Goal: Task Accomplishment & Management: Use online tool/utility

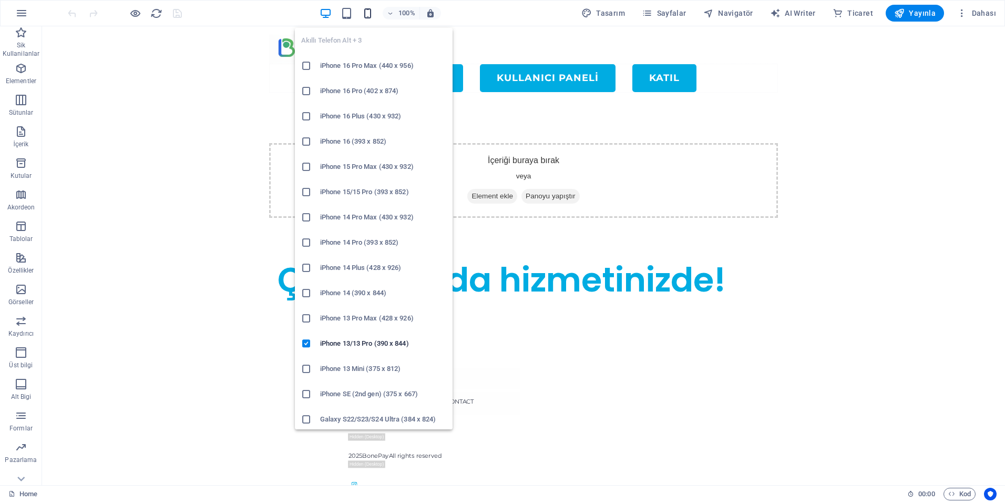
click at [368, 14] on icon "button" at bounding box center [368, 13] width 12 height 12
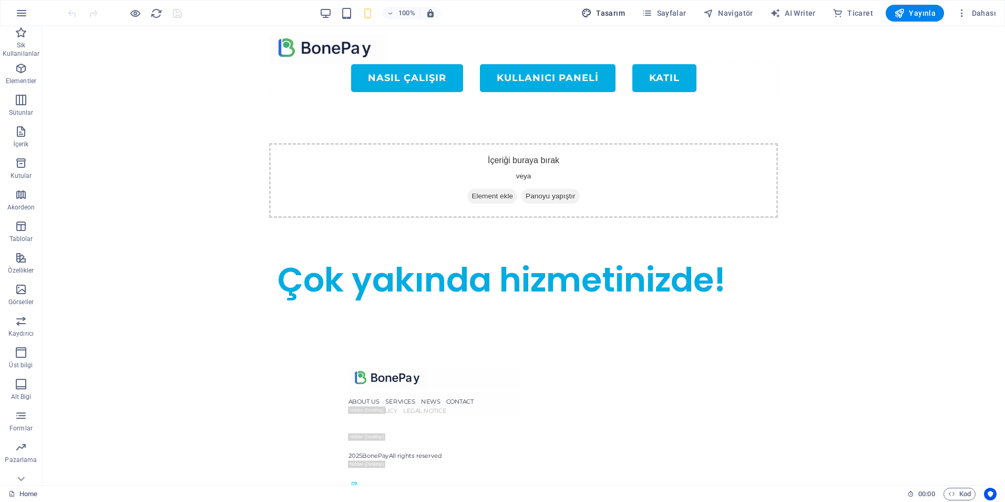
drag, startPoint x: 607, startPoint y: 12, endPoint x: 502, endPoint y: 12, distance: 104.6
click at [607, 12] on span "Tasarım" at bounding box center [603, 13] width 44 height 11
select select "600"
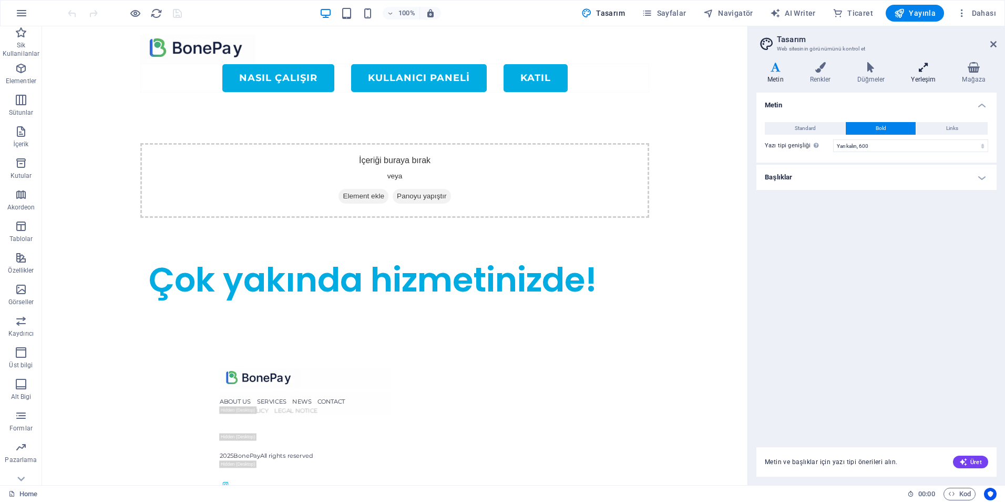
click at [929, 69] on icon at bounding box center [923, 67] width 47 height 11
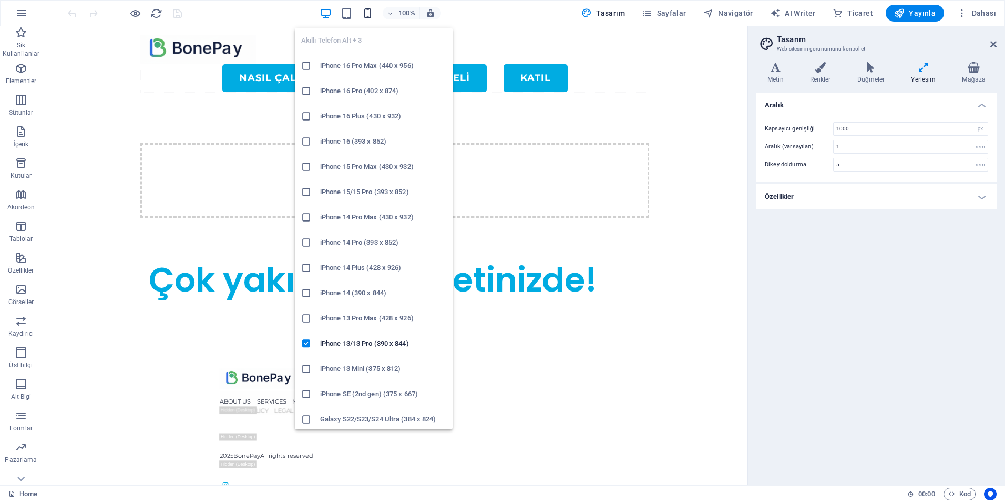
click at [370, 12] on icon "button" at bounding box center [368, 13] width 12 height 12
click at [357, 342] on h6 "iPhone 13/13 Pro (390 x 844)" at bounding box center [383, 343] width 126 height 13
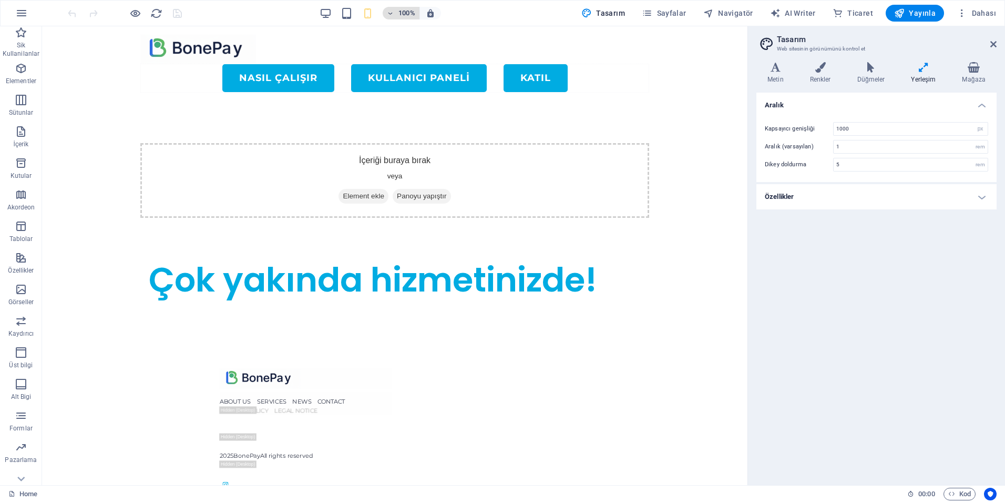
click at [407, 11] on h6 "100%" at bounding box center [407, 13] width 17 height 13
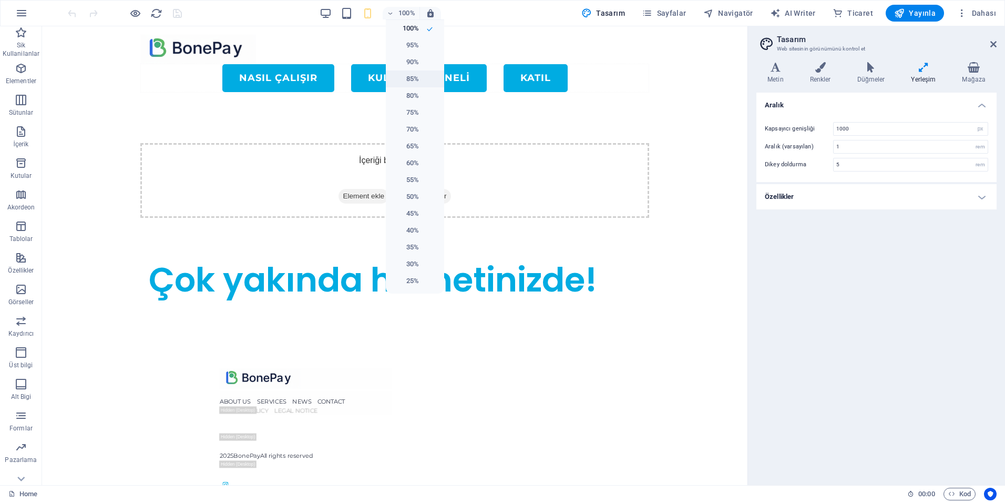
click at [414, 81] on h6 "85%" at bounding box center [405, 79] width 27 height 13
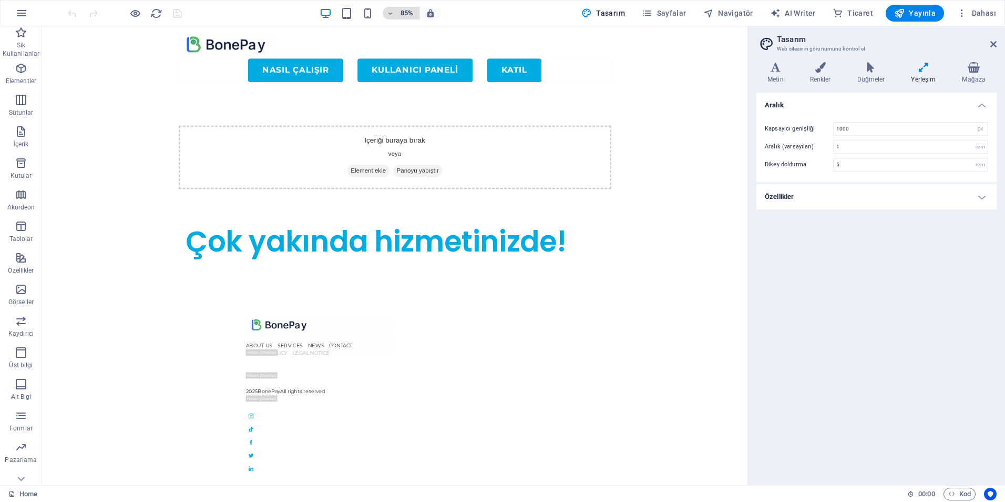
click at [400, 17] on span "85%" at bounding box center [401, 13] width 28 height 13
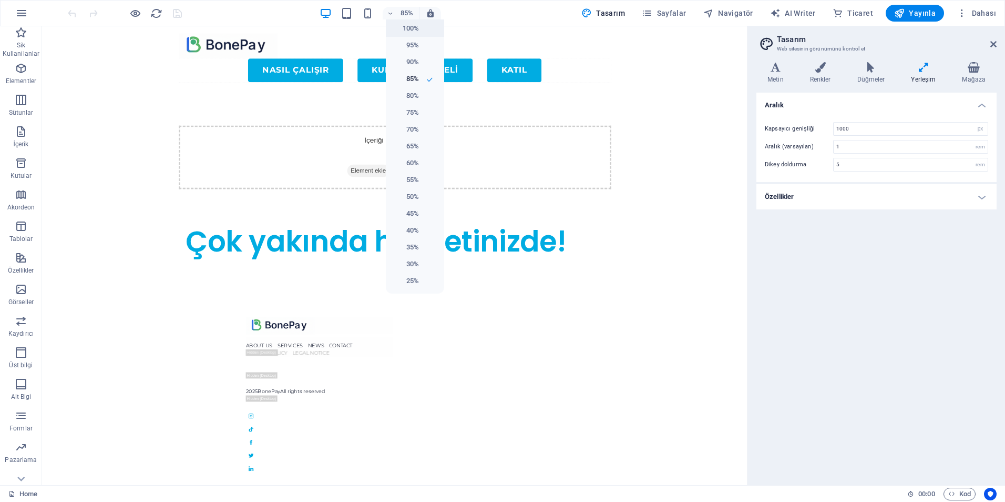
click at [412, 29] on h6 "100%" at bounding box center [405, 28] width 27 height 13
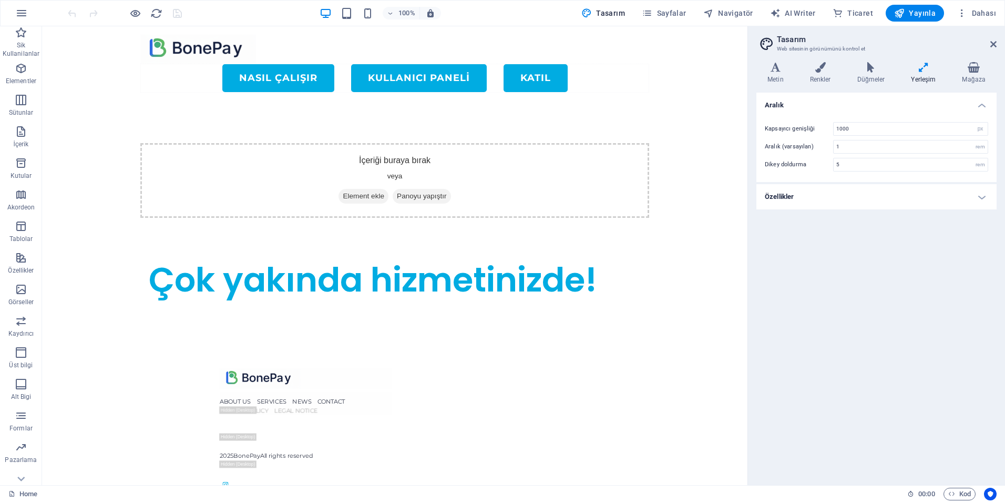
click at [811, 198] on h4 "Özellikler" at bounding box center [877, 196] width 240 height 25
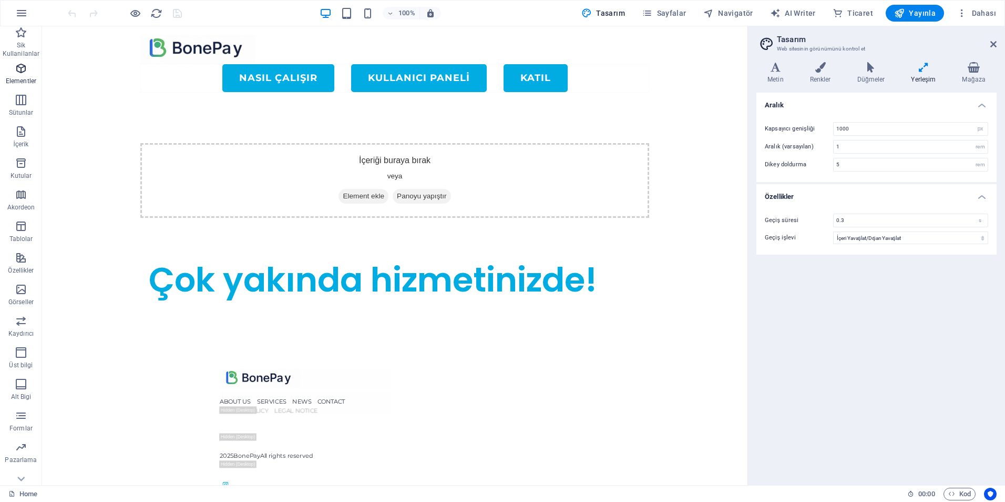
click at [21, 67] on icon "button" at bounding box center [21, 68] width 13 height 13
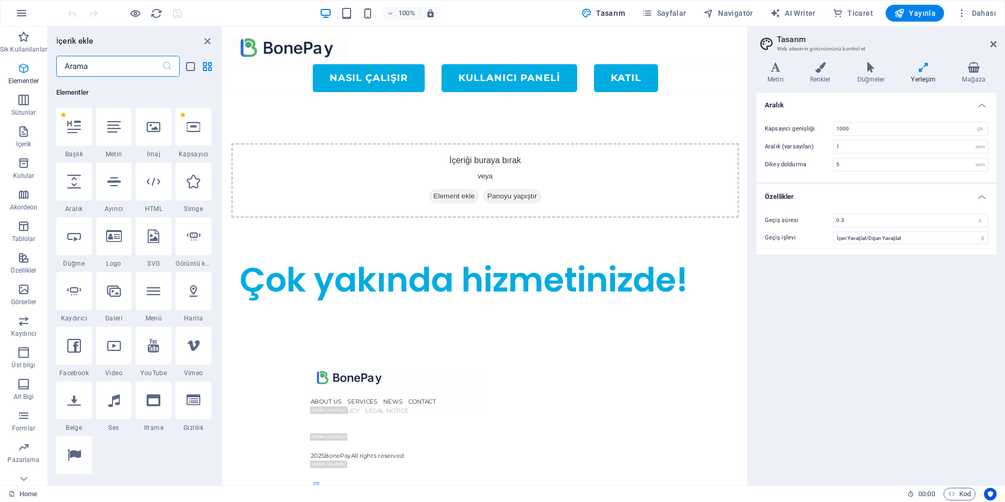
scroll to position [112, 0]
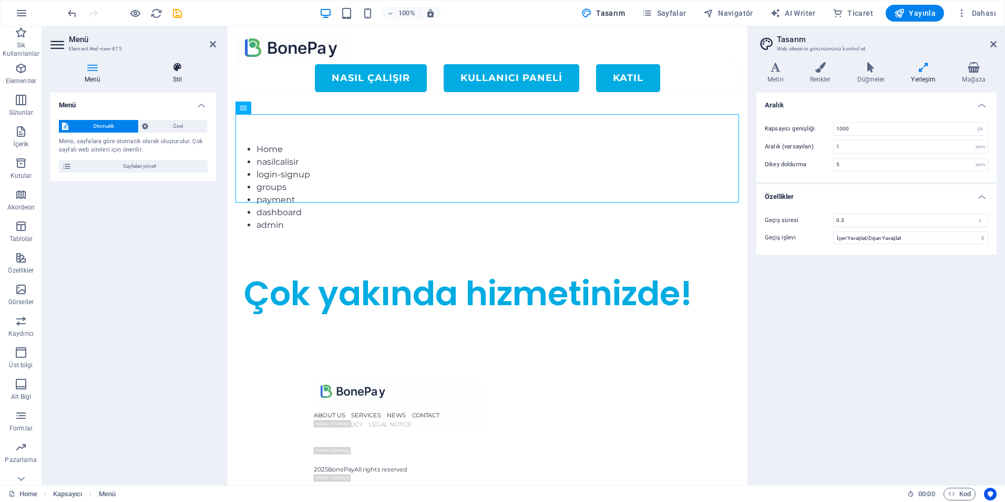
click at [179, 78] on h4 "Stil" at bounding box center [177, 73] width 77 height 22
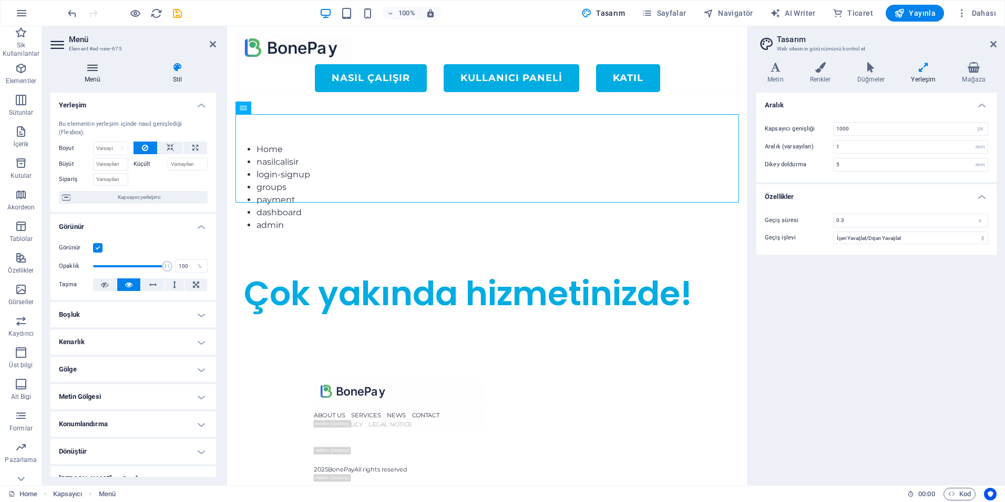
click at [90, 72] on icon at bounding box center [92, 67] width 84 height 11
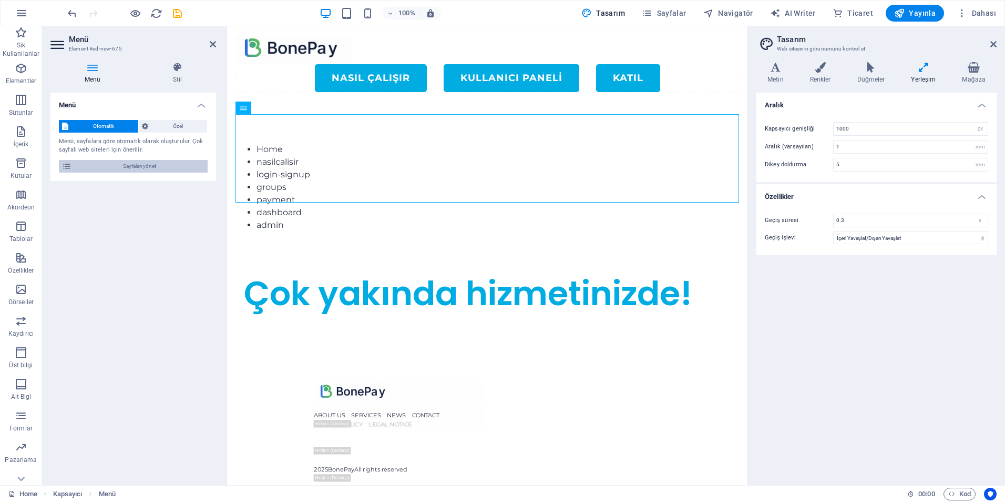
click at [74, 168] on button "Sayfaları yönet" at bounding box center [133, 166] width 149 height 13
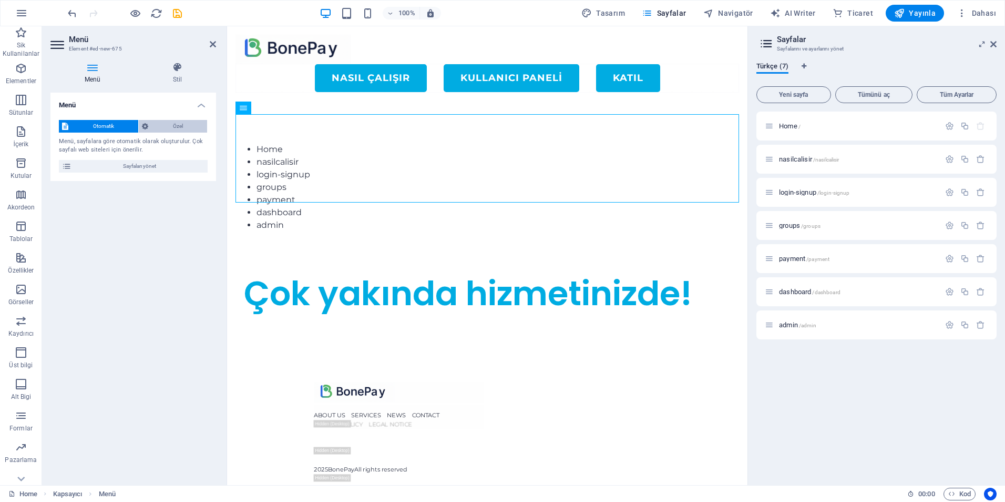
click at [181, 122] on span "Özel" at bounding box center [177, 126] width 53 height 13
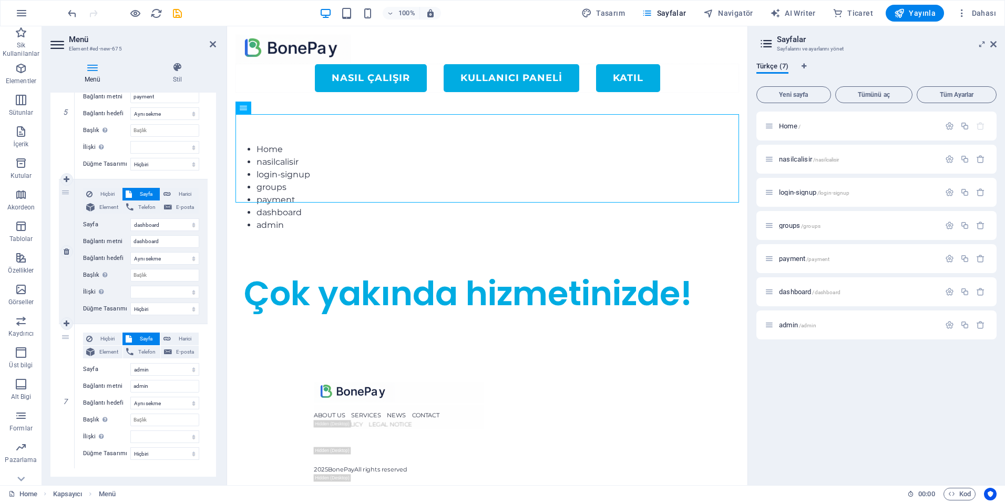
scroll to position [757, 0]
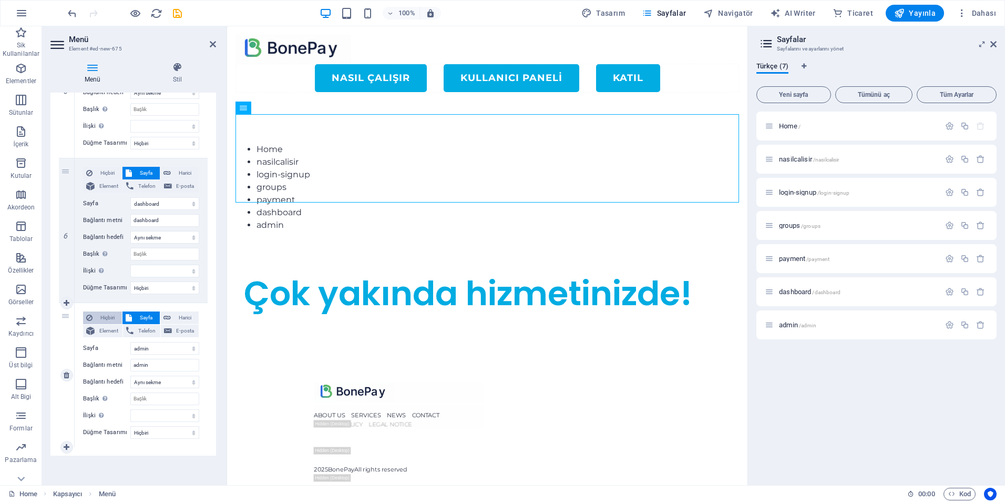
click at [105, 318] on span "Hiçbiri" at bounding box center [107, 317] width 23 height 13
select select
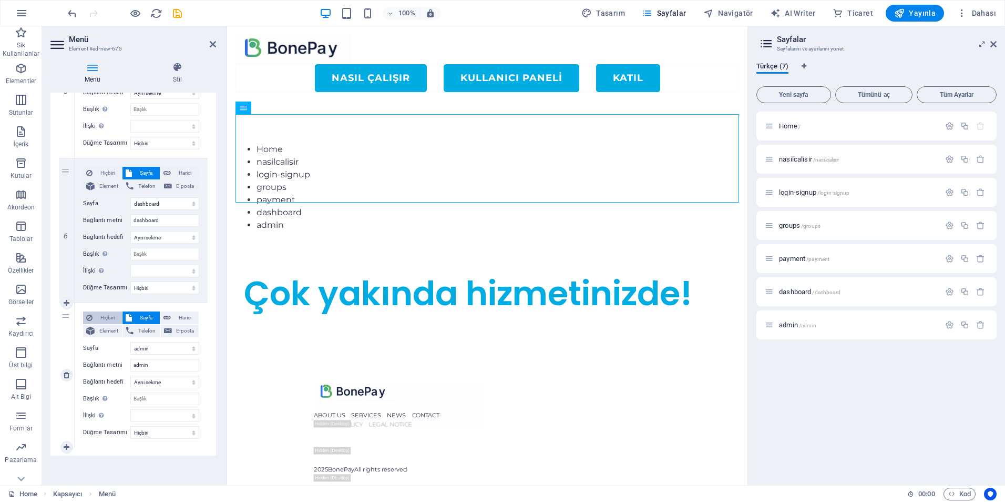
select select
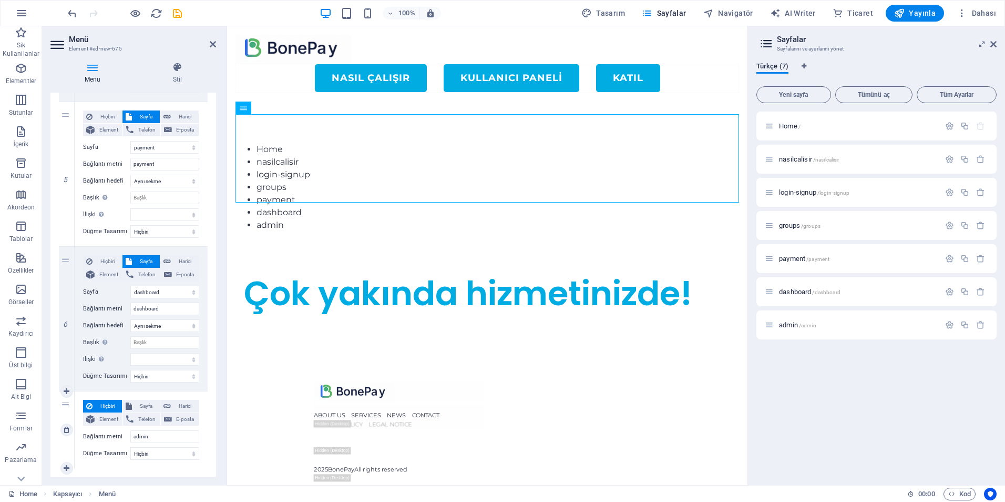
scroll to position [669, 0]
click at [265, 381] on div "Menu Nasıl Çalışır KULLANICI PANELİ KATIL Home nasilcalisir login-signup groups…" at bounding box center [487, 338] width 520 height 625
click at [143, 404] on span "Sayfa" at bounding box center [146, 406] width 22 height 13
select select
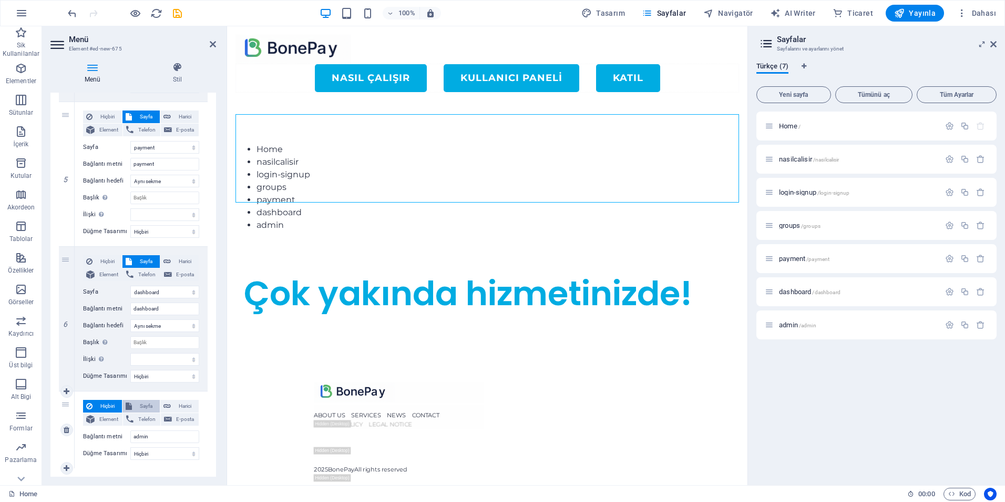
select select
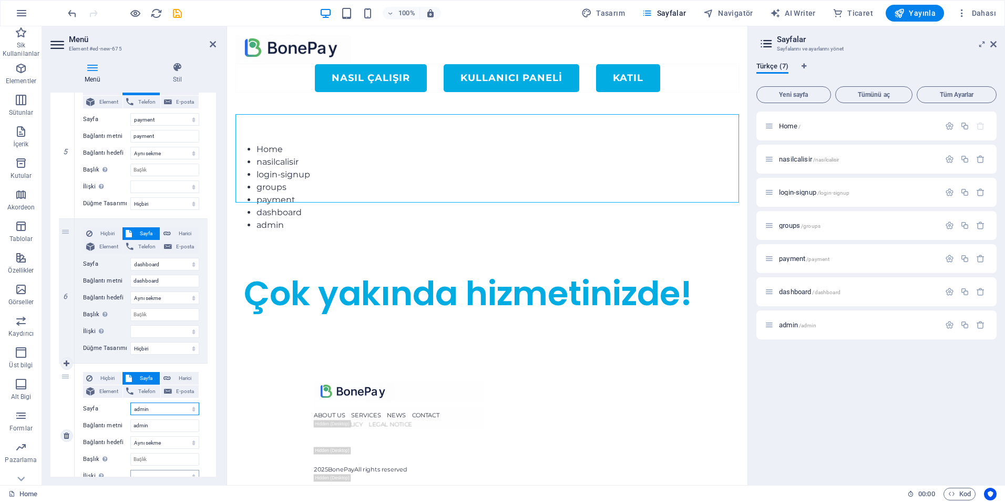
scroll to position [757, 0]
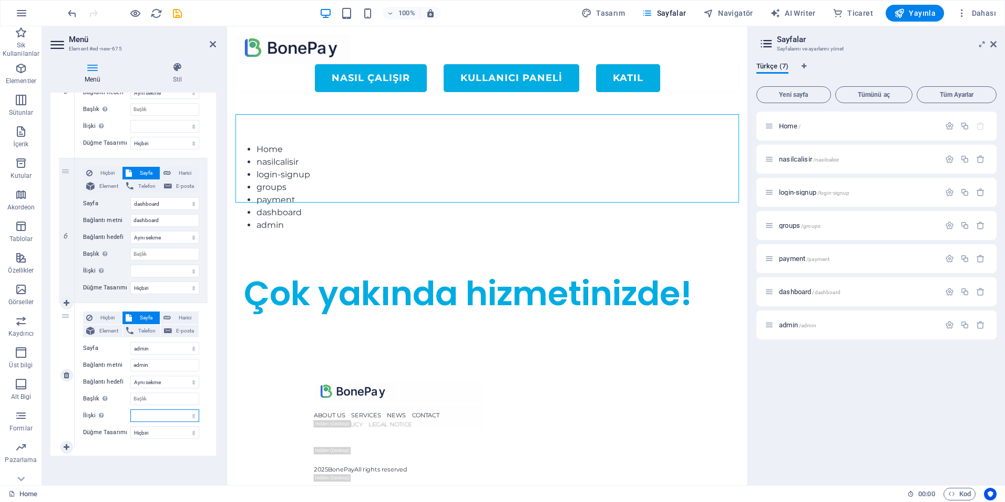
click at [169, 416] on select "alternate oluşturan bookmark harici yardım lisans ileri nofollow noreferrer noo…" at bounding box center [164, 415] width 69 height 13
click at [167, 437] on select "Hiçbiri Varsayılan Birincil İkincil" at bounding box center [164, 432] width 69 height 13
select select "default"
click at [130, 426] on select "Hiçbiri Varsayılan Birincil İkincil" at bounding box center [164, 432] width 69 height 13
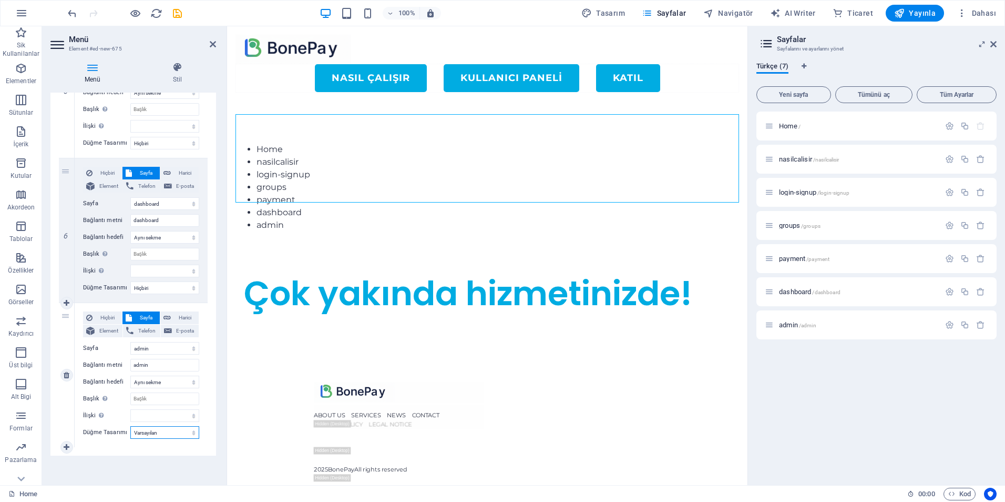
select select
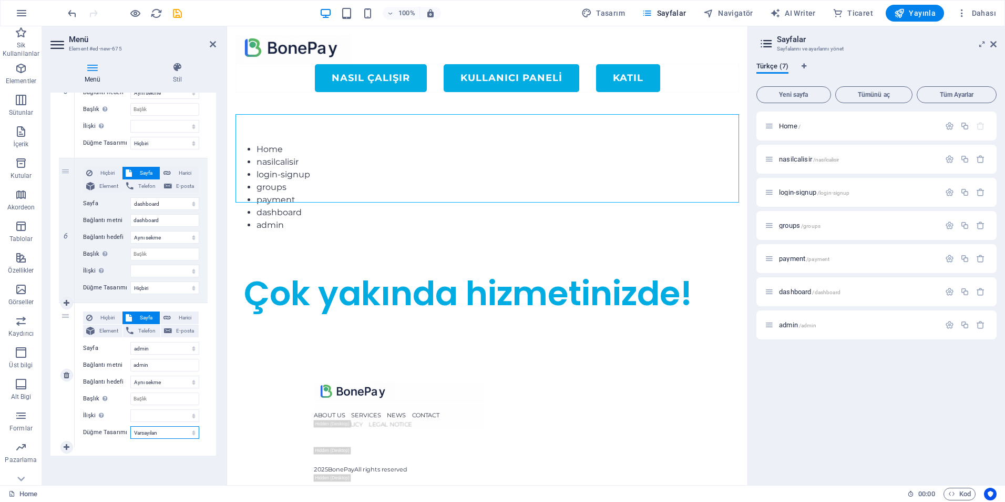
select select
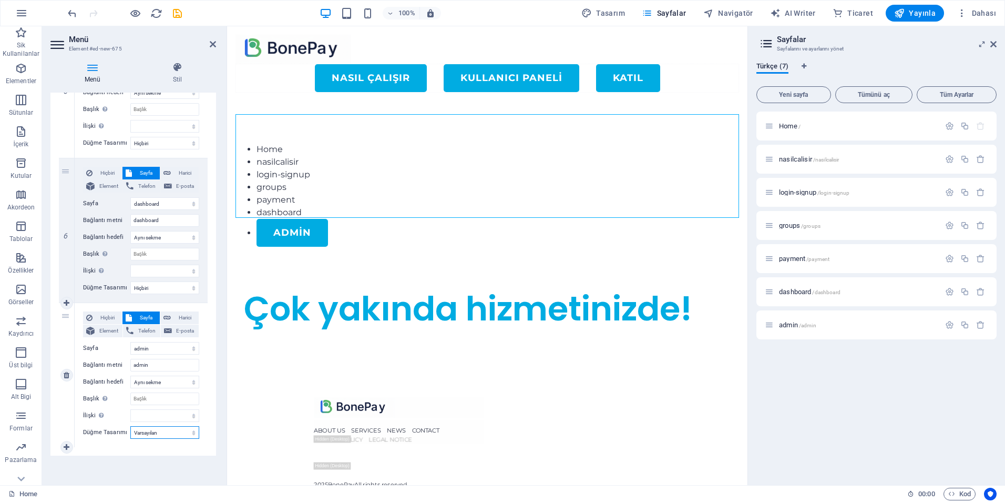
click at [156, 426] on select "Hiçbiri Varsayılan Birincil İkincil" at bounding box center [164, 432] width 69 height 13
select select
click at [130, 426] on select "Hiçbiri Varsayılan Birincil İkincil" at bounding box center [164, 432] width 69 height 13
select select
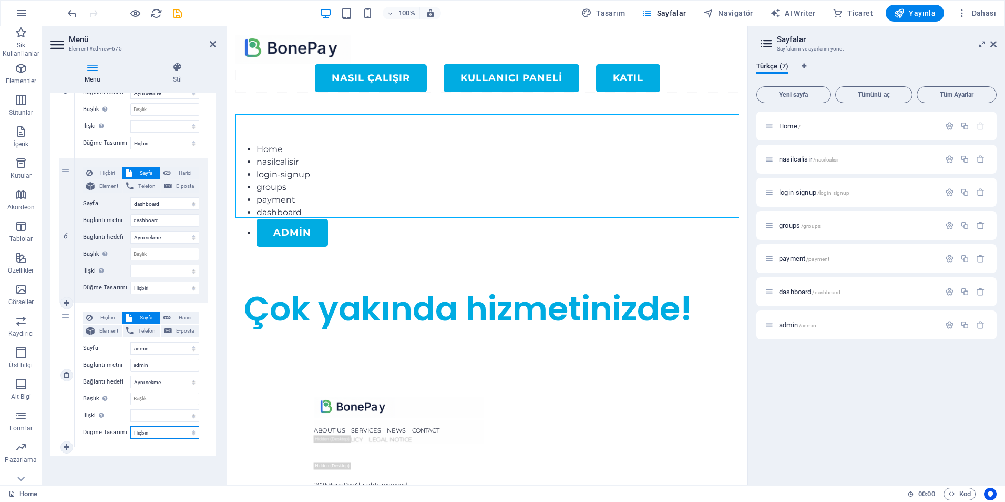
select select
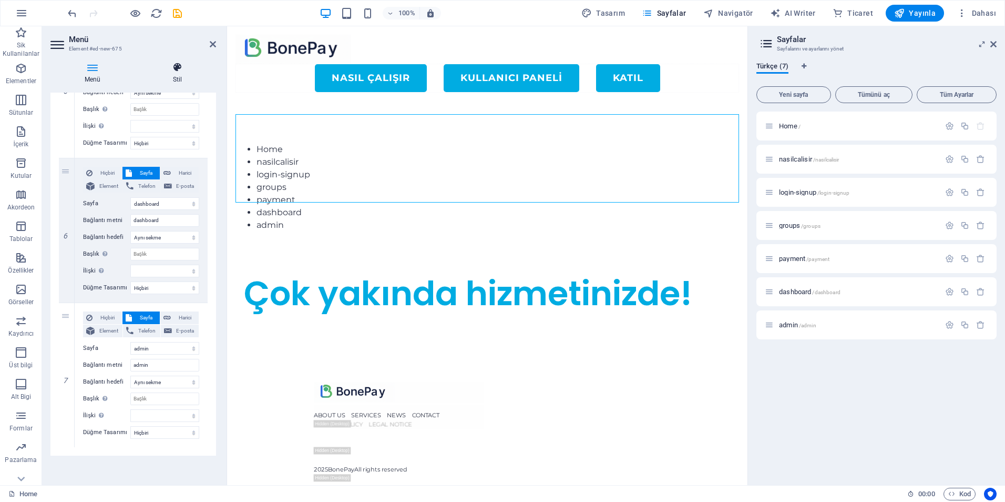
click at [177, 72] on icon at bounding box center [177, 67] width 77 height 11
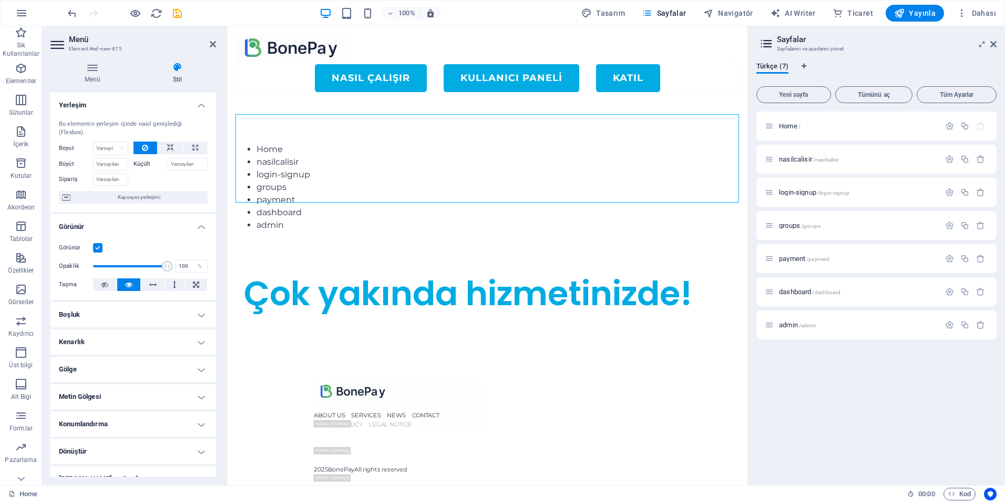
scroll to position [69, 0]
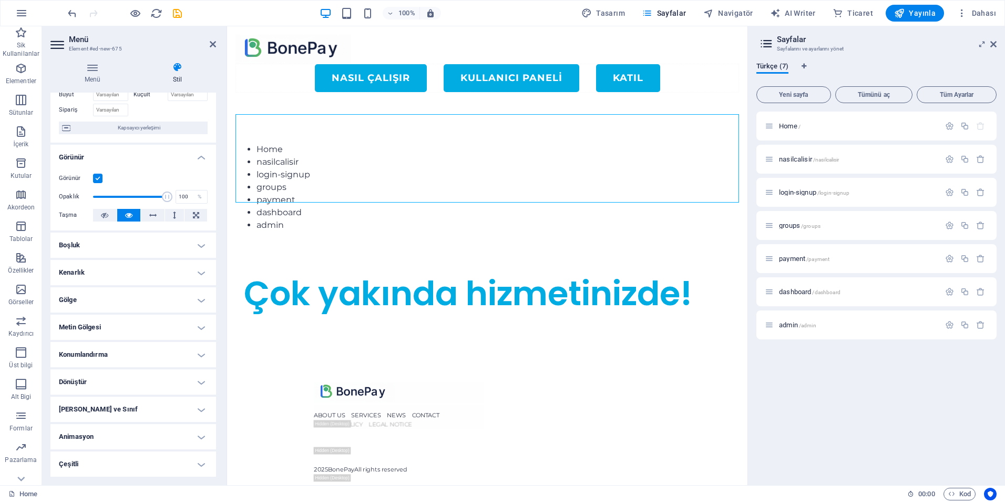
click at [108, 409] on h4 "[PERSON_NAME] ve Sınıf" at bounding box center [133, 408] width 166 height 25
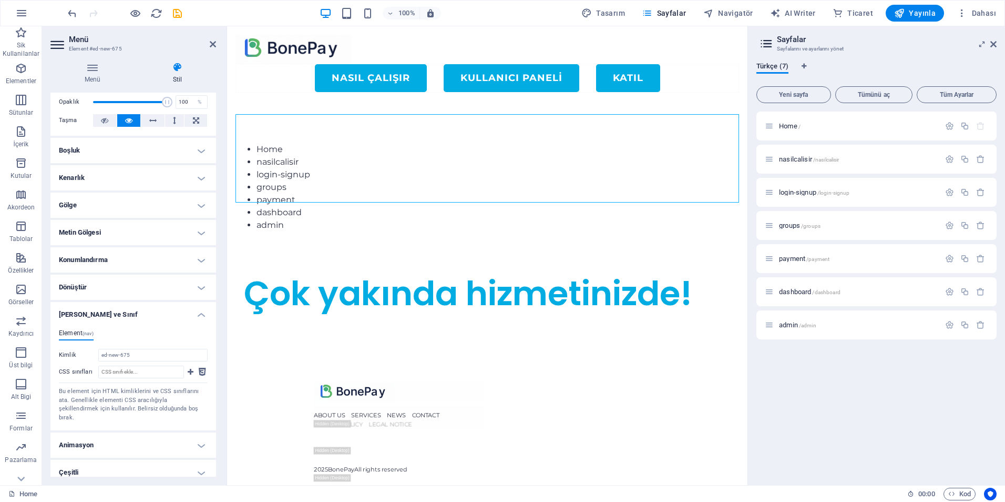
click at [105, 434] on h4 "Animasyon" at bounding box center [133, 444] width 166 height 25
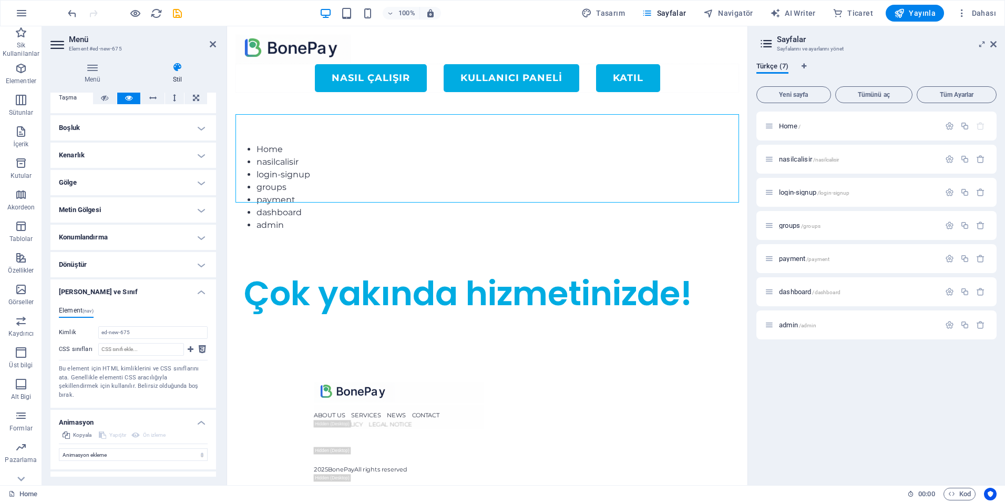
scroll to position [198, 0]
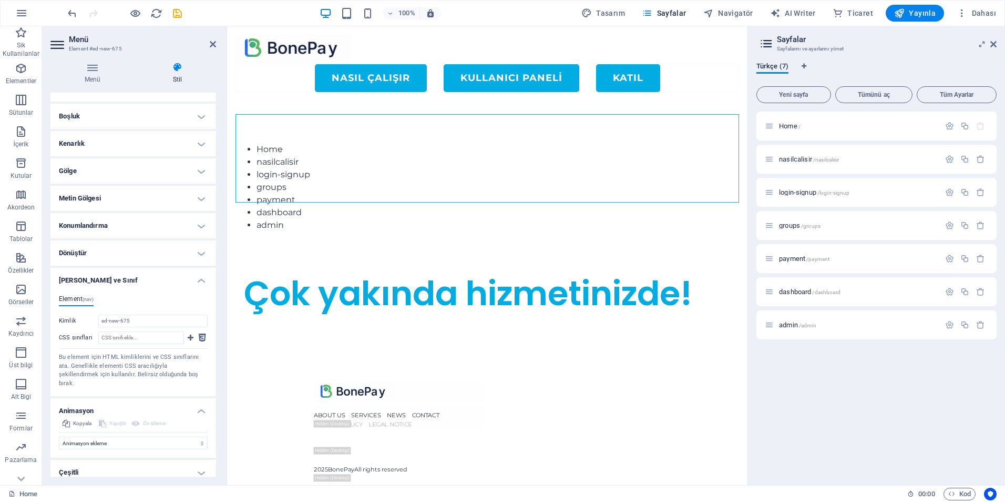
click at [169, 398] on h4 "Animasyon" at bounding box center [133, 407] width 166 height 19
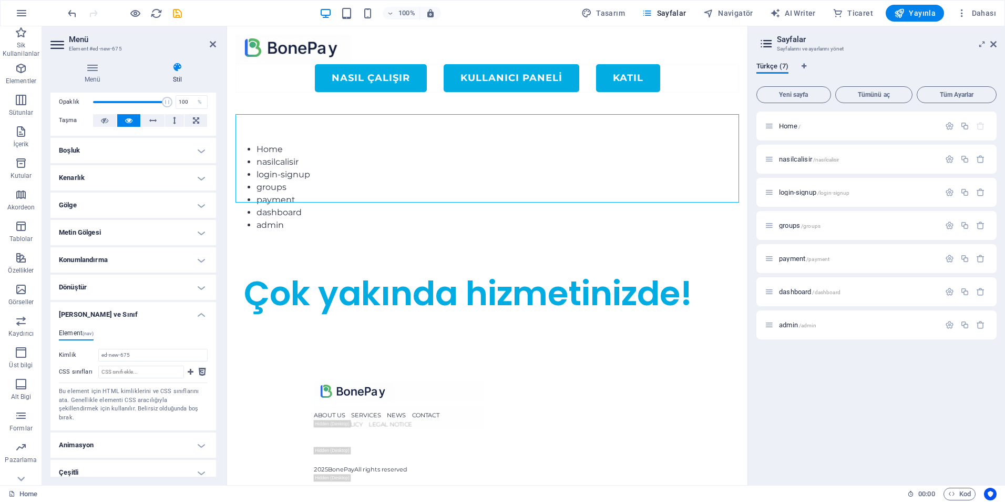
click at [136, 474] on h4 "Çeşitli" at bounding box center [133, 472] width 166 height 25
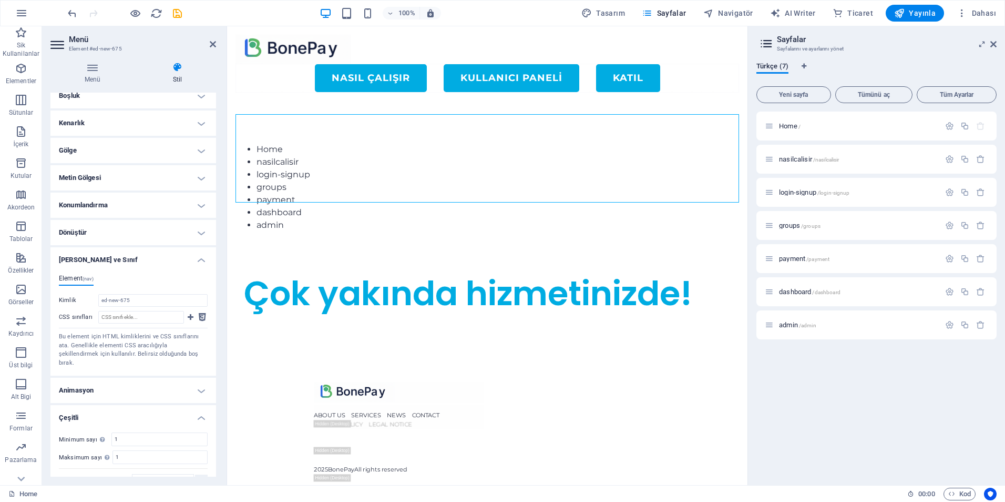
scroll to position [229, 0]
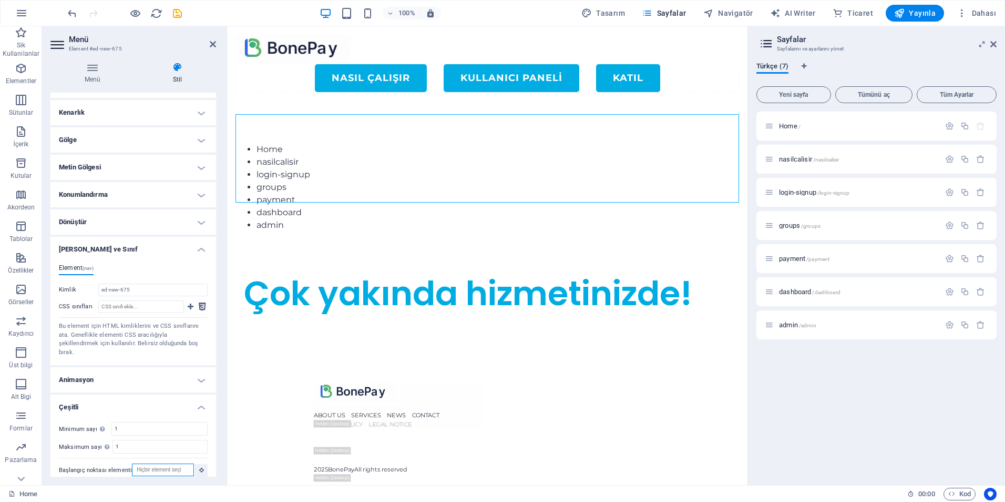
click at [174, 464] on input "Başlangıç noktası elementi" at bounding box center [163, 469] width 62 height 13
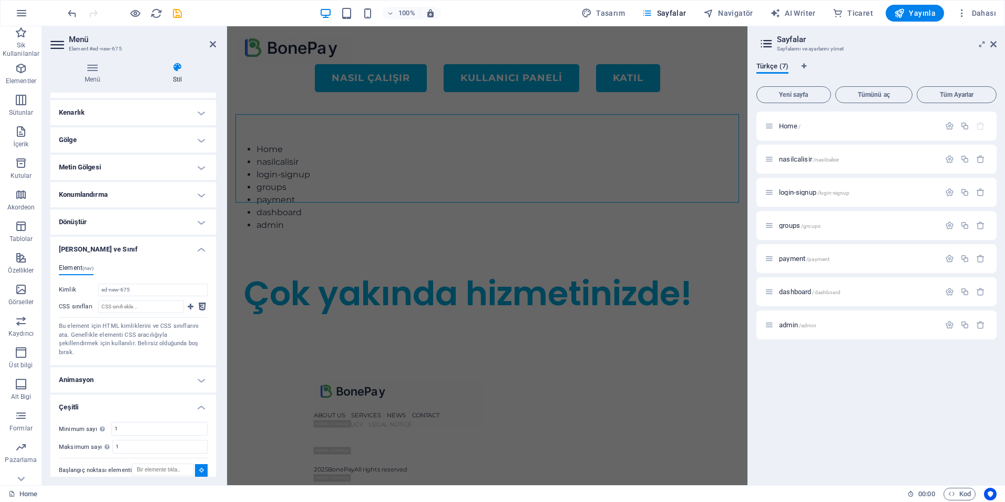
click at [119, 397] on h4 "Çeşitli" at bounding box center [133, 403] width 166 height 19
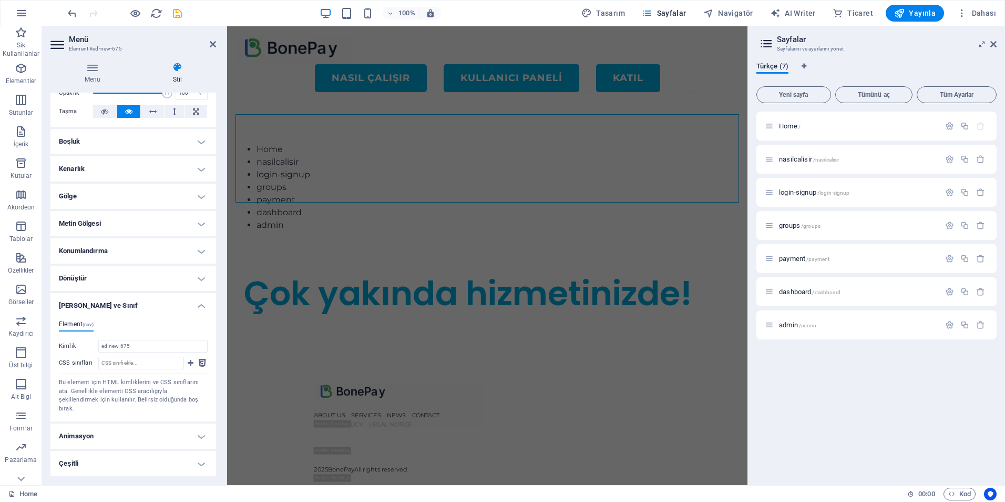
scroll to position [164, 0]
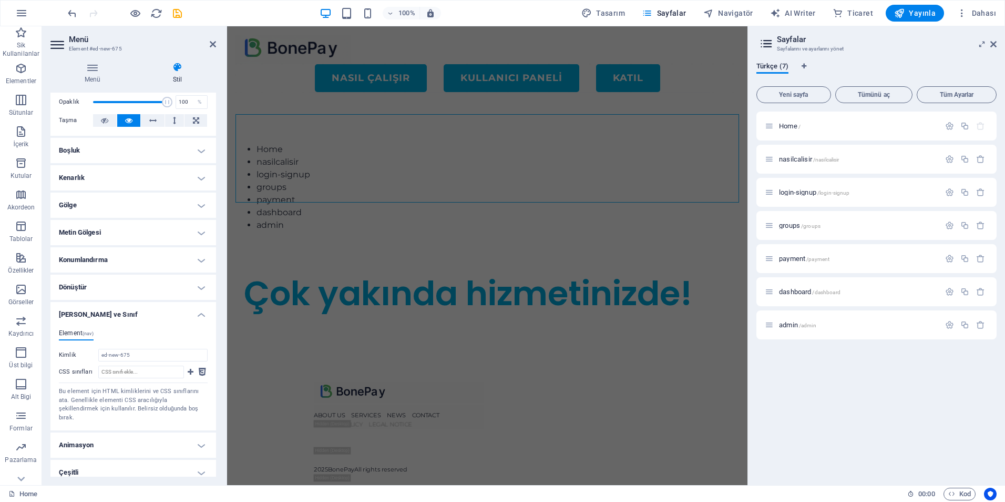
drag, startPoint x: 842, startPoint y: 470, endPoint x: 764, endPoint y: 404, distance: 101.8
click at [842, 469] on div "Home / nasilcalisir /nasilcalisir login-signup /login-signup groups /groups pay…" at bounding box center [877, 293] width 240 height 365
click at [210, 45] on icon at bounding box center [213, 44] width 6 height 8
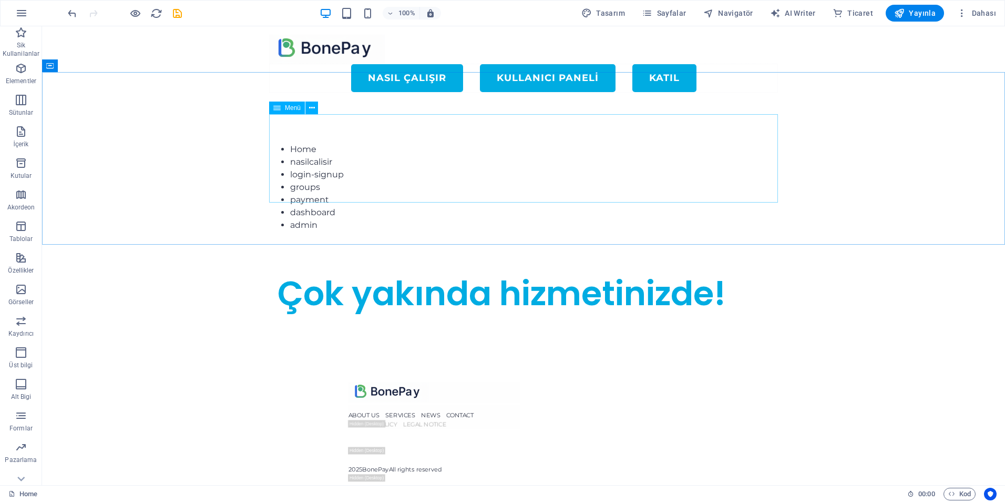
click at [276, 109] on icon at bounding box center [276, 107] width 7 height 13
click at [311, 108] on icon at bounding box center [312, 108] width 6 height 11
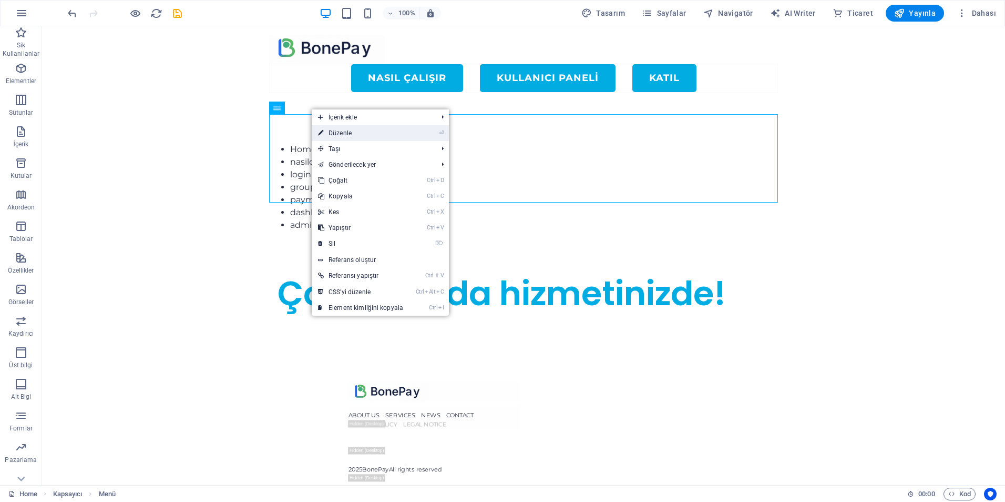
click at [340, 131] on link "⏎ Düzenle" at bounding box center [361, 133] width 98 height 16
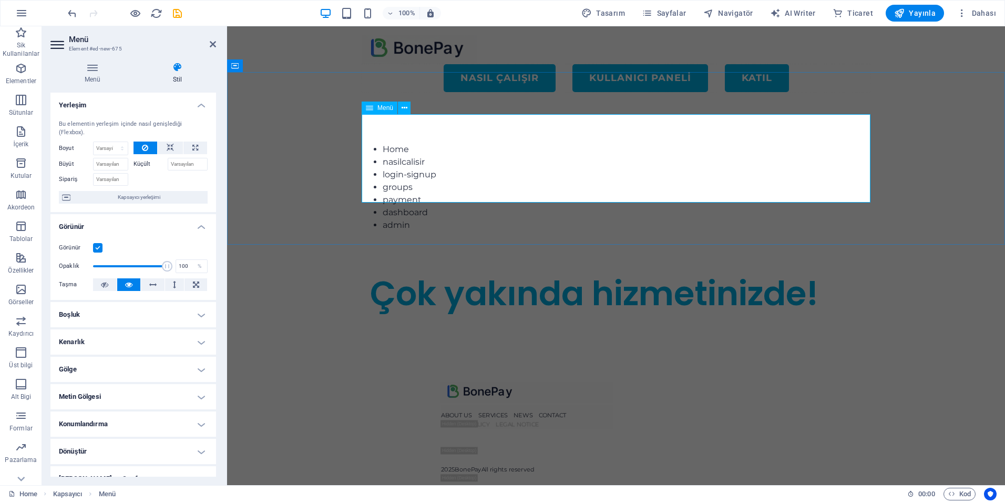
click at [384, 194] on nav "Home nasilcalisir login-signup groups payment dashboard admin" at bounding box center [616, 187] width 509 height 88
click at [402, 200] on nav "Home nasilcalisir login-signup groups payment dashboard admin" at bounding box center [616, 187] width 509 height 88
click at [401, 197] on nav "Home nasilcalisir login-signup groups payment dashboard admin" at bounding box center [616, 187] width 509 height 88
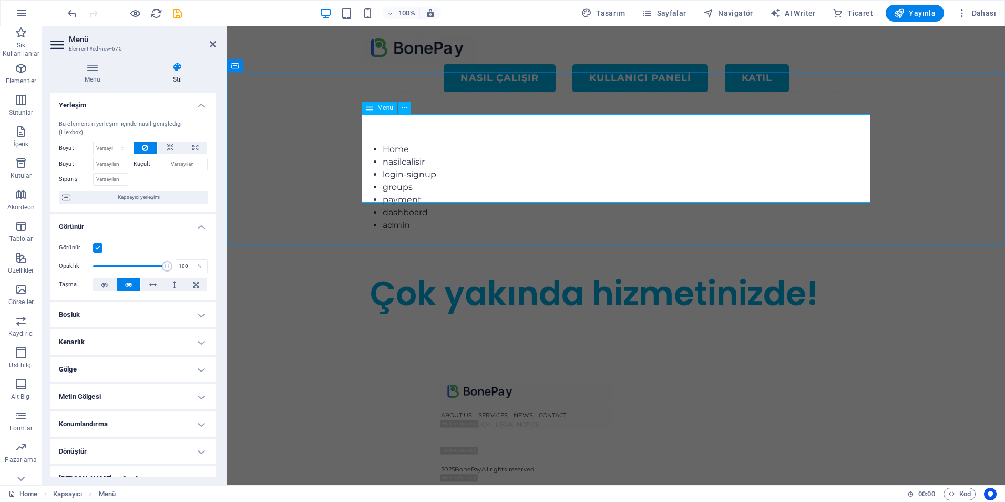
click at [401, 197] on nav "Home nasilcalisir login-signup groups payment dashboard admin" at bounding box center [616, 187] width 509 height 88
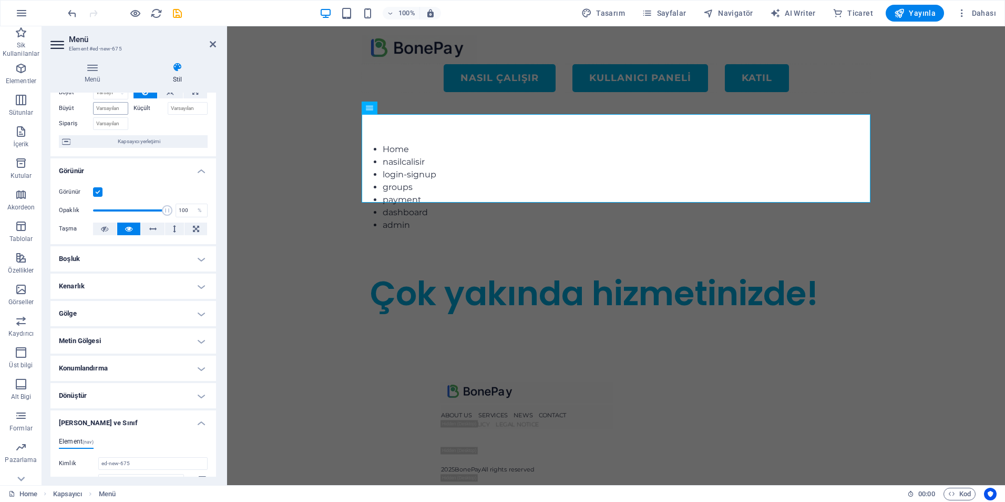
scroll to position [0, 0]
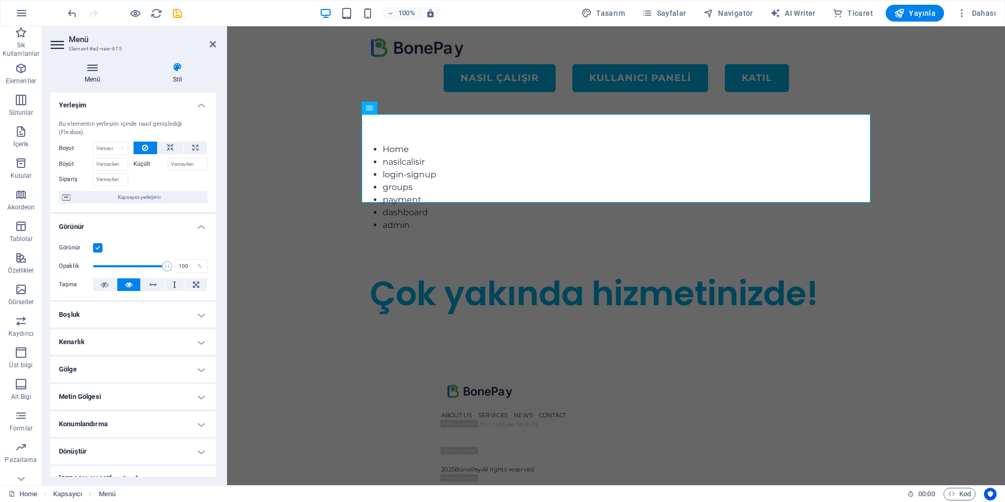
click at [93, 72] on icon at bounding box center [92, 67] width 84 height 11
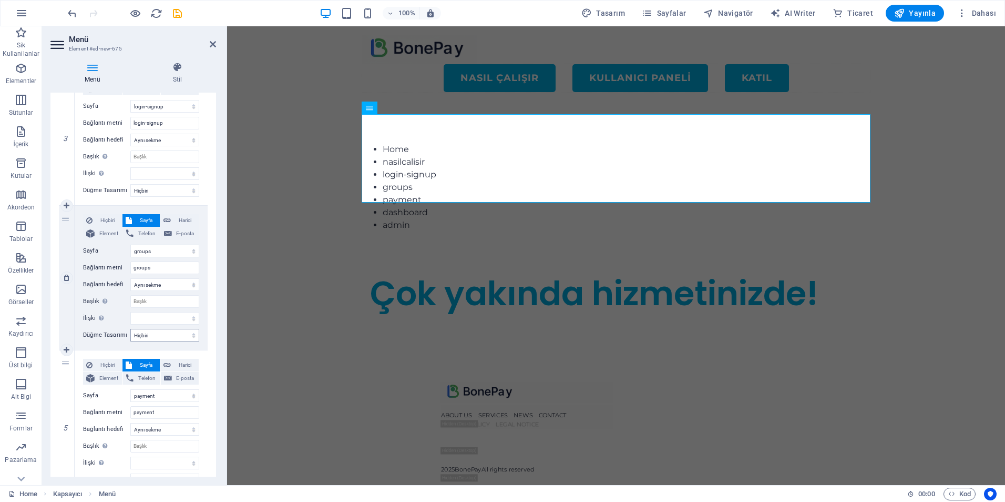
scroll to position [757, 0]
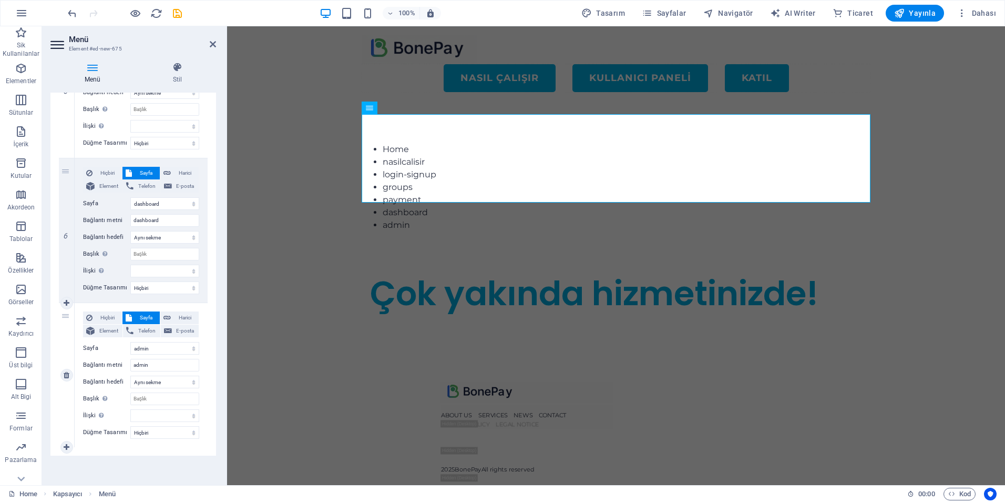
click at [66, 317] on div "7" at bounding box center [67, 375] width 16 height 144
click at [108, 334] on span "Element" at bounding box center [109, 330] width 22 height 13
select select
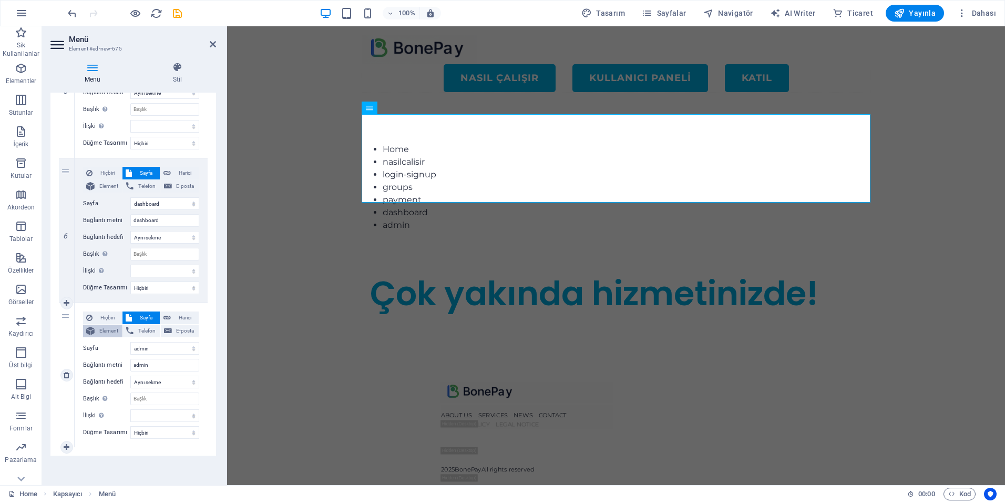
select select
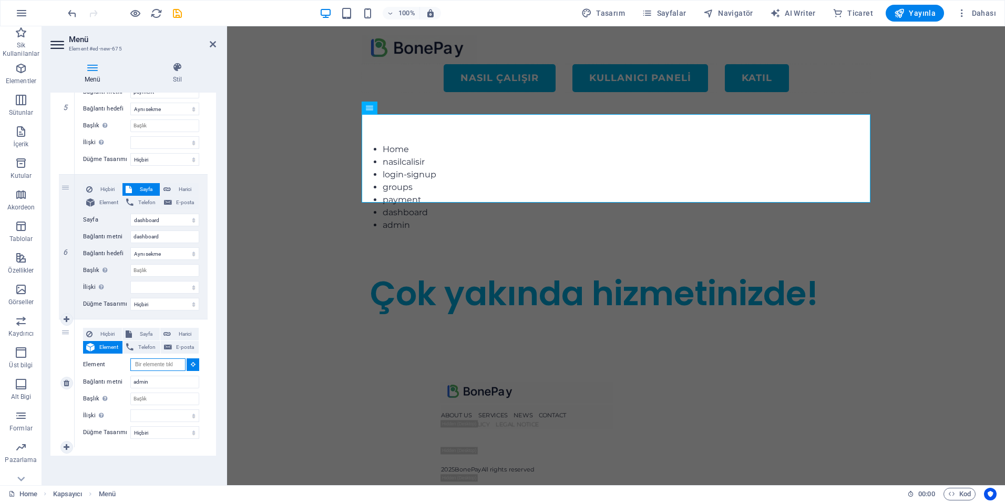
scroll to position [741, 0]
click at [108, 331] on span "Hiçbiri" at bounding box center [107, 334] width 23 height 13
select select
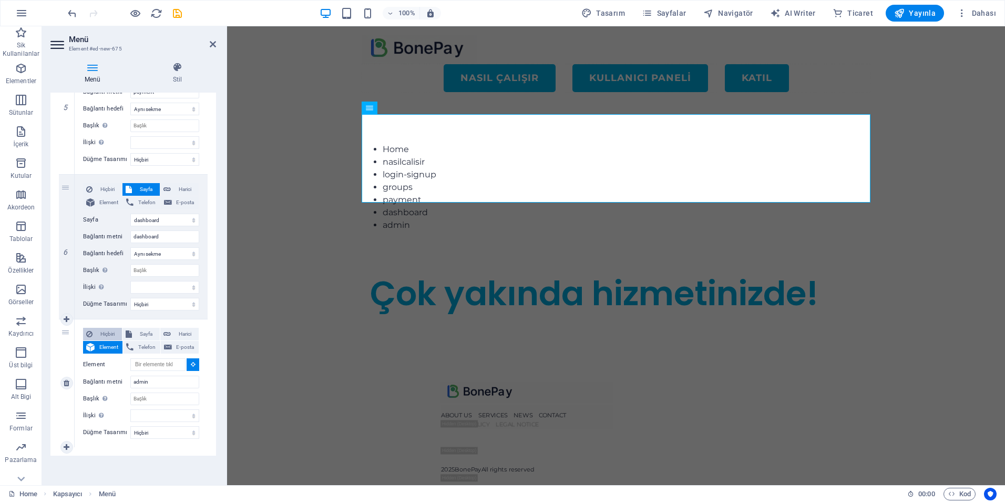
select select
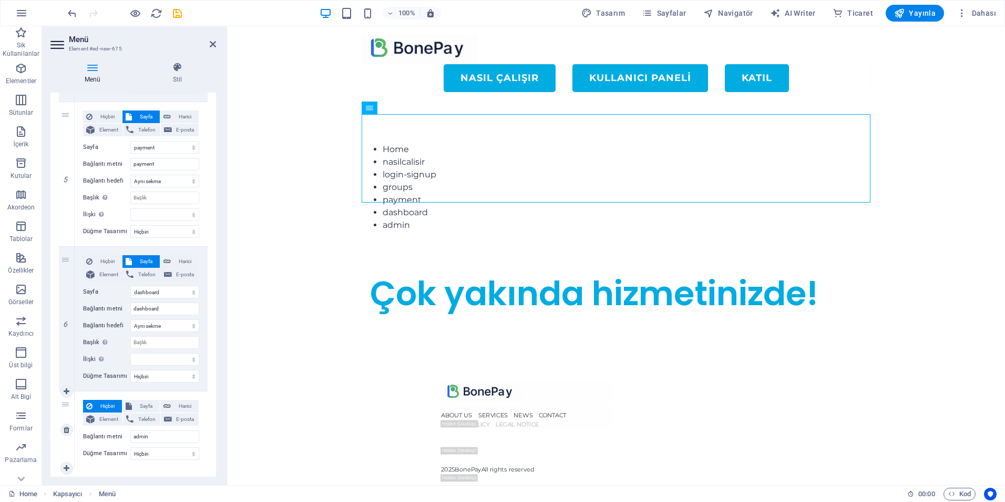
scroll to position [669, 0]
click at [404, 106] on icon at bounding box center [405, 108] width 6 height 11
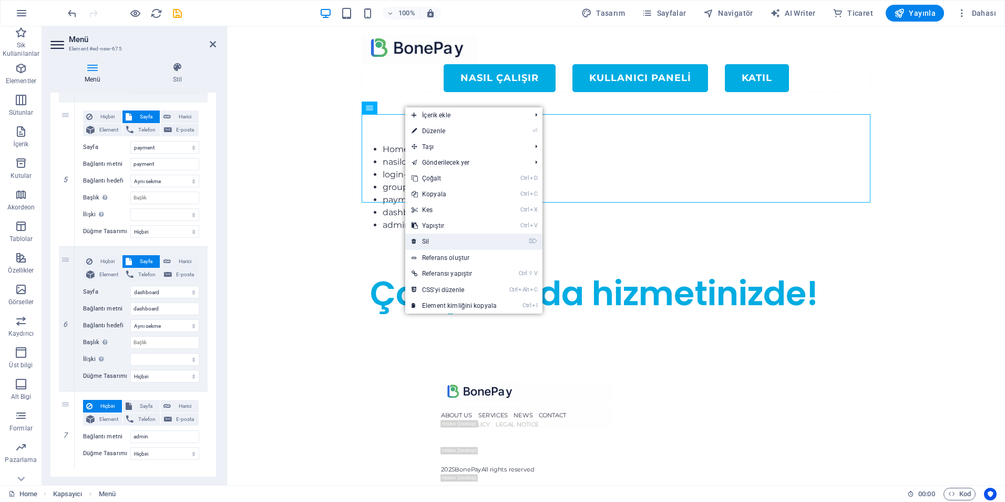
click at [433, 241] on link "⌦ Sil" at bounding box center [454, 241] width 98 height 16
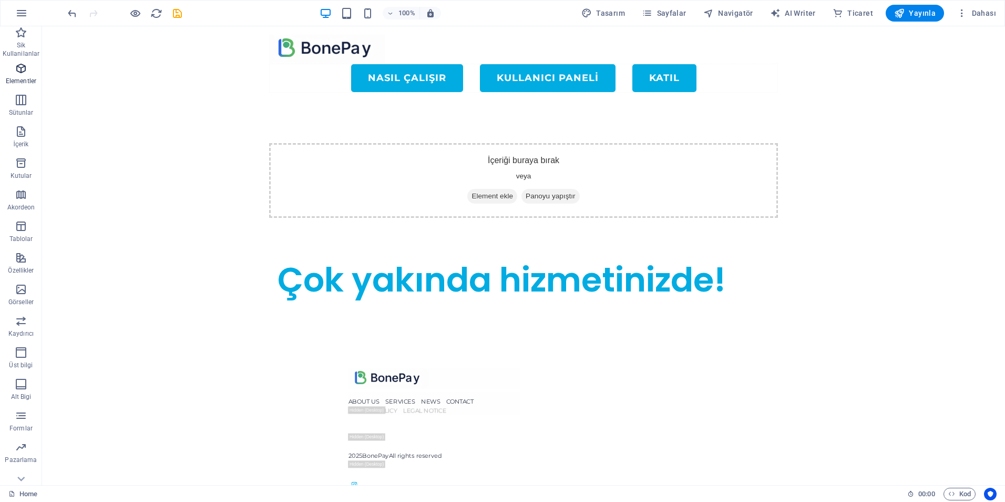
click at [21, 79] on p "Elementler" at bounding box center [21, 81] width 30 height 8
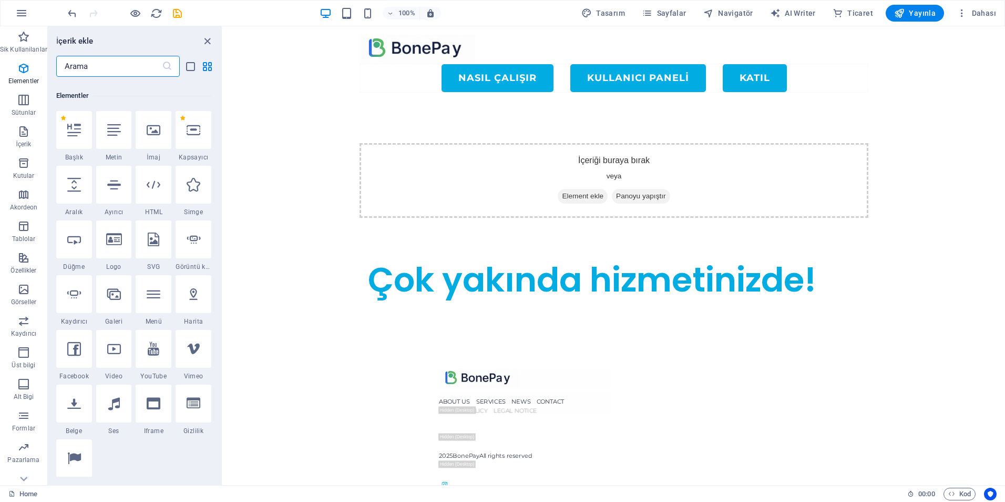
scroll to position [112, 0]
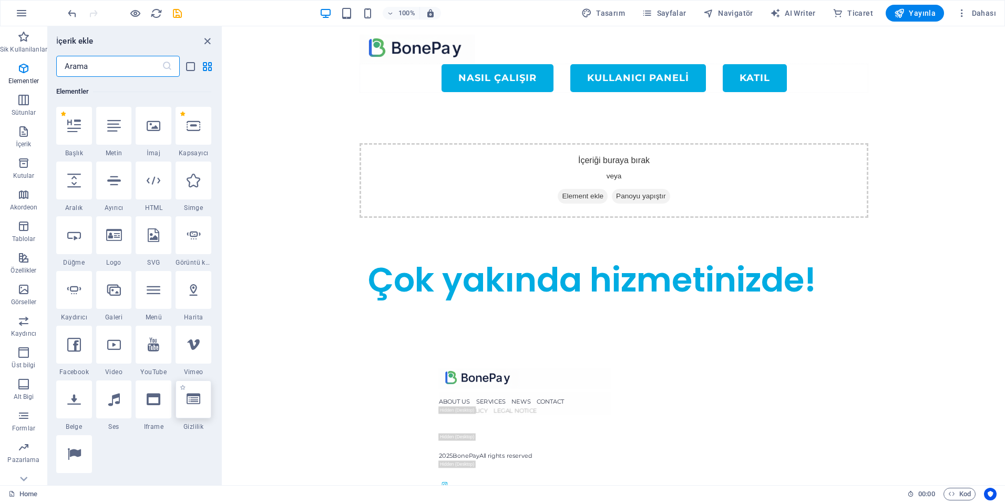
click at [195, 402] on icon at bounding box center [194, 399] width 14 height 14
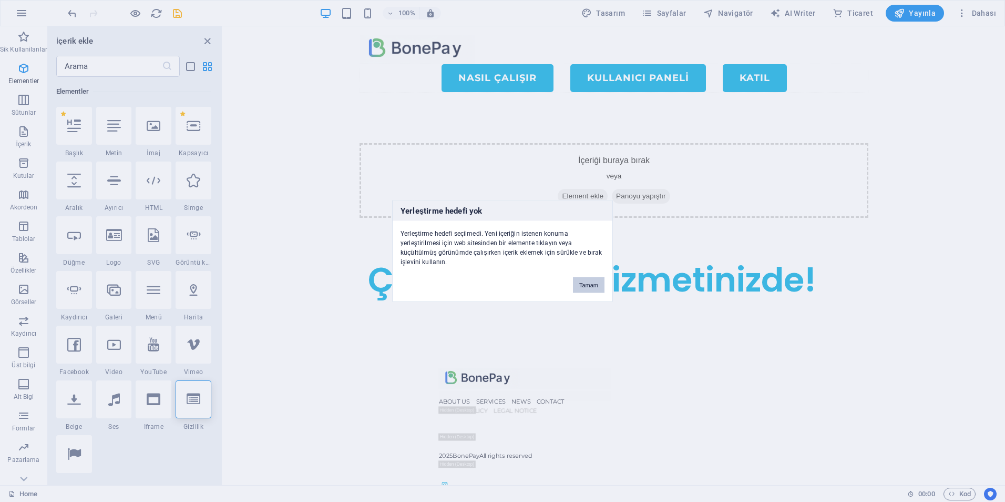
click at [586, 284] on button "Tamam" at bounding box center [589, 285] width 32 height 16
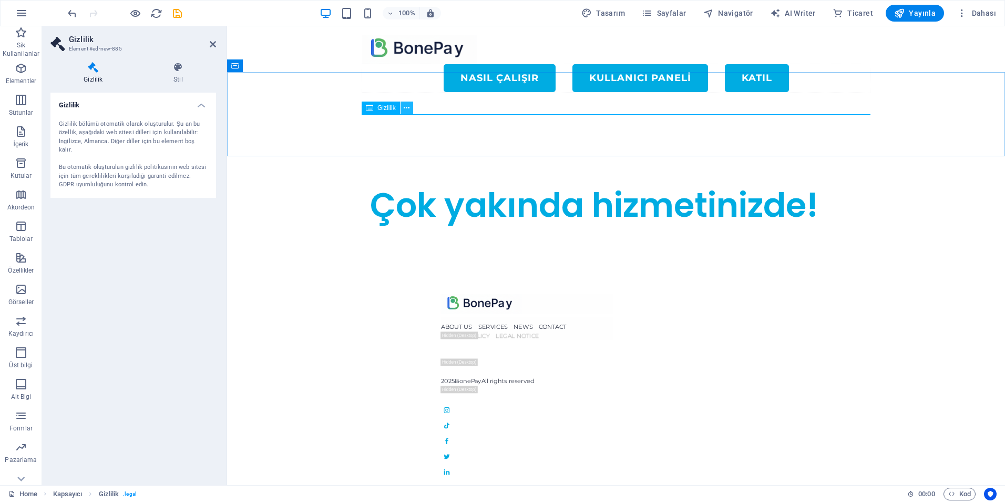
click at [409, 109] on icon at bounding box center [407, 108] width 6 height 11
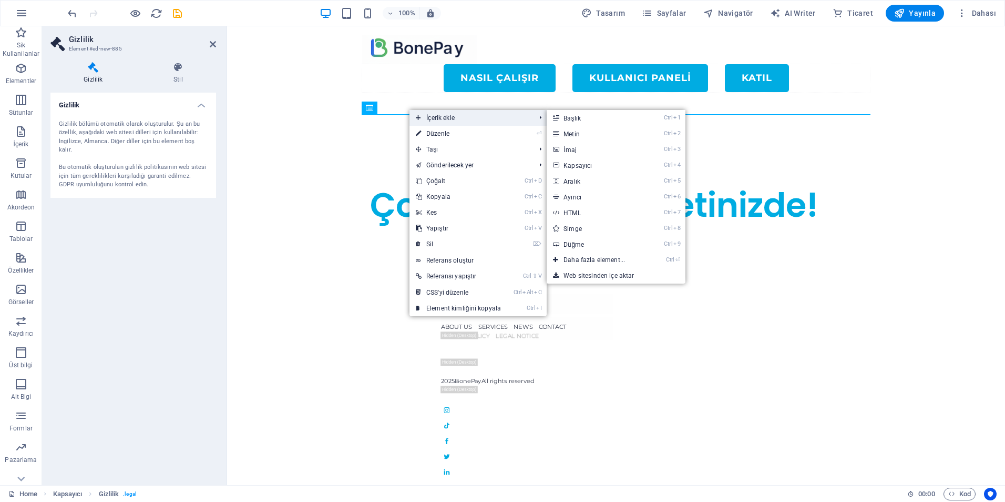
click at [436, 118] on span "İçerik ekle" at bounding box center [470, 118] width 121 height 16
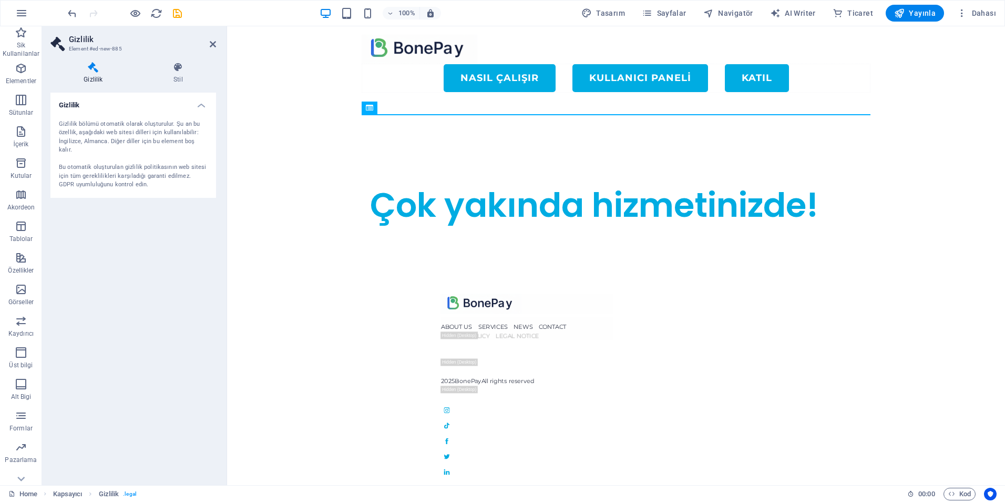
click at [53, 276] on div "Gizlilik Gizlilik bölümü otomatik olarak oluşturulur. Şu an bu özellik, aşağıda…" at bounding box center [133, 285] width 166 height 384
click at [212, 45] on icon at bounding box center [213, 44] width 6 height 8
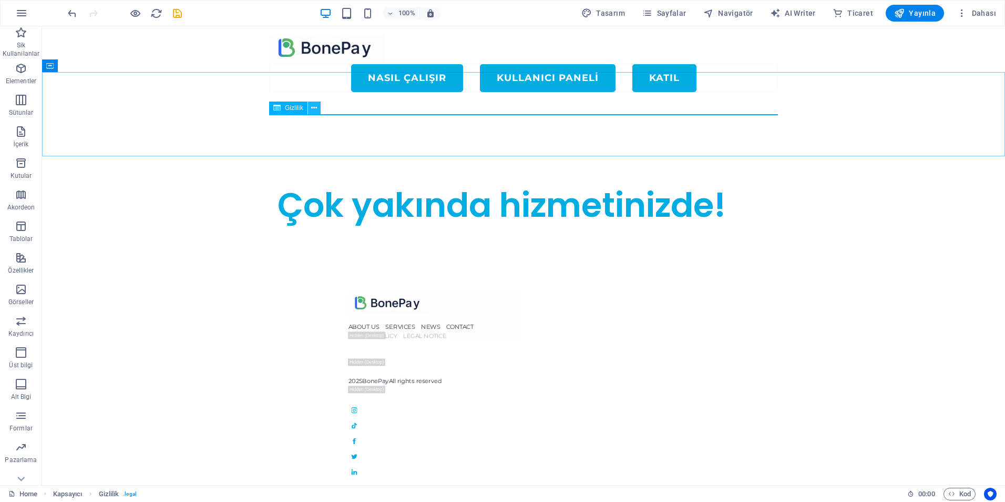
click at [313, 110] on icon at bounding box center [314, 108] width 6 height 11
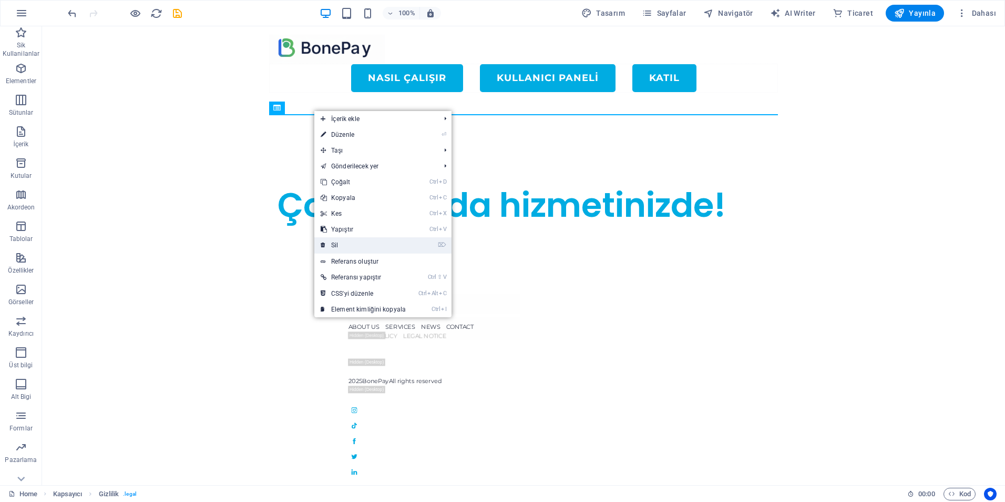
click at [335, 243] on link "⌦ Sil" at bounding box center [363, 245] width 98 height 16
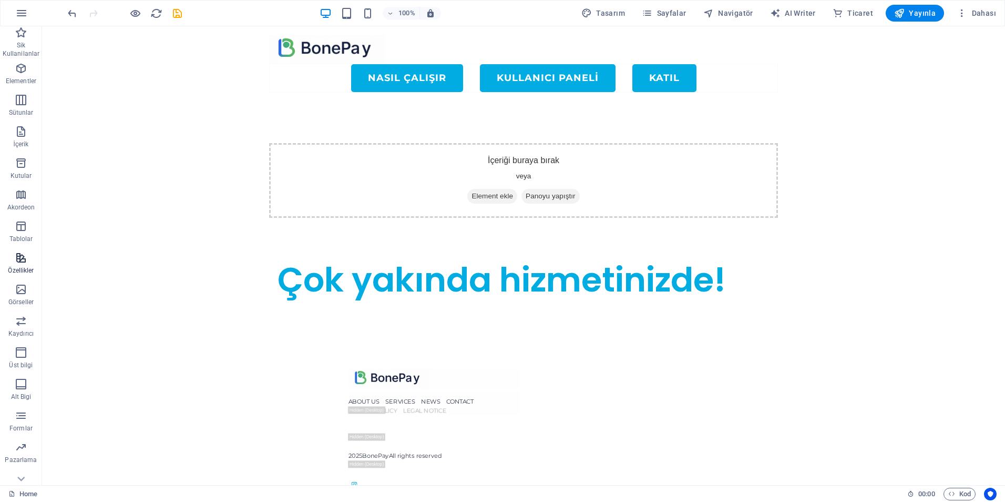
click at [20, 260] on icon "button" at bounding box center [21, 257] width 13 height 13
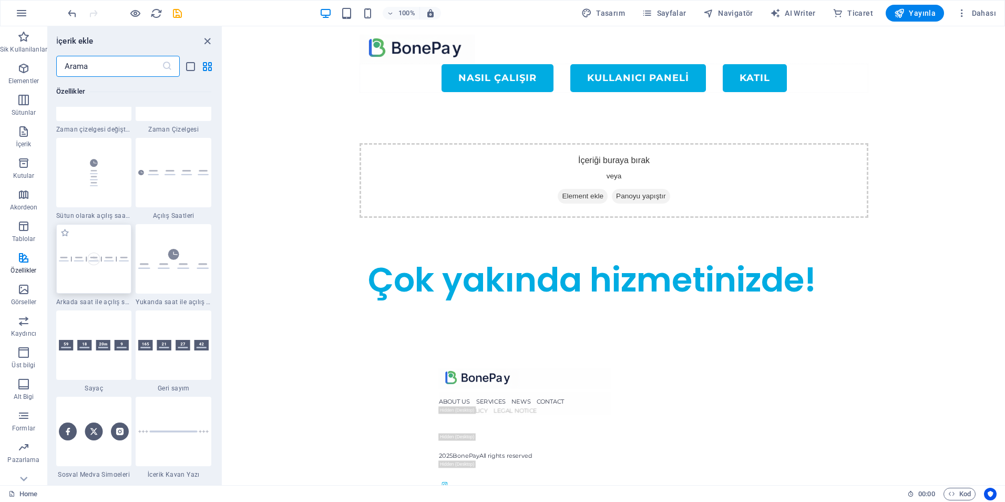
scroll to position [4519, 0]
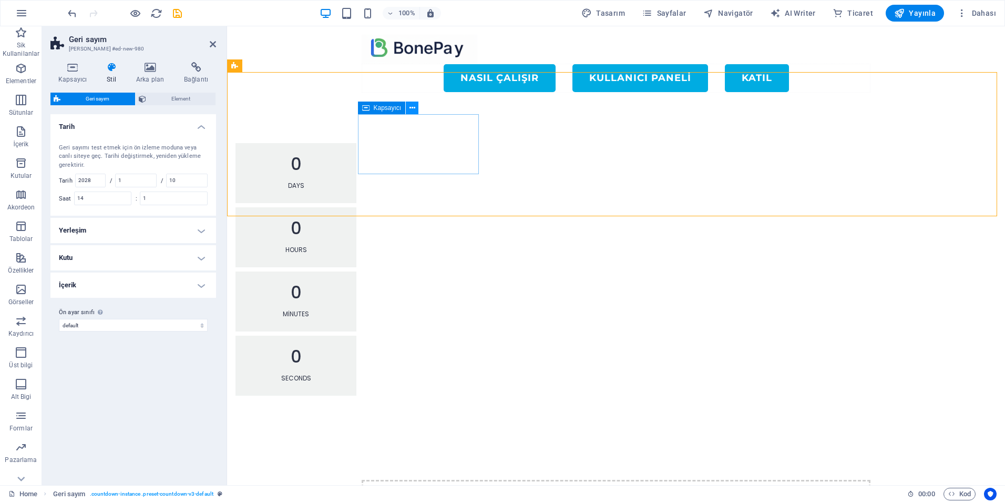
click at [414, 108] on icon at bounding box center [413, 108] width 6 height 11
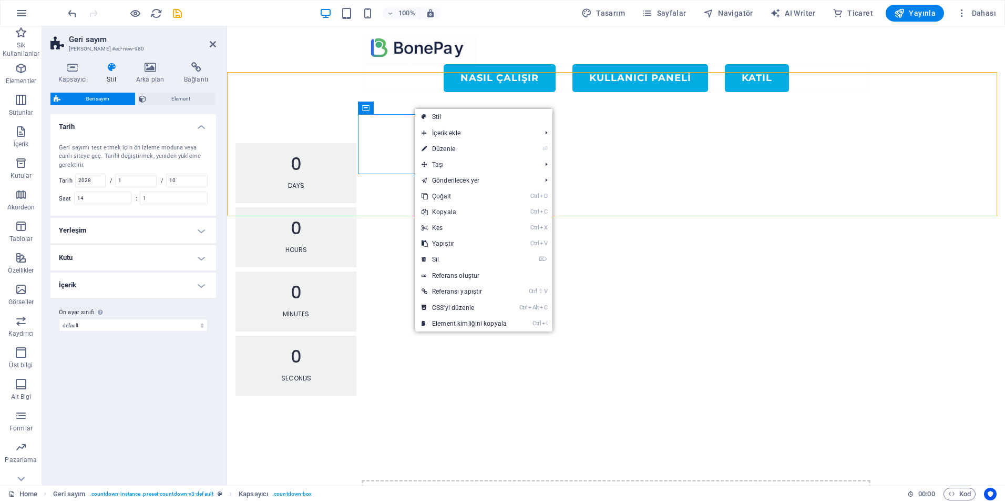
click at [161, 383] on div "Varyantlar Varsayılan Tarih Geri sayımı test etmek için ön izleme moduna veya c…" at bounding box center [133, 295] width 166 height 362
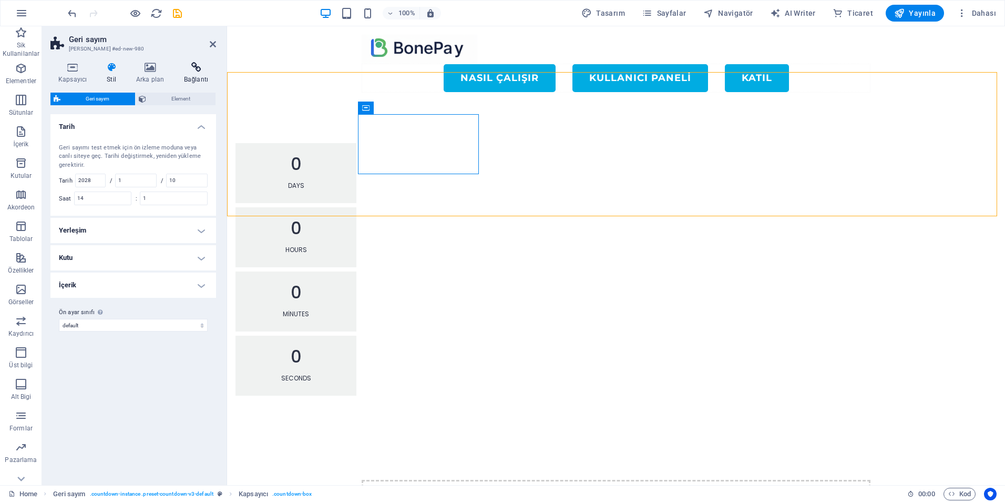
click at [200, 64] on icon at bounding box center [196, 67] width 40 height 11
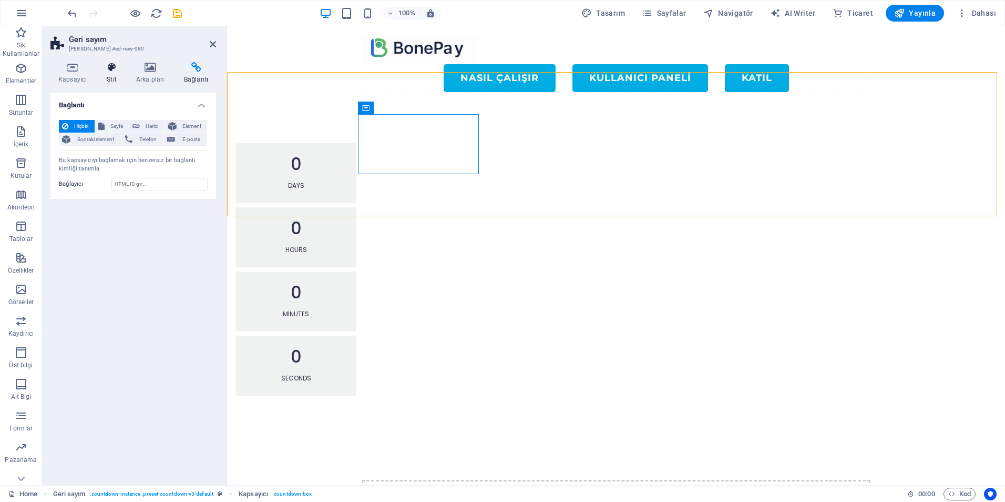
click at [113, 76] on h4 "Stil" at bounding box center [113, 73] width 29 height 22
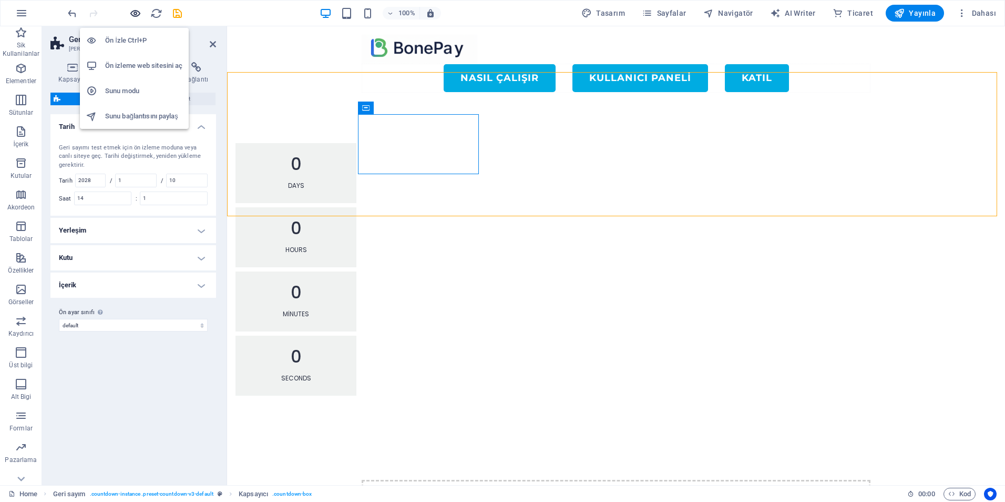
click at [136, 15] on icon "button" at bounding box center [135, 13] width 12 height 12
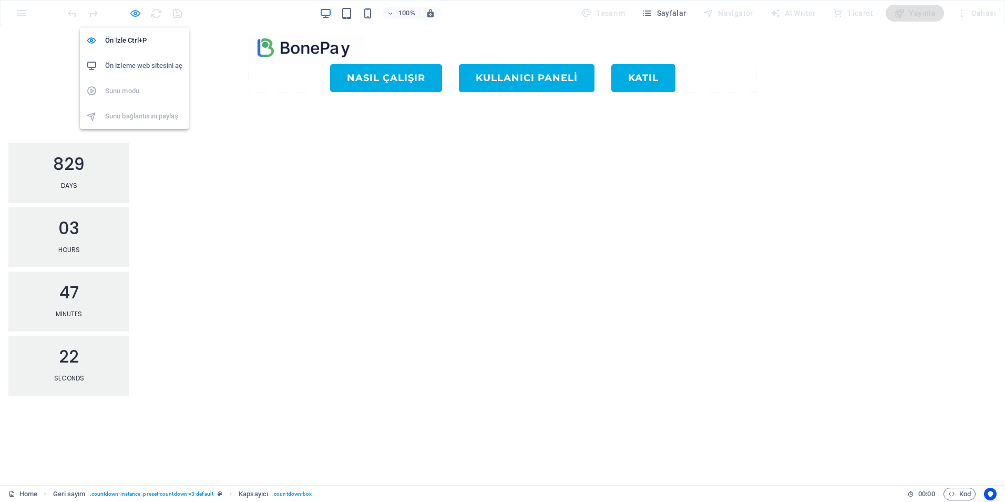
click at [134, 14] on icon "button" at bounding box center [135, 13] width 12 height 12
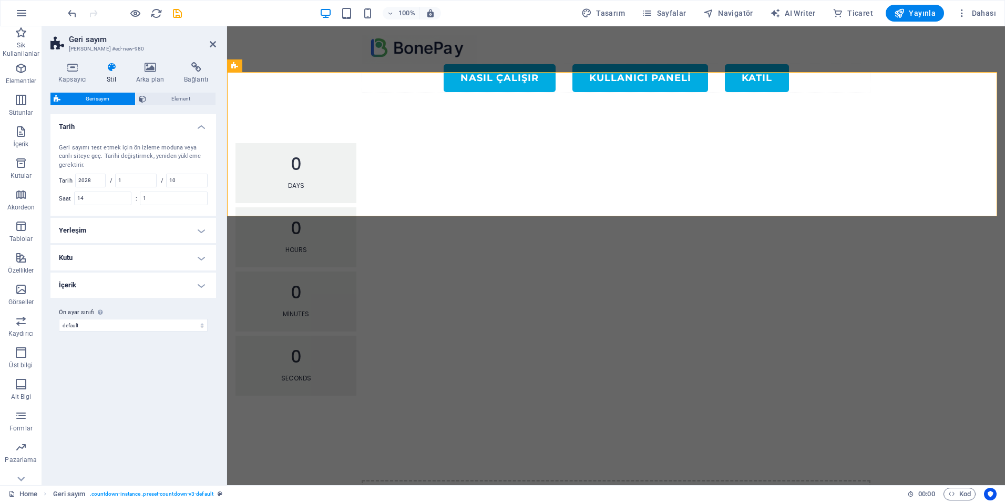
click at [162, 397] on div "Varyantlar Varsayılan Tarih Geri sayımı test etmek için ön izleme moduna veya c…" at bounding box center [133, 295] width 166 height 362
click at [110, 229] on h4 "Yerleşim" at bounding box center [133, 230] width 166 height 25
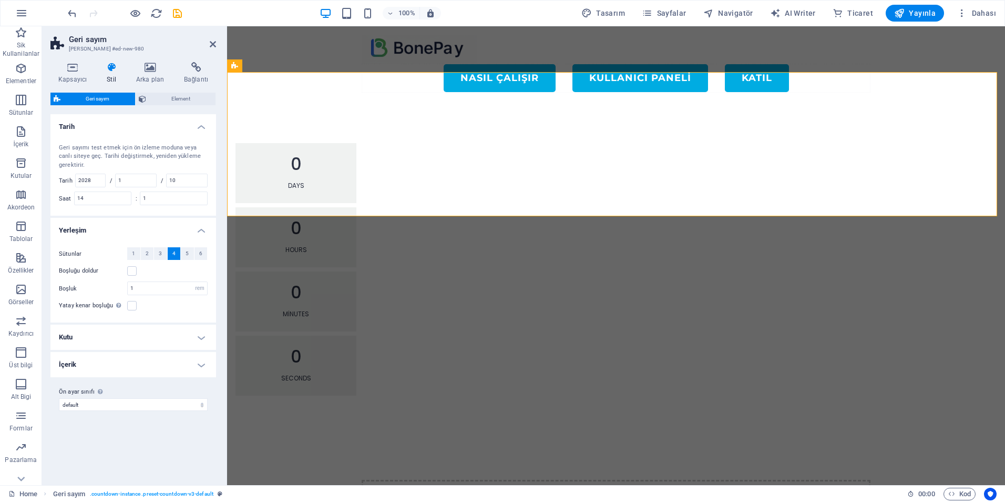
click at [106, 335] on h4 "Kutu" at bounding box center [133, 336] width 166 height 25
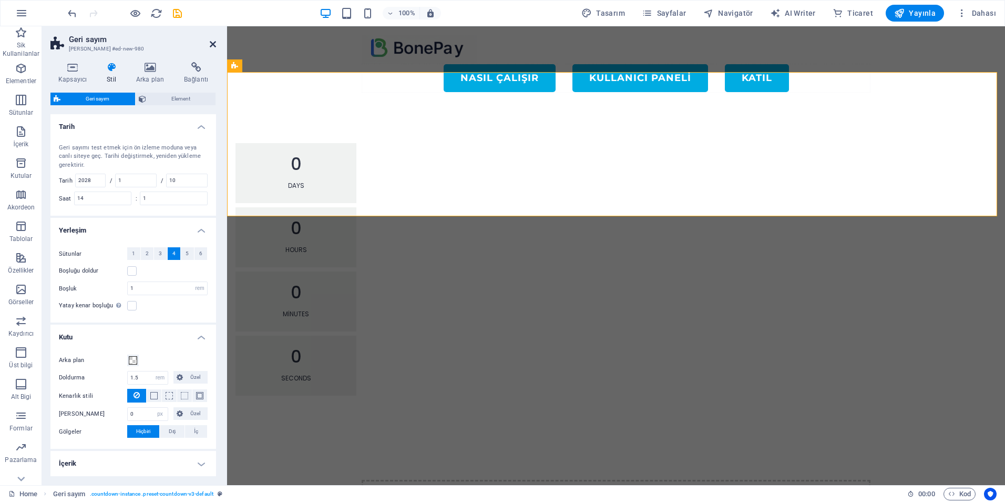
click at [213, 47] on icon at bounding box center [213, 44] width 6 height 8
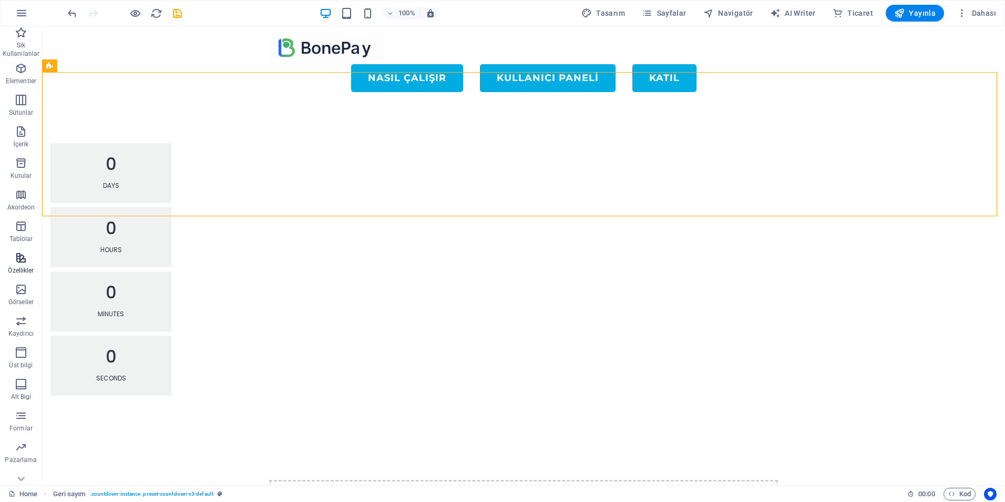
click at [20, 262] on icon "button" at bounding box center [21, 257] width 13 height 13
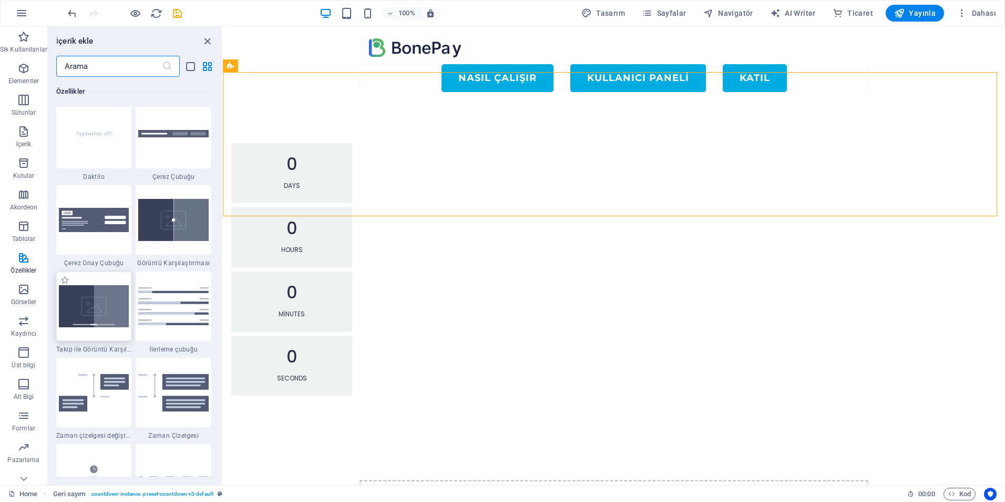
scroll to position [4203, 0]
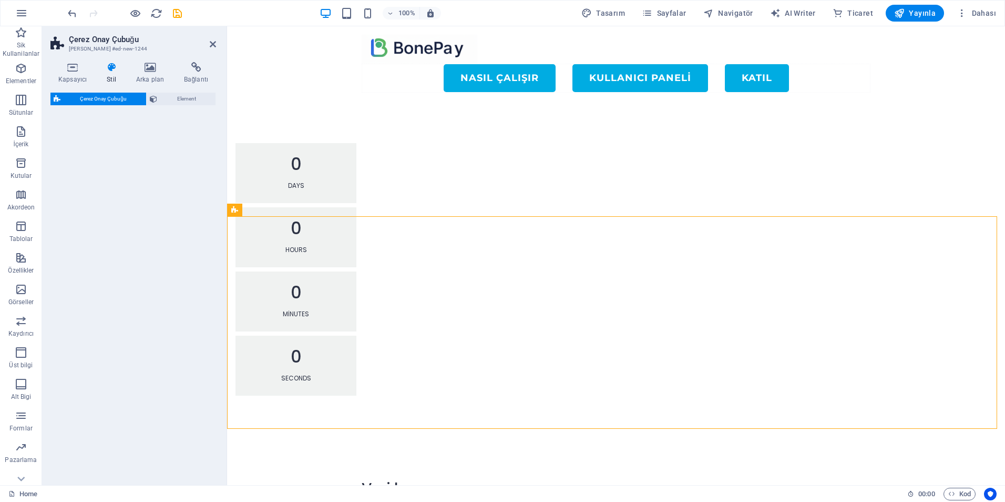
select select "rem"
select select "px"
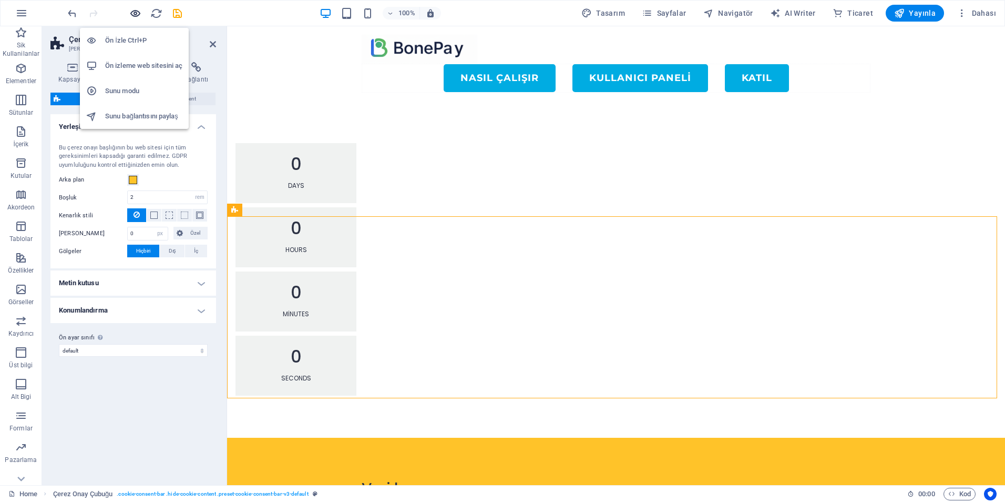
click at [136, 14] on icon "button" at bounding box center [135, 13] width 12 height 12
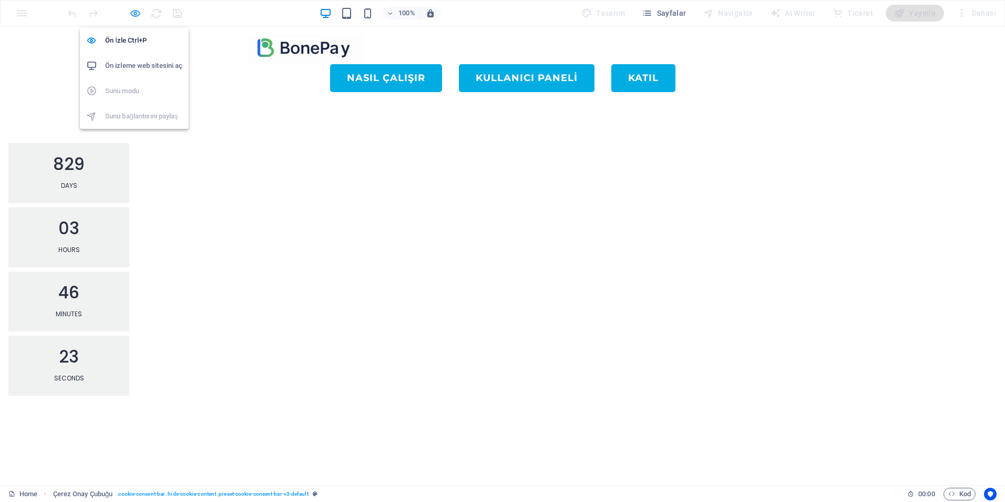
click at [136, 11] on icon "button" at bounding box center [135, 13] width 12 height 12
select select "rem"
select select "px"
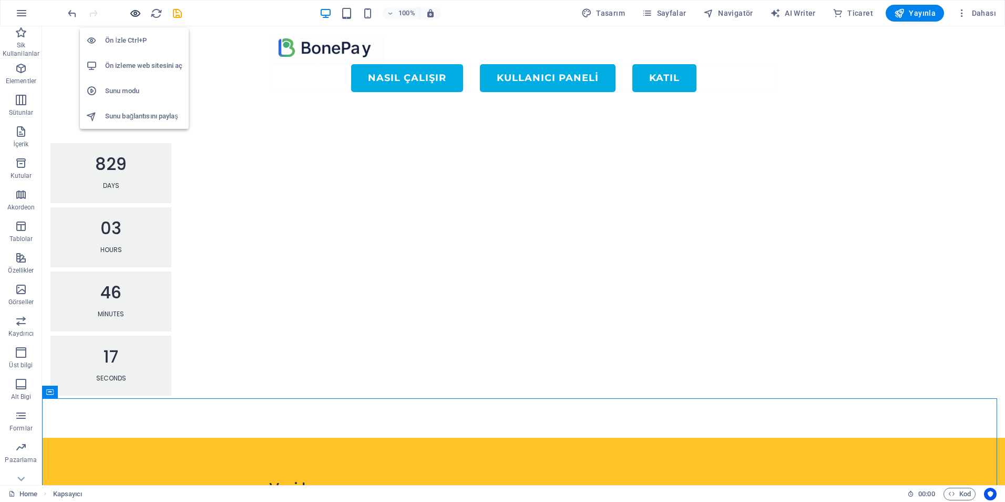
click at [134, 8] on icon "button" at bounding box center [135, 13] width 12 height 12
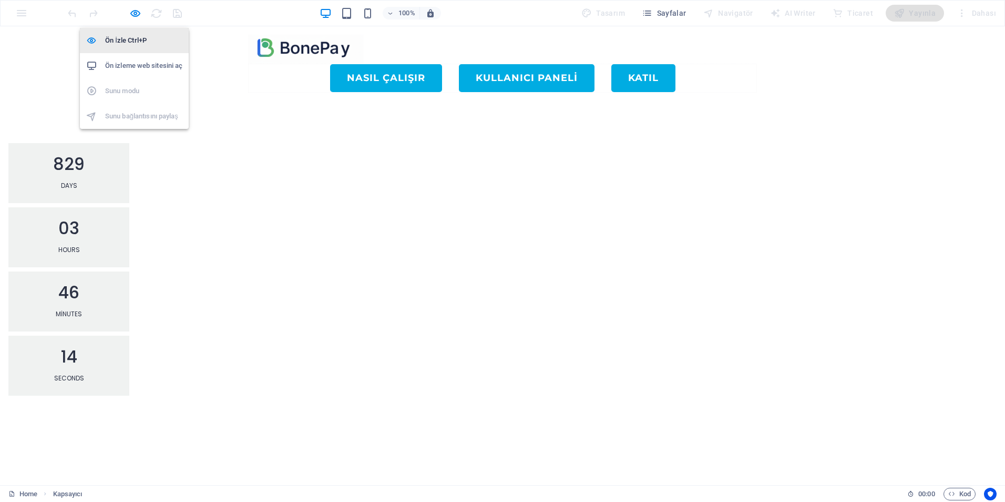
click at [134, 45] on h6 "Ön İzle Ctrl+P" at bounding box center [143, 40] width 77 height 13
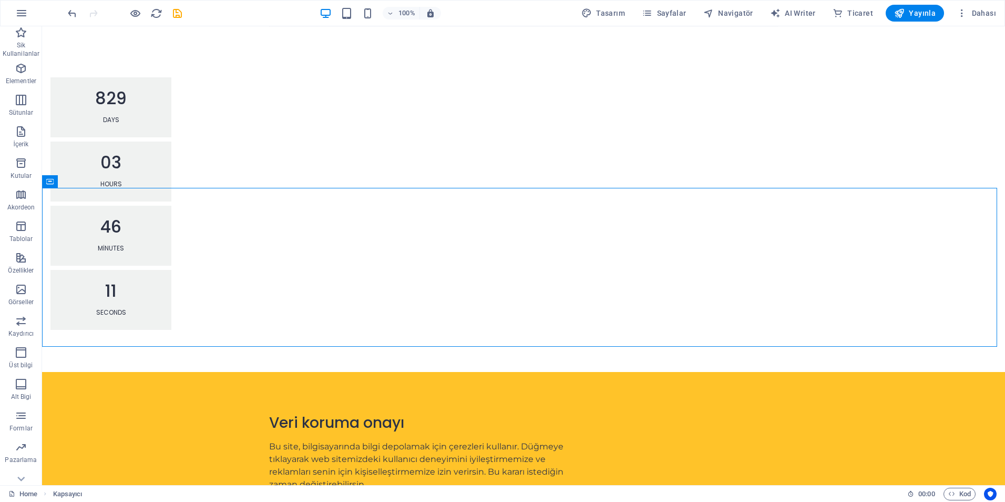
scroll to position [0, 0]
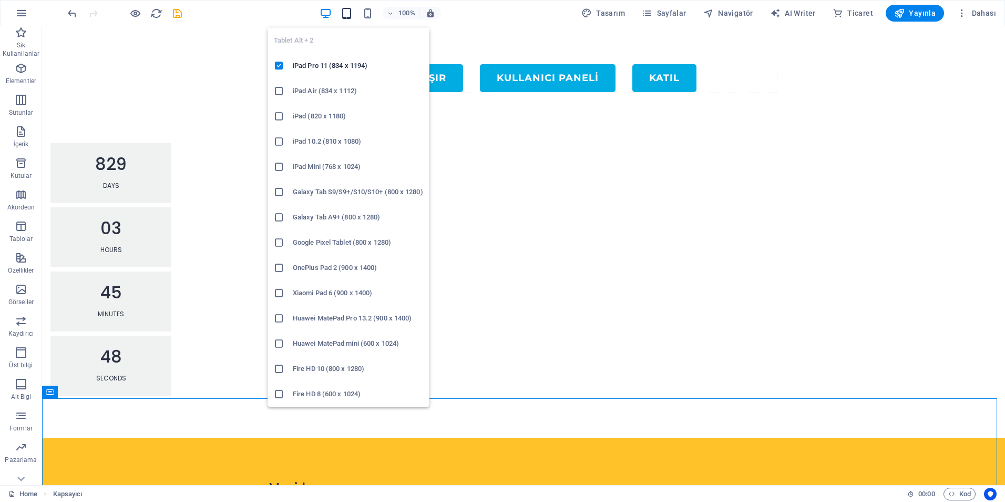
click at [351, 18] on icon "button" at bounding box center [347, 13] width 12 height 12
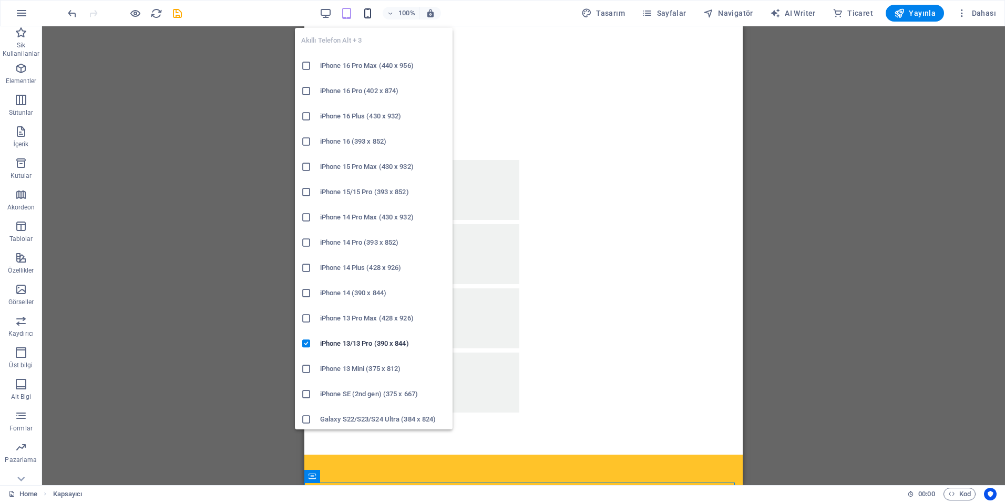
click at [371, 15] on icon "button" at bounding box center [368, 13] width 12 height 12
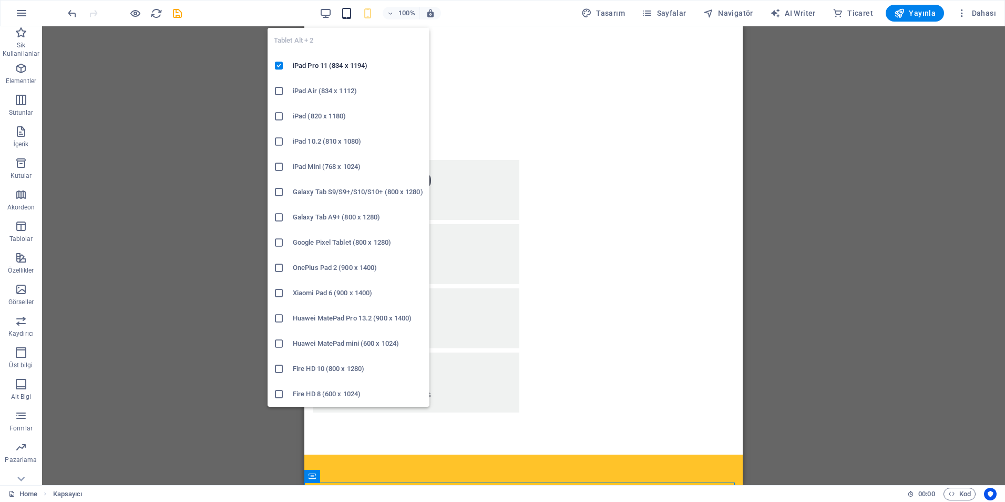
click at [353, 16] on icon "button" at bounding box center [347, 13] width 12 height 12
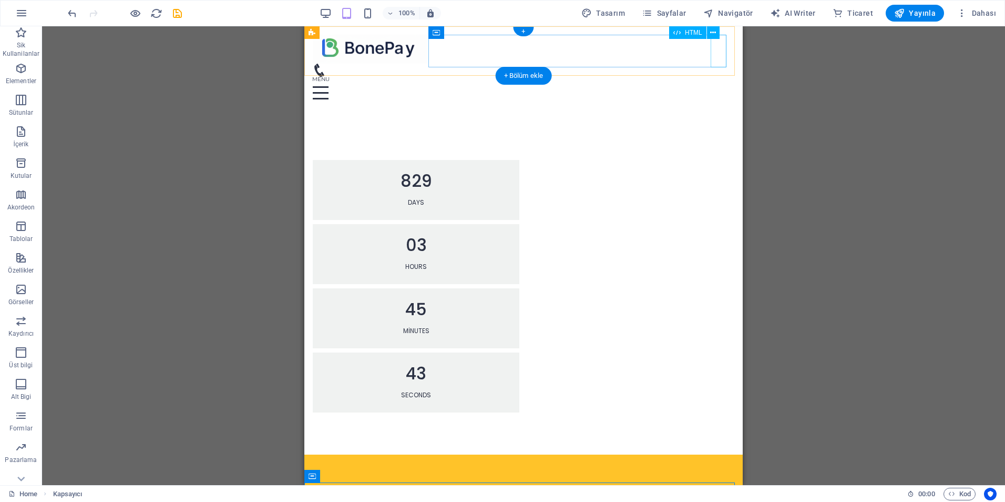
click at [719, 77] on div "Menu" at bounding box center [524, 93] width 422 height 33
click at [715, 31] on icon at bounding box center [713, 32] width 6 height 11
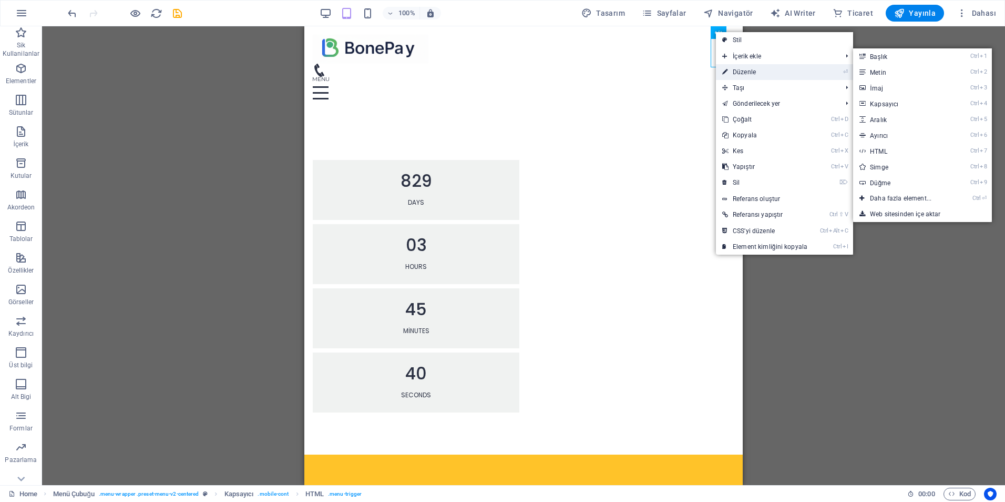
click at [733, 69] on link "⏎ Düzenle" at bounding box center [765, 72] width 98 height 16
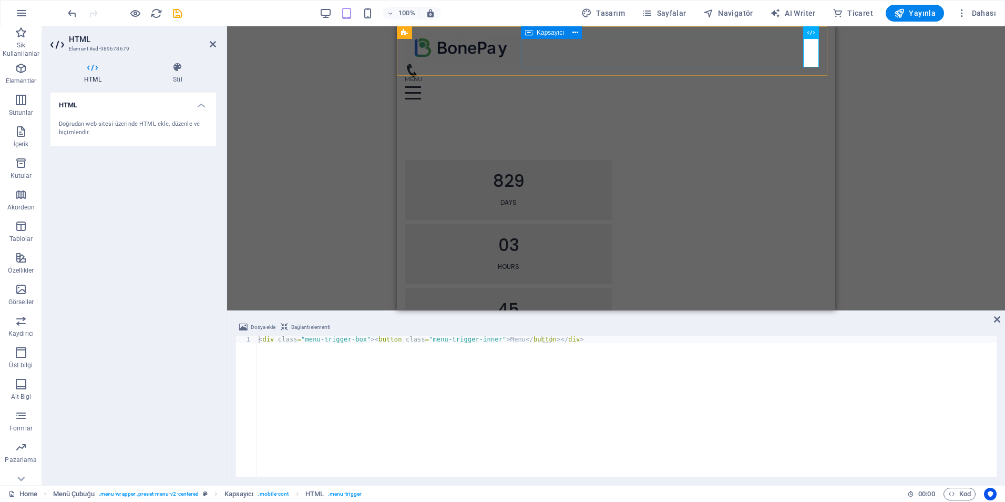
click at [748, 64] on div "Menu" at bounding box center [616, 87] width 422 height 46
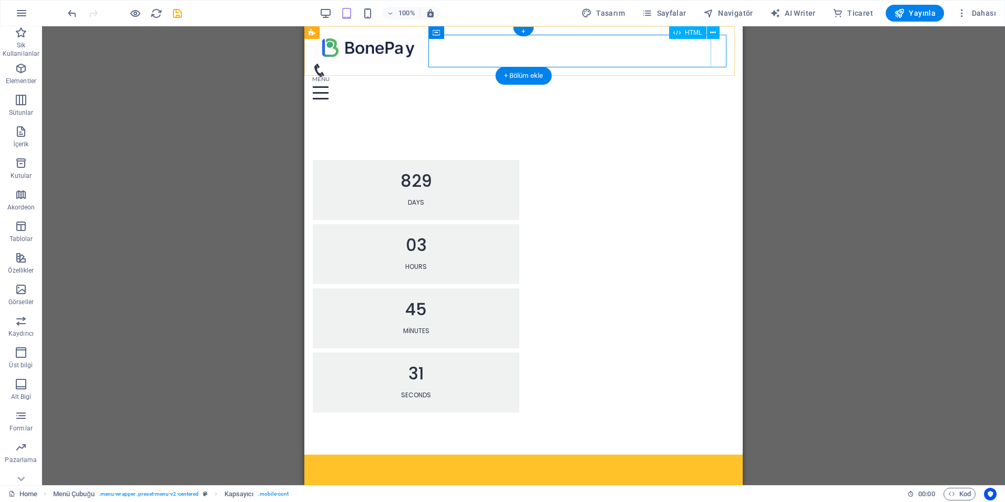
click at [718, 77] on div "Menu" at bounding box center [524, 93] width 422 height 33
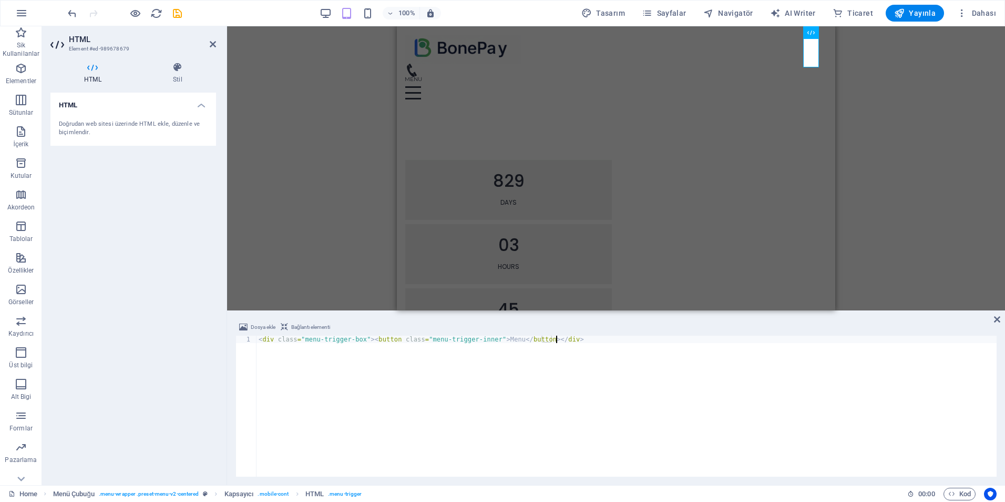
click at [421, 417] on div "< div class = "menu-trigger-box" > < button class = "menu-trigger-inner" > Menu…" at bounding box center [627, 413] width 740 height 156
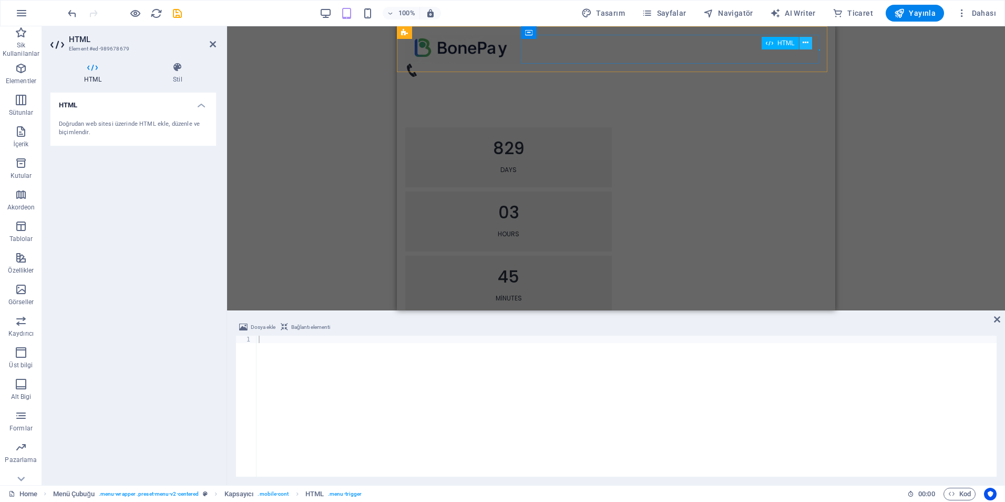
click at [808, 44] on icon at bounding box center [806, 42] width 6 height 11
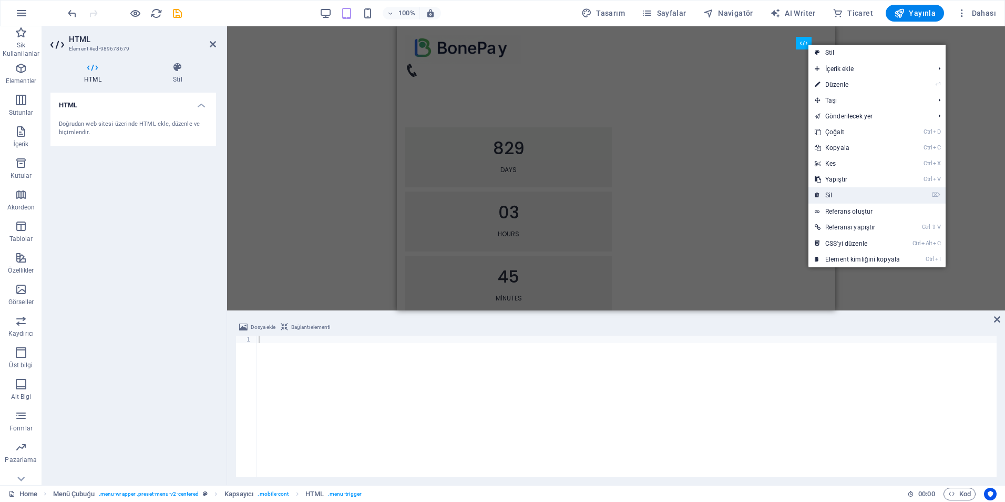
click at [838, 192] on link "⌦ Sil" at bounding box center [858, 195] width 98 height 16
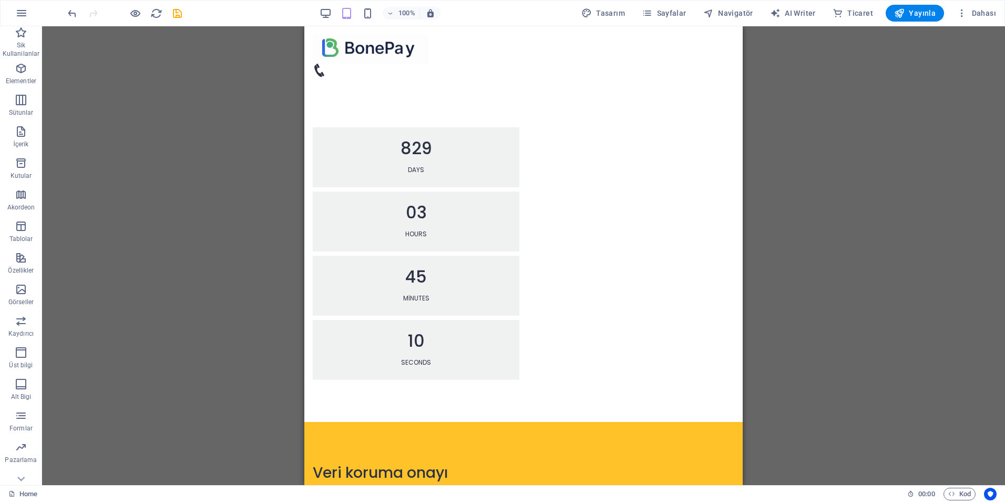
click at [891, 270] on div "Menü Menü Çubuğu Kapsayıcı Yer Tutucu Kapsayıcı Metin İçerik Kayan Yazı Kapsayı…" at bounding box center [523, 255] width 963 height 458
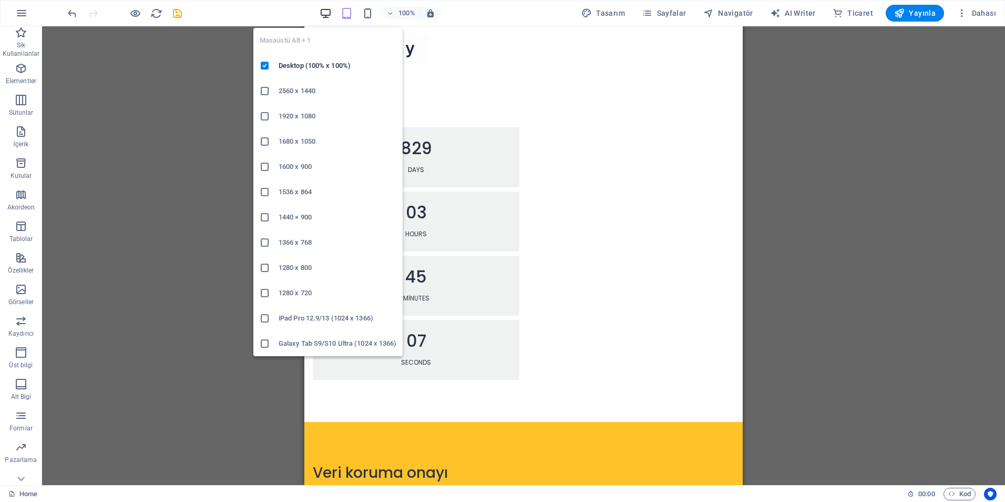
click at [327, 11] on icon "button" at bounding box center [326, 13] width 12 height 12
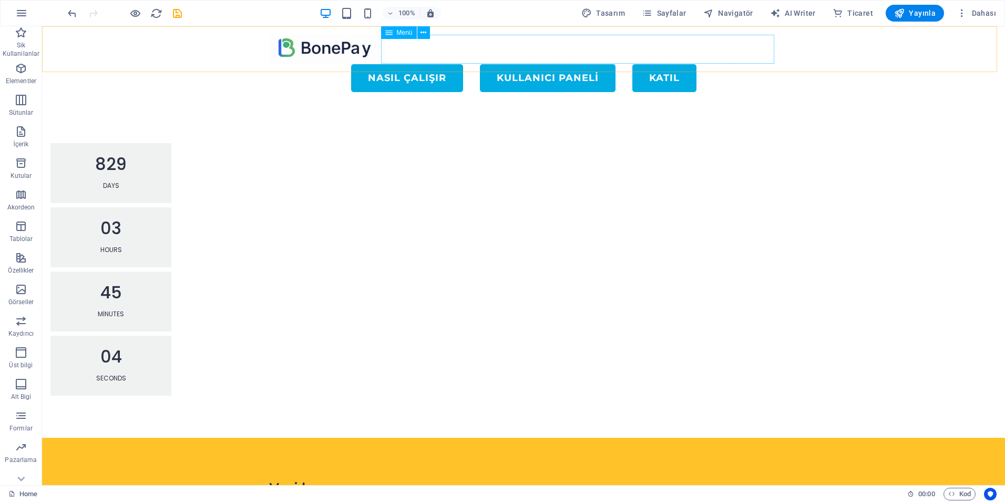
click at [389, 34] on icon at bounding box center [388, 32] width 7 height 13
click at [424, 28] on icon at bounding box center [424, 32] width 6 height 11
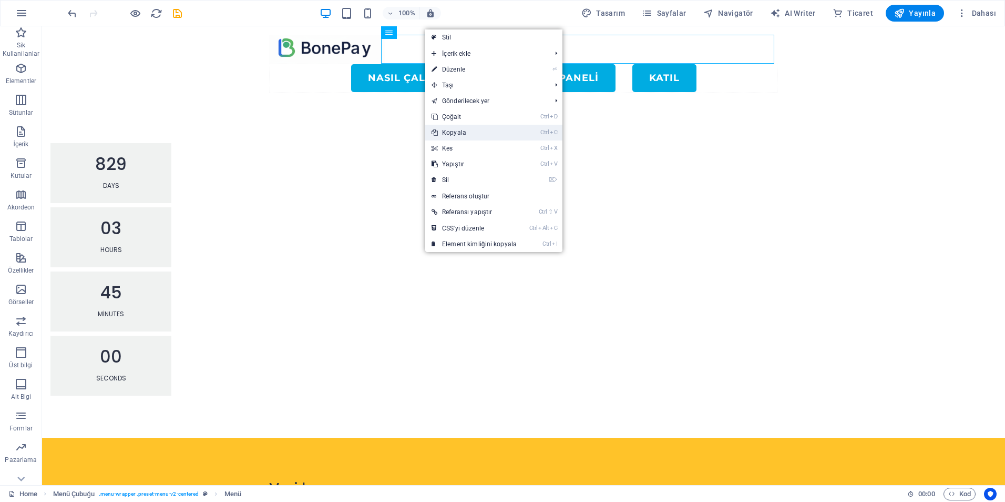
click at [456, 130] on link "Ctrl C Kopyala" at bounding box center [474, 133] width 98 height 16
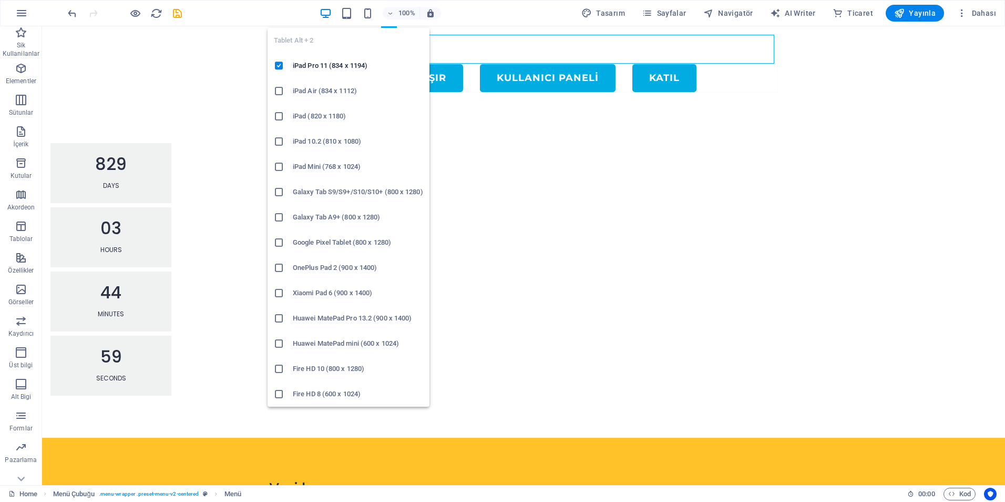
click at [358, 8] on div "100%" at bounding box center [380, 13] width 121 height 17
click at [351, 14] on icon "button" at bounding box center [347, 13] width 12 height 12
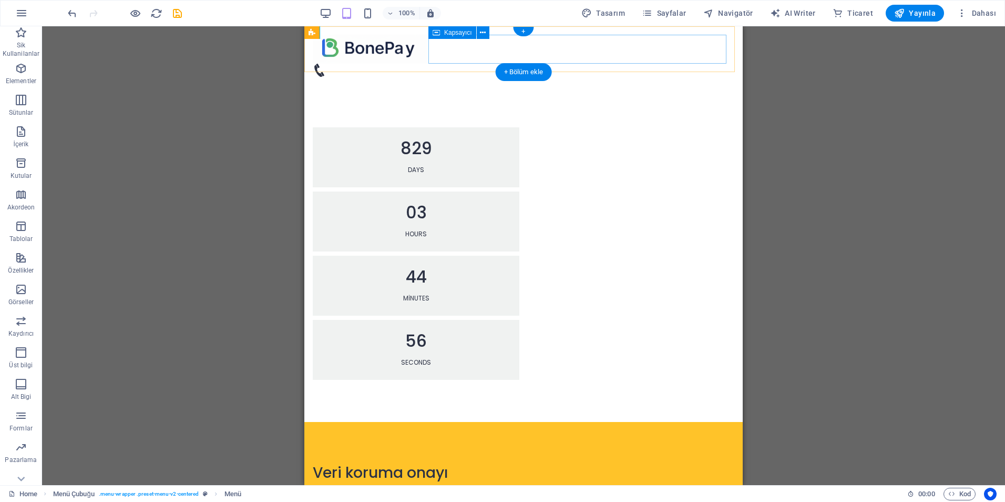
click at [474, 64] on div at bounding box center [524, 70] width 422 height 13
click at [487, 64] on div at bounding box center [524, 70] width 422 height 13
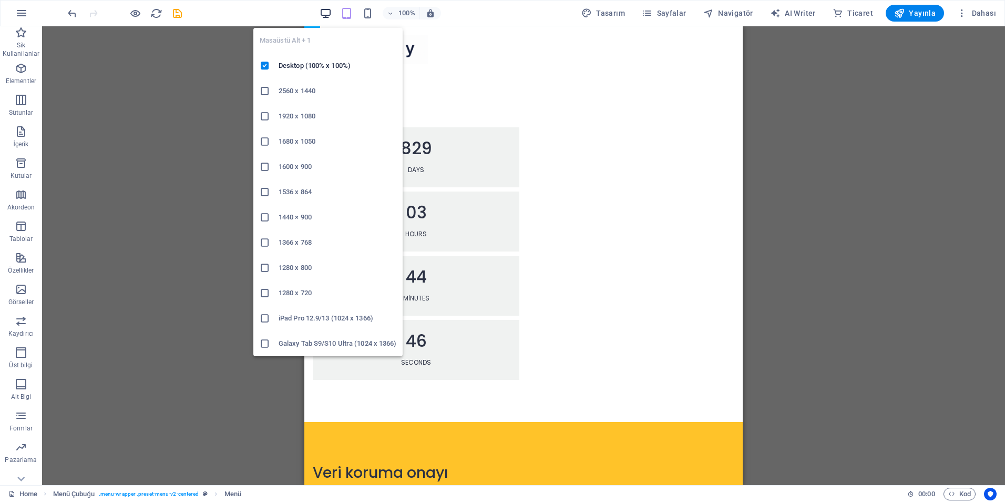
click at [332, 14] on icon "button" at bounding box center [326, 13] width 12 height 12
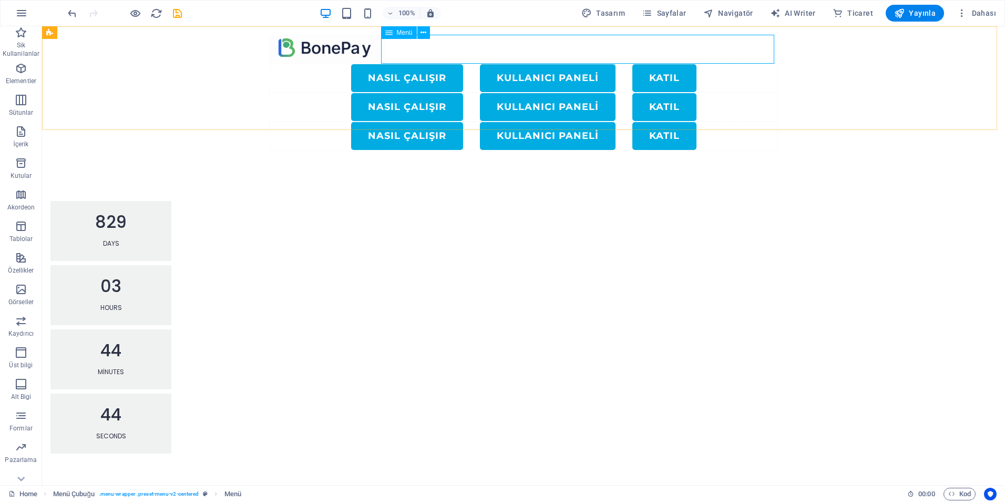
click at [391, 34] on icon at bounding box center [388, 32] width 7 height 13
click at [423, 33] on icon at bounding box center [424, 32] width 6 height 11
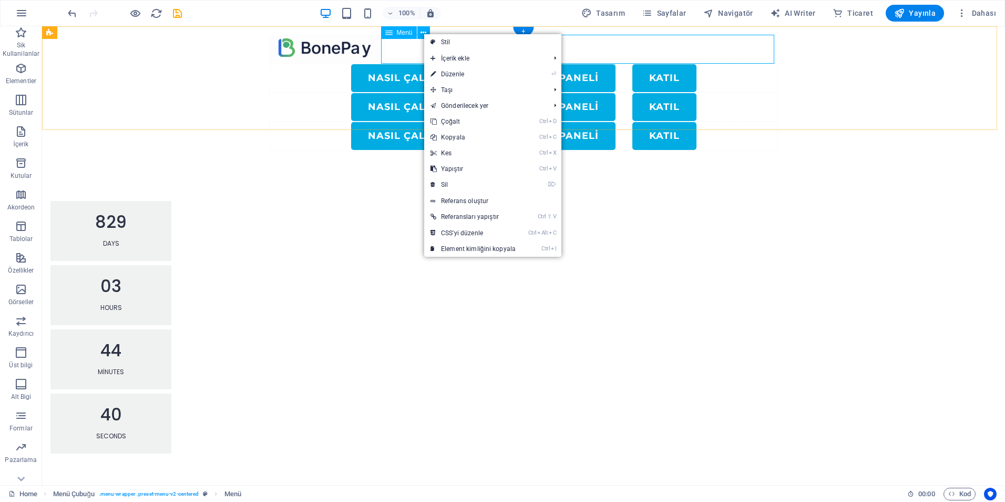
click at [393, 64] on nav "Nasıl Çalışır KULLANICI PANELİ KATIL" at bounding box center [523, 78] width 509 height 29
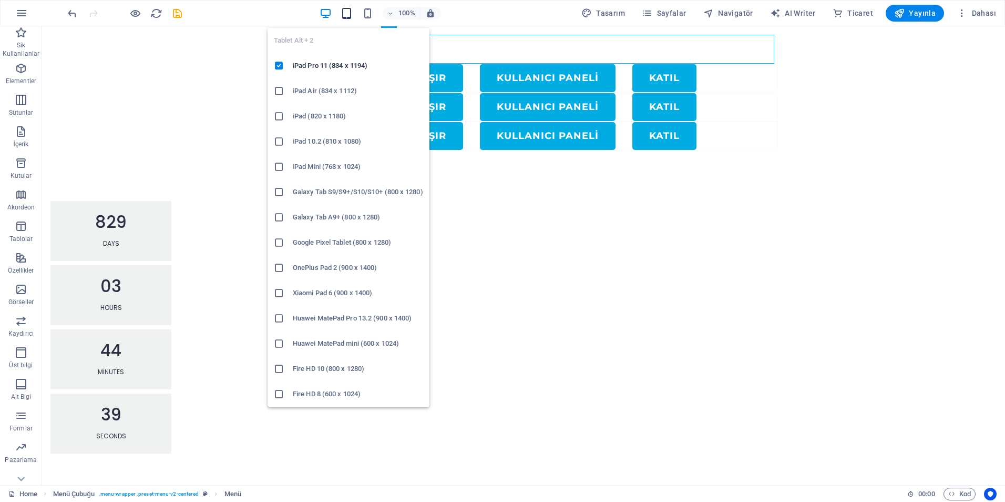
click at [351, 17] on icon "button" at bounding box center [347, 13] width 12 height 12
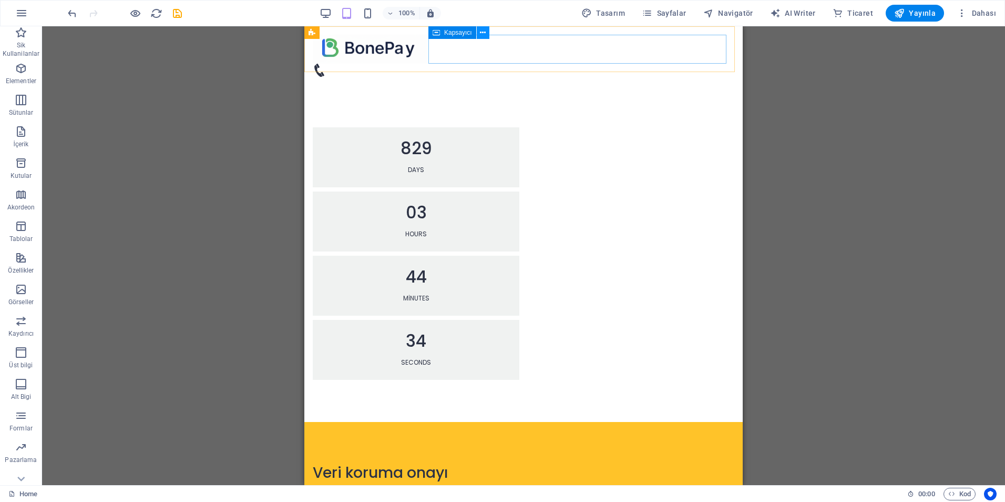
click at [481, 35] on icon at bounding box center [483, 32] width 6 height 11
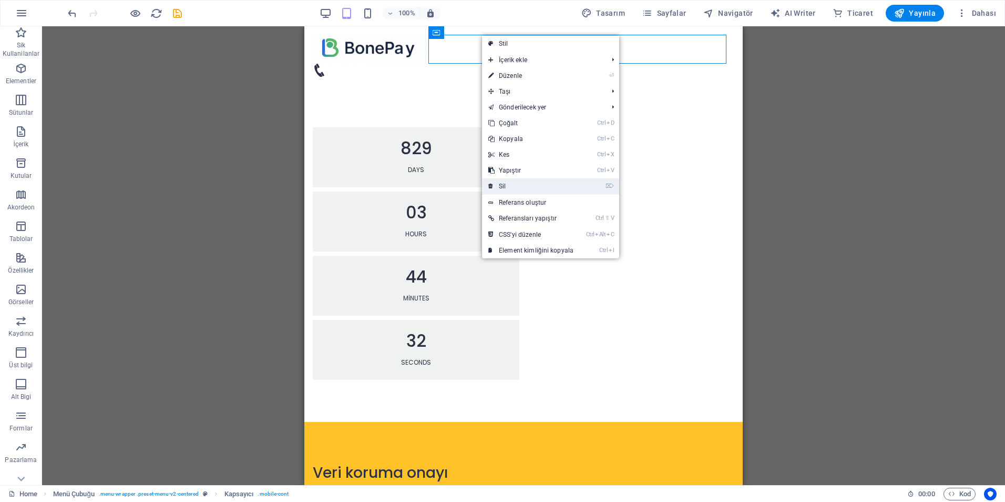
click at [495, 188] on link "⌦ Sil" at bounding box center [531, 186] width 98 height 16
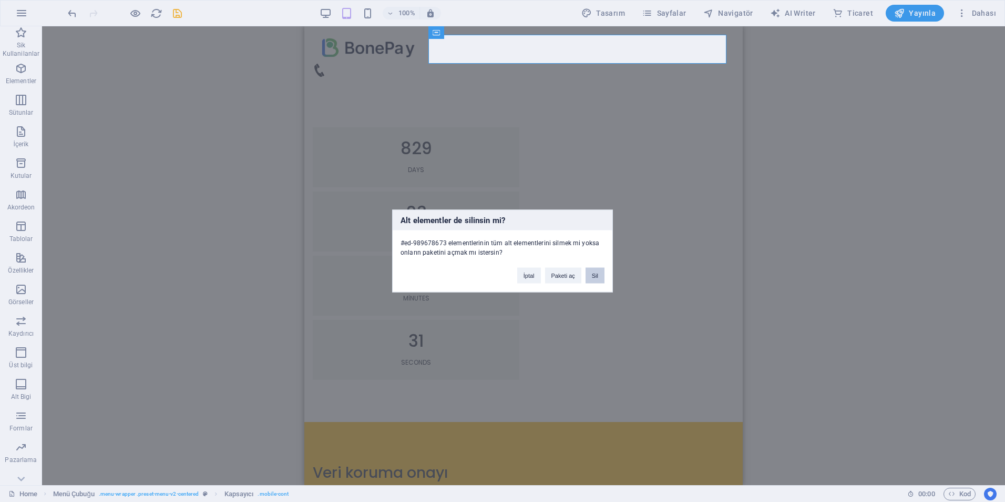
click at [597, 277] on button "Sil" at bounding box center [595, 276] width 19 height 16
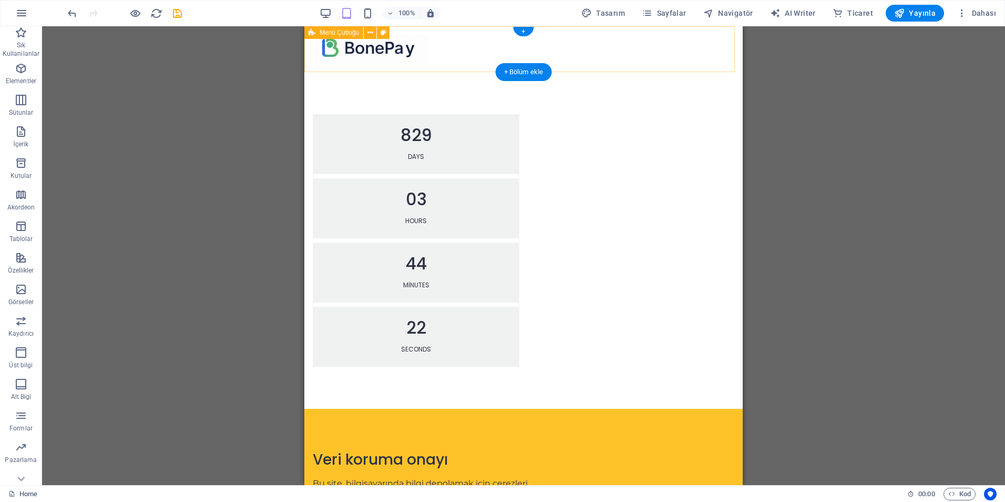
click at [606, 49] on div "Nasıl Çalışır KULLANICI PANELİ KATIL Nasıl Çalışır KULLANICI PANELİ KATIL Nasıl…" at bounding box center [523, 49] width 438 height 46
drag, startPoint x: 455, startPoint y: 47, endPoint x: 455, endPoint y: 64, distance: 16.3
click at [455, 64] on div "Nasıl Çalışır KULLANICI PANELİ KATIL Nasıl Çalışır KULLANICI PANELİ KATIL Nasıl…" at bounding box center [523, 49] width 438 height 46
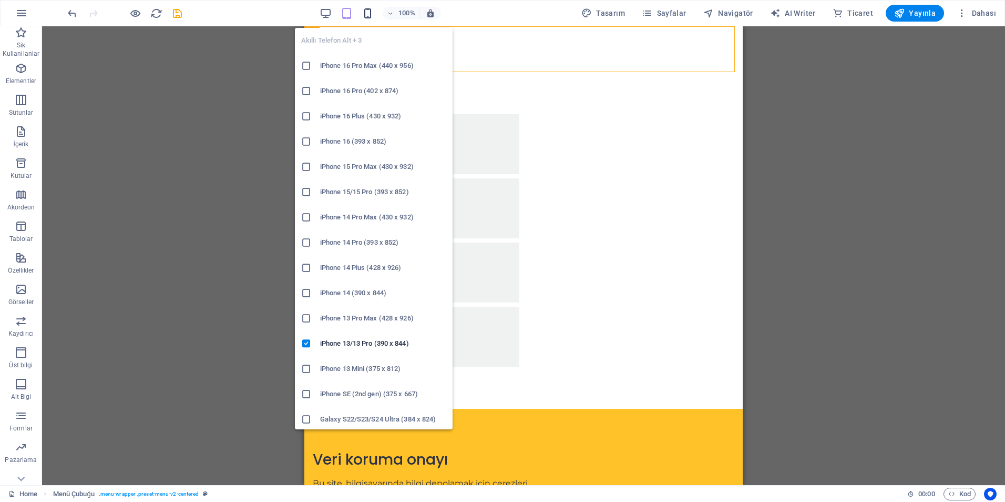
click at [374, 11] on icon "button" at bounding box center [368, 13] width 12 height 12
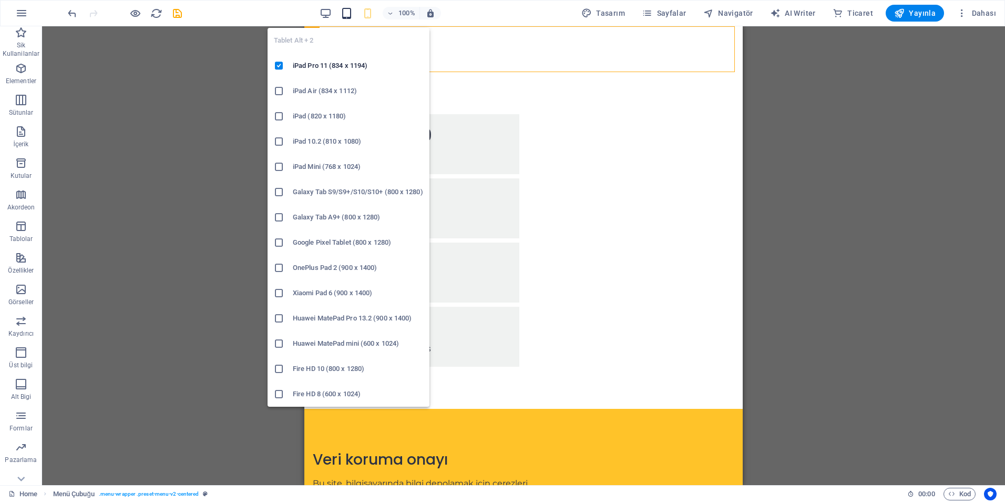
click at [350, 15] on icon "button" at bounding box center [347, 13] width 12 height 12
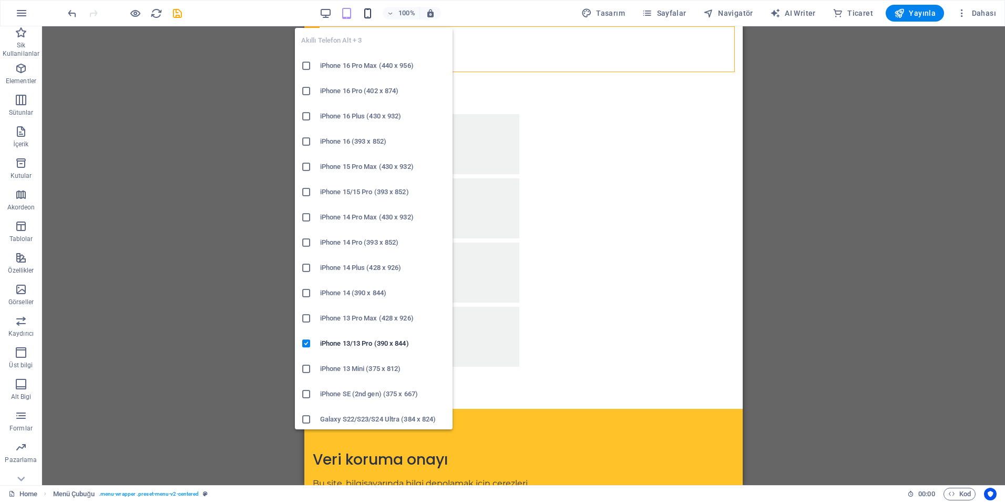
click at [369, 17] on icon "button" at bounding box center [368, 13] width 12 height 12
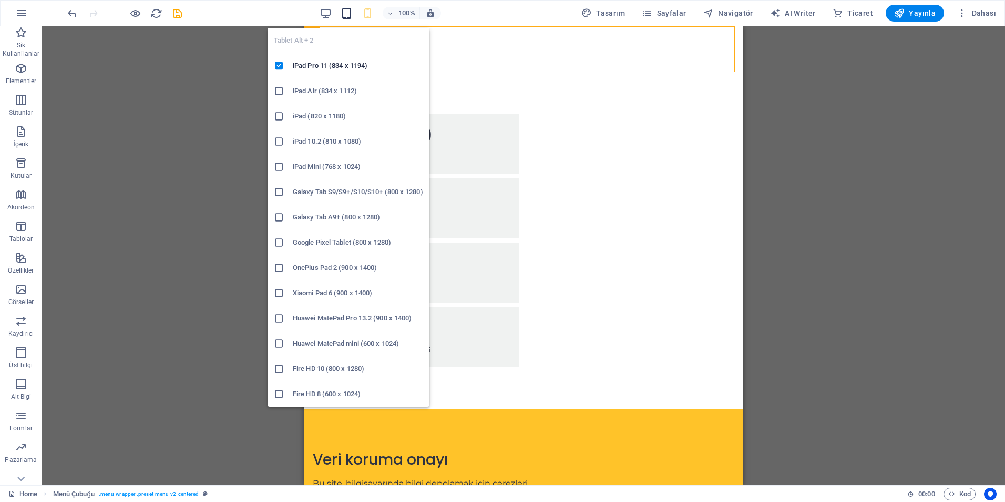
click at [353, 13] on icon "button" at bounding box center [347, 13] width 12 height 12
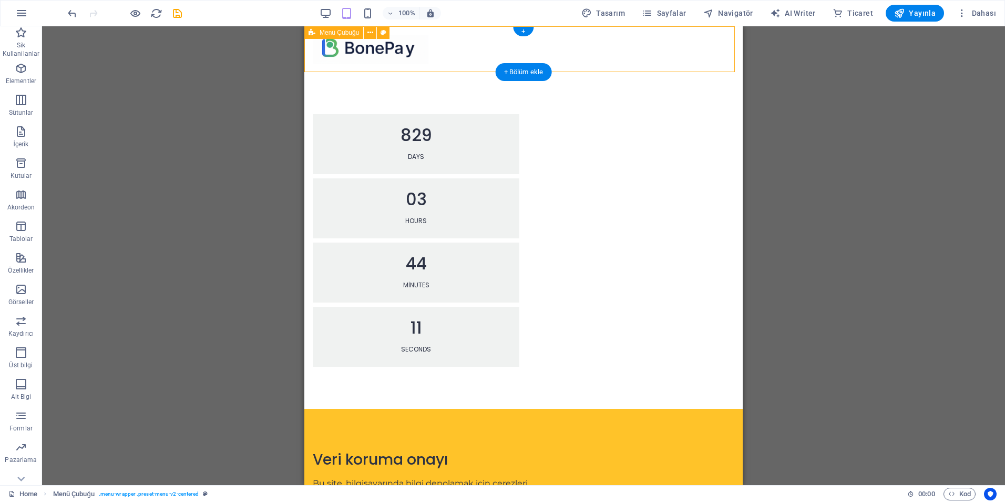
click at [463, 54] on div "Nasıl Çalışır KULLANICI PANELİ KATIL Nasıl Çalışır KULLANICI PANELİ KATIL Nasıl…" at bounding box center [523, 49] width 438 height 46
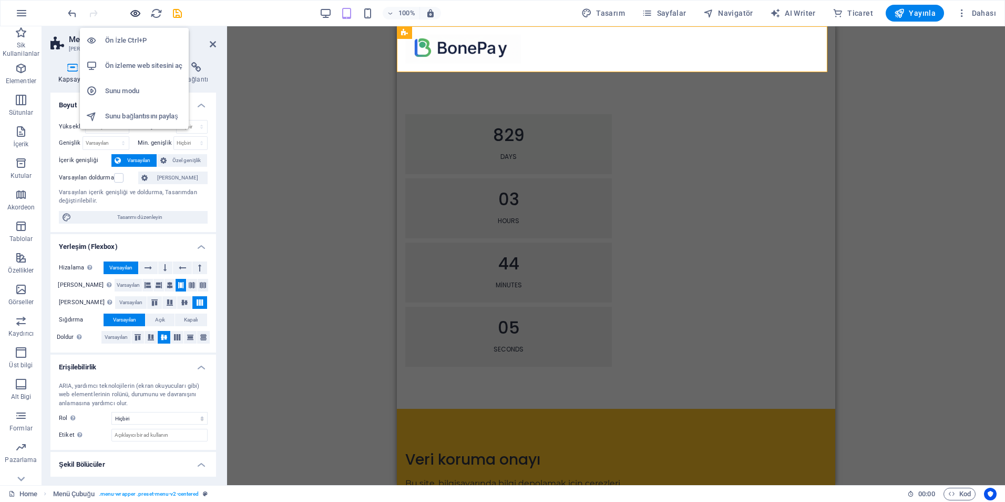
click at [132, 16] on icon "button" at bounding box center [135, 13] width 12 height 12
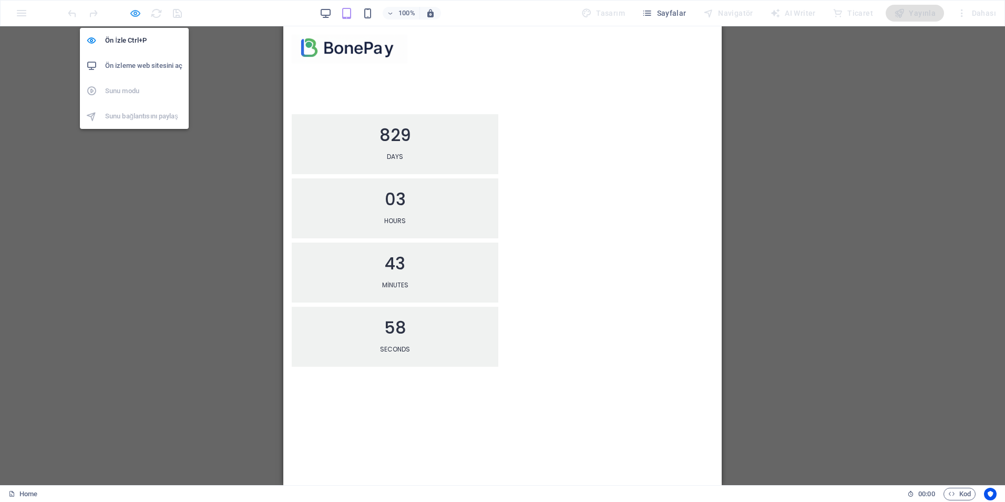
click at [136, 15] on icon "button" at bounding box center [135, 13] width 12 height 12
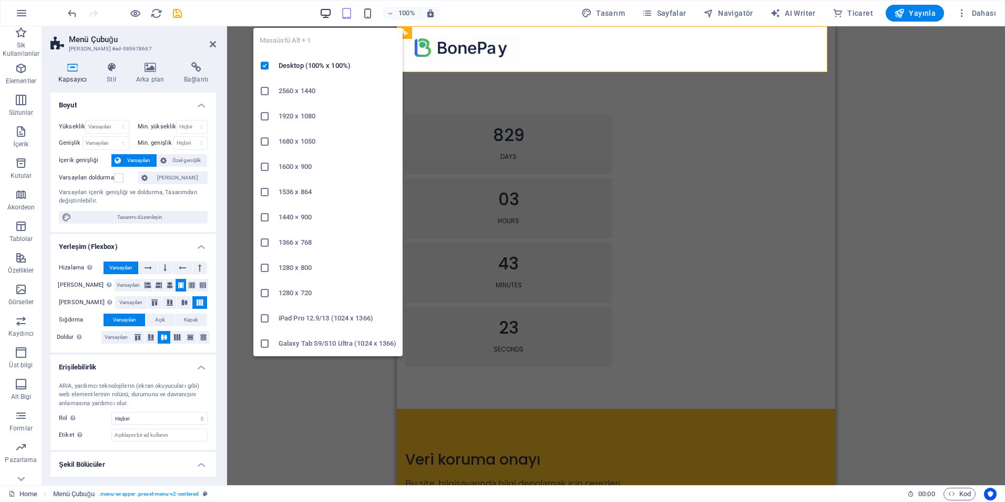
click at [326, 10] on icon "button" at bounding box center [326, 13] width 12 height 12
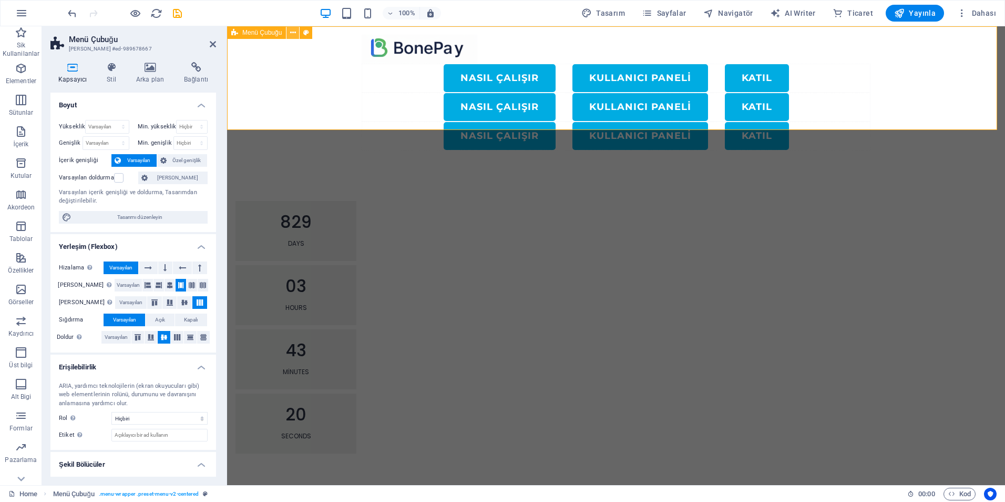
click at [295, 35] on icon at bounding box center [293, 32] width 6 height 11
click at [210, 46] on icon at bounding box center [213, 44] width 6 height 8
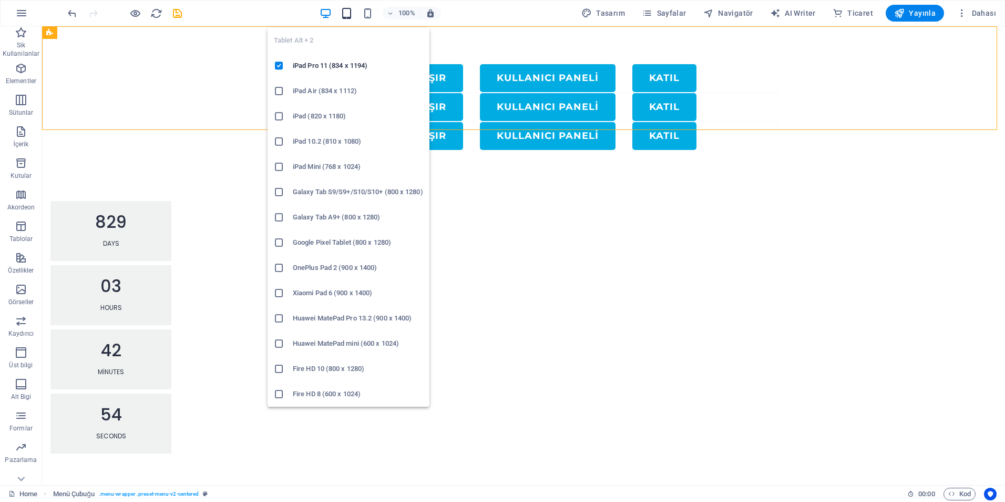
click at [348, 12] on icon "button" at bounding box center [347, 13] width 12 height 12
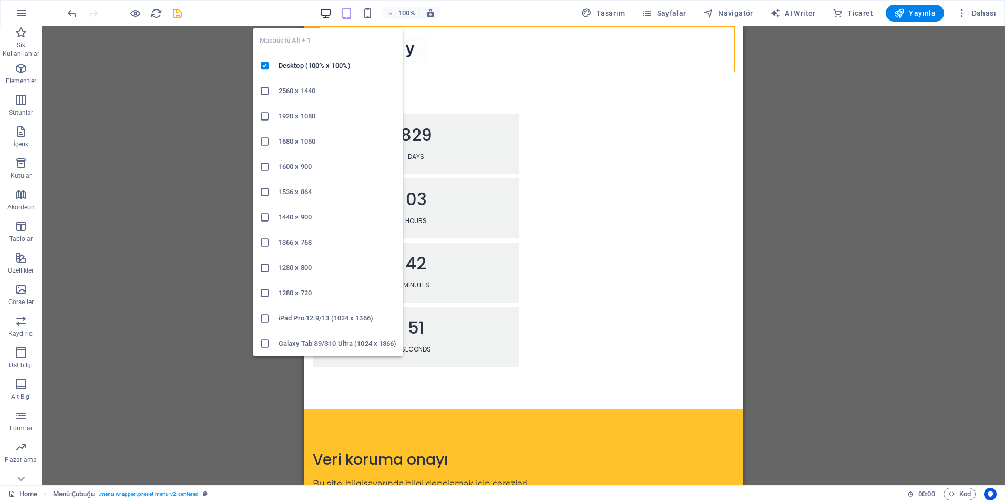
click at [328, 17] on icon "button" at bounding box center [326, 13] width 12 height 12
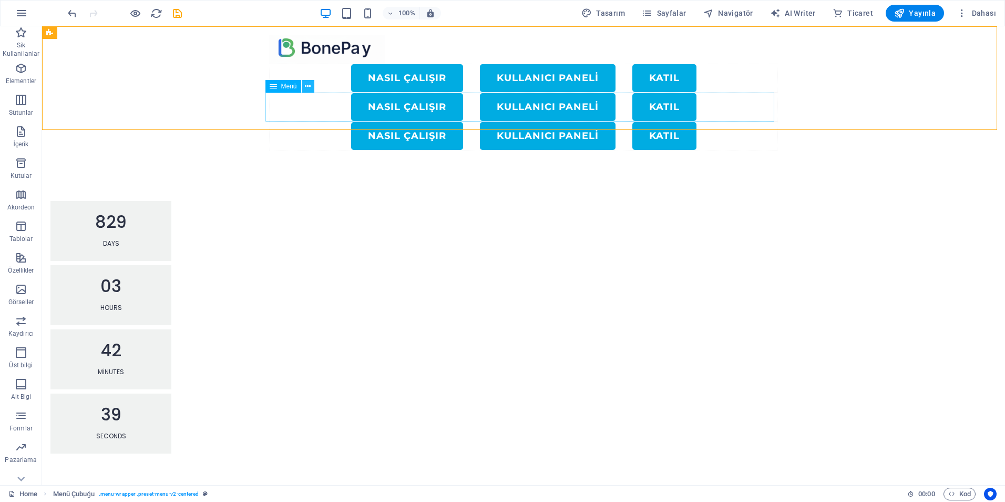
click at [309, 87] on icon at bounding box center [308, 86] width 6 height 11
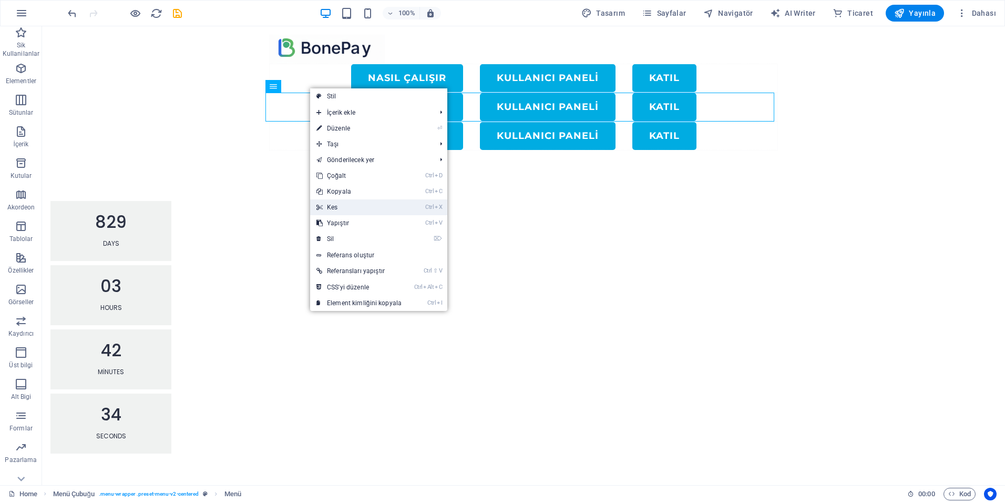
click at [349, 206] on link "Ctrl X Kes" at bounding box center [359, 207] width 98 height 16
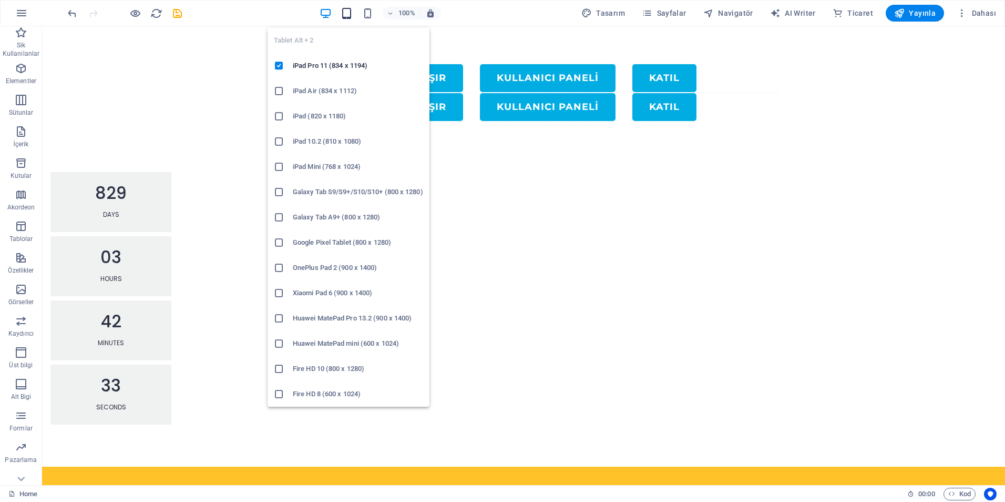
click at [351, 14] on icon "button" at bounding box center [347, 13] width 12 height 12
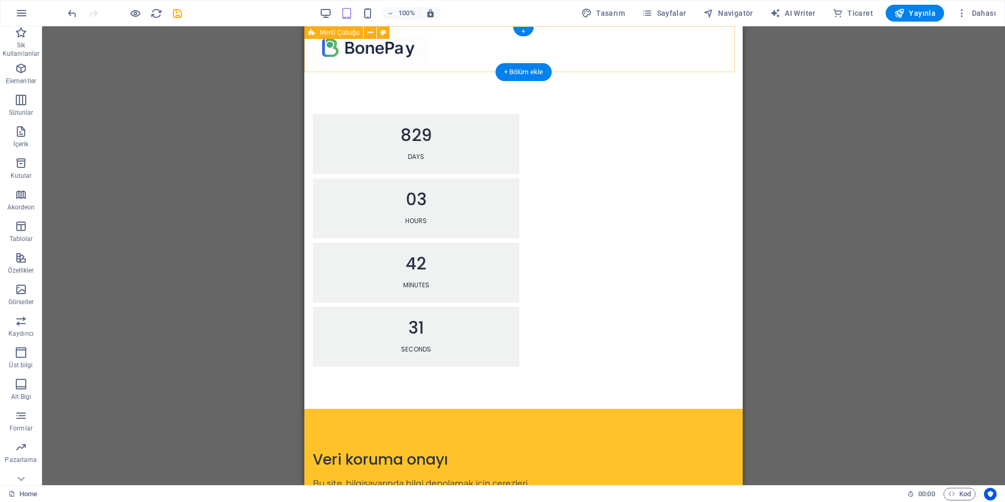
click at [447, 42] on div "Nasıl Çalışır KULLANICI PANELİ KATIL Nasıl Çalışır KULLANICI PANELİ KATIL" at bounding box center [523, 49] width 438 height 46
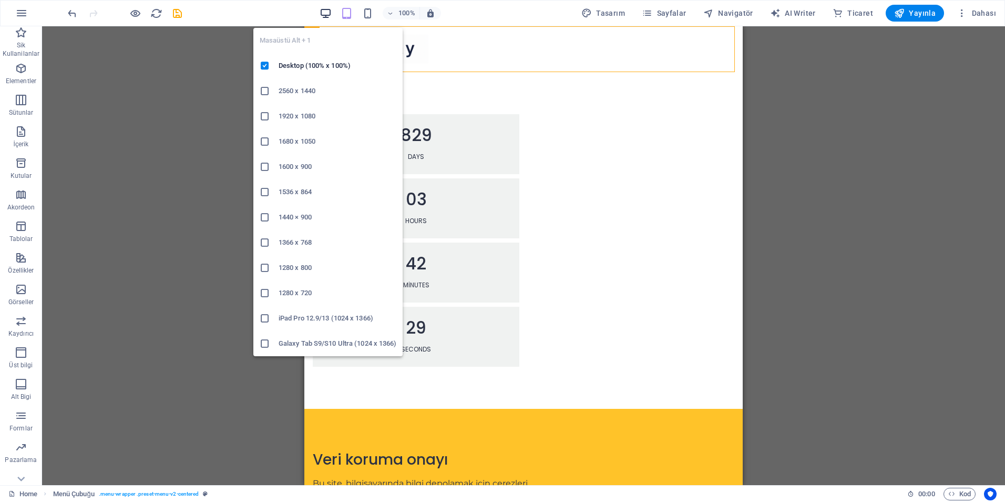
click at [331, 11] on icon "button" at bounding box center [326, 13] width 12 height 12
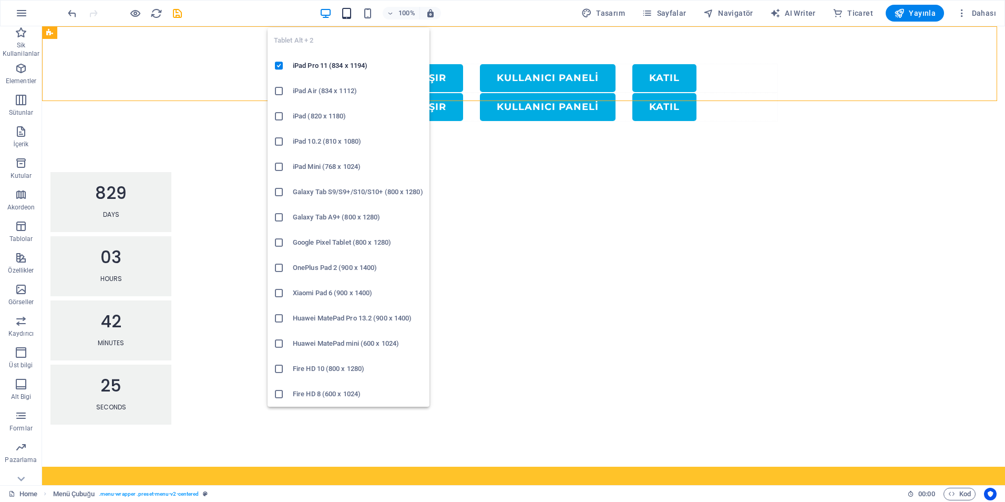
click at [349, 10] on icon "button" at bounding box center [347, 13] width 12 height 12
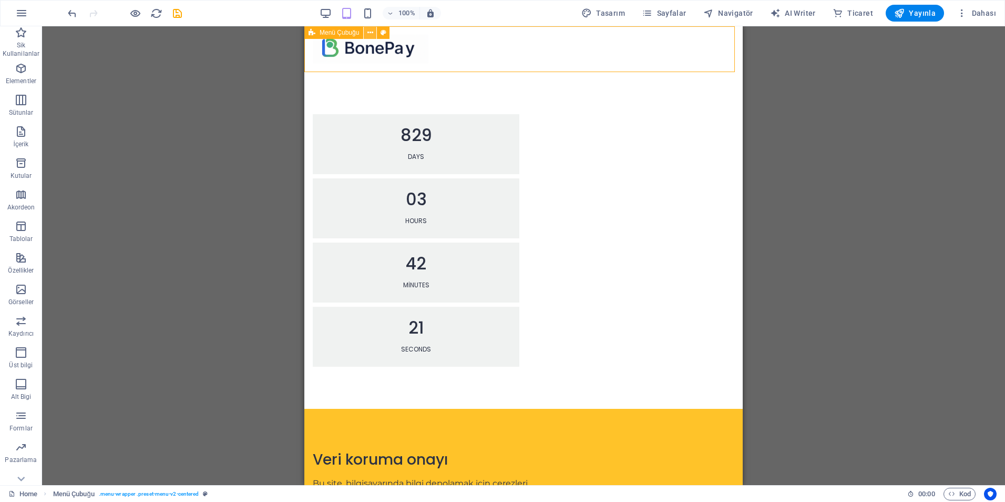
click at [372, 33] on icon at bounding box center [370, 32] width 6 height 11
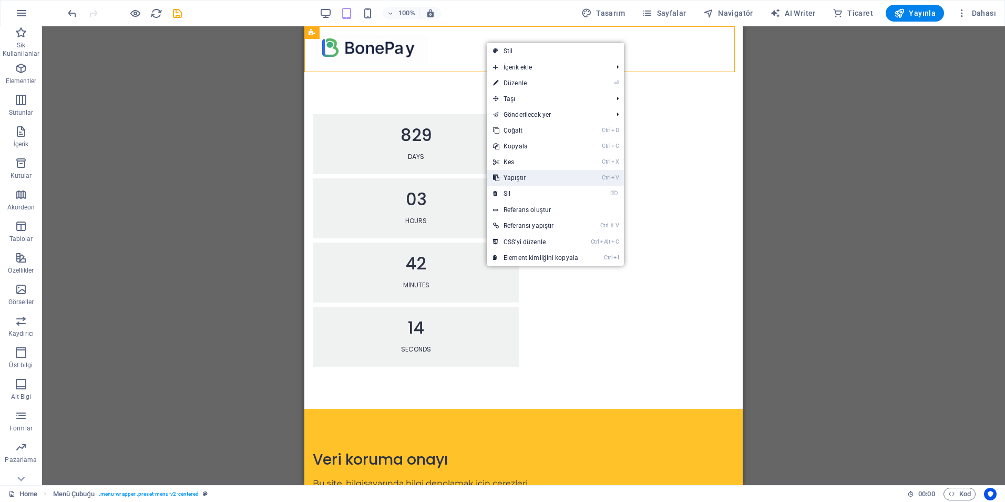
click at [522, 176] on link "Ctrl V Yapıştır" at bounding box center [536, 178] width 98 height 16
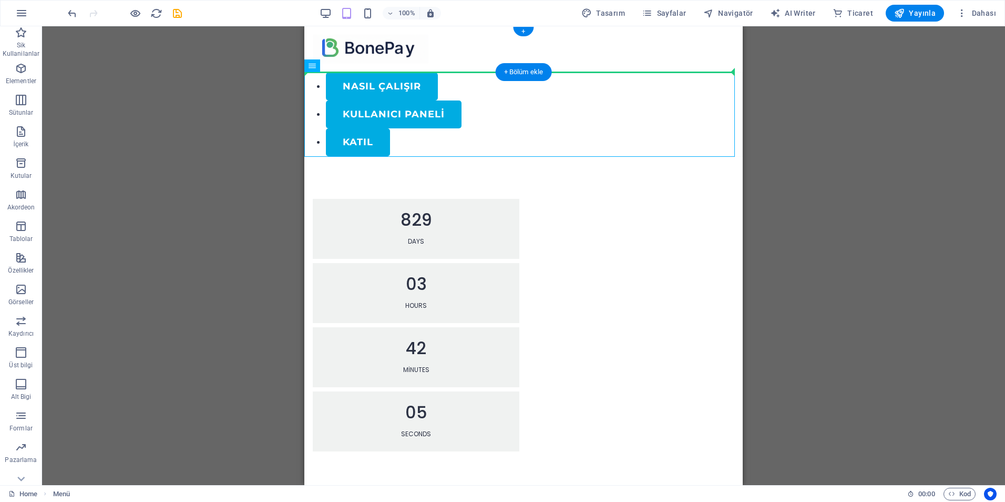
drag, startPoint x: 373, startPoint y: 116, endPoint x: 486, endPoint y: 58, distance: 127.0
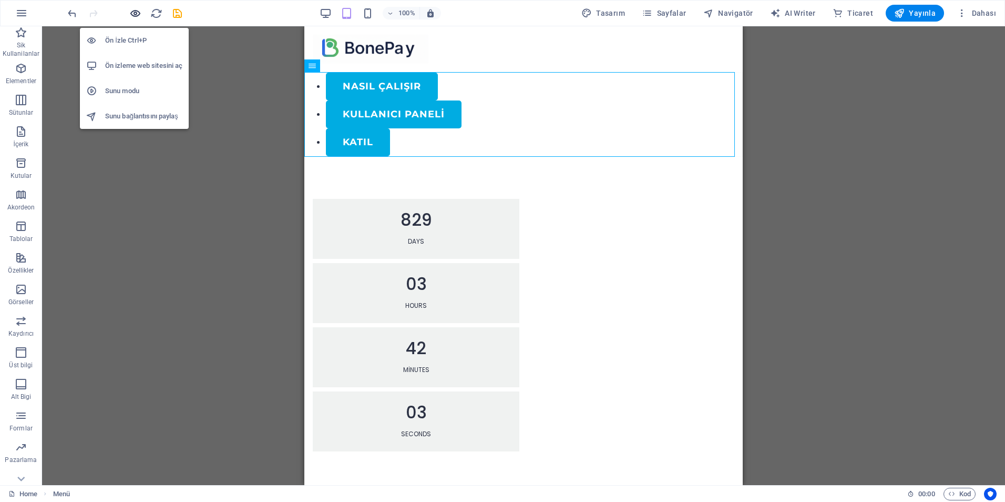
click at [135, 17] on icon "button" at bounding box center [135, 13] width 12 height 12
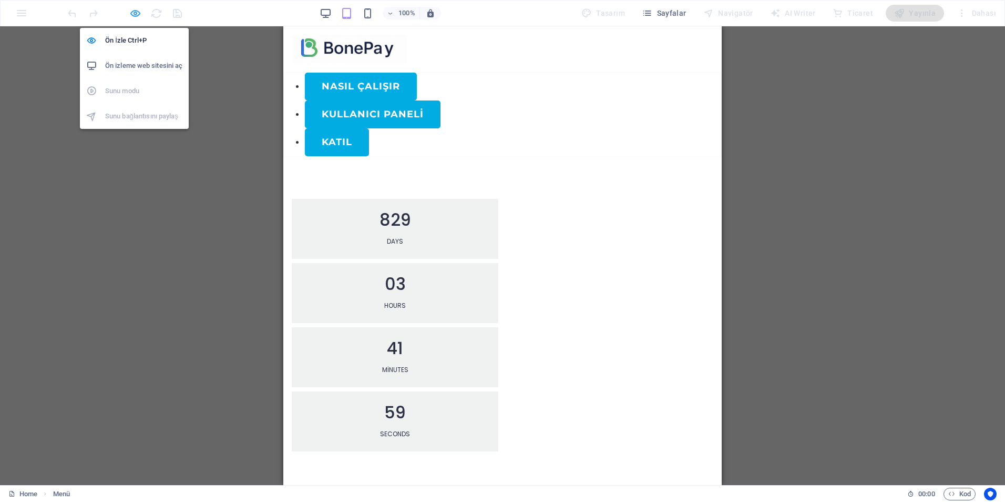
click at [139, 13] on icon "button" at bounding box center [135, 13] width 12 height 12
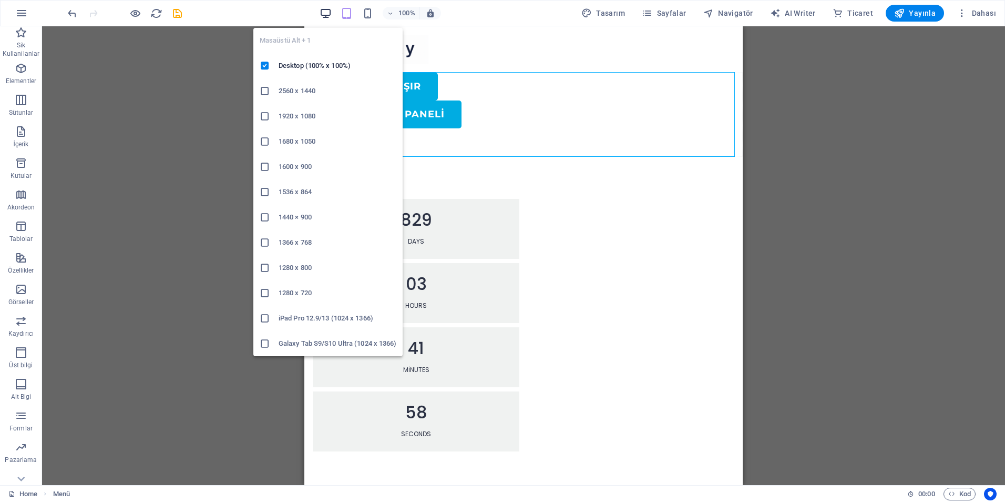
click at [329, 14] on icon "button" at bounding box center [326, 13] width 12 height 12
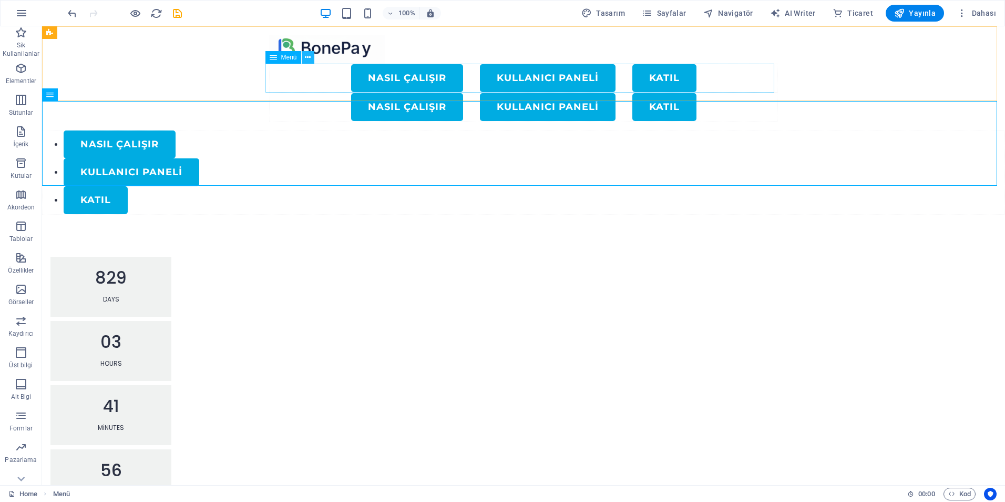
click at [308, 59] on icon at bounding box center [308, 57] width 6 height 11
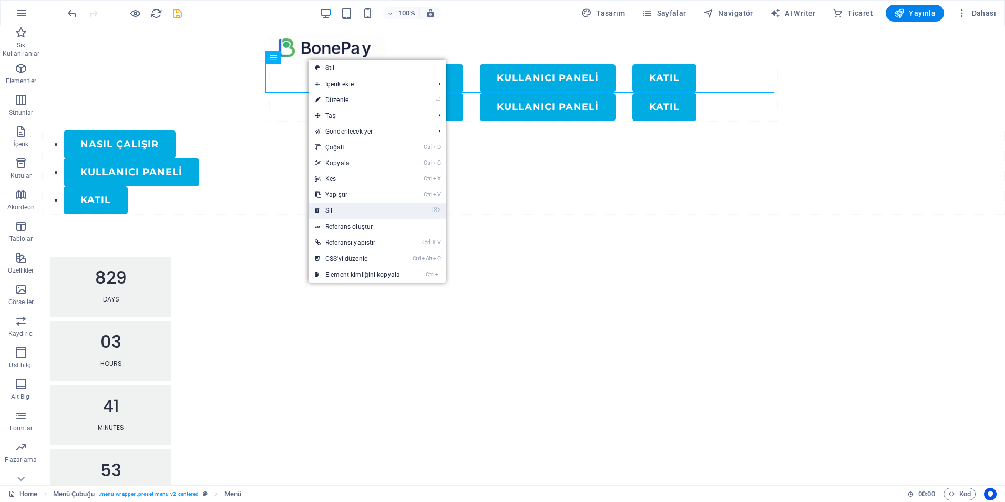
click at [344, 213] on link "⌦ Sil" at bounding box center [358, 210] width 98 height 16
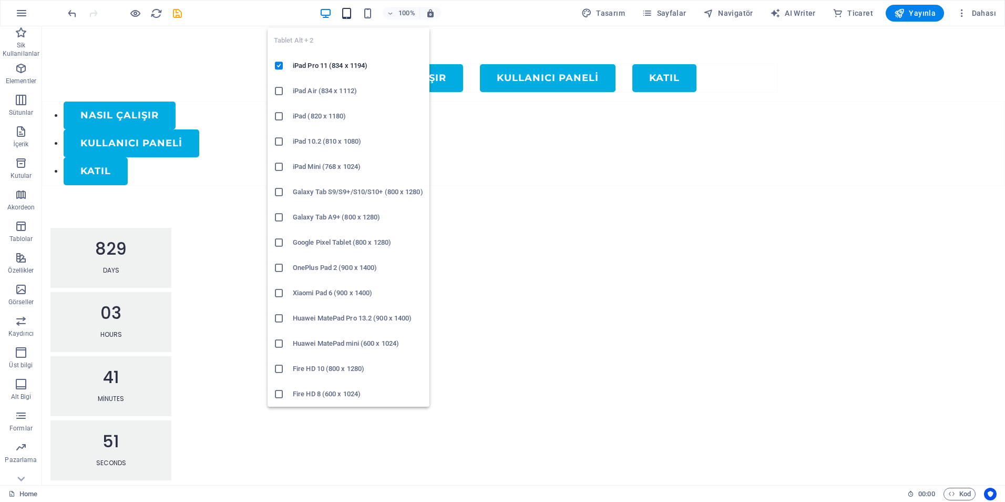
click at [346, 15] on icon "button" at bounding box center [347, 13] width 12 height 12
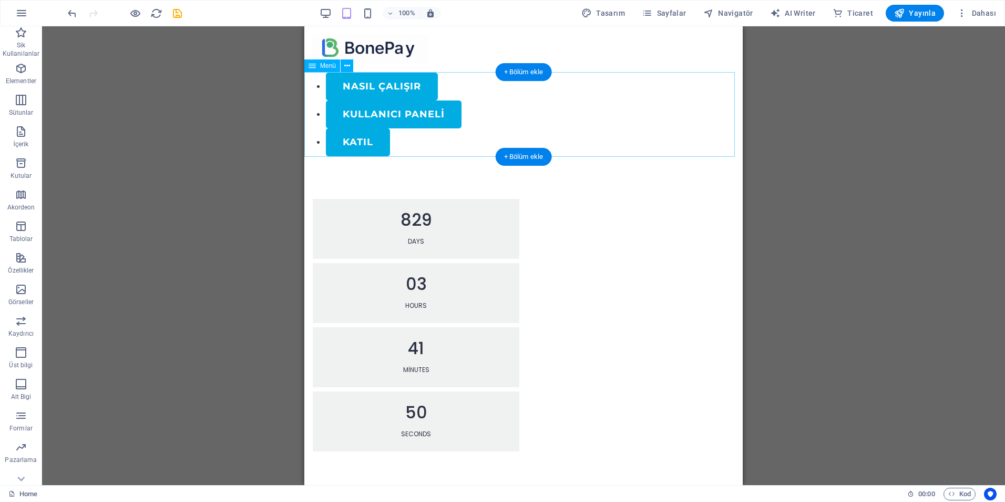
click at [442, 112] on nav "Nasıl Çalışır KULLANICI PANELİ KATIL" at bounding box center [523, 114] width 438 height 85
click at [389, 120] on nav "Nasıl Çalışır KULLANICI PANELİ KATIL" at bounding box center [523, 114] width 438 height 85
click at [345, 66] on icon at bounding box center [347, 65] width 6 height 11
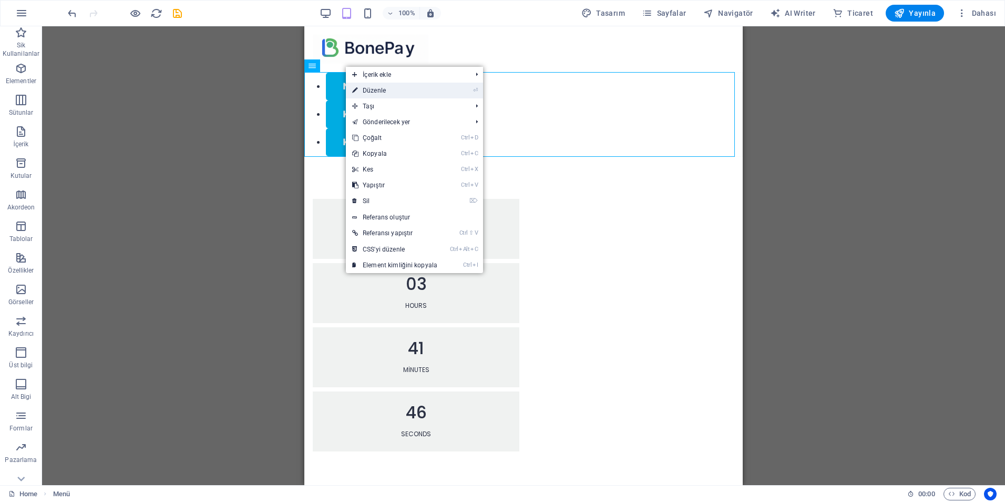
click at [360, 94] on link "⏎ Düzenle" at bounding box center [395, 91] width 98 height 16
select select "1"
select select
select select "default"
select select "5"
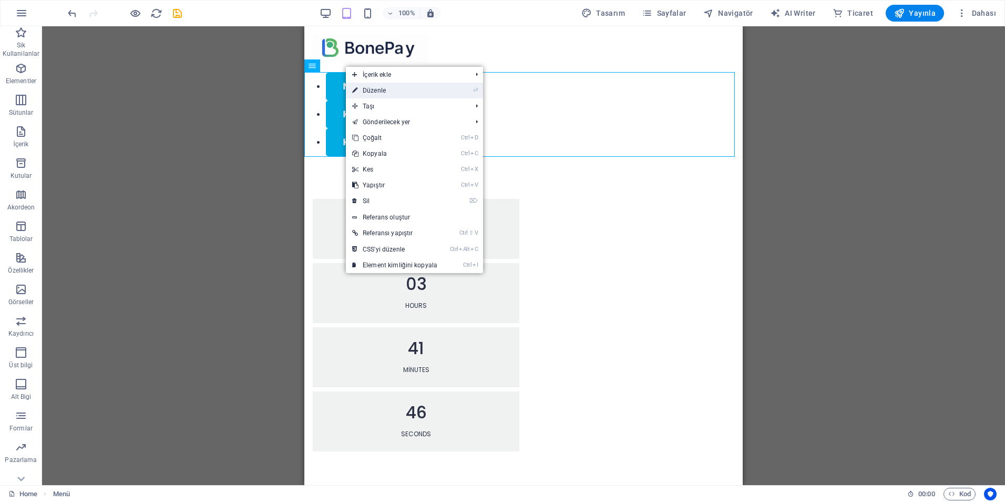
select select
select select "default"
select select "2"
select select
select select "default"
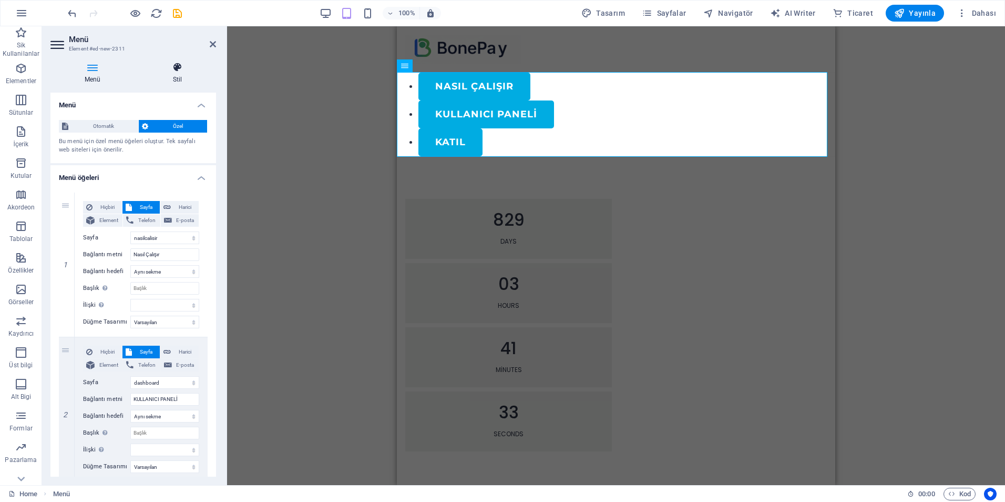
click at [172, 74] on h4 "Stil" at bounding box center [177, 73] width 77 height 22
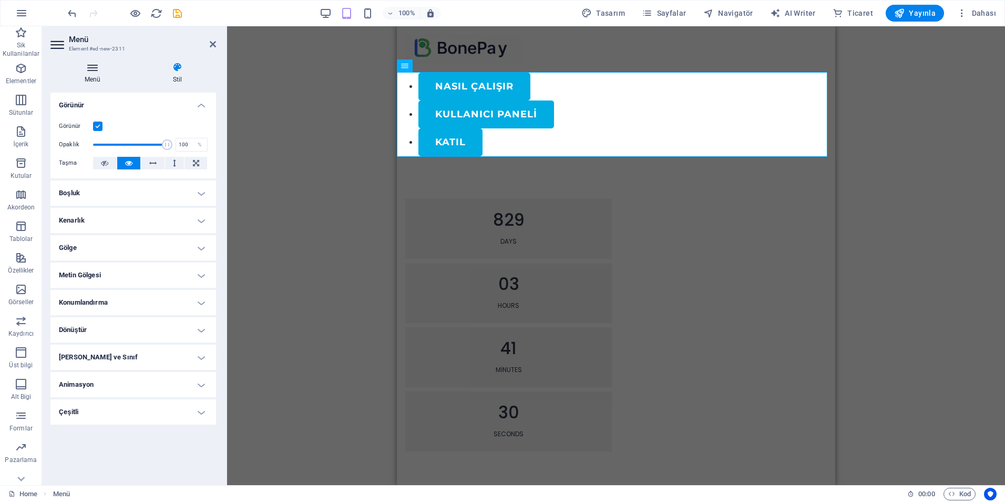
click at [91, 69] on icon at bounding box center [92, 67] width 84 height 11
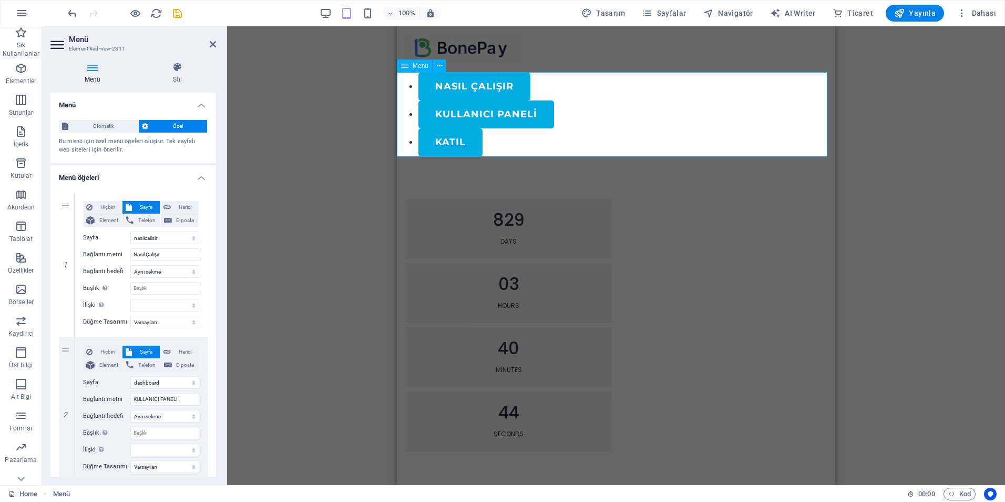
click at [491, 114] on nav "Nasıl Çalışır KULLANICI PANELİ KATIL" at bounding box center [616, 114] width 438 height 85
click at [471, 116] on nav "Nasıl Çalışır KULLANICI PANELİ KATIL" at bounding box center [616, 114] width 438 height 85
click at [187, 70] on icon at bounding box center [177, 67] width 77 height 11
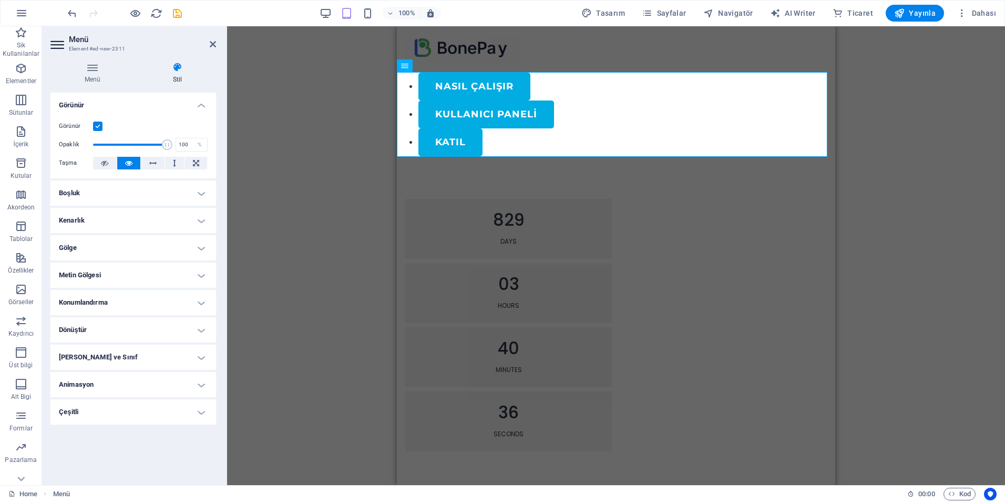
click at [137, 298] on h4 "Konumlandırma" at bounding box center [133, 302] width 166 height 25
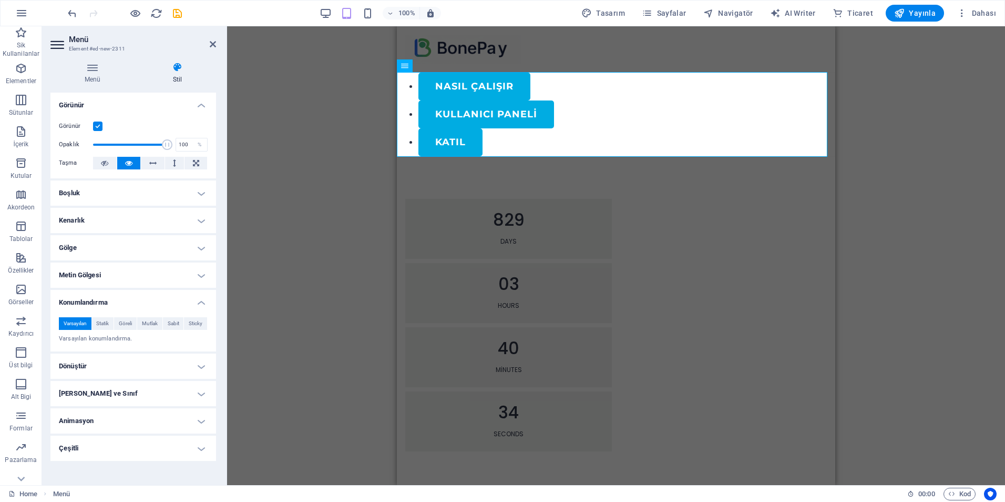
click at [136, 373] on h4 "Dönüştür" at bounding box center [133, 365] width 166 height 25
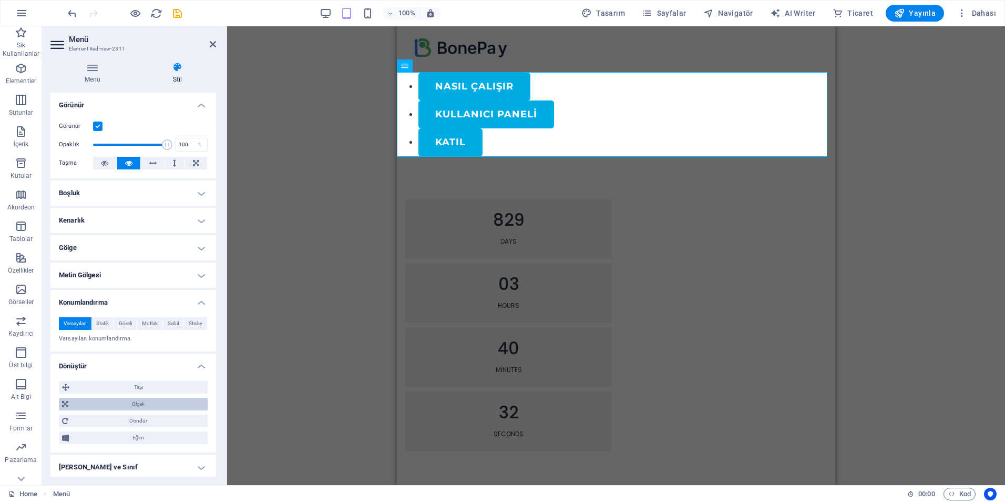
click at [150, 403] on span "Ölçek" at bounding box center [138, 403] width 133 height 13
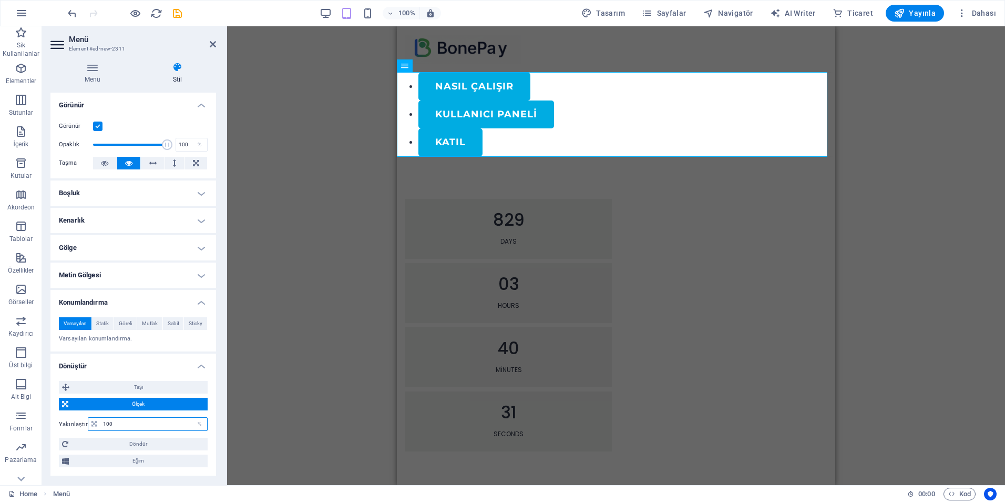
click at [138, 426] on input "100" at bounding box center [153, 423] width 107 height 13
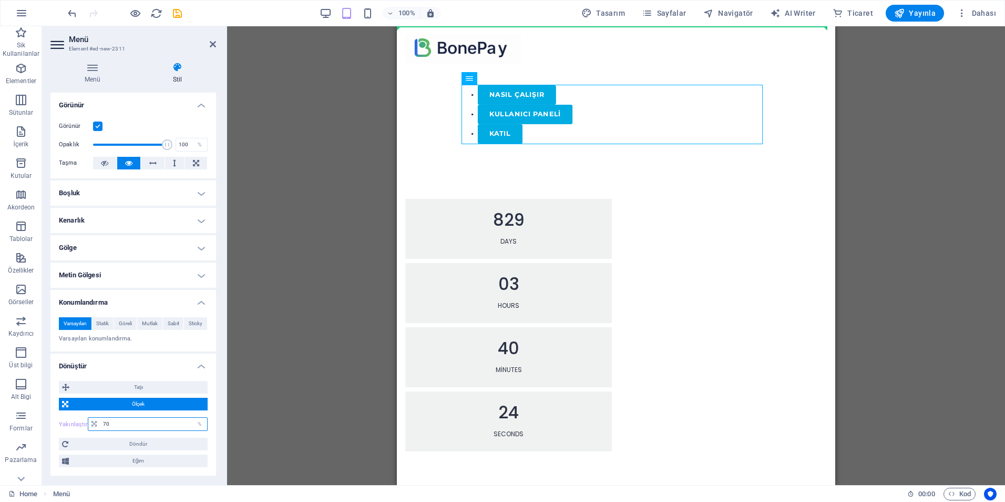
drag, startPoint x: 883, startPoint y: 105, endPoint x: 545, endPoint y: 46, distance: 343.1
type input "70"
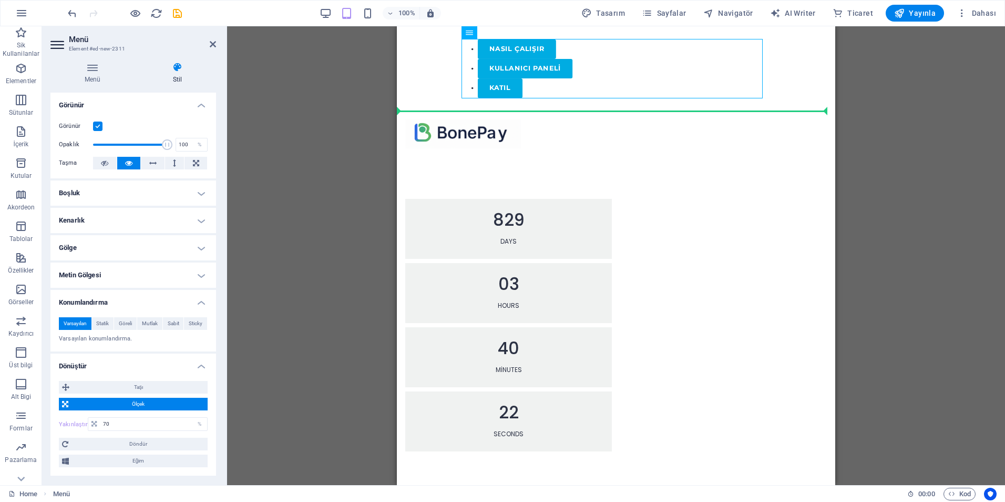
drag, startPoint x: 873, startPoint y: 58, endPoint x: 529, endPoint y: 126, distance: 350.6
click at [461, 135] on div at bounding box center [616, 133] width 422 height 29
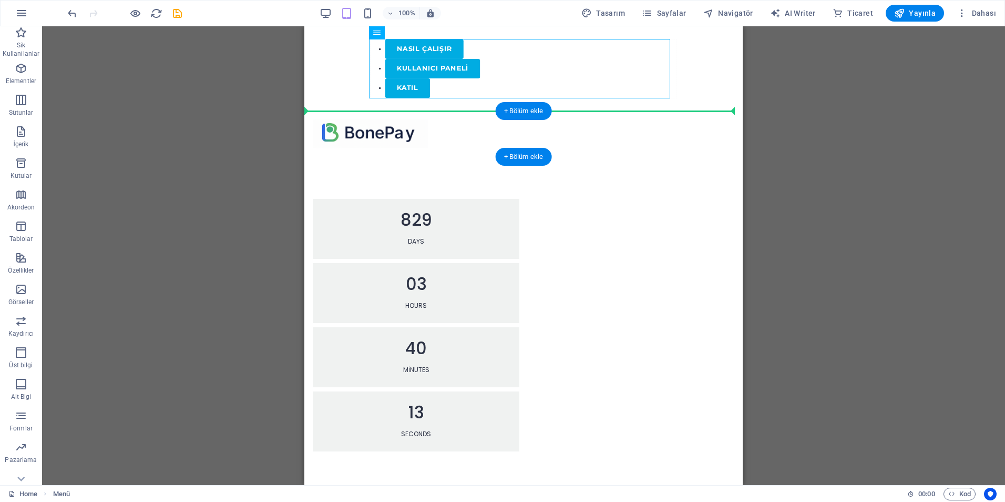
drag, startPoint x: 682, startPoint y: 59, endPoint x: 445, endPoint y: 133, distance: 248.8
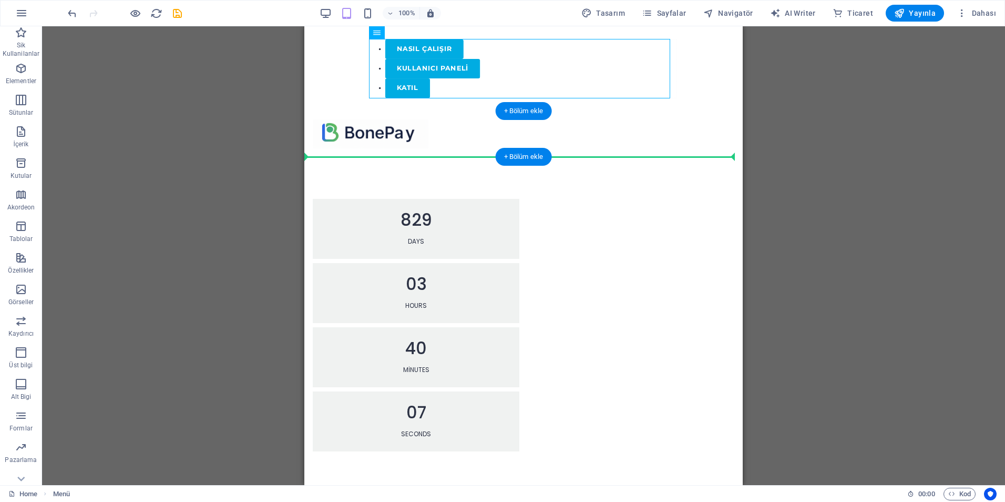
drag, startPoint x: 680, startPoint y: 60, endPoint x: 471, endPoint y: 137, distance: 222.9
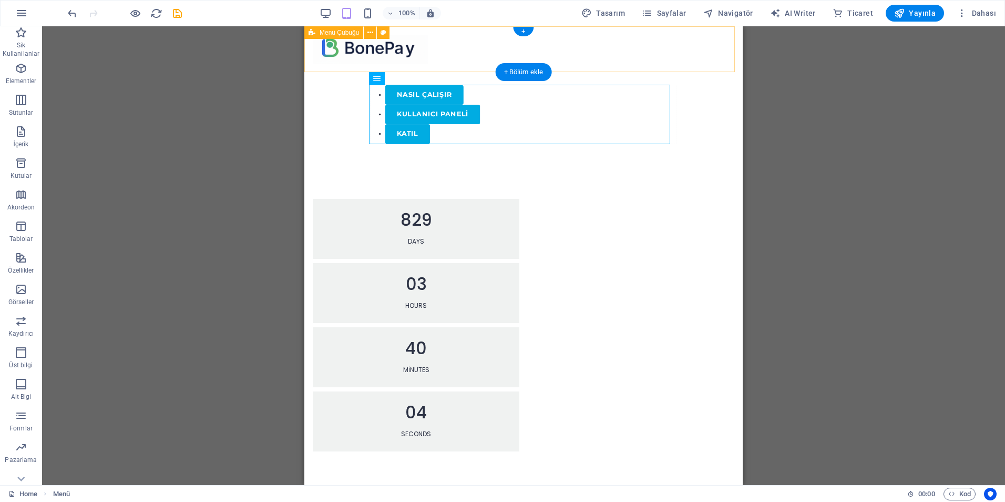
click at [479, 43] on div "Nasıl Çalışır KULLANICI PANELİ KATIL" at bounding box center [523, 49] width 438 height 46
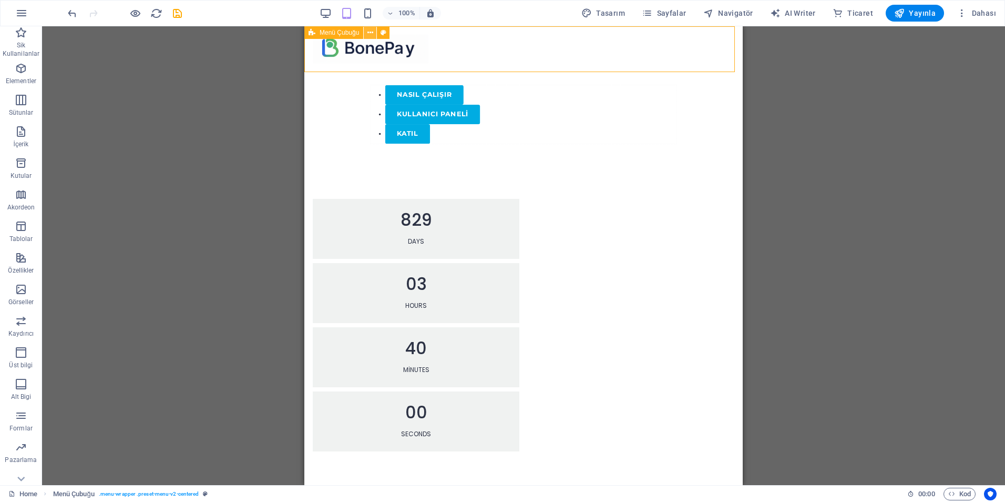
click at [368, 33] on icon at bounding box center [370, 32] width 6 height 11
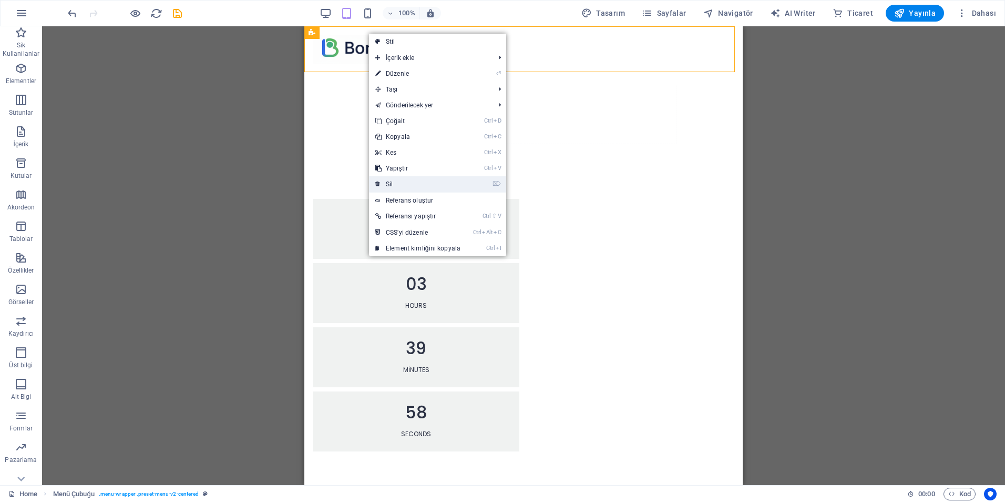
click at [401, 186] on link "⌦ Sil" at bounding box center [418, 184] width 98 height 16
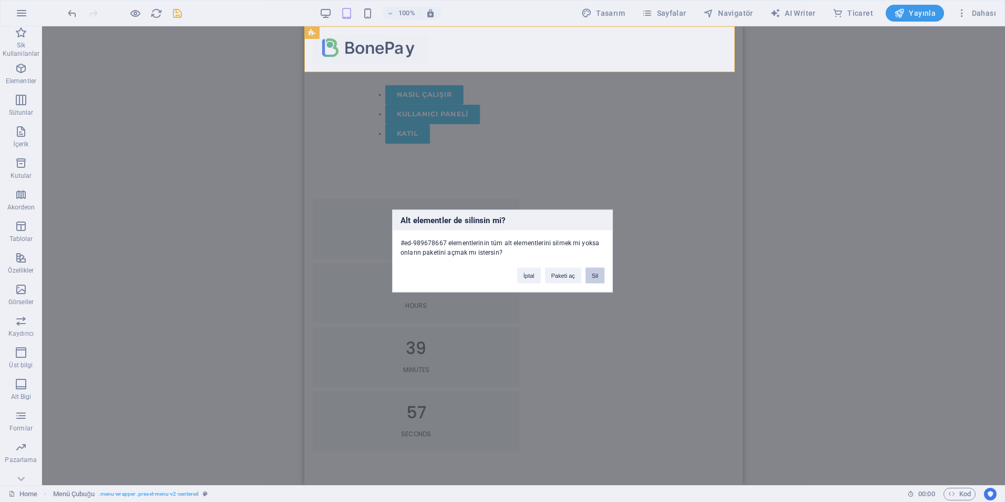
click at [593, 278] on button "Sil" at bounding box center [595, 276] width 19 height 16
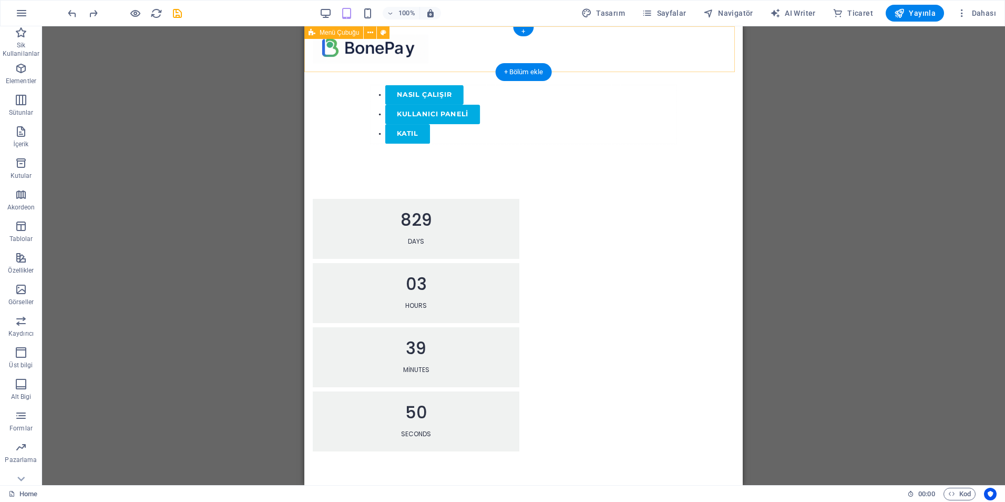
click at [472, 45] on div "Nasıl Çalışır KULLANICI PANELİ KATIL" at bounding box center [523, 49] width 438 height 46
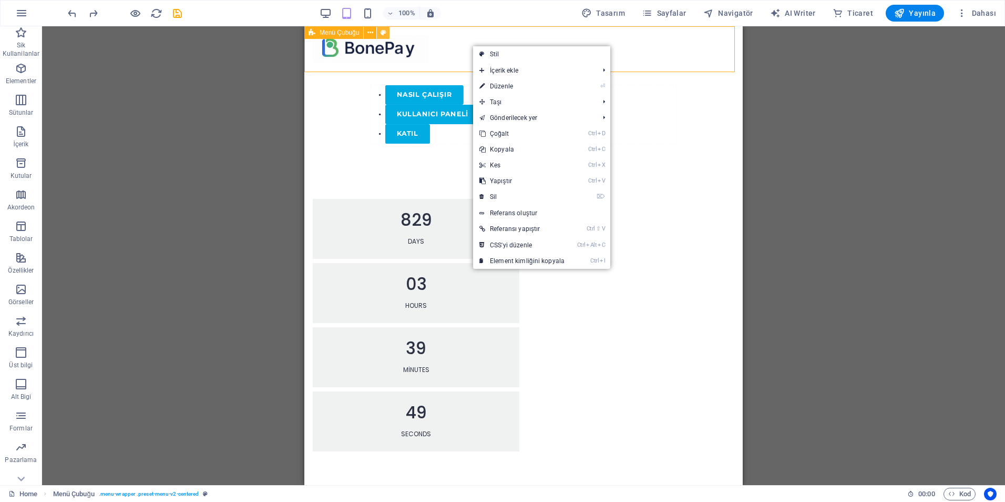
click at [383, 30] on icon at bounding box center [384, 32] width 6 height 11
select select "rem"
select select "preset-menu-v2-centered"
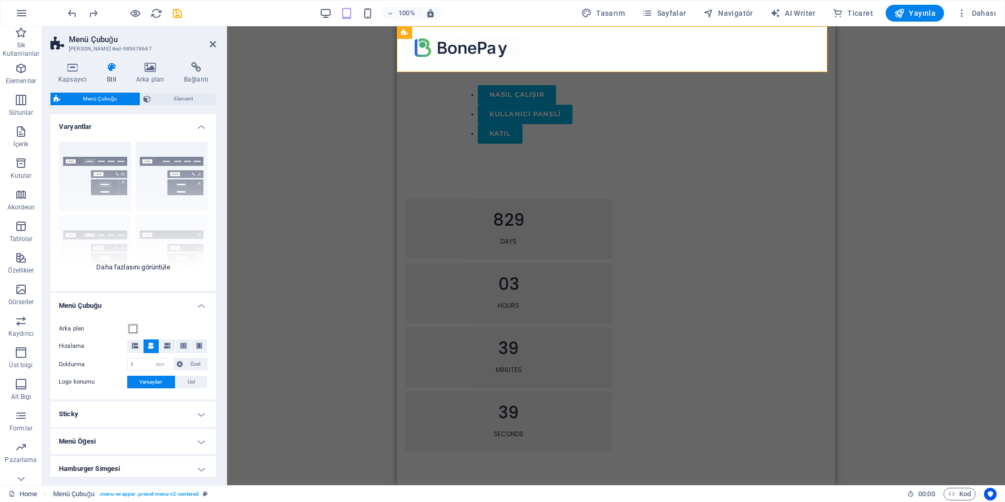
click at [149, 268] on div "Kenarlık Ortalandı Varsayılan Sabit Loki Tetikleyici Geniş XXL" at bounding box center [133, 212] width 166 height 158
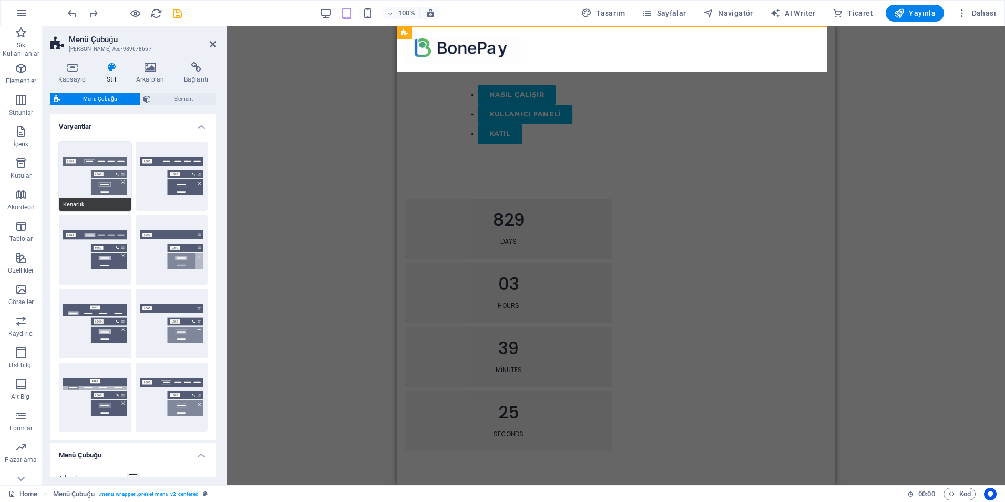
click at [98, 186] on button "Kenarlık" at bounding box center [95, 175] width 73 height 69
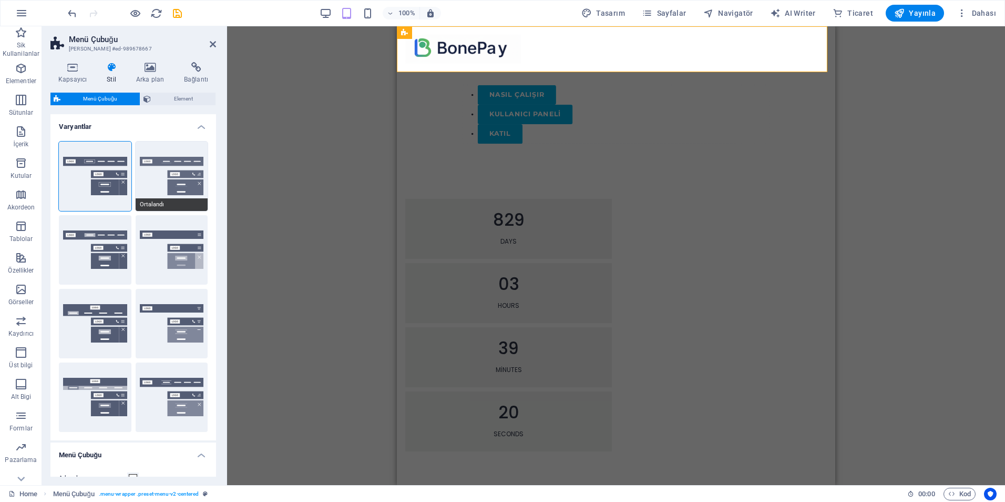
click at [176, 183] on button "Ortalandı" at bounding box center [172, 175] width 73 height 69
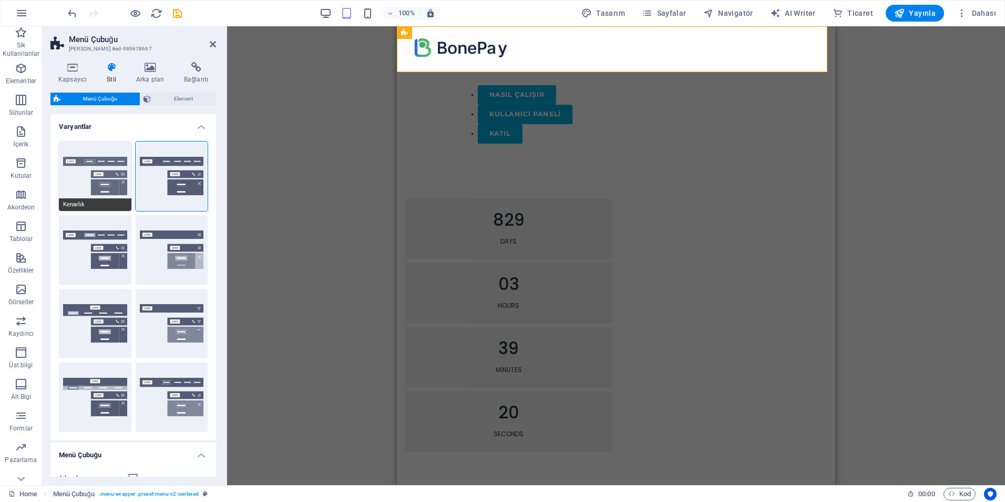
click at [99, 189] on button "Kenarlık" at bounding box center [95, 175] width 73 height 69
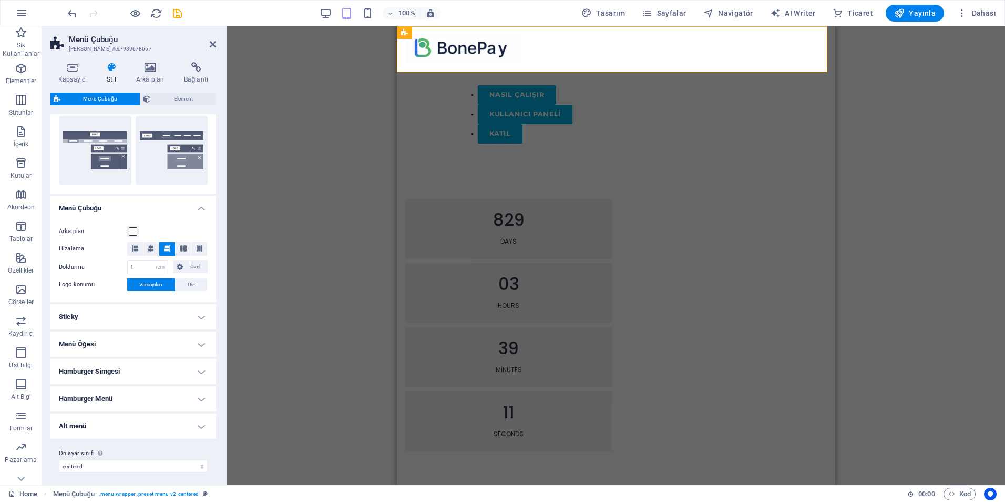
scroll to position [251, 0]
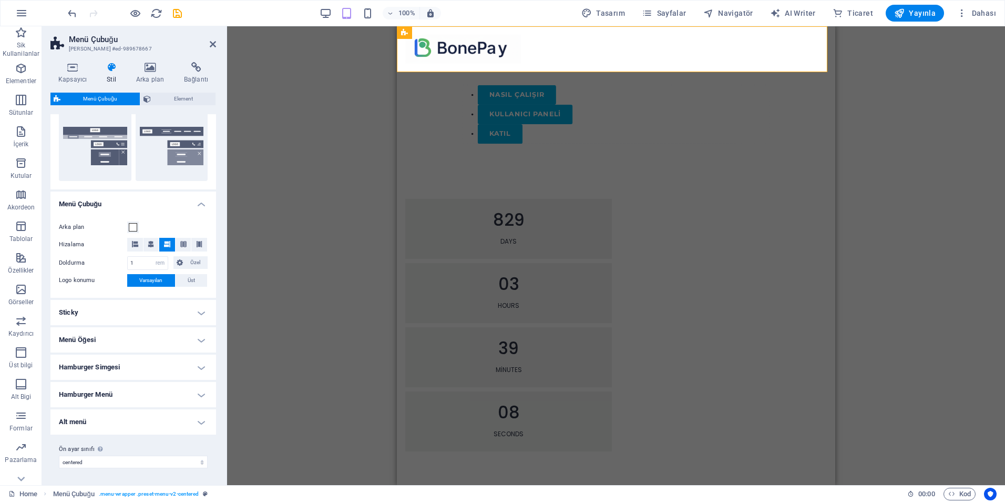
click at [154, 309] on h4 "Sticky" at bounding box center [133, 312] width 166 height 25
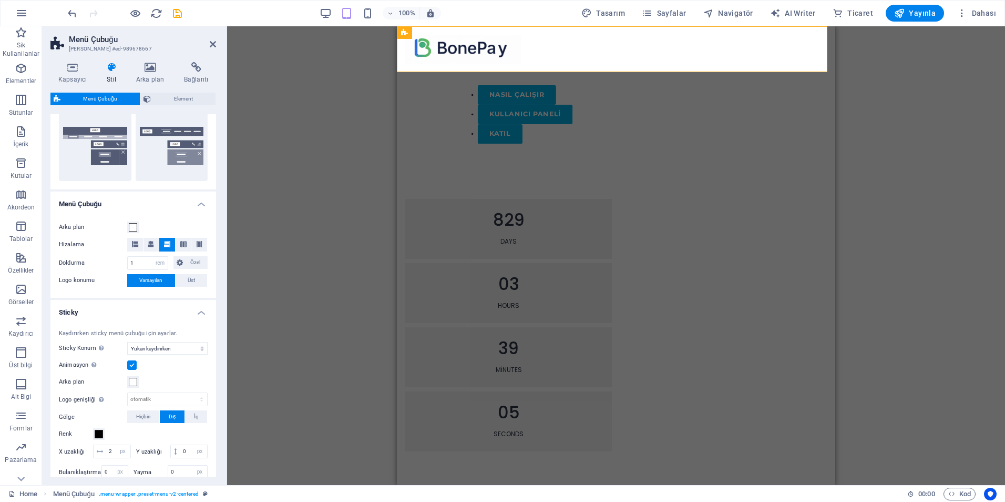
click at [154, 309] on h4 "Sticky" at bounding box center [133, 309] width 166 height 19
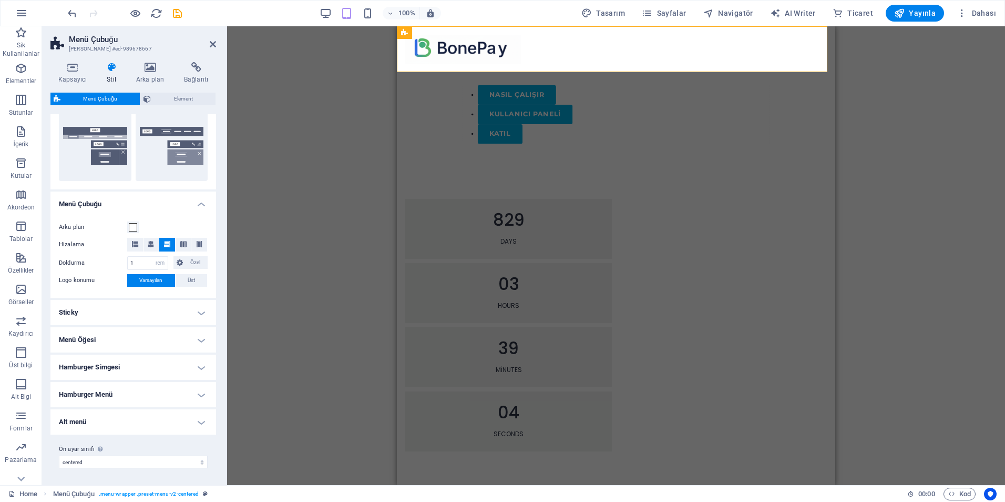
click at [154, 344] on h4 "Menü Öğesi" at bounding box center [133, 339] width 166 height 25
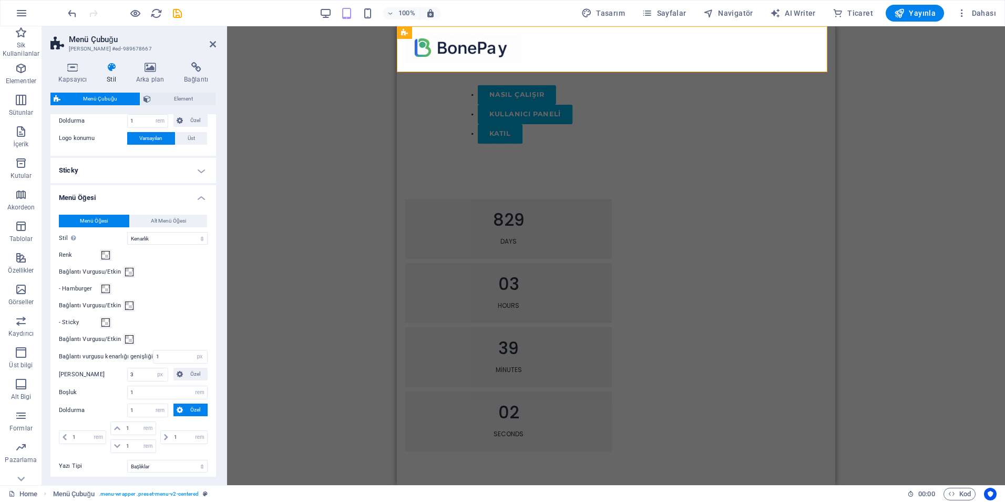
scroll to position [409, 0]
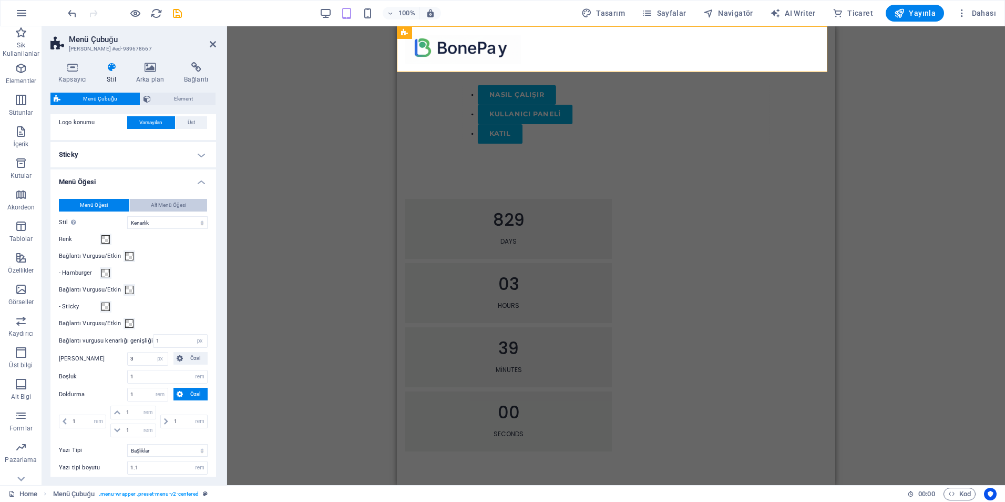
click at [176, 209] on span "Alt Menü Öğesi" at bounding box center [168, 205] width 35 height 13
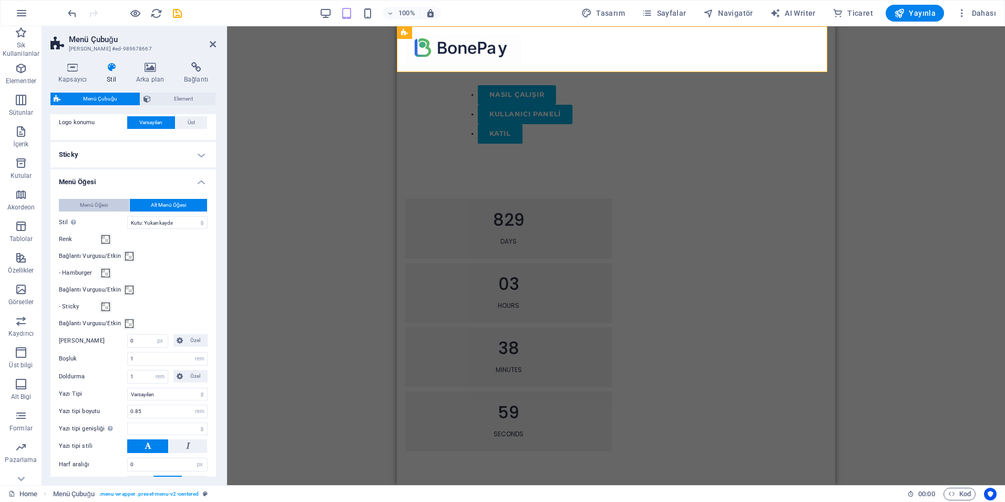
click at [93, 209] on span "Menü Öğesi" at bounding box center [94, 205] width 28 height 13
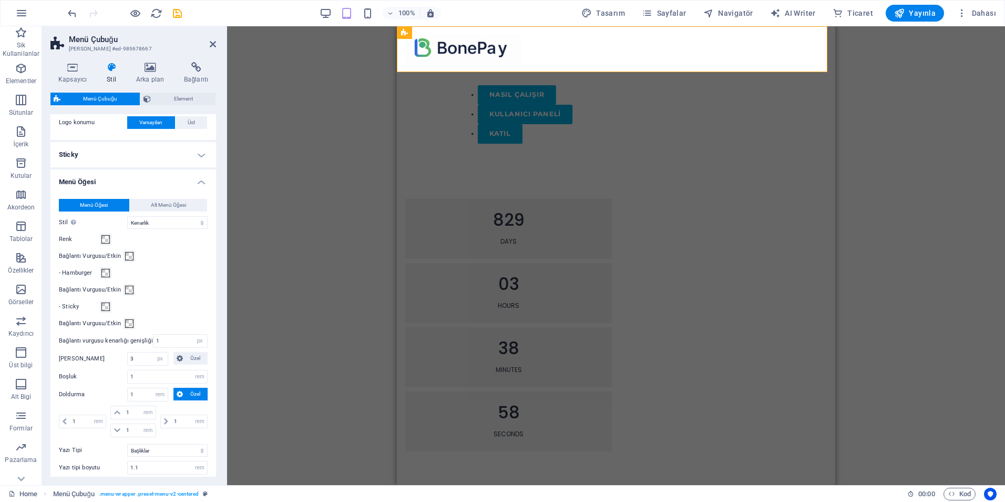
click at [201, 185] on h4 "Menü Öğesi" at bounding box center [133, 178] width 166 height 19
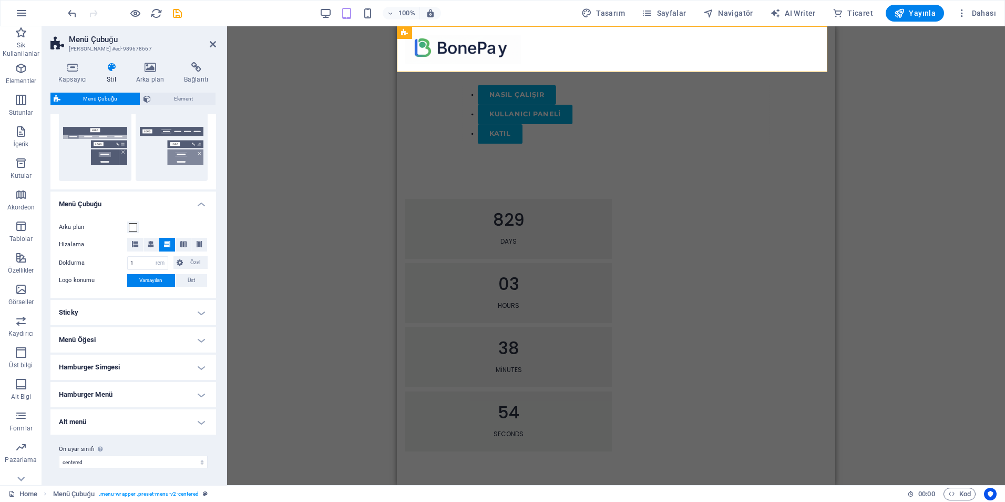
click at [147, 418] on h4 "Alt menü" at bounding box center [133, 421] width 166 height 25
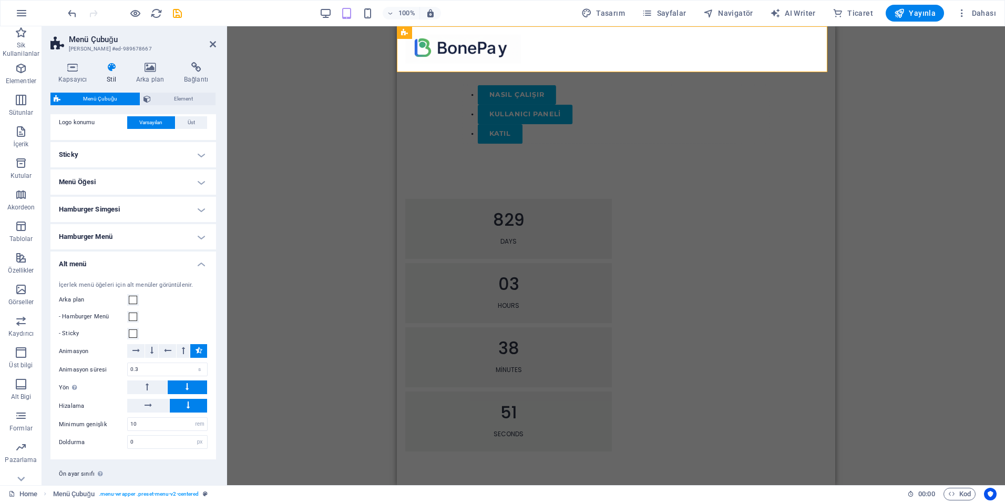
click at [200, 257] on h4 "Alt menü" at bounding box center [133, 260] width 166 height 19
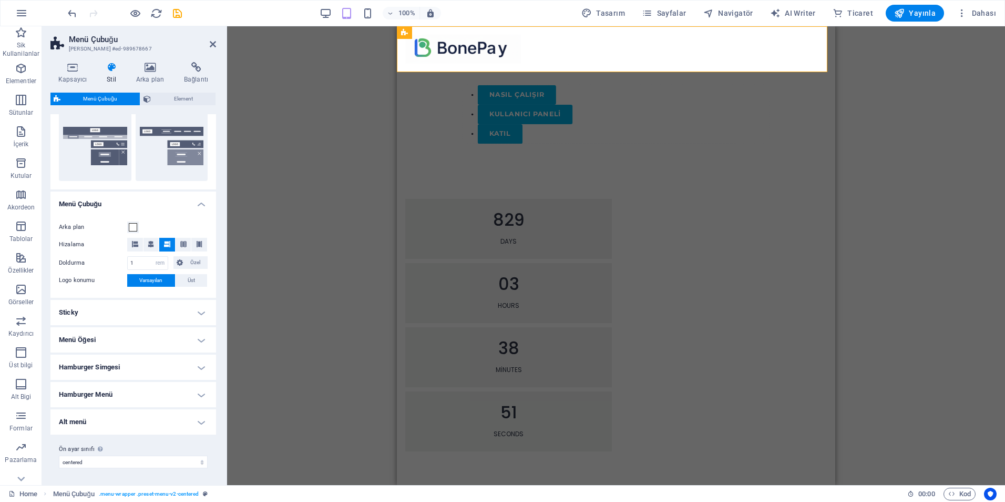
scroll to position [251, 0]
click at [920, 111] on div "Menü Menü Çubuğu Kapsayıcı Yer Tutucu Kapsayıcı Metin İçerik Kayan Yazı İçerik …" at bounding box center [616, 255] width 778 height 458
click at [655, 39] on div "Nasıl Çalışır KULLANICI PANELİ KATIL" at bounding box center [616, 49] width 438 height 46
click at [344, 156] on div "Menü Menü Çubuğu Kapsayıcı Yer Tutucu Kapsayıcı Metin İçerik Kayan Yazı İçerik …" at bounding box center [616, 255] width 778 height 458
drag, startPoint x: 377, startPoint y: 158, endPoint x: 387, endPoint y: 154, distance: 10.4
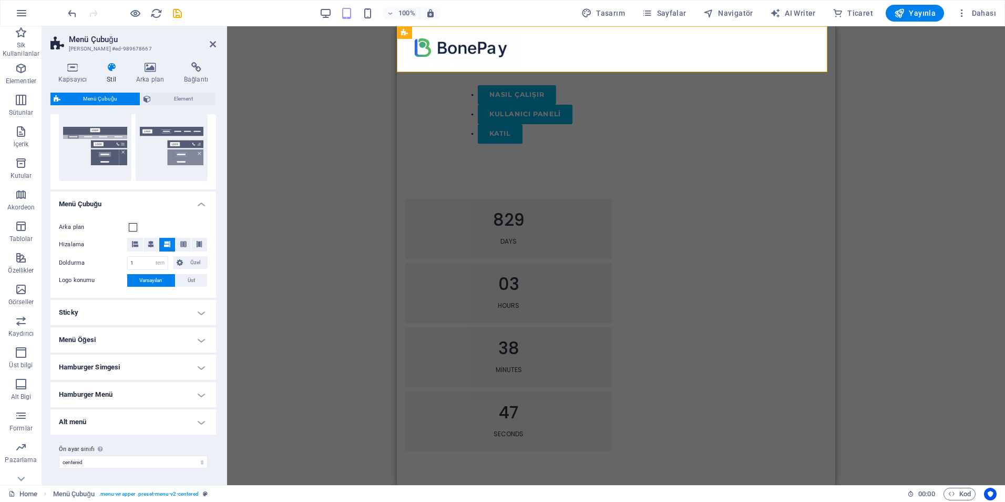
click at [379, 158] on div "Menü Menü Çubuğu Kapsayıcı Yer Tutucu Kapsayıcı Metin İçerik Kayan Yazı İçerik …" at bounding box center [616, 255] width 778 height 458
click at [594, 53] on div "Nasıl Çalışır KULLANICI PANELİ KATIL" at bounding box center [616, 49] width 438 height 46
click at [281, 94] on div "Menü Menü Çubuğu Kapsayıcı Yer Tutucu Kapsayıcı Metin İçerik Kayan Yazı İçerik …" at bounding box center [616, 255] width 778 height 458
click at [212, 45] on icon at bounding box center [213, 44] width 6 height 8
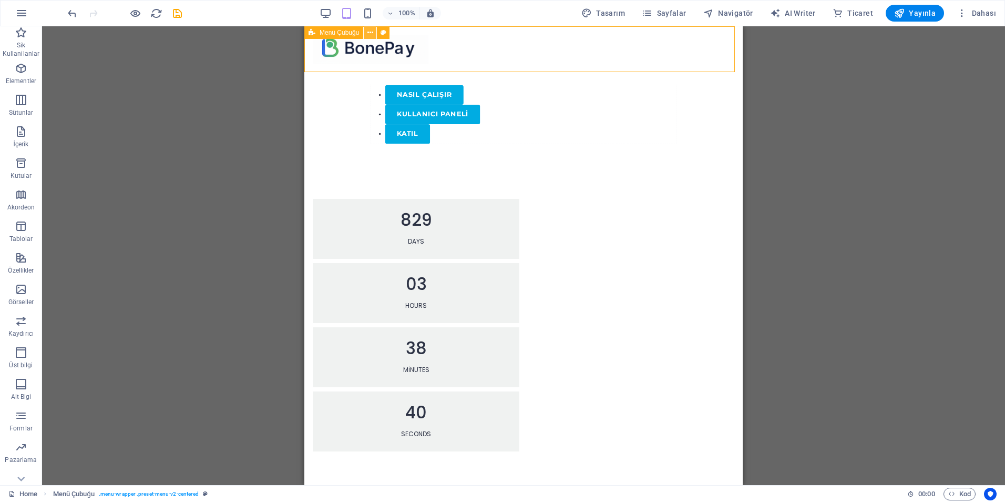
click at [370, 35] on icon at bounding box center [370, 32] width 6 height 11
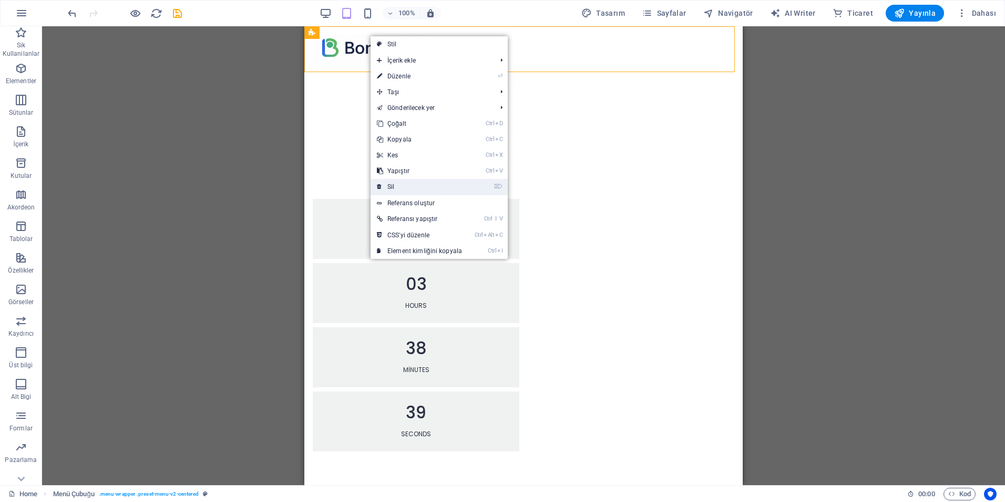
click at [401, 186] on link "⌦ Sil" at bounding box center [420, 187] width 98 height 16
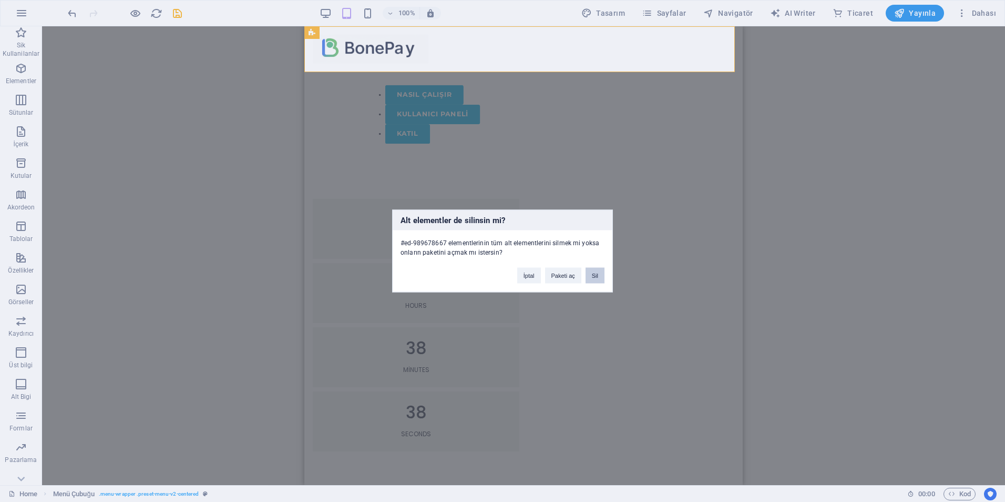
click at [599, 276] on button "Sil" at bounding box center [595, 276] width 19 height 16
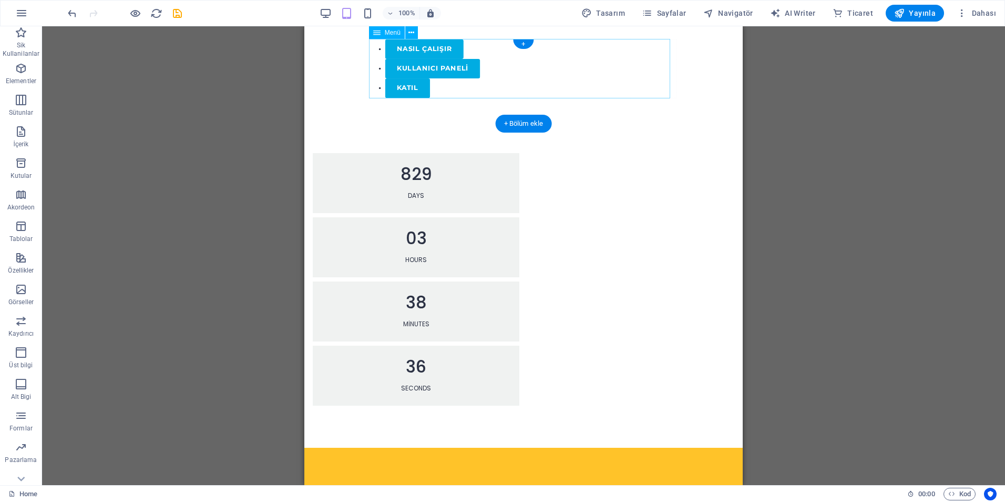
click at [405, 76] on nav "Nasıl Çalışır KULLANICI PANELİ KATIL" at bounding box center [523, 68] width 307 height 59
click at [411, 29] on icon at bounding box center [412, 32] width 6 height 11
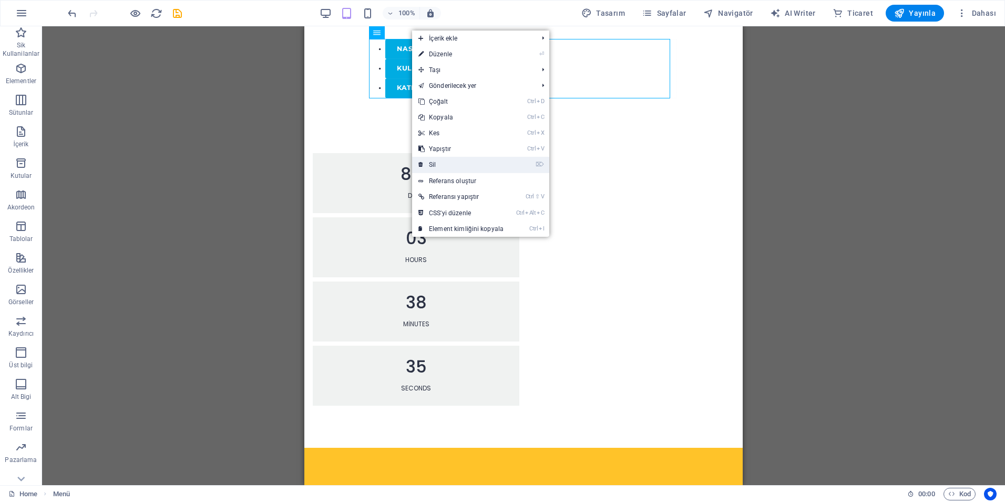
click at [440, 164] on link "⌦ Sil" at bounding box center [461, 165] width 98 height 16
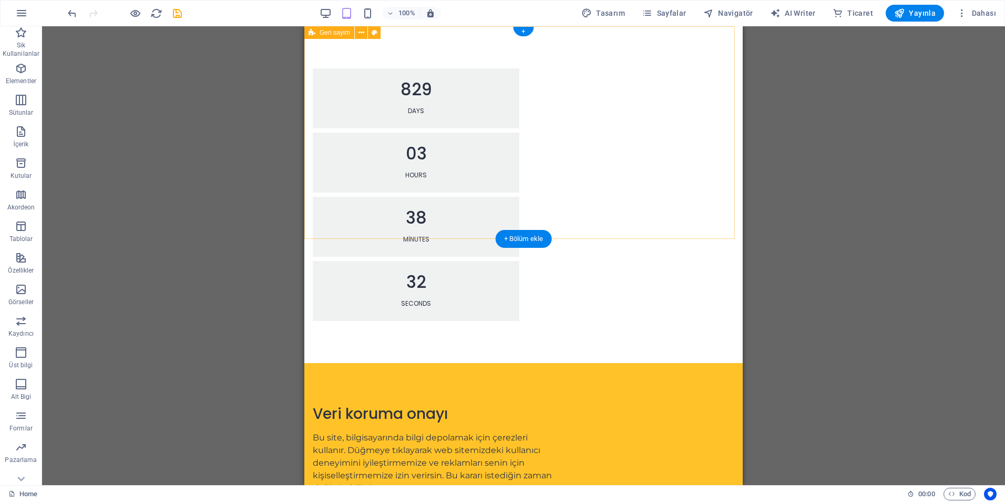
click at [415, 47] on div "829 Days 03 Hours 38 Minutes 32 Seconds" at bounding box center [523, 194] width 438 height 336
click at [12, 73] on span "Elementler" at bounding box center [21, 74] width 42 height 25
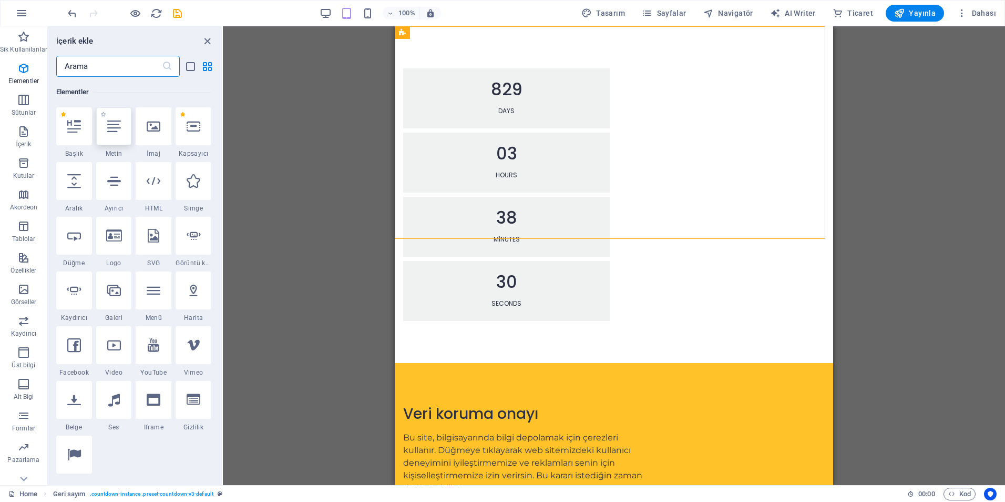
scroll to position [112, 0]
click at [74, 130] on icon at bounding box center [74, 126] width 14 height 14
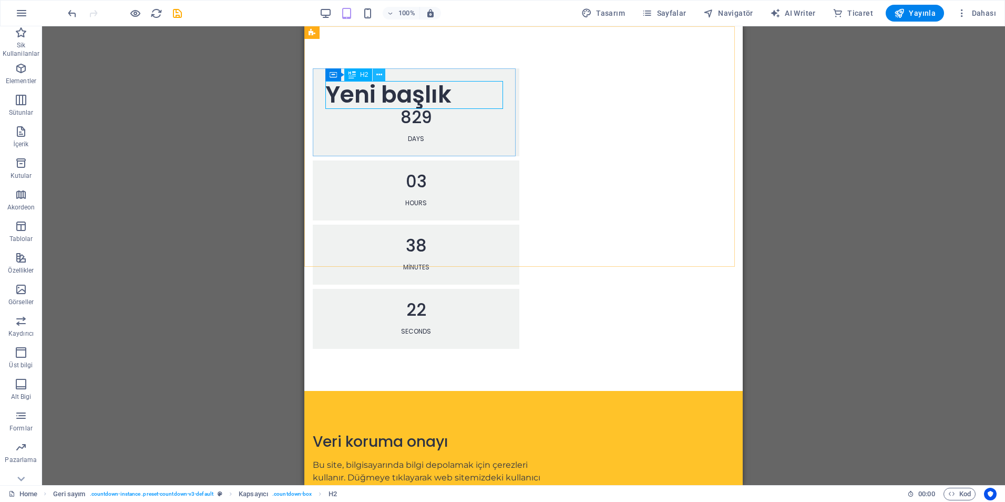
click at [375, 74] on button at bounding box center [379, 74] width 13 height 13
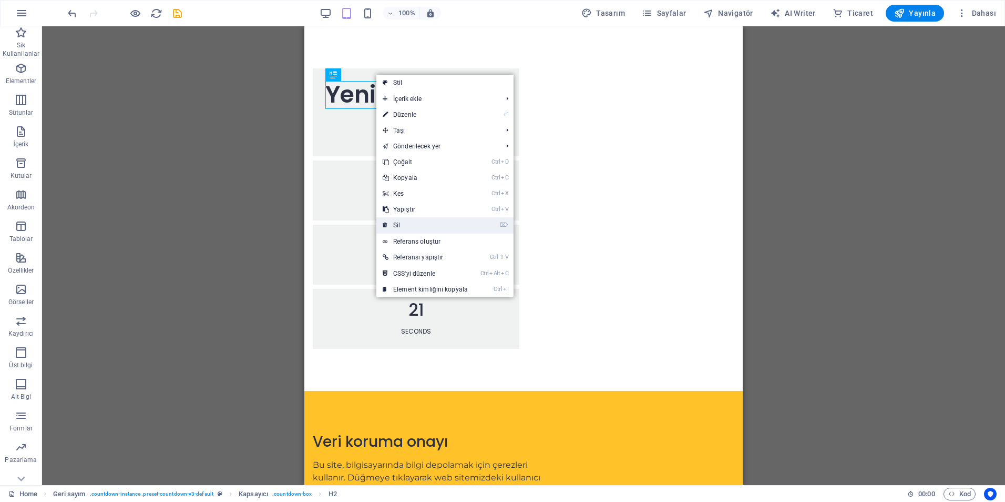
click at [412, 224] on link "⌦ Sil" at bounding box center [425, 225] width 98 height 16
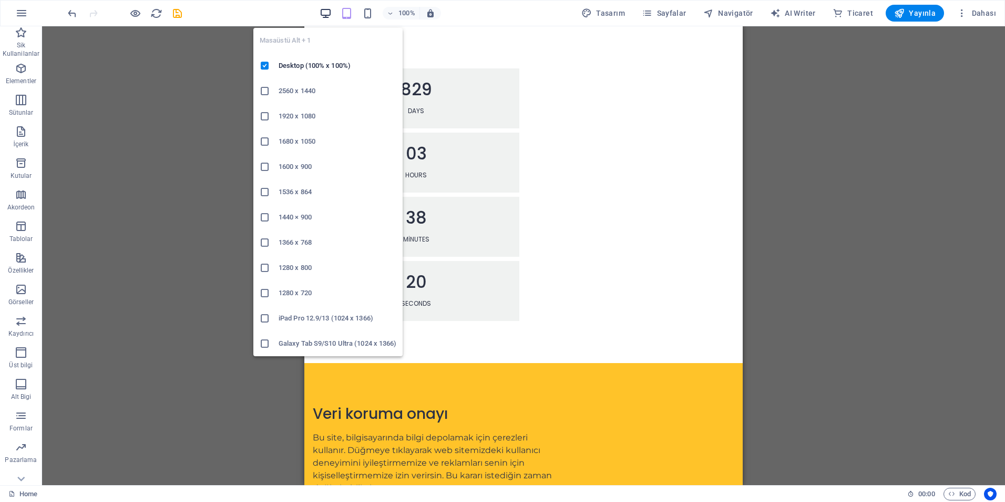
click at [329, 14] on icon "button" at bounding box center [326, 13] width 12 height 12
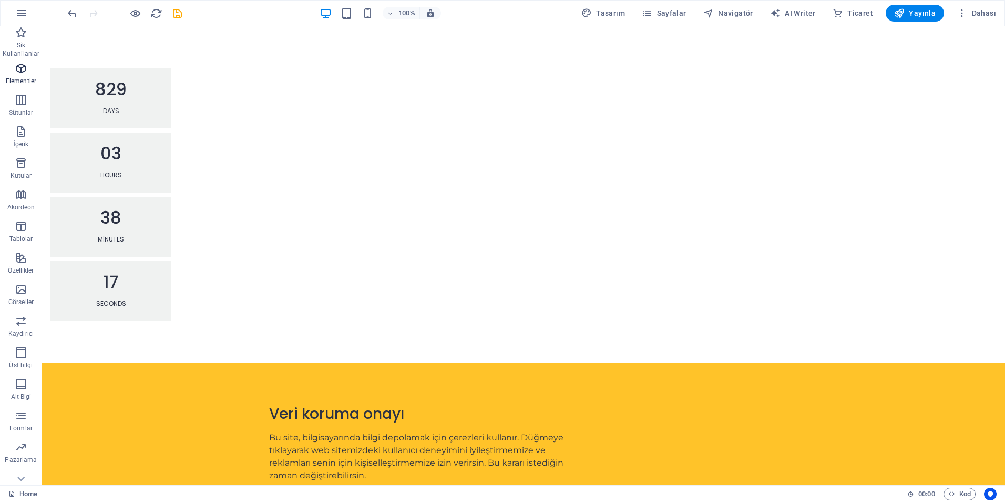
click at [23, 77] on p "Elementler" at bounding box center [21, 81] width 30 height 8
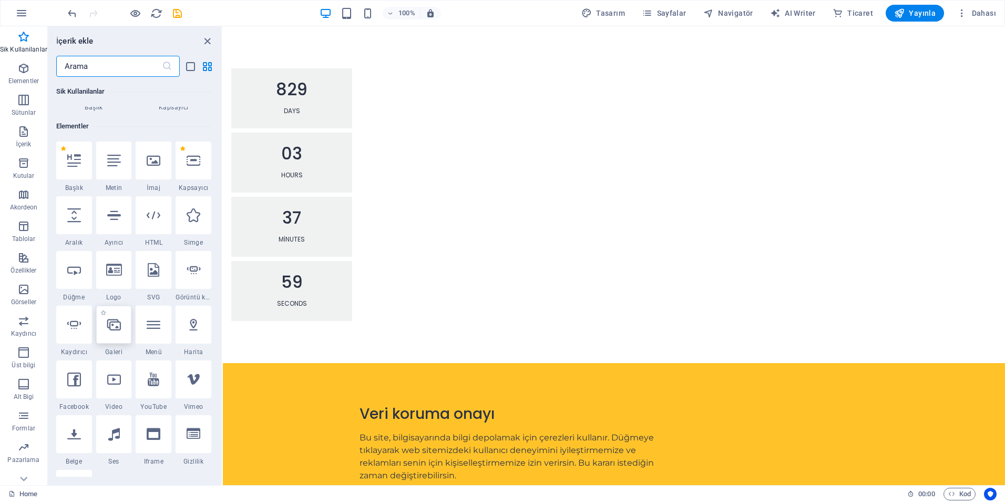
scroll to position [53, 0]
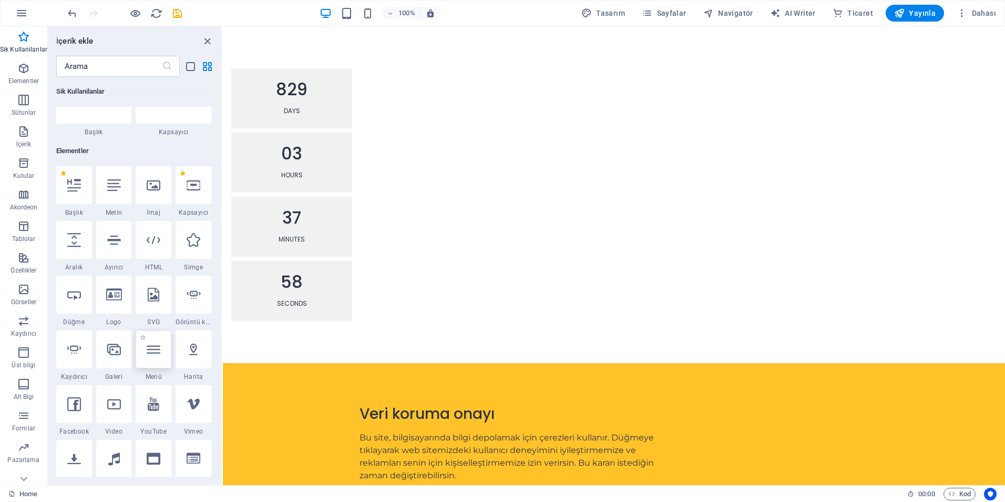
click at [156, 351] on icon at bounding box center [154, 349] width 14 height 14
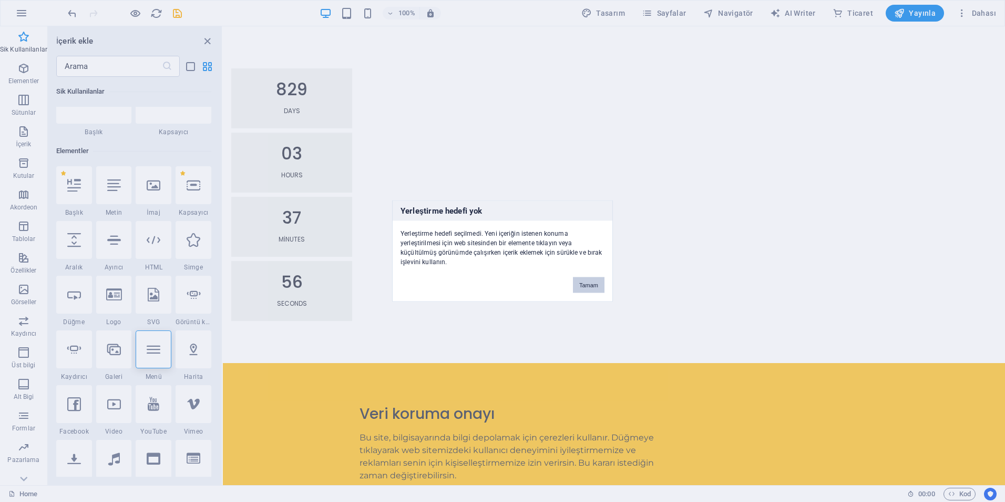
click at [589, 279] on button "Tamam" at bounding box center [589, 285] width 32 height 16
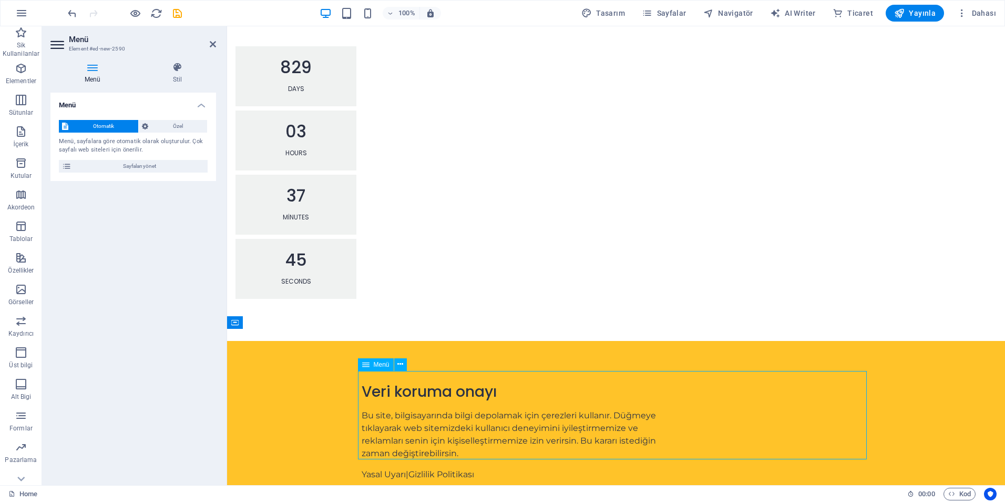
scroll to position [24, 0]
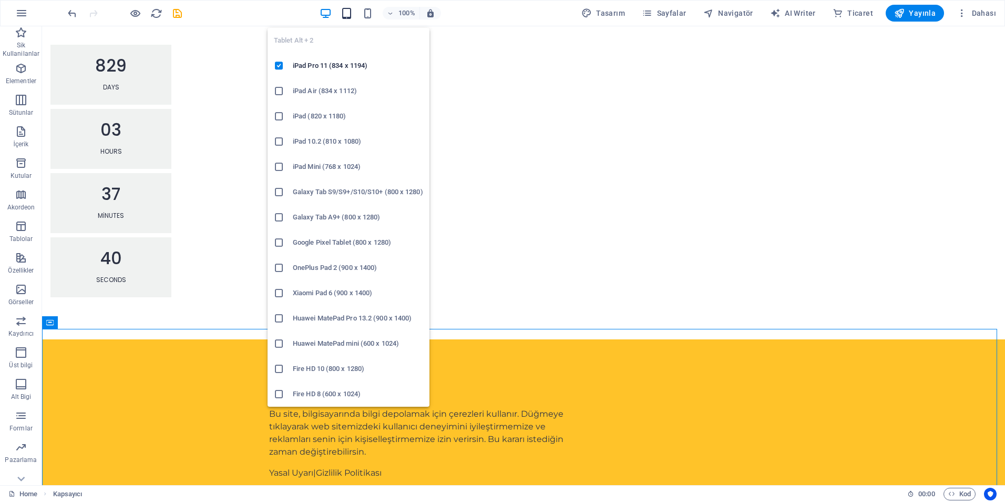
click at [350, 16] on icon "button" at bounding box center [347, 13] width 12 height 12
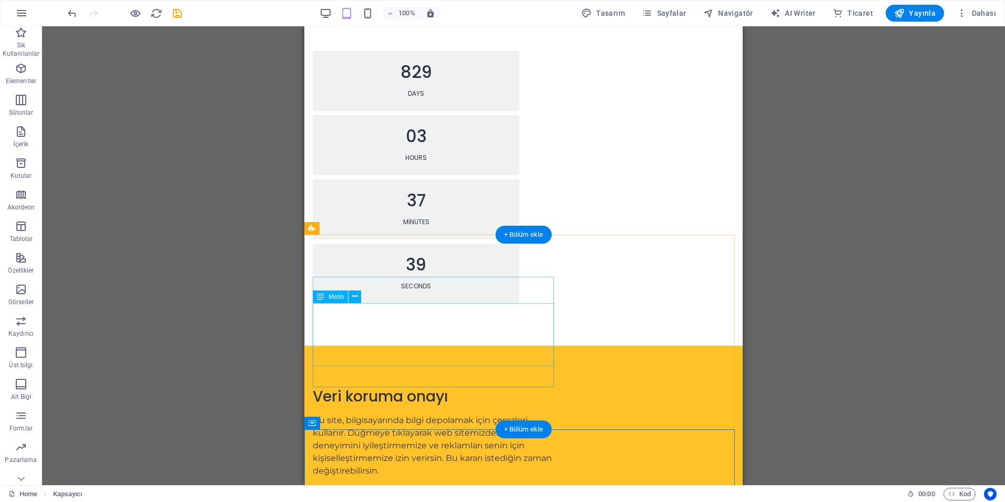
scroll to position [0, 0]
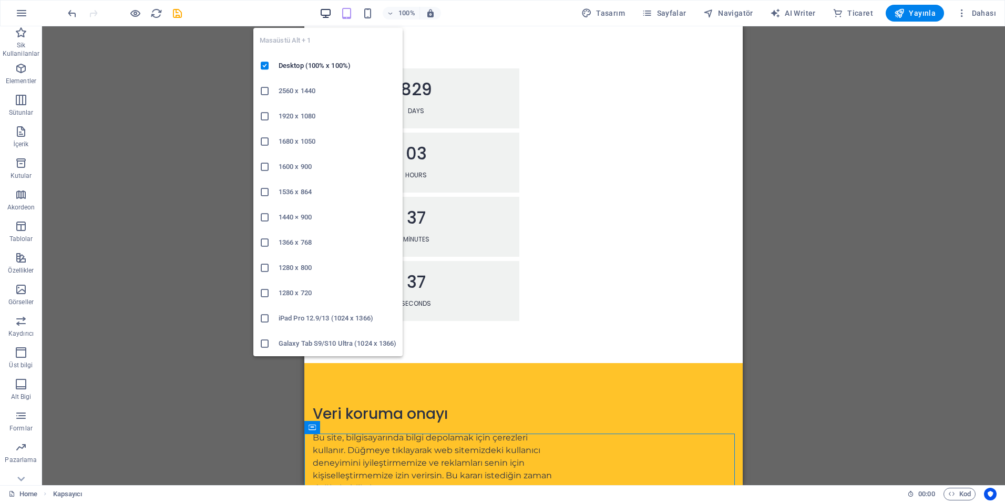
click at [327, 12] on icon "button" at bounding box center [326, 13] width 12 height 12
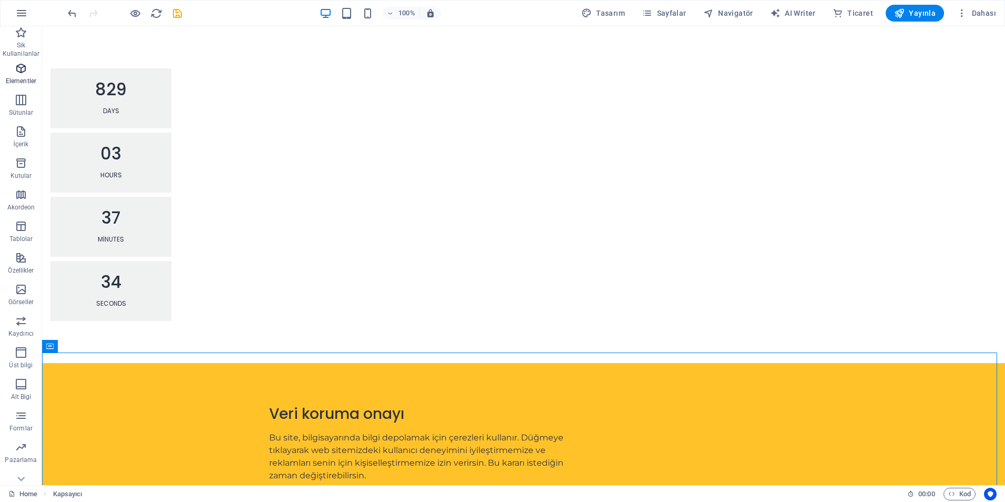
click at [21, 77] on p "Elementler" at bounding box center [21, 81] width 30 height 8
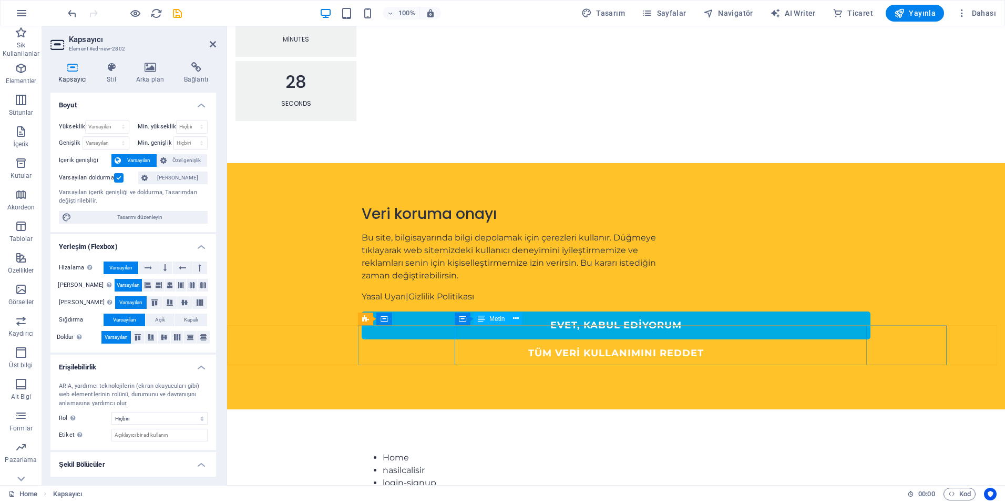
scroll to position [368, 0]
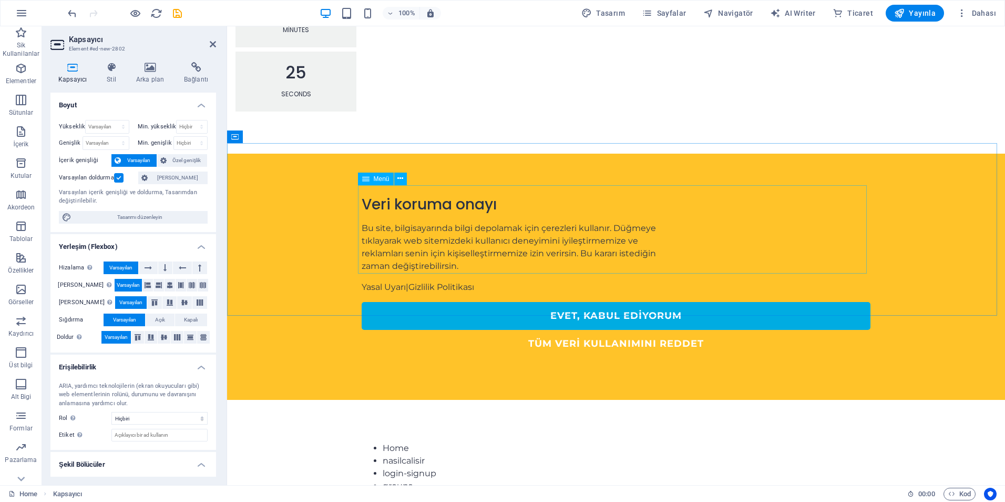
click at [525, 442] on nav "Home nasilcalisir login-signup groups payment dashboard admin" at bounding box center [616, 486] width 509 height 88
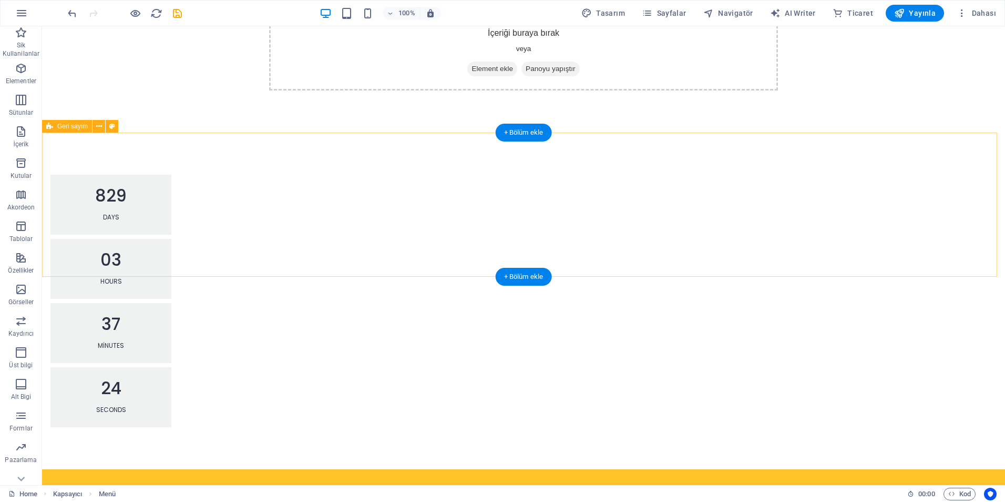
scroll to position [0, 0]
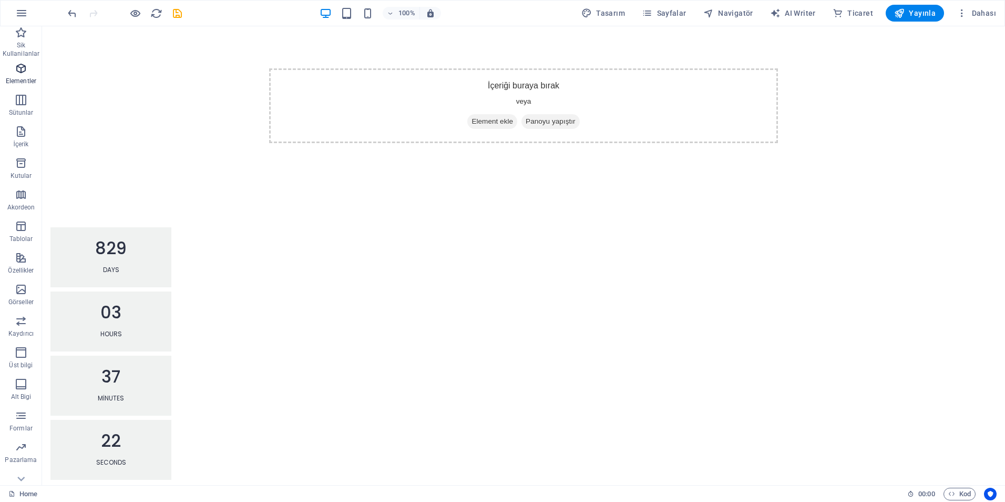
click at [17, 75] on span "Elementler" at bounding box center [21, 74] width 42 height 25
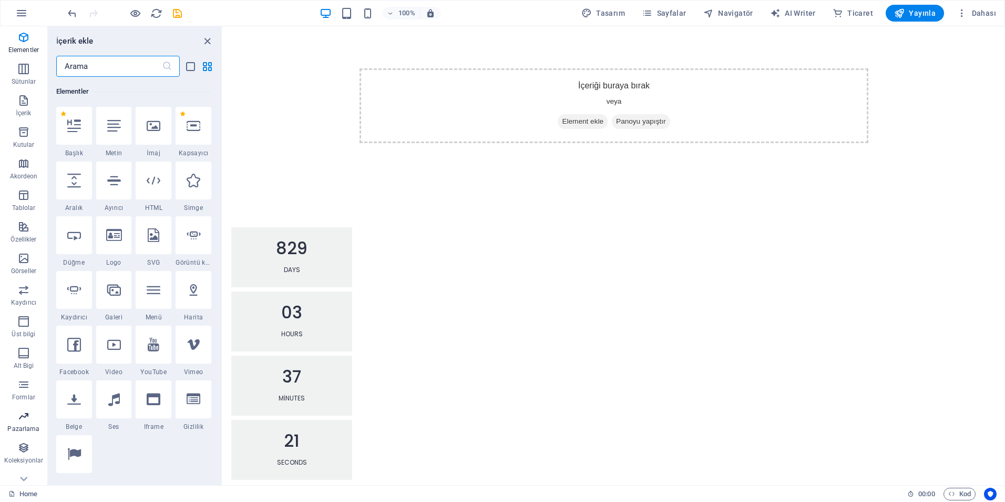
scroll to position [46, 0]
click at [17, 410] on p "Pazarlama" at bounding box center [23, 413] width 32 height 8
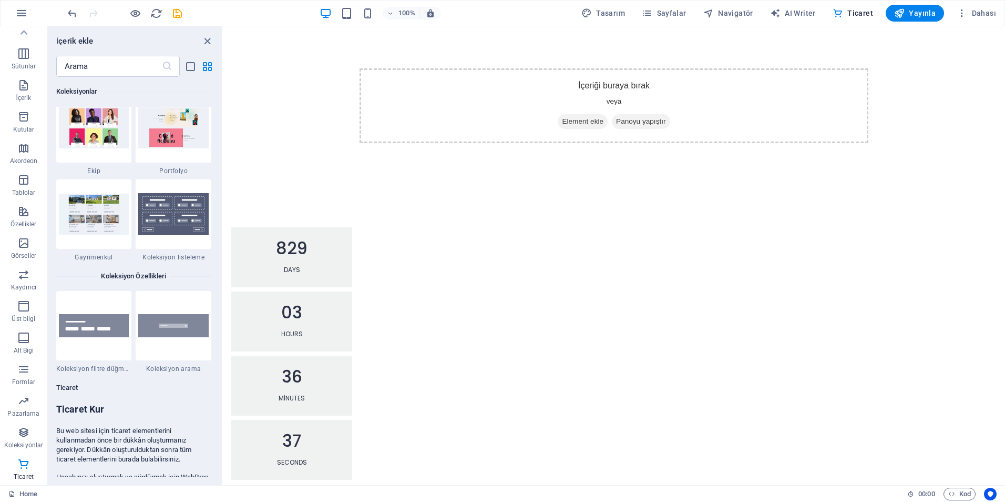
scroll to position [9826, 0]
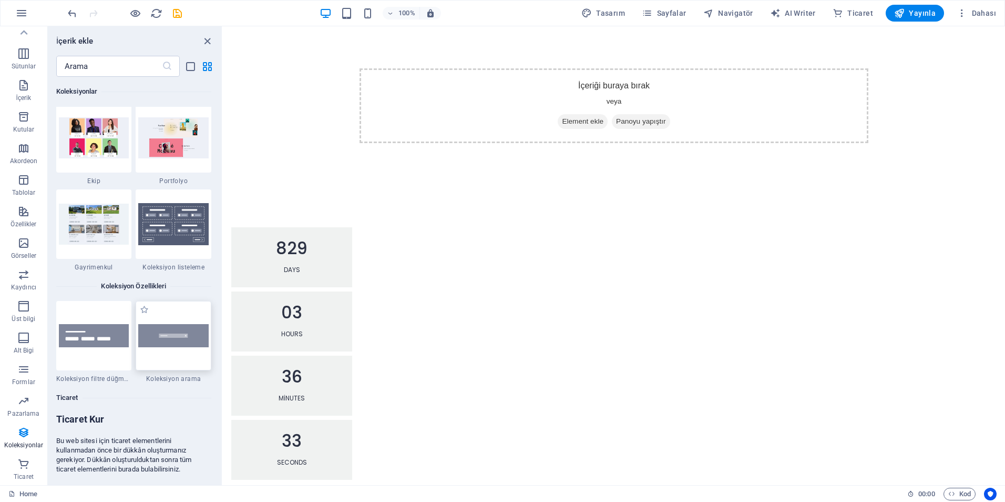
click at [171, 342] on img at bounding box center [173, 335] width 70 height 23
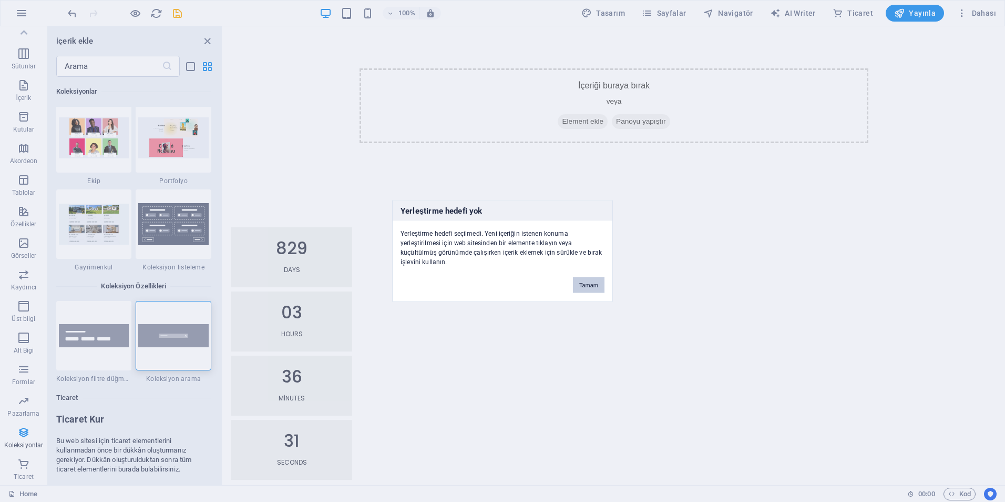
click at [581, 285] on button "Tamam" at bounding box center [589, 285] width 32 height 16
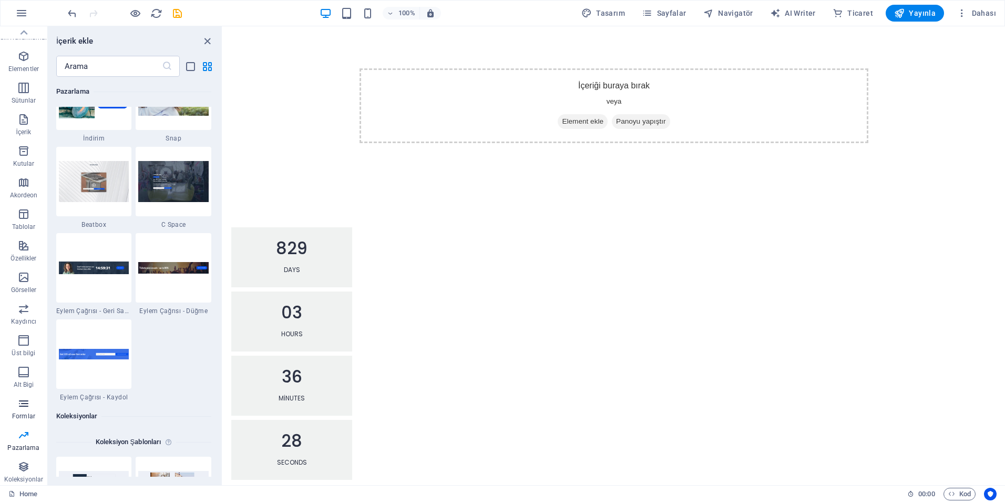
scroll to position [0, 0]
click at [21, 11] on icon "button" at bounding box center [21, 13] width 13 height 13
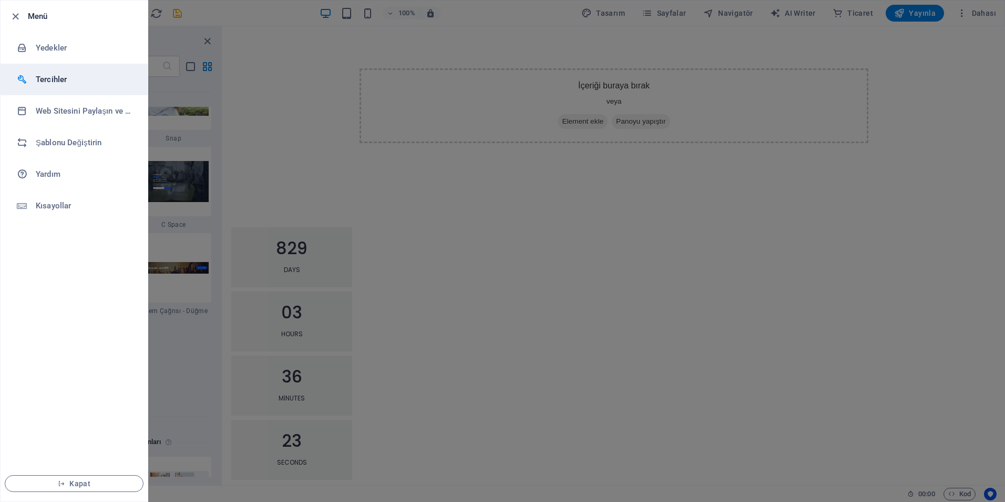
click at [56, 80] on h6 "Tercihler" at bounding box center [84, 79] width 97 height 13
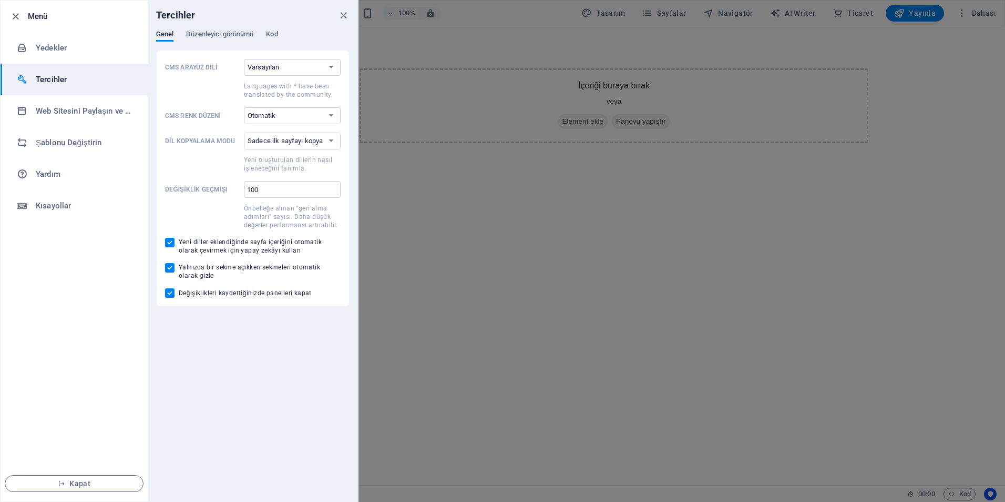
click at [231, 29] on div "Tercihler" at bounding box center [253, 15] width 210 height 29
click at [230, 35] on span "Düzenleyici görünümü" at bounding box center [219, 35] width 67 height 15
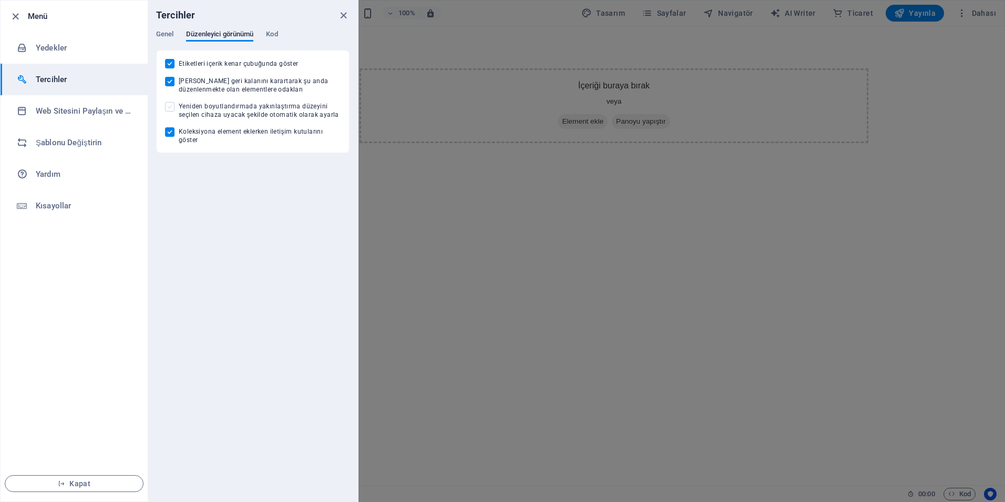
click at [168, 110] on span at bounding box center [169, 106] width 9 height 9
click at [168, 110] on input "Yeniden boyutlandırmada yakınlaştırma düzeyini seçilen cihaza uyacak şekilde ot…" at bounding box center [172, 106] width 14 height 9
checkbox input "true"
click at [168, 36] on span "Genel" at bounding box center [164, 35] width 17 height 15
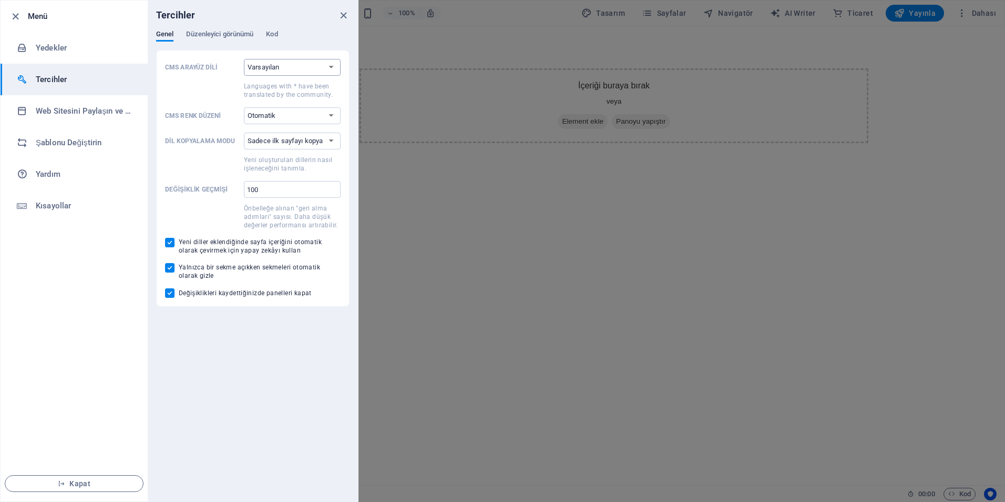
click at [259, 65] on select "Varsayılan Deutsch English Español Suomi* Français Magyar Italiano Nederlands P…" at bounding box center [292, 67] width 97 height 17
click at [270, 68] on select "Varsayılan Deutsch English Español Suomi* Français Magyar Italiano Nederlands P…" at bounding box center [292, 67] width 97 height 17
click at [56, 45] on h6 "Yedekler" at bounding box center [84, 48] width 97 height 13
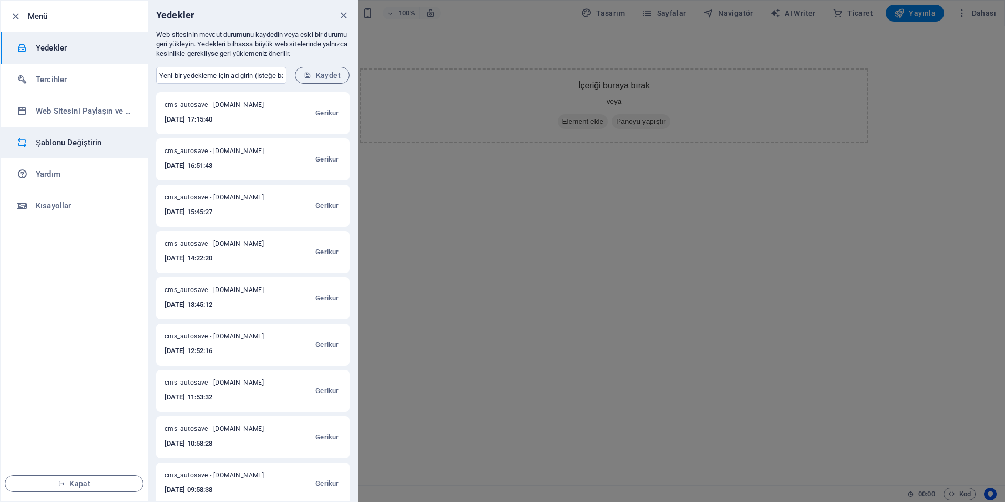
click at [68, 140] on h6 "Şablonu Değiştirin" at bounding box center [84, 142] width 97 height 13
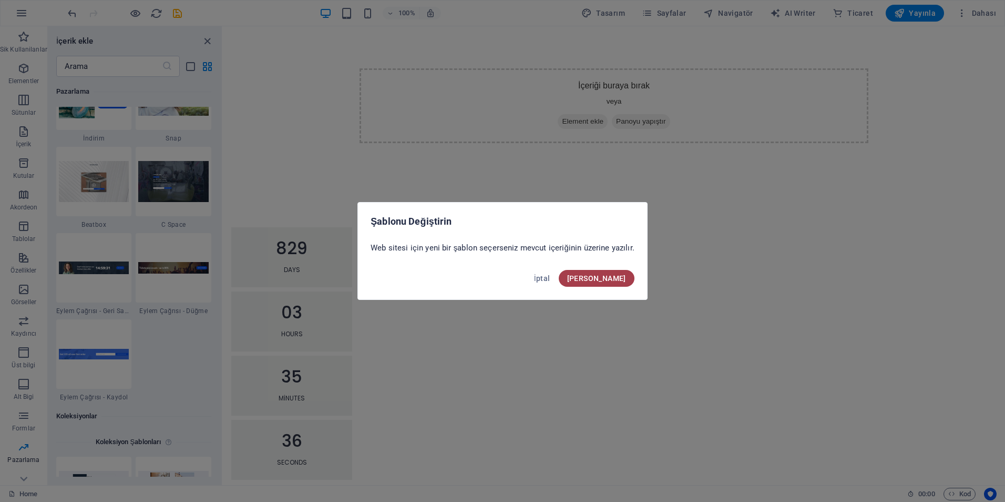
click at [621, 283] on button "Onayla" at bounding box center [597, 278] width 76 height 17
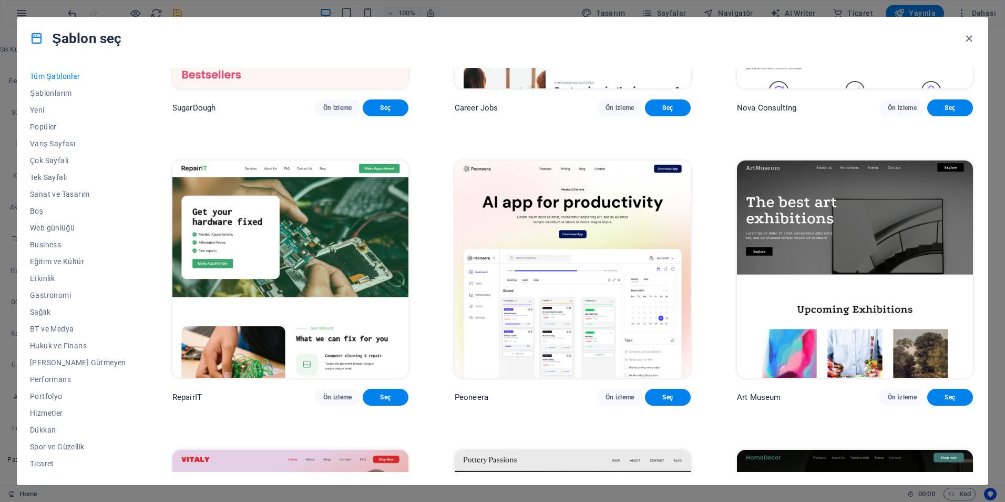
scroll to position [210, 0]
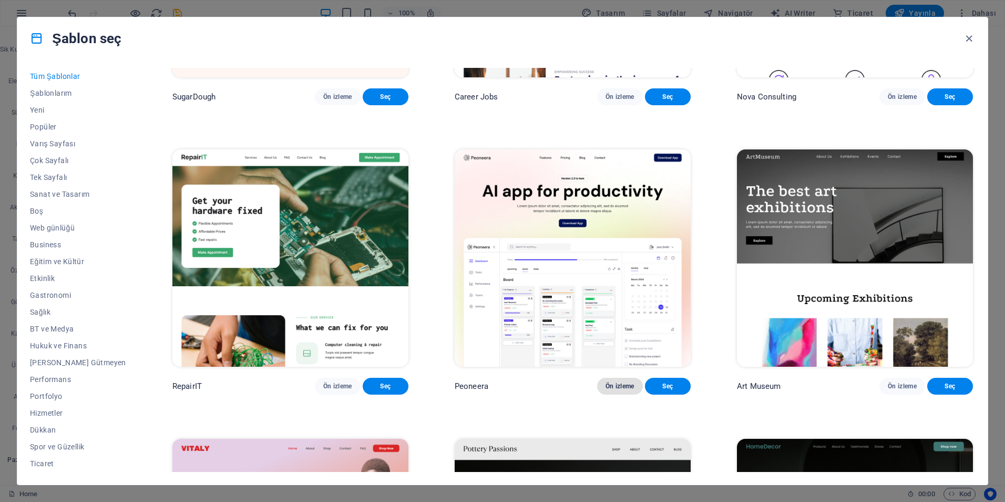
click at [612, 390] on span "Ön izleme" at bounding box center [620, 386] width 29 height 8
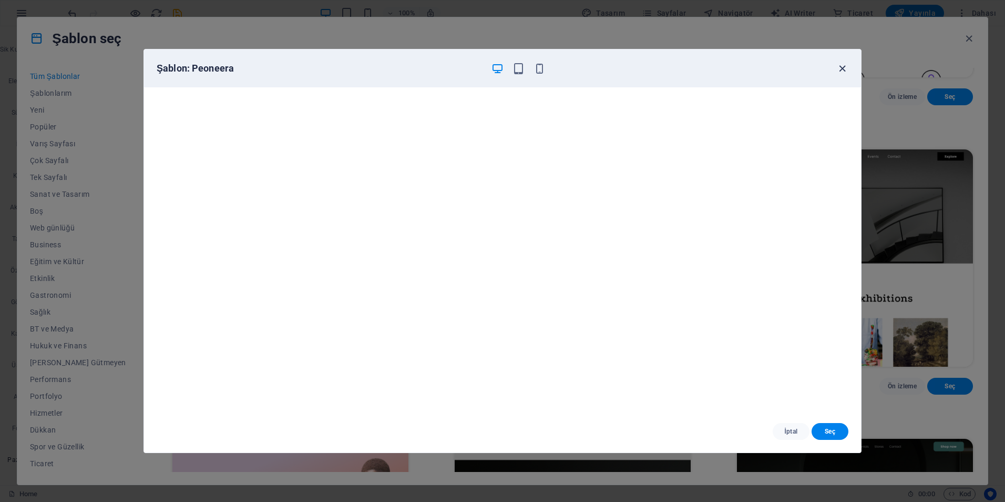
click at [840, 68] on icon "button" at bounding box center [842, 69] width 12 height 12
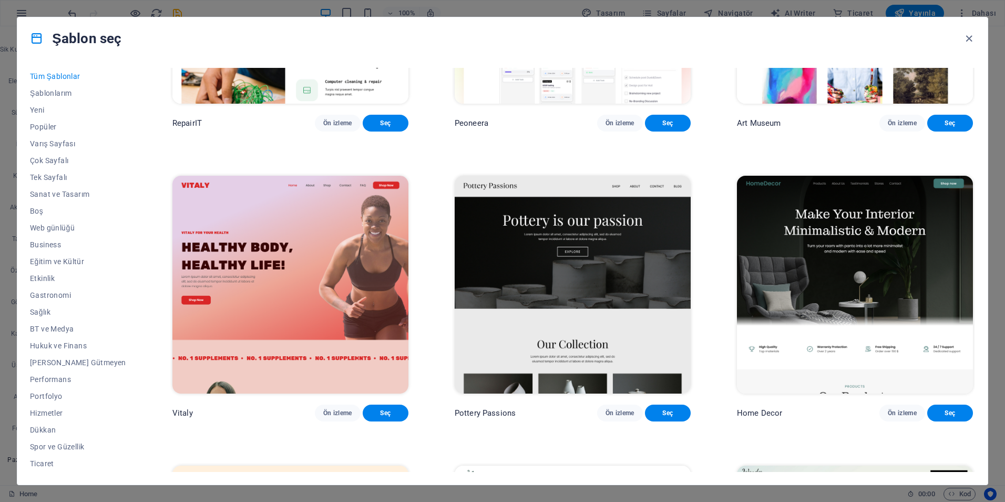
scroll to position [578, 0]
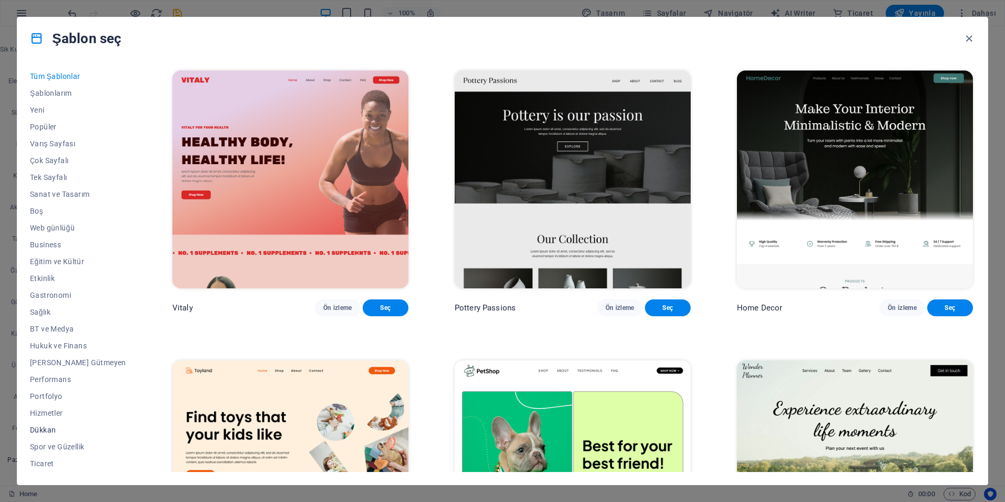
click at [46, 432] on span "Dükkan" at bounding box center [78, 429] width 96 height 8
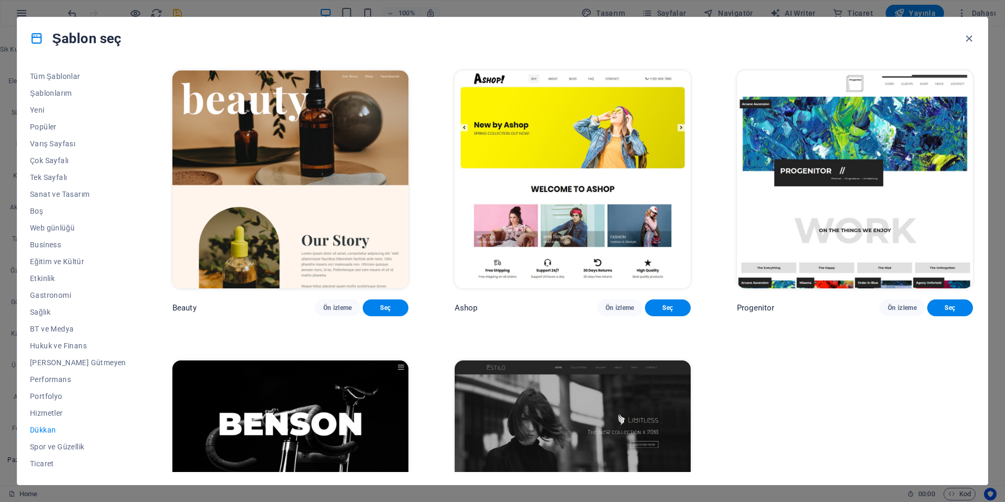
scroll to position [736, 0]
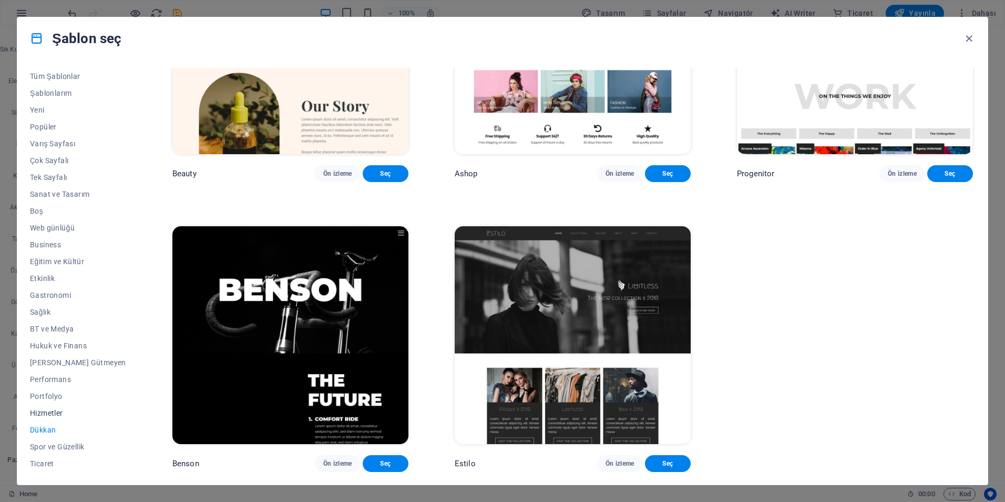
click at [47, 411] on span "Hizmetler" at bounding box center [78, 413] width 96 height 8
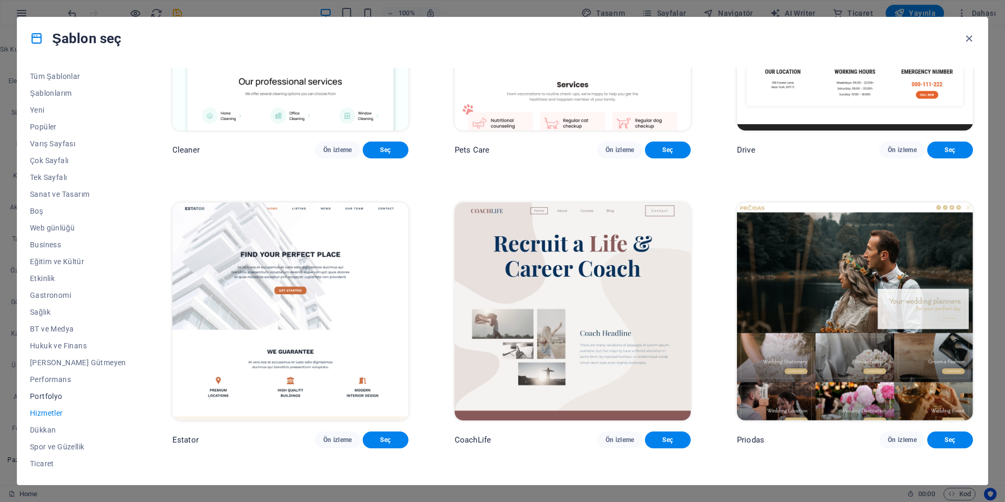
click at [55, 394] on span "Portfolyo" at bounding box center [78, 396] width 96 height 8
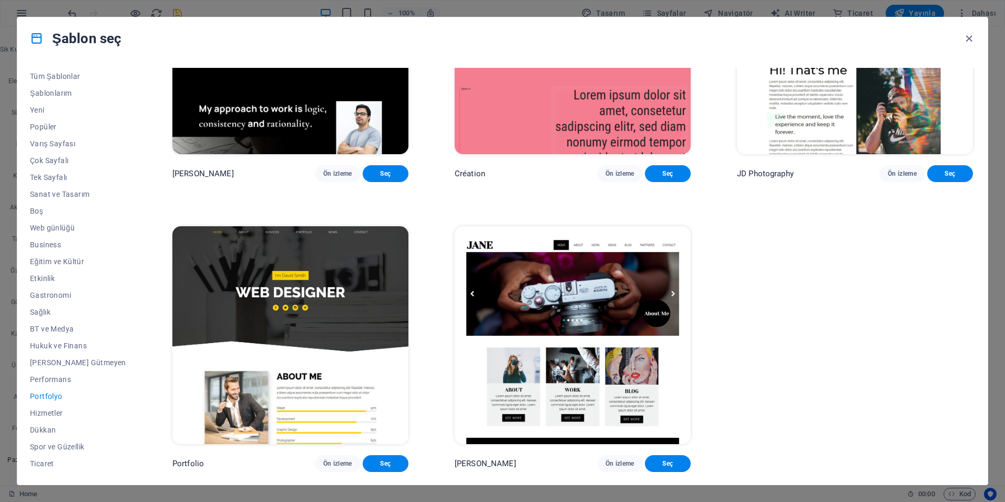
scroll to position [441, 0]
click at [52, 463] on span "Ticaret" at bounding box center [78, 463] width 96 height 8
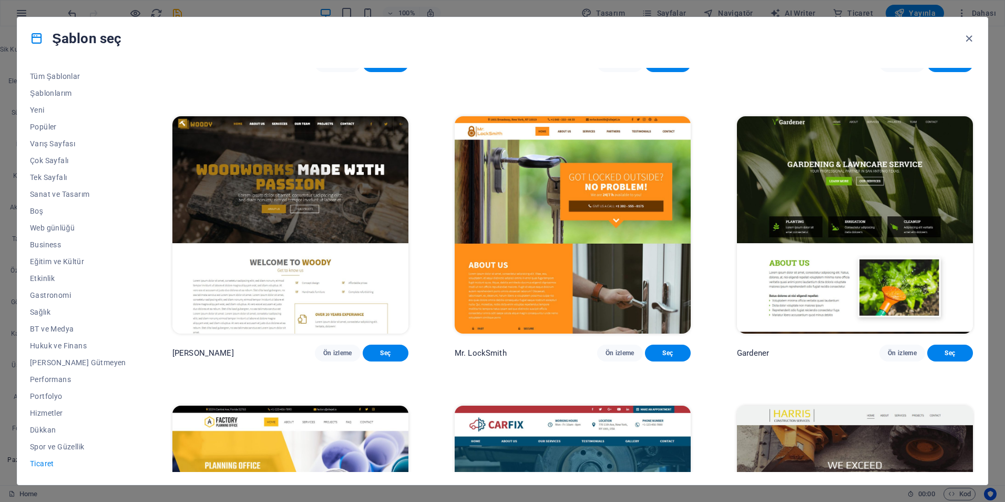
scroll to position [315, 0]
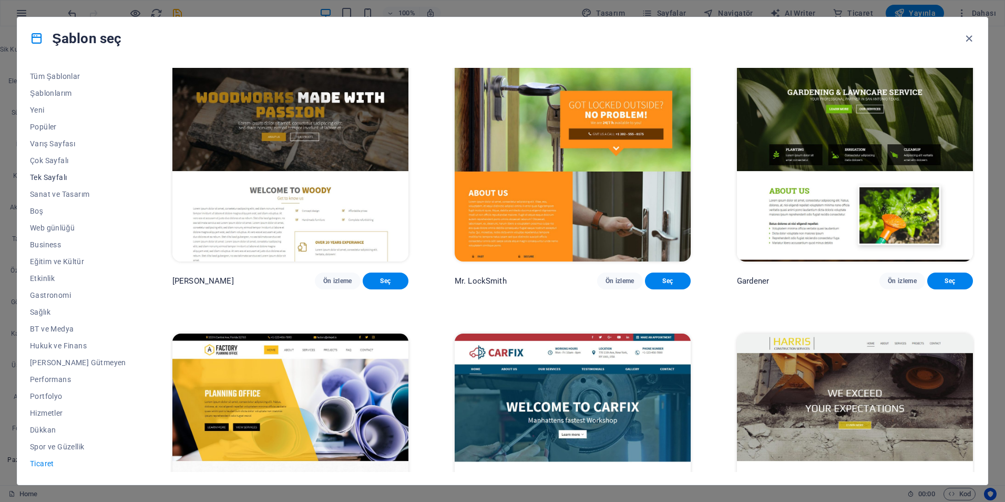
click at [52, 175] on span "Tek Sayfalı" at bounding box center [78, 177] width 96 height 8
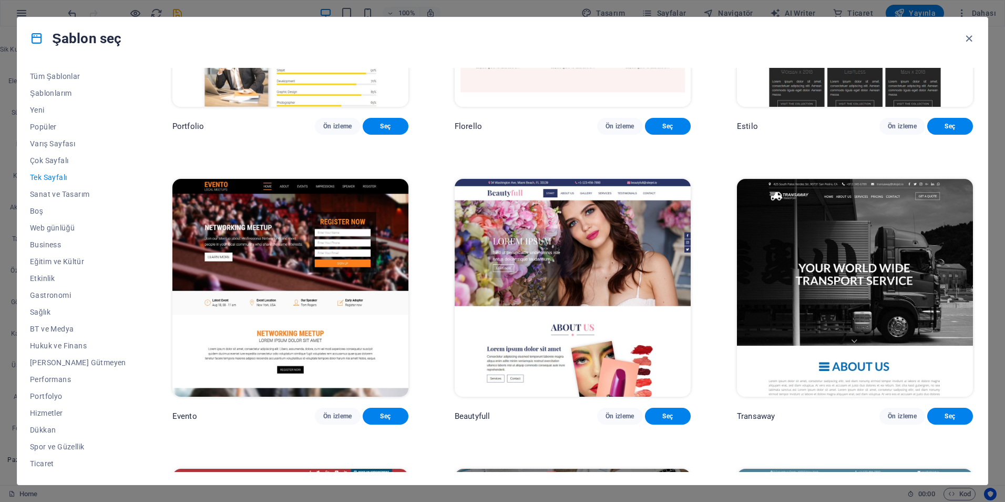
scroll to position [6077, 0]
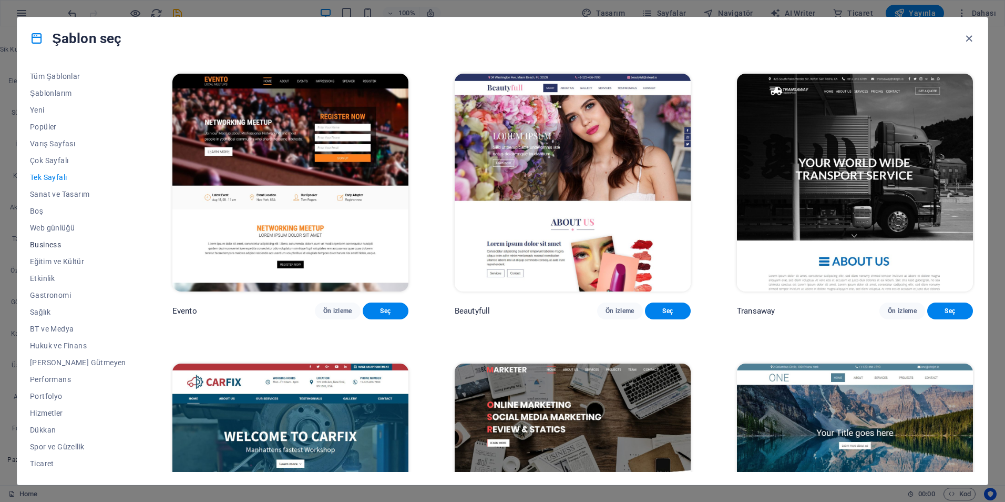
click at [55, 241] on span "Business" at bounding box center [78, 244] width 96 height 8
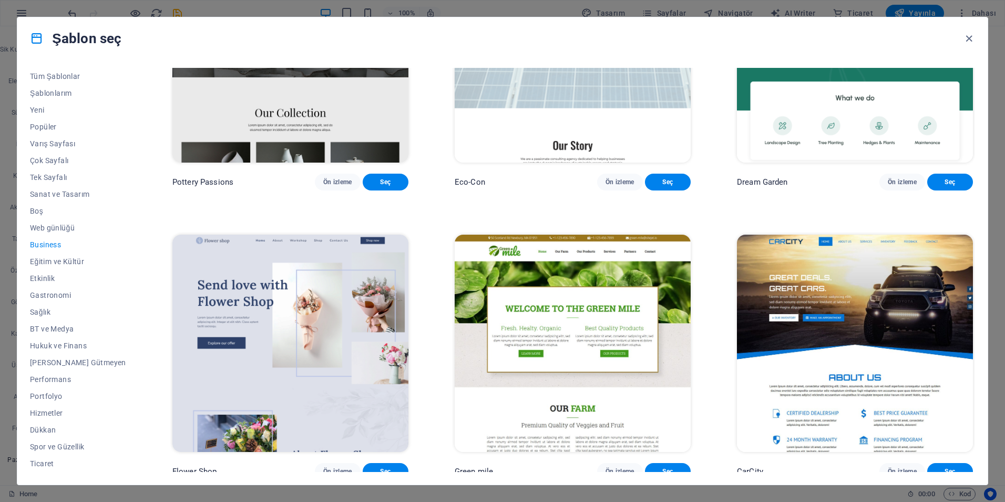
scroll to position [0, 0]
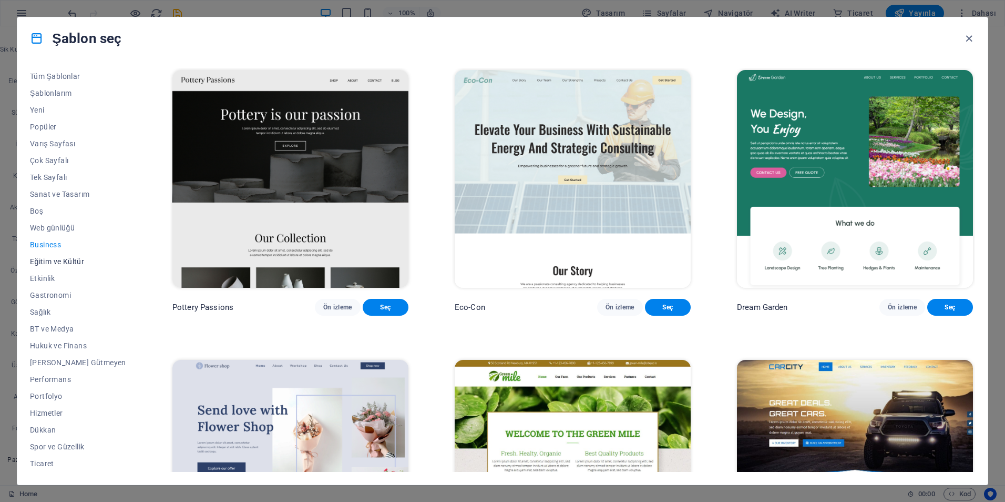
click at [66, 260] on span "Eğitim ve Kültür" at bounding box center [78, 261] width 96 height 8
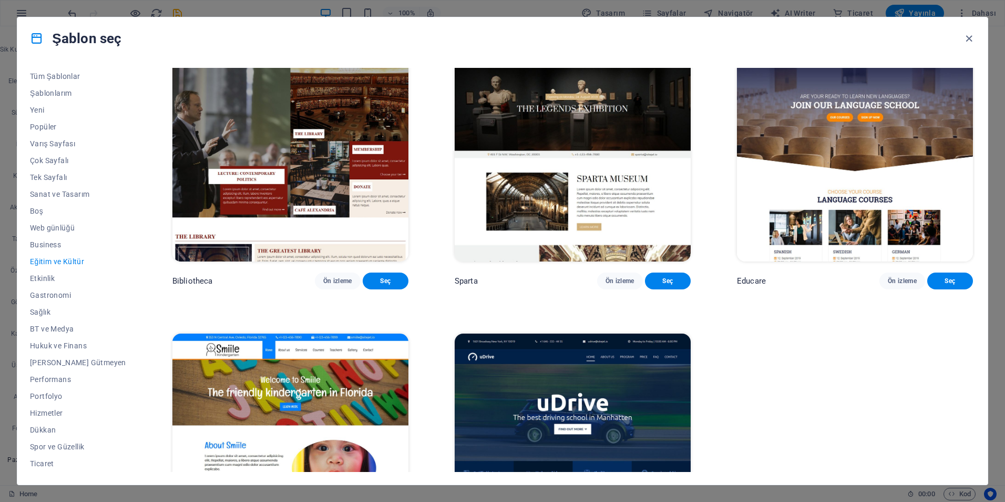
scroll to position [441, 0]
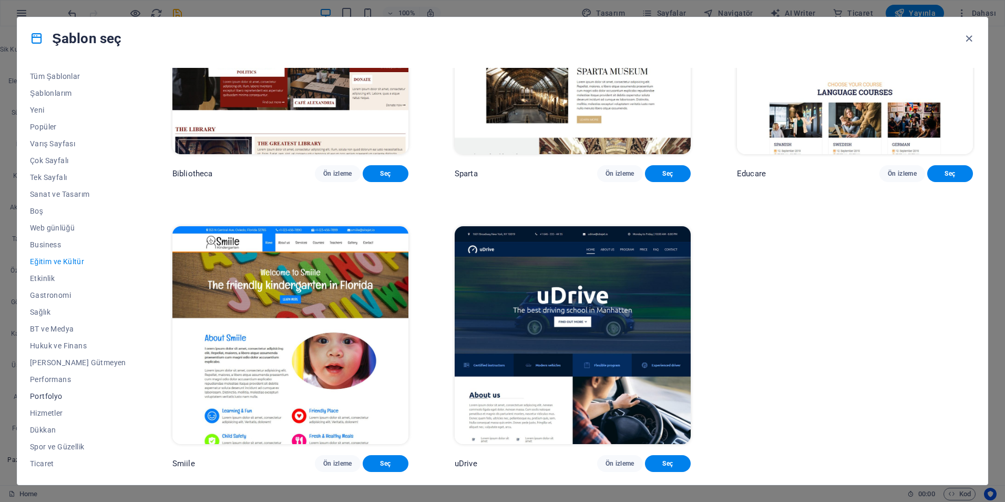
click at [55, 399] on span "Portfolyo" at bounding box center [78, 396] width 96 height 8
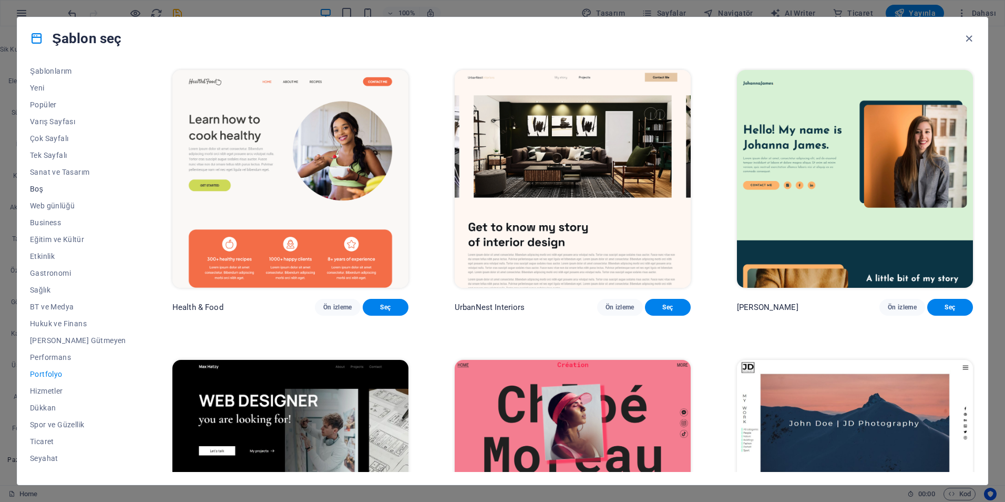
scroll to position [34, 0]
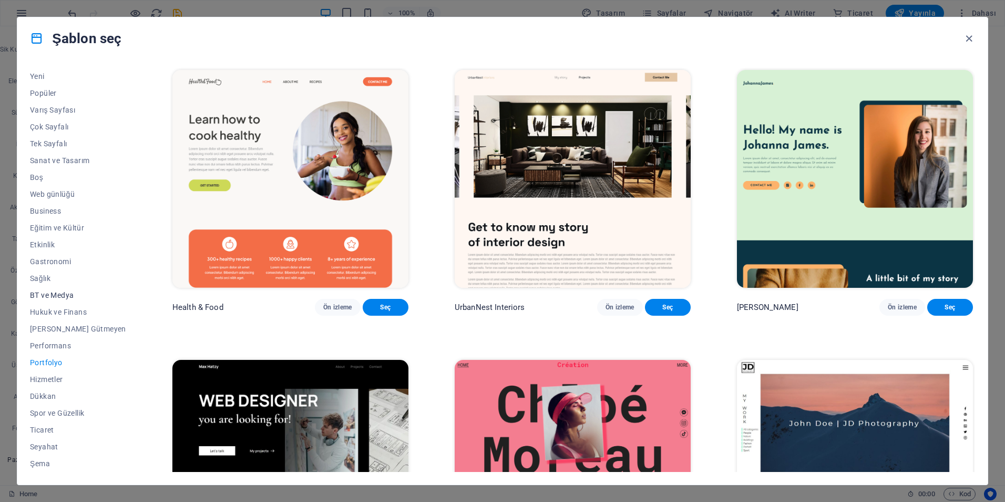
click at [64, 292] on span "BT ve Medya" at bounding box center [78, 295] width 96 height 8
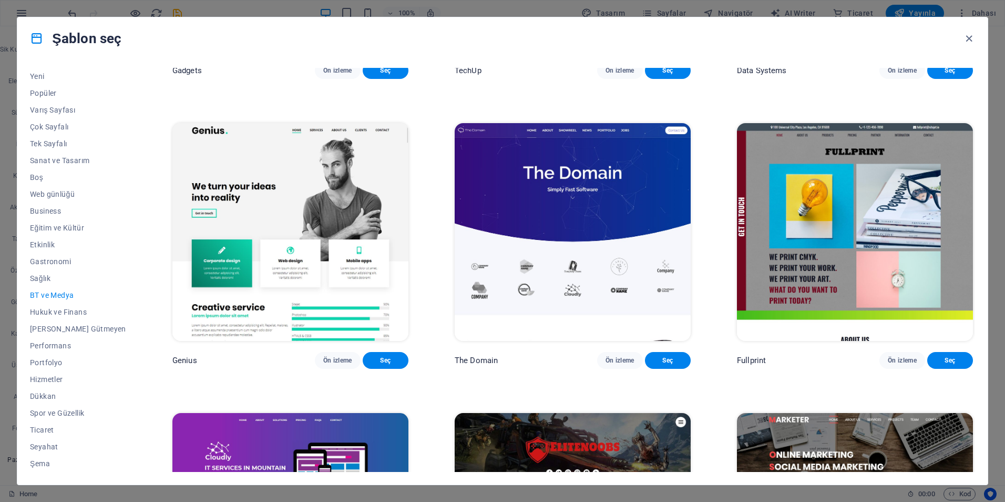
scroll to position [263, 0]
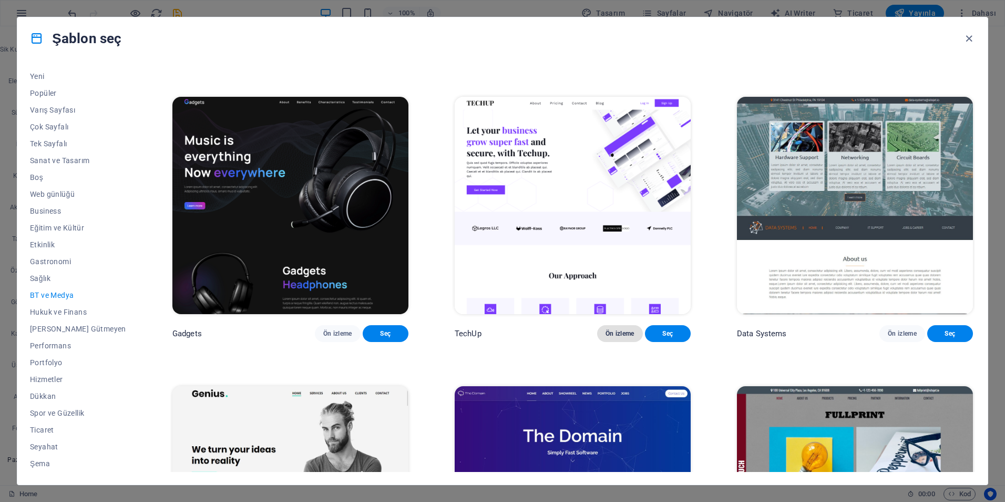
click at [607, 338] on span "Ön izleme" at bounding box center [620, 333] width 29 height 8
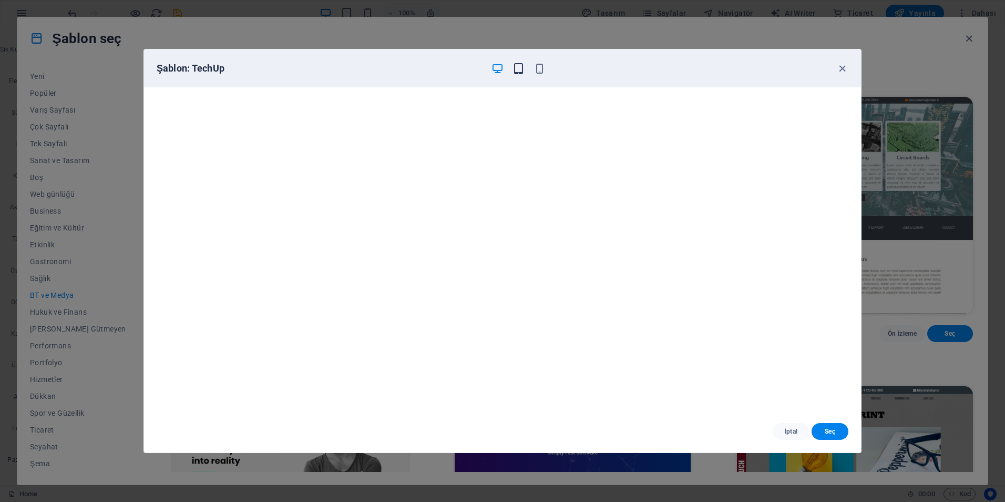
click at [520, 67] on icon "button" at bounding box center [519, 69] width 12 height 12
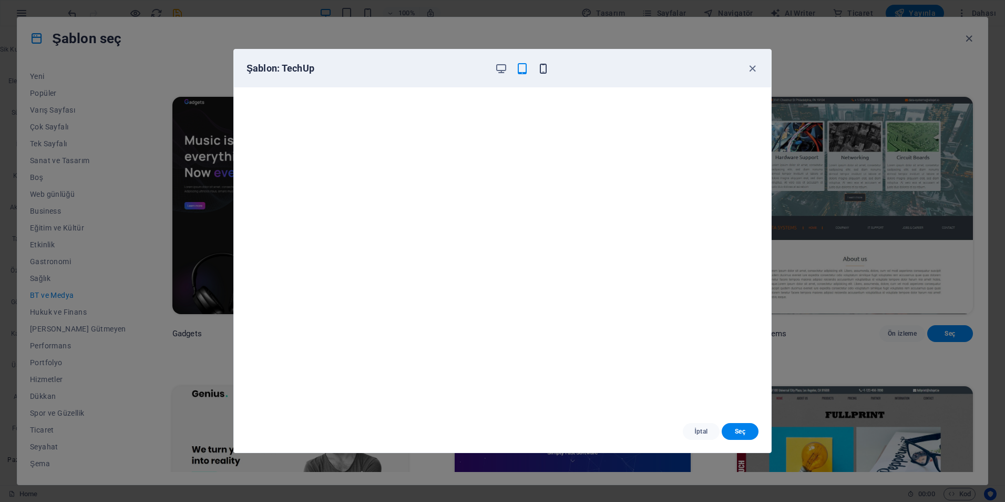
click at [543, 67] on icon "button" at bounding box center [543, 69] width 12 height 12
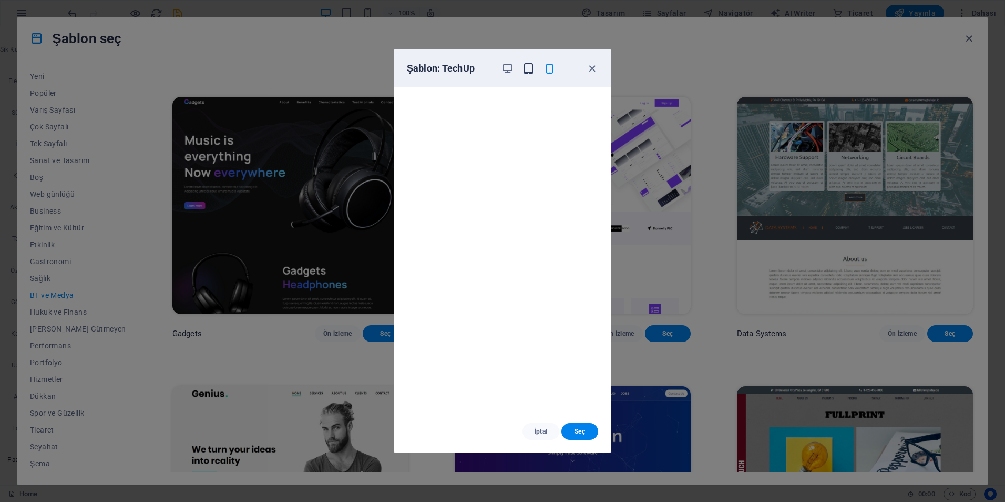
click at [530, 70] on icon "button" at bounding box center [529, 69] width 12 height 12
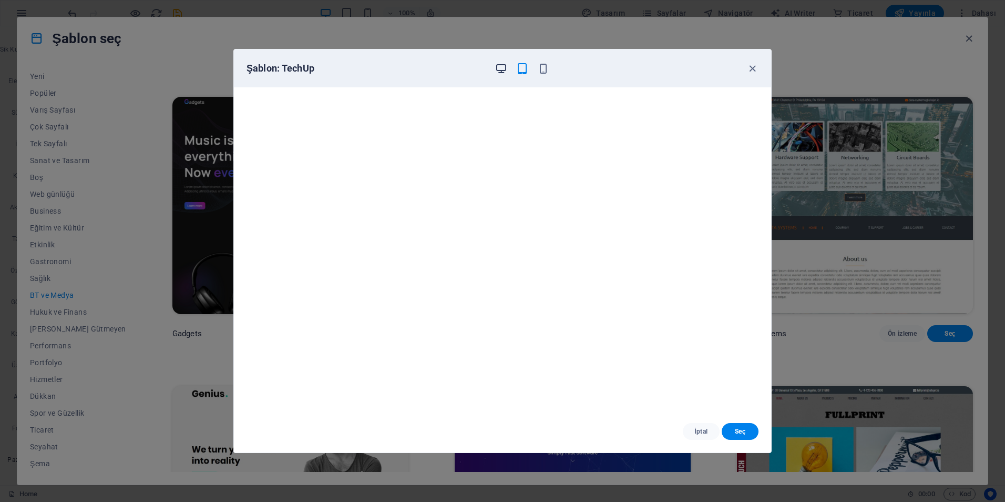
click at [499, 65] on icon "button" at bounding box center [501, 69] width 12 height 12
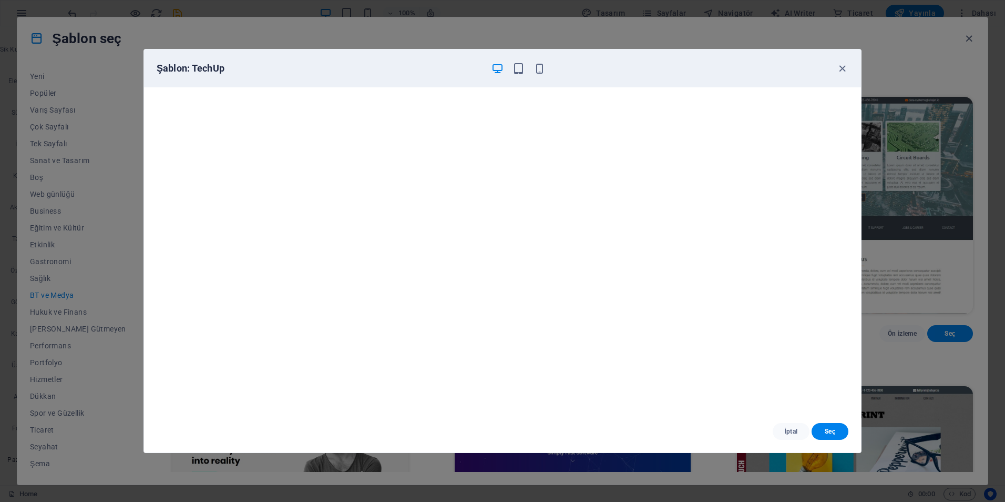
scroll to position [0, 0]
click at [838, 68] on icon "button" at bounding box center [842, 69] width 12 height 12
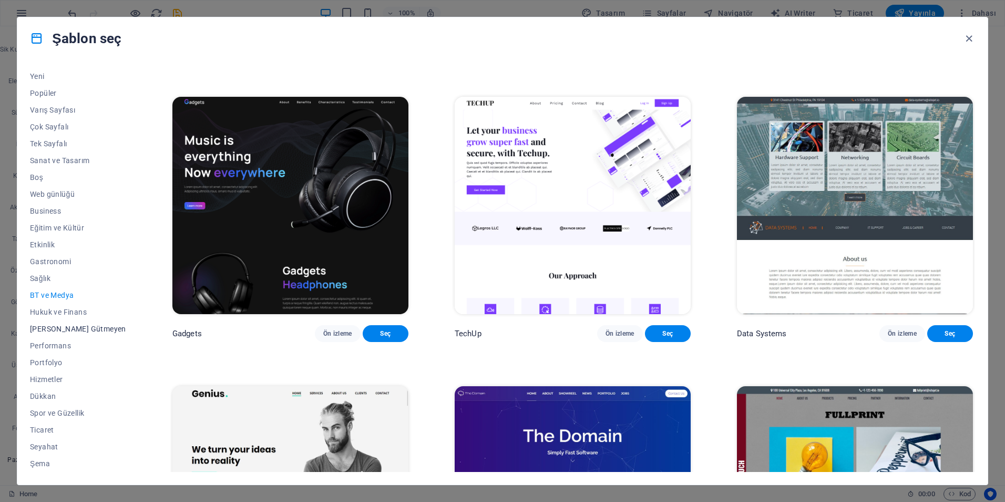
click at [75, 328] on span "Kâr Amacı Gütmeyen" at bounding box center [78, 328] width 96 height 8
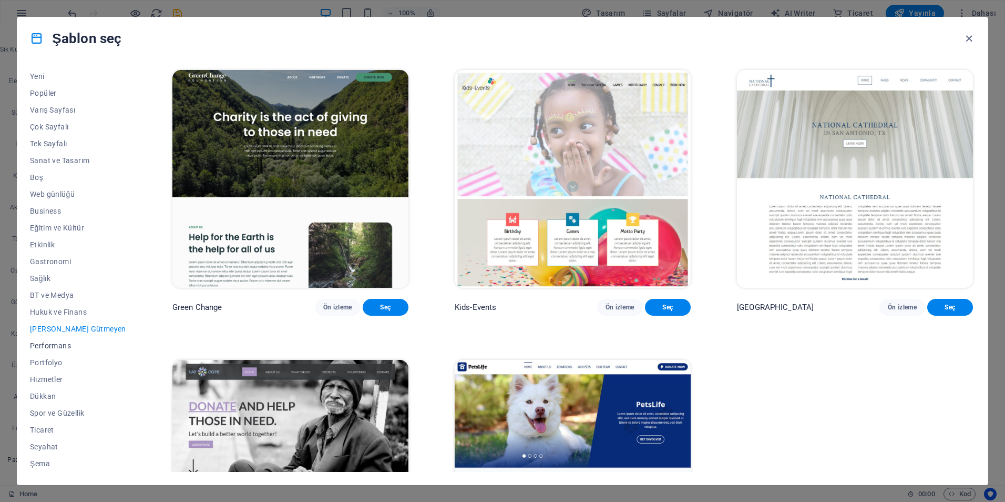
click at [64, 341] on span "Performans" at bounding box center [78, 345] width 96 height 8
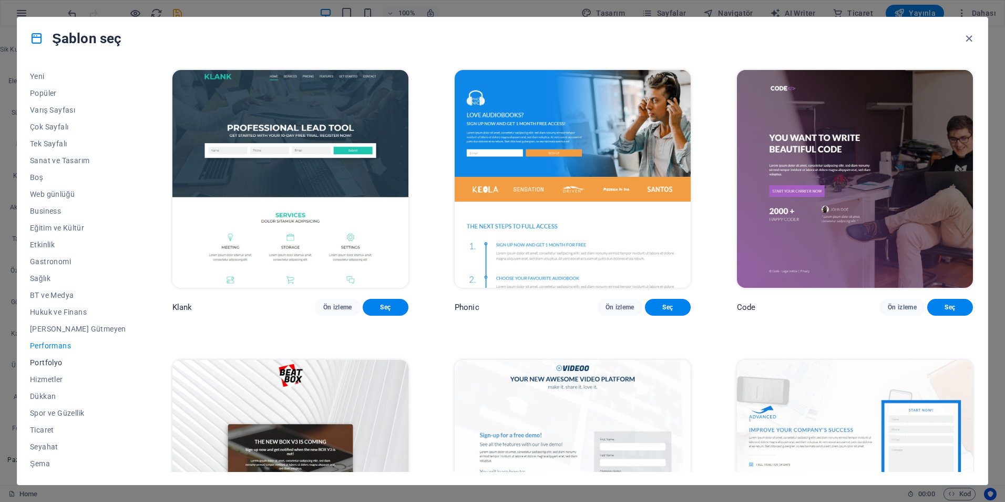
click at [52, 363] on span "Portfolyo" at bounding box center [78, 362] width 96 height 8
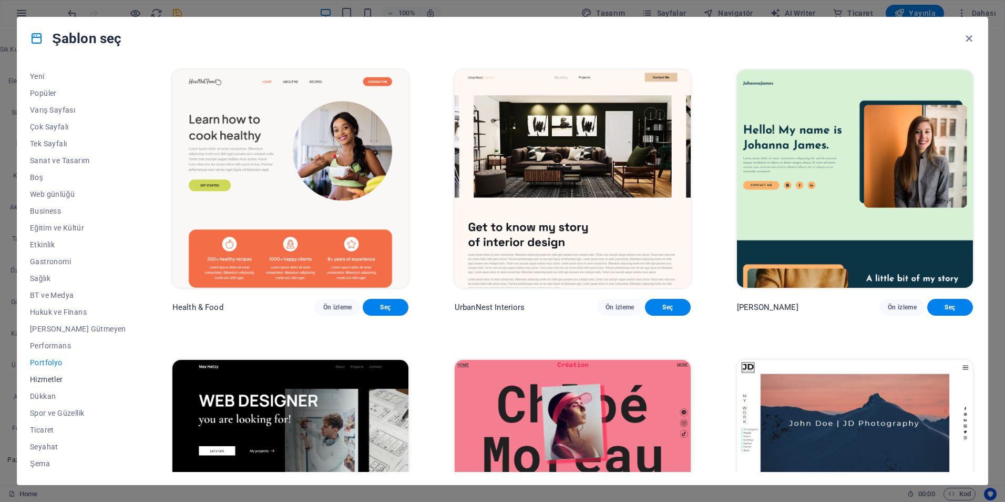
click at [51, 375] on span "Hizmetler" at bounding box center [78, 379] width 96 height 8
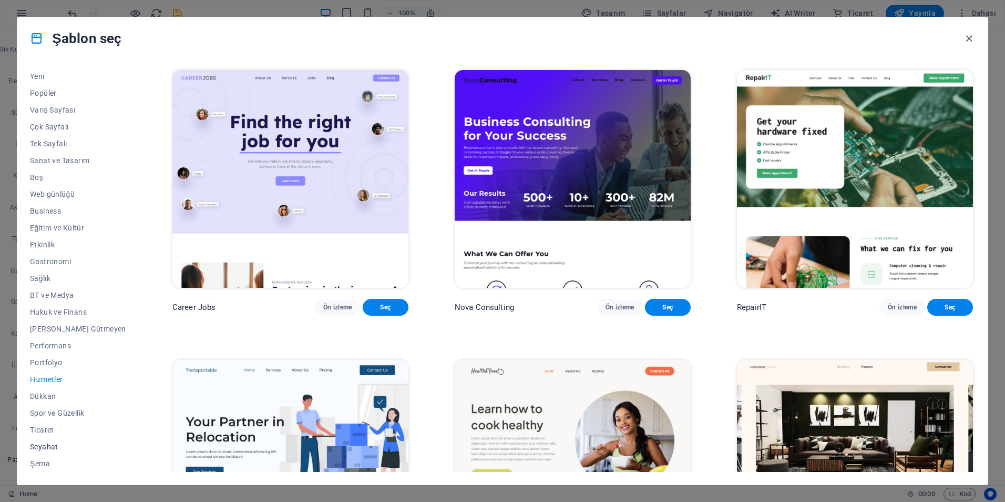
click at [49, 445] on span "Seyahat" at bounding box center [78, 446] width 96 height 8
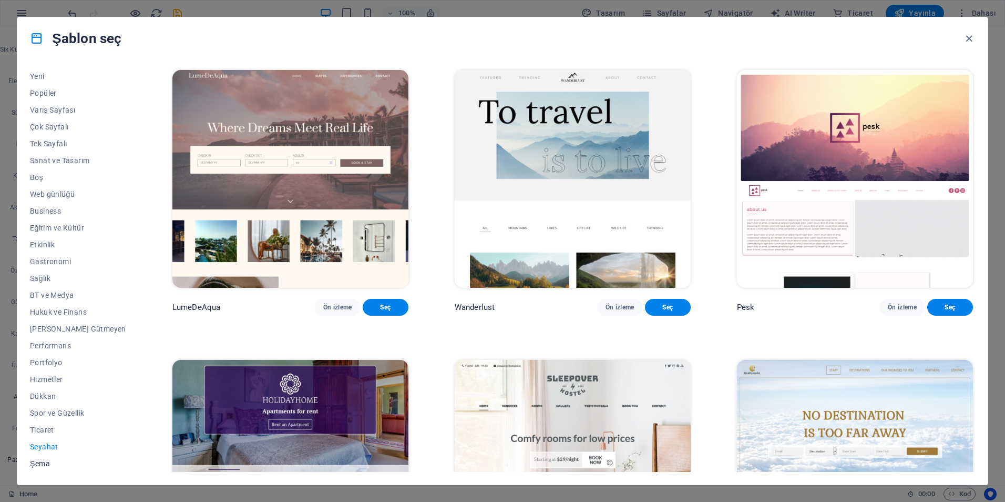
click at [44, 463] on span "Şema" at bounding box center [78, 463] width 96 height 8
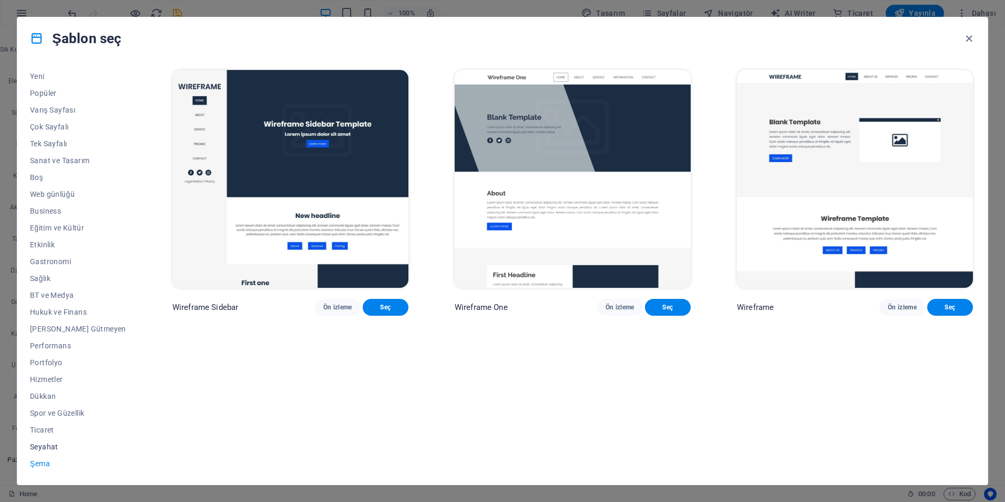
click at [46, 447] on span "Seyahat" at bounding box center [78, 446] width 96 height 8
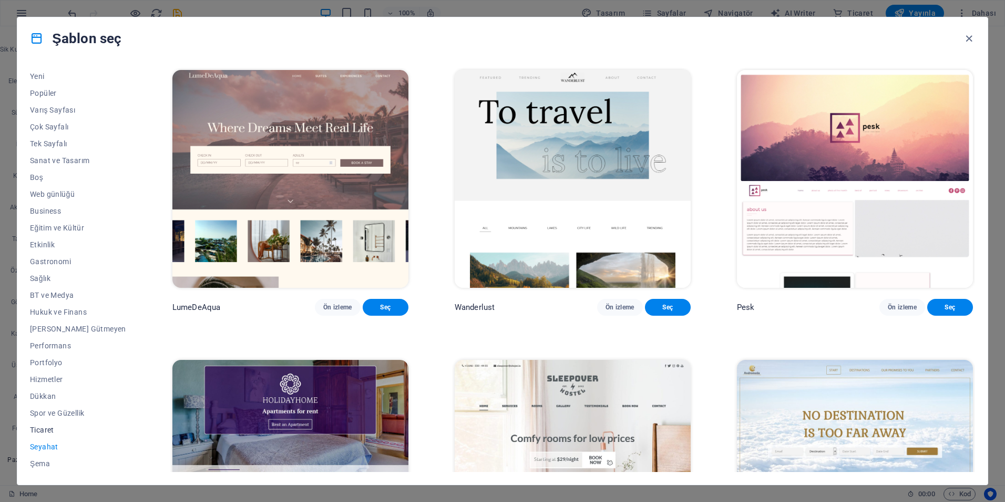
click at [37, 431] on span "Ticaret" at bounding box center [78, 429] width 96 height 8
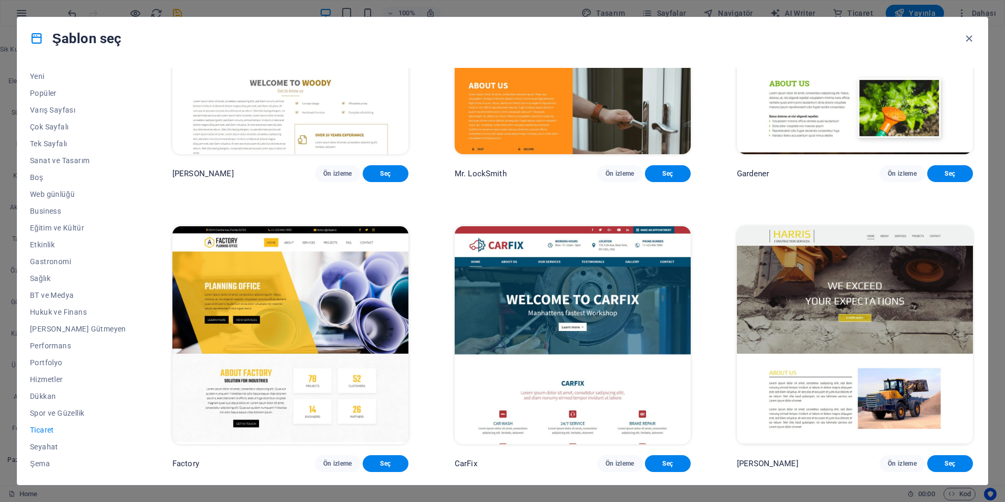
scroll to position [441, 0]
click at [71, 411] on span "Spor ve Güzellik" at bounding box center [78, 413] width 96 height 8
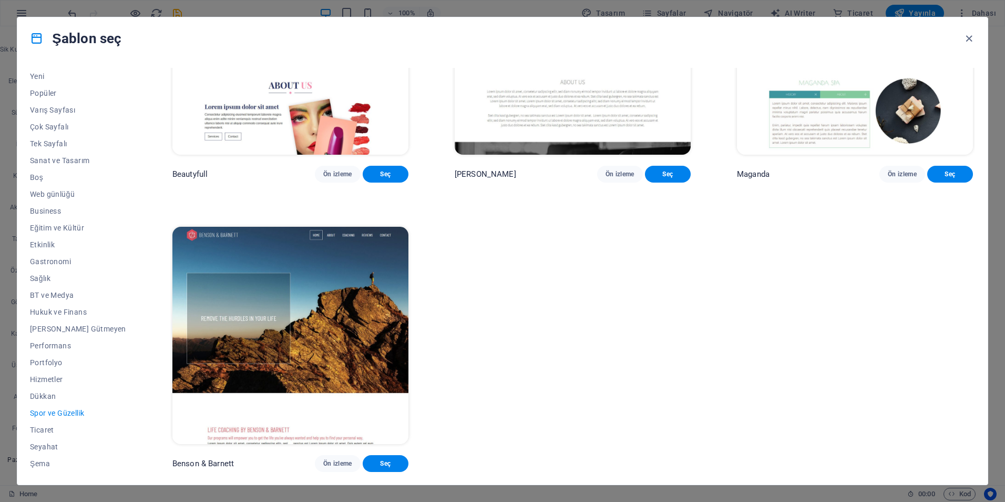
scroll to position [1327, 0]
click at [58, 429] on span "Ticaret" at bounding box center [78, 429] width 96 height 8
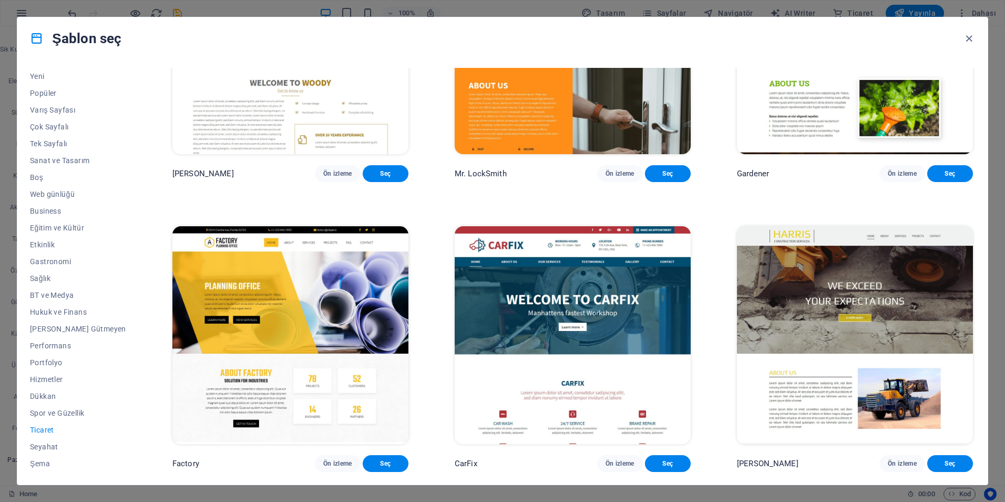
scroll to position [441, 0]
click at [323, 460] on span "Ön izleme" at bounding box center [337, 463] width 29 height 8
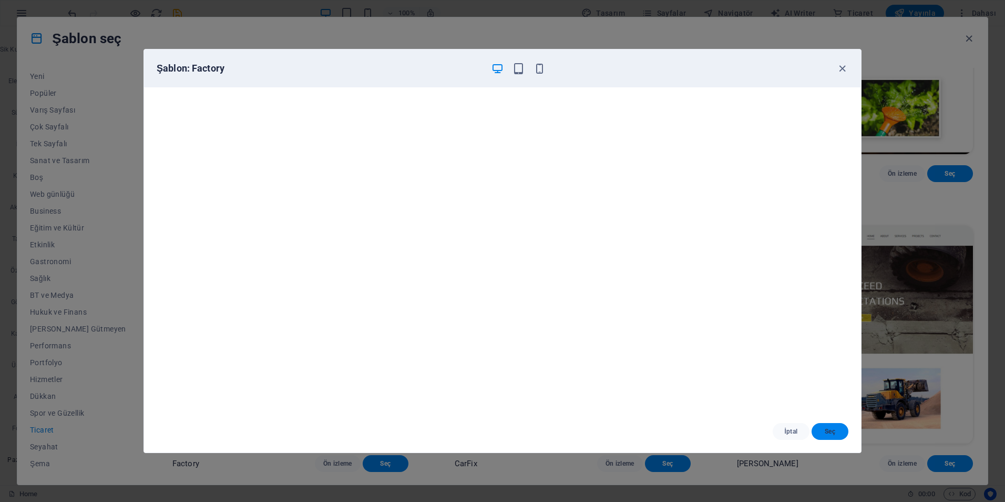
click at [833, 433] on span "Seç" at bounding box center [830, 431] width 20 height 8
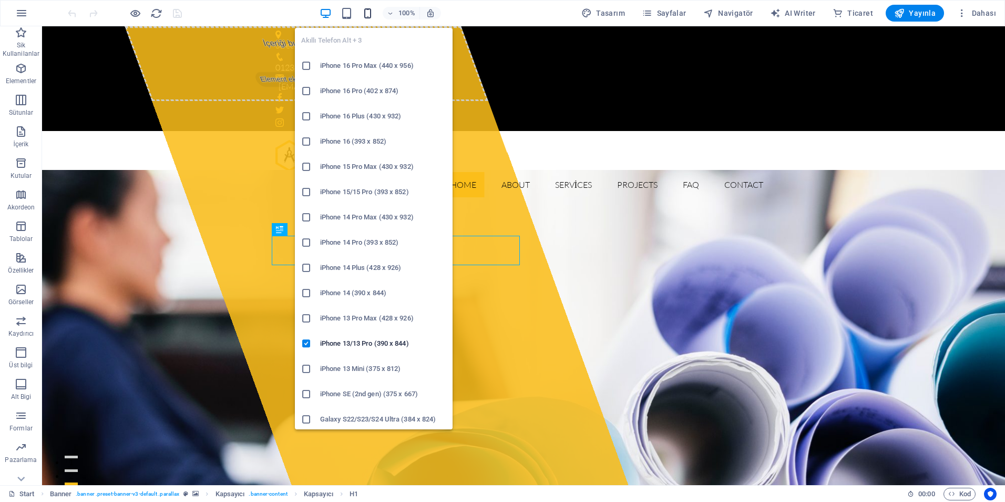
click at [370, 13] on icon "button" at bounding box center [368, 13] width 12 height 12
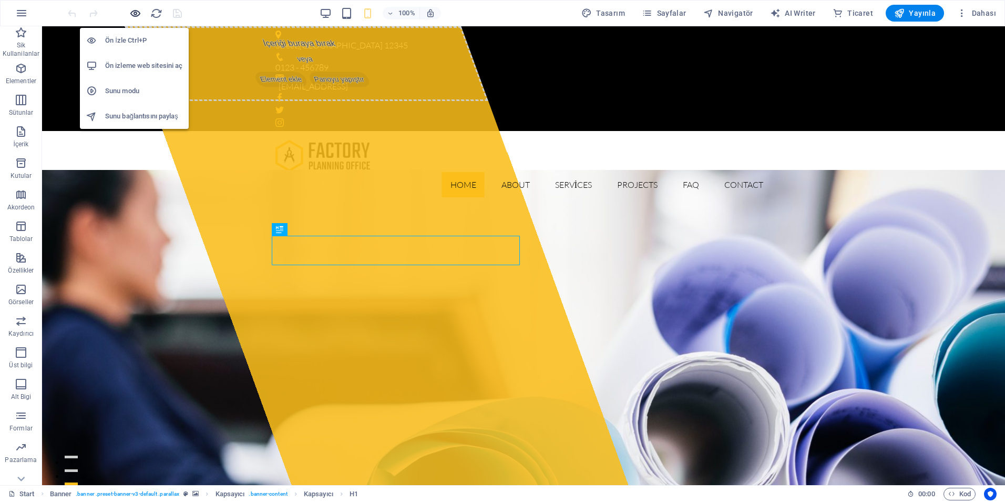
click at [131, 10] on icon "button" at bounding box center [135, 13] width 12 height 12
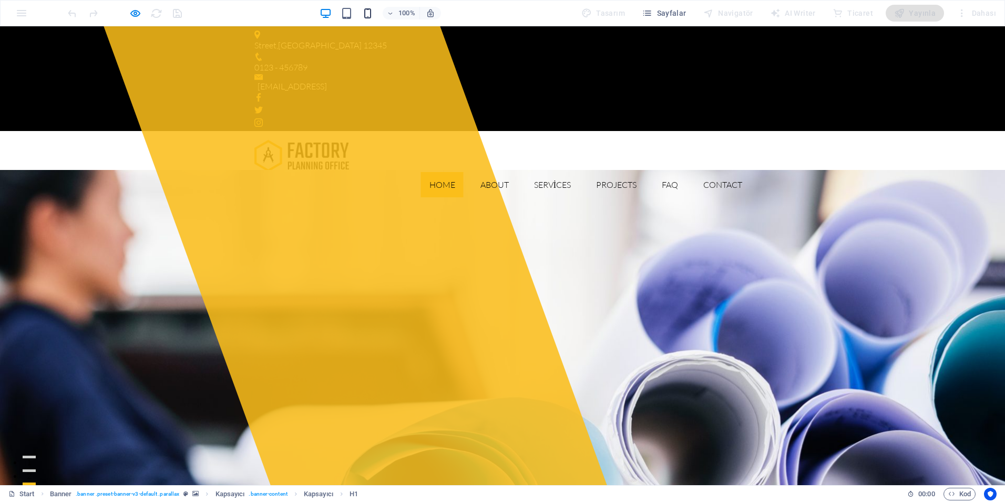
click at [372, 17] on icon "button" at bounding box center [368, 13] width 12 height 12
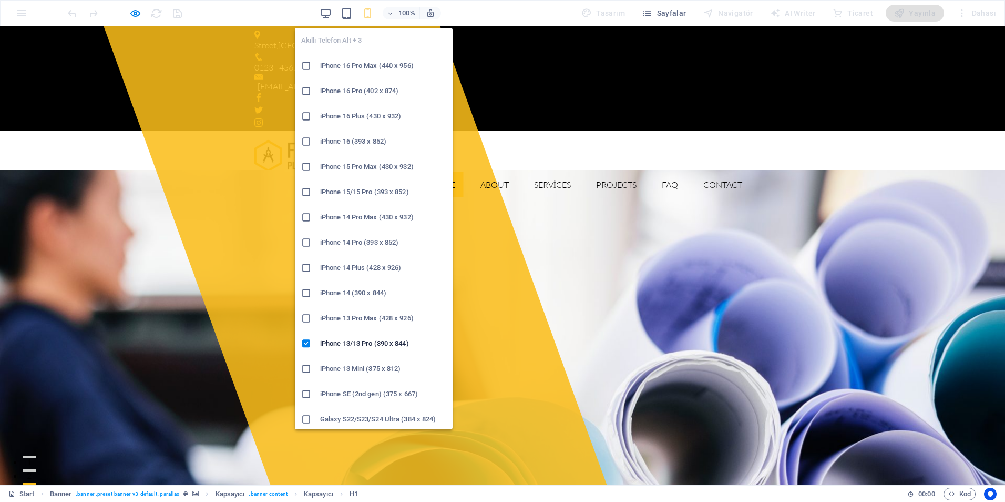
click at [372, 16] on icon "button" at bounding box center [368, 13] width 12 height 12
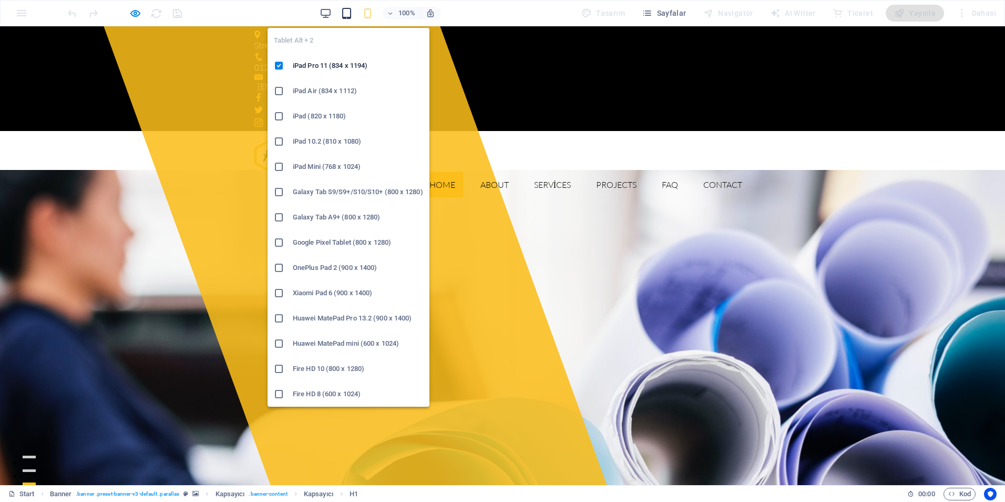
click at [346, 13] on icon "button" at bounding box center [347, 13] width 12 height 12
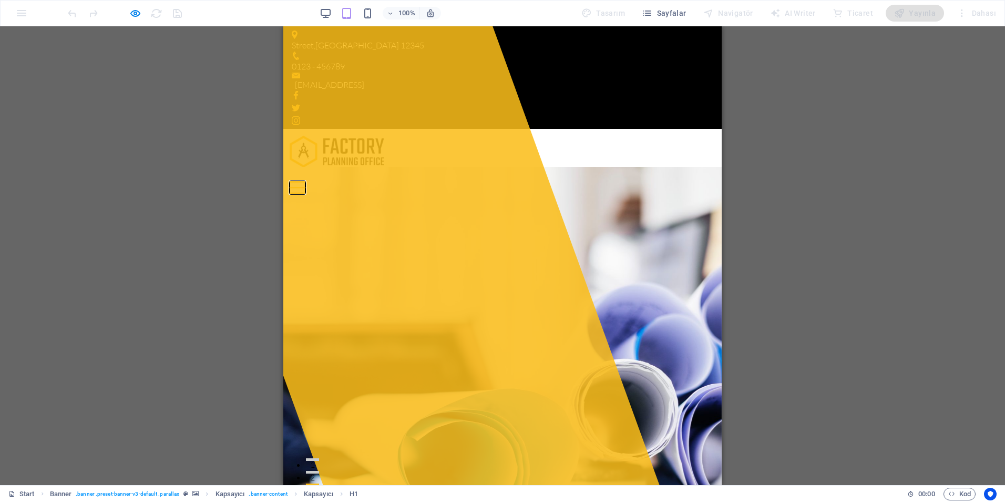
click at [305, 181] on button "Menu" at bounding box center [298, 182] width 16 height 2
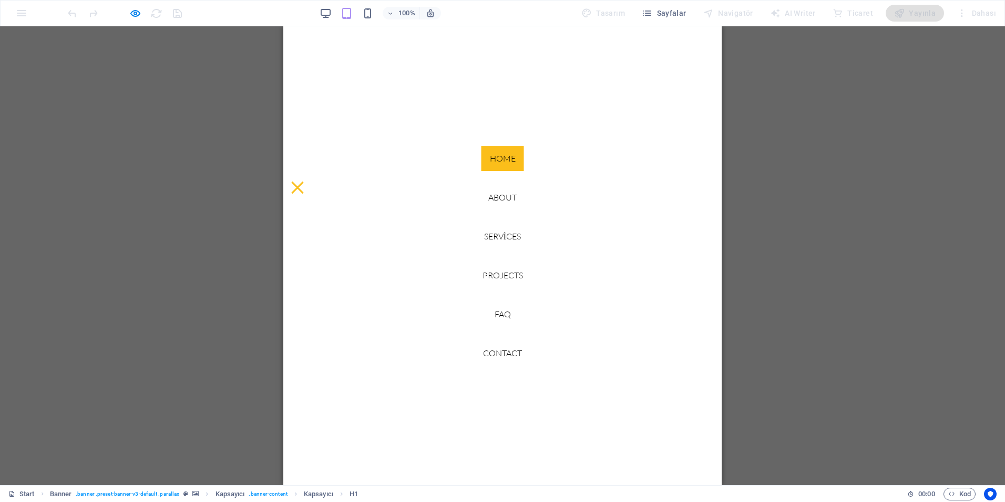
click at [305, 181] on div "Menu" at bounding box center [298, 187] width 16 height 13
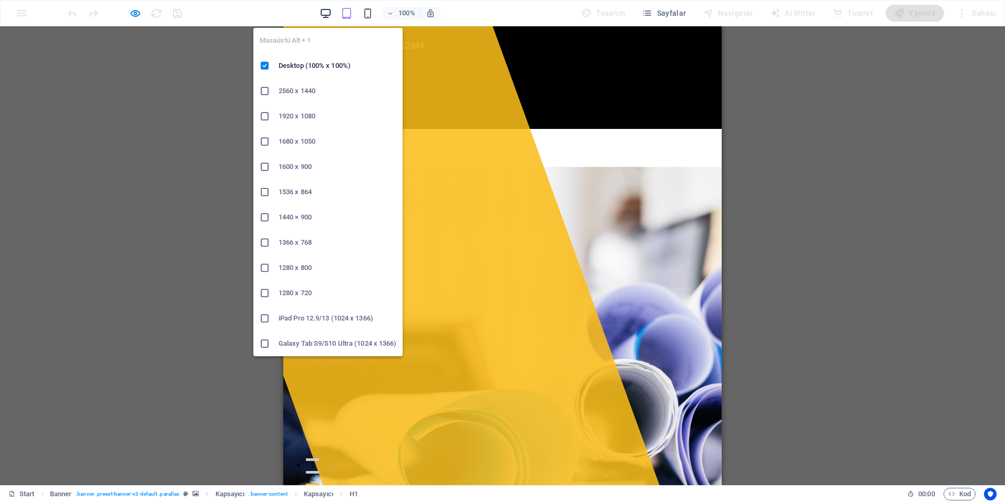
click at [330, 14] on icon "button" at bounding box center [326, 13] width 12 height 12
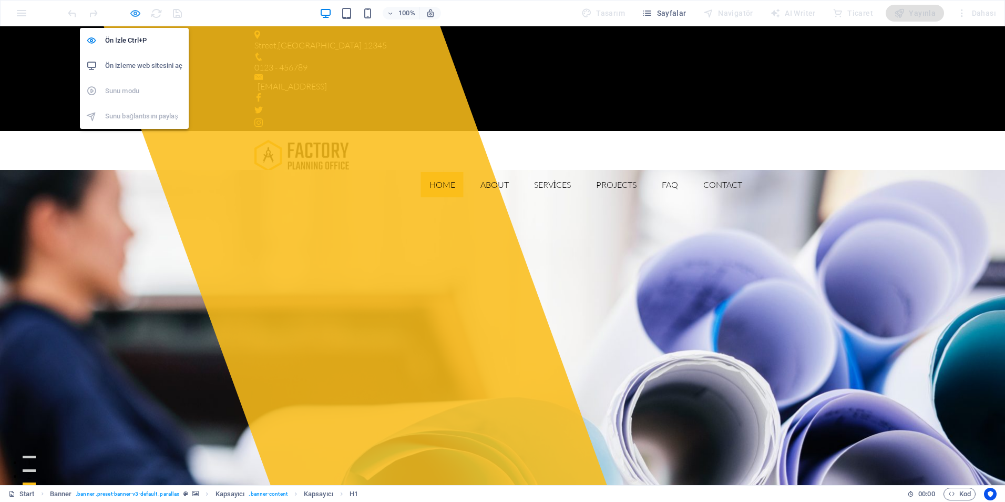
click at [135, 12] on icon "button" at bounding box center [135, 13] width 12 height 12
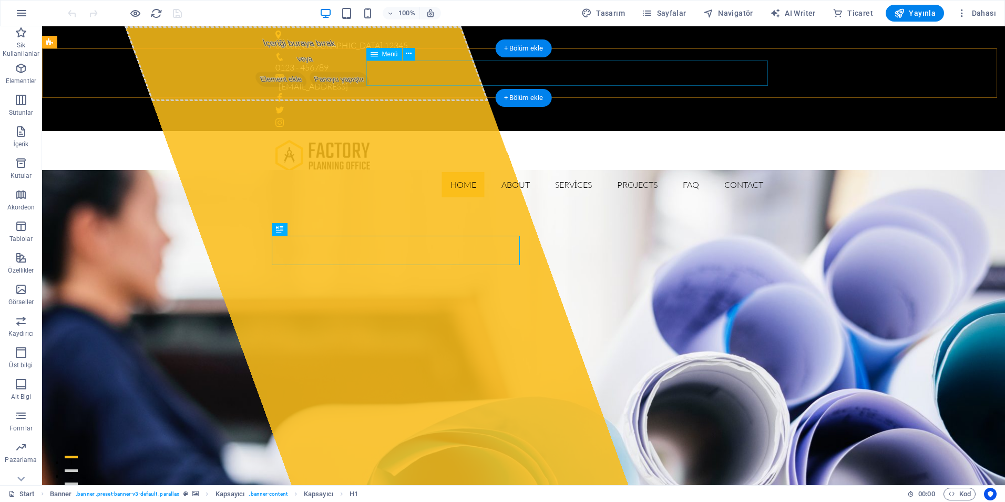
click at [461, 172] on nav "Home About Services Projects FAQ Contact" at bounding box center [523, 184] width 496 height 25
select select
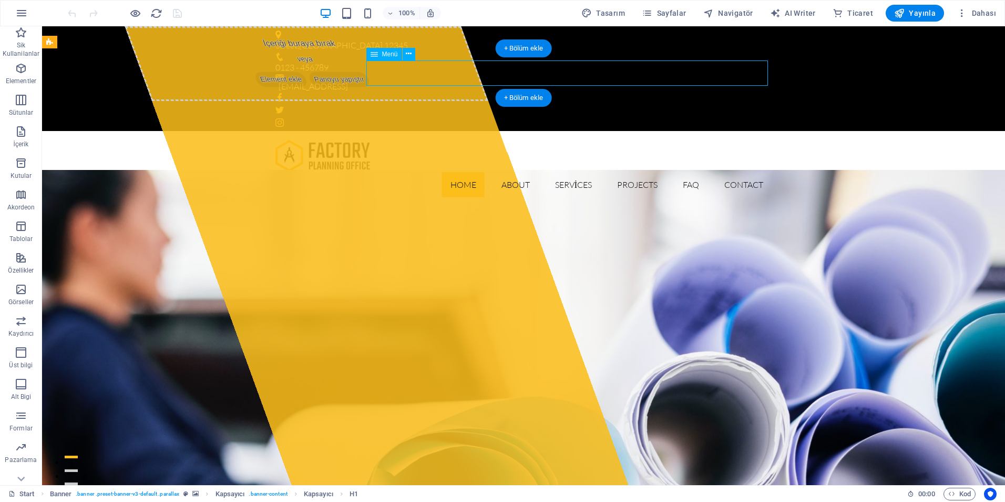
select select
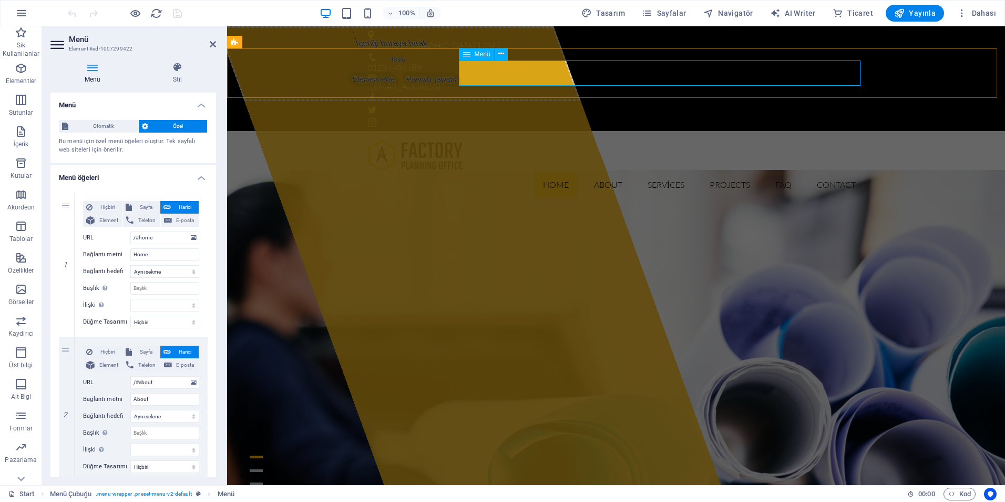
click at [552, 172] on nav "Home About Services Projects FAQ Contact" at bounding box center [616, 184] width 496 height 25
click at [603, 172] on nav "Home About Services Projects FAQ Contact" at bounding box center [616, 184] width 496 height 25
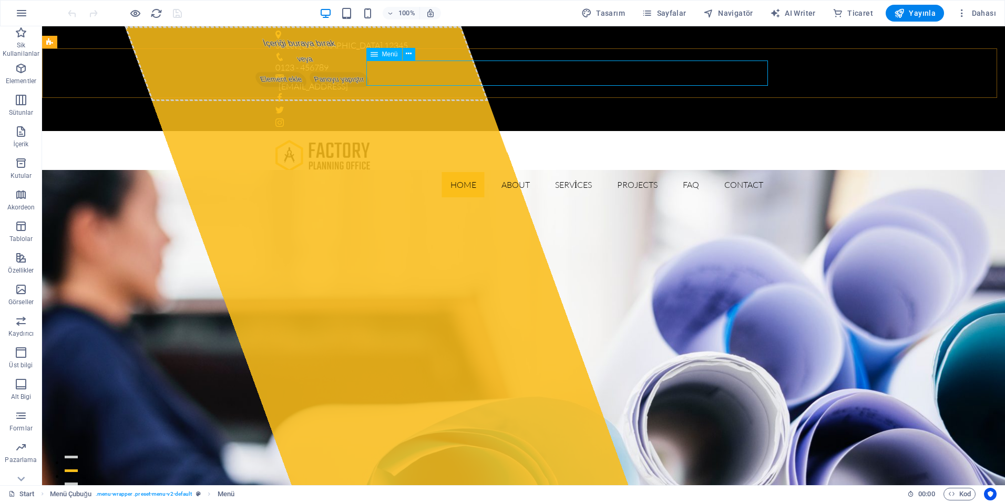
click at [512, 172] on nav "Home About Services Projects FAQ Contact" at bounding box center [523, 184] width 496 height 25
click at [519, 172] on nav "Home About Services Projects FAQ Contact" at bounding box center [523, 184] width 496 height 25
select select
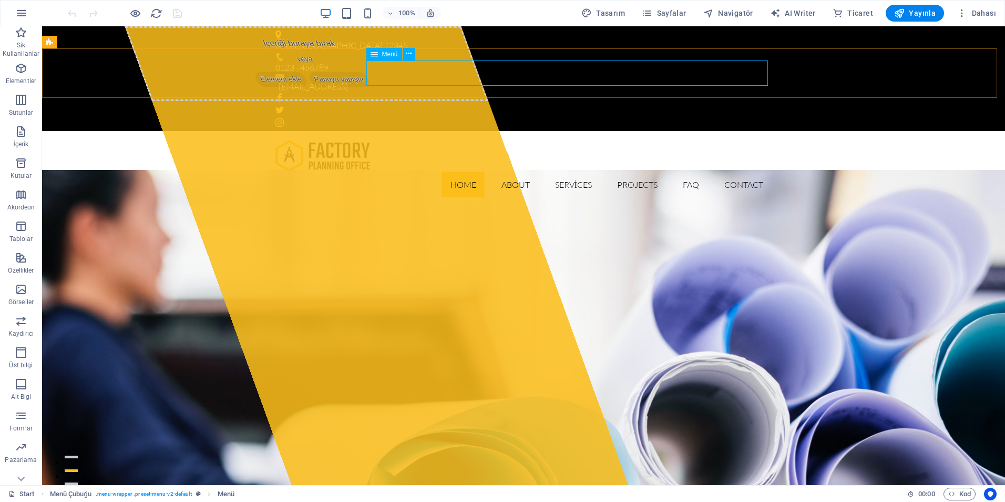
select select
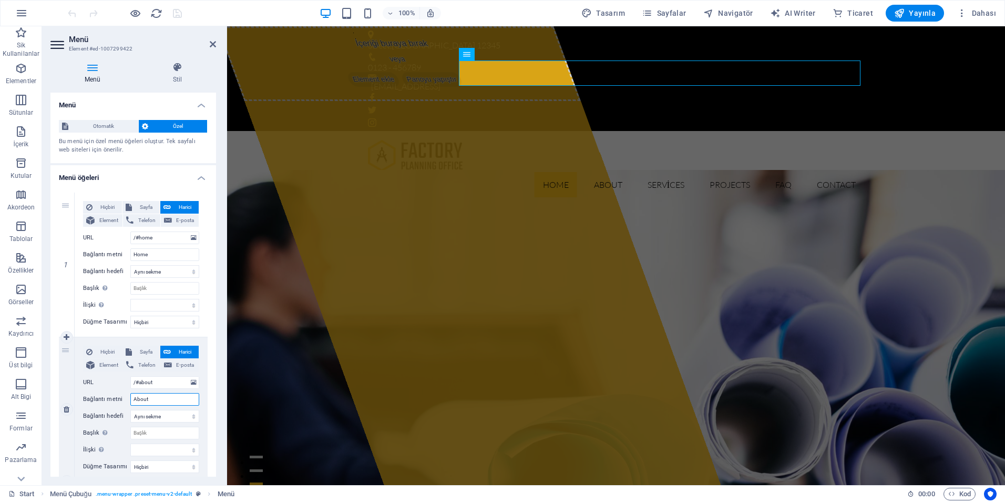
click at [159, 399] on input "About" at bounding box center [164, 399] width 69 height 13
type input "nası"
select select
type input "nasıl"
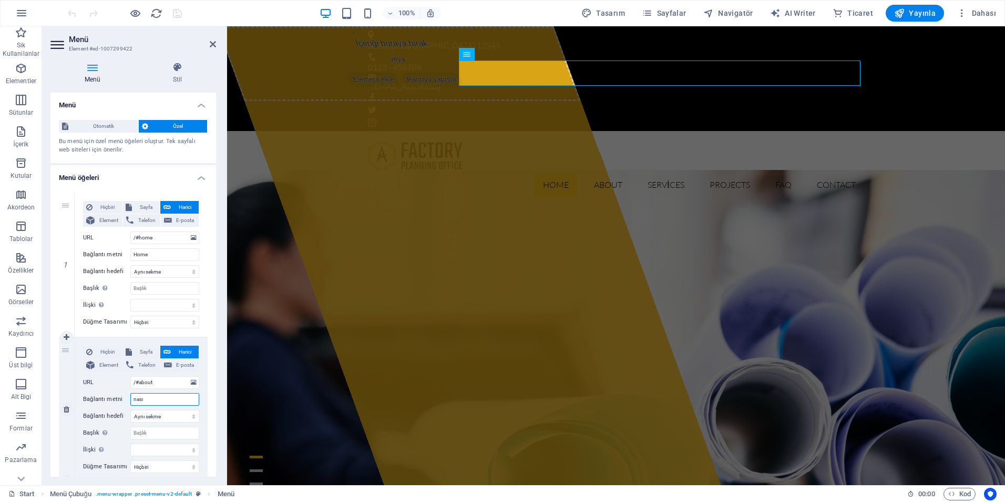
select select
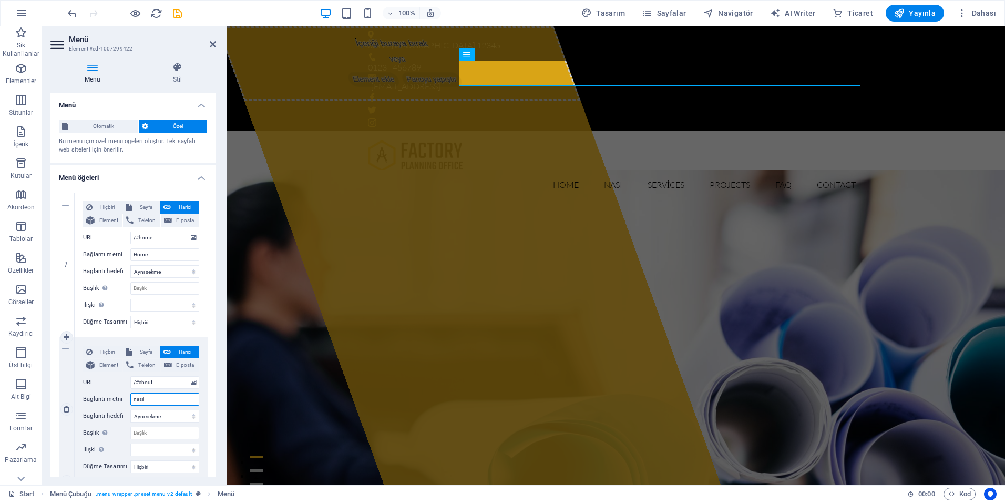
select select
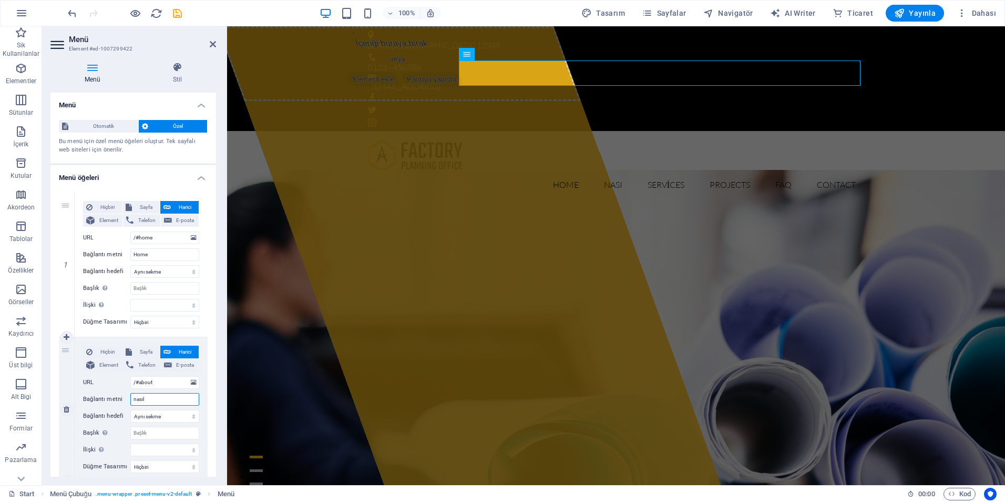
select select
type input "nasıl çalışı"
select select
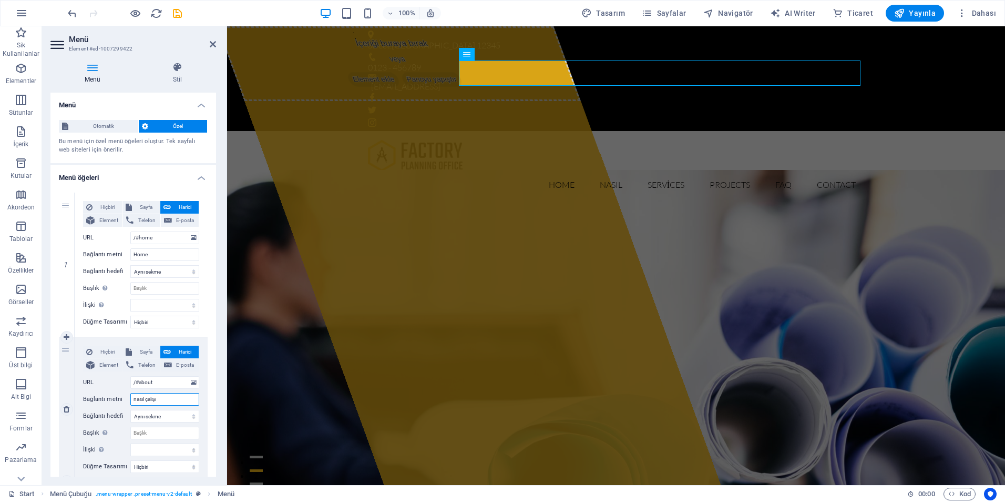
select select
type input "nasıl çalış"
select select
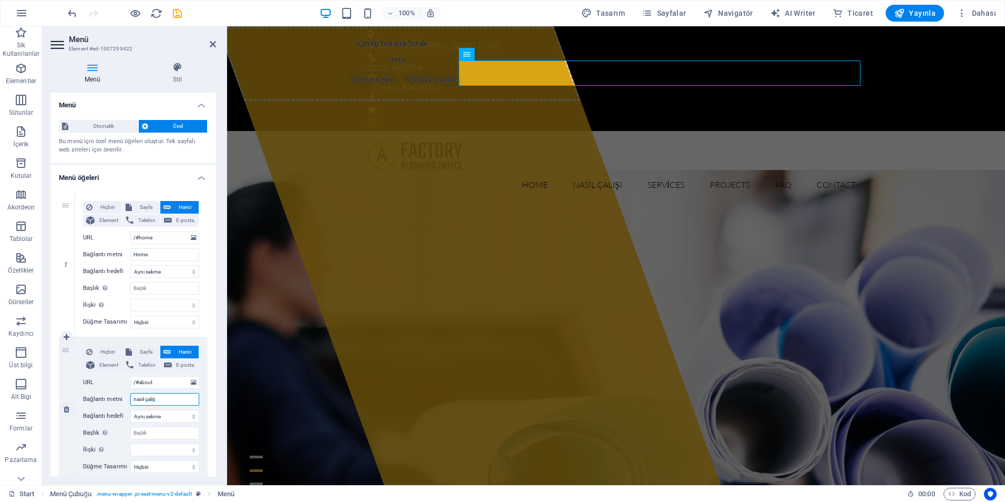
select select
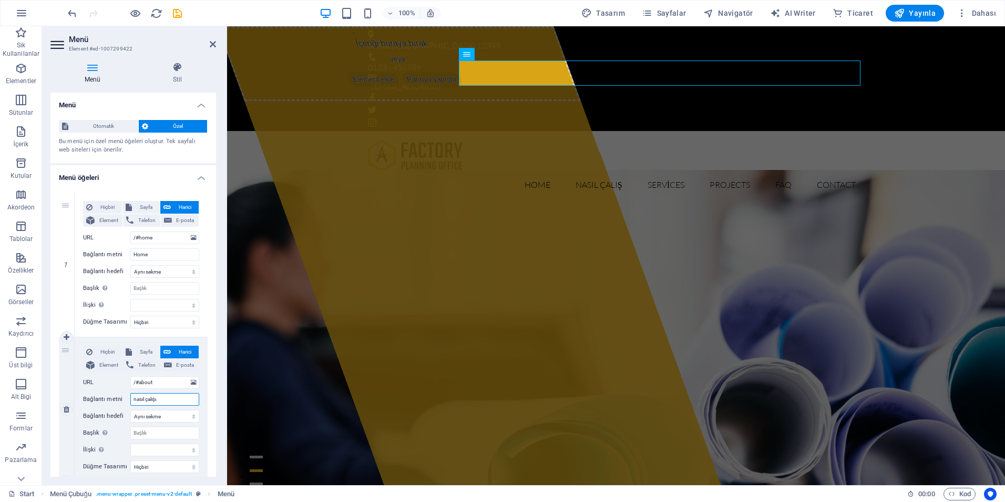
type input "nasıl çalışır"
select select
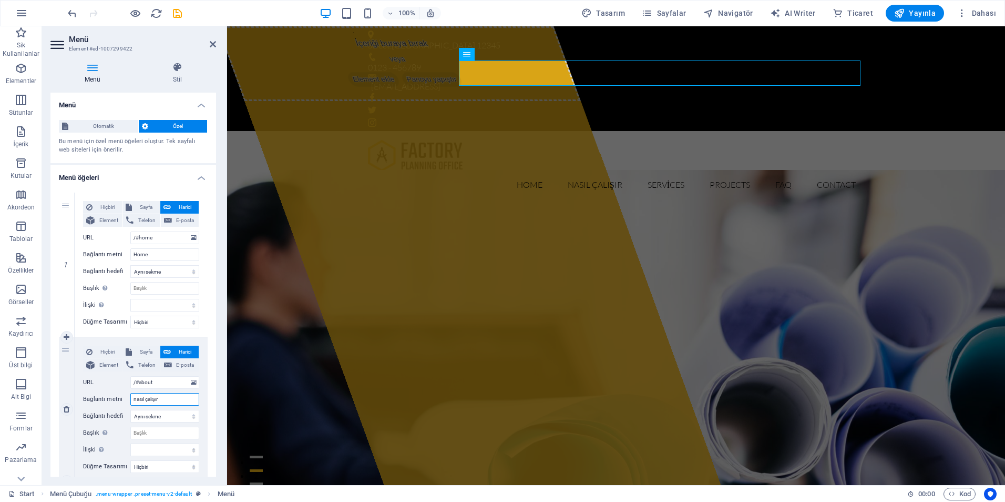
select select
click at [167, 397] on input "nasıl çalışır" at bounding box center [164, 399] width 69 height 13
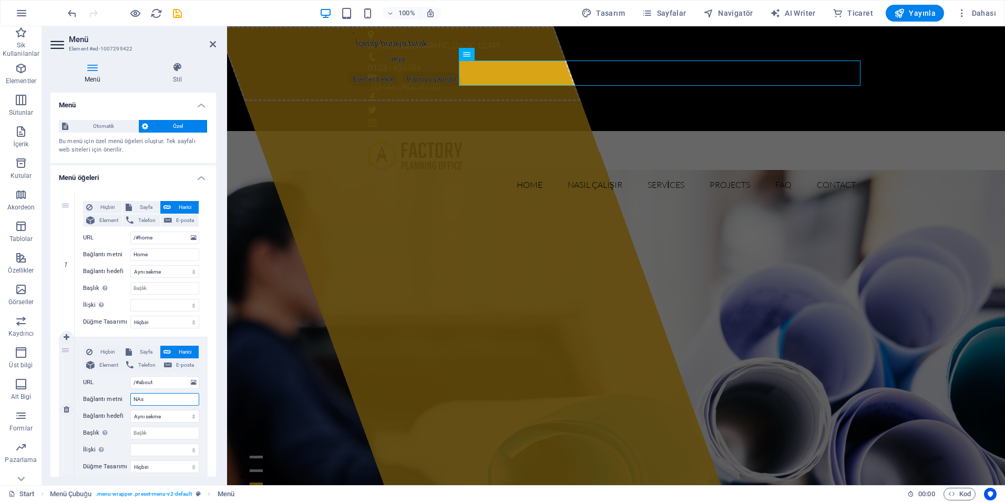
type input "NAsı"
select select
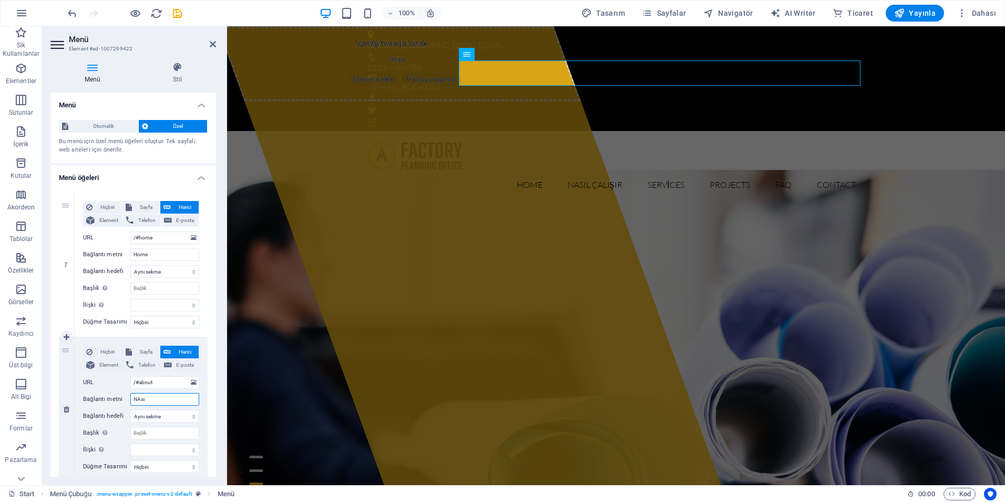
select select
type input "N"
select select
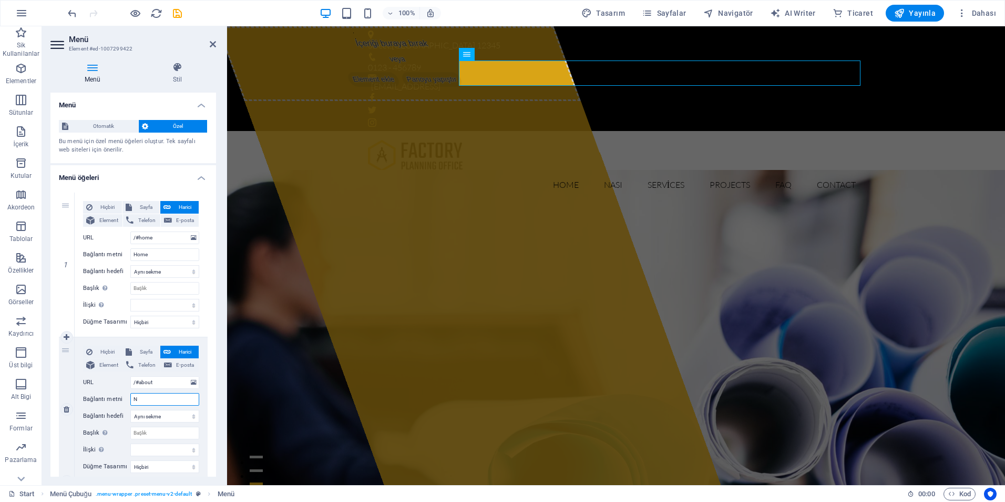
select select
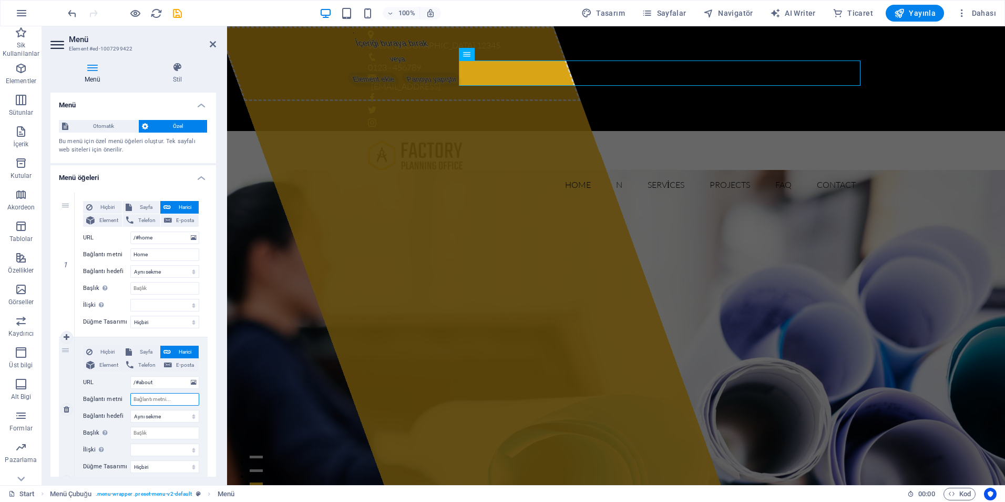
select select
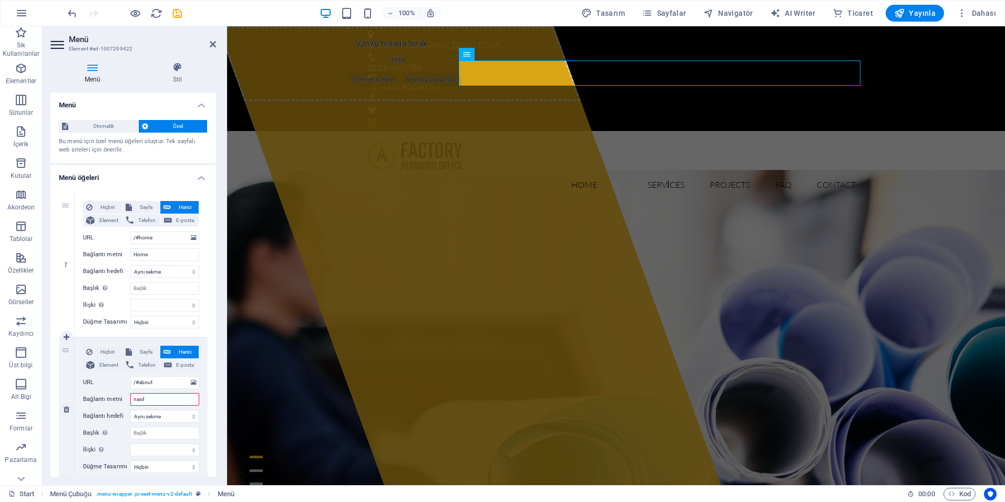
type input "nasıl c"
select select
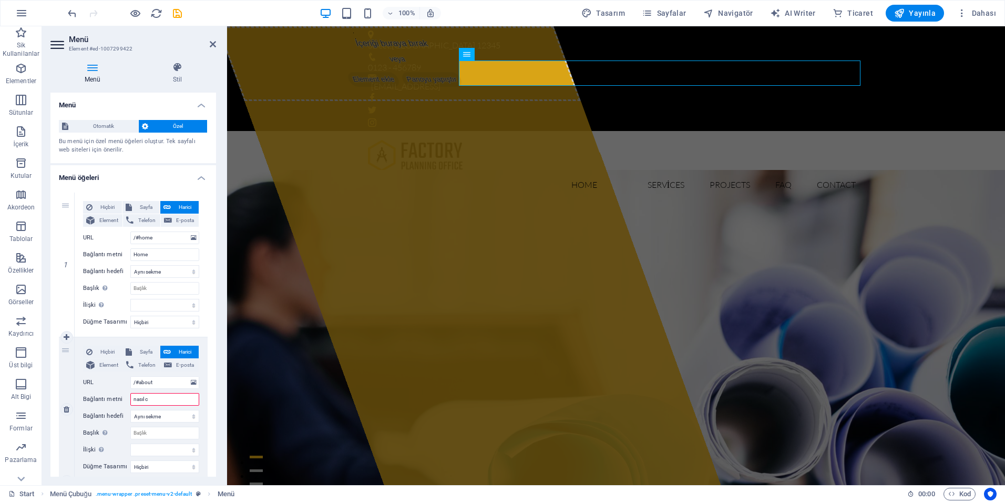
select select
type input "nasıl calısır"
select select
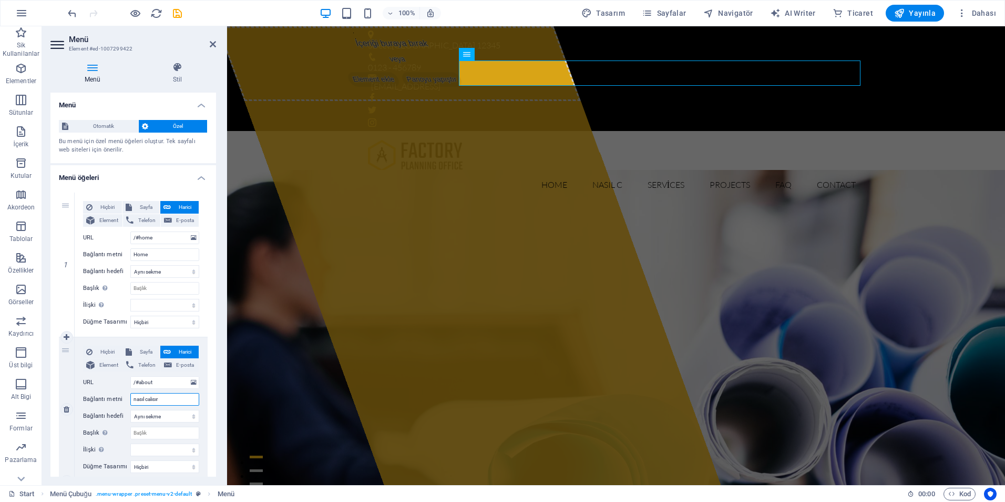
select select
type input "nasıl calısır"
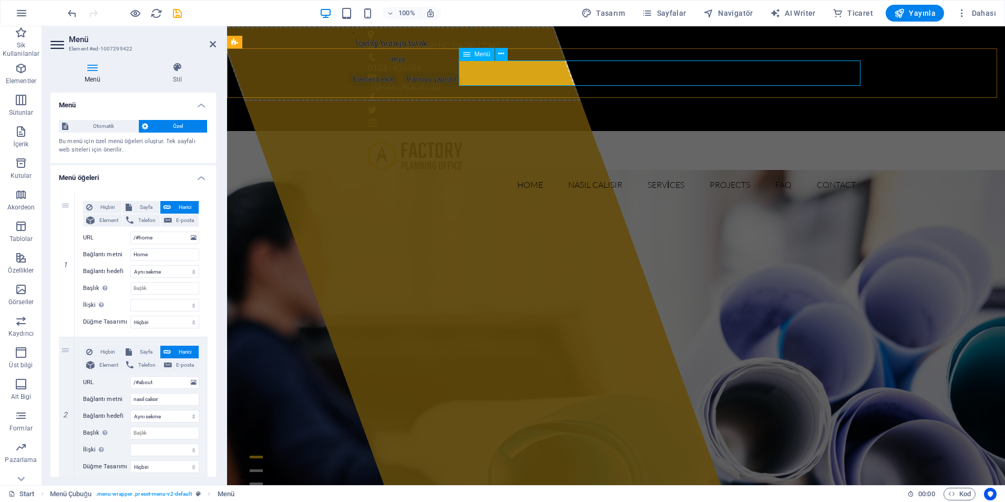
click at [539, 172] on nav "Home nasıl calısır Services Projects FAQ Contact" at bounding box center [616, 184] width 496 height 25
click at [523, 172] on nav "Home nasıl calısır Services Projects FAQ Contact" at bounding box center [616, 184] width 496 height 25
click at [527, 172] on nav "Home nasıl calısır Services Projects FAQ Contact" at bounding box center [616, 184] width 496 height 25
click at [156, 257] on input "Home" at bounding box center [164, 254] width 69 height 13
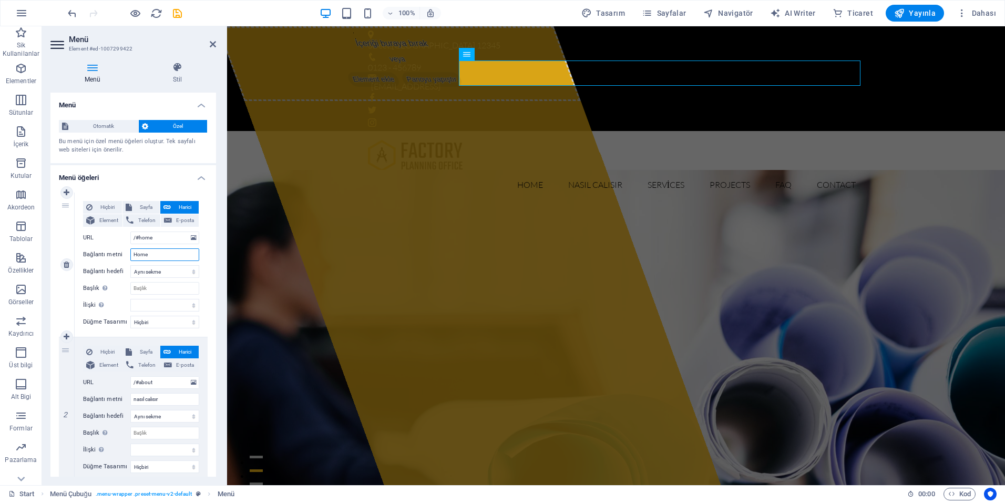
click at [156, 257] on input "Home" at bounding box center [164, 254] width 69 height 13
click at [657, 172] on nav "Home nasıl calısır Services Projects FAQ Contact" at bounding box center [616, 184] width 496 height 25
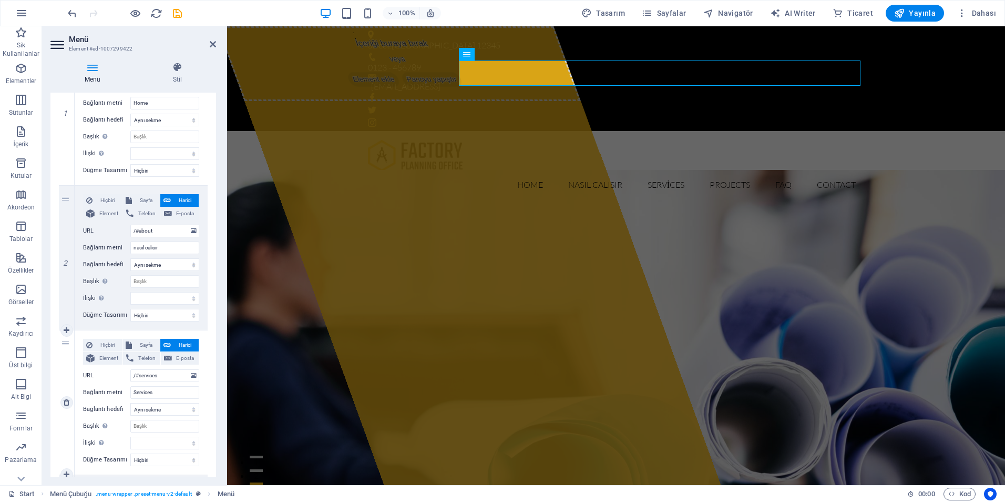
scroll to position [158, 0]
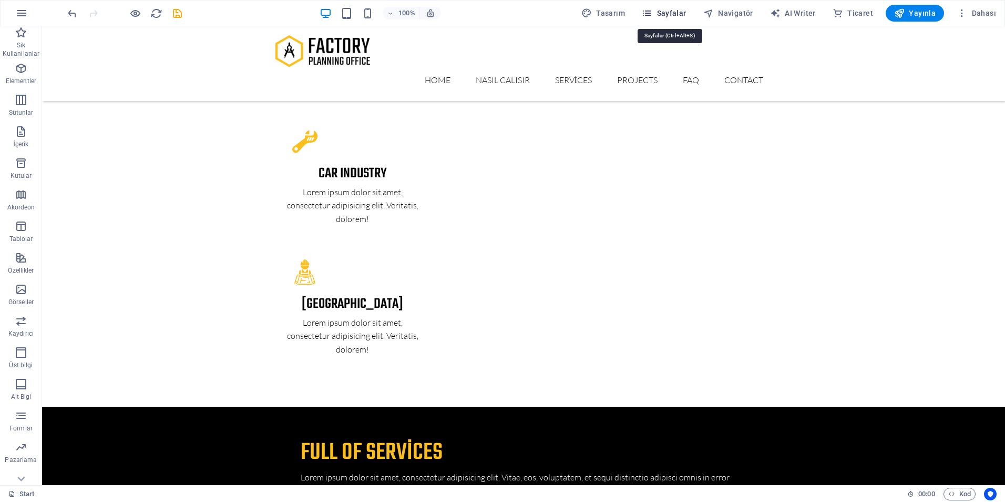
click at [661, 14] on span "Sayfalar" at bounding box center [664, 13] width 45 height 11
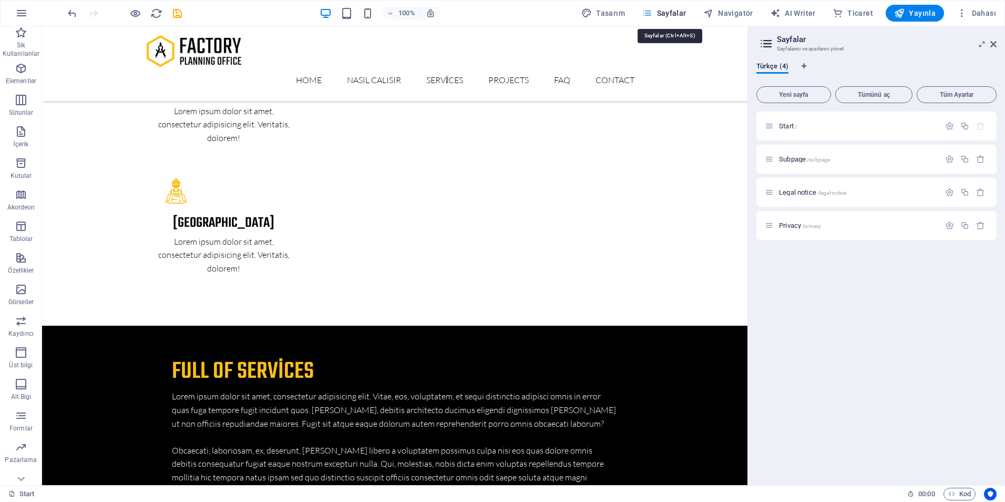
click at [661, 14] on span "Sayfalar" at bounding box center [664, 13] width 45 height 11
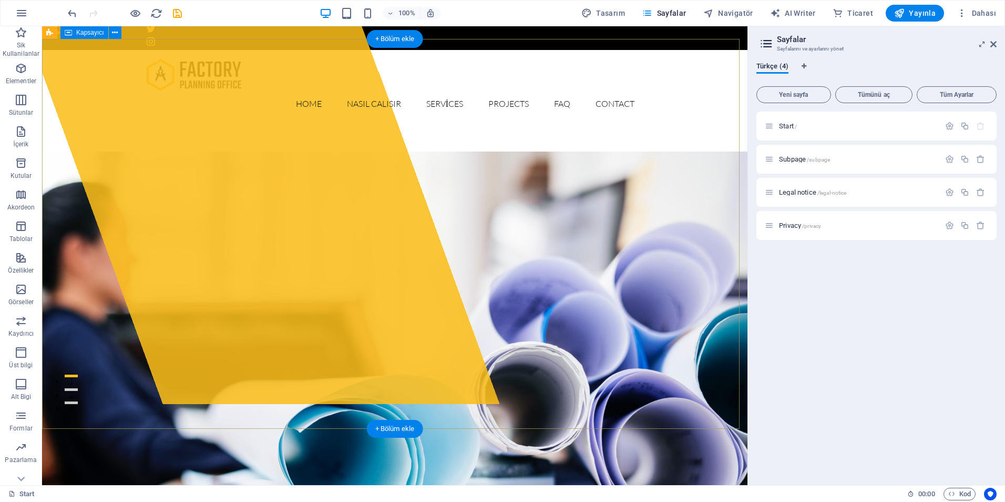
scroll to position [0, 0]
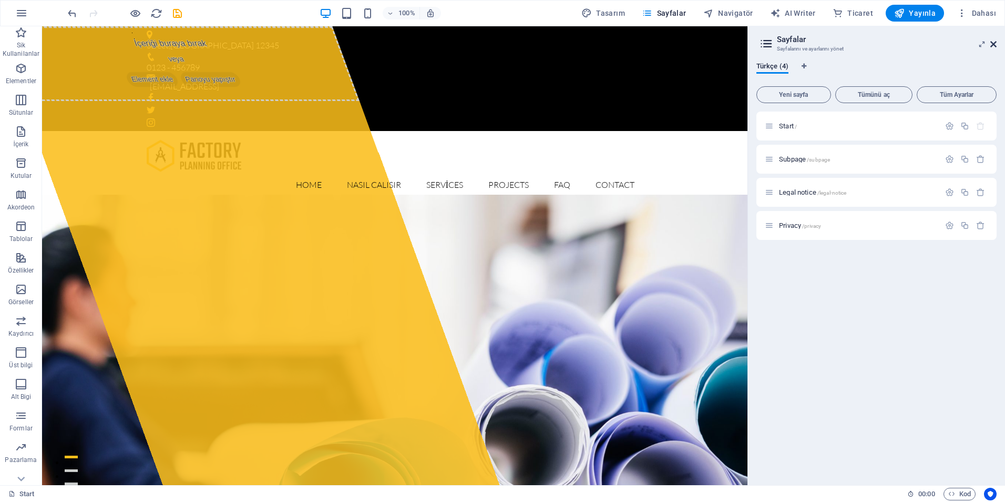
click at [993, 44] on icon at bounding box center [994, 44] width 6 height 8
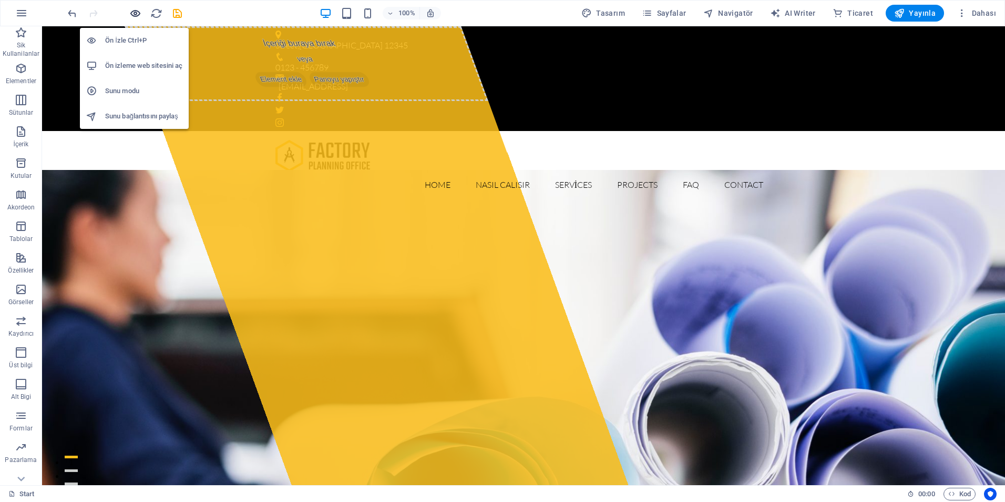
click at [135, 13] on icon "button" at bounding box center [135, 13] width 12 height 12
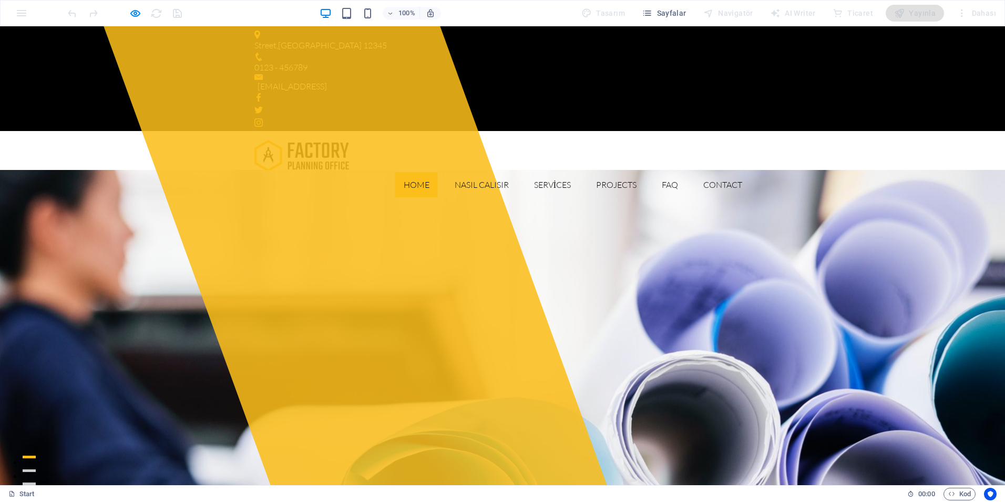
click at [404, 172] on link "Home" at bounding box center [416, 184] width 43 height 25
click at [464, 172] on link "nasıl calısır" at bounding box center [481, 184] width 71 height 25
click at [538, 172] on link "Services" at bounding box center [553, 184] width 54 height 25
click at [603, 172] on link "Projects" at bounding box center [616, 184] width 57 height 25
click at [480, 172] on link "nasıl calısır" at bounding box center [481, 184] width 71 height 25
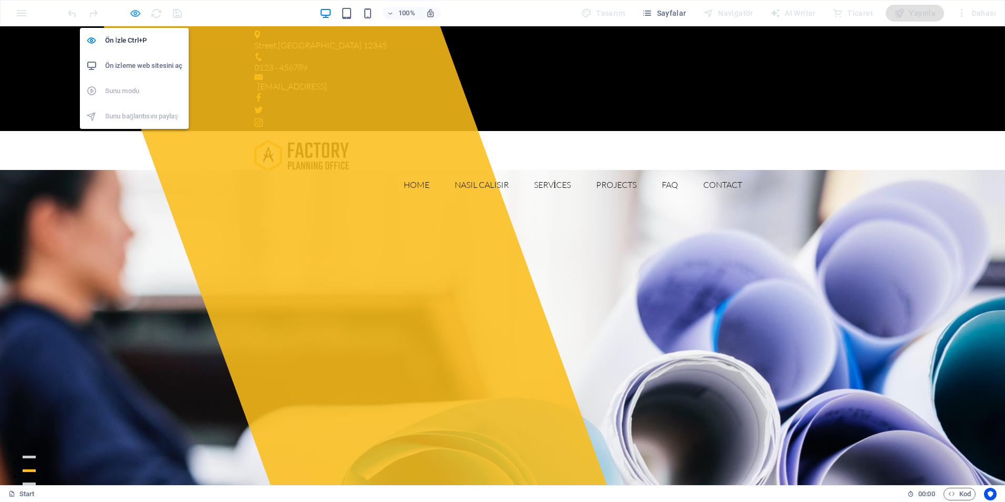
click at [133, 18] on icon "button" at bounding box center [135, 13] width 12 height 12
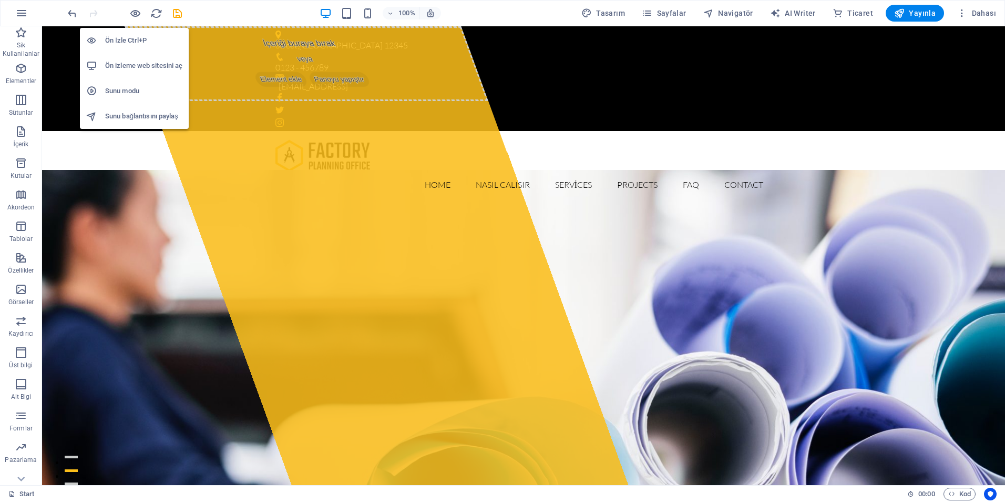
click at [133, 67] on h6 "Ön izleme web sitesini aç" at bounding box center [143, 65] width 77 height 13
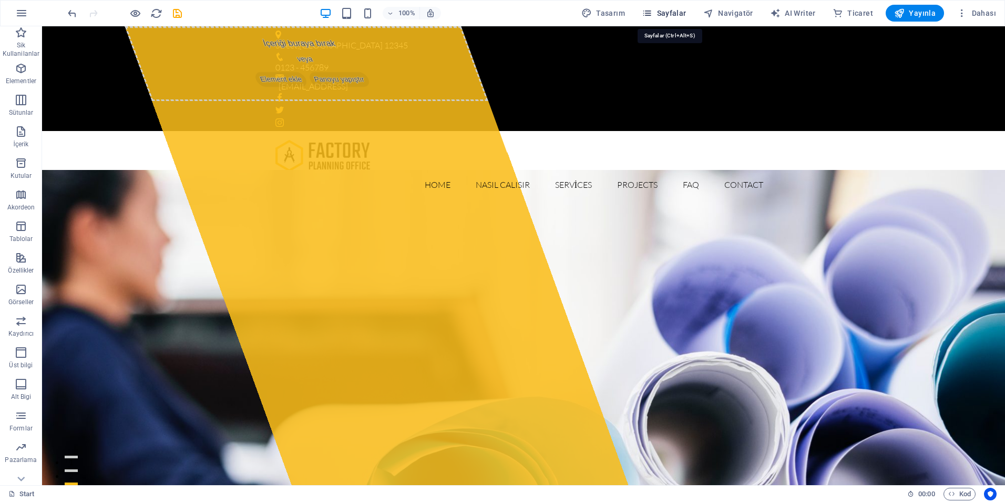
click at [659, 11] on span "Sayfalar" at bounding box center [664, 13] width 45 height 11
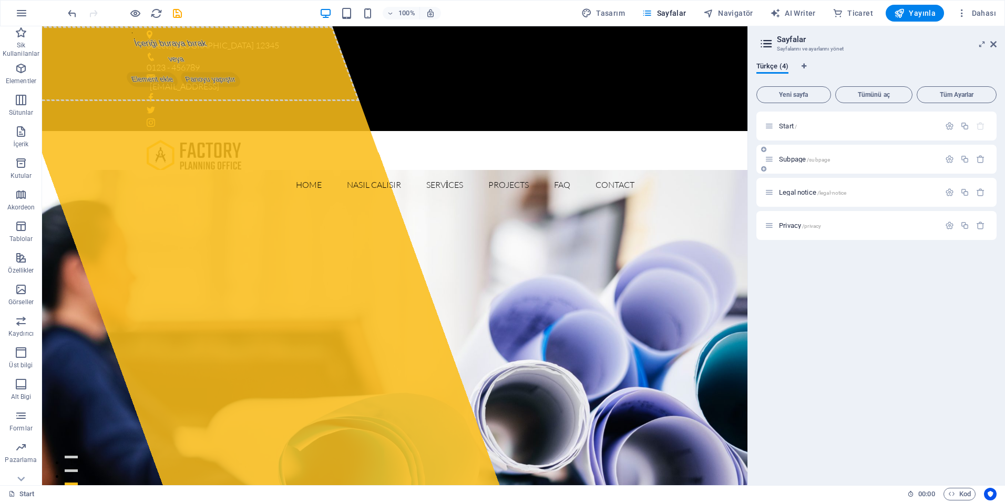
click at [793, 159] on span "Subpage /subpage" at bounding box center [804, 159] width 51 height 8
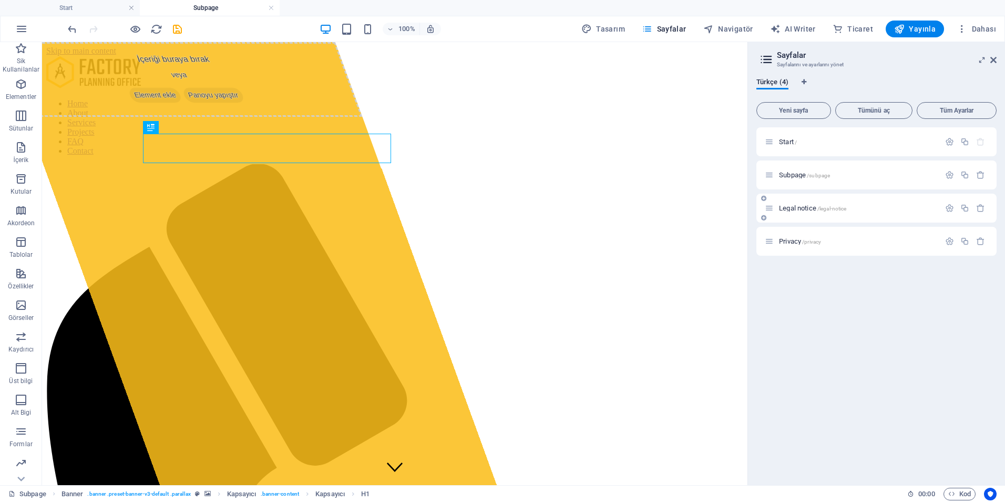
click at [793, 203] on div "Legal notice /legal-notice" at bounding box center [852, 208] width 175 height 12
click at [795, 208] on span "Legal notice /legal-notice" at bounding box center [812, 208] width 67 height 8
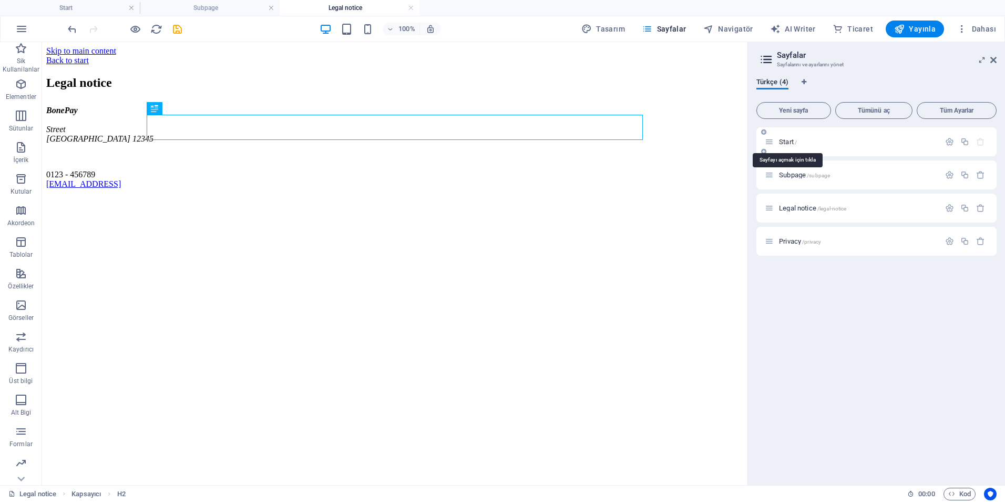
click at [788, 143] on span "Start /" at bounding box center [788, 142] width 18 height 8
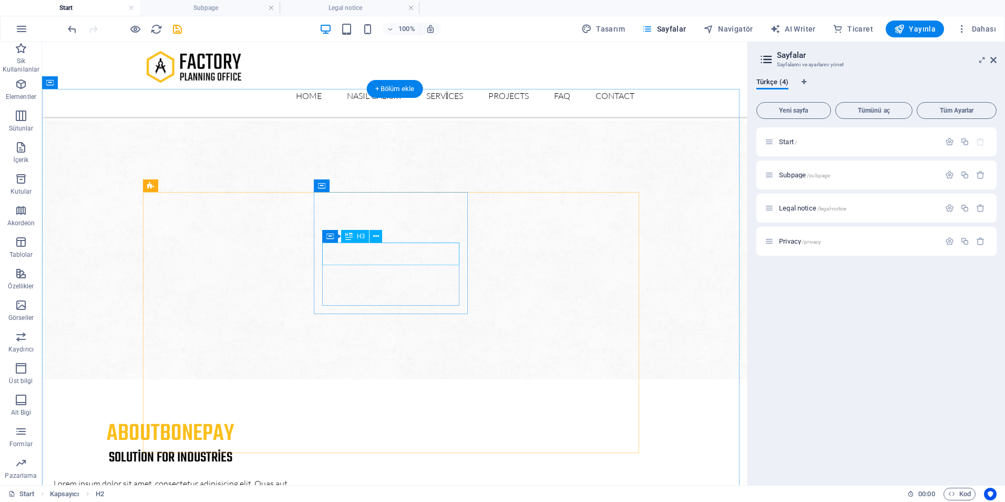
scroll to position [578, 0]
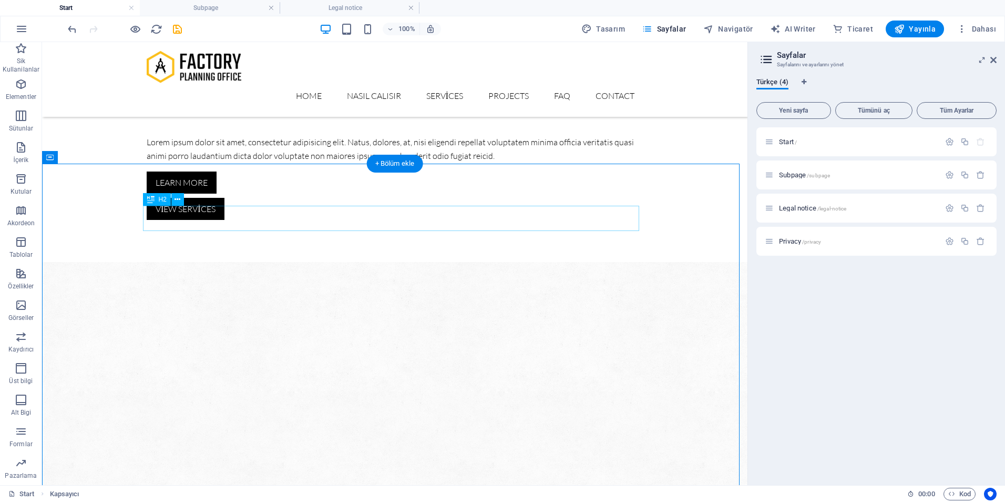
scroll to position [526, 0]
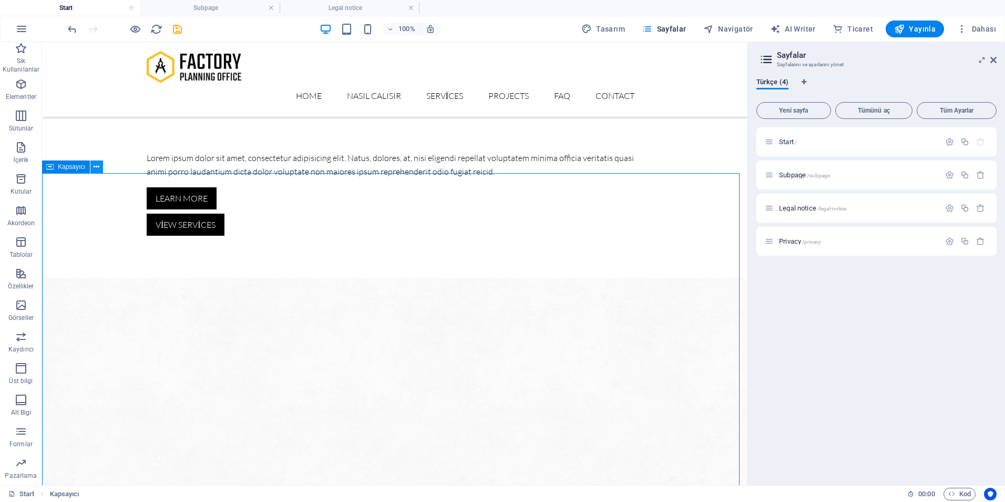
click at [97, 171] on icon at bounding box center [97, 166] width 6 height 11
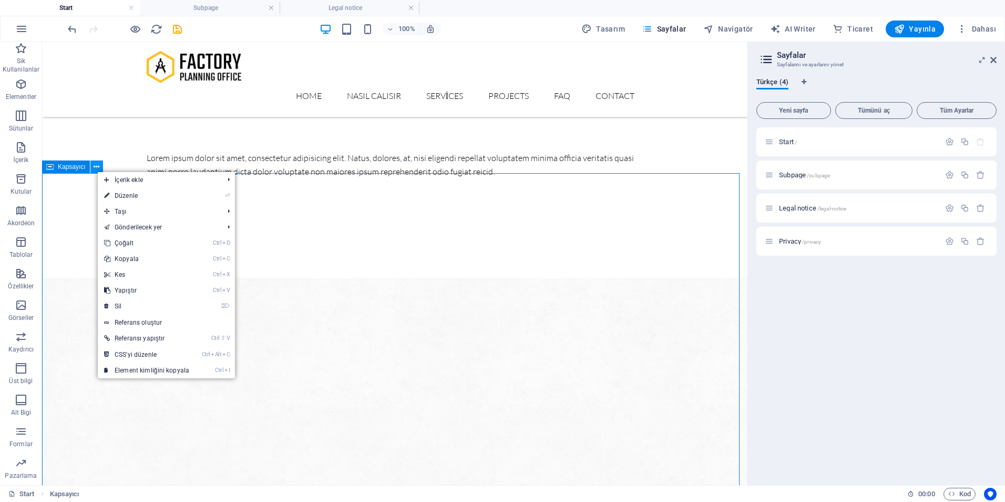
click at [97, 171] on icon at bounding box center [97, 166] width 6 height 11
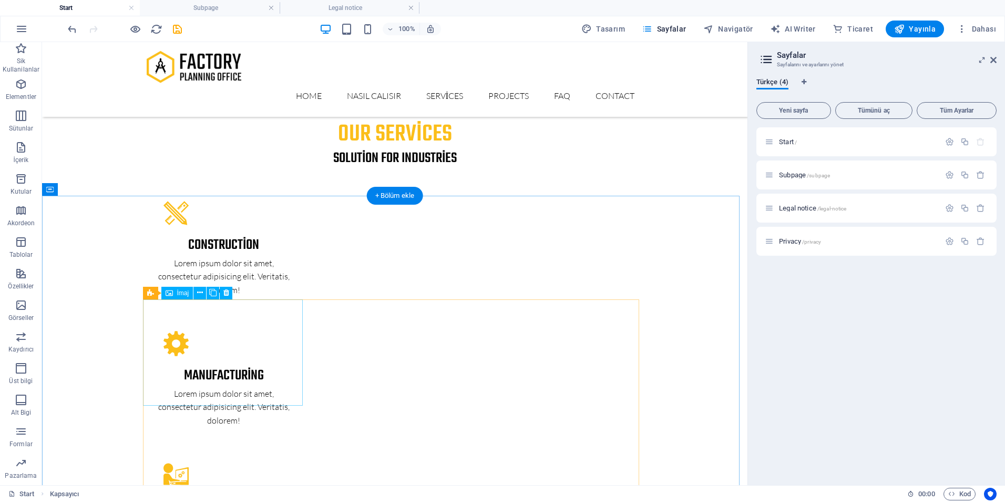
scroll to position [1577, 0]
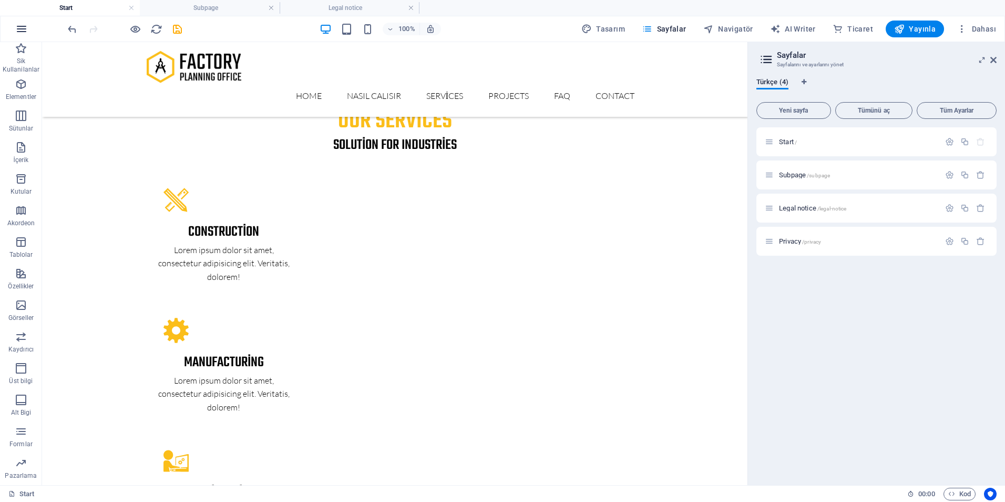
click at [17, 35] on icon "button" at bounding box center [21, 29] width 13 height 13
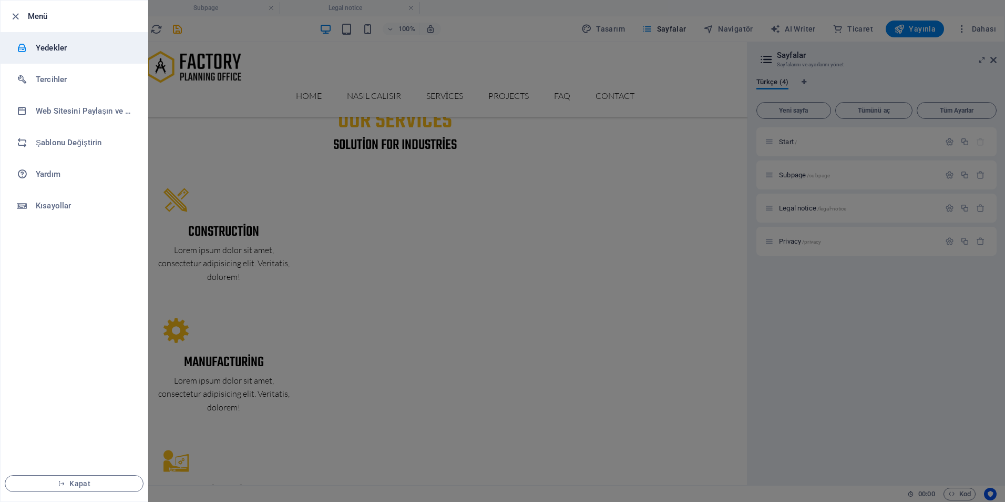
click at [47, 46] on h6 "Yedekler" at bounding box center [84, 48] width 97 height 13
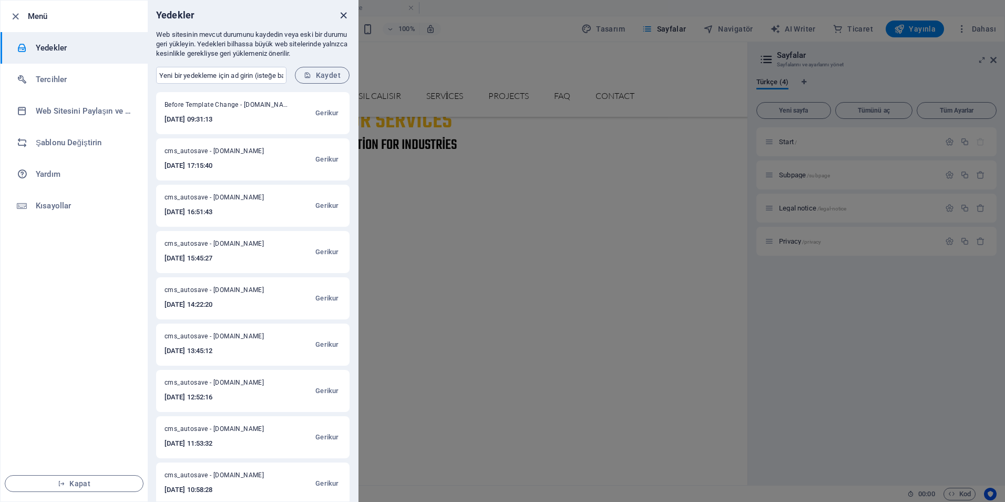
click at [342, 15] on icon "close" at bounding box center [344, 15] width 12 height 12
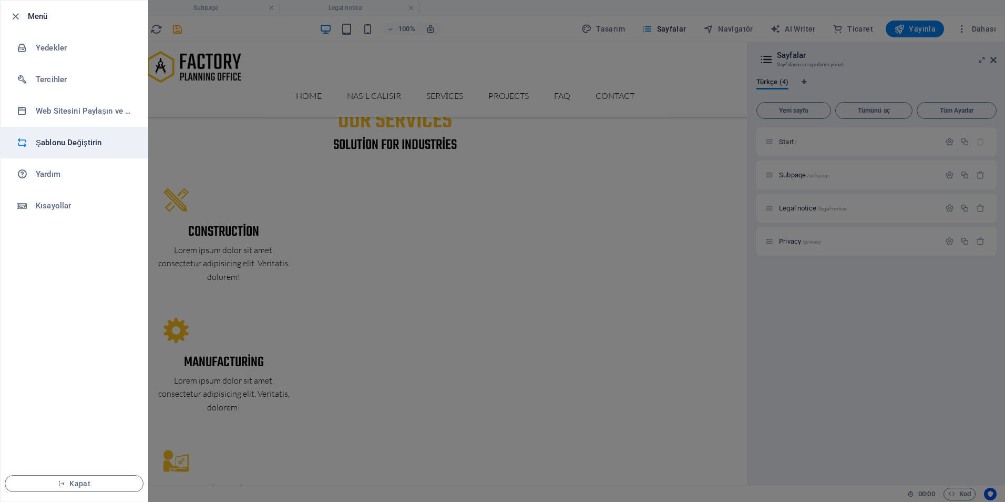
click at [68, 142] on h6 "Şablonu Değiştirin" at bounding box center [84, 142] width 97 height 13
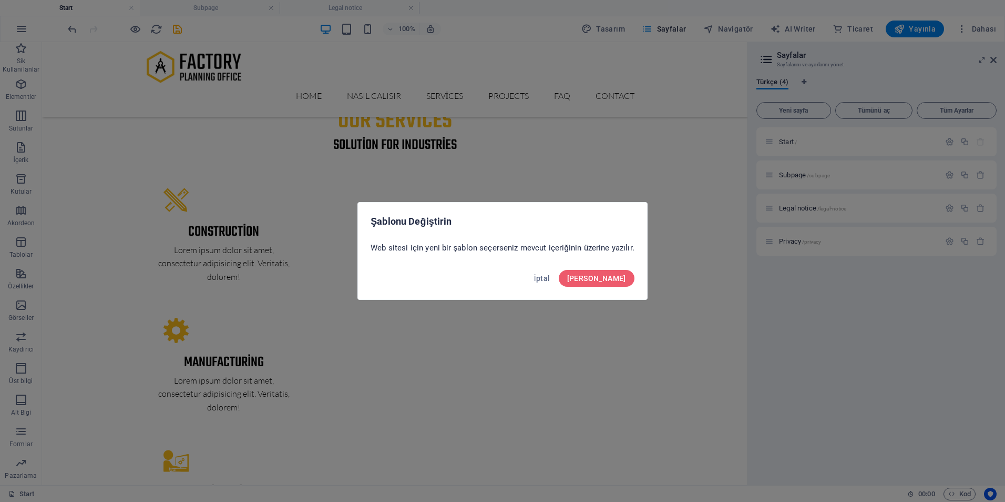
click at [610, 266] on div "İptal Onayla" at bounding box center [502, 281] width 289 height 36
click at [612, 277] on span "Onayla" at bounding box center [596, 278] width 59 height 8
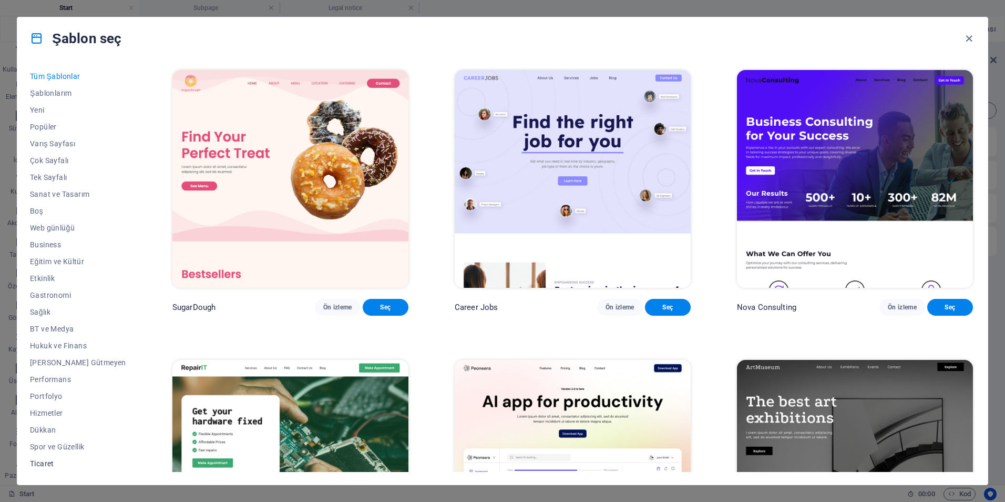
click at [39, 459] on span "Ticaret" at bounding box center [78, 463] width 96 height 8
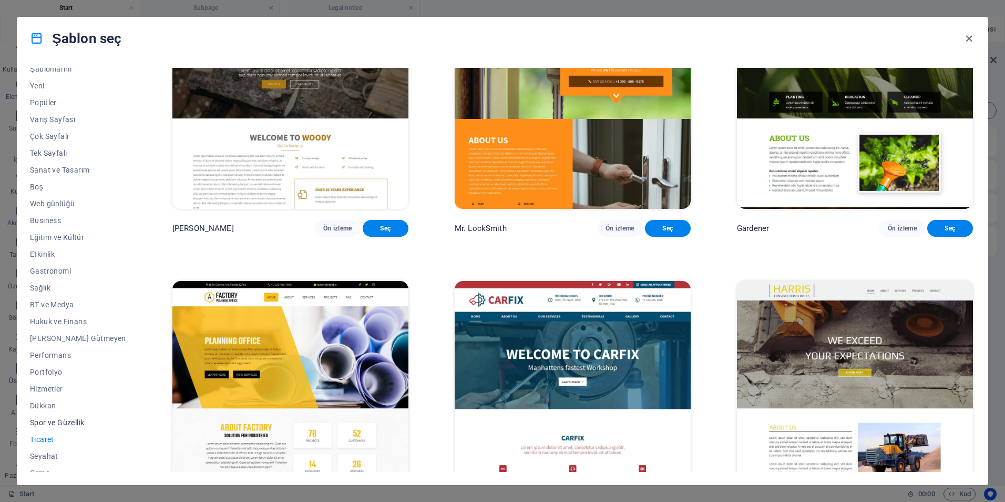
scroll to position [34, 0]
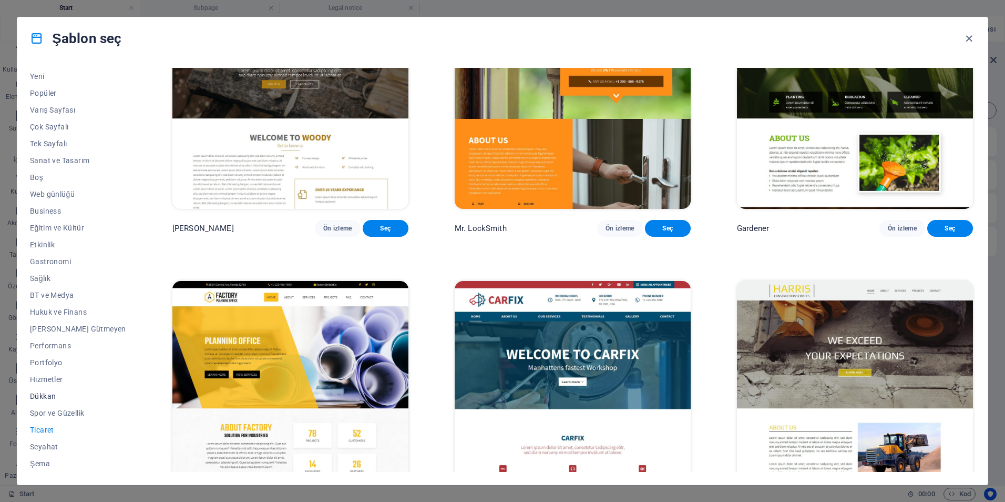
click at [47, 396] on span "Dükkan" at bounding box center [78, 396] width 96 height 8
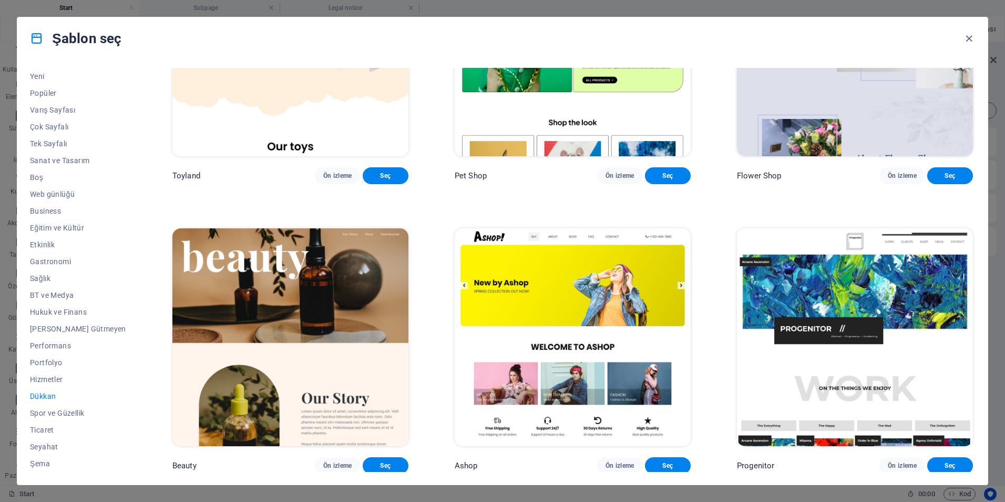
scroll to position [210, 0]
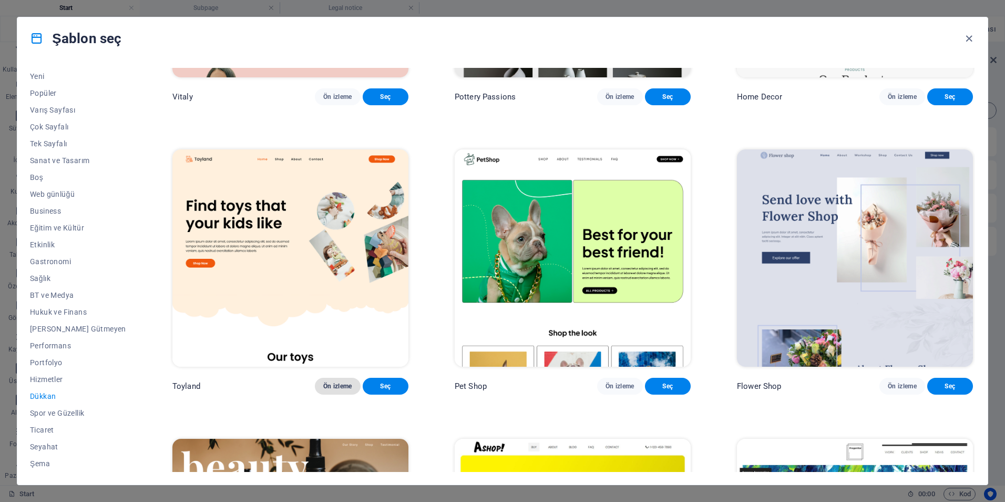
click at [327, 390] on span "Ön izleme" at bounding box center [337, 386] width 29 height 8
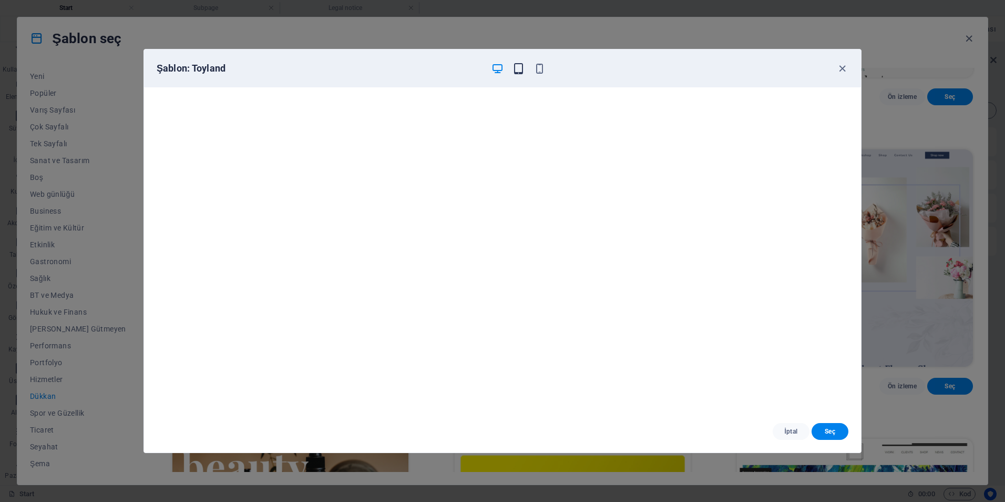
click at [519, 69] on icon "button" at bounding box center [519, 69] width 12 height 12
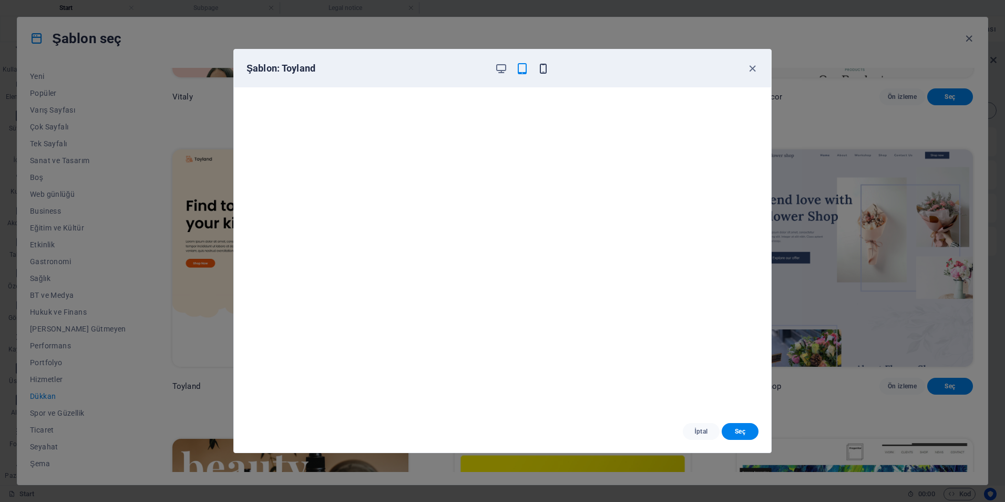
click at [546, 65] on icon "button" at bounding box center [543, 69] width 12 height 12
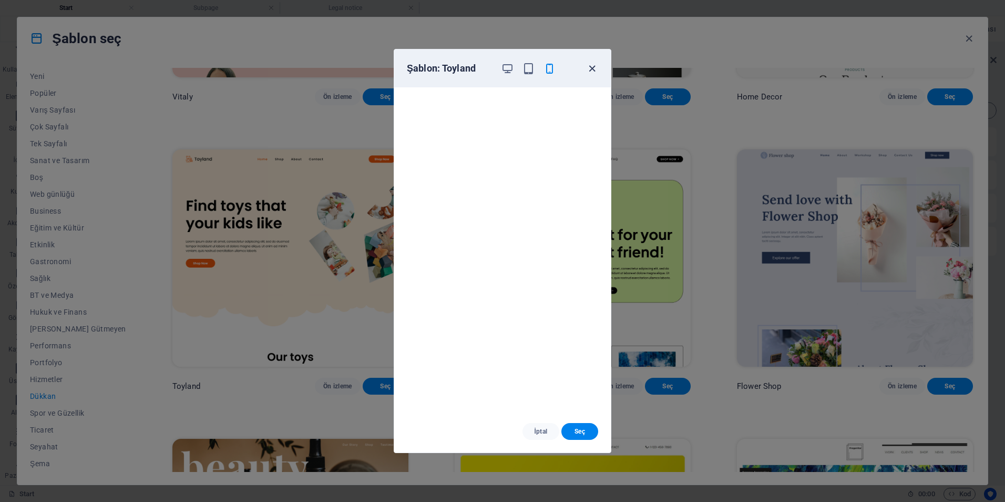
click at [589, 70] on icon "button" at bounding box center [592, 69] width 12 height 12
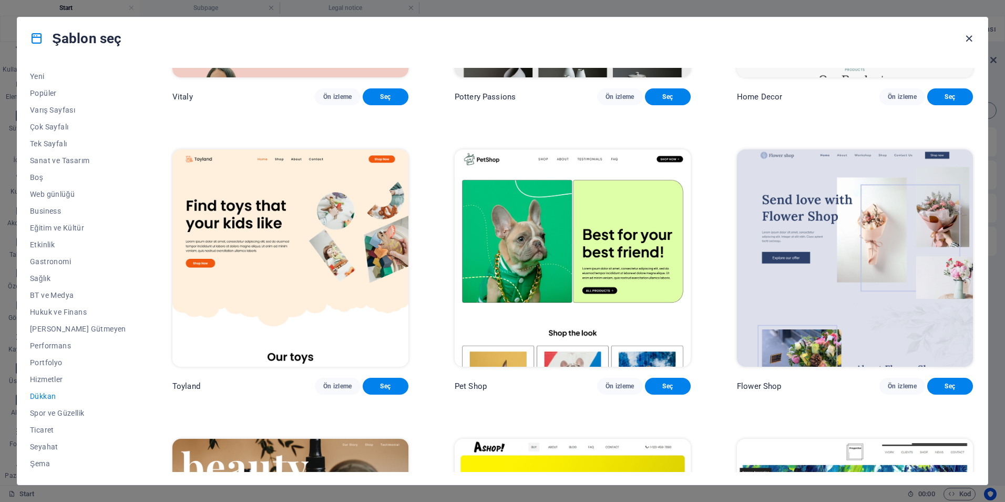
click at [969, 39] on icon "button" at bounding box center [969, 39] width 12 height 12
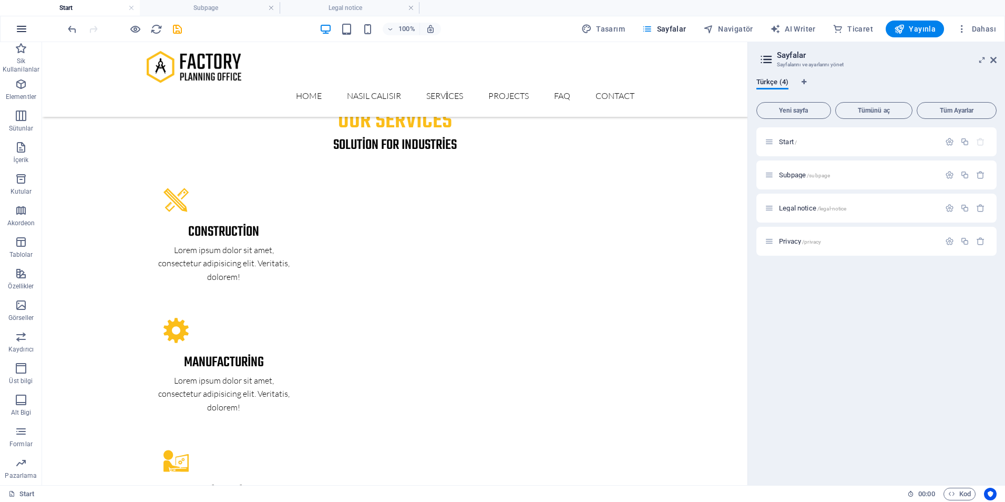
click at [20, 33] on icon "button" at bounding box center [21, 29] width 13 height 13
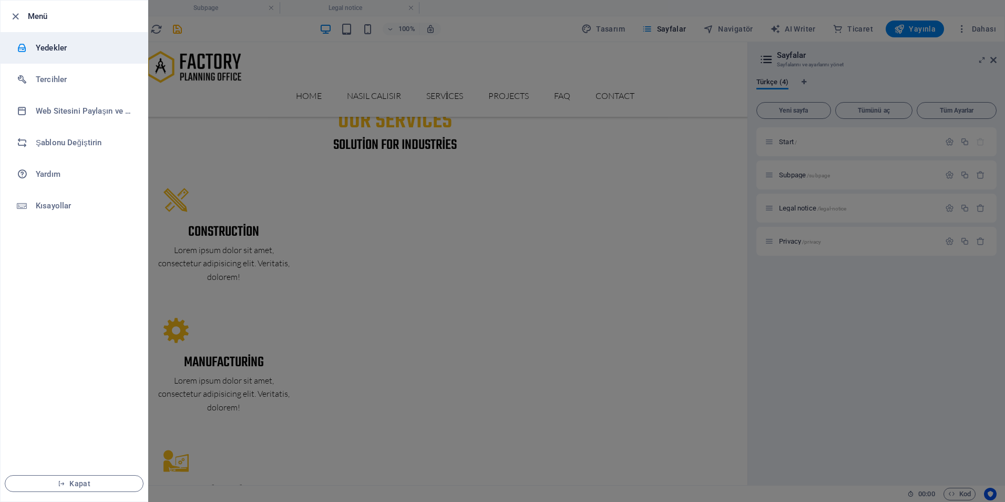
click at [60, 51] on h6 "Yedekler" at bounding box center [84, 48] width 97 height 13
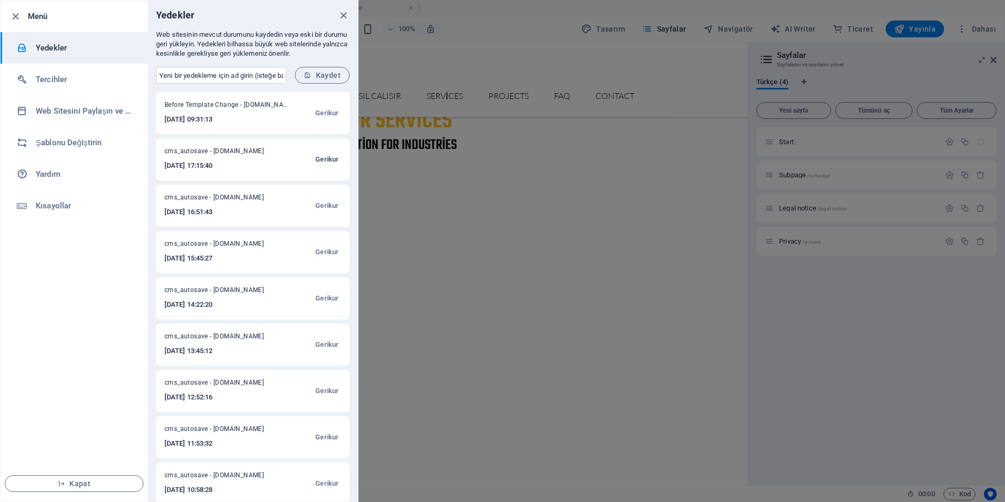
click at [326, 158] on span "Gerikur" at bounding box center [326, 159] width 23 height 13
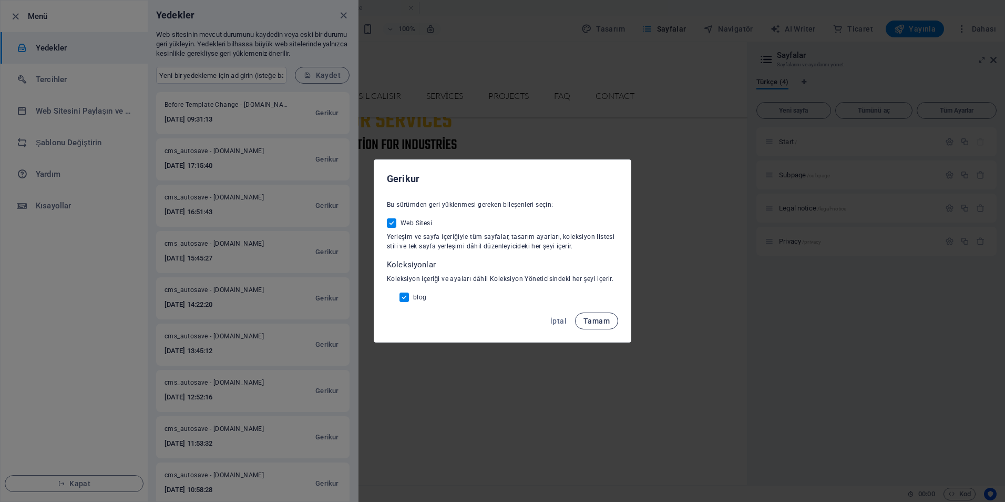
click at [607, 318] on span "Tamam" at bounding box center [597, 321] width 26 height 8
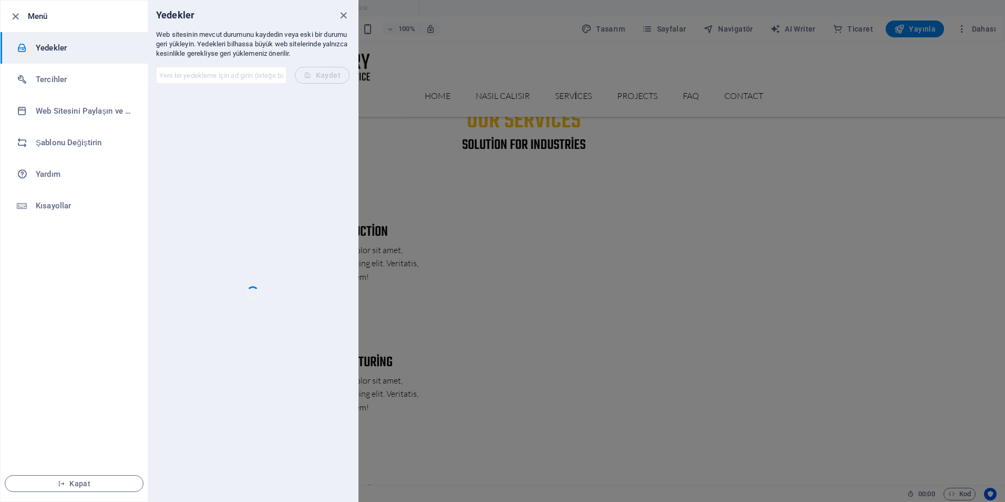
checkbox input "false"
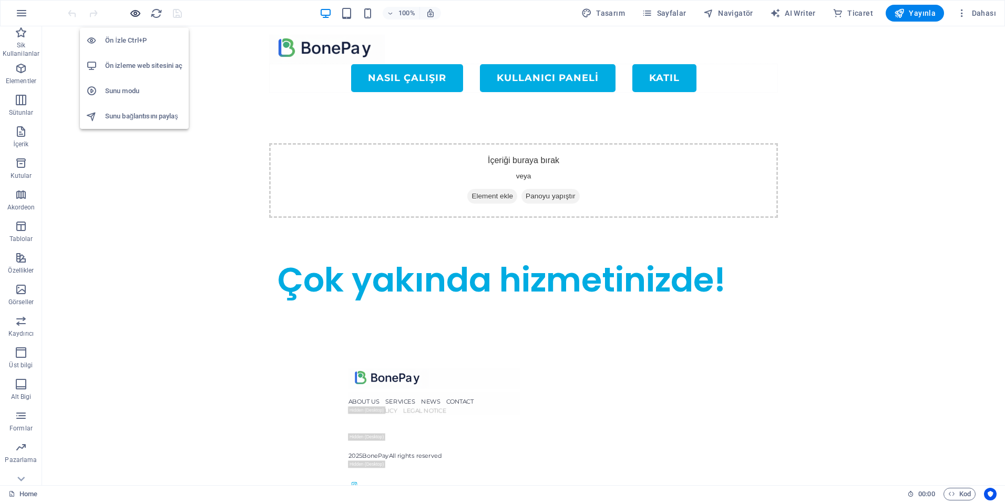
click at [132, 12] on icon "button" at bounding box center [135, 13] width 12 height 12
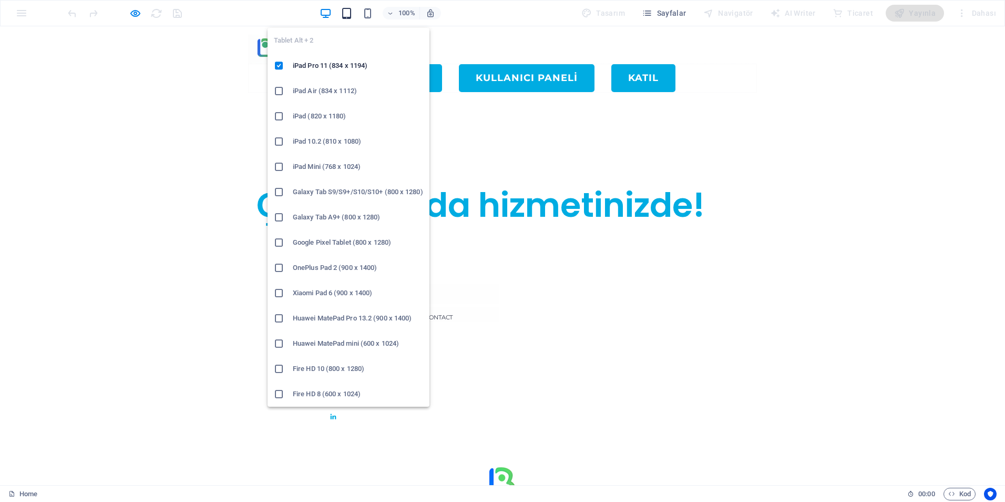
click at [351, 17] on icon "button" at bounding box center [347, 13] width 12 height 12
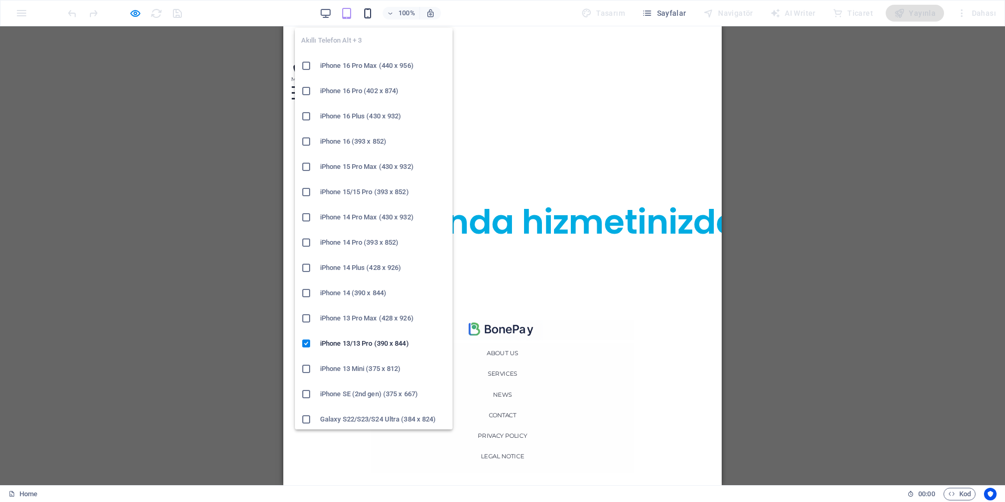
click at [366, 13] on icon "button" at bounding box center [368, 13] width 12 height 12
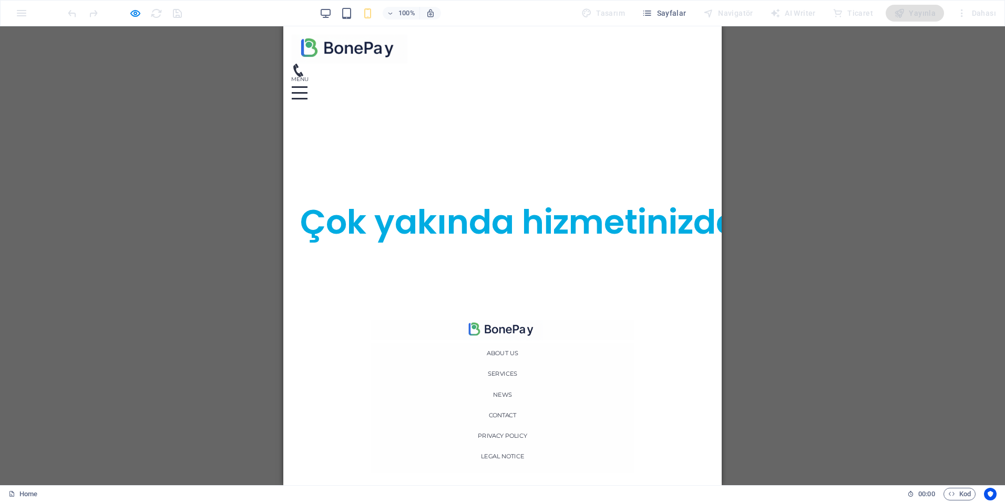
click at [308, 86] on div "Menu" at bounding box center [300, 92] width 16 height 13
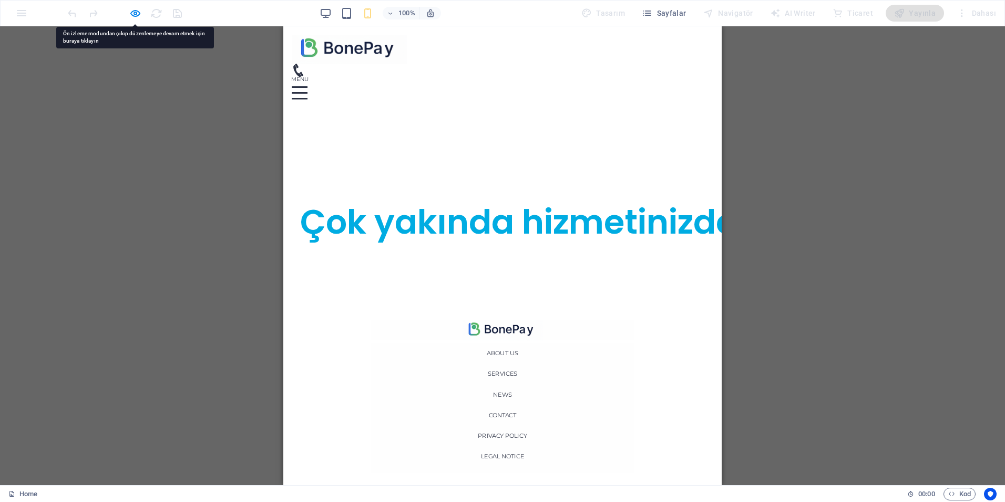
click at [308, 86] on div "Menu" at bounding box center [300, 92] width 16 height 13
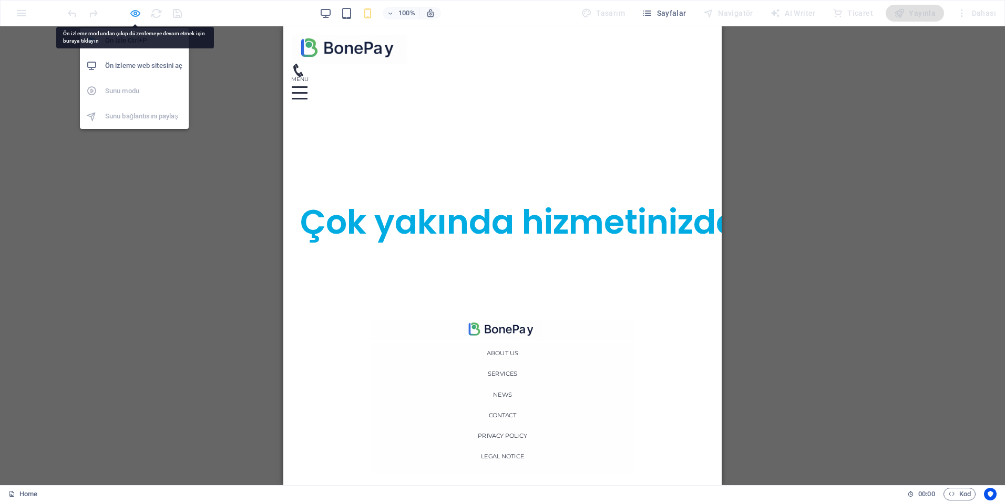
click at [131, 13] on icon "button" at bounding box center [135, 13] width 12 height 12
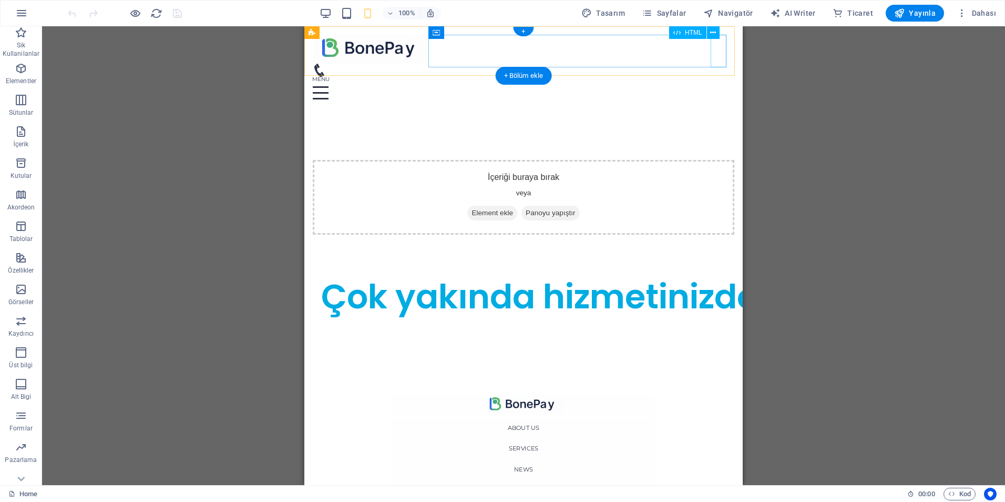
click at [719, 77] on div "Menu" at bounding box center [524, 93] width 422 height 33
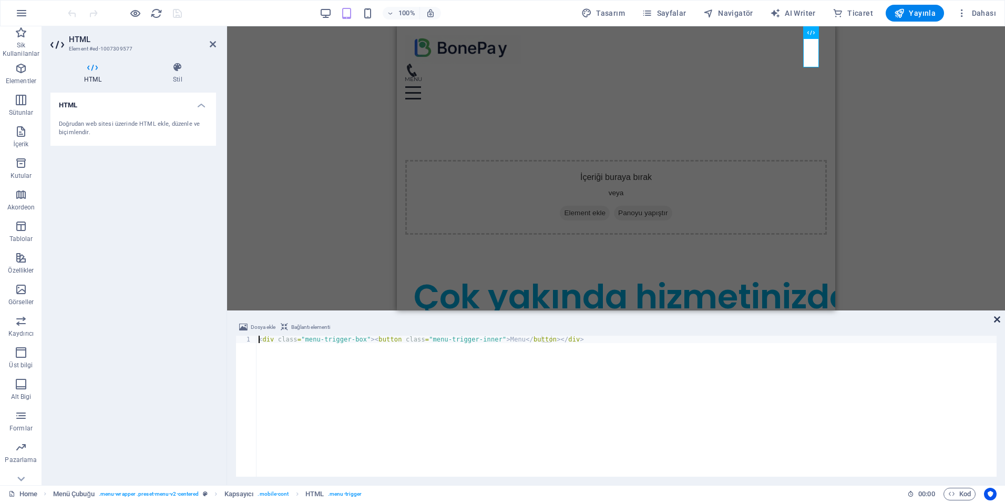
click at [997, 319] on icon at bounding box center [997, 319] width 6 height 8
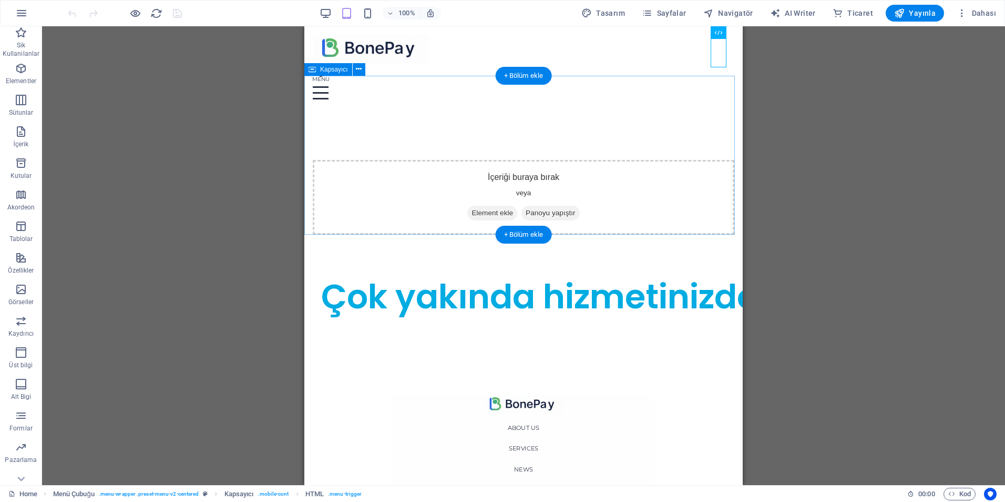
click at [841, 122] on div "İçerik Kayan Yazı Kapsayıcı İçerik Kayan Yazı Kapsayıcı Yer Tutucu Menü Menü Çu…" at bounding box center [523, 255] width 963 height 458
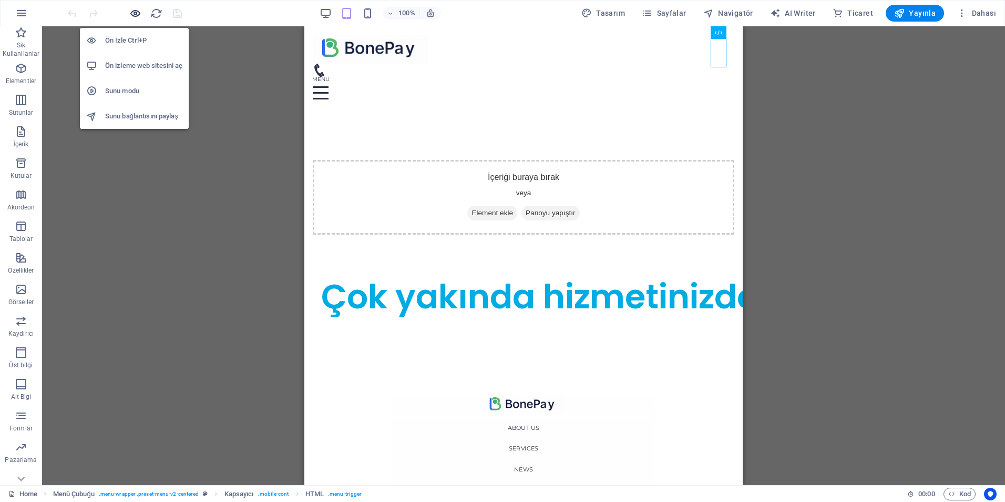
click at [135, 12] on icon "button" at bounding box center [135, 13] width 12 height 12
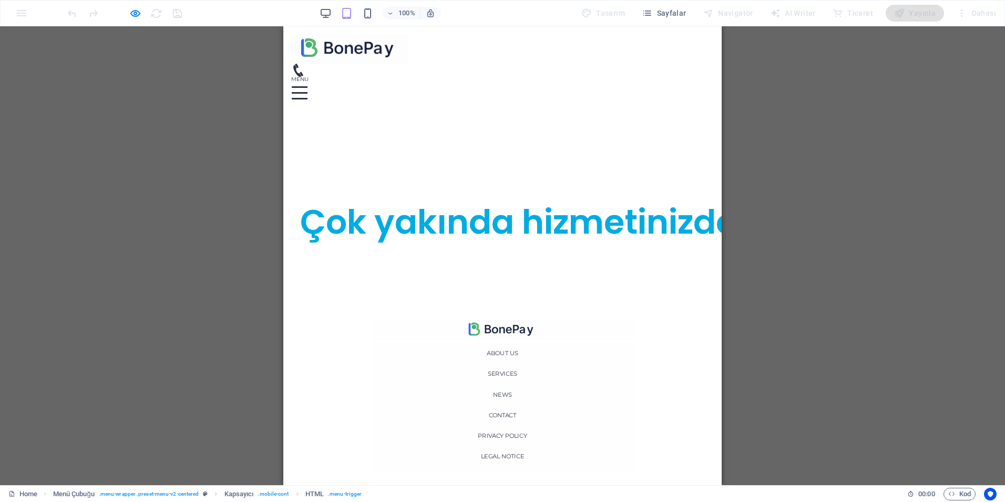
click at [303, 64] on icon at bounding box center [298, 70] width 10 height 13
click at [308, 86] on div "Menu" at bounding box center [300, 92] width 16 height 13
click at [368, 48] on img at bounding box center [350, 49] width 116 height 29
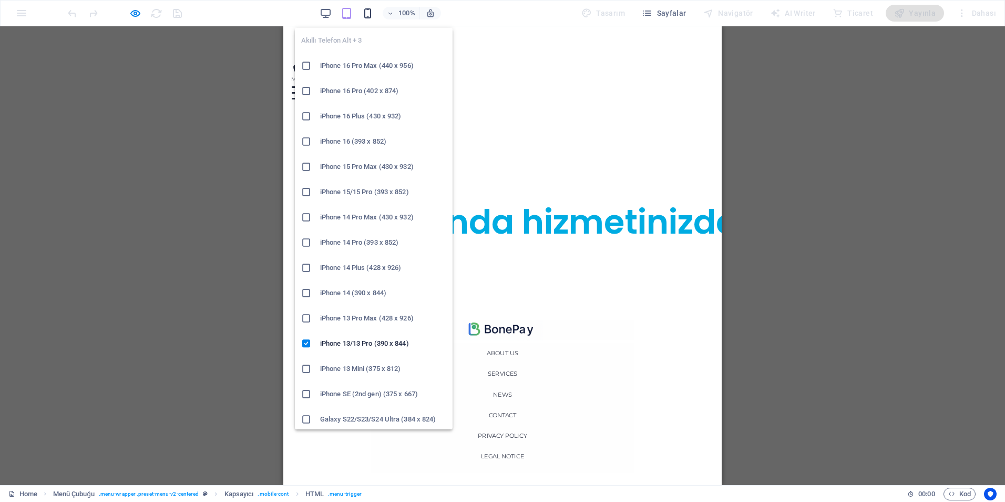
click at [371, 12] on icon "button" at bounding box center [368, 13] width 12 height 12
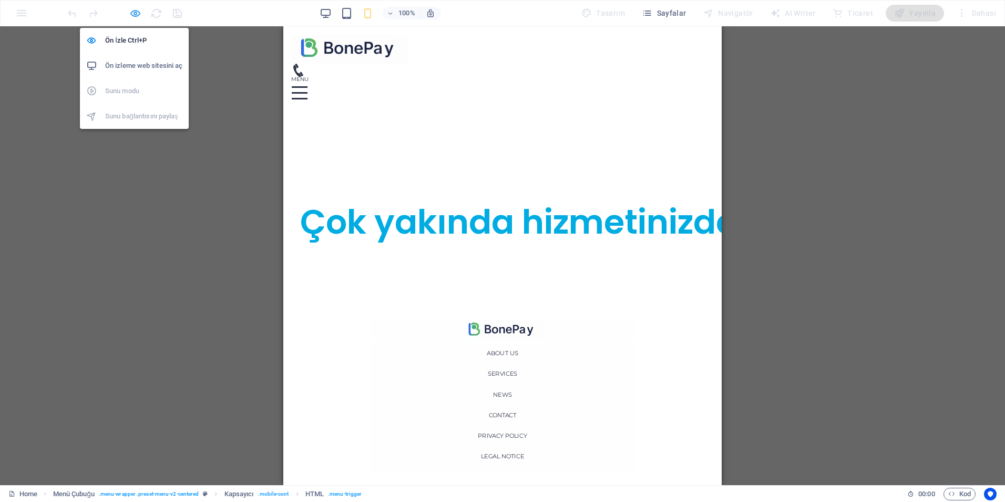
click at [135, 10] on icon "button" at bounding box center [135, 13] width 12 height 12
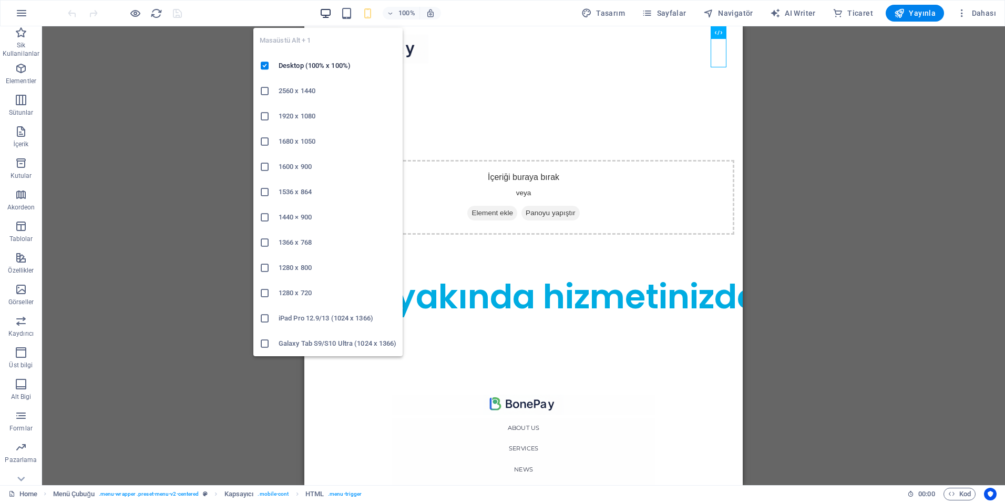
click at [330, 14] on icon "button" at bounding box center [326, 13] width 12 height 12
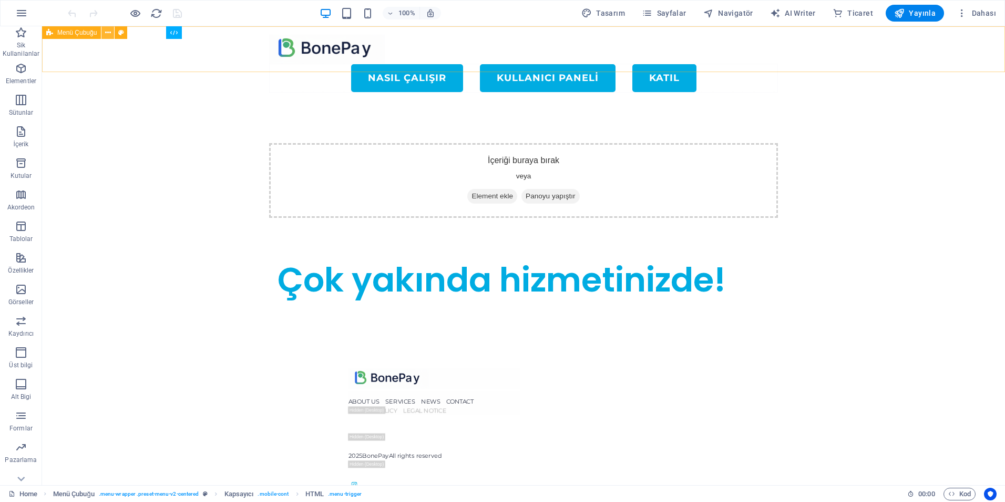
click at [108, 32] on icon at bounding box center [108, 32] width 6 height 11
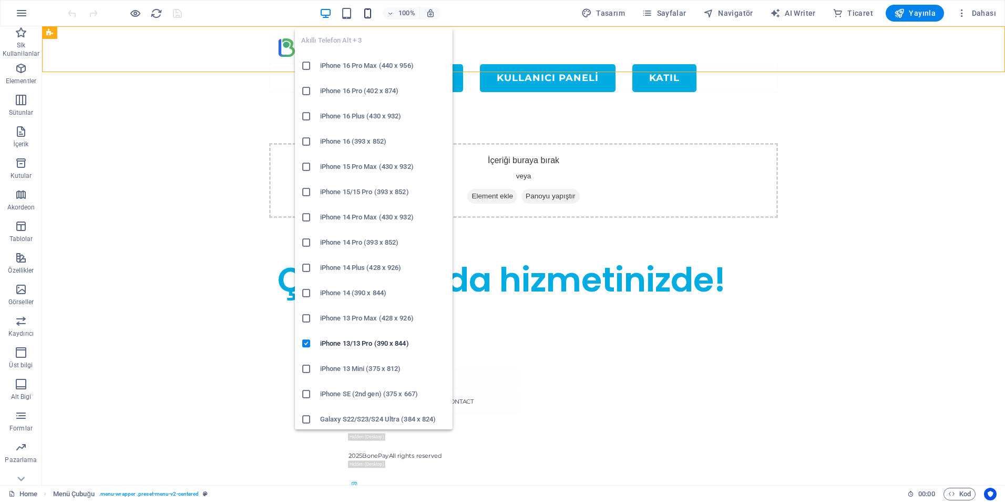
click at [373, 12] on icon "button" at bounding box center [368, 13] width 12 height 12
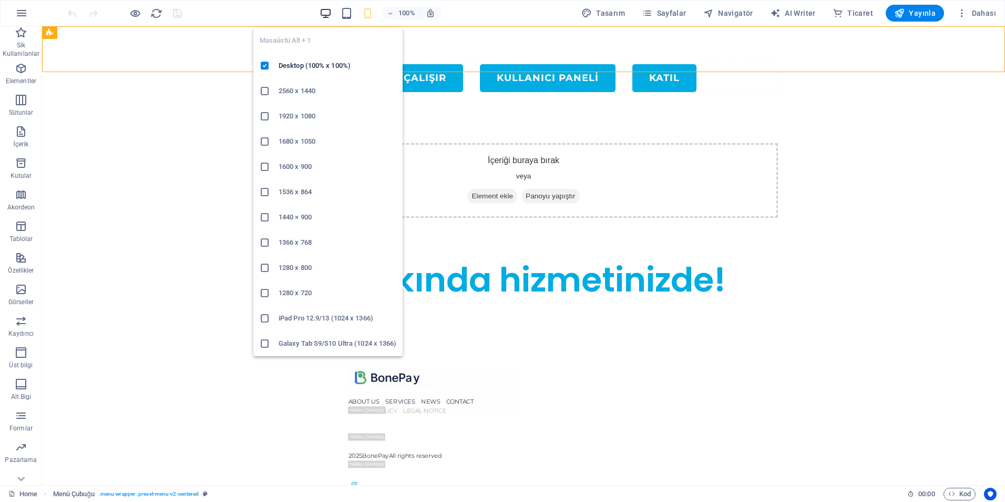
click at [331, 10] on icon "button" at bounding box center [326, 13] width 12 height 12
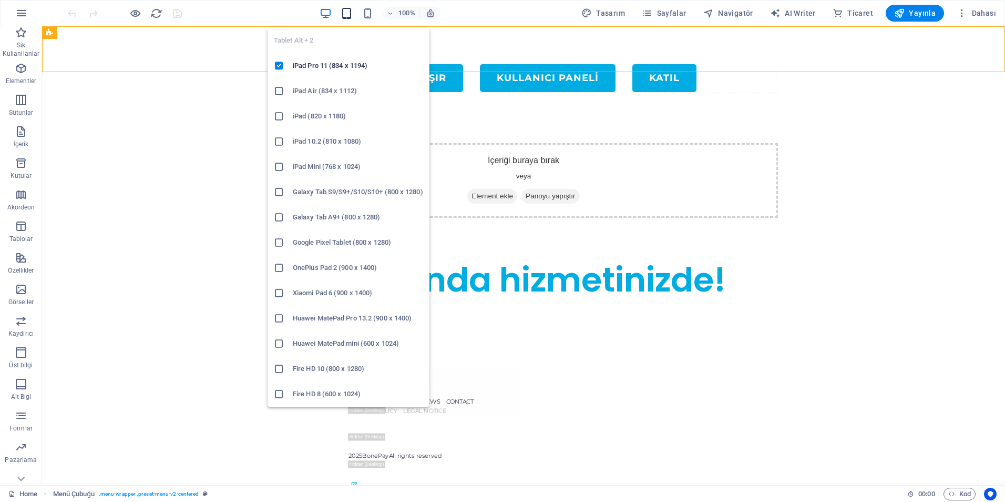
click at [351, 12] on icon "button" at bounding box center [347, 13] width 12 height 12
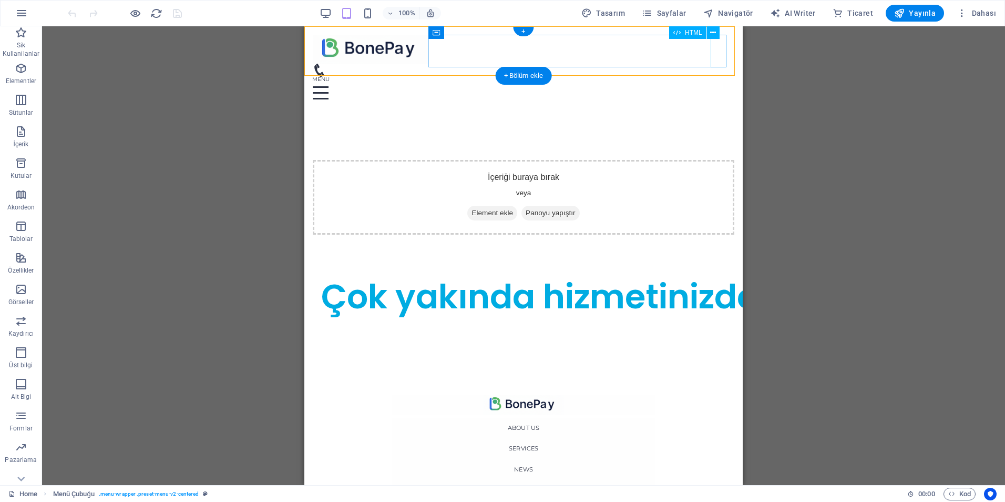
click at [715, 77] on div "Menu" at bounding box center [524, 93] width 422 height 33
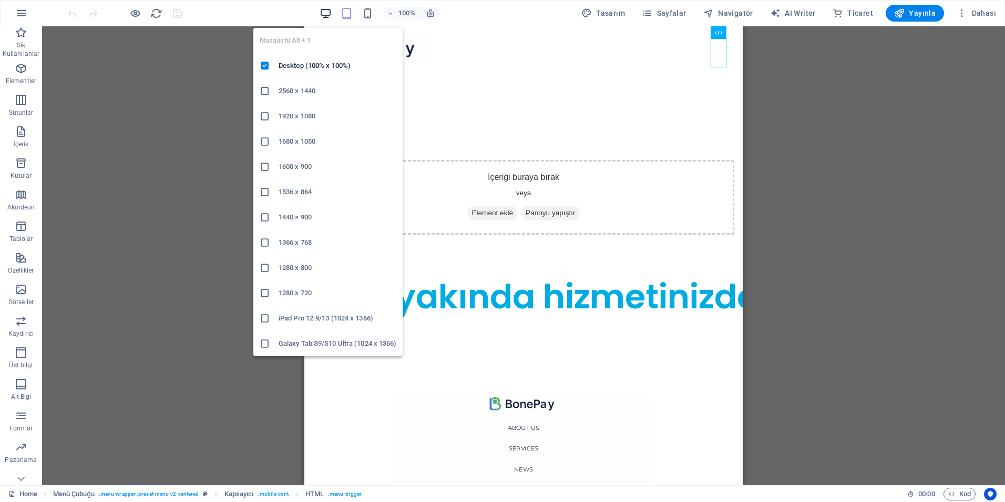
click at [332, 14] on icon "button" at bounding box center [326, 13] width 12 height 12
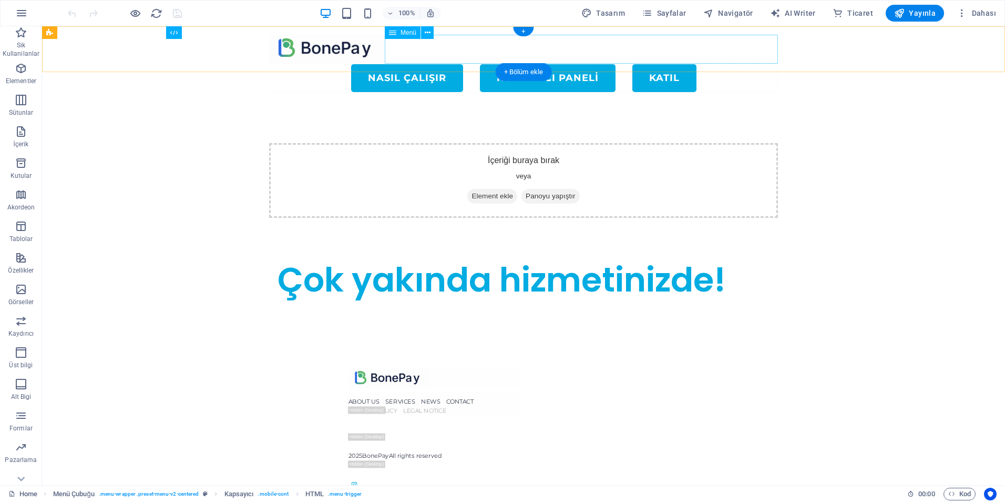
click at [401, 64] on nav "Nasıl Çalışır KULLANICI PANELİ KATIL" at bounding box center [523, 78] width 509 height 29
click at [425, 32] on icon at bounding box center [428, 32] width 6 height 11
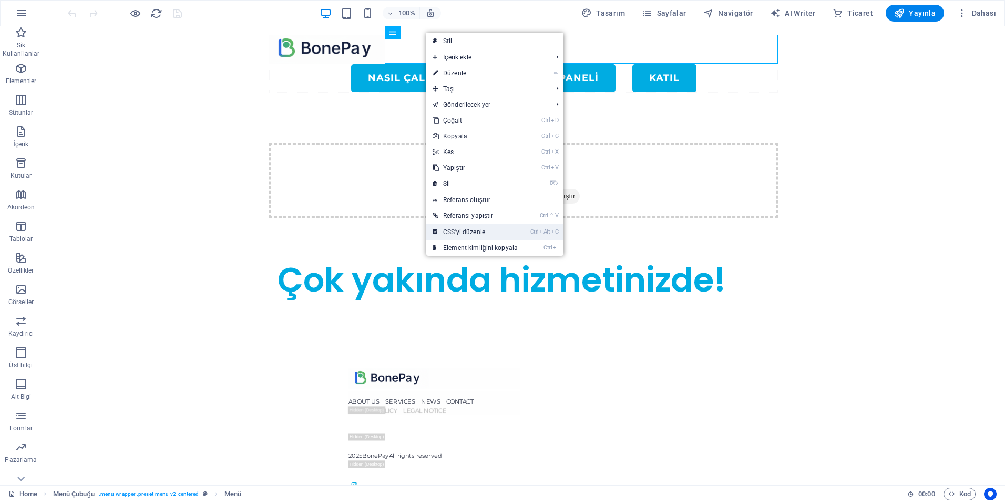
click at [479, 233] on link "Ctrl Alt C CSS'yi düzenle" at bounding box center [475, 232] width 98 height 16
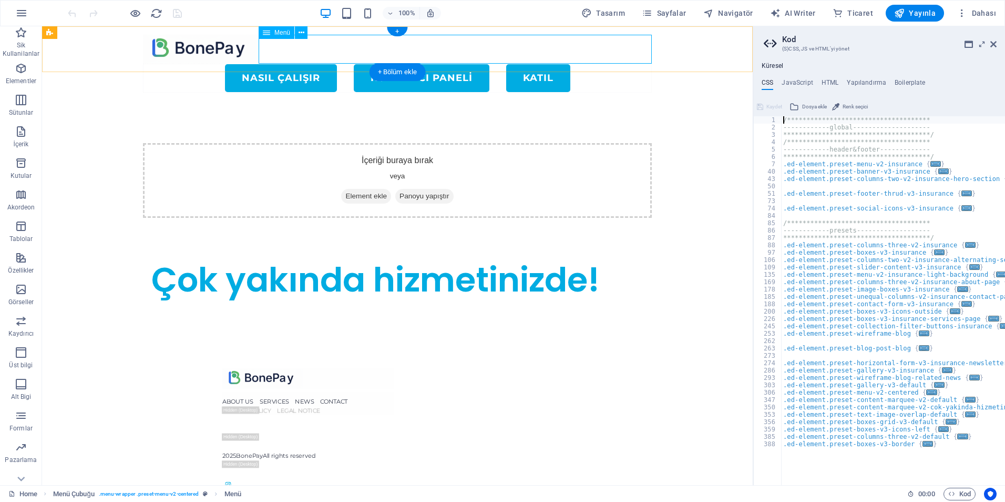
click at [401, 64] on nav "Nasıl Çalışır KULLANICI PANELİ KATIL" at bounding box center [397, 78] width 509 height 29
select select
select select "default"
select select
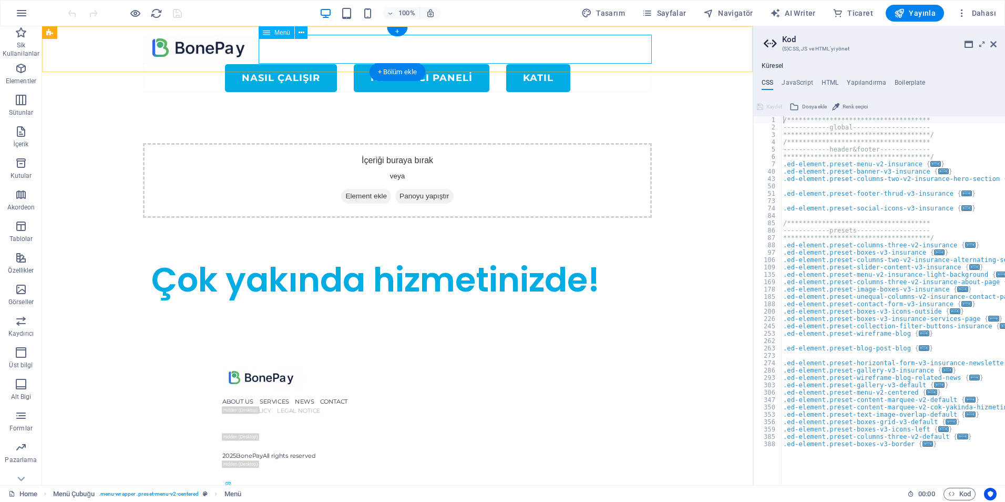
select select "default"
select select
select select "default"
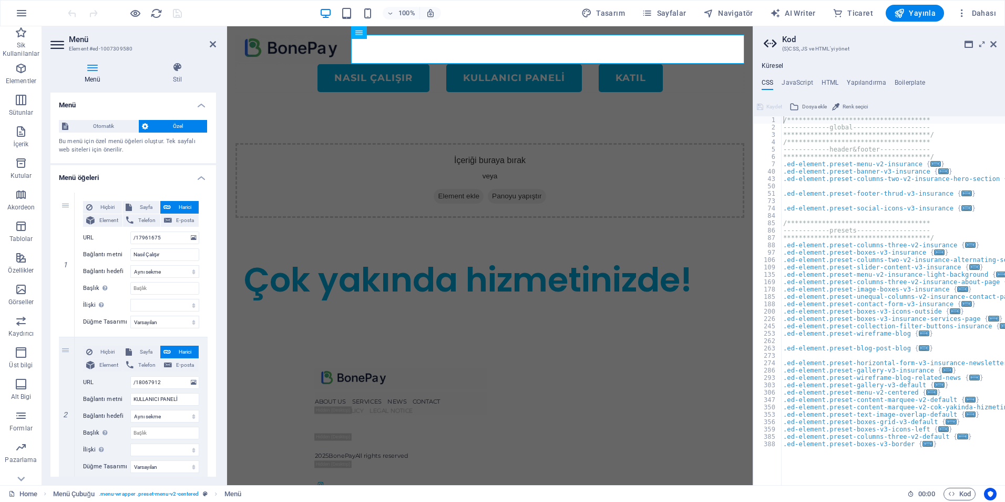
click at [854, 269] on div "**********" at bounding box center [898, 303] width 234 height 375
click at [856, 280] on div "**********" at bounding box center [898, 303] width 234 height 375
type textarea ".ed-element.preset-columns-three-v2-insurance-about-page {"
click at [825, 82] on h4 "HTML" at bounding box center [830, 85] width 17 height 12
type textarea "<a href="#main-content" class="wv-link-content button">Skip to main content</a>"
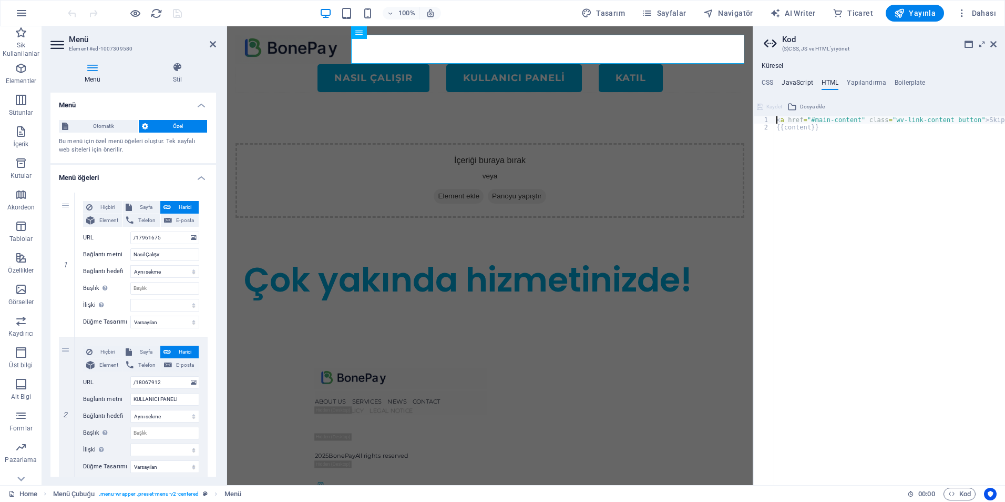
click at [797, 81] on h4 "JavaScript" at bounding box center [797, 85] width 31 height 12
click at [829, 79] on h4 "HTML" at bounding box center [830, 85] width 17 height 12
click at [774, 79] on ul "CSS JavaScript HTML Yapılandırma Boilerplate" at bounding box center [879, 85] width 252 height 12
click at [769, 80] on h4 "CSS" at bounding box center [768, 85] width 12 height 12
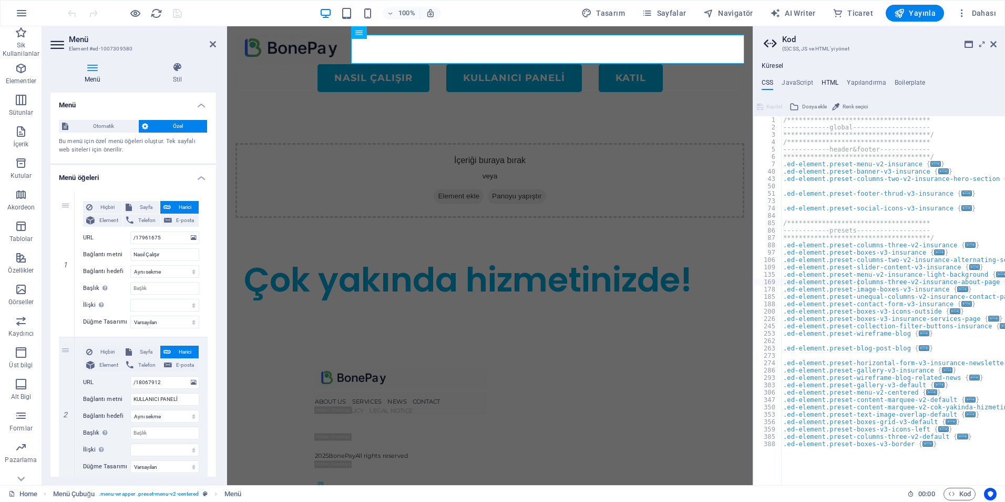
click at [830, 83] on h4 "HTML" at bounding box center [830, 85] width 17 height 12
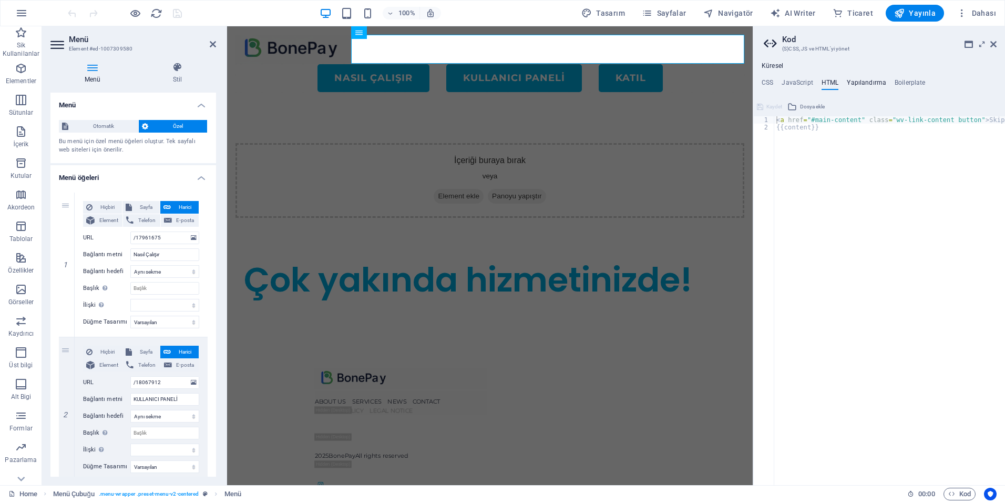
click at [868, 79] on h4 "Yapılandırma" at bounding box center [866, 85] width 39 height 12
type textarea "$color-background: #ffffff;"
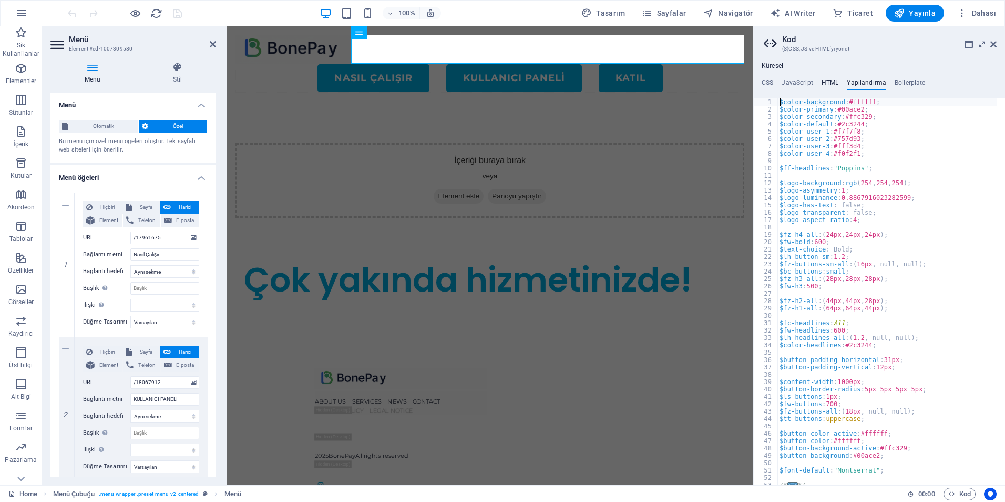
click at [835, 84] on h4 "HTML" at bounding box center [830, 85] width 17 height 12
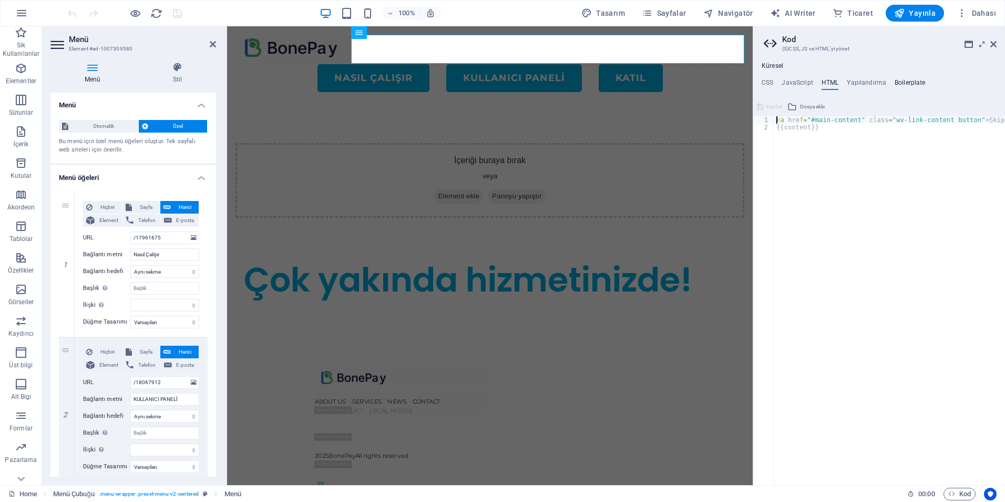
click at [904, 80] on h4 "Boilerplate" at bounding box center [910, 85] width 31 height 12
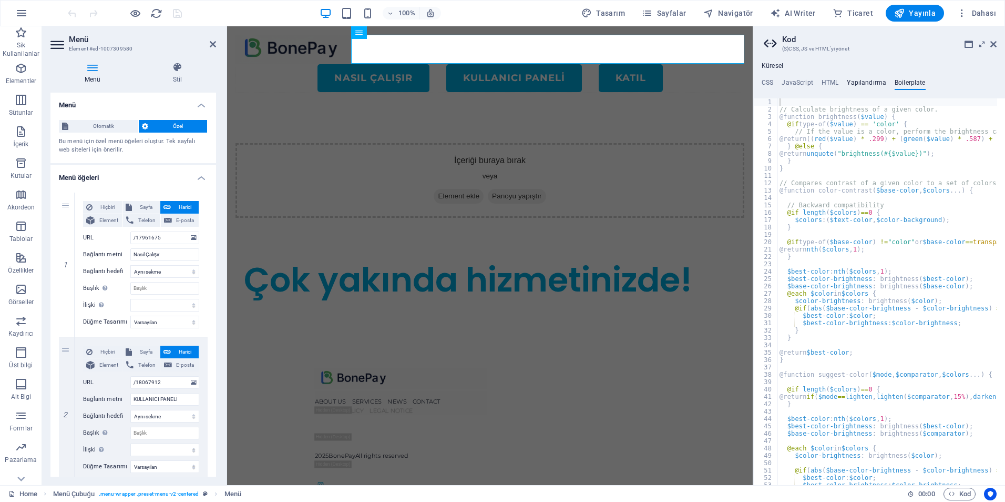
click at [870, 83] on h4 "Yapılandırma" at bounding box center [866, 85] width 39 height 12
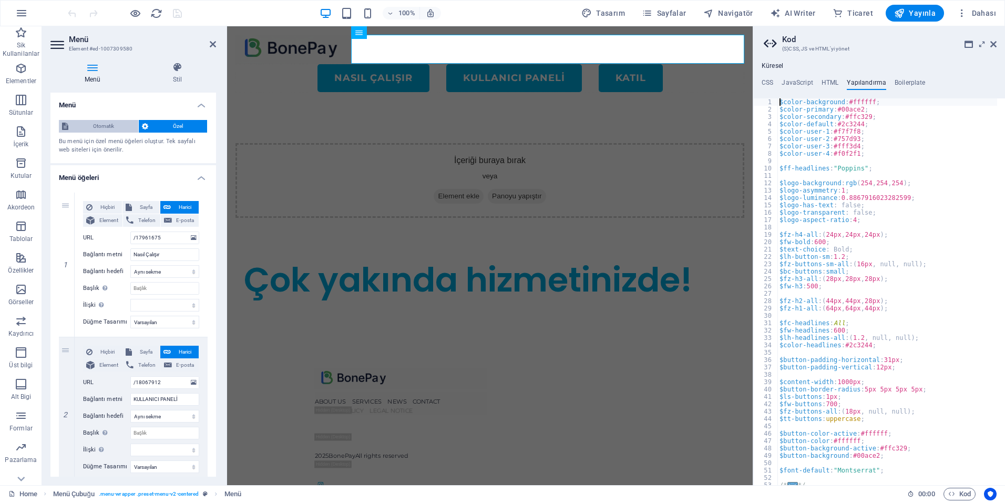
click at [97, 126] on span "Otomatik" at bounding box center [104, 126] width 64 height 13
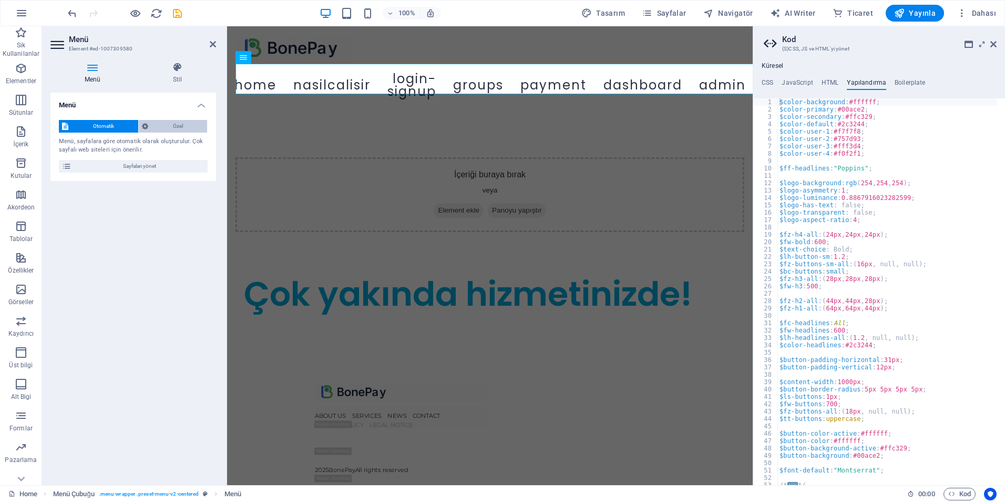
click at [181, 125] on span "Özel" at bounding box center [177, 126] width 53 height 13
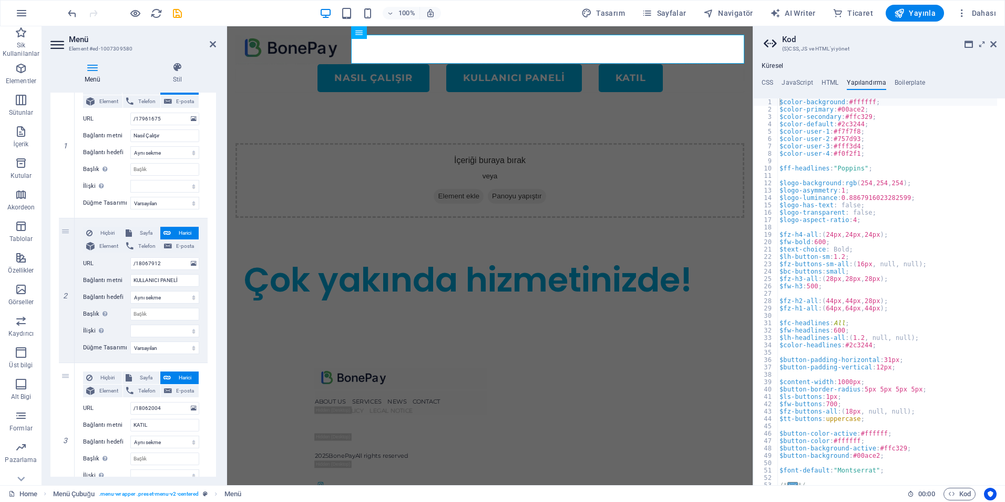
scroll to position [105, 0]
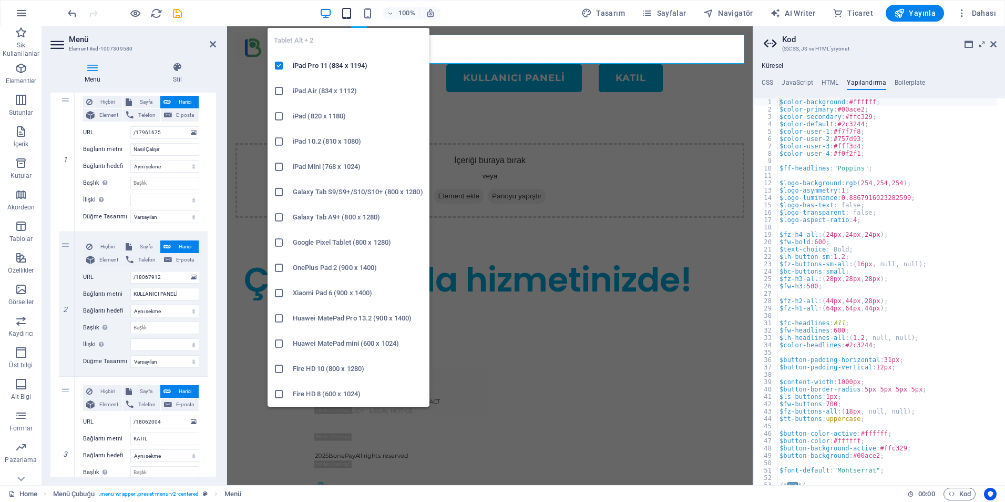
click at [349, 11] on icon "button" at bounding box center [347, 13] width 12 height 12
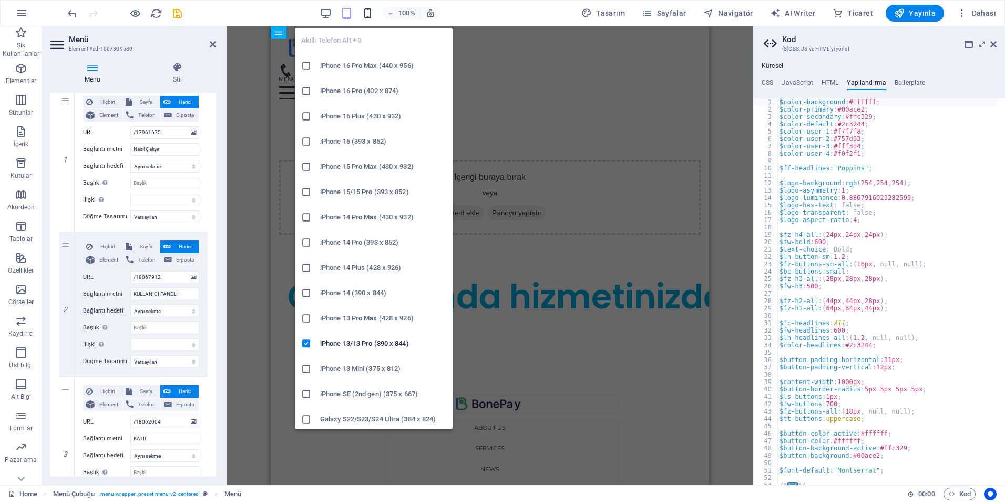
click at [374, 9] on icon "button" at bounding box center [368, 13] width 12 height 12
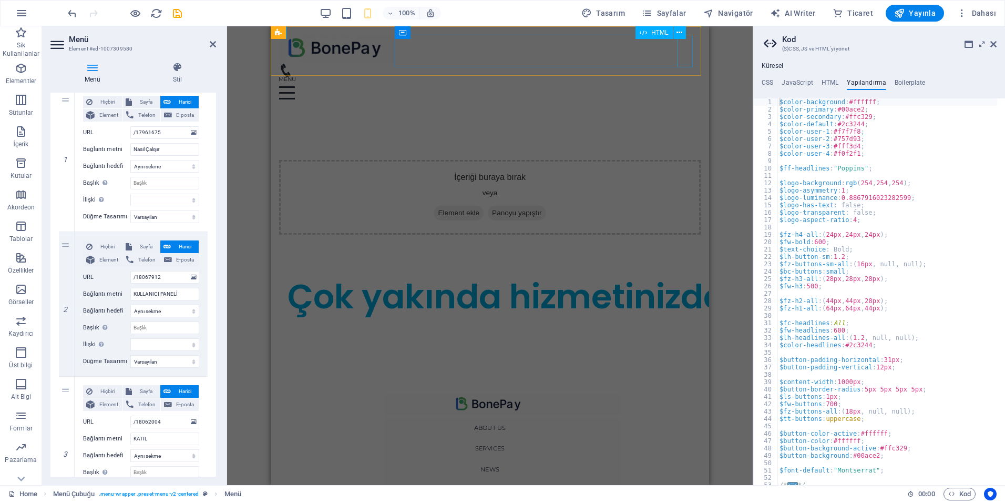
click at [688, 77] on div "Menu" at bounding box center [490, 93] width 422 height 33
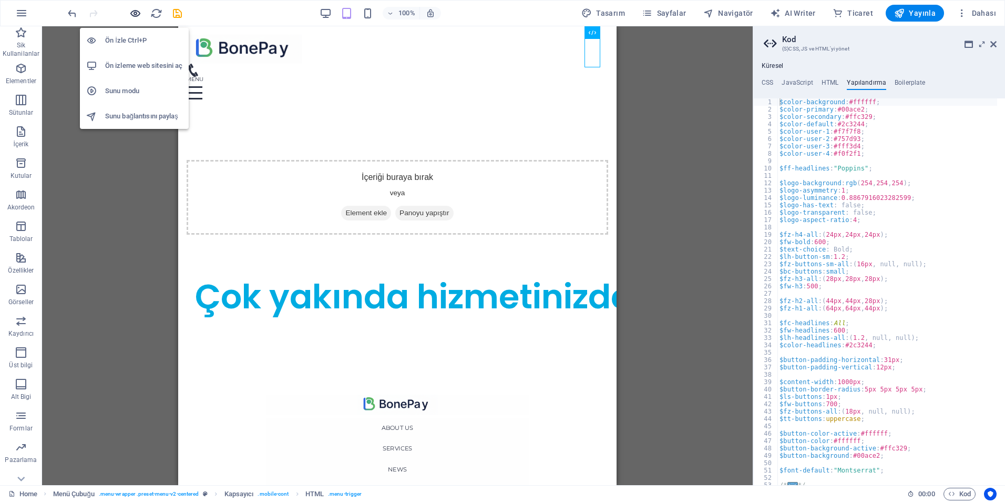
click at [129, 13] on icon "button" at bounding box center [135, 13] width 12 height 12
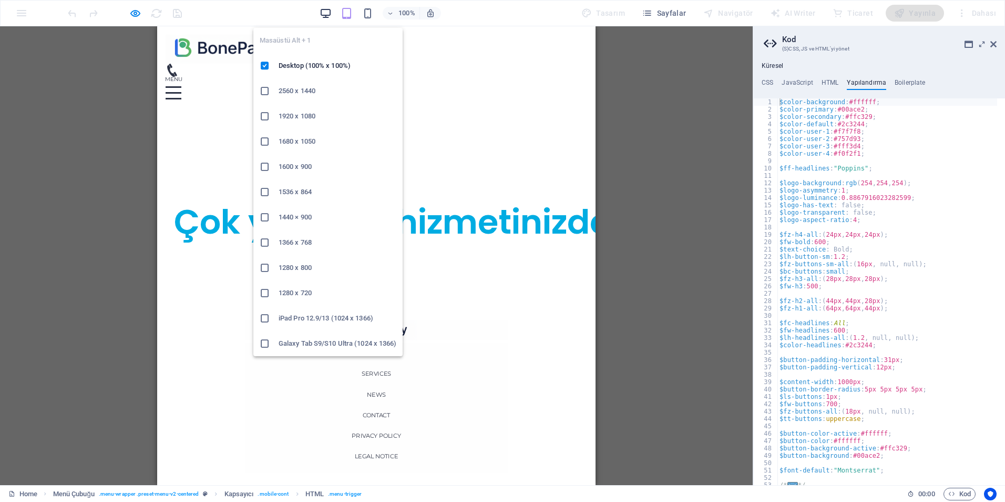
click at [332, 18] on icon "button" at bounding box center [326, 13] width 12 height 12
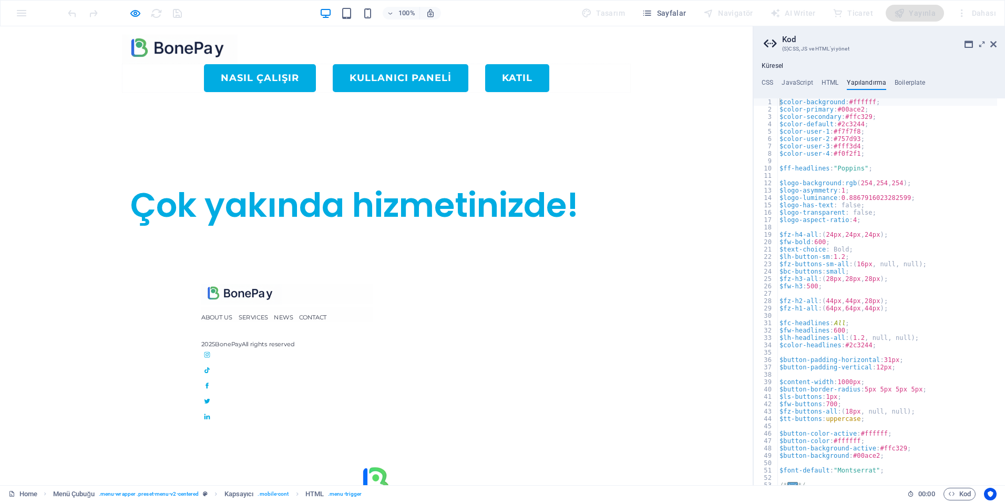
click at [634, 47] on div "Menu Nasıl Çalışır KULLANICI PANELİ KATIL" at bounding box center [376, 63] width 753 height 75
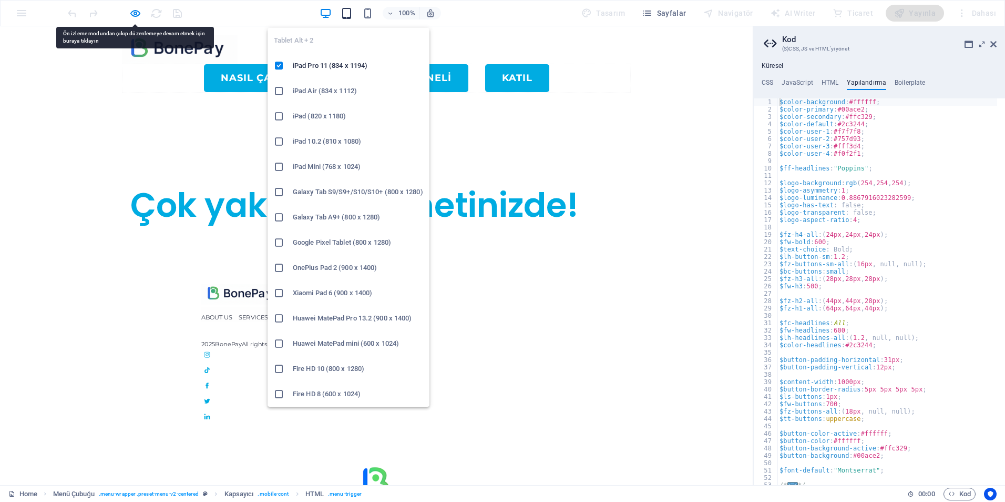
click at [352, 14] on icon "button" at bounding box center [347, 13] width 12 height 12
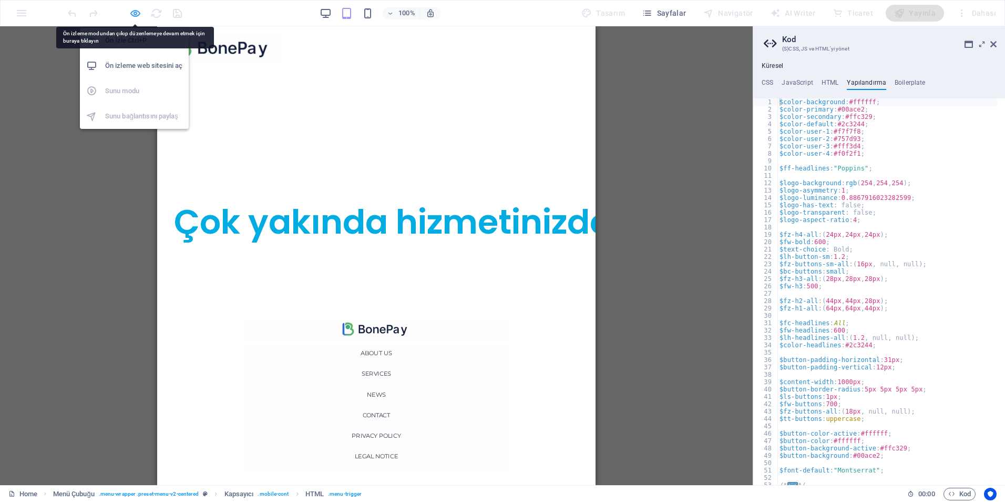
click at [139, 16] on icon "button" at bounding box center [135, 13] width 12 height 12
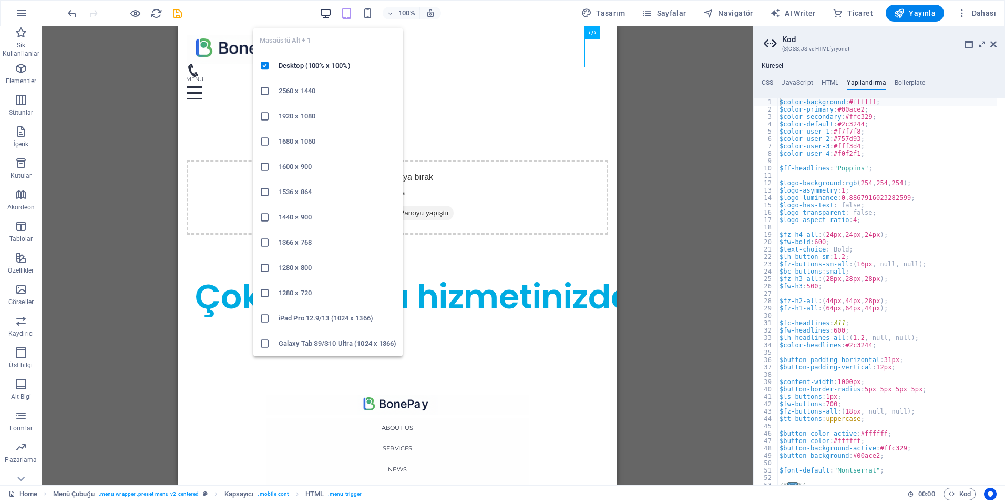
click at [331, 15] on icon "button" at bounding box center [326, 13] width 12 height 12
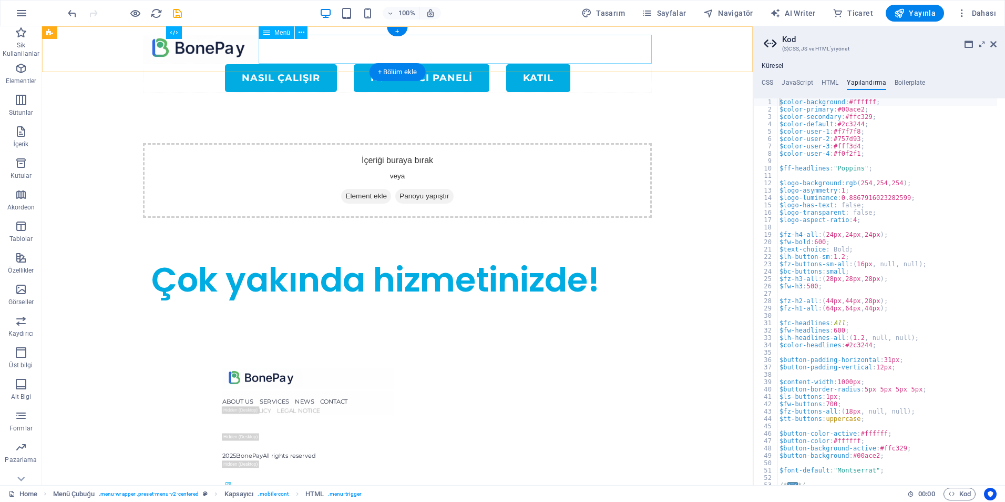
click at [272, 64] on nav "Nasıl Çalışır KULLANICI PANELİ KATIL" at bounding box center [397, 78] width 509 height 29
select select
select select "default"
select select
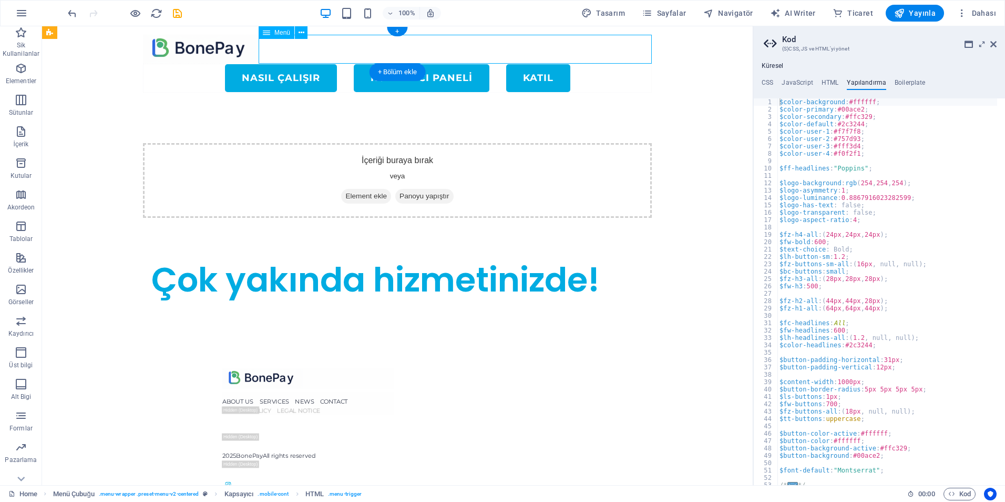
select select "default"
select select
select select "default"
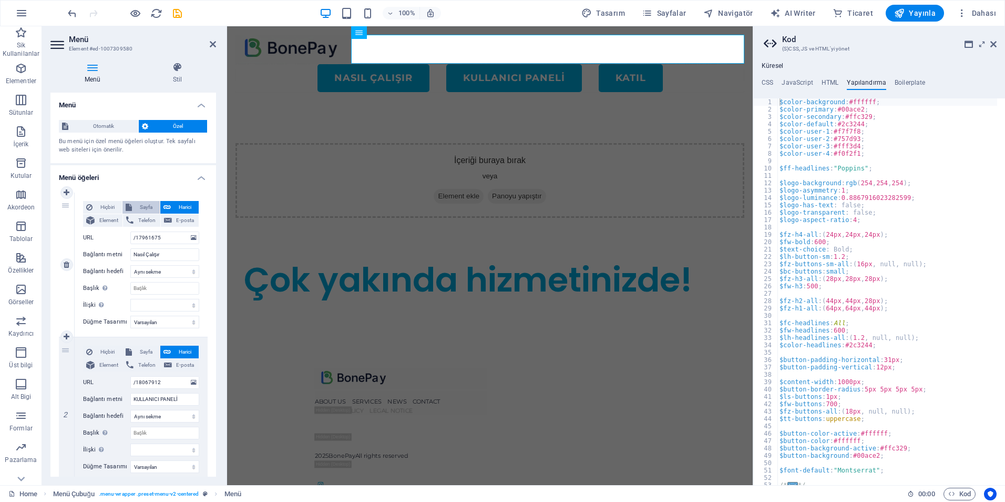
click at [137, 205] on span "Sayfa" at bounding box center [146, 207] width 22 height 13
select select
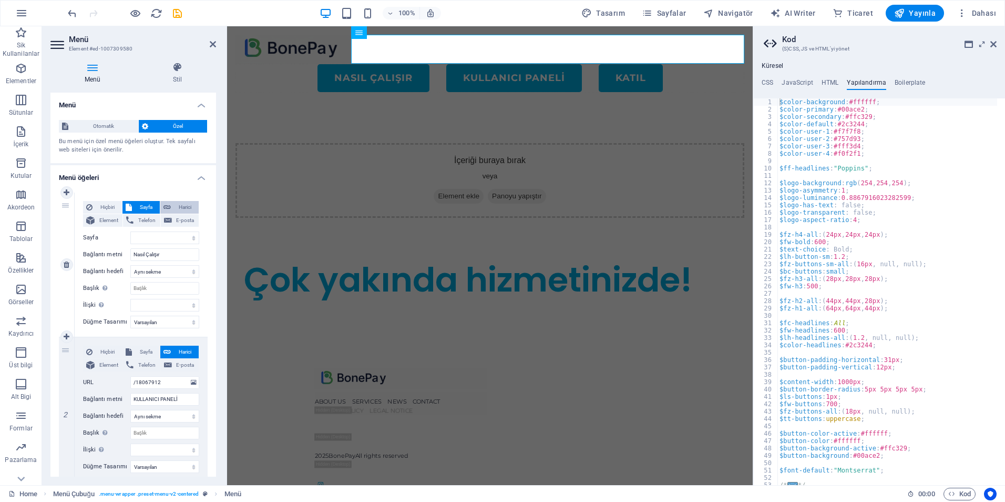
click at [175, 205] on span "Harici" at bounding box center [185, 207] width 22 height 13
select select "blank"
select select
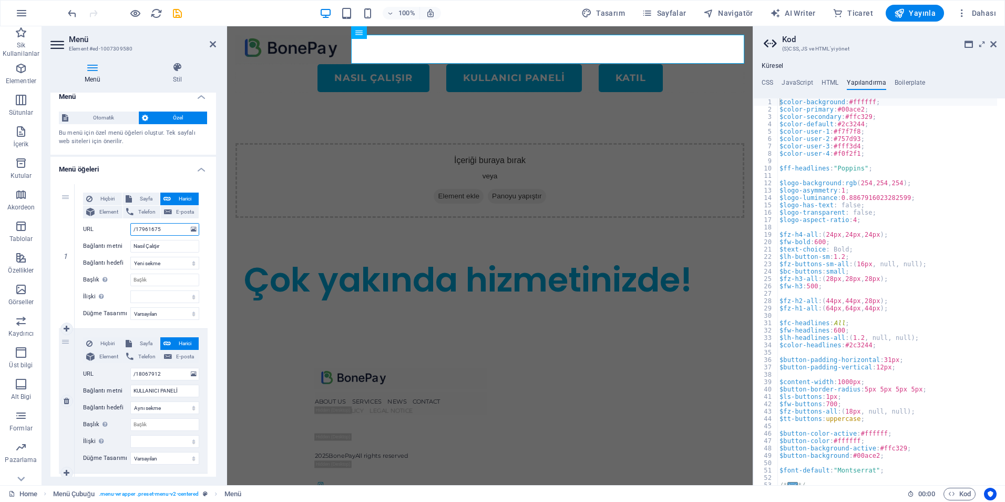
scroll to position [0, 0]
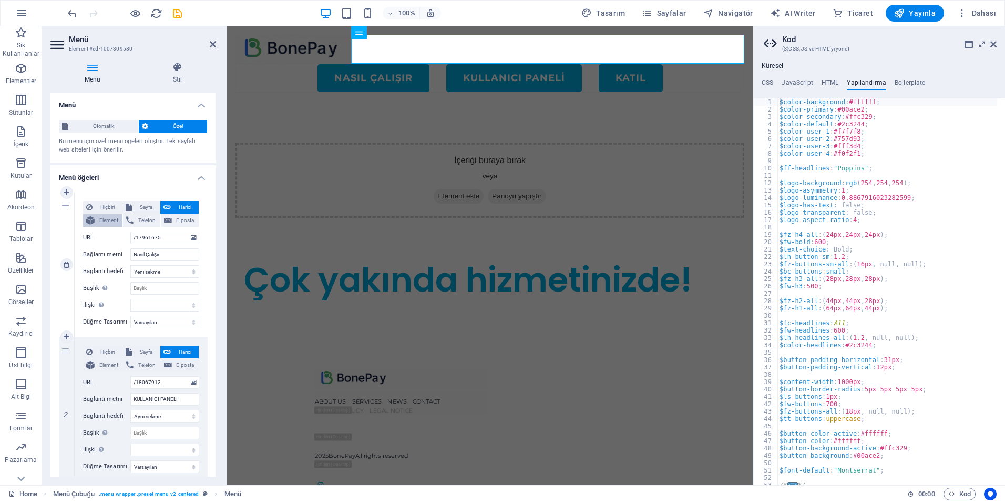
click at [105, 220] on span "Element" at bounding box center [109, 220] width 22 height 13
select select
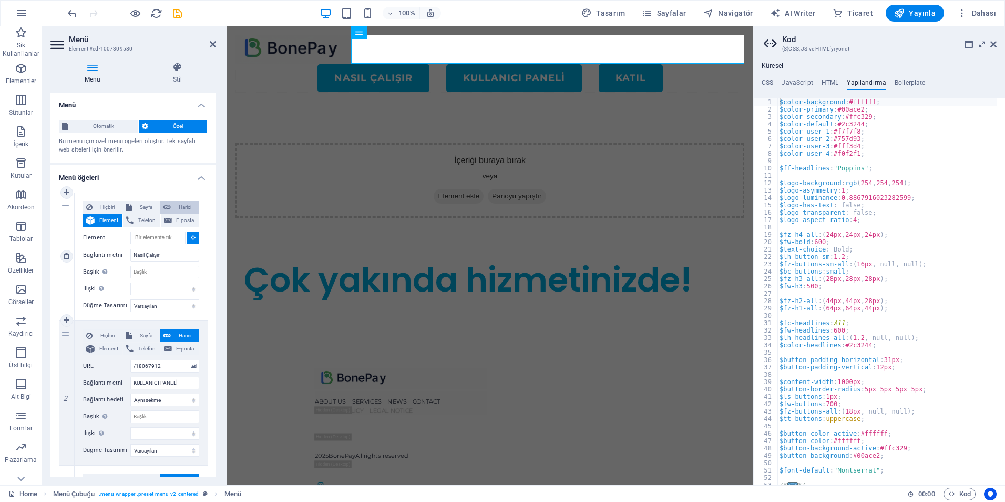
click at [183, 208] on span "Harici" at bounding box center [185, 207] width 22 height 13
select select "blank"
select select
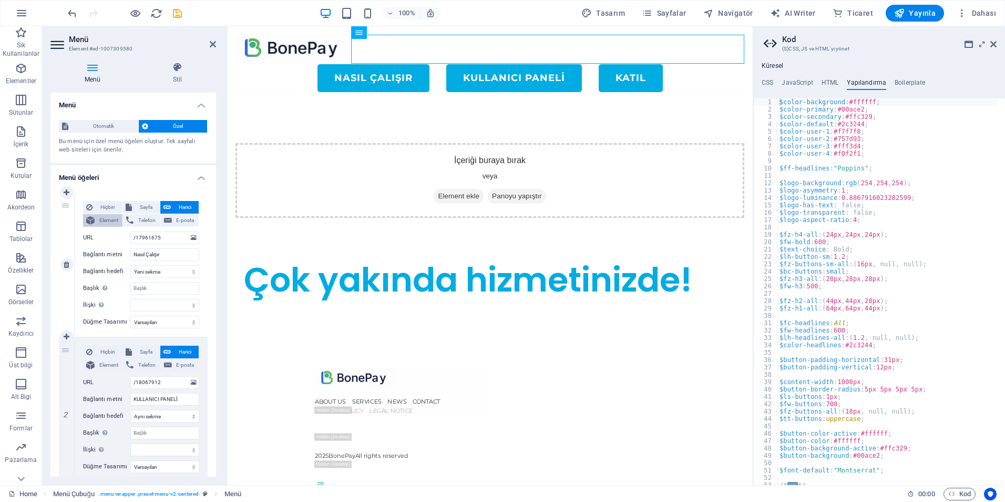
click at [121, 220] on button "Element" at bounding box center [102, 220] width 39 height 13
select select
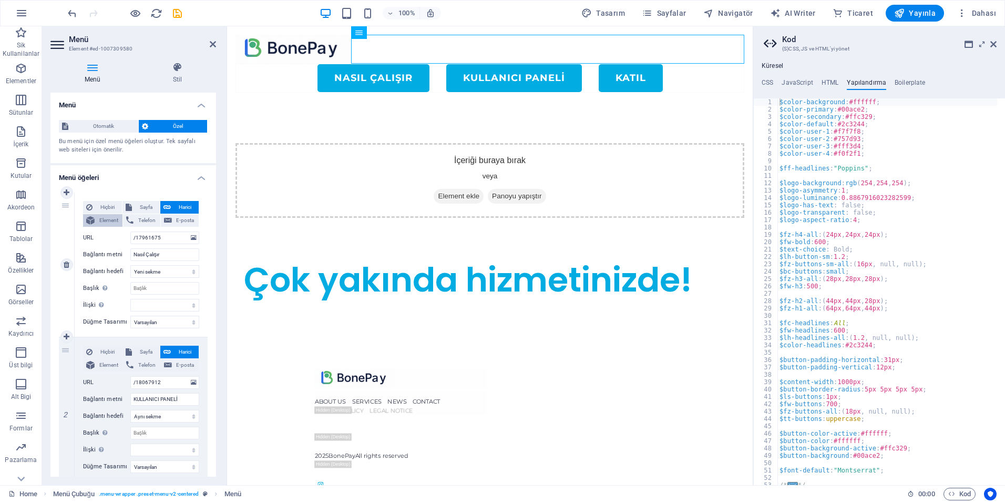
select select
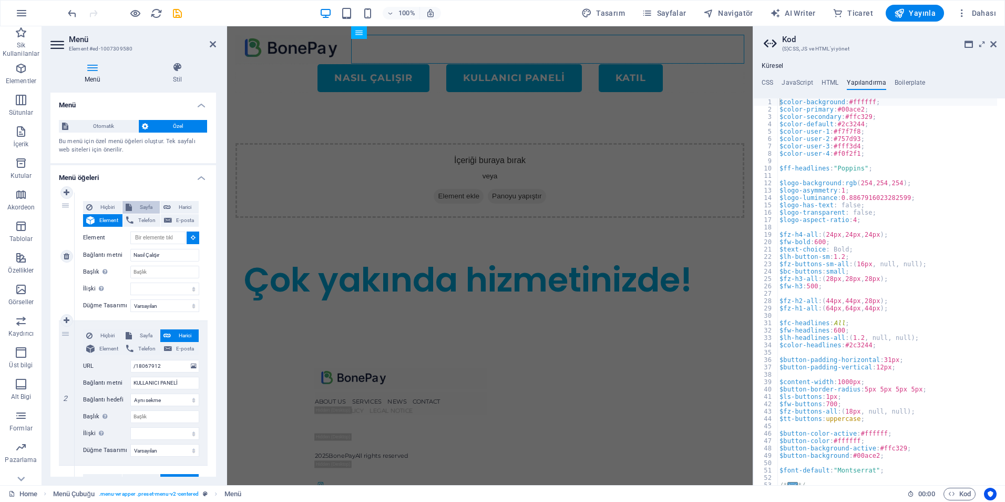
click at [140, 206] on span "Sayfa" at bounding box center [146, 207] width 22 height 13
select select
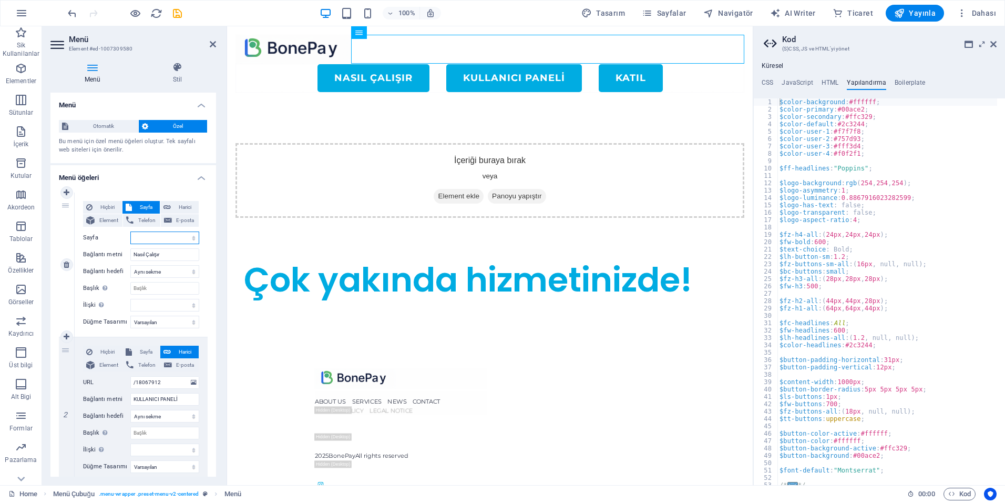
click at [170, 234] on select "Home nasilcalisir login-signup groups payment dashboard admin" at bounding box center [164, 237] width 69 height 13
select select "1"
click at [130, 231] on select "Home nasilcalisir login-signup groups payment dashboard admin" at bounding box center [164, 237] width 69 height 13
select select
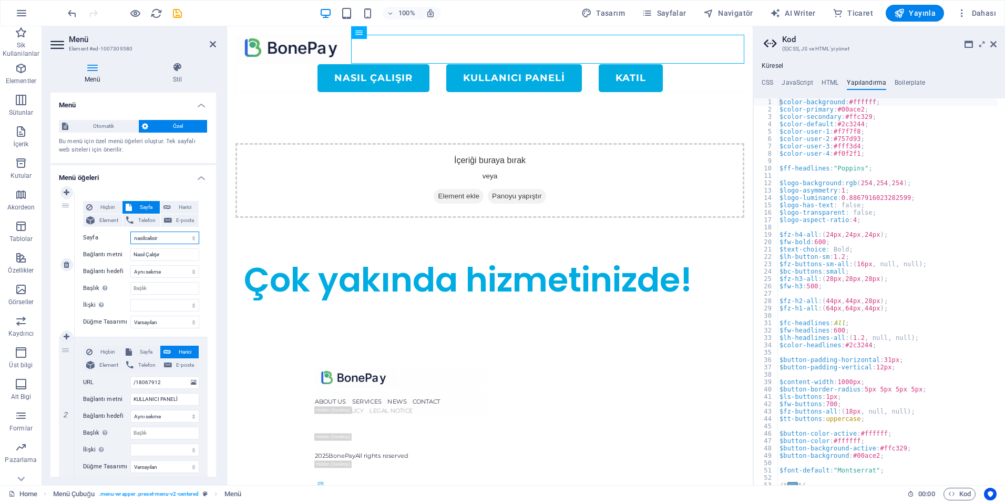
select select
click at [160, 385] on input "/18067912" at bounding box center [164, 382] width 69 height 13
click at [147, 351] on span "Sayfa" at bounding box center [146, 351] width 22 height 13
select select
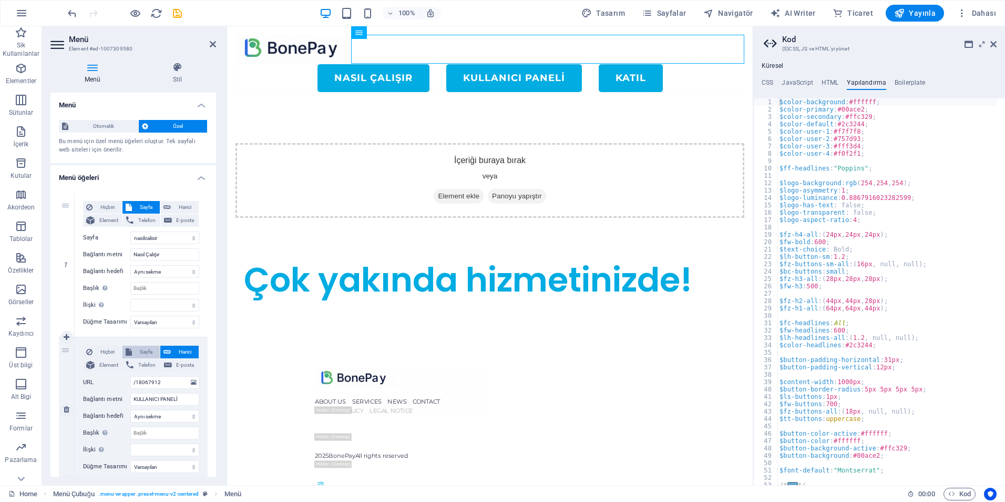
select select
click at [160, 380] on select "Home nasilcalisir login-signup groups payment dashboard admin" at bounding box center [164, 382] width 69 height 13
click at [158, 381] on select "Home nasilcalisir login-signup groups payment dashboard admin" at bounding box center [164, 382] width 69 height 13
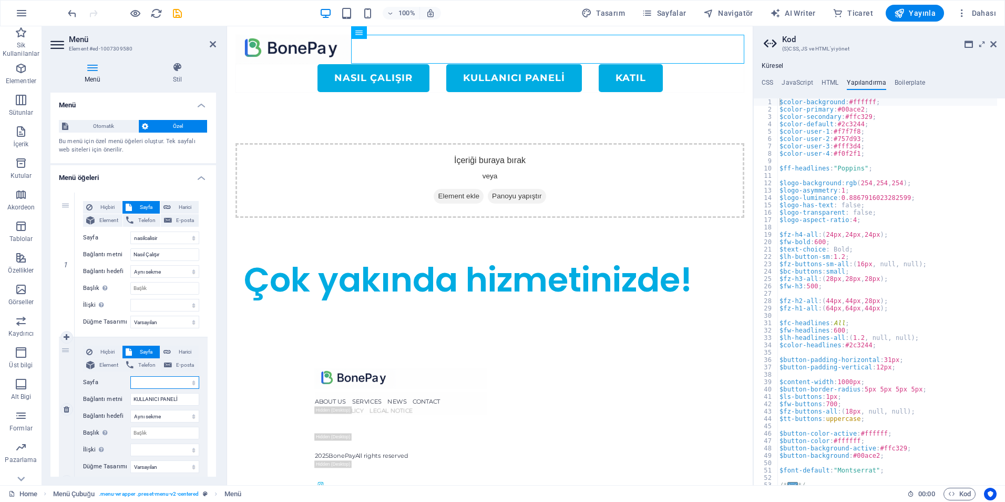
click at [158, 381] on select "Home nasilcalisir login-signup groups payment dashboard admin" at bounding box center [164, 382] width 69 height 13
select select "5"
click at [130, 376] on select "Home nasilcalisir login-signup groups payment dashboard admin" at bounding box center [164, 382] width 69 height 13
select select
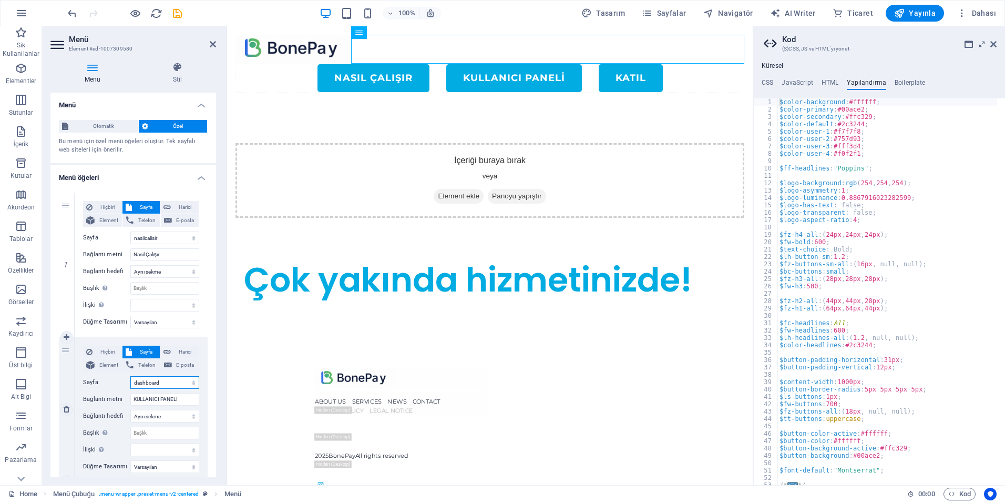
select select
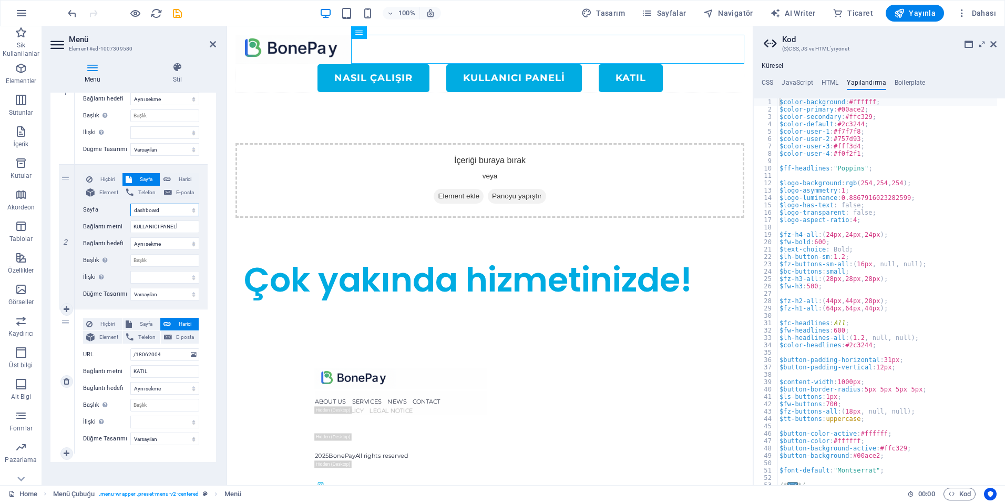
scroll to position [179, 0]
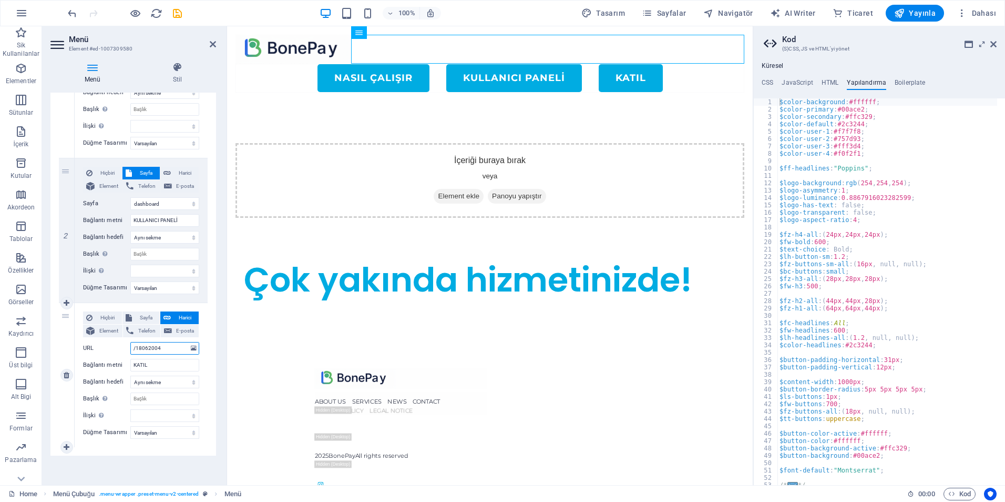
click at [165, 349] on input "/18062004" at bounding box center [164, 348] width 69 height 13
click at [150, 314] on span "Sayfa" at bounding box center [146, 317] width 22 height 13
select select
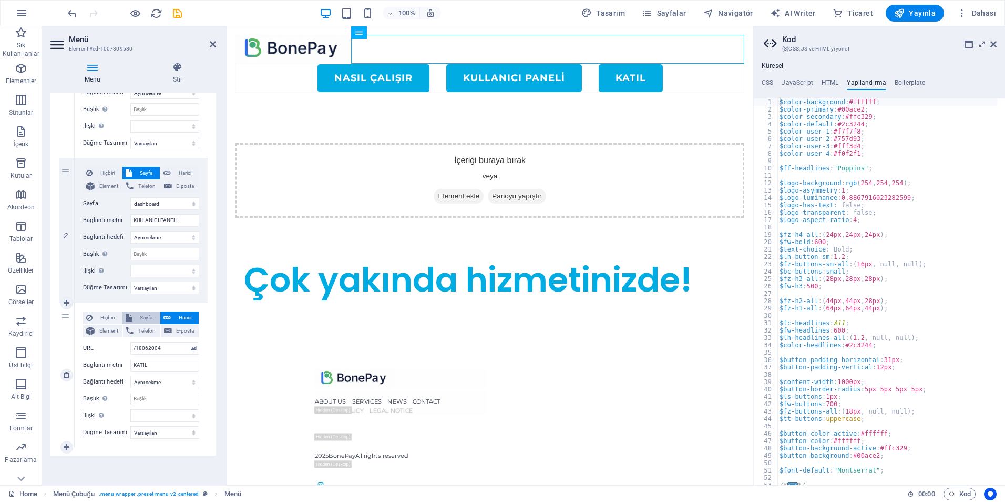
select select
click at [157, 346] on select "Home nasilcalisir login-signup groups payment dashboard admin" at bounding box center [164, 348] width 69 height 13
click at [86, 351] on label "Sayfa" at bounding box center [106, 348] width 47 height 13
click at [130, 351] on select "Home nasilcalisir login-signup groups payment dashboard admin" at bounding box center [164, 348] width 69 height 13
click at [144, 349] on select "Home nasilcalisir login-signup groups payment dashboard admin" at bounding box center [164, 348] width 69 height 13
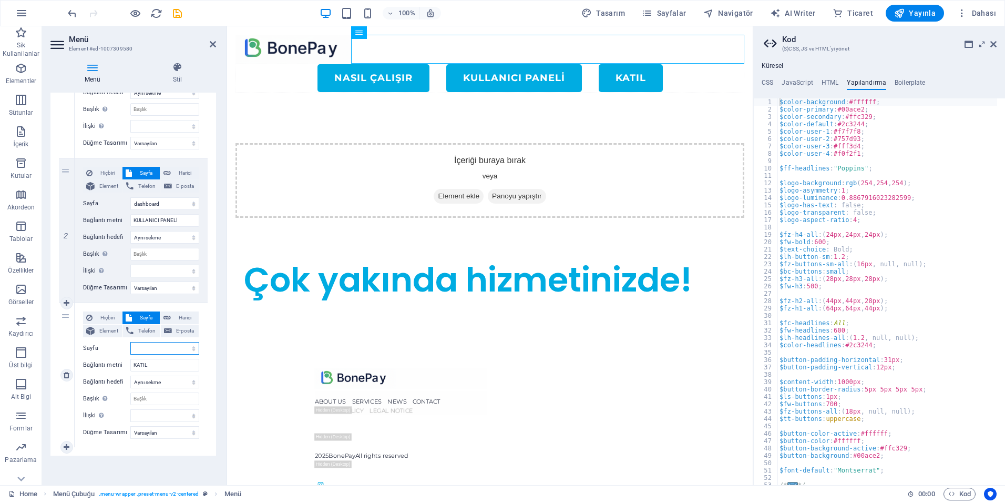
select select "4"
click at [130, 342] on select "Home nasilcalisir login-signup groups payment dashboard admin" at bounding box center [164, 348] width 69 height 13
select select
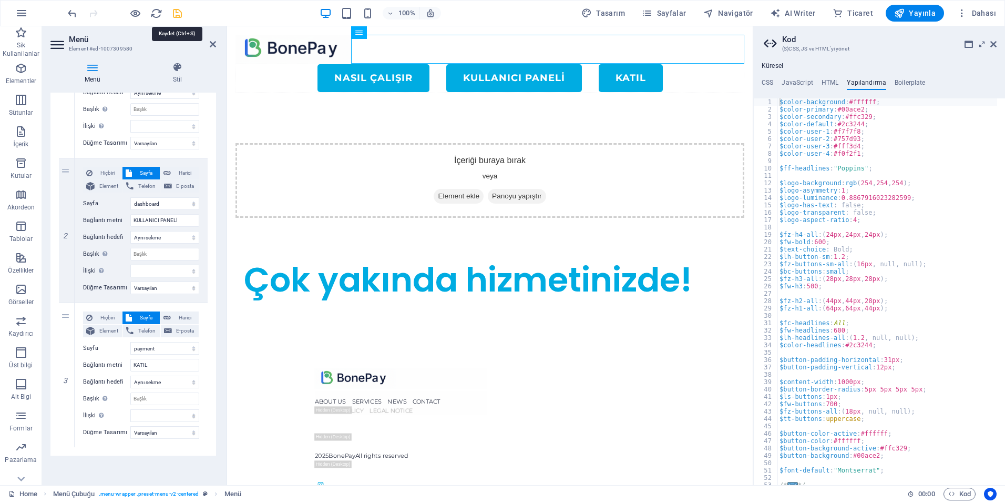
click at [176, 15] on icon "save" at bounding box center [177, 13] width 12 height 12
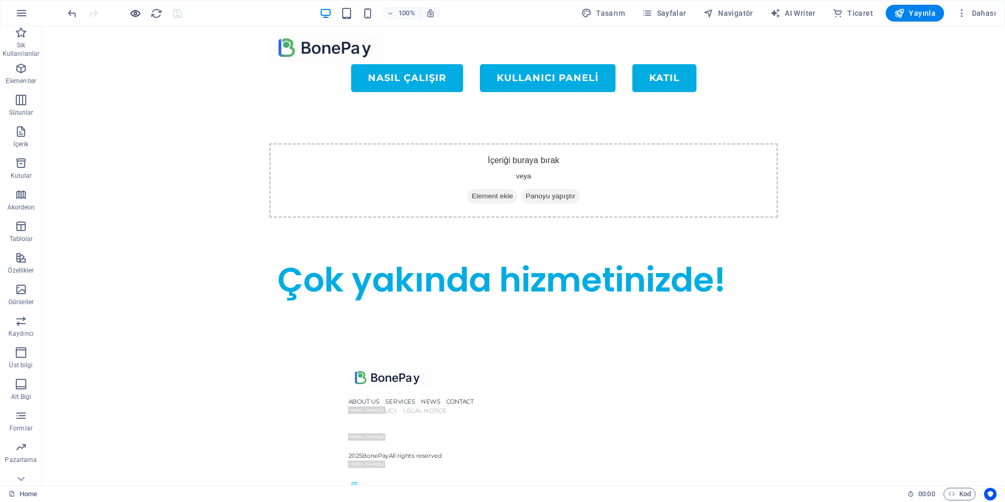
click at [132, 17] on icon "button" at bounding box center [135, 13] width 12 height 12
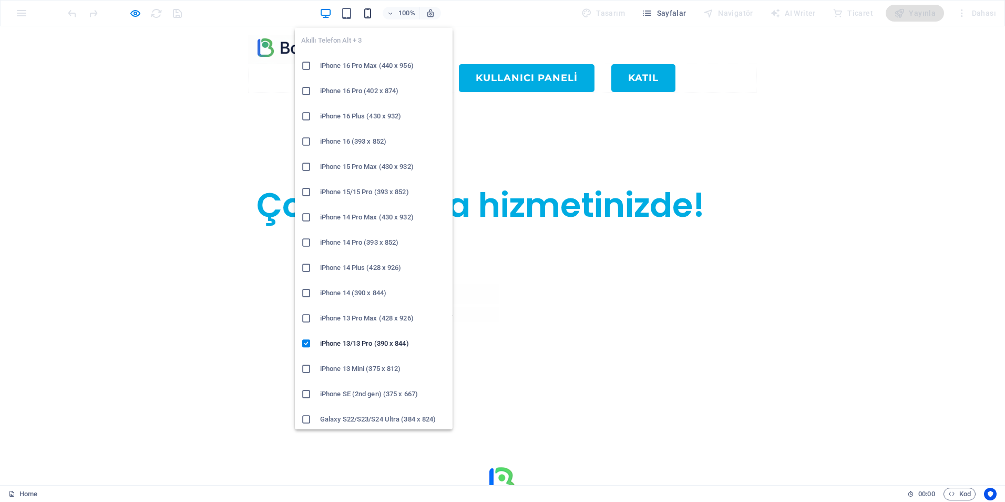
click at [372, 13] on icon "button" at bounding box center [368, 13] width 12 height 12
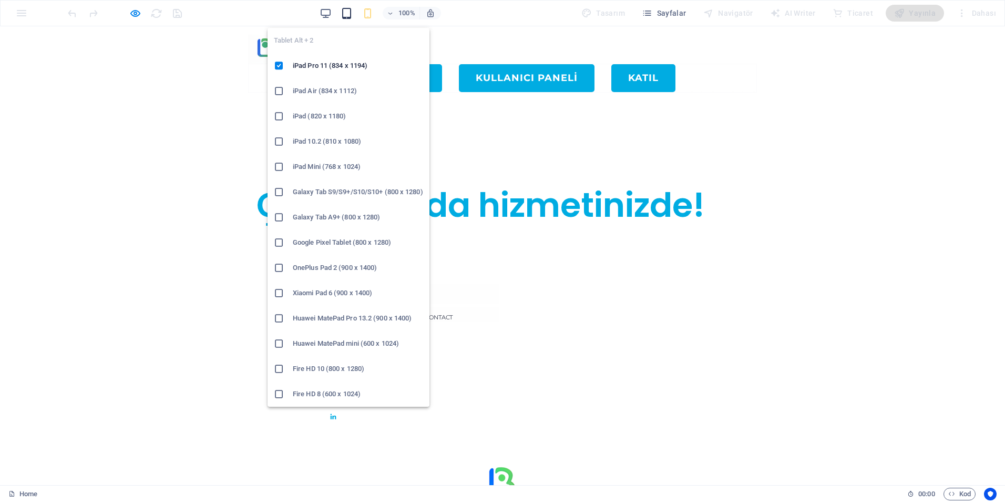
click at [346, 15] on icon "button" at bounding box center [347, 13] width 12 height 12
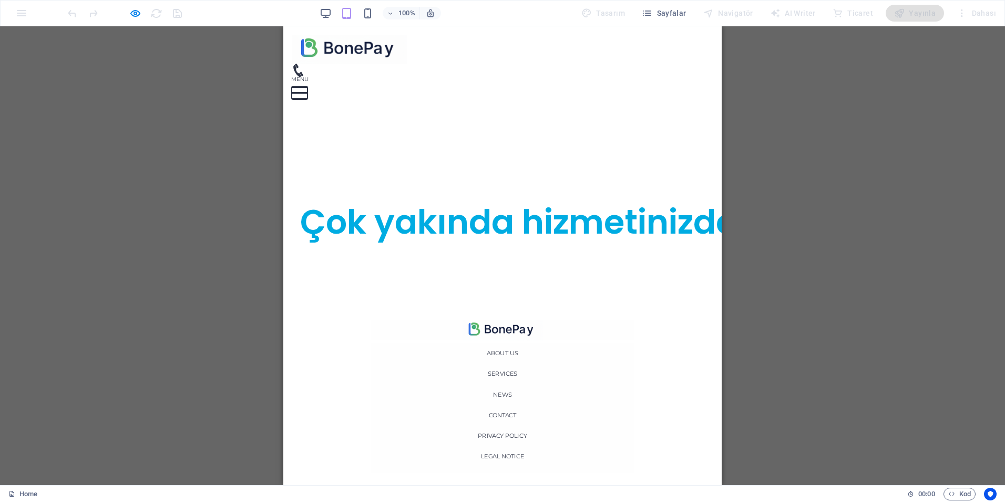
click at [308, 86] on button "Menu" at bounding box center [300, 87] width 16 height 2
click at [308, 86] on div "Menu" at bounding box center [300, 92] width 16 height 13
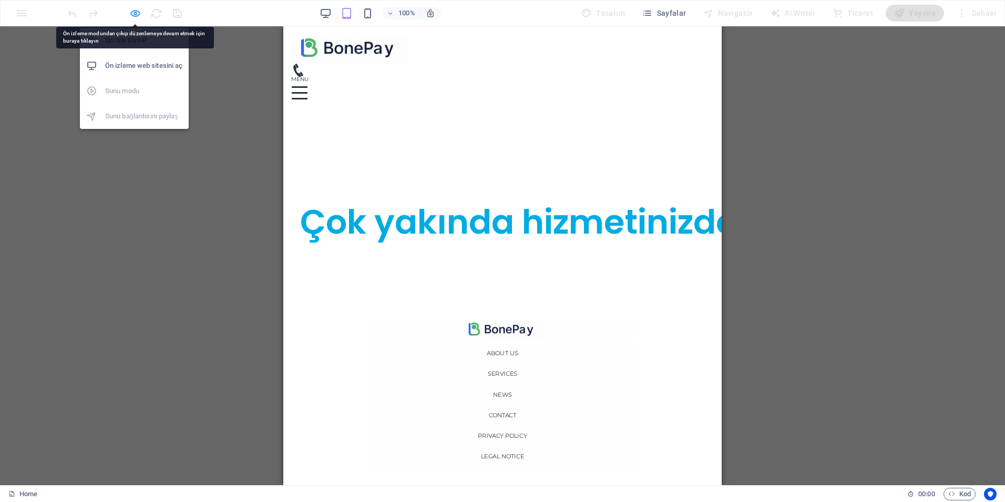
click at [136, 14] on icon "button" at bounding box center [135, 13] width 12 height 12
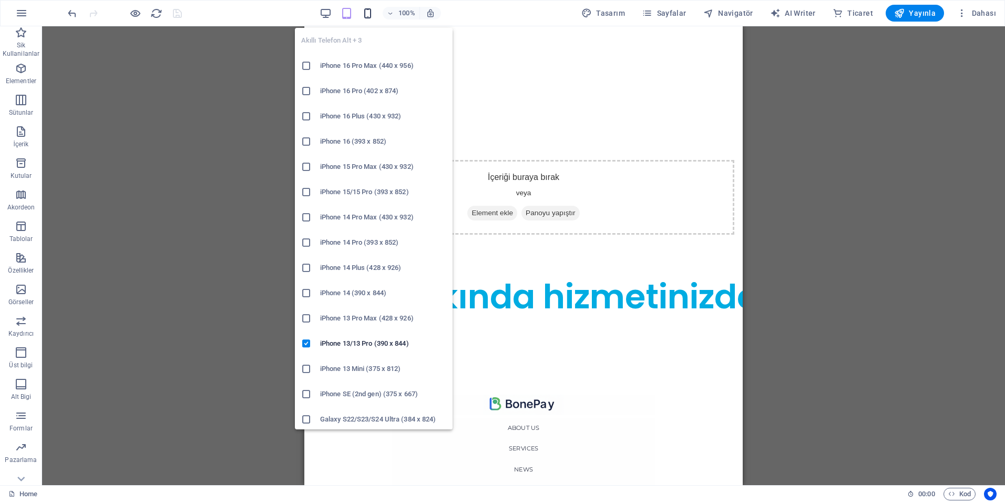
click at [373, 18] on icon "button" at bounding box center [368, 13] width 12 height 12
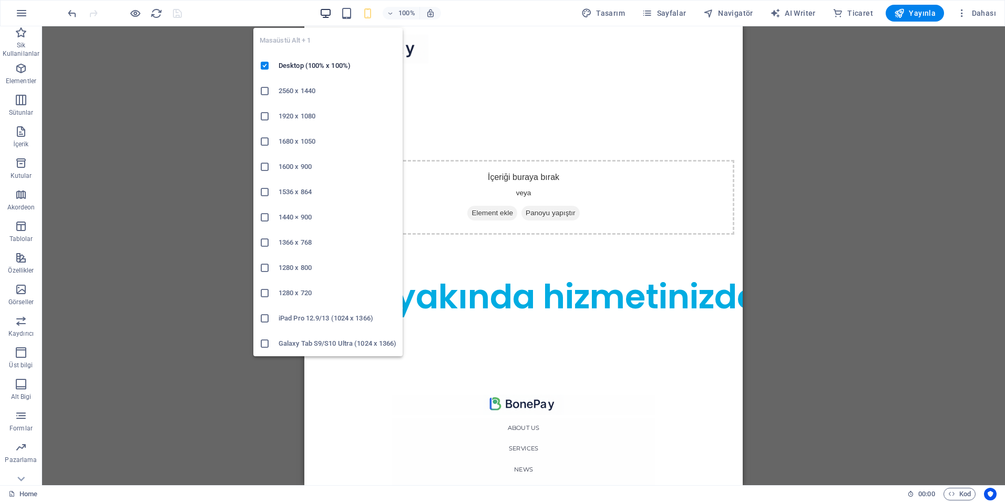
click at [328, 12] on icon "button" at bounding box center [326, 13] width 12 height 12
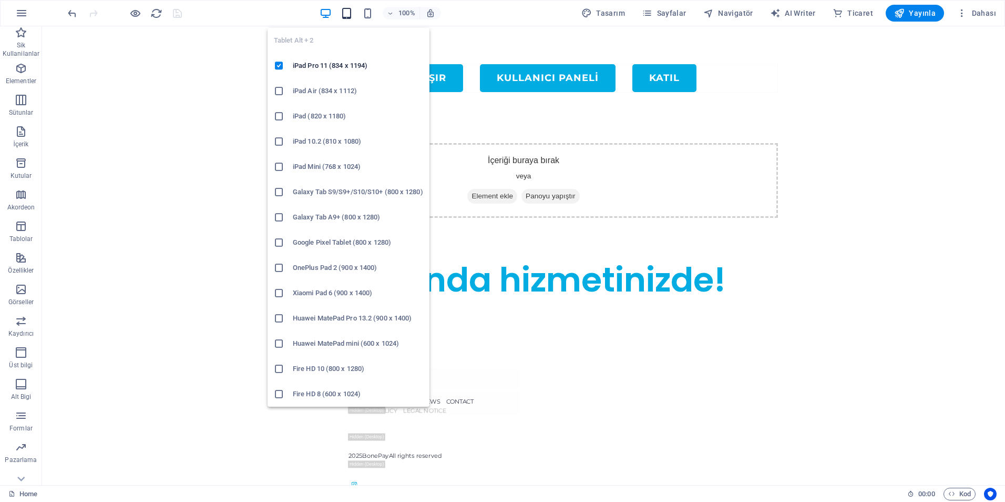
click at [353, 16] on icon "button" at bounding box center [347, 13] width 12 height 12
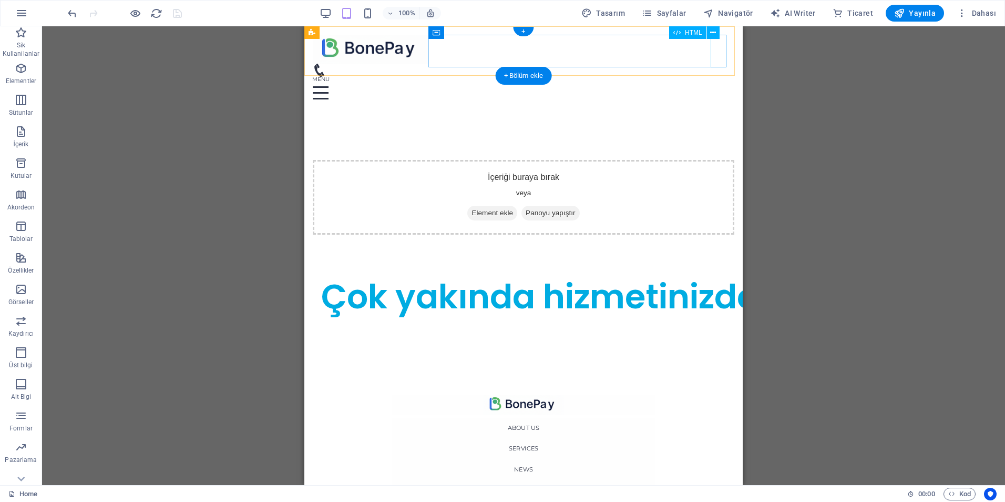
click at [714, 77] on div "Menu" at bounding box center [524, 93] width 422 height 33
click at [695, 32] on span "HTML" at bounding box center [693, 32] width 17 height 6
drag, startPoint x: 451, startPoint y: 34, endPoint x: 440, endPoint y: 39, distance: 12.2
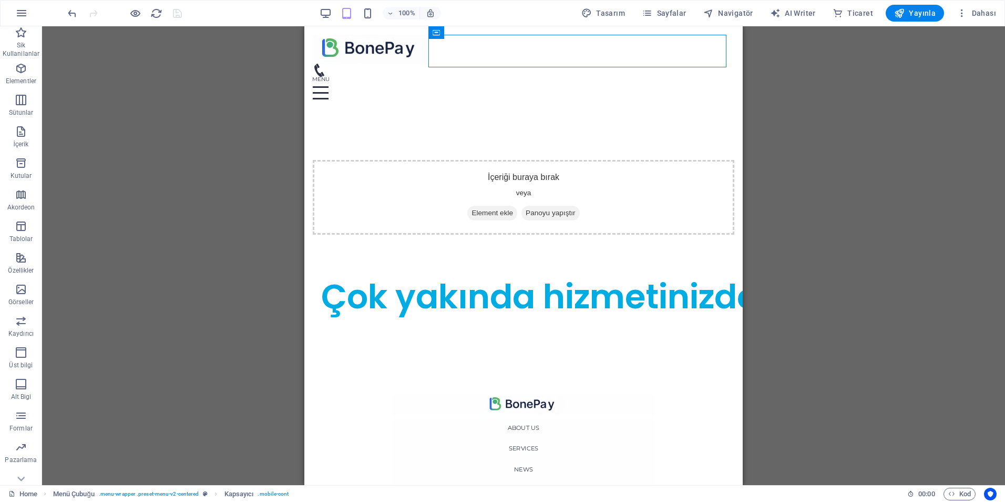
click at [440, 39] on div "Kapsayıcı" at bounding box center [439, 32] width 23 height 13
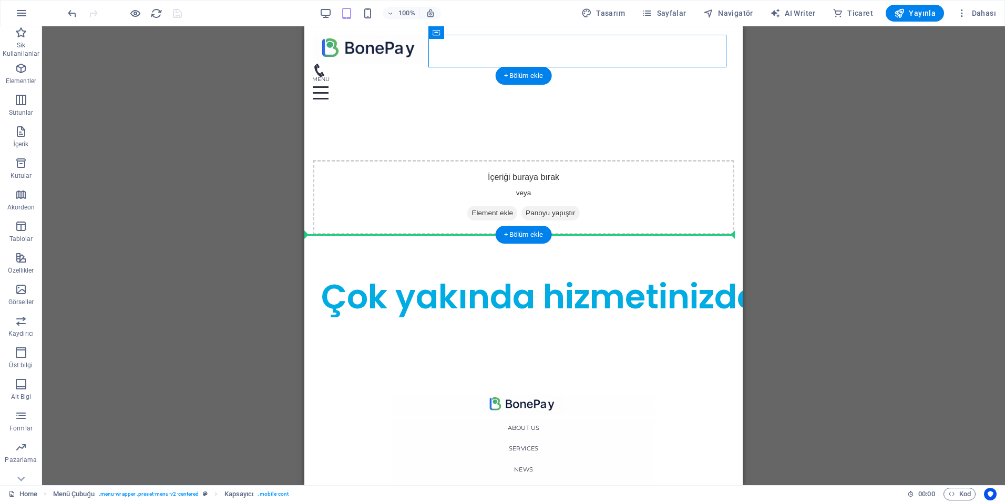
drag, startPoint x: 741, startPoint y: 58, endPoint x: 395, endPoint y: 207, distance: 377.3
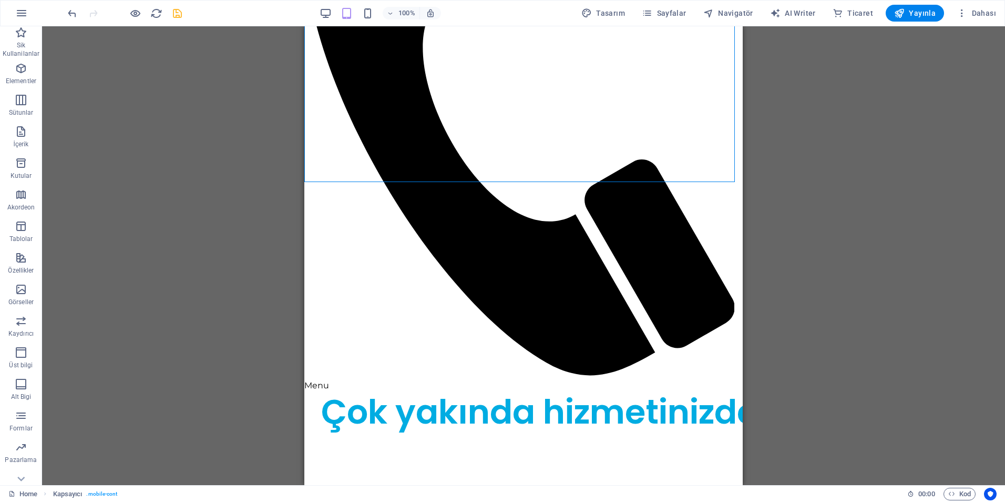
scroll to position [425, 0]
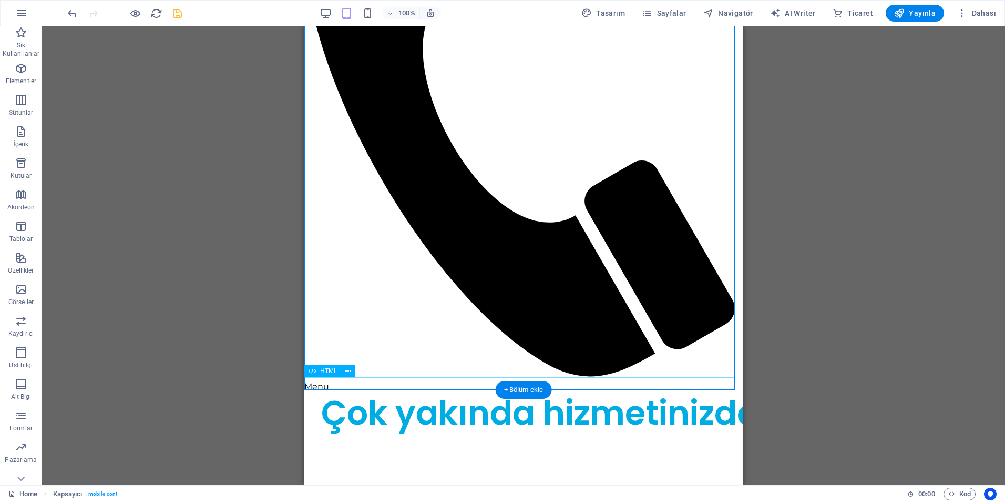
click at [322, 383] on div "Menu" at bounding box center [523, 386] width 438 height 13
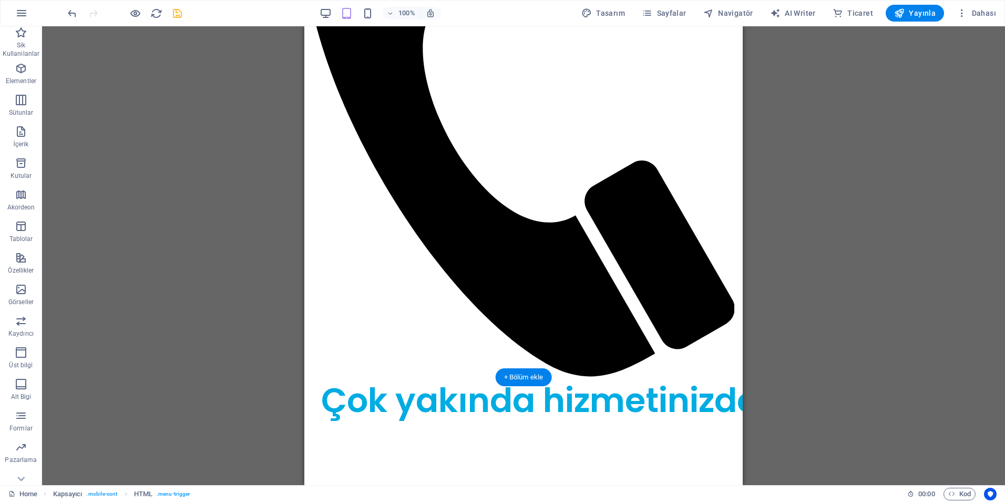
drag, startPoint x: 322, startPoint y: 383, endPoint x: 329, endPoint y: 364, distance: 20.0
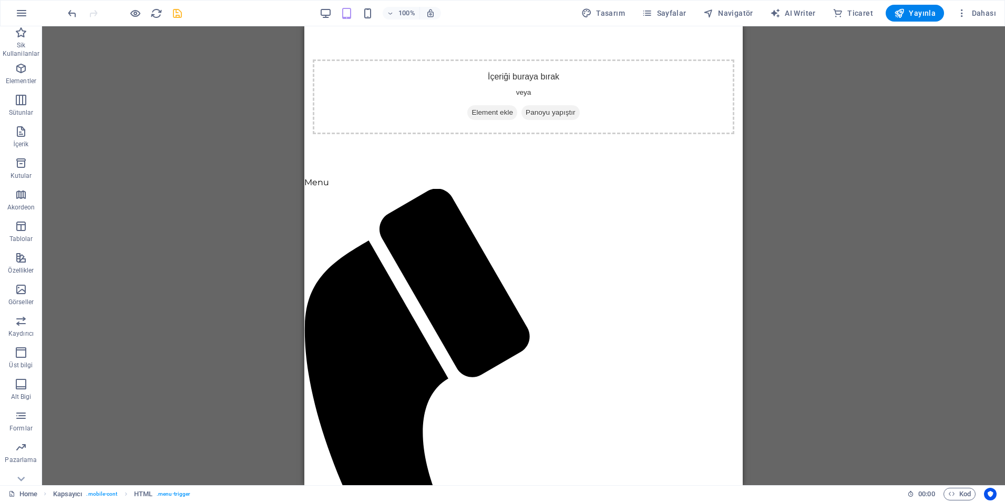
scroll to position [0, 0]
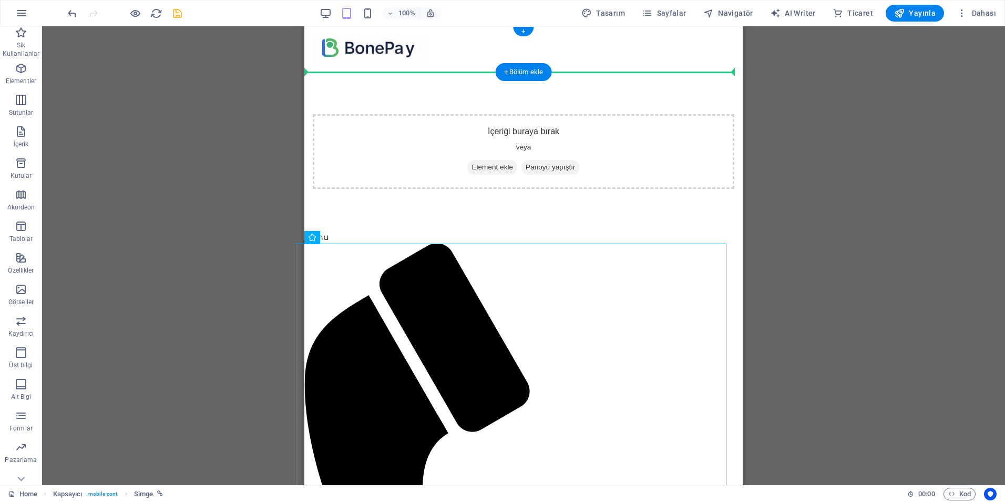
drag, startPoint x: 451, startPoint y: 305, endPoint x: 635, endPoint y: 53, distance: 313.1
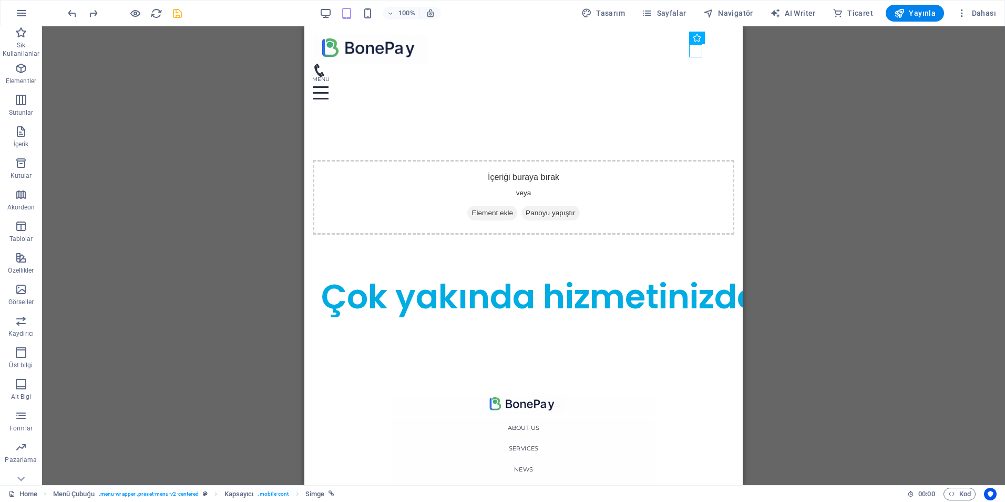
click at [200, 148] on div "İçerik Kayan Yazı Kapsayıcı İçerik Kayan Yazı Kapsayıcı Yer Tutucu Menü Menü Çu…" at bounding box center [523, 255] width 963 height 458
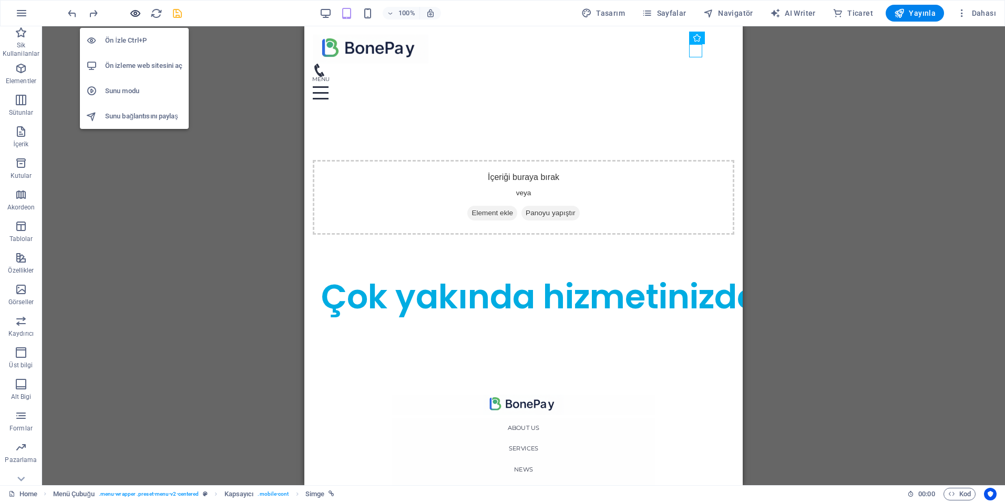
click at [131, 13] on icon "button" at bounding box center [135, 13] width 12 height 12
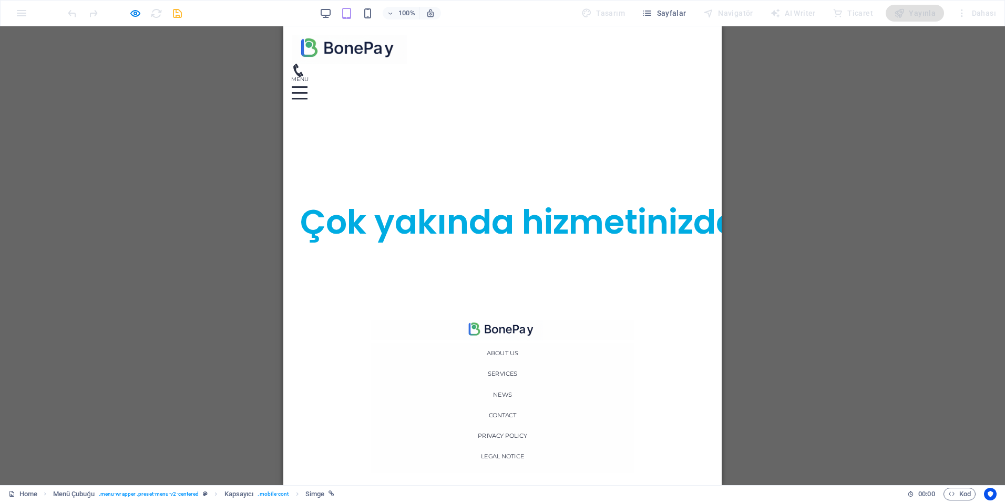
click at [305, 64] on icon at bounding box center [298, 70] width 13 height 13
click at [132, 196] on div "İçerik Kayan Yazı Kapsayıcı İçerik Kayan Yazı Kapsayıcı Yer Tutucu Menü Menü Çu…" at bounding box center [502, 255] width 1005 height 458
click at [308, 86] on div "Menu" at bounding box center [300, 92] width 16 height 13
click at [667, 12] on span "Sayfalar" at bounding box center [664, 13] width 45 height 11
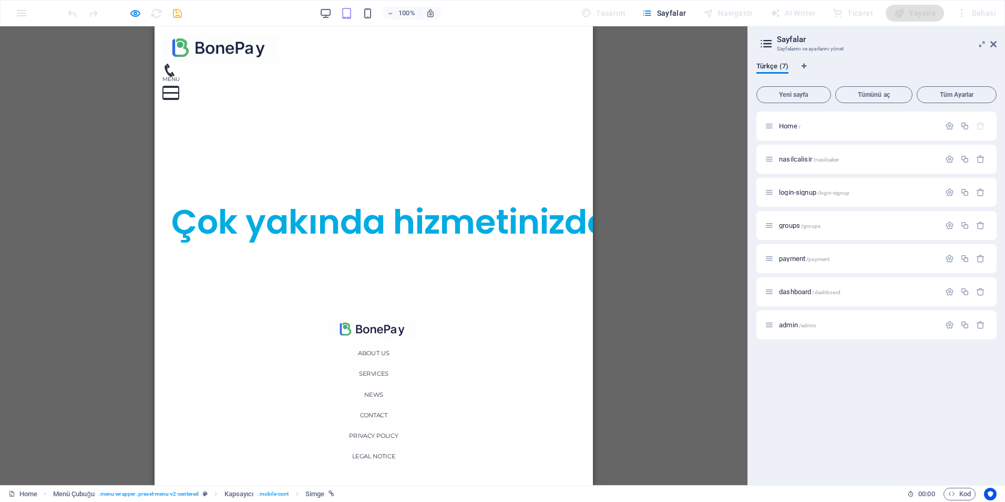
click at [179, 86] on button "Menu" at bounding box center [171, 87] width 16 height 2
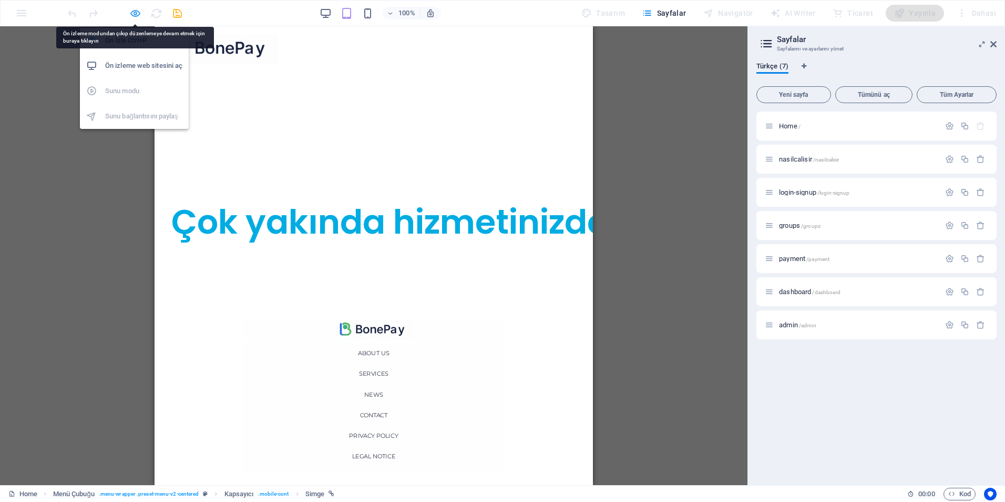
click at [139, 13] on icon "button" at bounding box center [135, 13] width 12 height 12
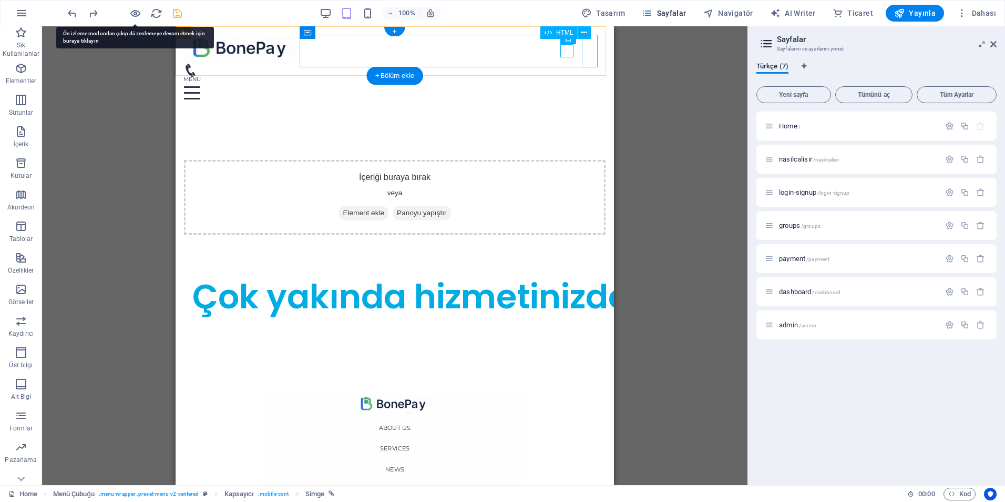
click at [590, 77] on div "Menu" at bounding box center [395, 93] width 422 height 33
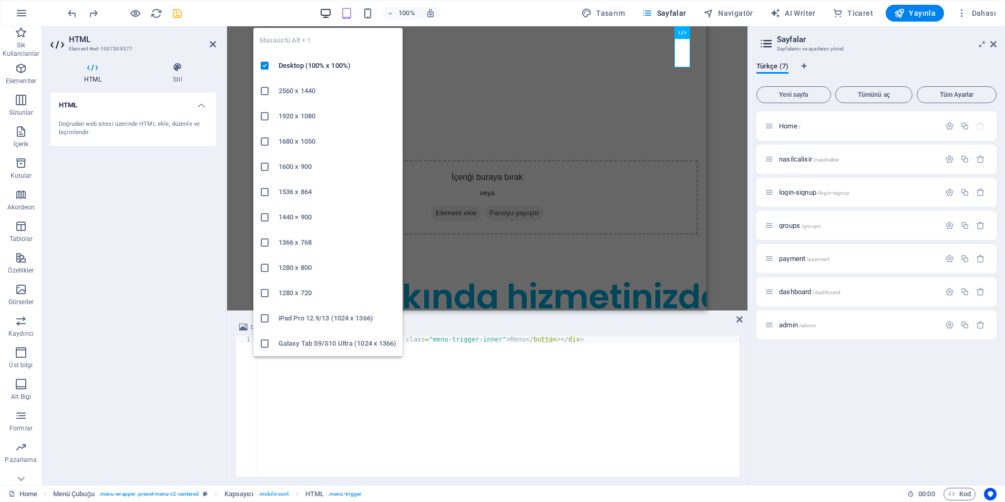
click at [332, 15] on icon "button" at bounding box center [326, 13] width 12 height 12
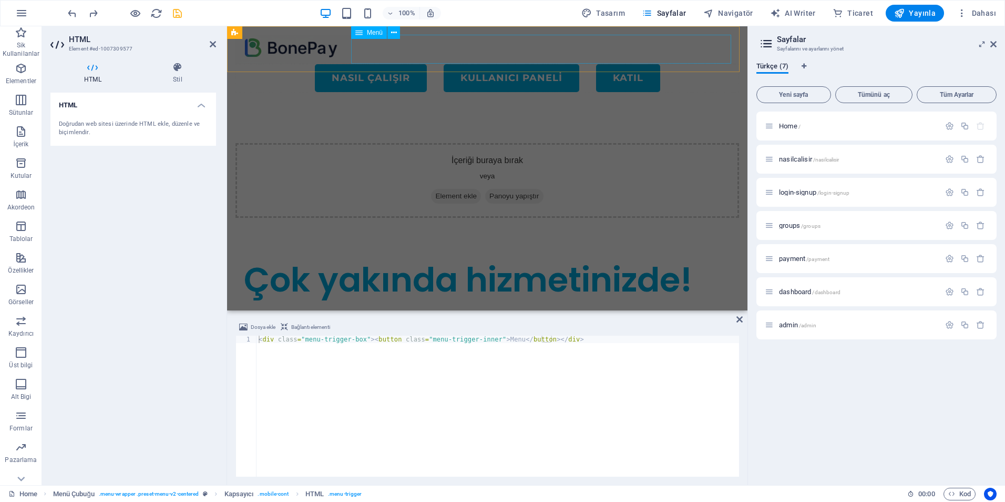
click at [448, 64] on nav "Nasıl Çalışır KULLANICI PANELİ KATIL" at bounding box center [488, 78] width 504 height 29
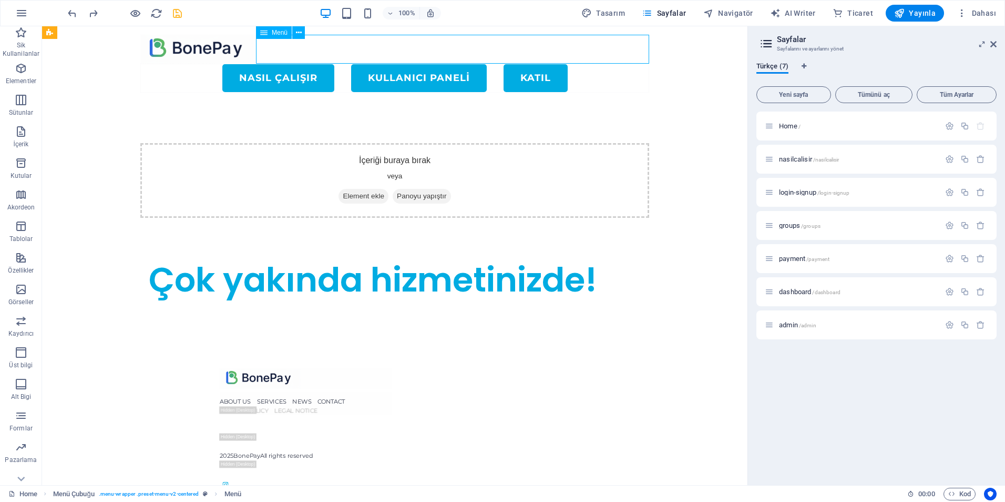
click at [271, 64] on nav "Nasıl Çalışır KULLANICI PANELİ KATIL" at bounding box center [394, 78] width 509 height 29
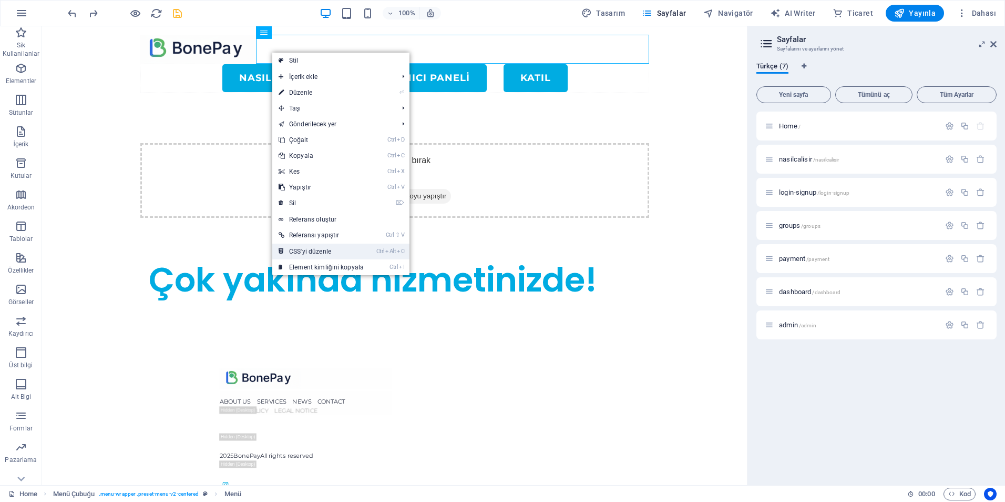
click at [324, 250] on link "Ctrl Alt C CSS'yi düzenle" at bounding box center [321, 251] width 98 height 16
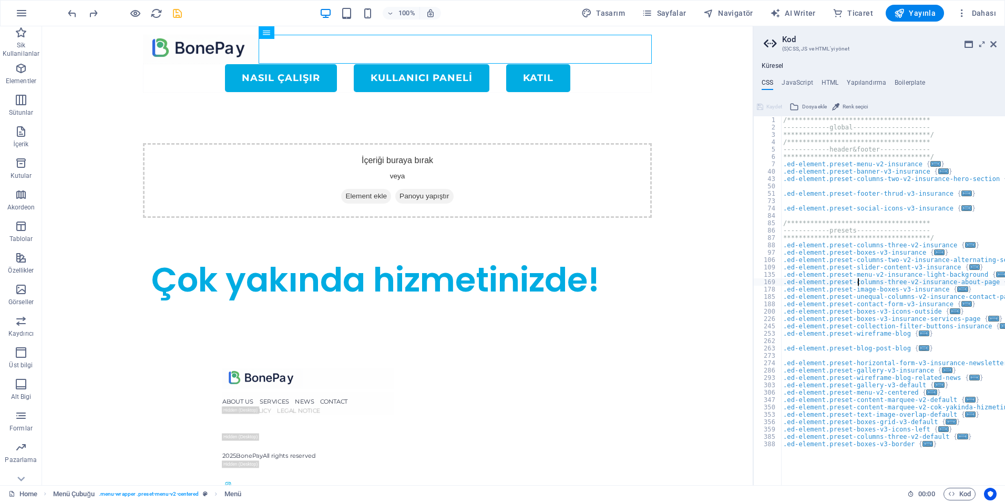
click at [855, 379] on div "**********" at bounding box center [898, 303] width 234 height 375
type textarea "); }"
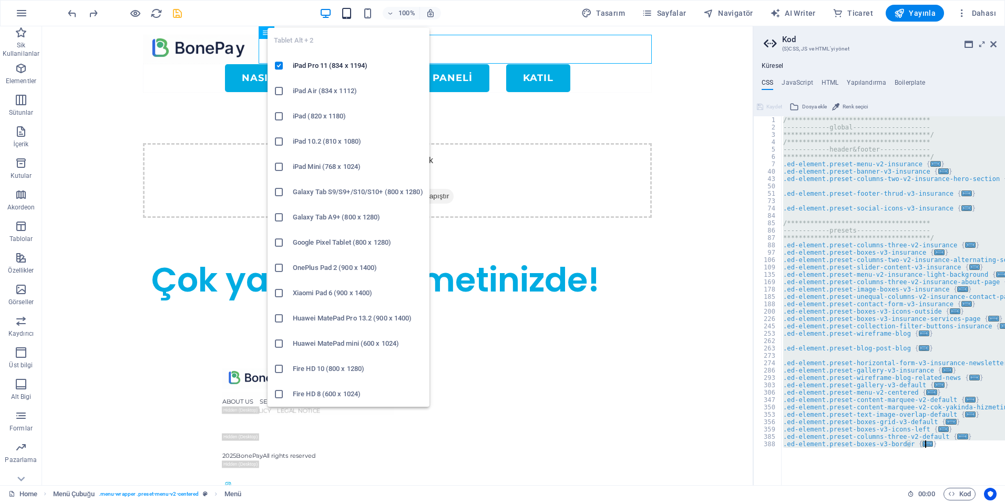
click at [350, 12] on icon "button" at bounding box center [347, 13] width 12 height 12
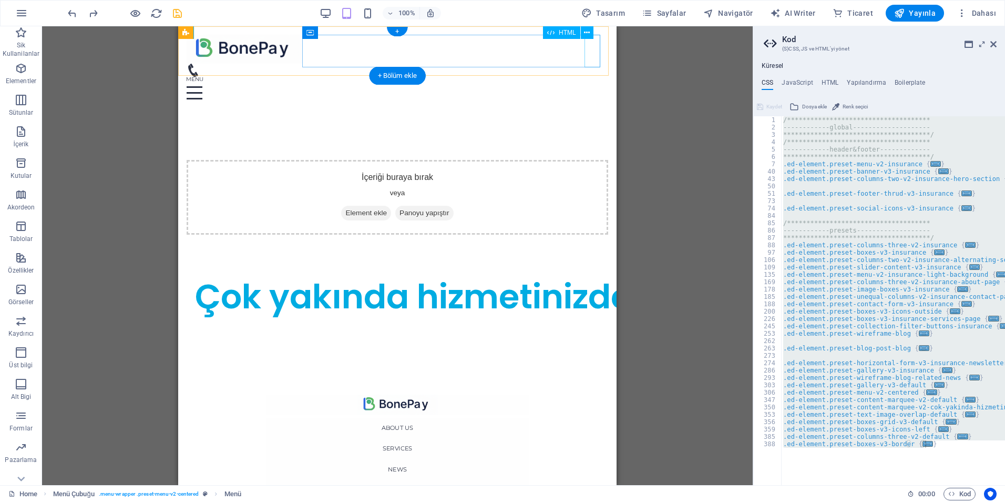
click at [596, 77] on div "Menu" at bounding box center [398, 93] width 422 height 33
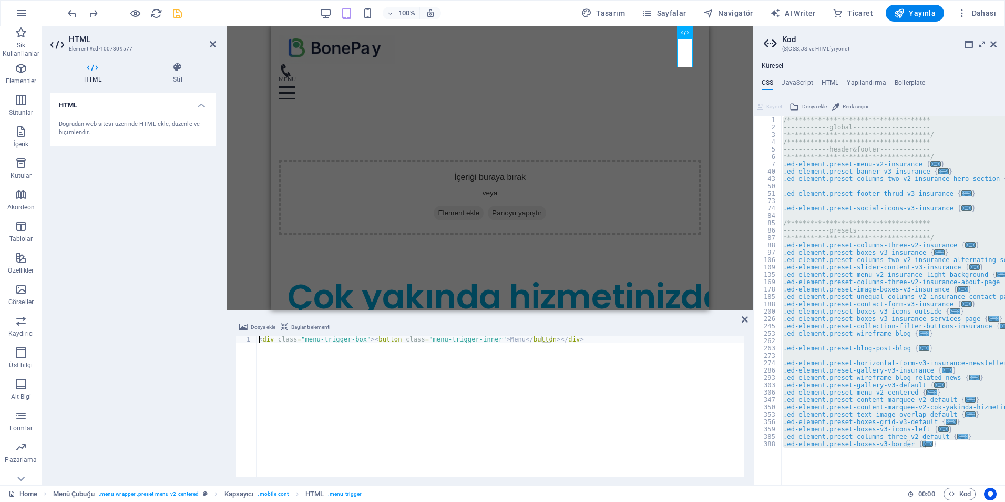
click at [375, 396] on div "< div class = "menu-trigger-box" > < button class = "menu-trigger-inner" > Menu…" at bounding box center [501, 413] width 488 height 156
type textarea "}"
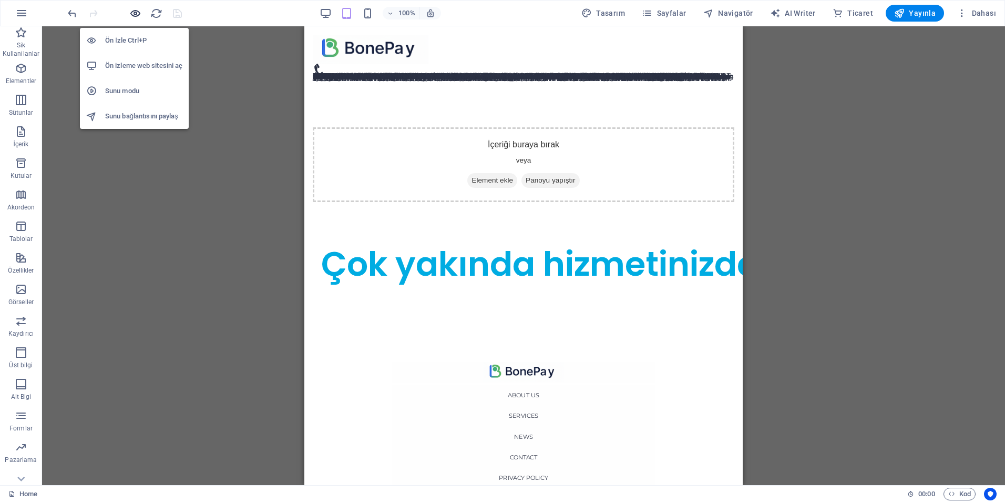
click at [138, 13] on icon "button" at bounding box center [135, 13] width 12 height 12
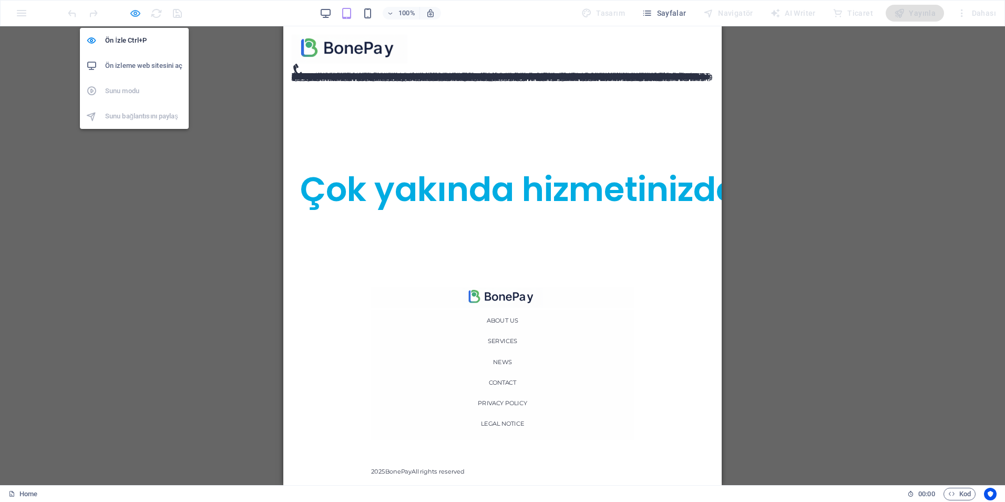
click at [138, 13] on icon "button" at bounding box center [135, 13] width 12 height 12
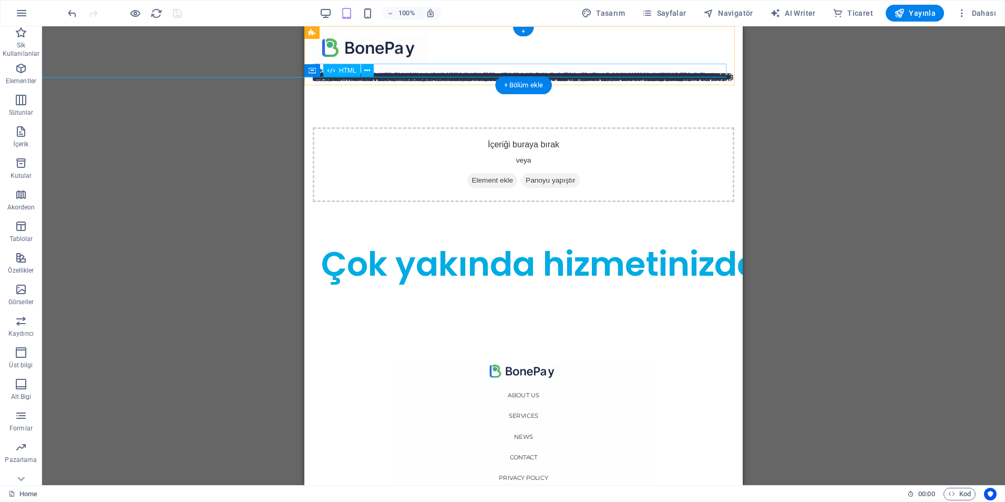
click at [620, 77] on div at bounding box center [524, 77] width 422 height 0
click at [648, 81] on div "Nasıl Çalışır KULLANICI PANELİ KATIL" at bounding box center [523, 55] width 438 height 59
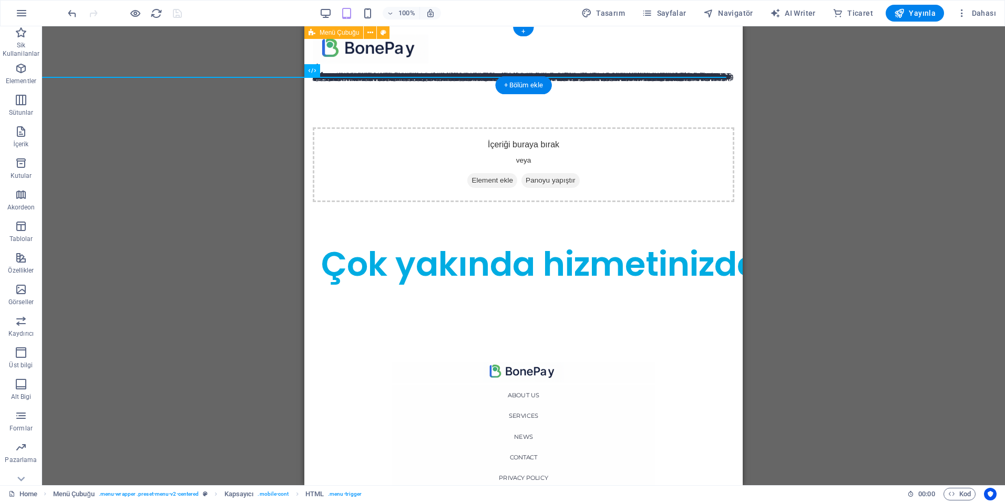
click at [648, 81] on div "Nasıl Çalışır KULLANICI PANELİ KATIL" at bounding box center [523, 55] width 438 height 59
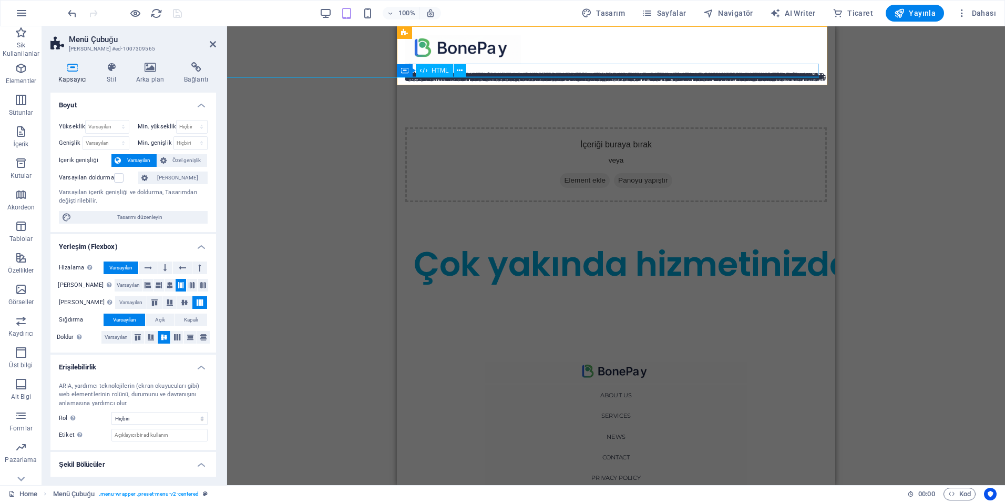
click at [441, 71] on span "HTML" at bounding box center [440, 70] width 17 height 6
click at [439, 70] on span "HTML" at bounding box center [440, 70] width 17 height 6
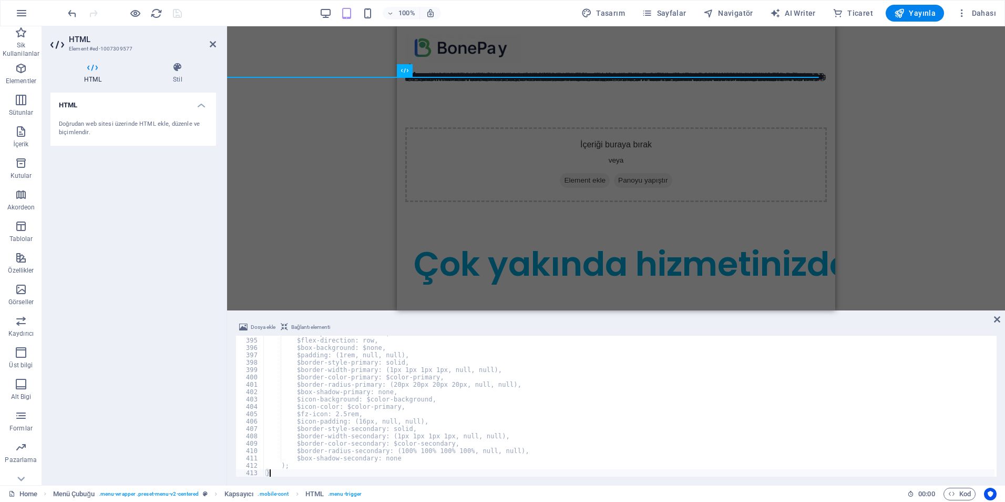
click at [438, 420] on div "$icon-position: outside, $flex-direction: row, $box-background: $none, $padding…" at bounding box center [629, 407] width 731 height 156
type textarea "); }"
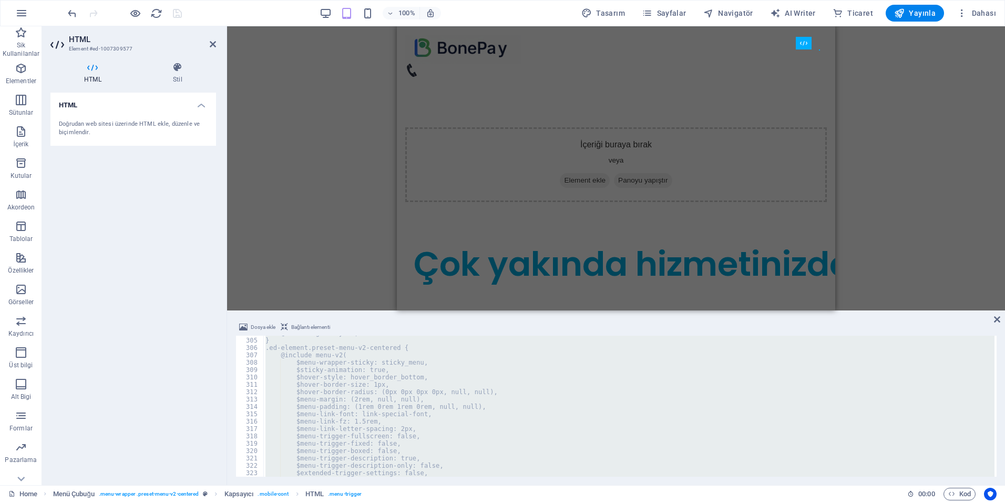
scroll to position [2173, 0]
type textarea "<div class="menu-trigger-box"><button class="menu-trigger-inner">Menu</button><…"
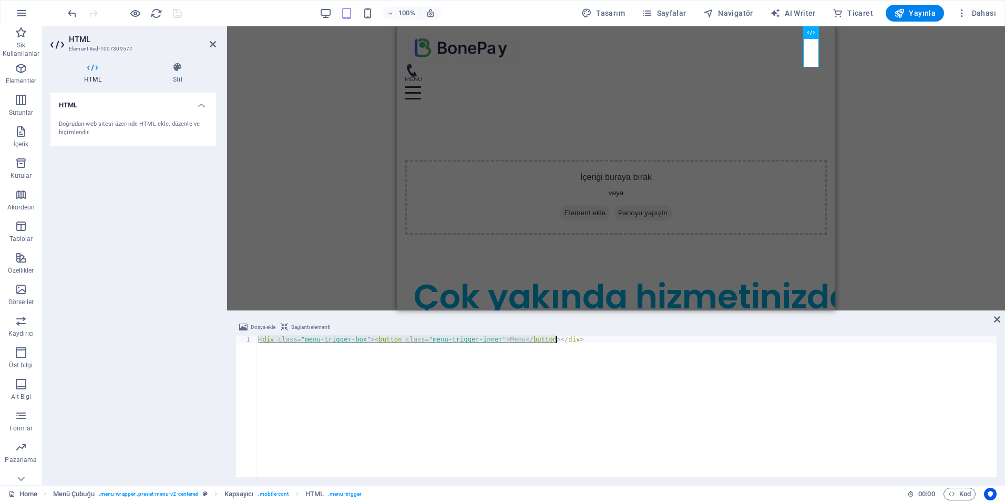
click at [331, 370] on div "< div class = "menu-trigger-box" > < button class = "menu-trigger-inner" > Menu…" at bounding box center [627, 405] width 740 height 141
click at [580, 331] on div "Dosya ekle Bağlantı elementi" at bounding box center [616, 328] width 761 height 15
click at [577, 341] on div "< div class = "menu-trigger-box" > < button class = "menu-trigger-inner" > Menu…" at bounding box center [627, 413] width 740 height 156
click at [177, 75] on h4 "Stil" at bounding box center [177, 73] width 77 height 22
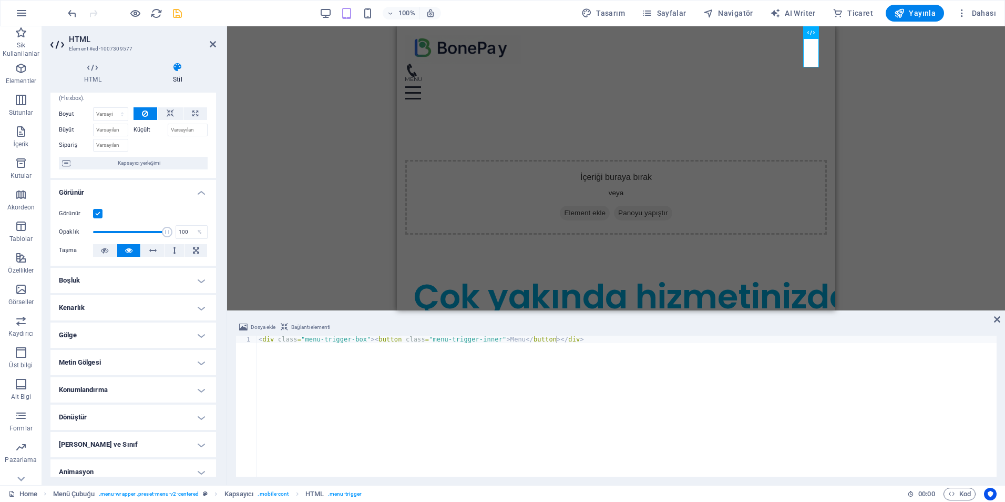
scroll to position [0, 0]
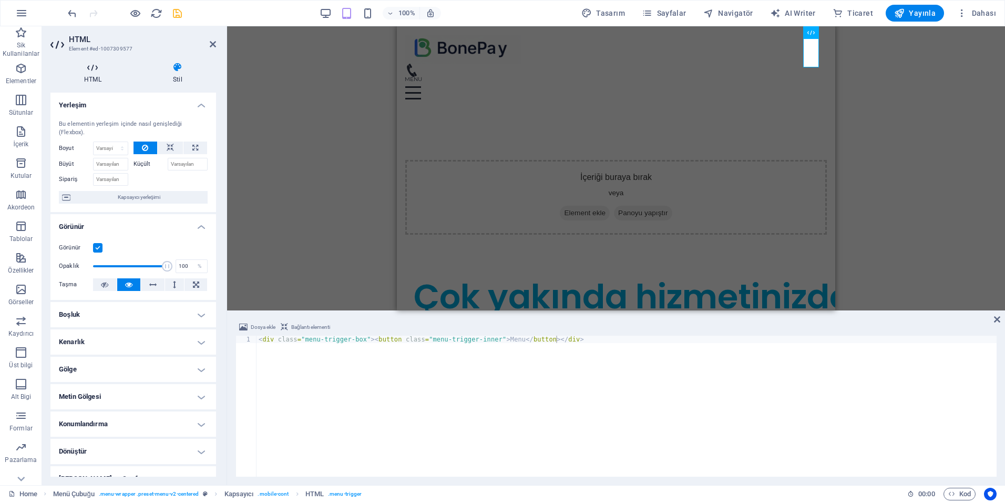
click at [93, 81] on h4 "HTML" at bounding box center [94, 73] width 89 height 22
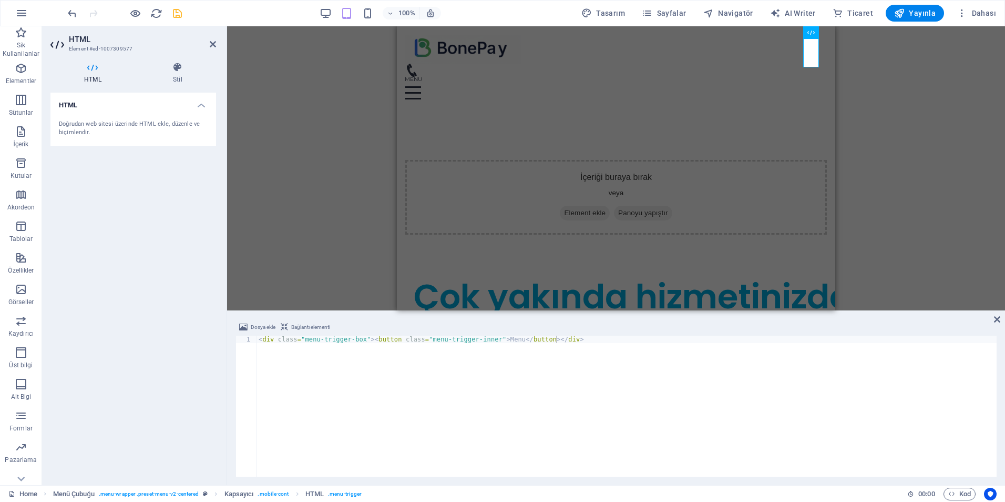
click at [291, 98] on div "İçerik Kayan Yazı Kapsayıcı İçerik Kayan Yazı Kapsayıcı Yer Tutucu Menü Menü Çu…" at bounding box center [616, 168] width 778 height 284
click at [180, 70] on icon at bounding box center [177, 67] width 77 height 11
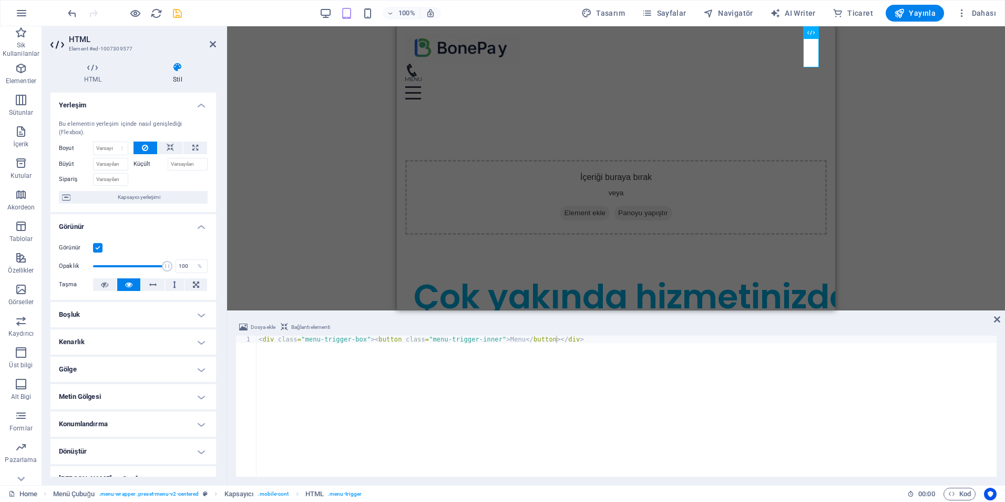
click at [312, 203] on div "İçerik Kayan Yazı Kapsayıcı İçerik Kayan Yazı Kapsayıcı Yer Tutucu Menü Menü Çu…" at bounding box center [616, 168] width 778 height 284
click at [315, 79] on div "İçerik Kayan Yazı Kapsayıcı İçerik Kayan Yazı Kapsayıcı Yer Tutucu Menü Menü Çu…" at bounding box center [616, 168] width 778 height 284
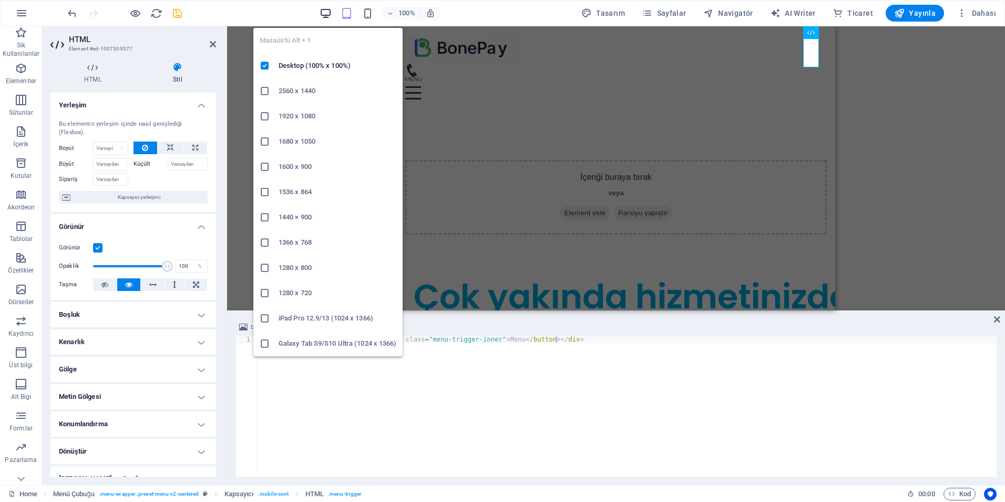
click at [332, 9] on icon "button" at bounding box center [326, 13] width 12 height 12
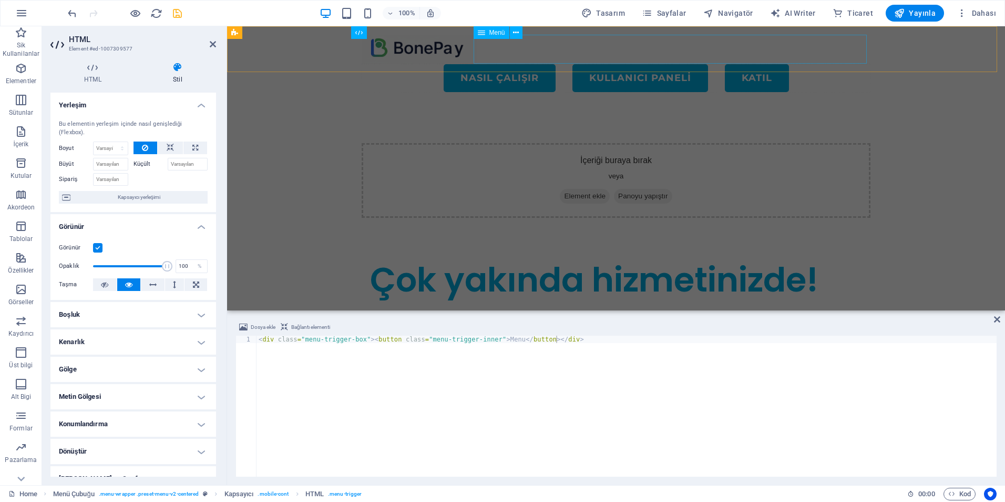
click at [492, 64] on nav "Nasıl Çalışır KULLANICI PANELİ KATIL" at bounding box center [616, 78] width 509 height 29
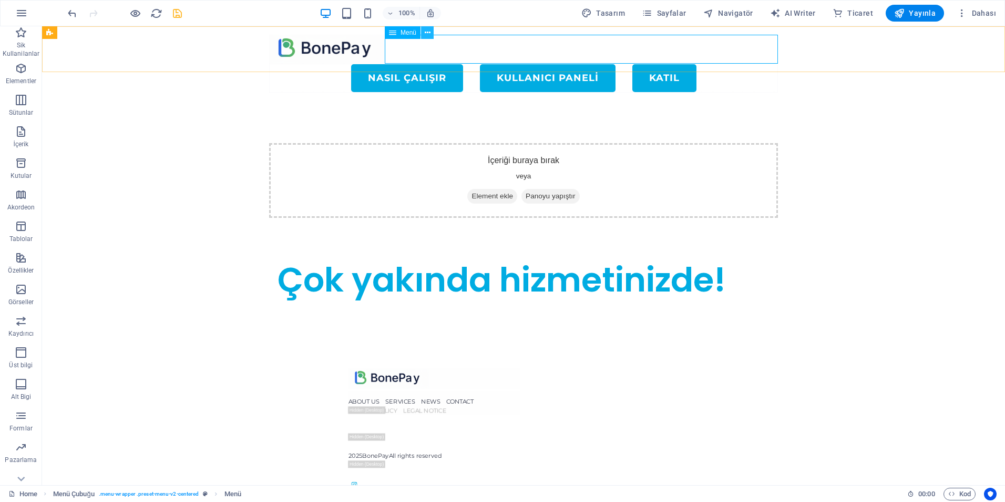
click at [426, 30] on icon at bounding box center [428, 32] width 6 height 11
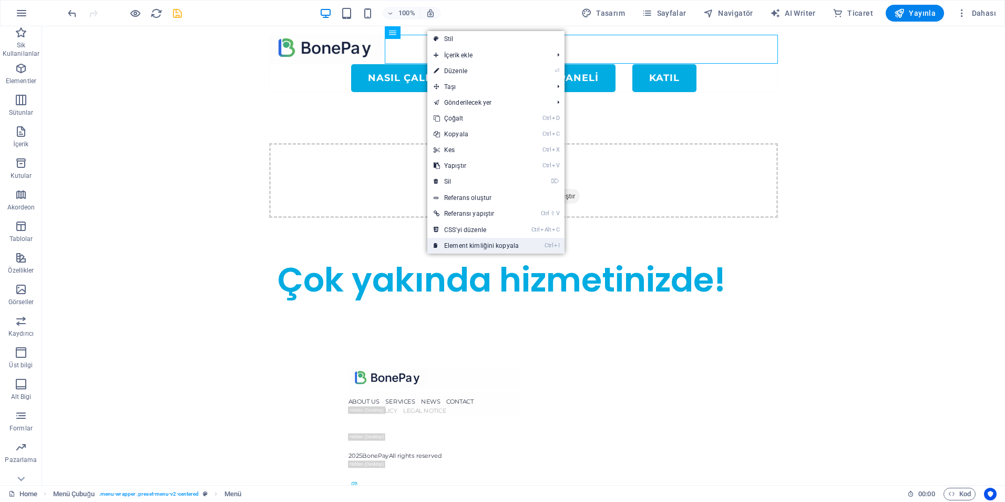
click at [471, 246] on link "Ctrl I Element kimliğini kopyala" at bounding box center [476, 246] width 98 height 16
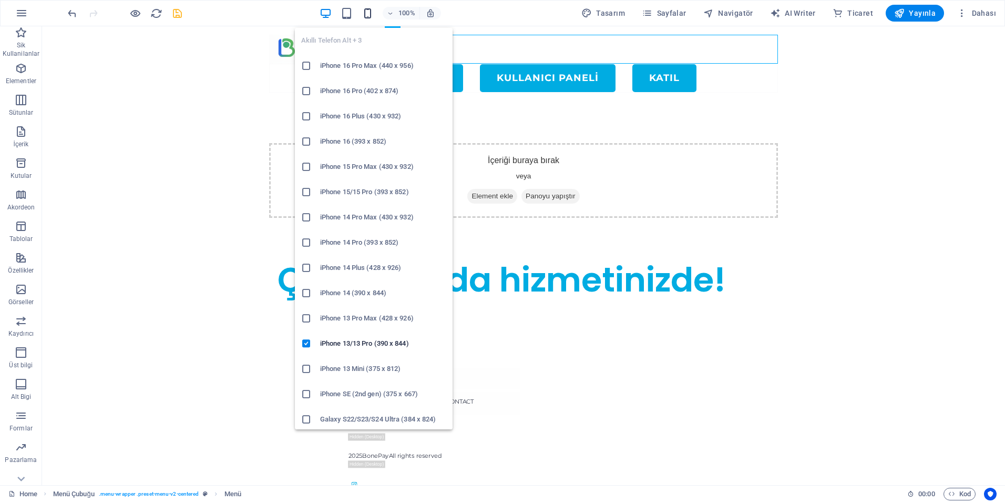
click at [369, 18] on icon "button" at bounding box center [368, 13] width 12 height 12
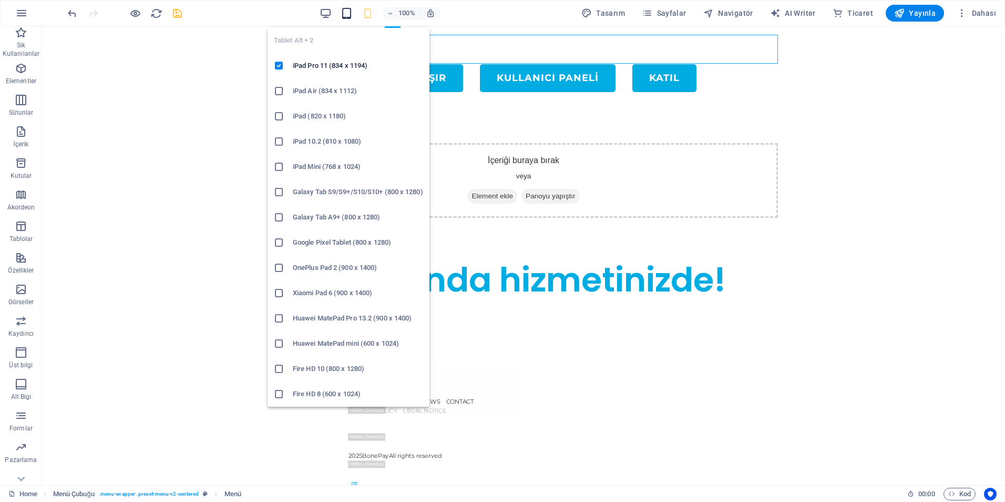
click at [352, 16] on icon "button" at bounding box center [347, 13] width 12 height 12
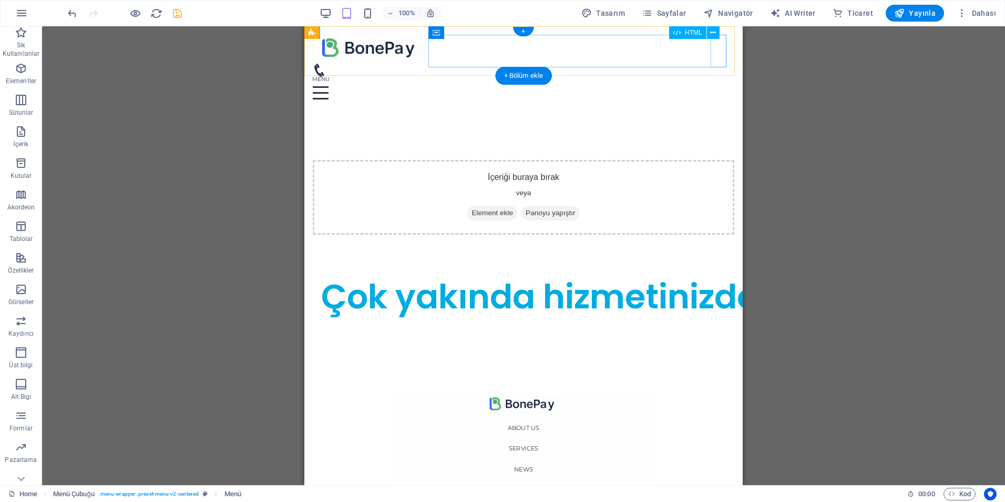
click at [718, 77] on div "Menu" at bounding box center [524, 93] width 422 height 33
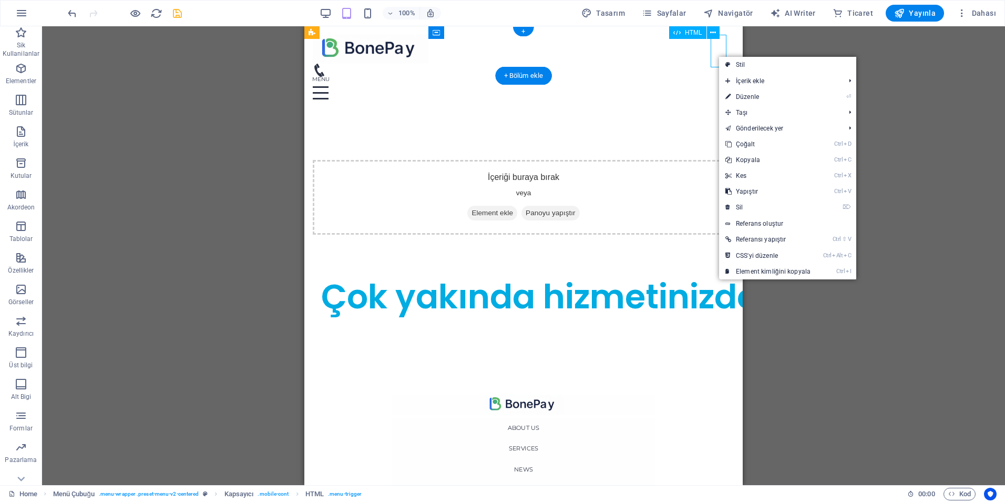
click at [718, 77] on div "Menu" at bounding box center [524, 93] width 422 height 33
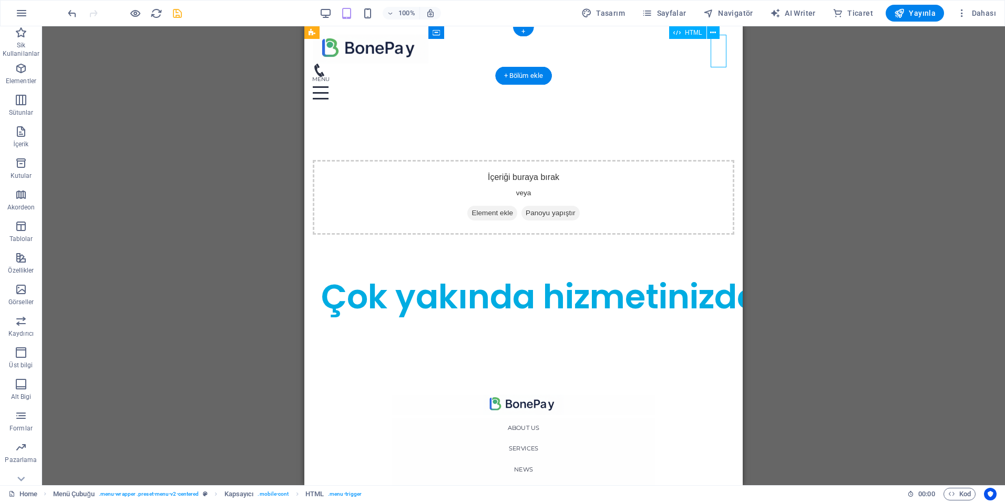
click at [718, 77] on div "Menu" at bounding box center [524, 93] width 422 height 33
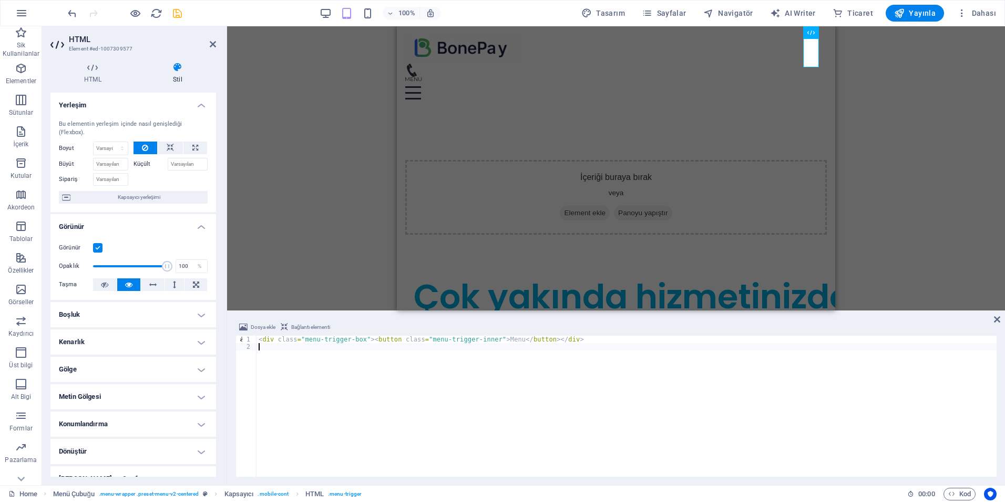
type textarea "#ed-1007309580"
click at [311, 152] on div "İçerik Kayan Yazı Kapsayıcı İçerik Kayan Yazı Kapsayıcı Yer Tutucu Menü Menü Çu…" at bounding box center [616, 168] width 778 height 284
click at [999, 321] on icon at bounding box center [997, 319] width 6 height 8
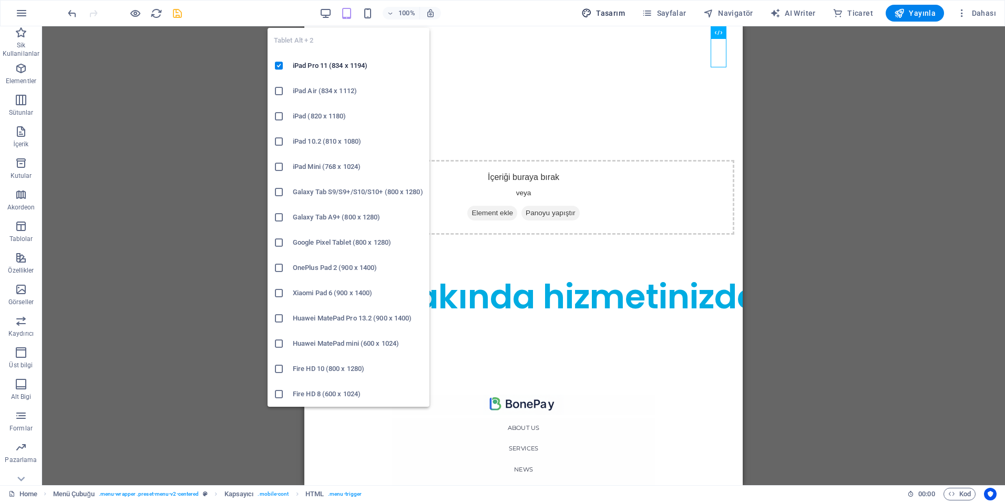
drag, startPoint x: 352, startPoint y: 15, endPoint x: 618, endPoint y: 14, distance: 265.5
click at [616, 13] on span "Tasarım" at bounding box center [603, 13] width 44 height 11
select select "600"
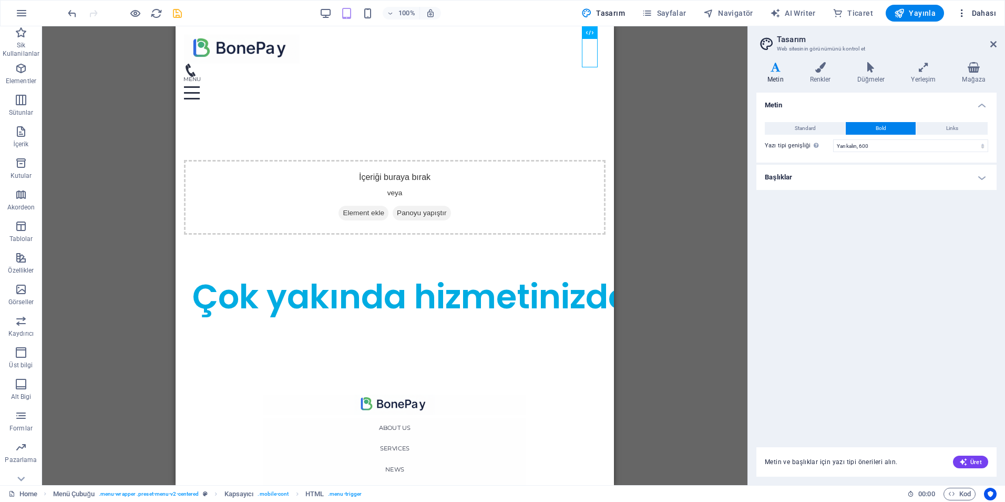
click at [970, 18] on span "Dahası" at bounding box center [976, 13] width 39 height 11
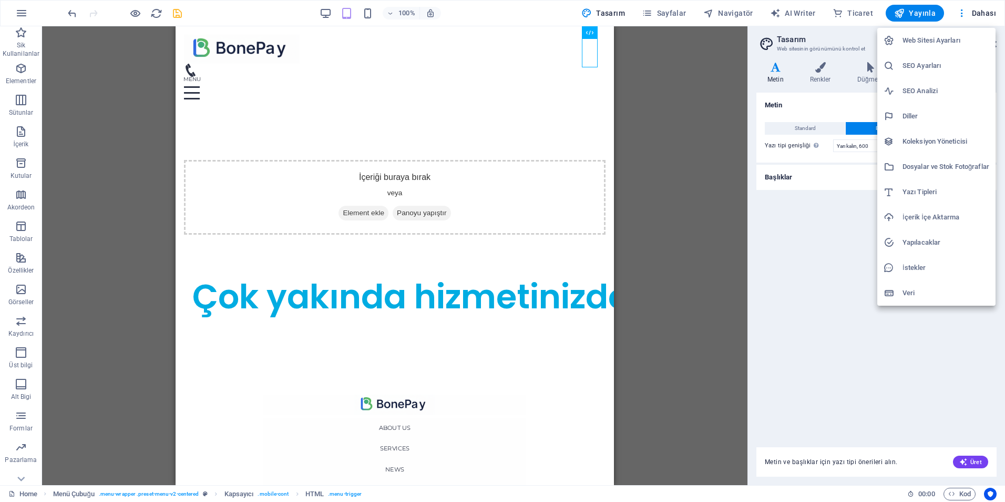
click at [950, 38] on h6 "Web Sitesi Ayarları" at bounding box center [946, 40] width 87 height 13
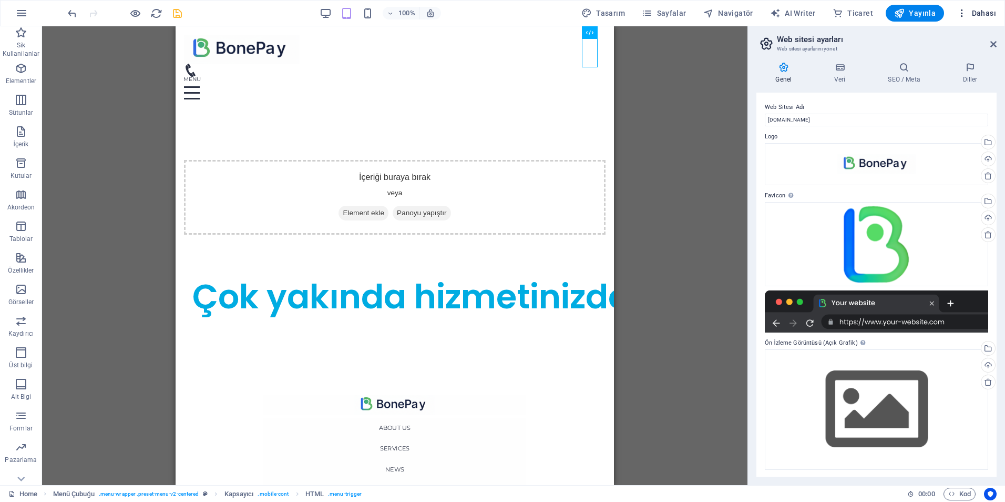
click at [982, 12] on span "Dahası" at bounding box center [976, 13] width 39 height 11
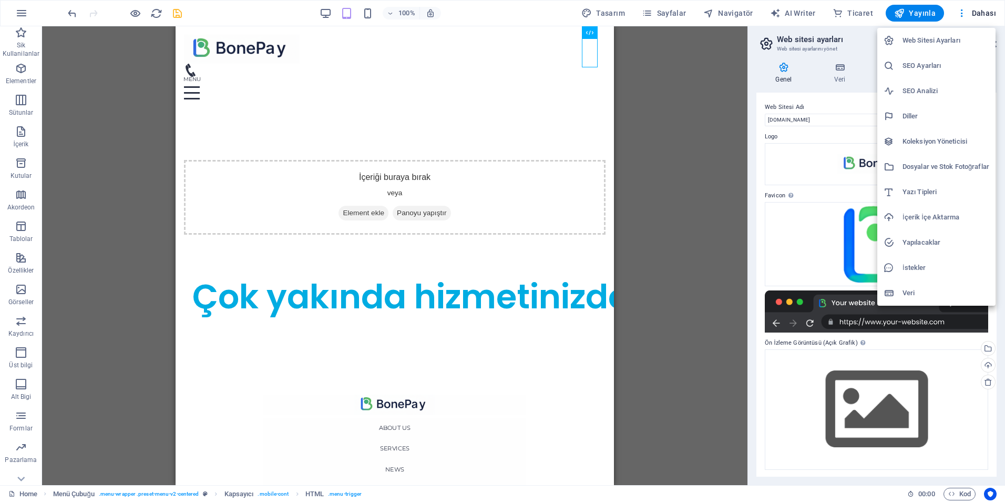
click at [918, 144] on h6 "Koleksiyon Yöneticisi" at bounding box center [946, 141] width 87 height 13
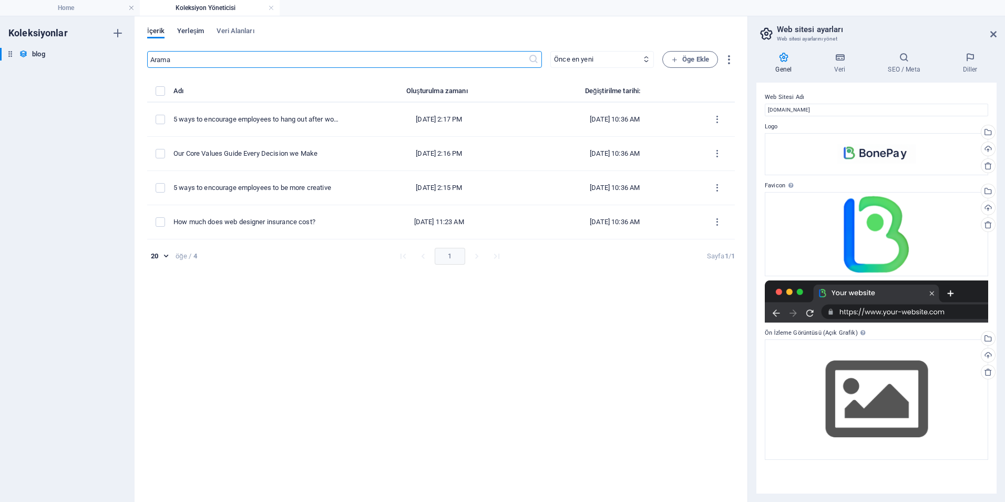
click at [189, 32] on span "Yerleşim" at bounding box center [190, 32] width 27 height 15
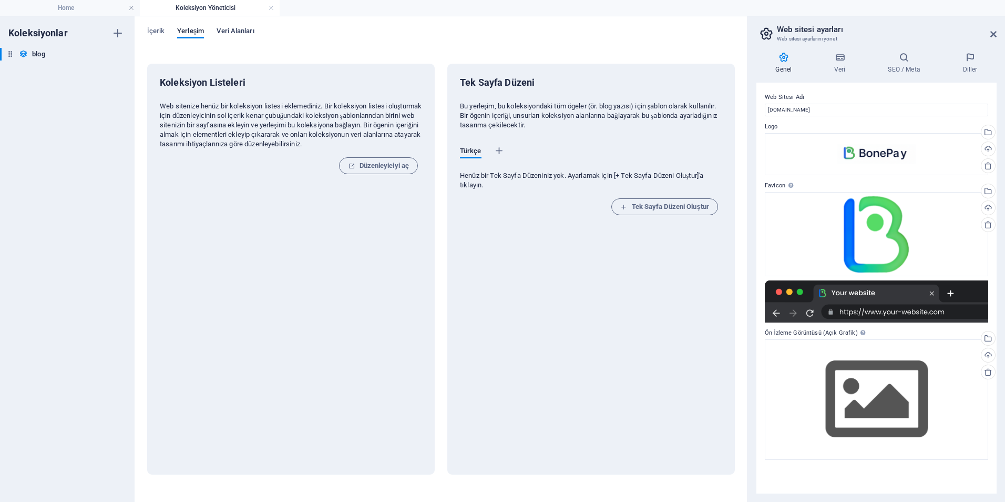
click at [219, 32] on span "Veri Alanları" at bounding box center [235, 32] width 37 height 15
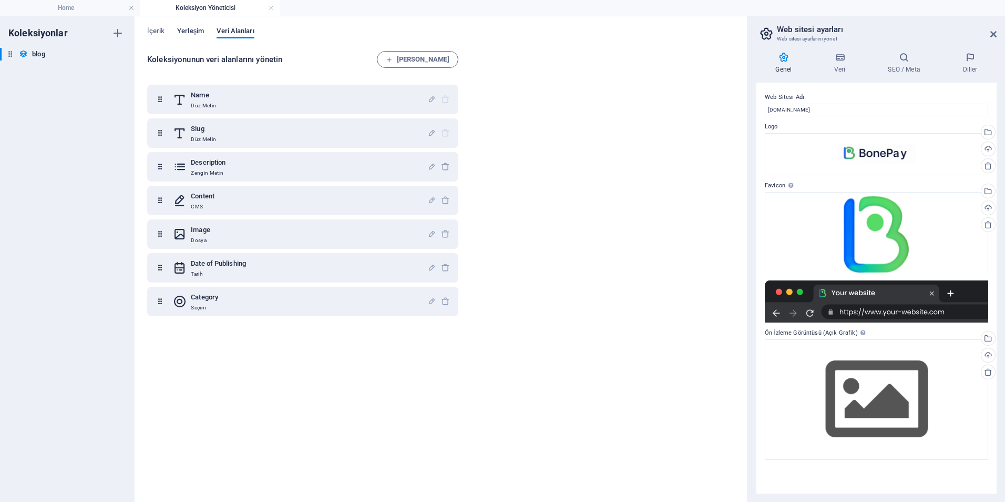
click at [199, 34] on span "Yerleşim" at bounding box center [190, 32] width 27 height 15
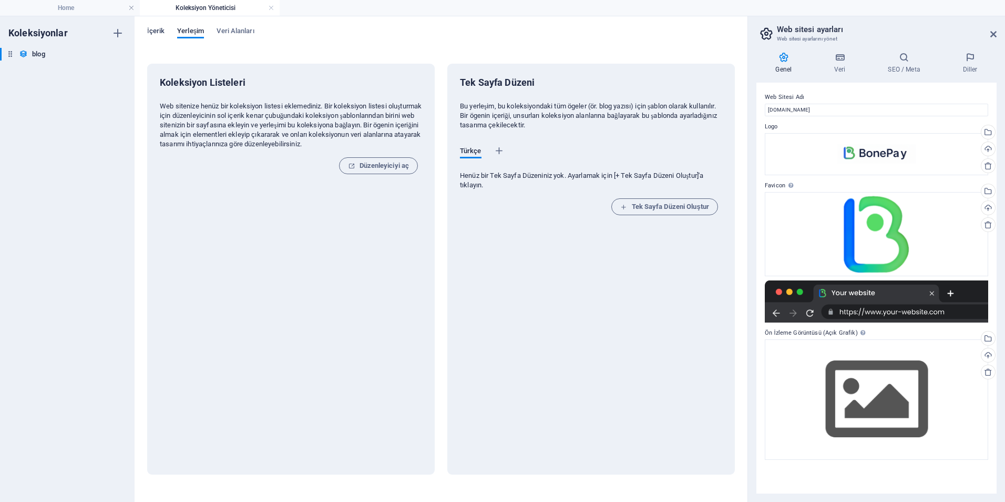
click at [160, 34] on span "İçerik" at bounding box center [155, 32] width 17 height 15
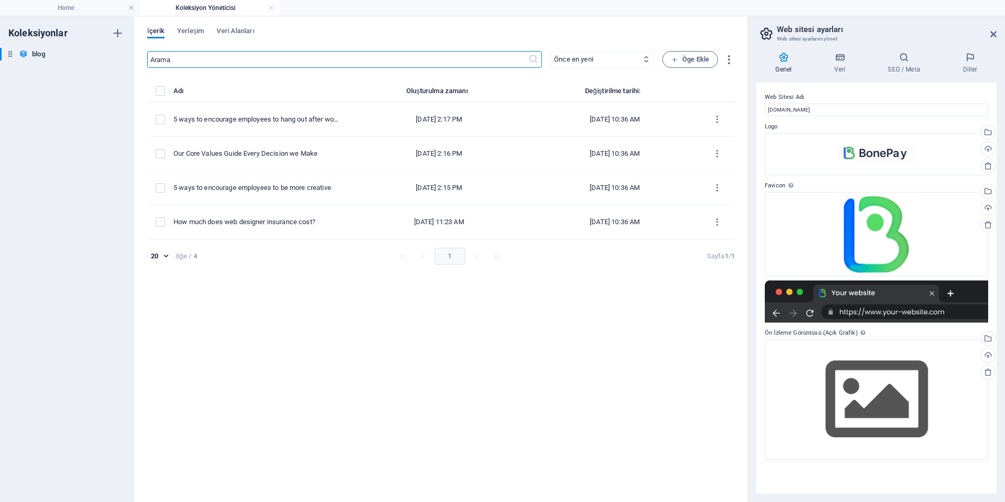
click at [1000, 34] on aside "Web sitesi ayarları Web sitesi ayarlarını yönet Genel Veri SEO / Meta Diller We…" at bounding box center [877, 258] width 258 height 485
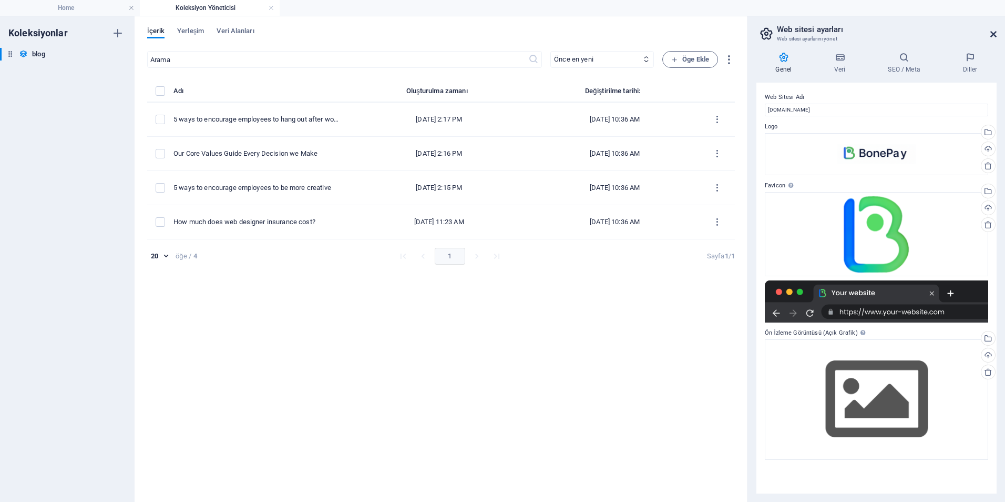
click at [994, 36] on icon at bounding box center [994, 34] width 6 height 8
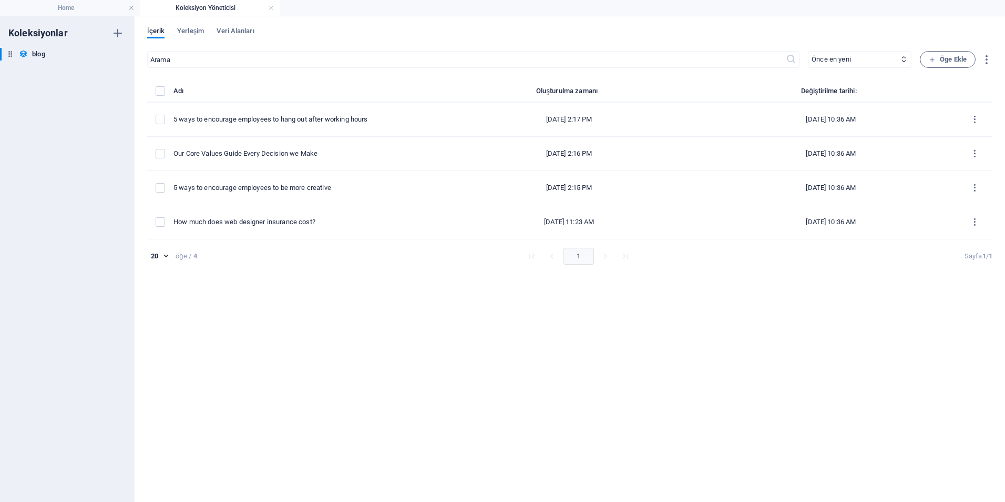
click at [276, 11] on h4 "Koleksiyon Yöneticisi" at bounding box center [210, 8] width 140 height 12
click at [273, 9] on link at bounding box center [271, 8] width 6 height 10
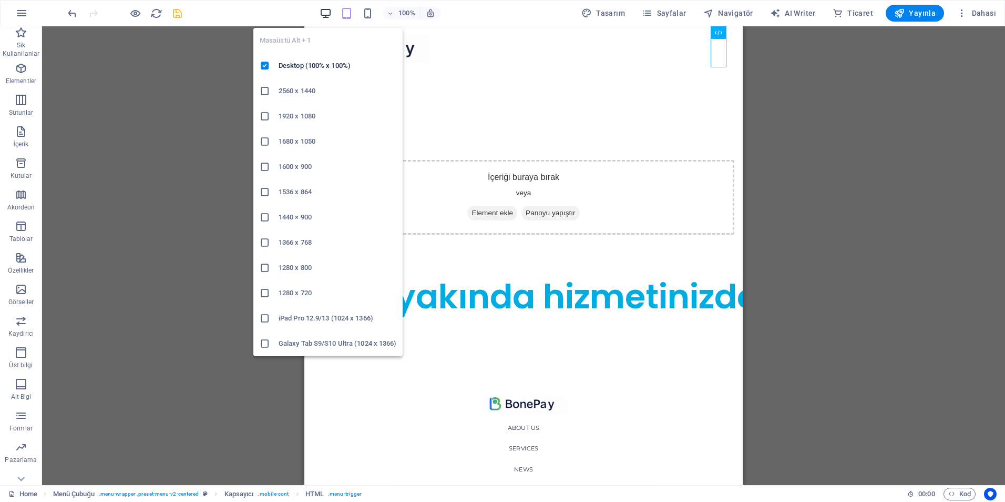
click at [331, 14] on icon "button" at bounding box center [326, 13] width 12 height 12
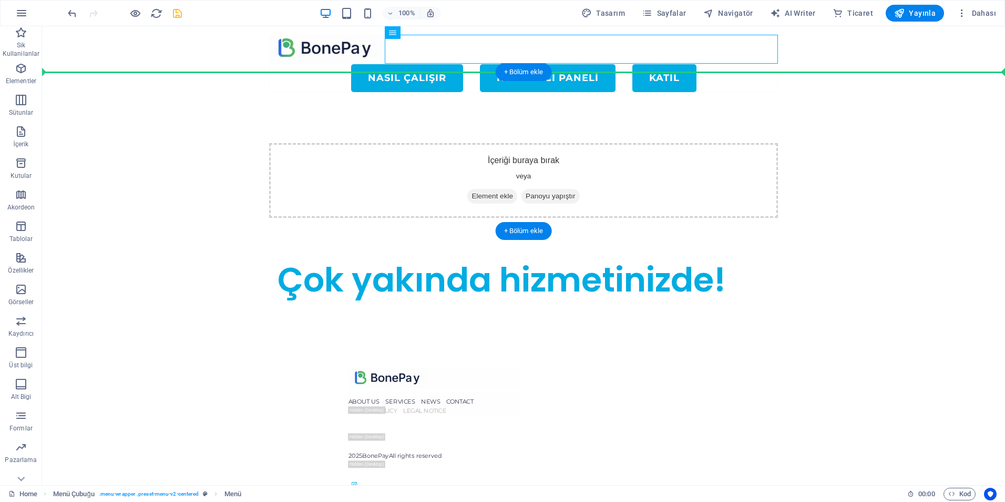
drag, startPoint x: 442, startPoint y: 60, endPoint x: 372, endPoint y: 95, distance: 78.1
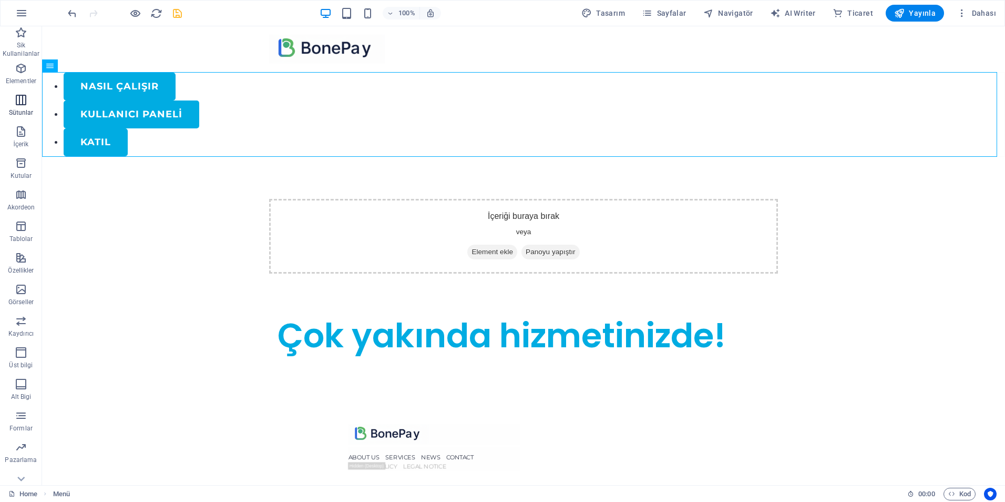
click at [24, 100] on icon "button" at bounding box center [21, 100] width 13 height 13
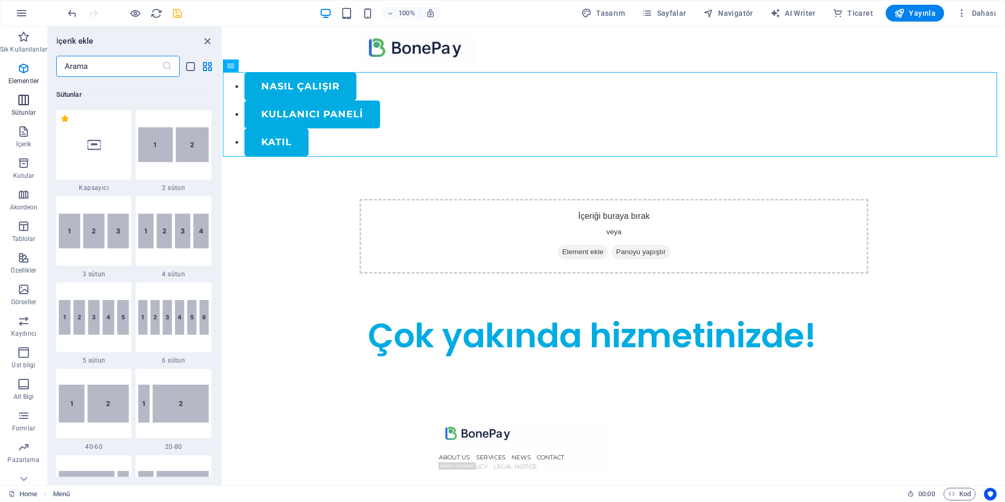
scroll to position [520, 0]
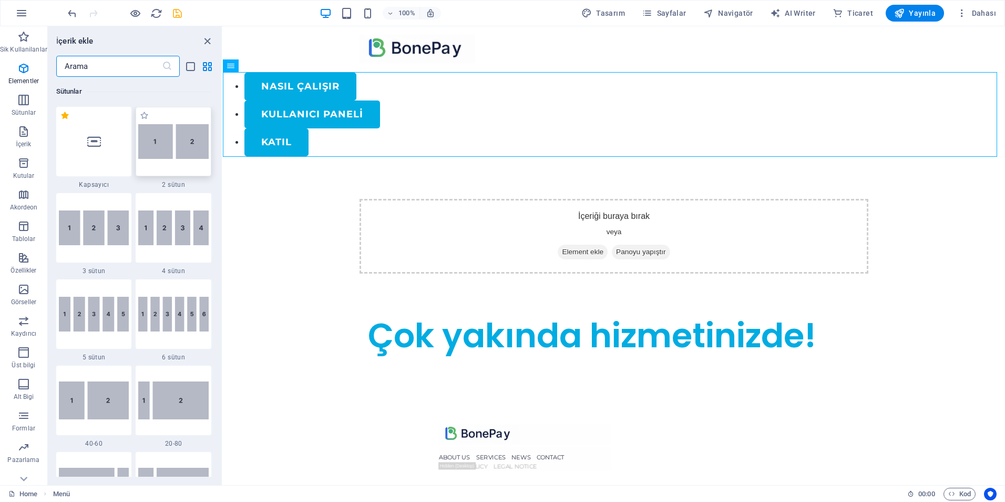
click at [172, 144] on img at bounding box center [173, 141] width 70 height 35
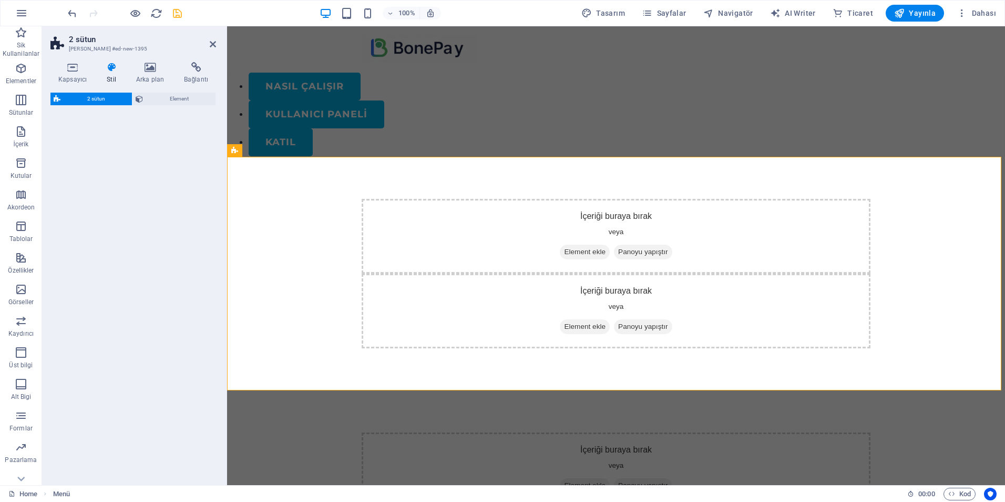
select select "rem"
select select "preset-columns-two-v2-default"
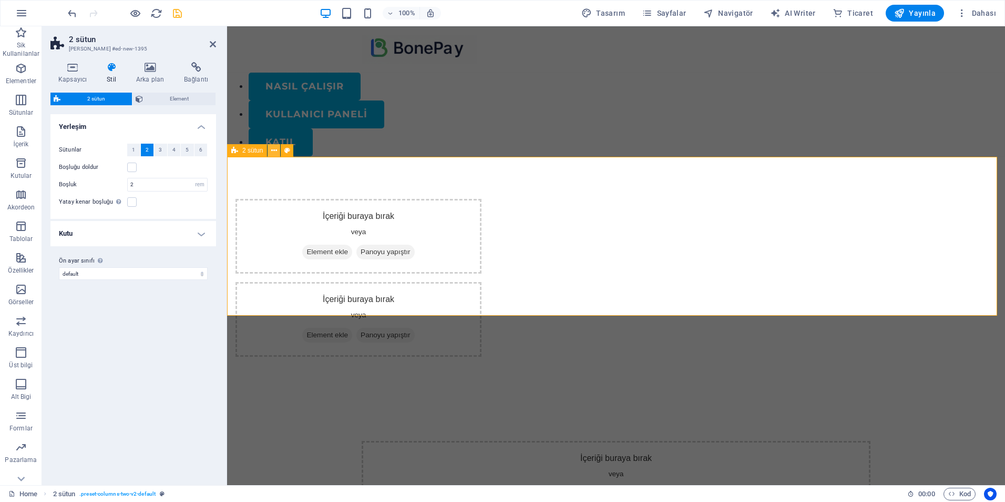
click at [273, 151] on icon at bounding box center [274, 150] width 6 height 11
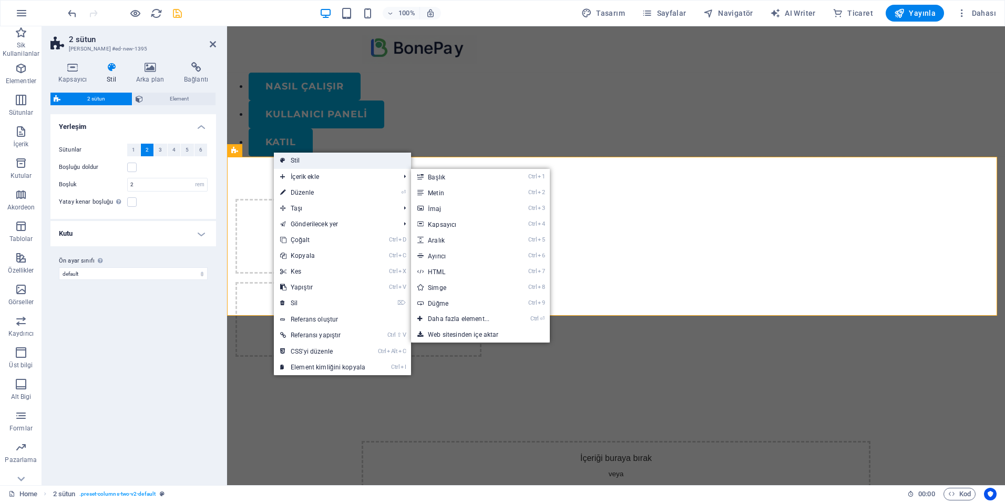
click at [304, 161] on link "Stil" at bounding box center [342, 160] width 137 height 16
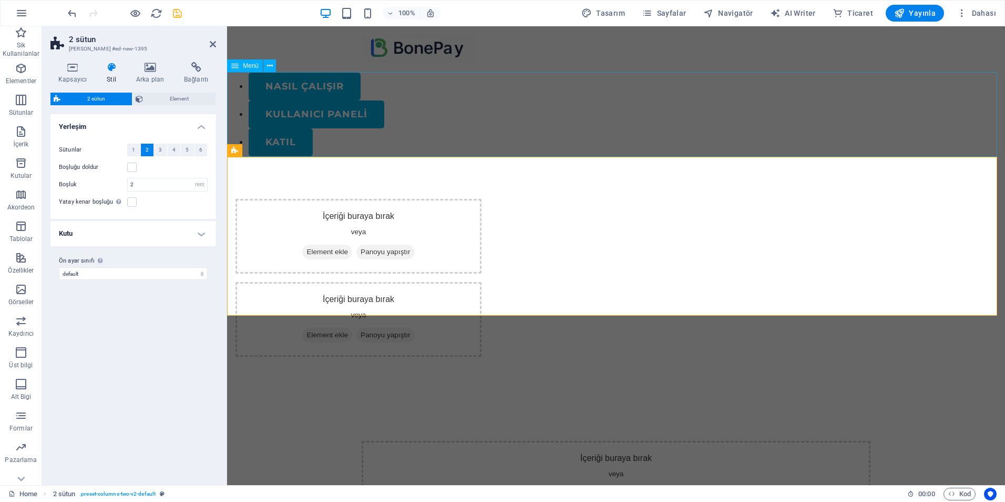
click at [469, 130] on nav "Nasıl Çalışır KULLANICI PANELİ KATIL" at bounding box center [616, 114] width 778 height 85
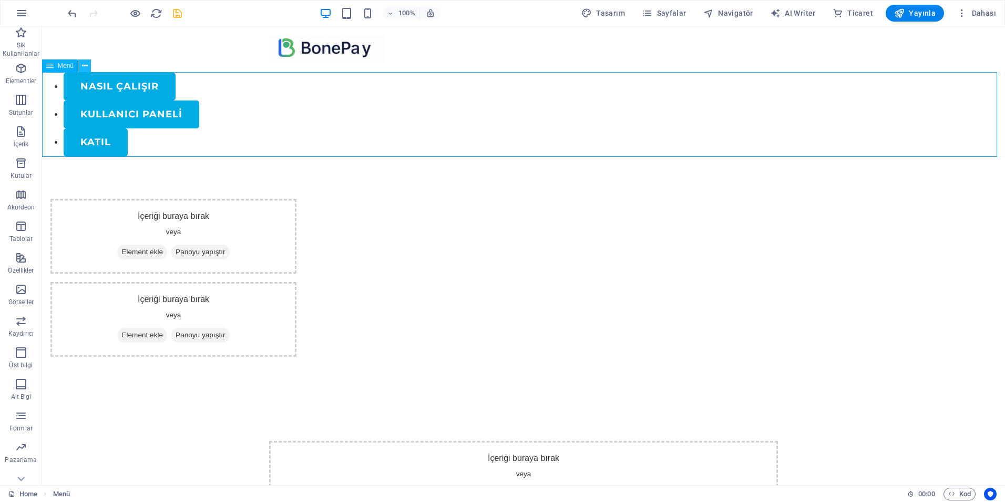
click at [86, 68] on icon at bounding box center [85, 65] width 6 height 11
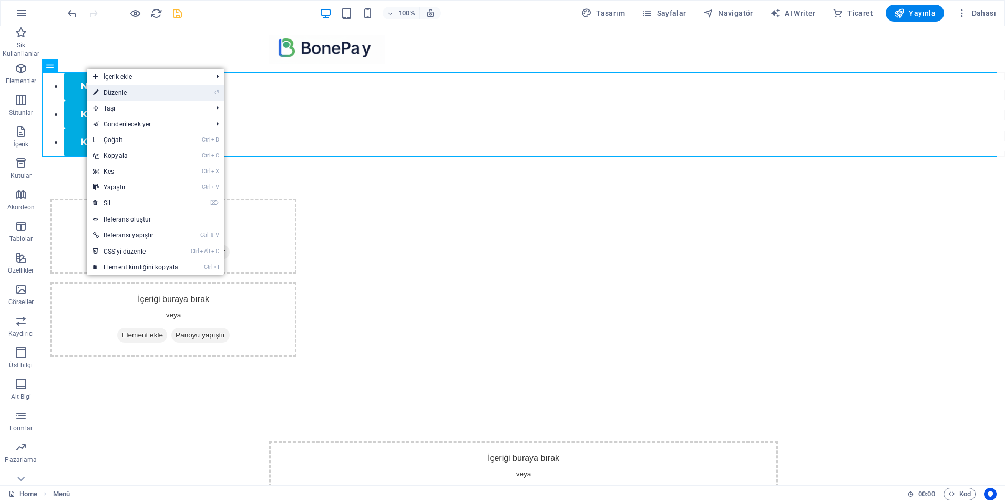
click at [112, 89] on link "⏎ Düzenle" at bounding box center [136, 93] width 98 height 16
select select "1"
select select
select select "default"
select select "5"
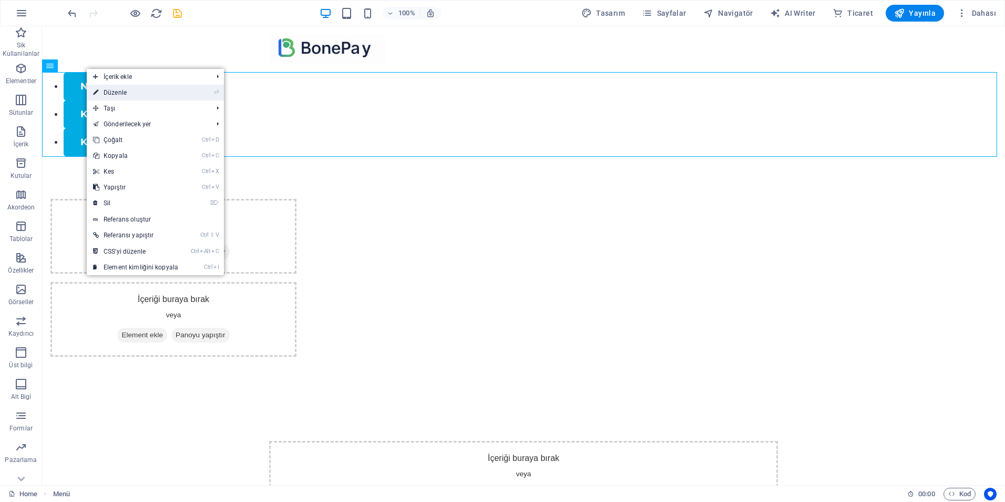
select select
select select "default"
select select
select select "default"
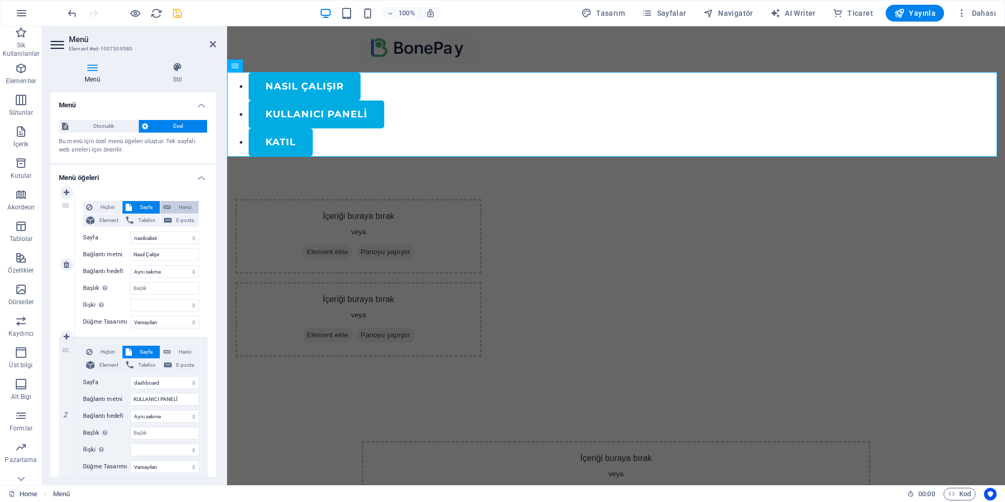
click at [180, 205] on span "Harici" at bounding box center [185, 207] width 22 height 13
select select "blank"
select select
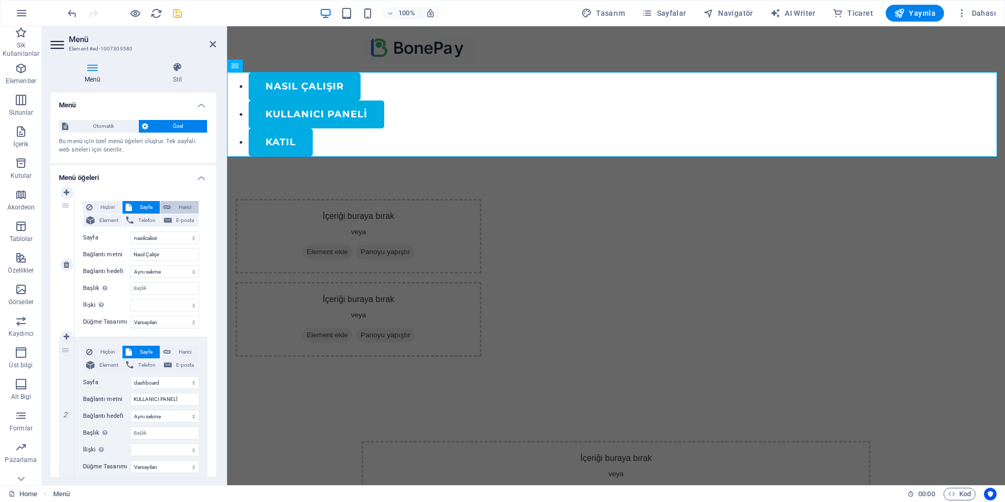
select select
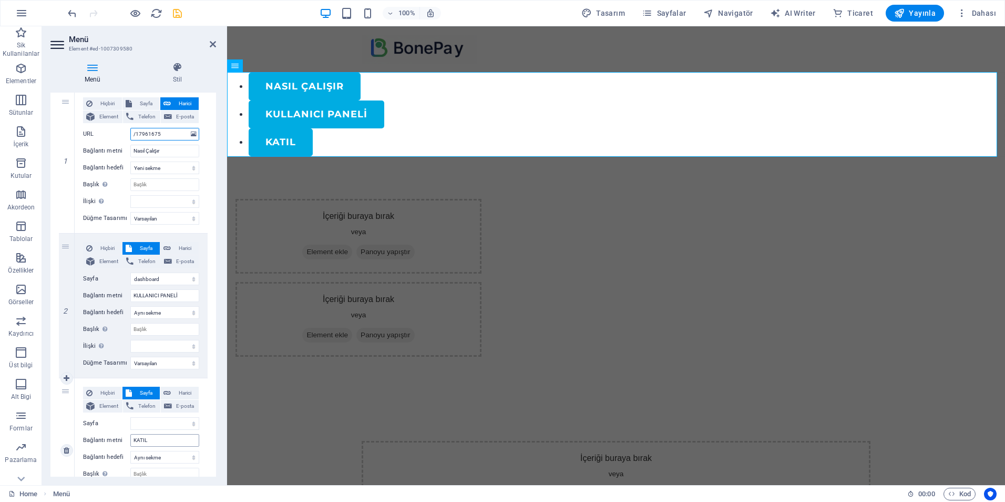
scroll to position [179, 0]
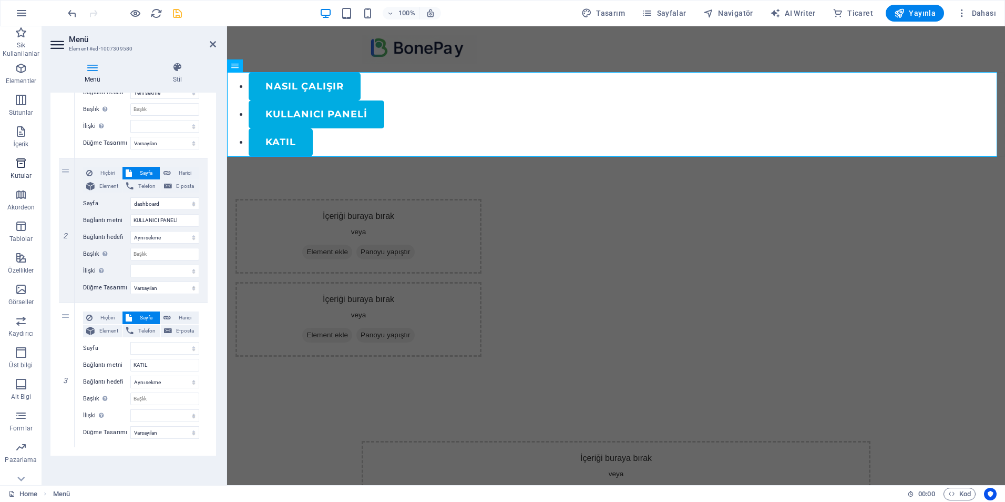
click at [23, 169] on icon "button" at bounding box center [21, 163] width 13 height 13
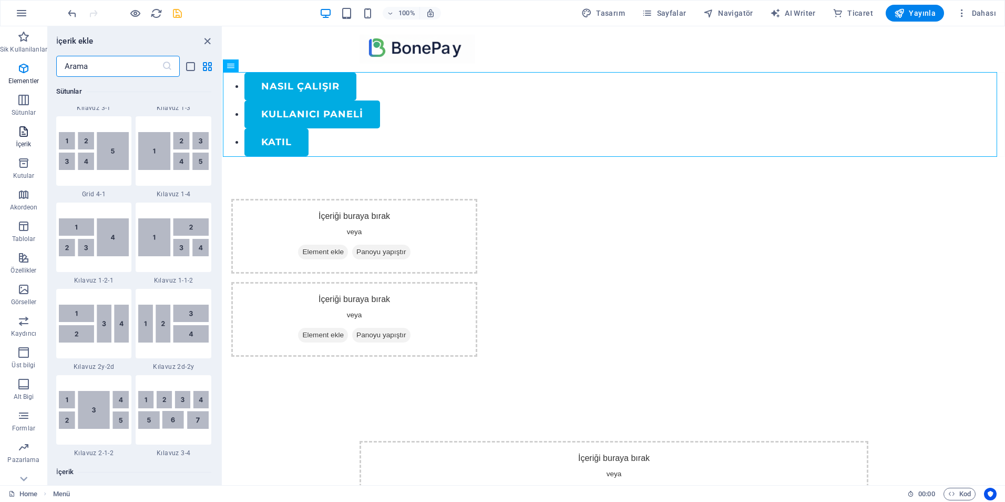
scroll to position [2900, 0]
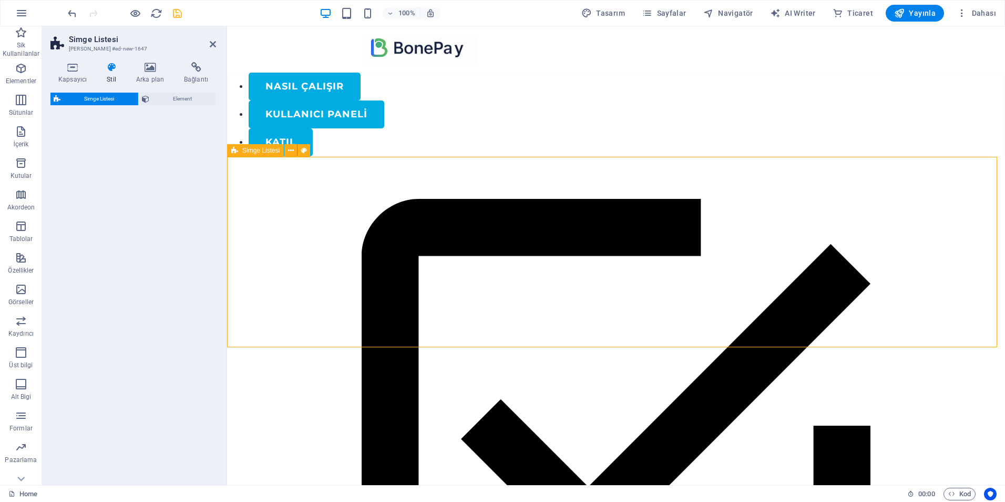
select select "rem"
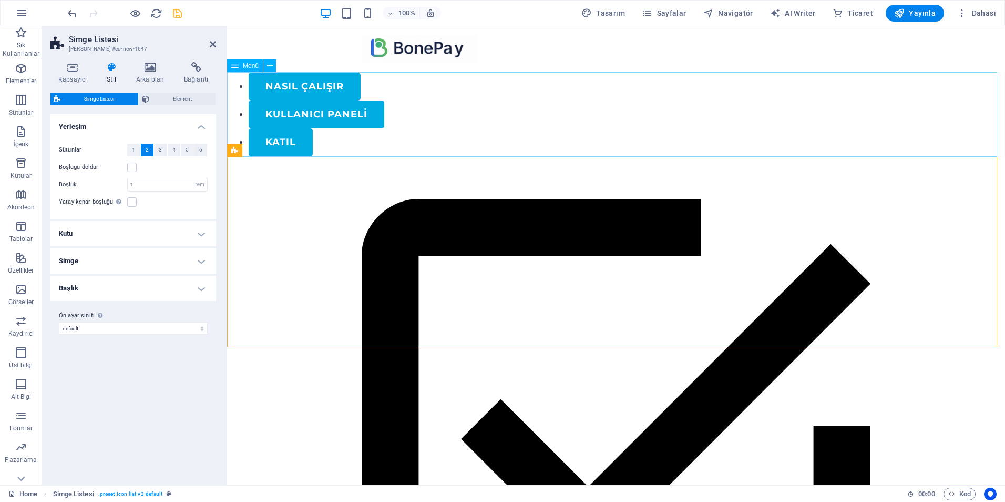
click at [283, 79] on nav "Nasıl Çalışır KULLANICI PANELİ KATIL" at bounding box center [616, 114] width 778 height 85
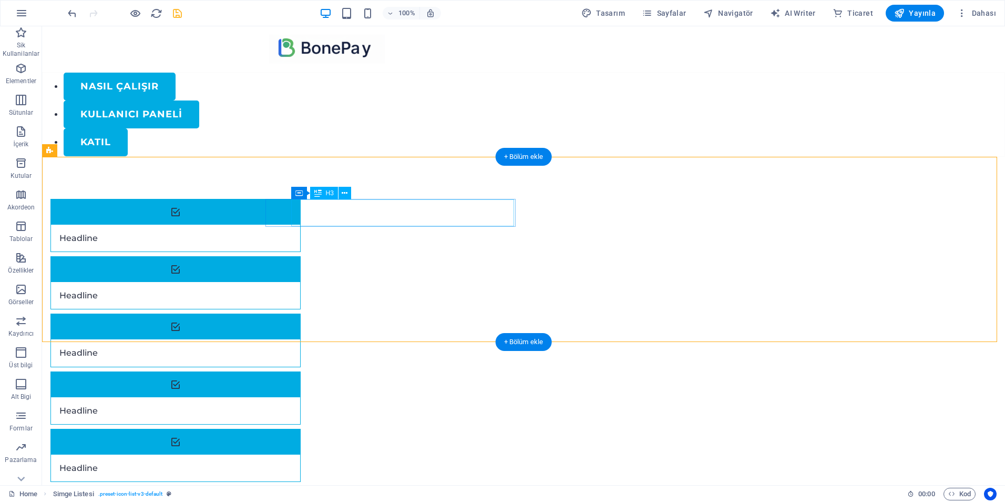
click at [274, 224] on div "Headline" at bounding box center [162, 237] width 223 height 27
click at [173, 211] on figure at bounding box center [175, 211] width 249 height 25
click at [274, 224] on div "Headline" at bounding box center [162, 237] width 223 height 27
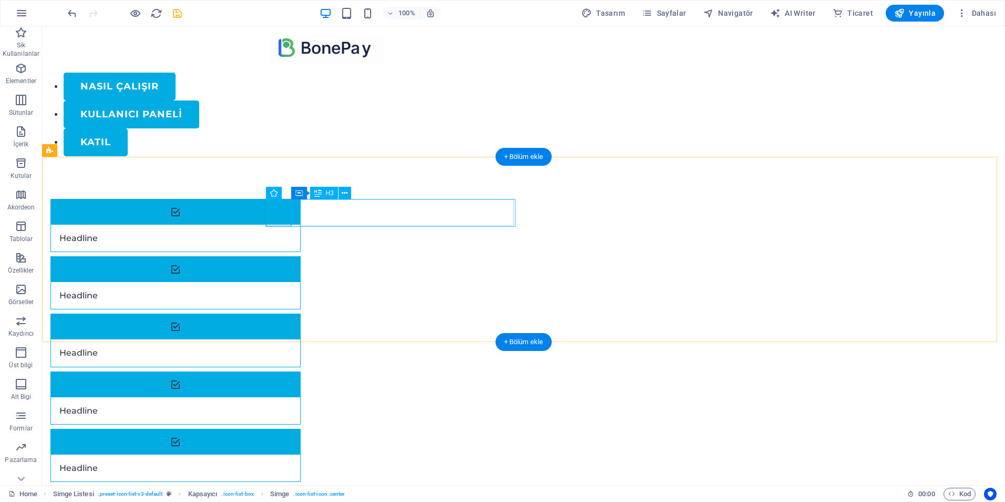
click at [274, 224] on div "Headline" at bounding box center [162, 237] width 223 height 27
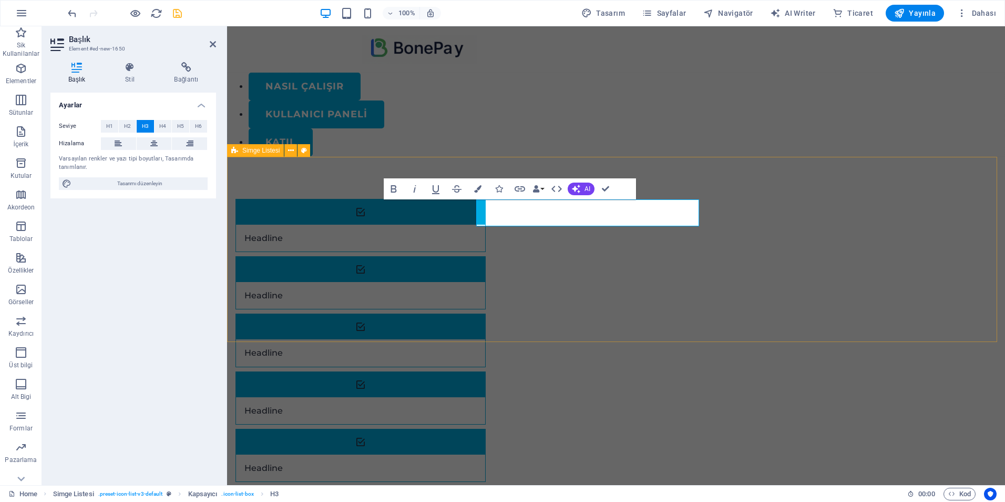
click at [350, 209] on div "Headline Headline Headline Headline Headline Headline" at bounding box center [616, 369] width 778 height 424
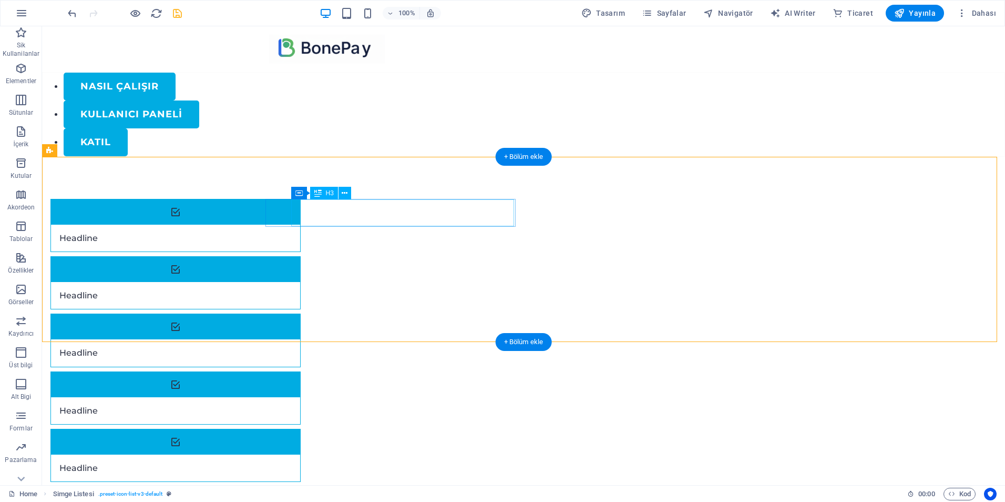
click at [274, 224] on div "Headline" at bounding box center [162, 237] width 223 height 27
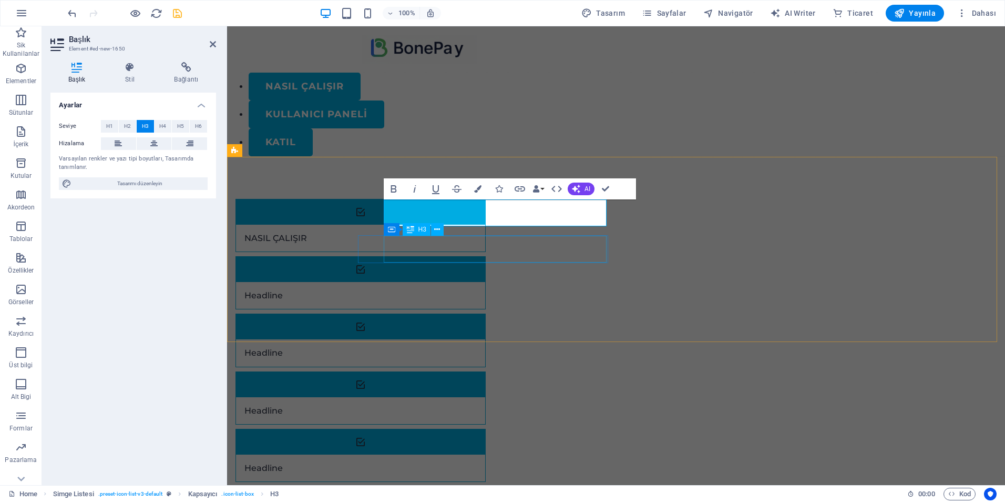
click at [438, 339] on div "Headline" at bounding box center [347, 352] width 223 height 27
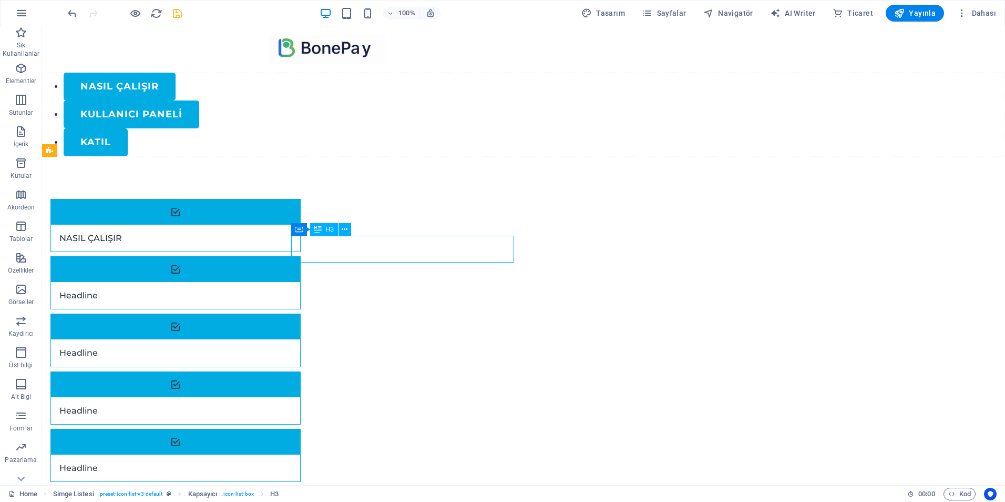
click at [274, 339] on div "Headline" at bounding box center [162, 352] width 223 height 27
click at [189, 314] on figure at bounding box center [175, 326] width 249 height 25
click at [274, 339] on div "Headline" at bounding box center [162, 352] width 223 height 27
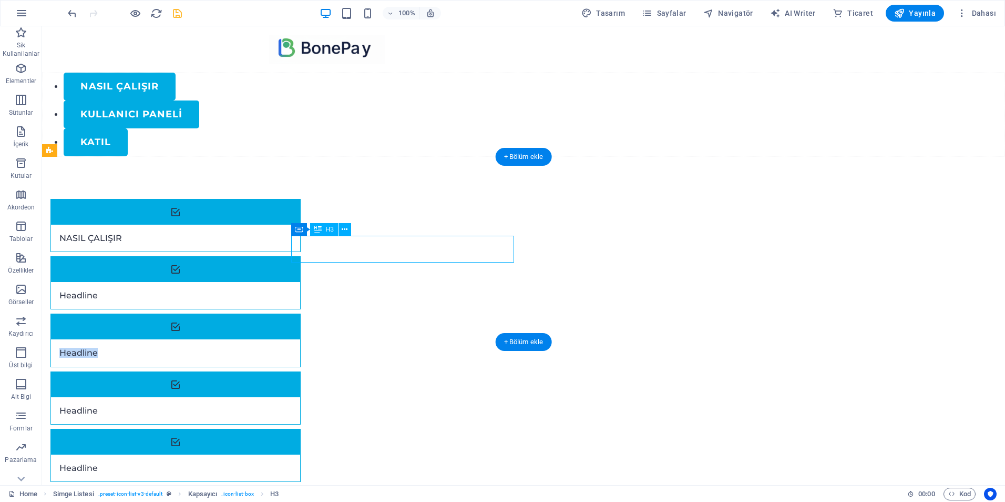
click at [98, 348] on h3 "Headline" at bounding box center [78, 353] width 38 height 10
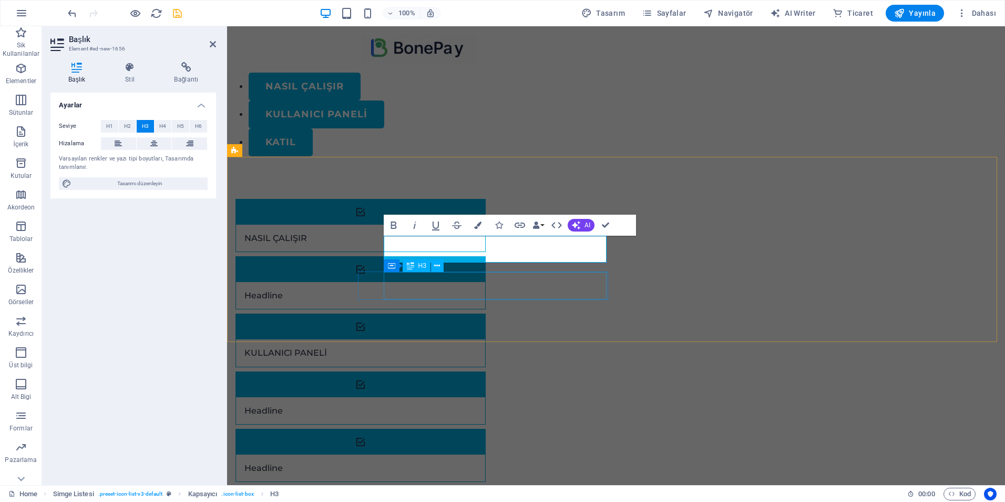
click at [438, 454] on div "Headline" at bounding box center [347, 467] width 223 height 27
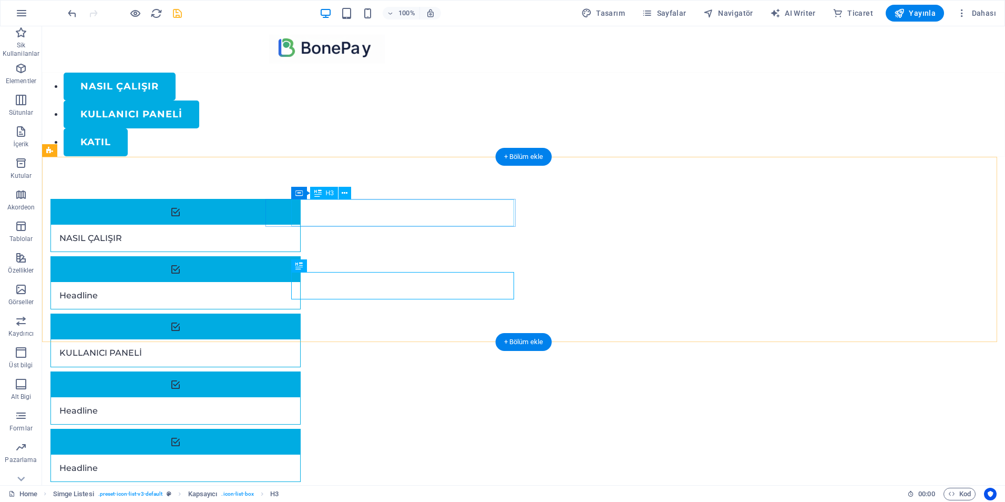
click at [274, 224] on div "NASIL ÇALIŞIR" at bounding box center [162, 237] width 223 height 27
click at [349, 197] on button at bounding box center [345, 193] width 13 height 13
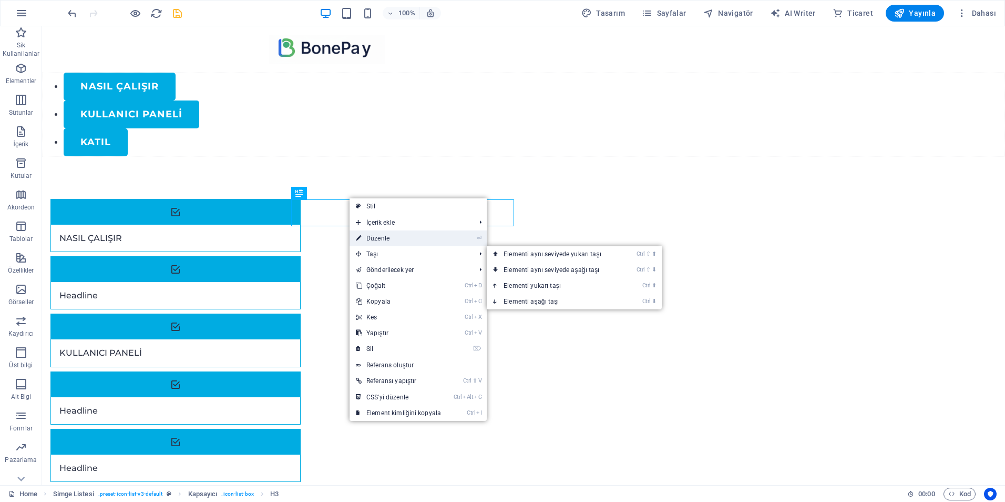
click at [373, 234] on link "⏎ Düzenle" at bounding box center [399, 238] width 98 height 16
select select
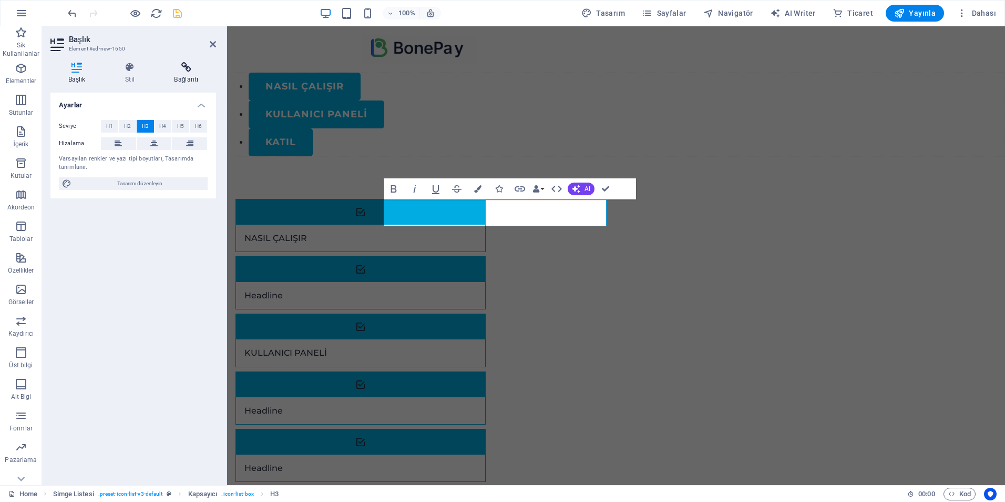
click at [186, 74] on h4 "Bağlantı" at bounding box center [186, 73] width 59 height 22
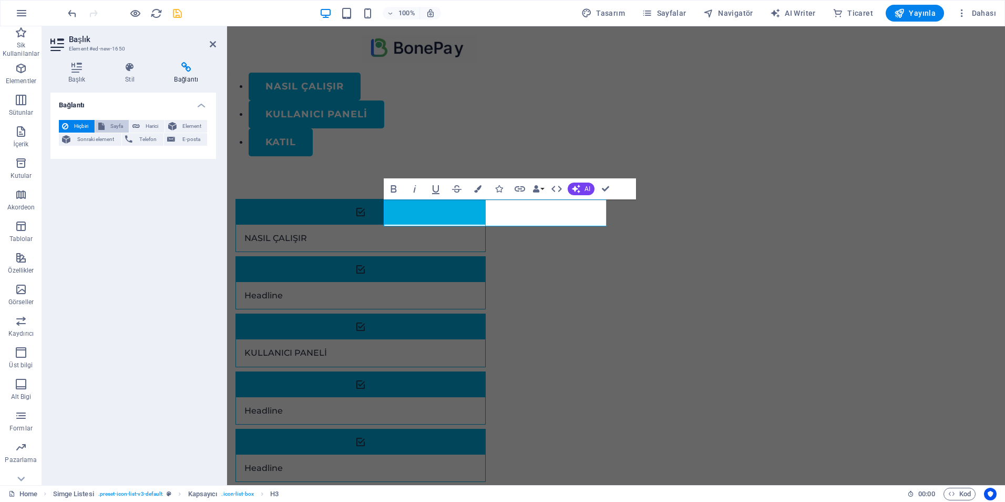
click at [117, 127] on span "Sayfa" at bounding box center [117, 126] width 18 height 13
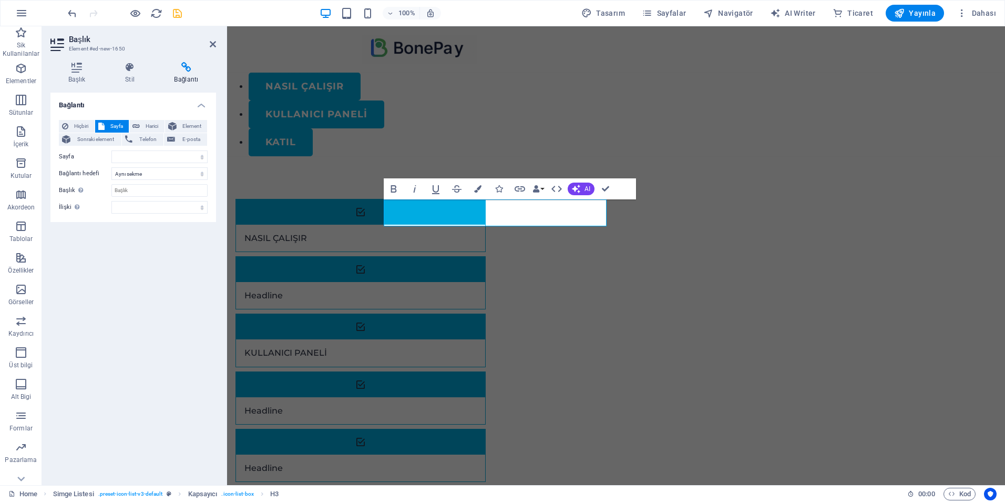
click at [152, 148] on div "Hiçbiri Sayfa Harici Element Sonraki element Telefon E-posta Sayfa Home nasilca…" at bounding box center [133, 167] width 149 height 94
click at [159, 156] on select "Home nasilcalisir login-signup groups payment dashboard admin" at bounding box center [159, 156] width 96 height 13
select select "1"
click at [111, 150] on select "Home nasilcalisir login-signup groups payment dashboard admin" at bounding box center [159, 156] width 96 height 13
click at [137, 193] on input "Başlık Ek bağlantı tanımının bağlantı metniyle aynı olmaması gerekir. Başlık, g…" at bounding box center [159, 190] width 96 height 13
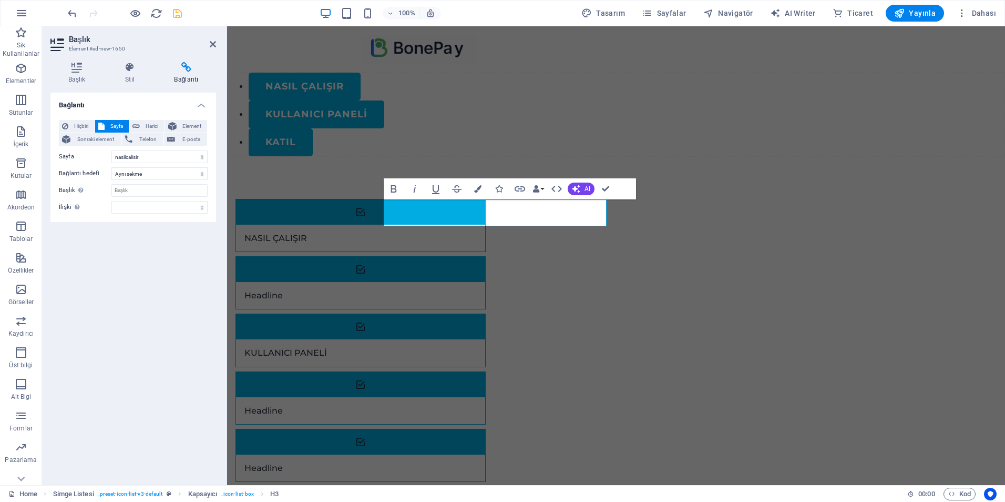
click at [141, 285] on div "Bağlantı Hiçbiri Sayfa Harici Element Sonraki element Telefon E-posta Sayfa Hom…" at bounding box center [133, 285] width 166 height 384
click at [130, 75] on h4 "Stil" at bounding box center [131, 73] width 49 height 22
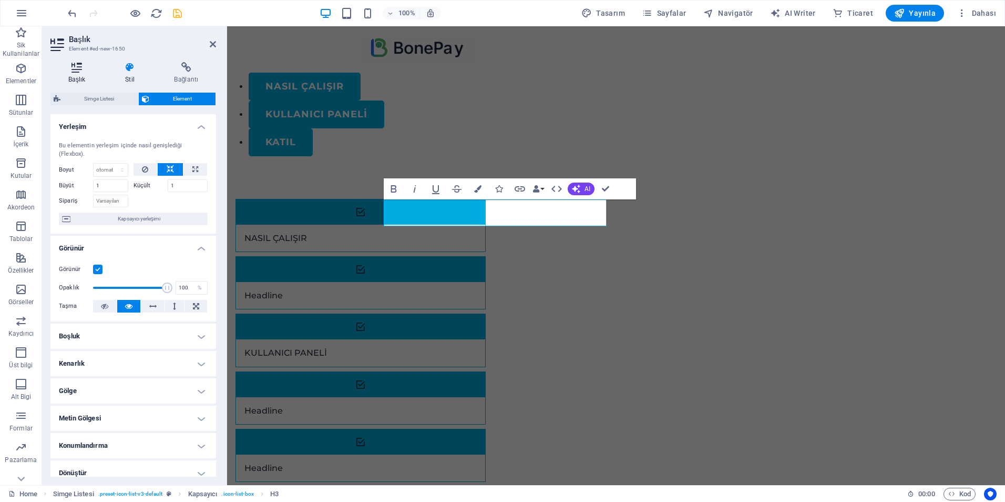
click at [81, 75] on h4 "Başlık" at bounding box center [78, 73] width 57 height 22
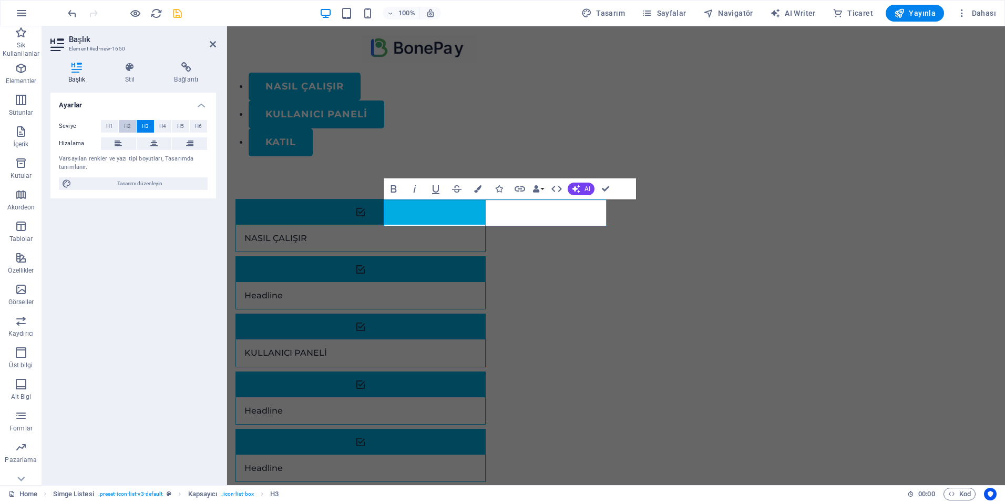
click at [130, 125] on span "H2" at bounding box center [127, 126] width 7 height 13
click at [110, 124] on span "H1" at bounding box center [109, 126] width 7 height 13
click at [197, 130] on span "H6" at bounding box center [198, 126] width 7 height 13
click at [183, 127] on span "H5" at bounding box center [180, 126] width 7 height 13
click at [152, 309] on div "Ayarlar Seviye H1 H2 H3 H4 H5 H6 Hizalama Varsayılan renkler ve yazı tipi boyut…" at bounding box center [133, 285] width 166 height 384
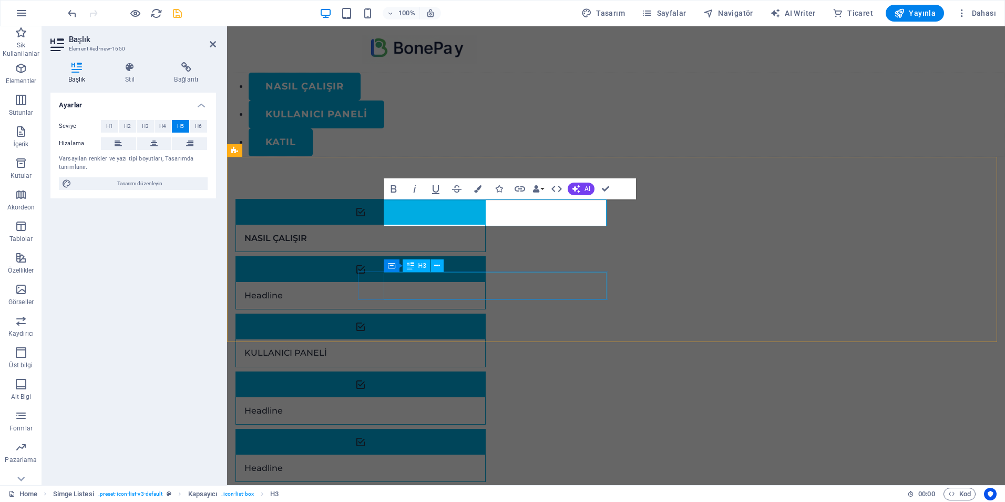
click at [425, 454] on div "Headline" at bounding box center [347, 467] width 223 height 27
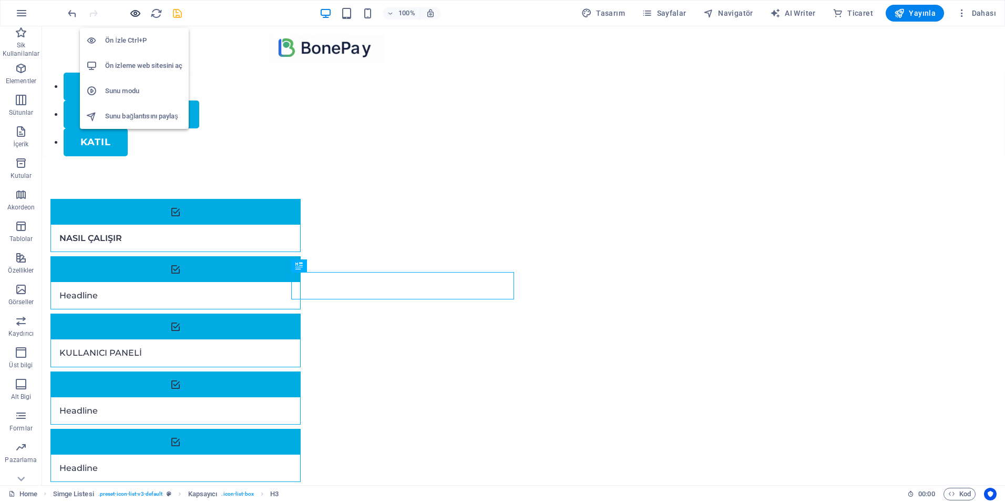
click at [135, 12] on icon "button" at bounding box center [135, 13] width 12 height 12
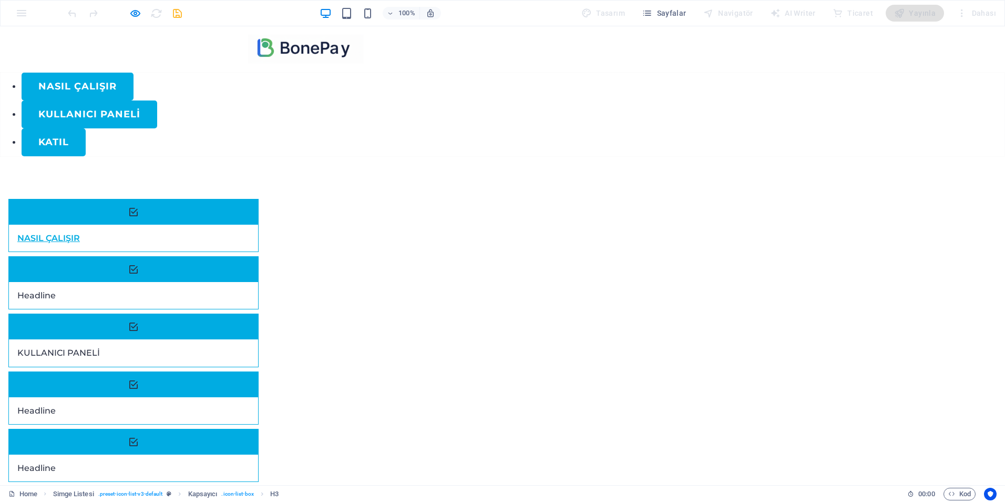
click at [80, 233] on link "NASIL ÇALIŞIR" at bounding box center [48, 238] width 63 height 10
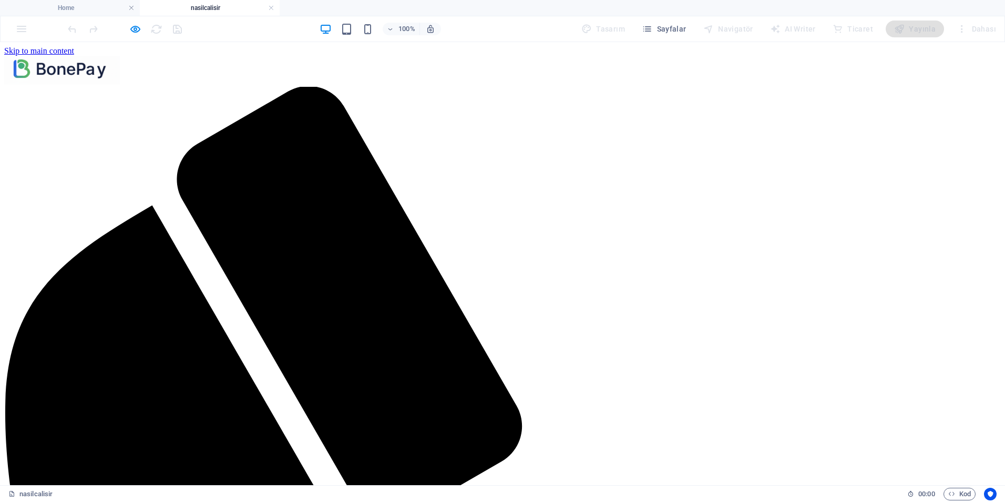
scroll to position [0, 0]
click at [271, 6] on link at bounding box center [271, 8] width 6 height 10
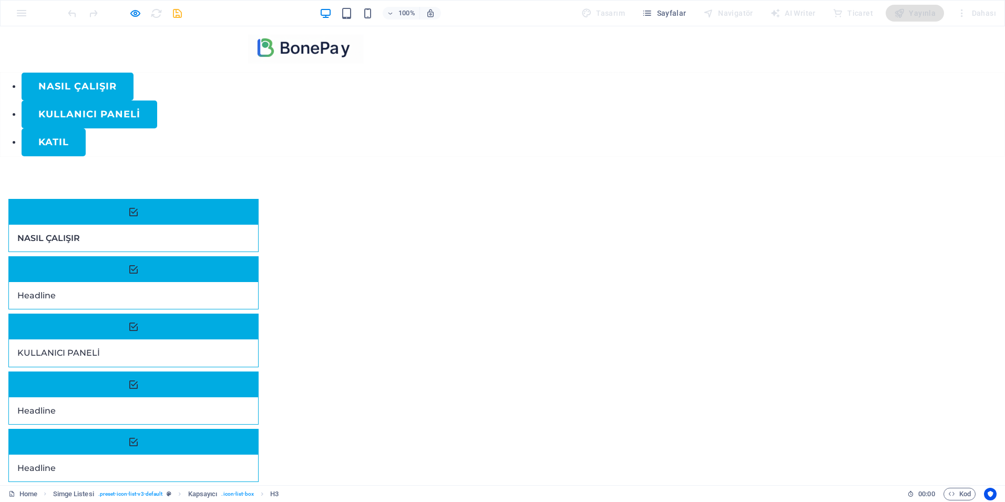
click at [232, 224] on div "NASIL ÇALIŞIR" at bounding box center [120, 237] width 223 height 27
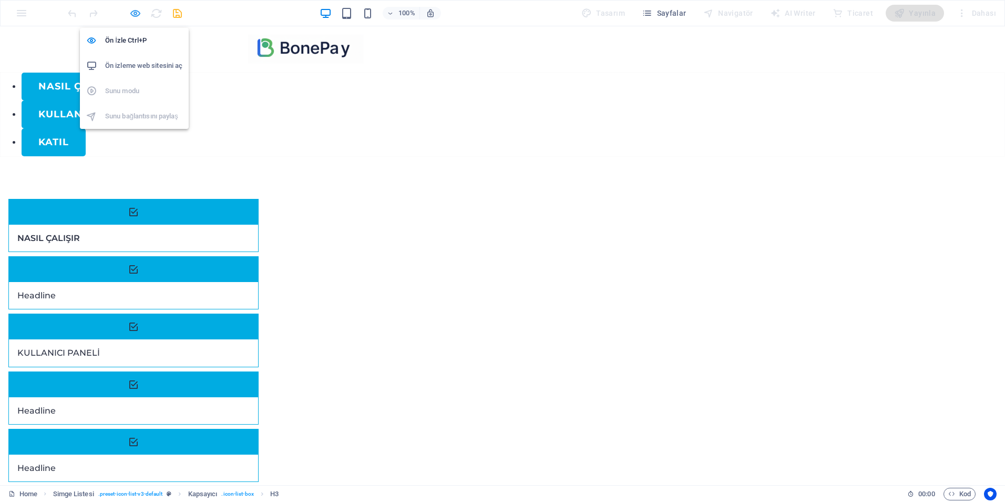
click at [137, 15] on icon "button" at bounding box center [135, 13] width 12 height 12
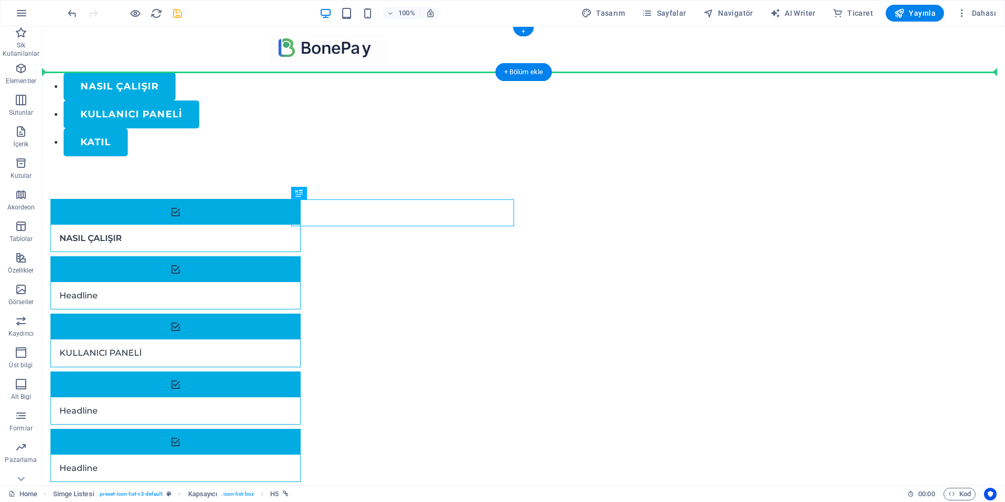
drag, startPoint x: 401, startPoint y: 210, endPoint x: 514, endPoint y: 56, distance: 190.8
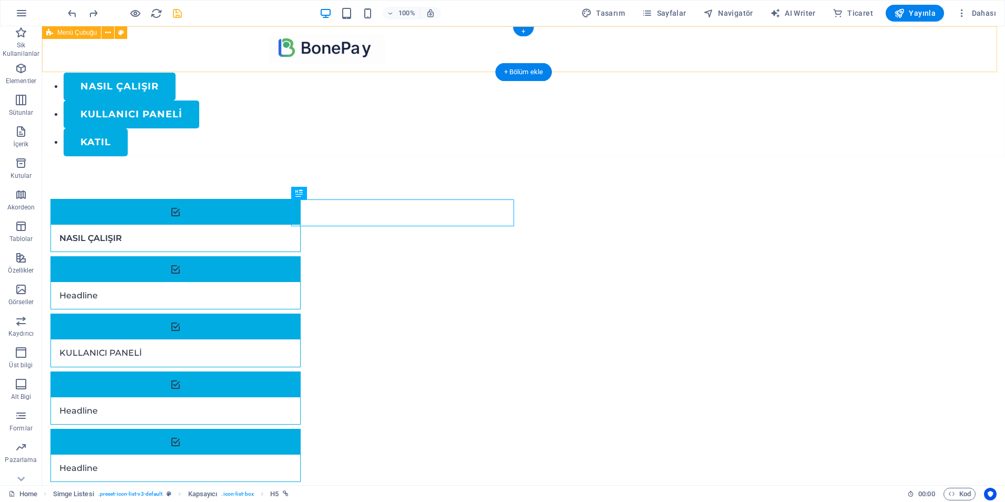
click at [423, 55] on div "Menu" at bounding box center [523, 49] width 963 height 46
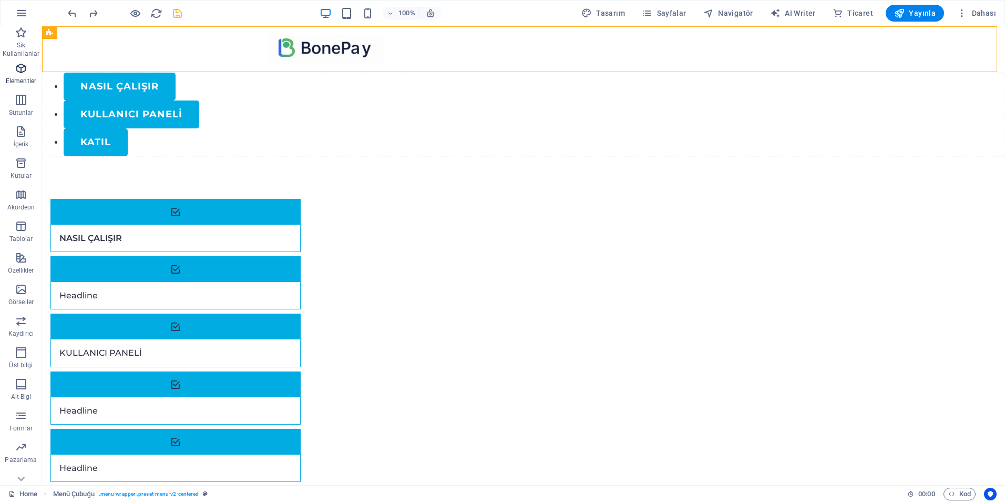
click at [19, 68] on icon "button" at bounding box center [21, 68] width 13 height 13
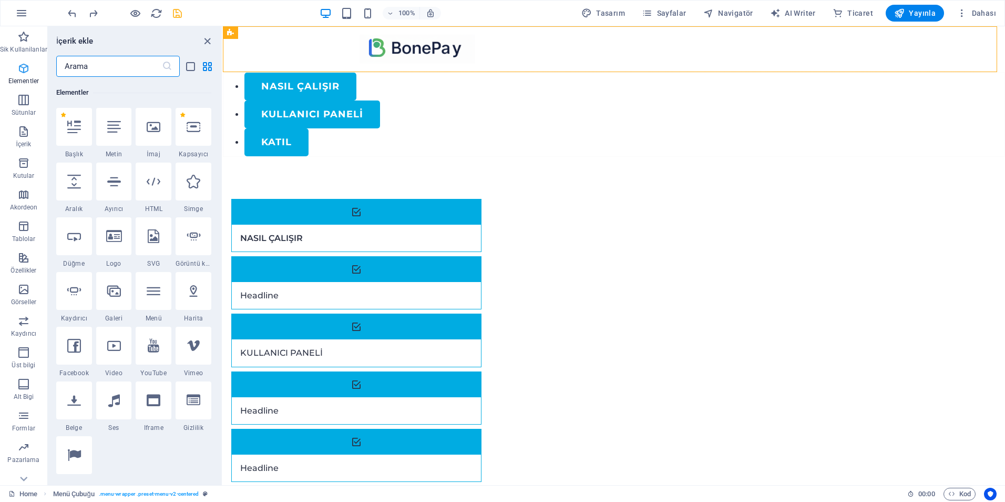
scroll to position [112, 0]
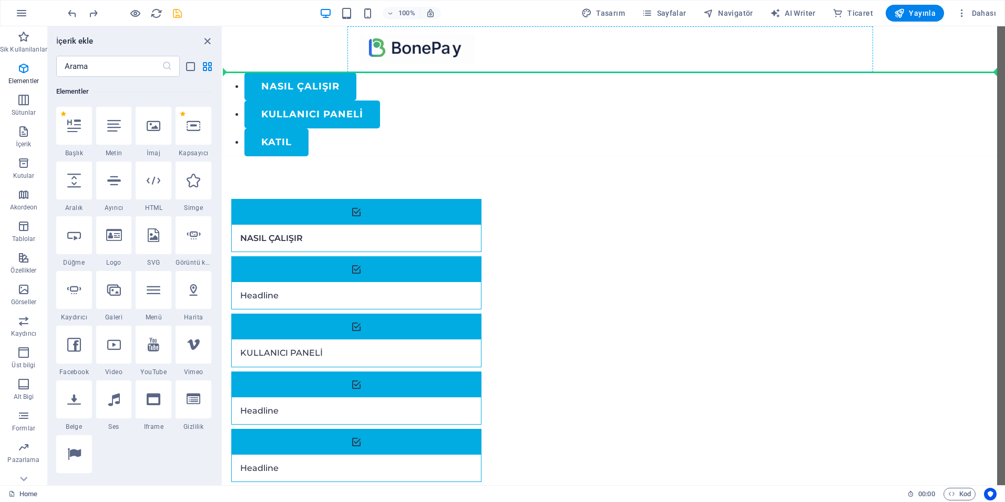
select select "ms"
select select "s"
select select "progressive"
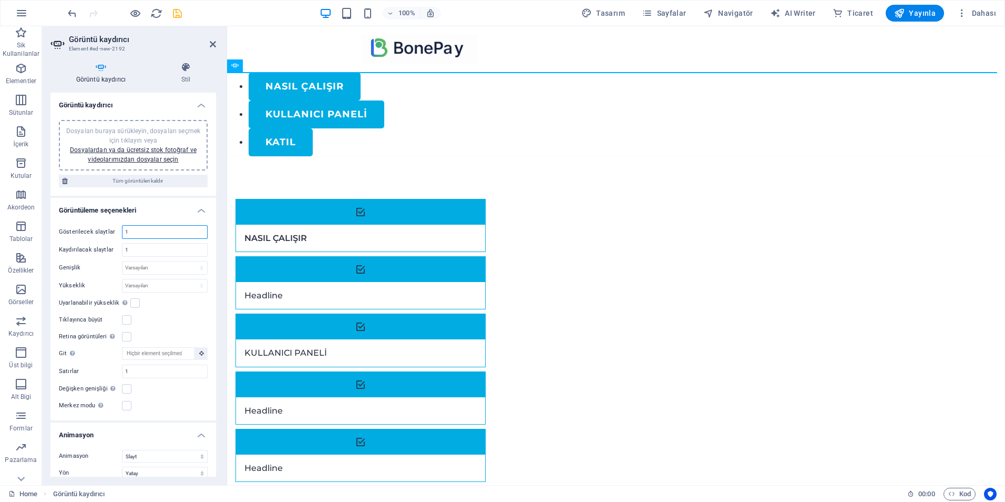
click at [139, 232] on input "1" at bounding box center [164, 232] width 85 height 13
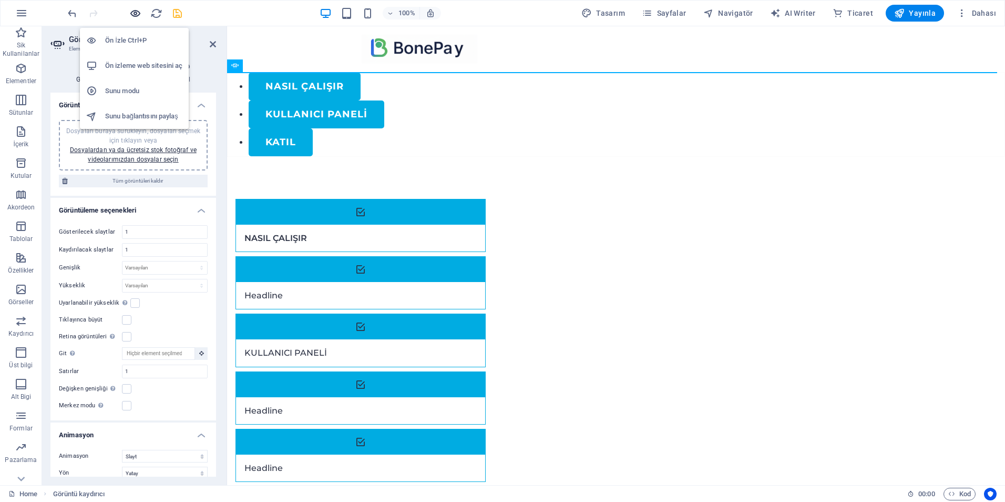
click at [136, 14] on icon "button" at bounding box center [135, 13] width 12 height 12
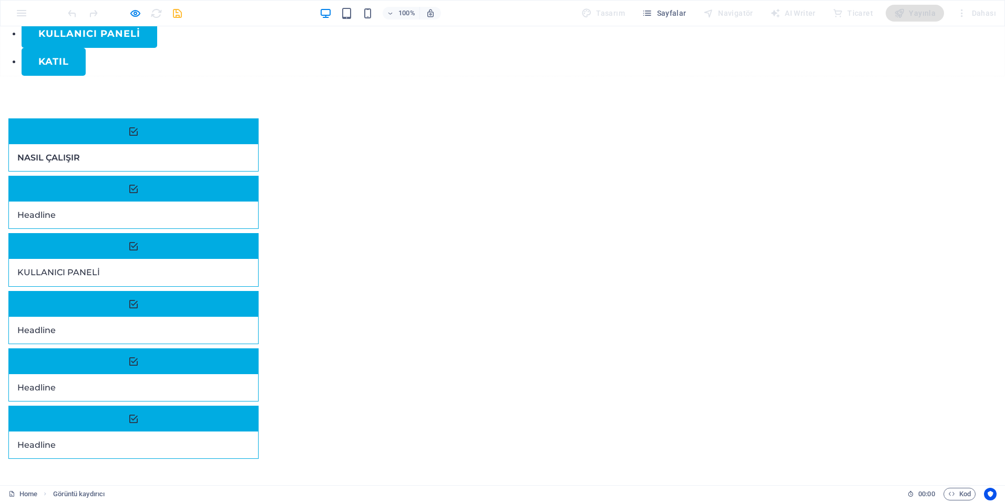
scroll to position [0, 0]
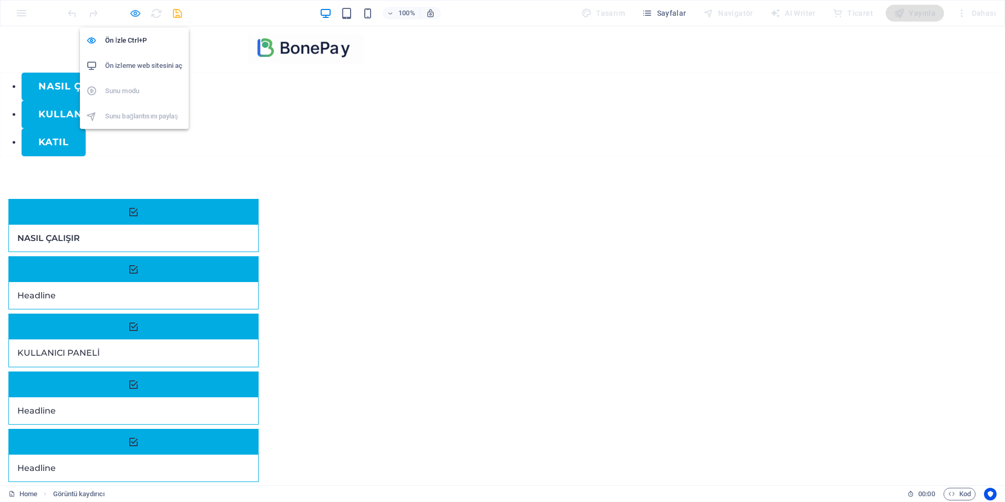
click at [136, 12] on icon "button" at bounding box center [135, 13] width 12 height 12
select select "ms"
select select "s"
select select "progressive"
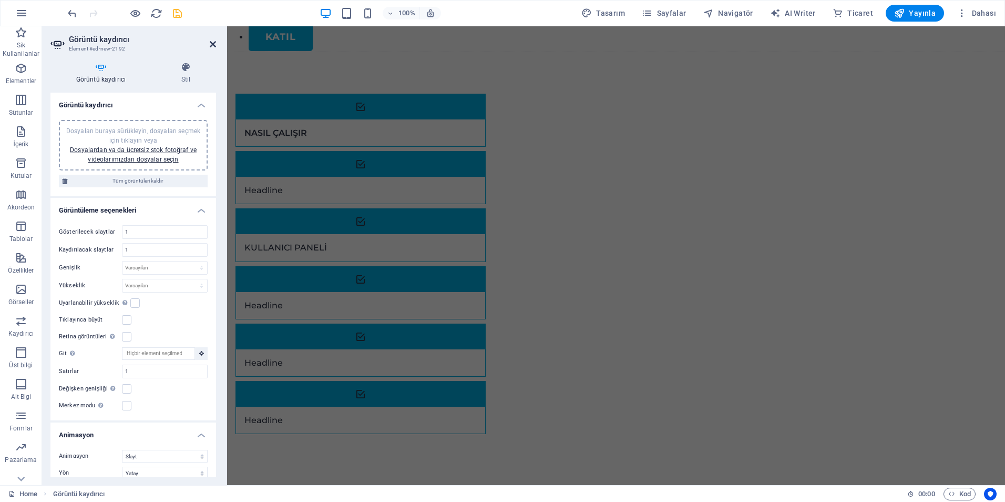
click at [211, 45] on icon at bounding box center [213, 44] width 6 height 8
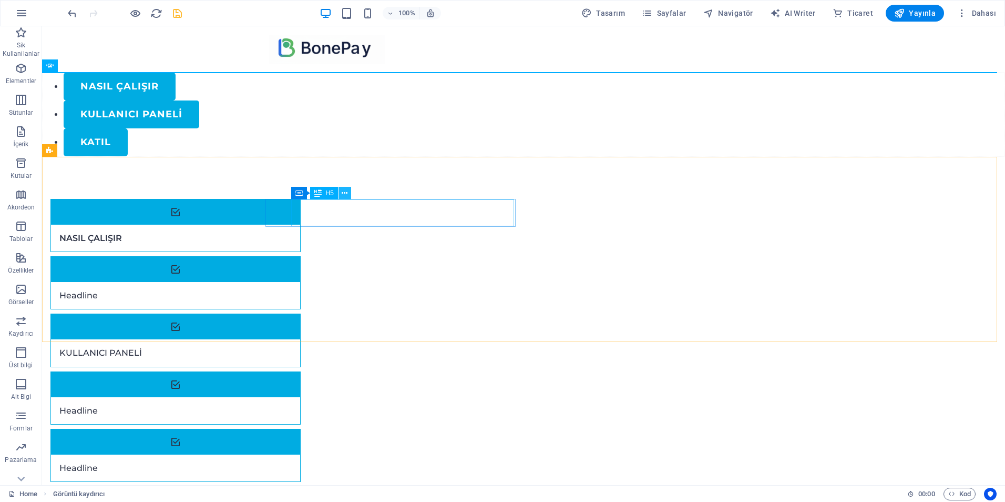
click at [349, 189] on button at bounding box center [345, 193] width 13 height 13
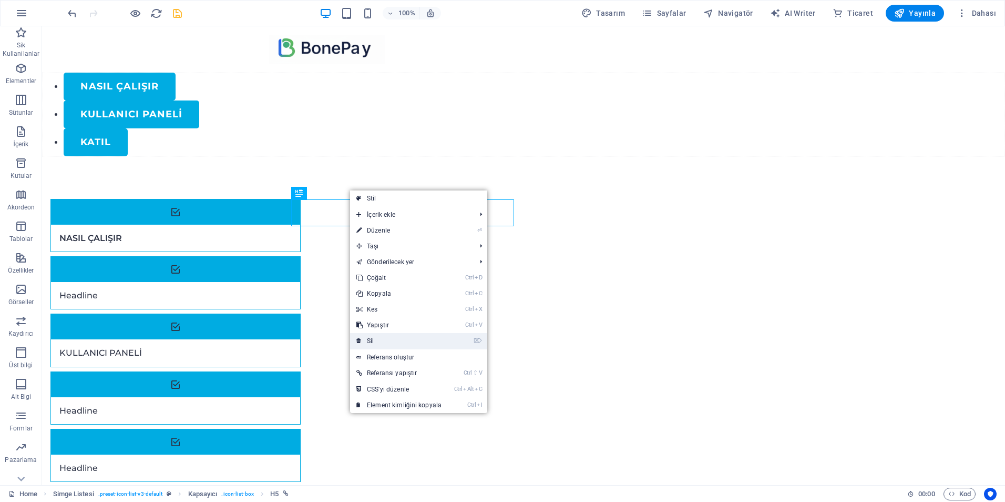
click at [383, 339] on link "⌦ Sil" at bounding box center [399, 341] width 98 height 16
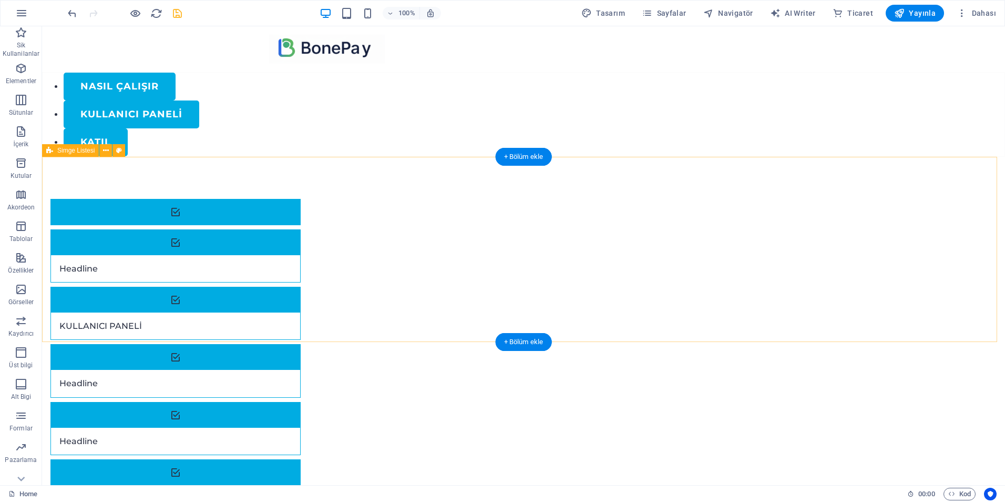
click at [122, 179] on div "Headline KULLANICI PANELİ Headline Headline Headline" at bounding box center [523, 355] width 963 height 397
click at [105, 151] on icon at bounding box center [106, 150] width 6 height 11
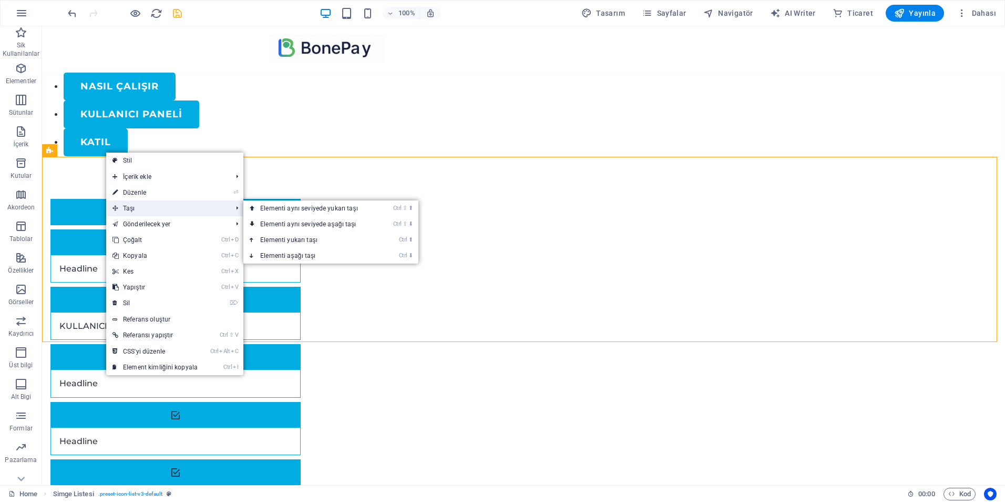
click at [140, 207] on span "Taşı" at bounding box center [166, 208] width 121 height 16
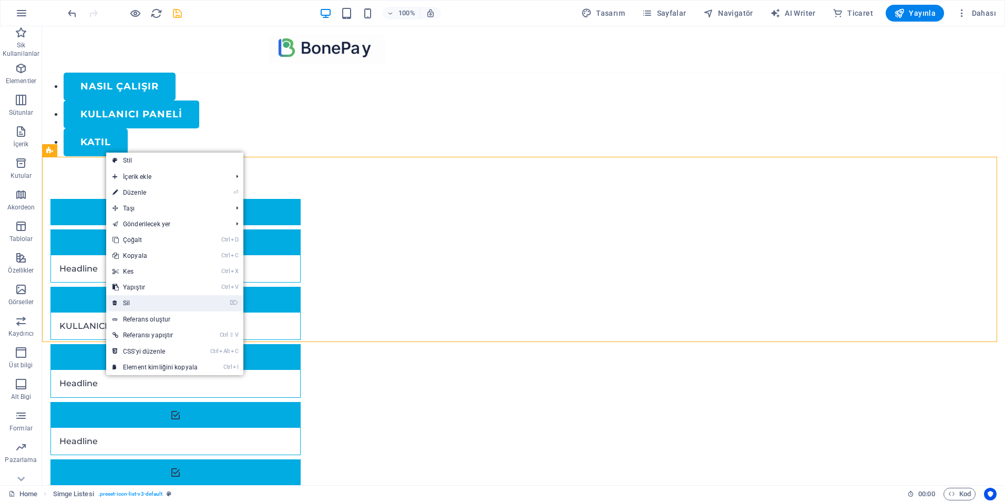
click at [165, 302] on link "⌦ Sil" at bounding box center [155, 303] width 98 height 16
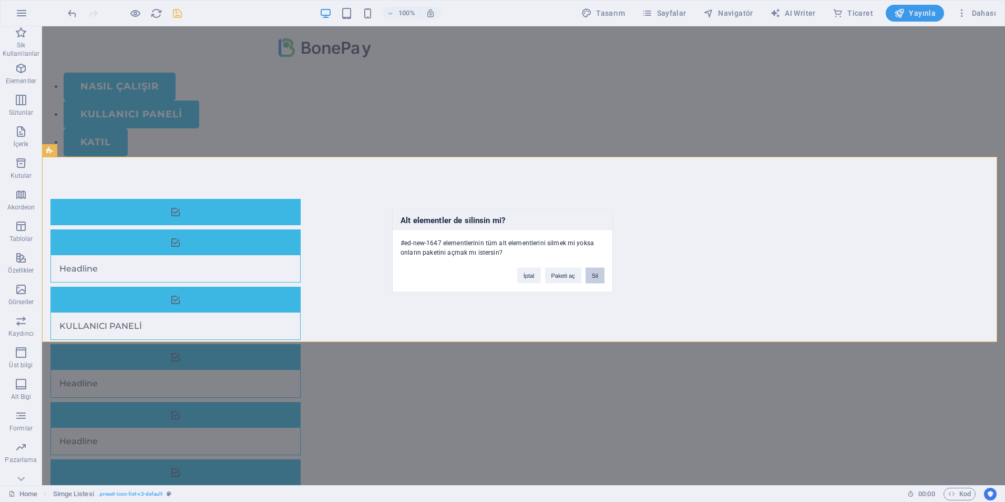
click at [594, 275] on button "Sil" at bounding box center [595, 276] width 19 height 16
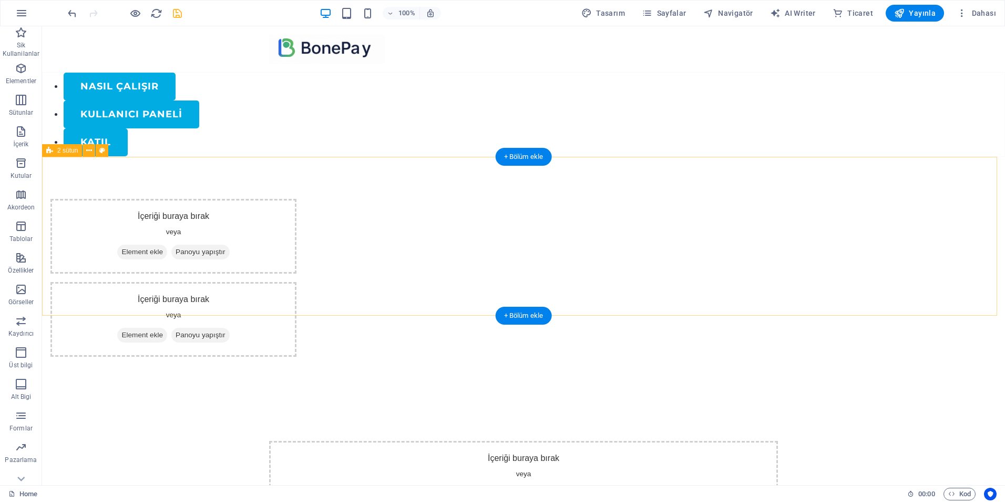
click at [185, 239] on div "İçeriği buraya bırak veya Element ekle Panoyu yapıştır İçeriği buraya bırak vey…" at bounding box center [523, 278] width 963 height 242
click at [27, 164] on icon "button" at bounding box center [21, 163] width 13 height 13
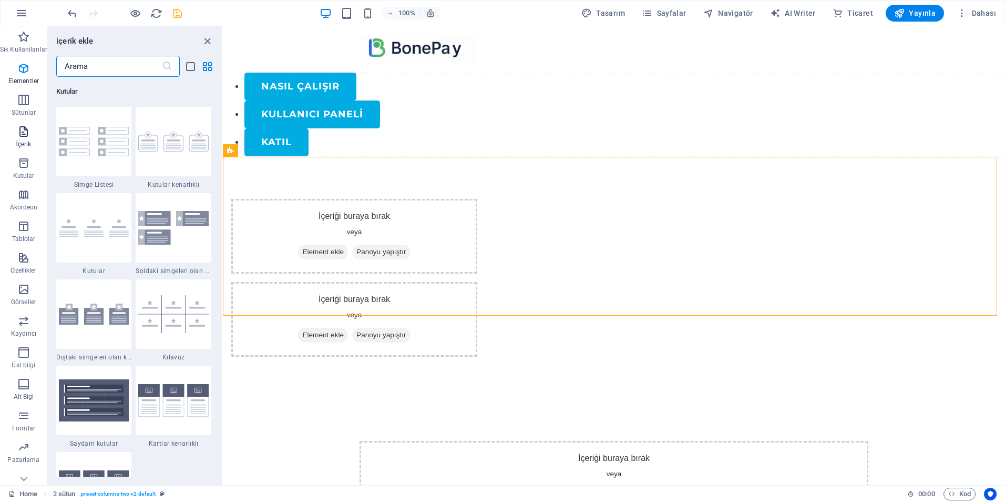
click at [26, 136] on icon "button" at bounding box center [23, 131] width 13 height 13
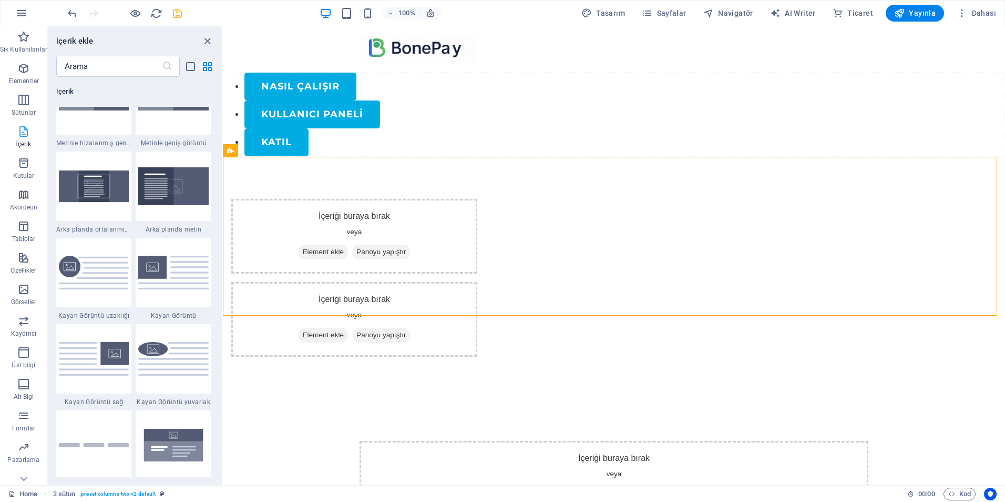
scroll to position [1840, 0]
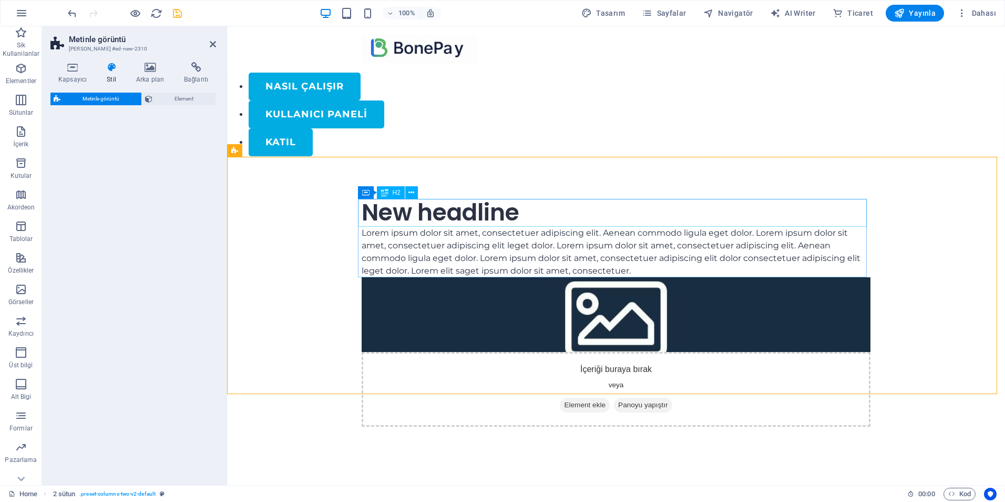
select select "rem"
select select "px"
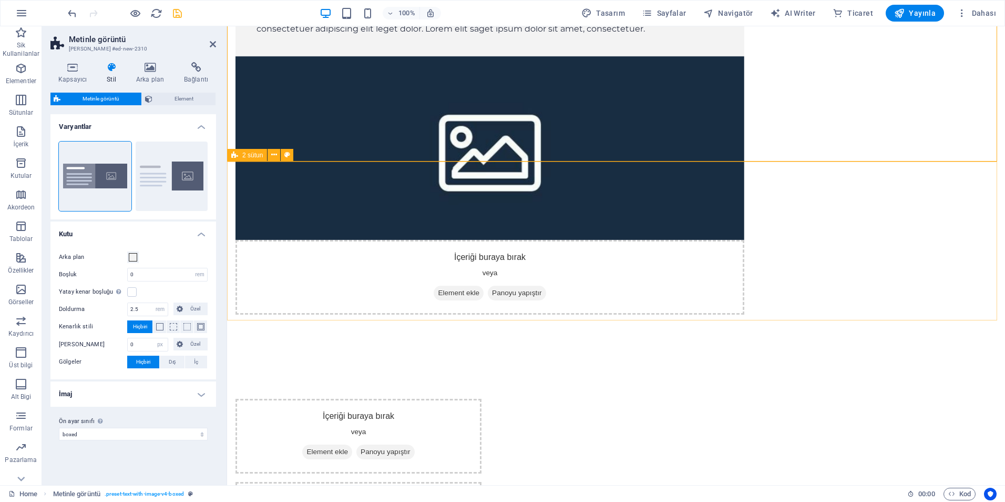
scroll to position [0, 0]
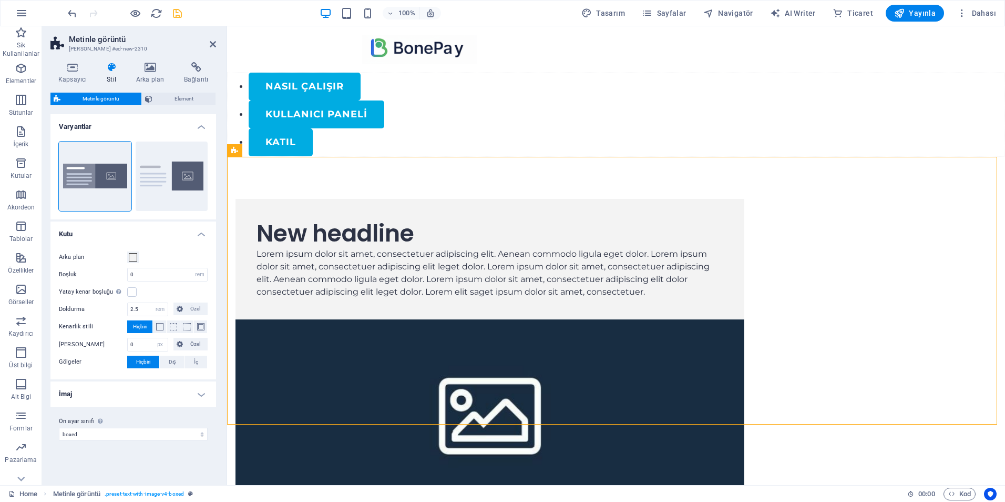
click at [691, 326] on figure at bounding box center [490, 410] width 509 height 183
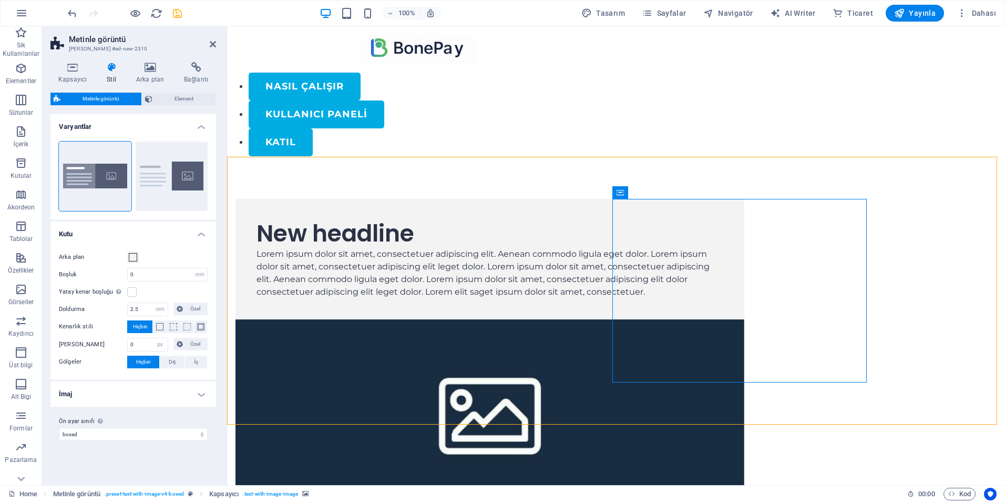
click at [697, 322] on figure at bounding box center [490, 410] width 509 height 183
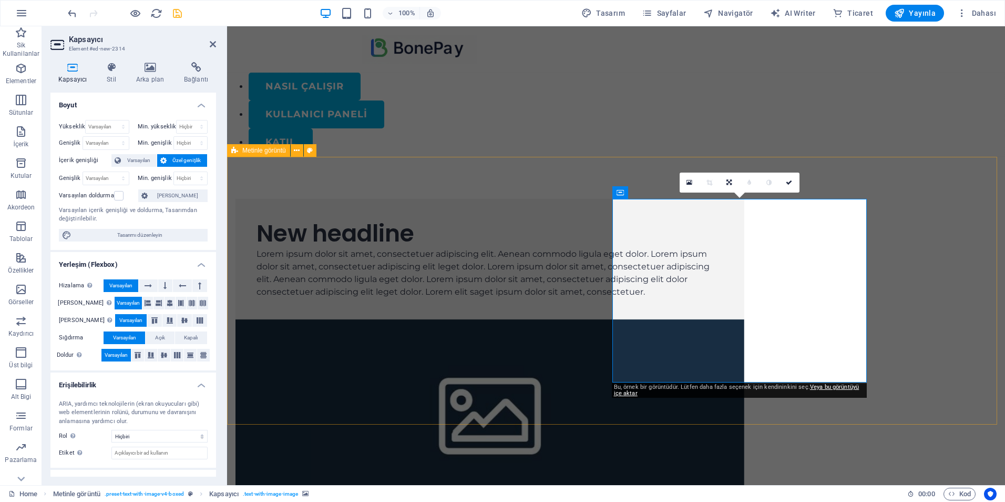
click at [288, 256] on div "New headline Lorem ipsum dolor sit amet, consectetuer adipiscing elit. Aenean c…" at bounding box center [616, 388] width 778 height 463
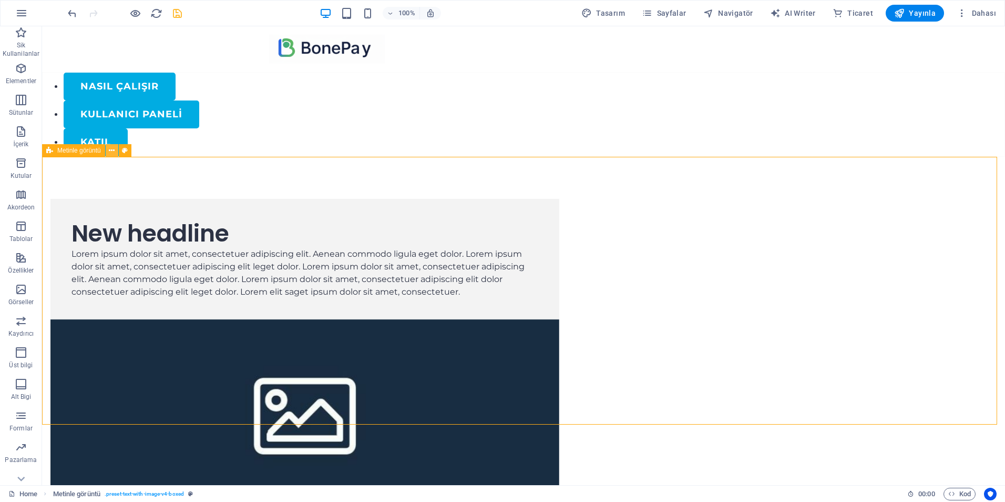
click at [111, 150] on icon at bounding box center [112, 150] width 6 height 11
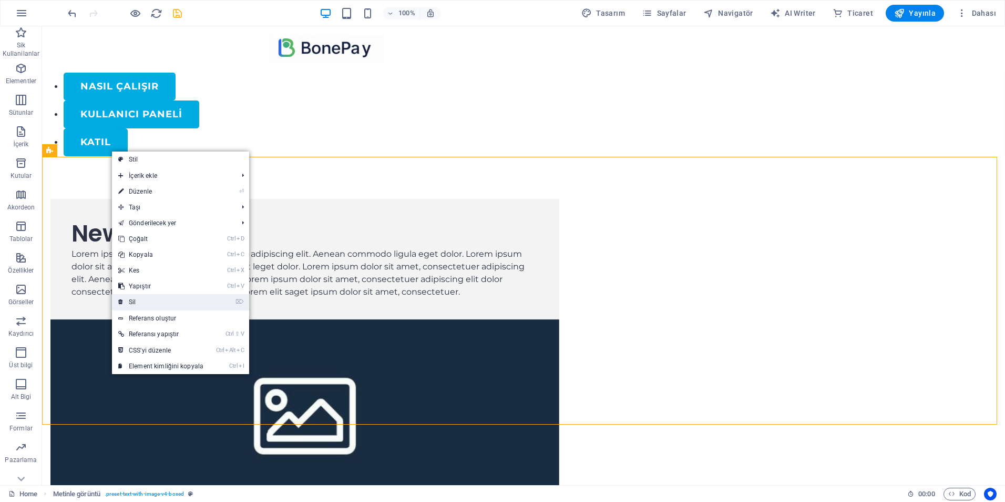
click at [156, 301] on link "⌦ Sil" at bounding box center [161, 302] width 98 height 16
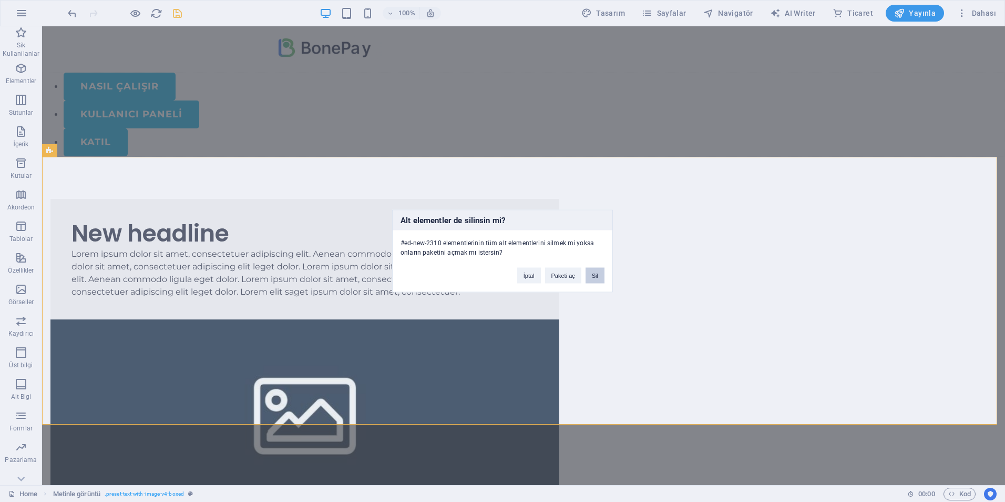
click at [599, 272] on button "Sil" at bounding box center [595, 276] width 19 height 16
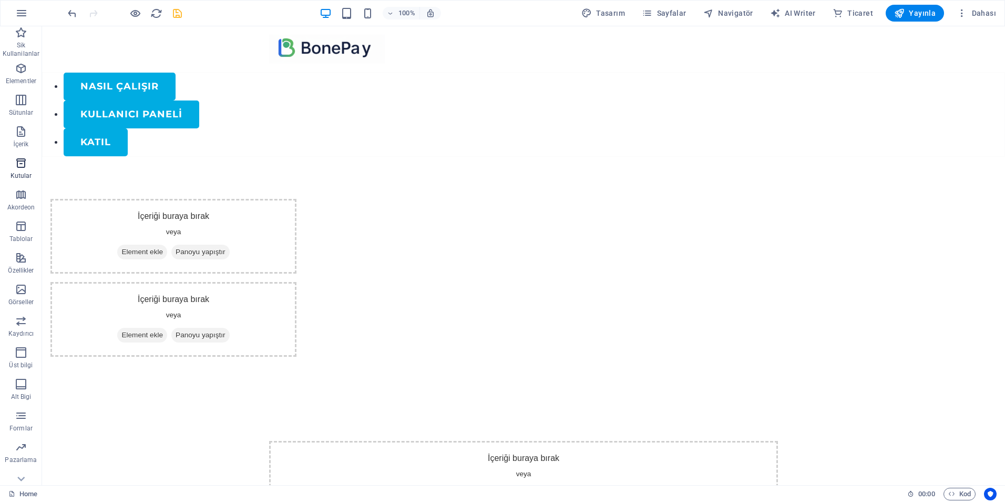
click at [20, 171] on p "Kutular" at bounding box center [22, 175] width 22 height 8
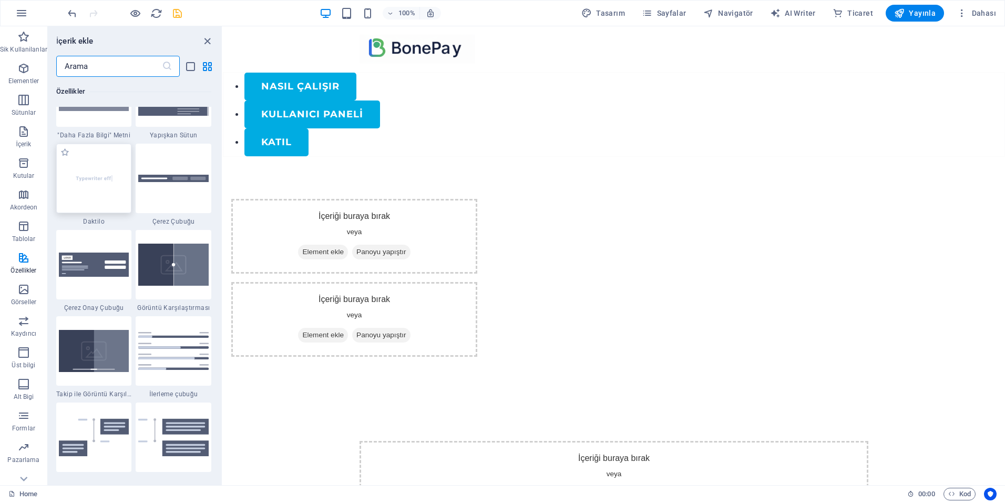
scroll to position [4162, 0]
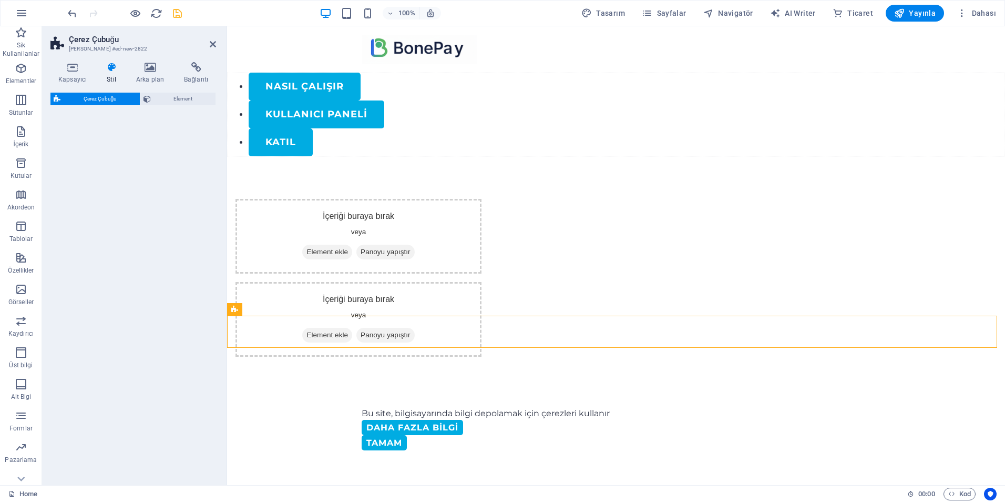
select select "px"
select select "rem"
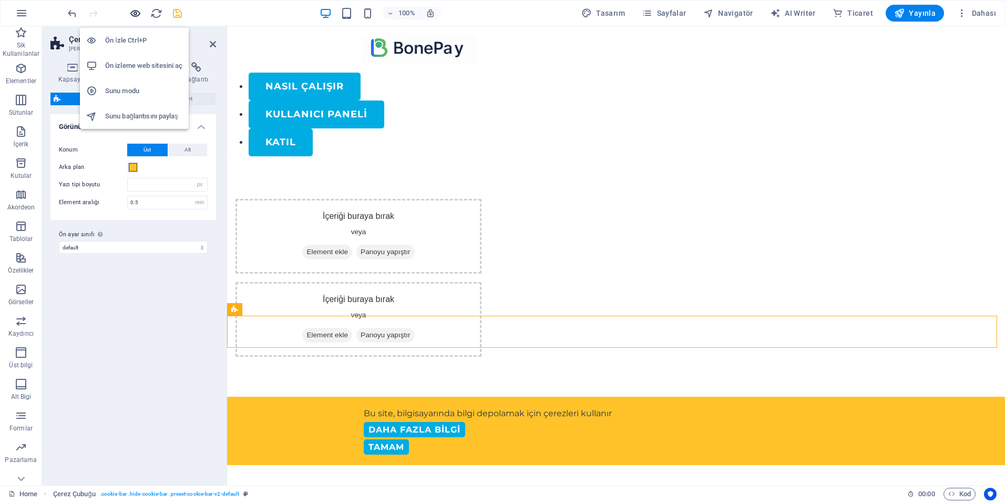
click at [139, 11] on icon "button" at bounding box center [135, 13] width 12 height 12
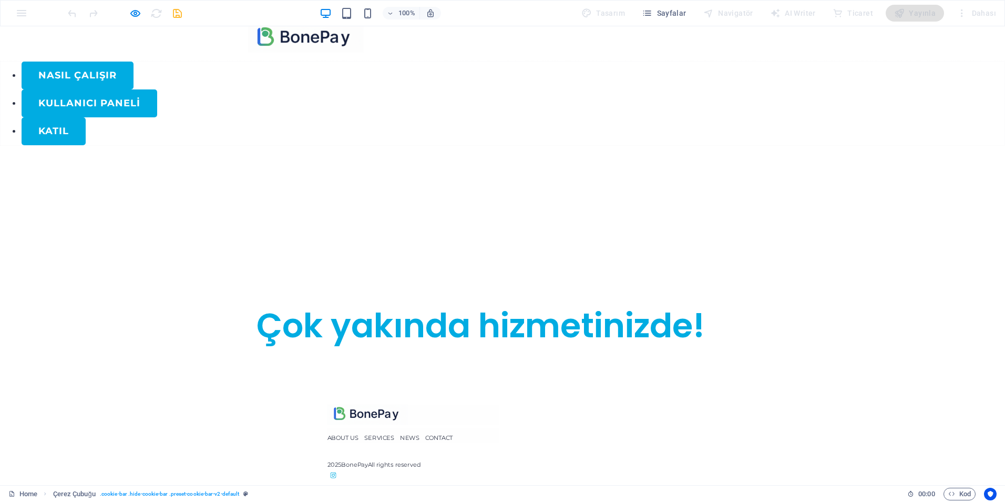
scroll to position [0, 0]
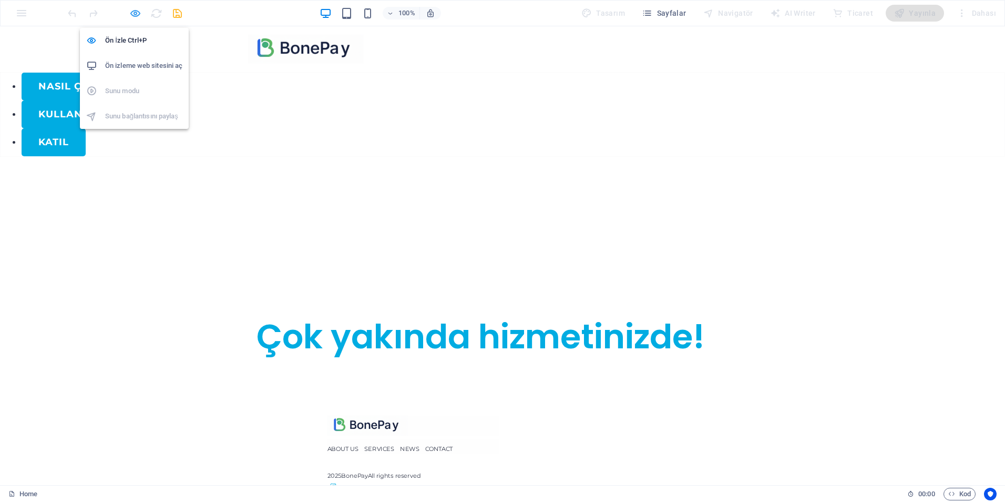
click at [132, 16] on icon "button" at bounding box center [135, 13] width 12 height 12
select select "px"
select select "rem"
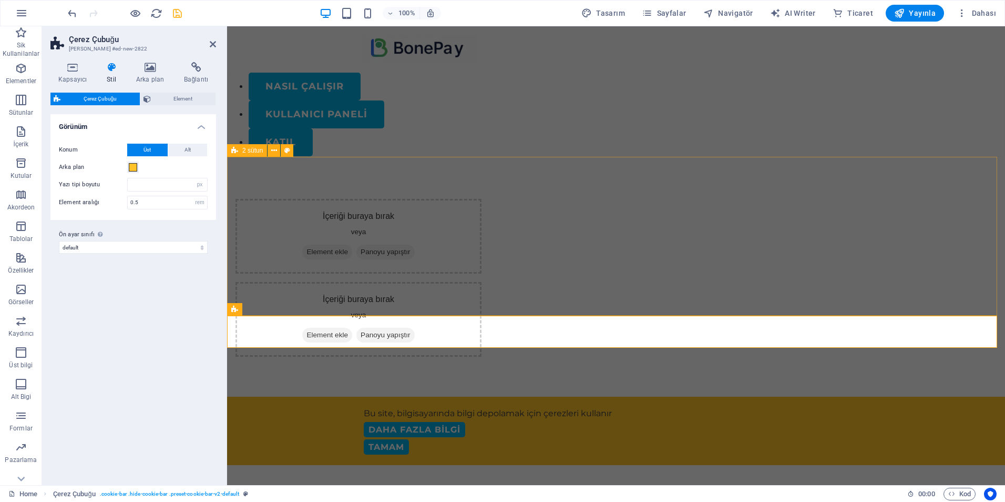
click at [304, 250] on div "İçeriği buraya bırak veya Element ekle Panoyu yapıştır İçeriği buraya bırak vey…" at bounding box center [616, 278] width 778 height 242
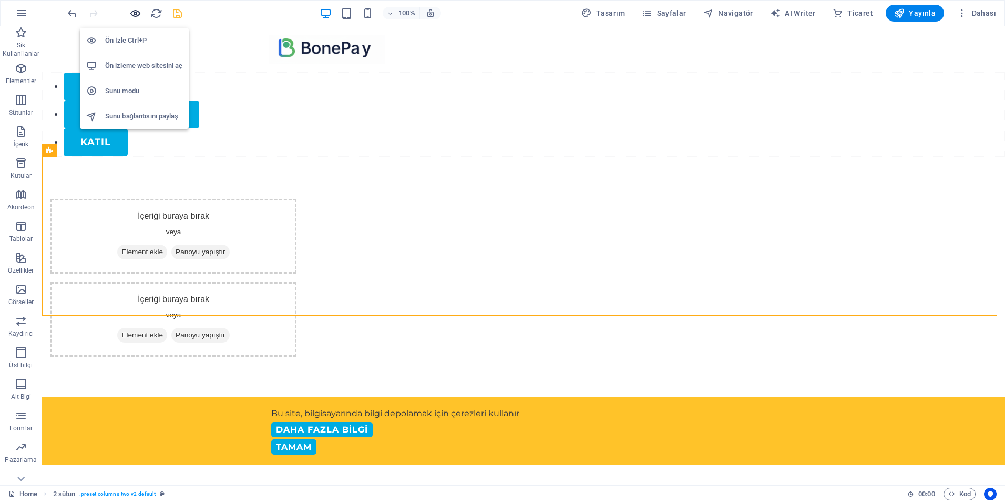
click at [132, 18] on icon "button" at bounding box center [135, 13] width 12 height 12
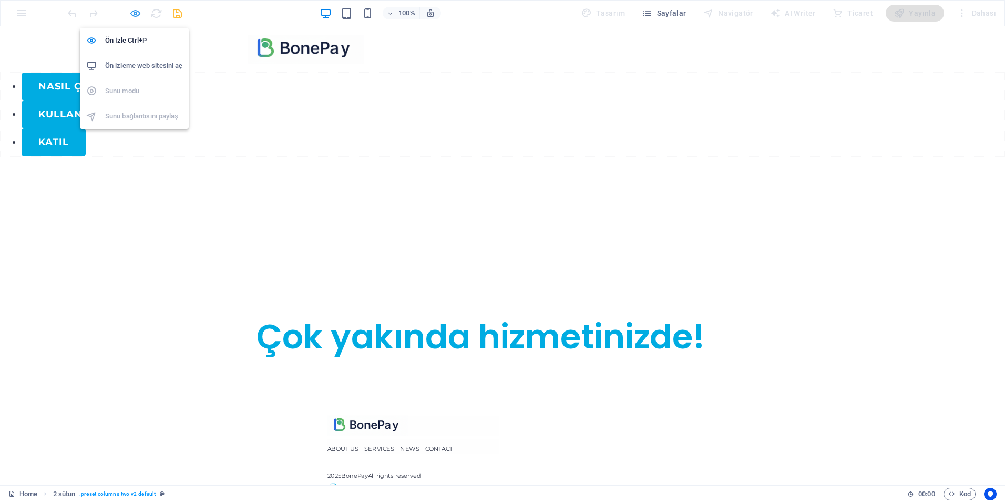
click at [131, 11] on icon "button" at bounding box center [135, 13] width 12 height 12
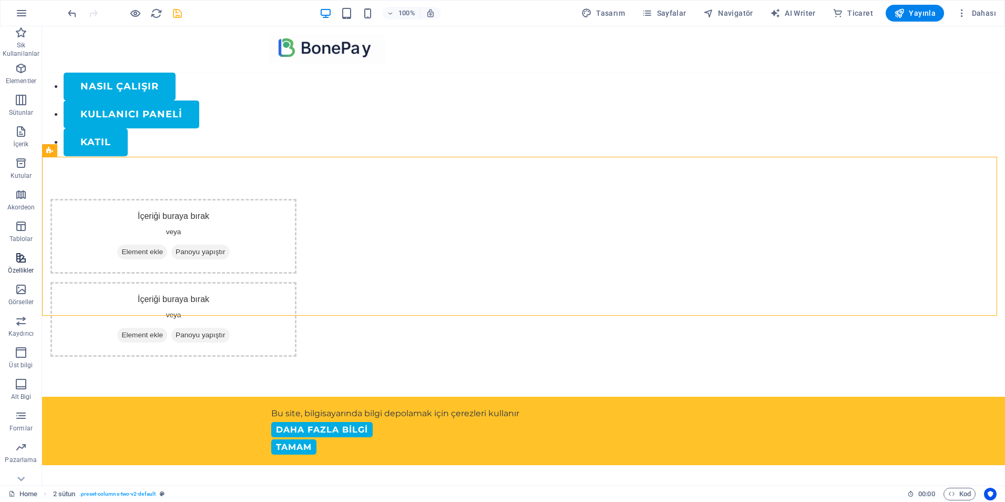
click at [20, 255] on icon "button" at bounding box center [21, 257] width 13 height 13
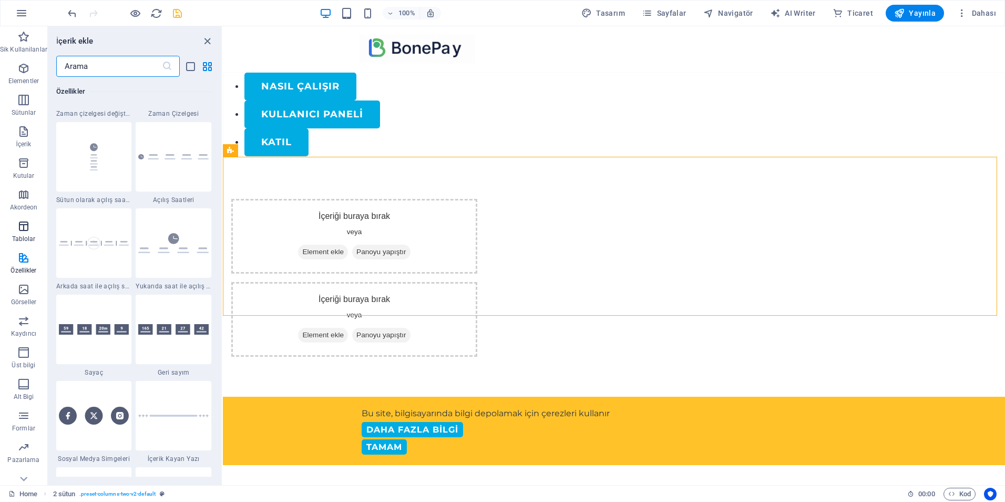
scroll to position [4361, 0]
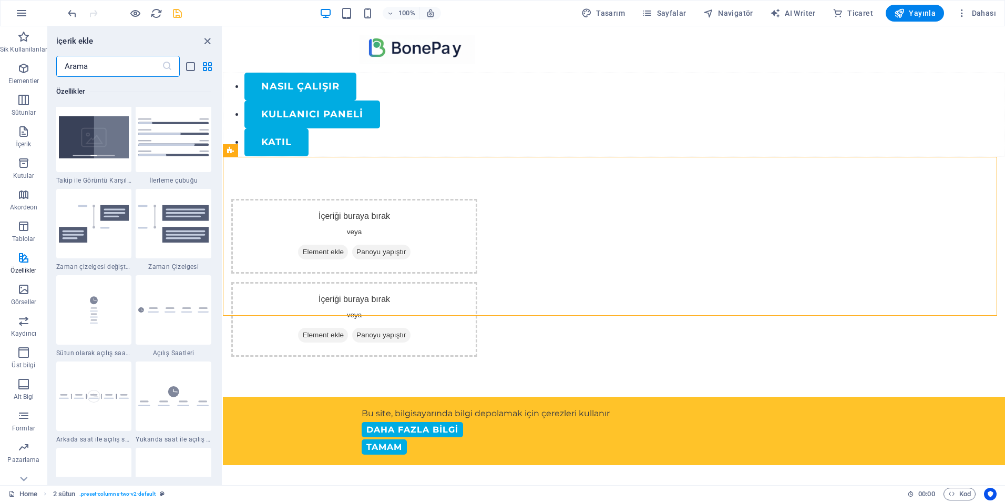
click at [101, 70] on input "text" at bounding box center [109, 66] width 106 height 21
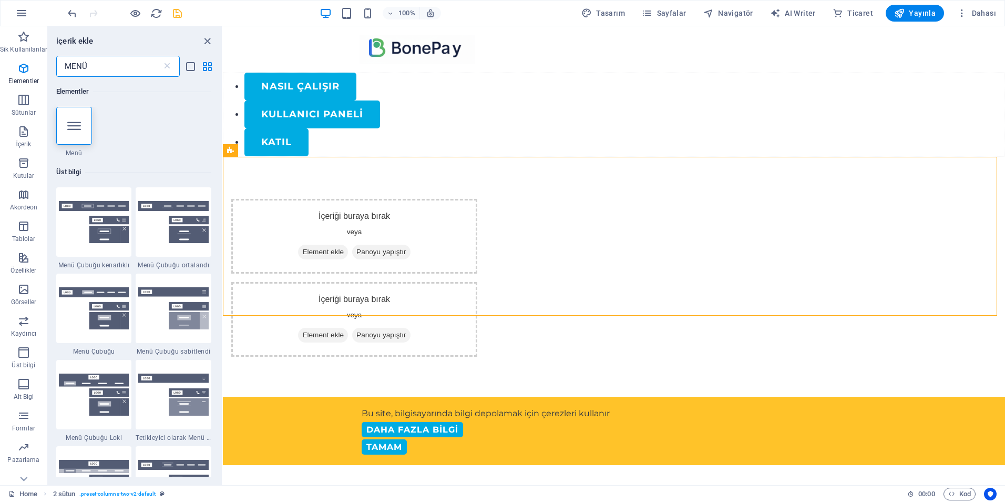
scroll to position [0, 0]
type input "MENÜ"
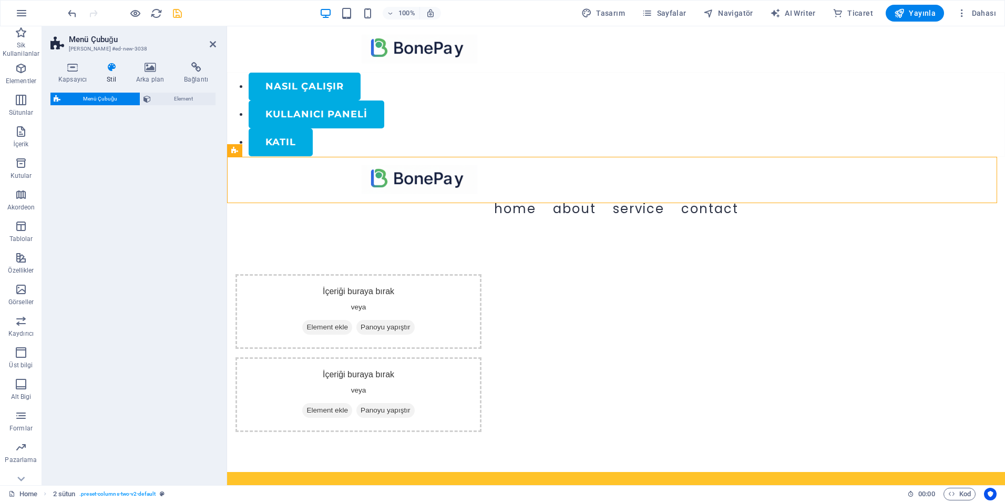
select select "rem"
select select "preset-menu-v2-centered"
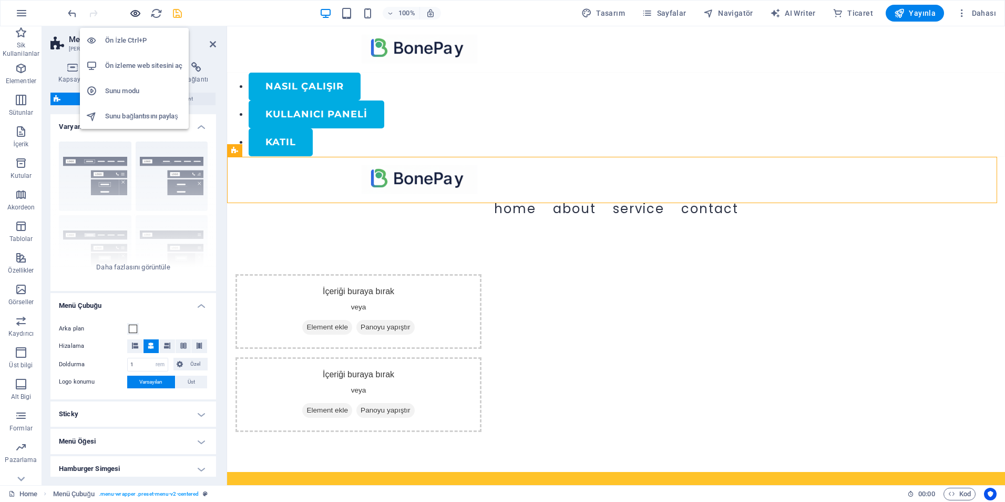
click at [136, 14] on icon "button" at bounding box center [135, 13] width 12 height 12
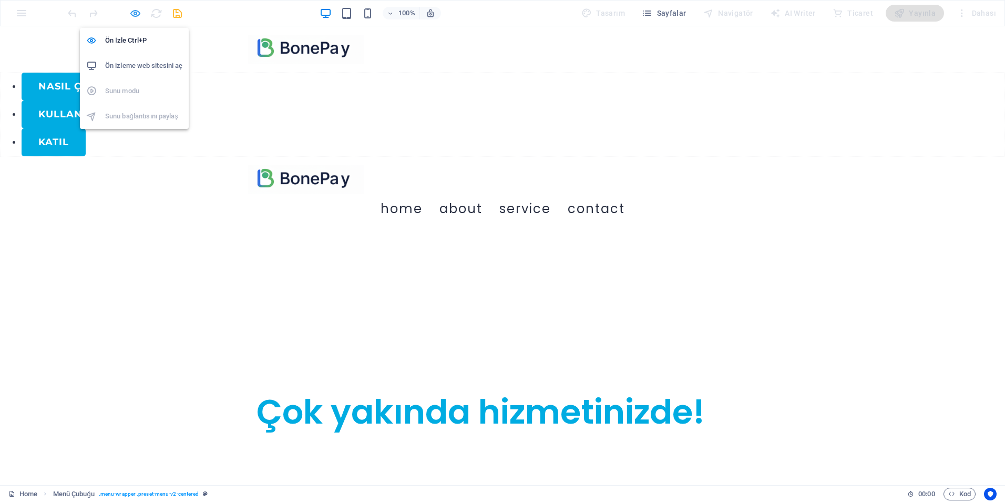
click at [132, 14] on icon "button" at bounding box center [135, 13] width 12 height 12
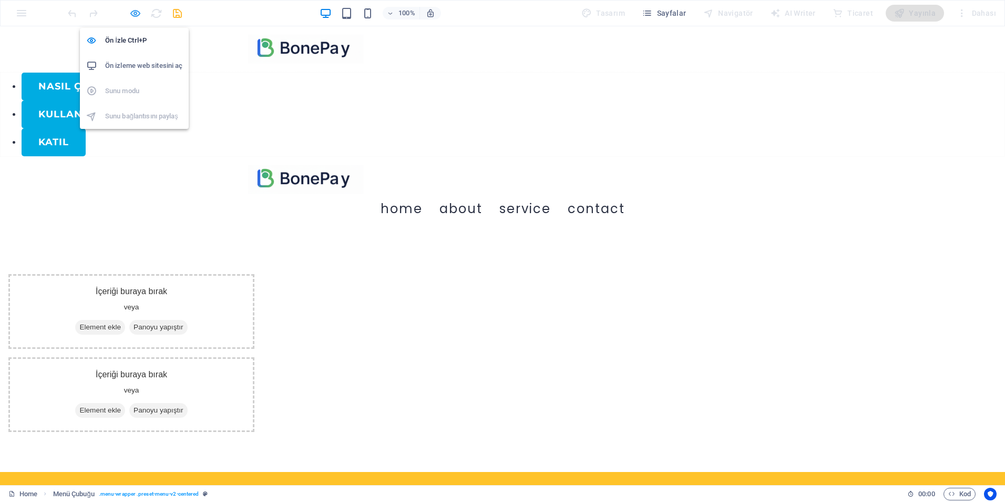
select select "rem"
select select "preset-menu-v2-centered"
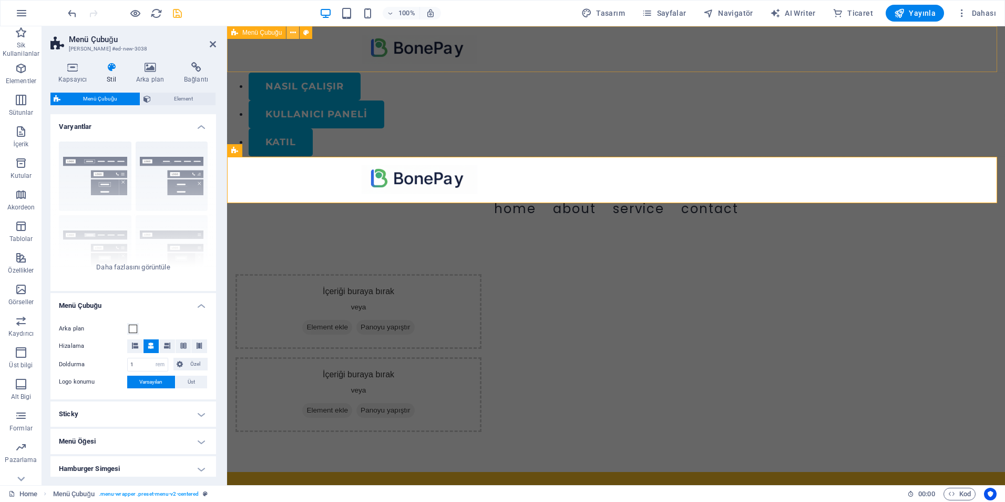
click at [292, 32] on icon at bounding box center [293, 32] width 6 height 11
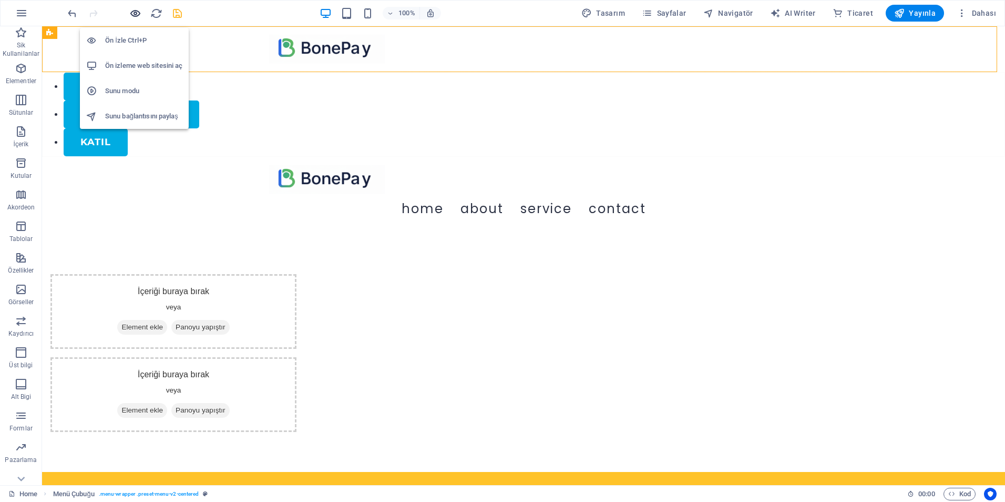
click at [134, 15] on icon "button" at bounding box center [135, 13] width 12 height 12
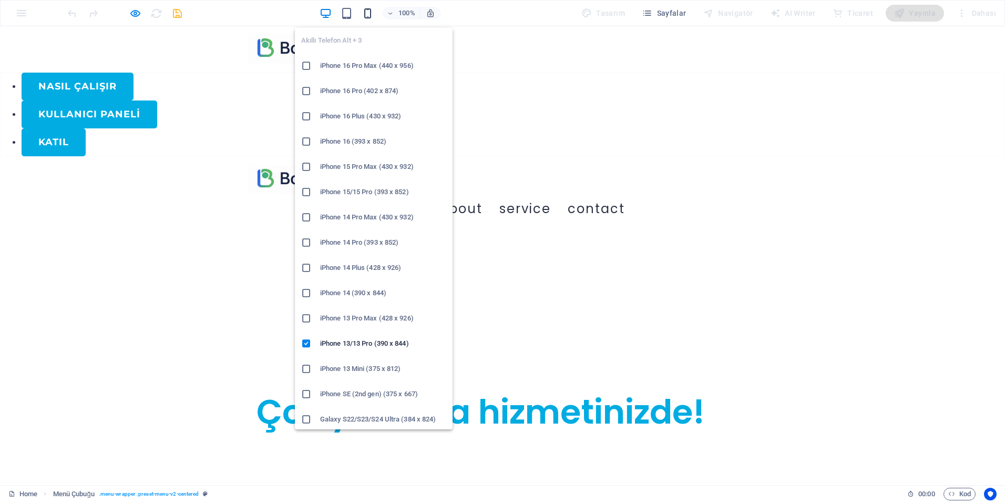
click at [372, 13] on icon "button" at bounding box center [368, 13] width 12 height 12
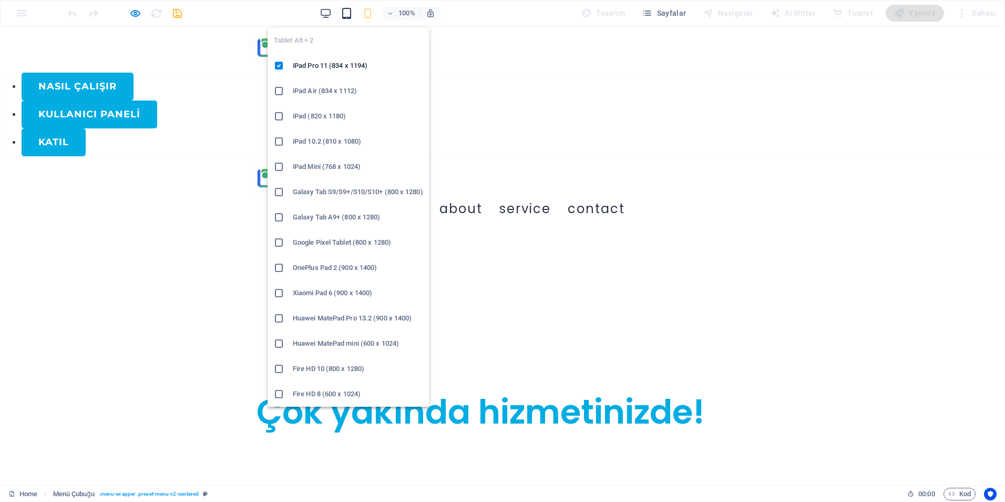
click at [352, 16] on icon "button" at bounding box center [347, 13] width 12 height 12
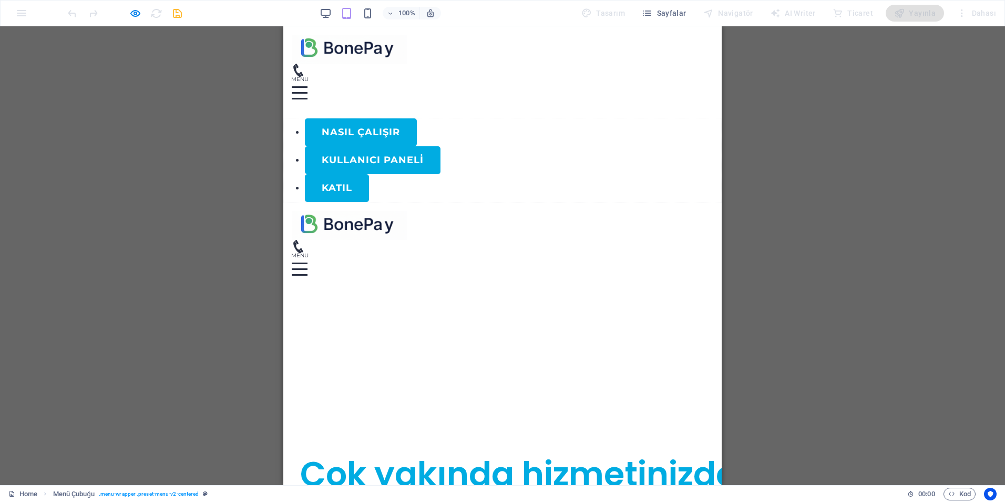
click at [308, 262] on div "Menu" at bounding box center [300, 268] width 16 height 13
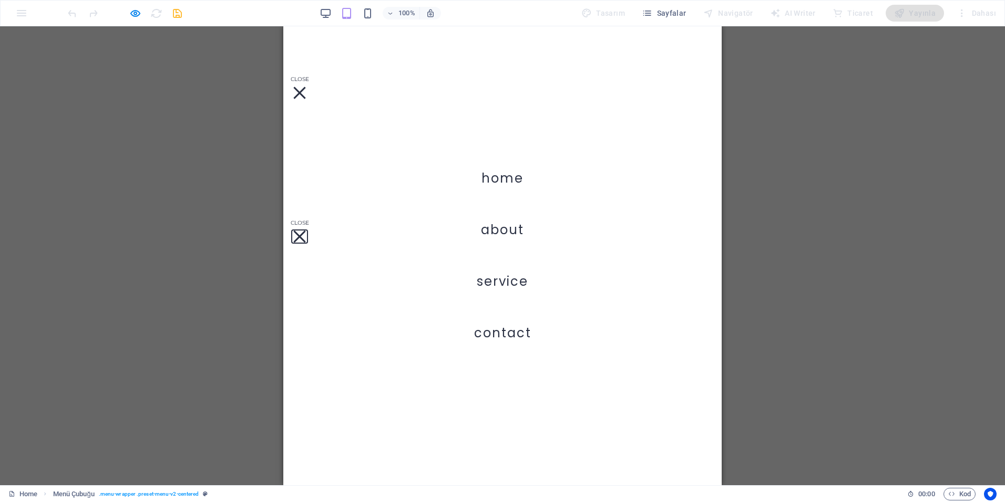
click at [305, 230] on button "Menu" at bounding box center [299, 236] width 12 height 12
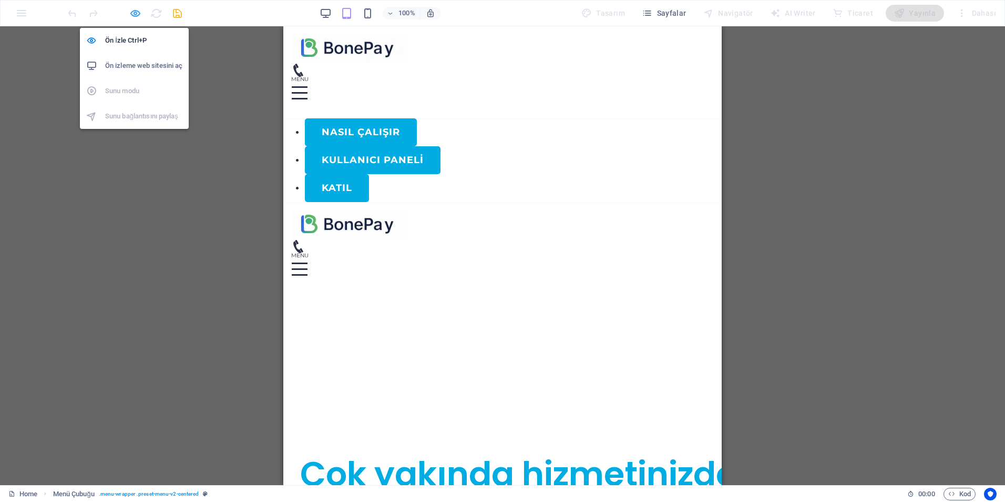
click at [132, 14] on icon "button" at bounding box center [135, 13] width 12 height 12
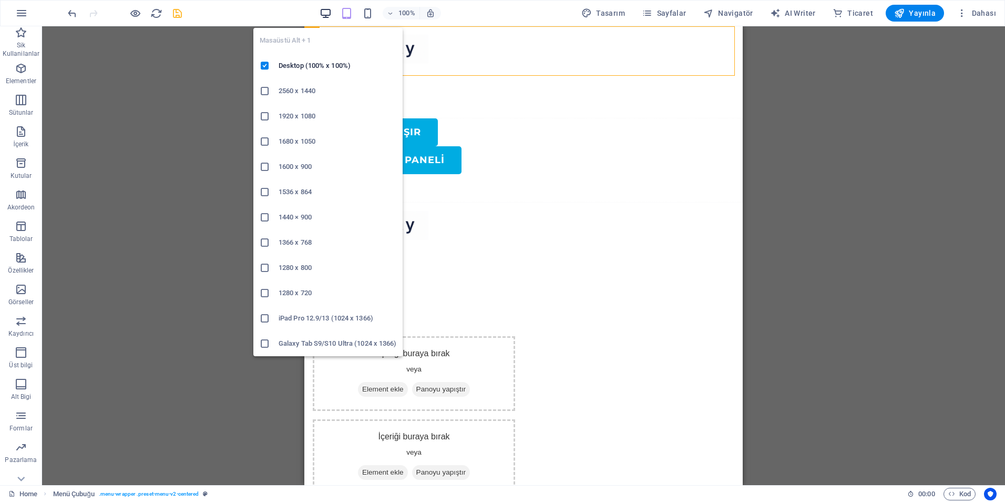
click at [323, 15] on icon "button" at bounding box center [326, 13] width 12 height 12
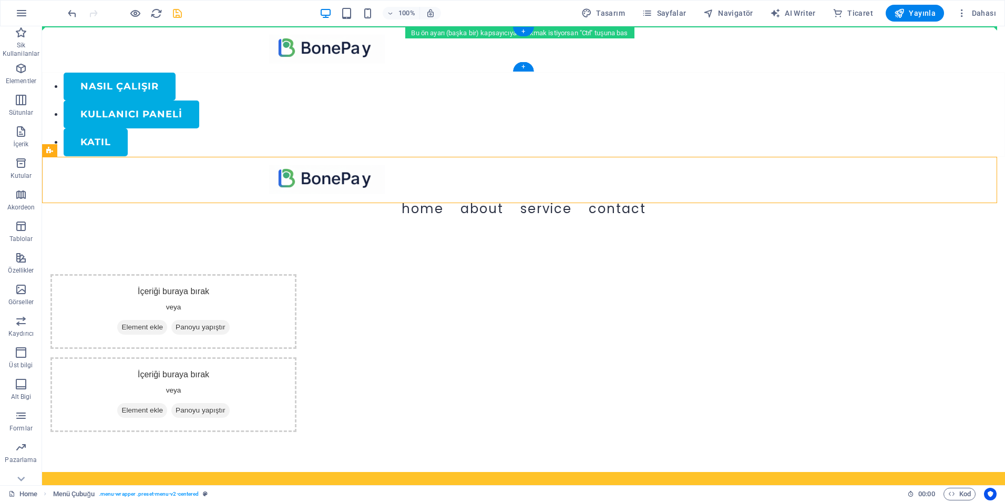
drag, startPoint x: 211, startPoint y: 173, endPoint x: 238, endPoint y: 43, distance: 133.5
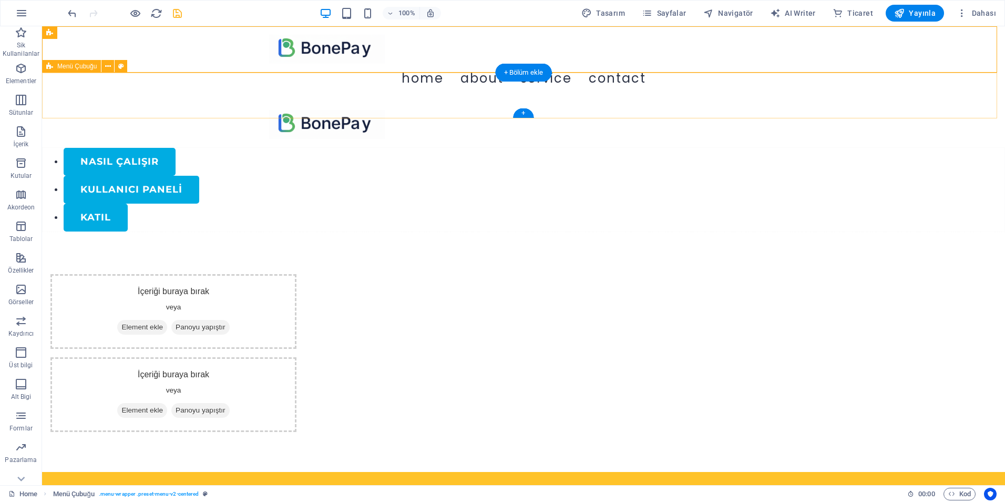
click at [229, 101] on div "Menu" at bounding box center [523, 124] width 963 height 46
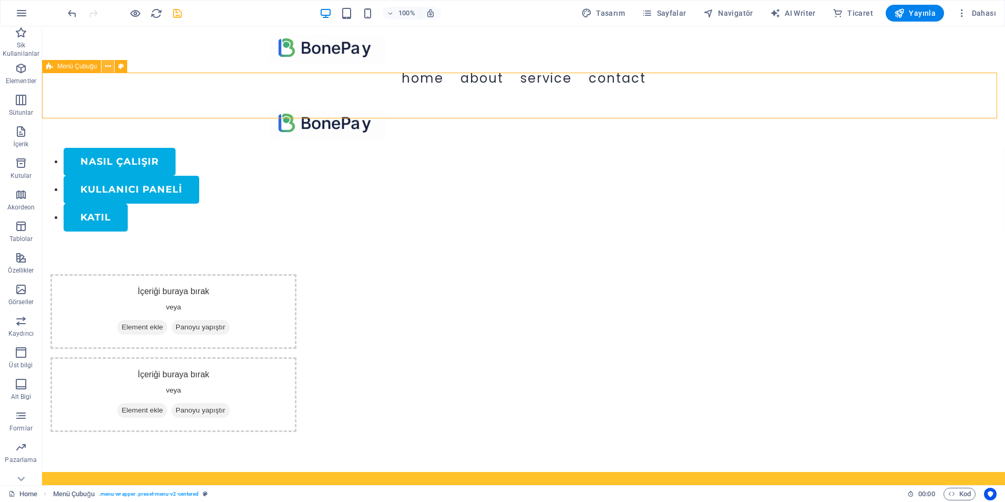
click at [110, 66] on icon at bounding box center [108, 66] width 6 height 11
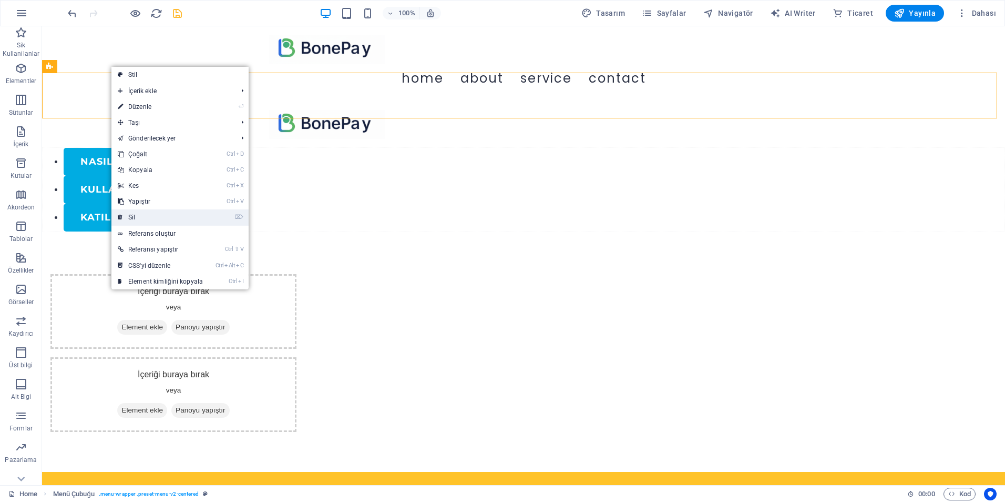
click at [158, 218] on link "⌦ Sil" at bounding box center [160, 217] width 98 height 16
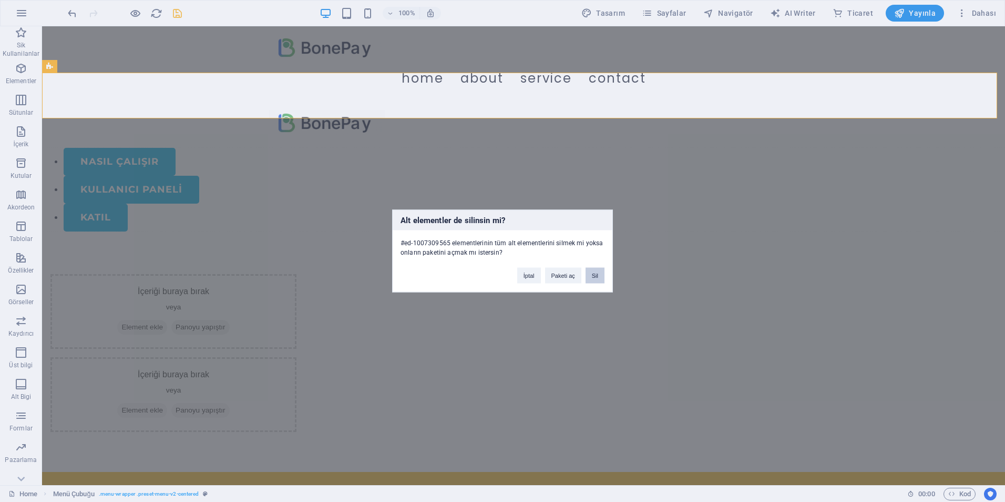
click at [598, 279] on button "Sil" at bounding box center [595, 276] width 19 height 16
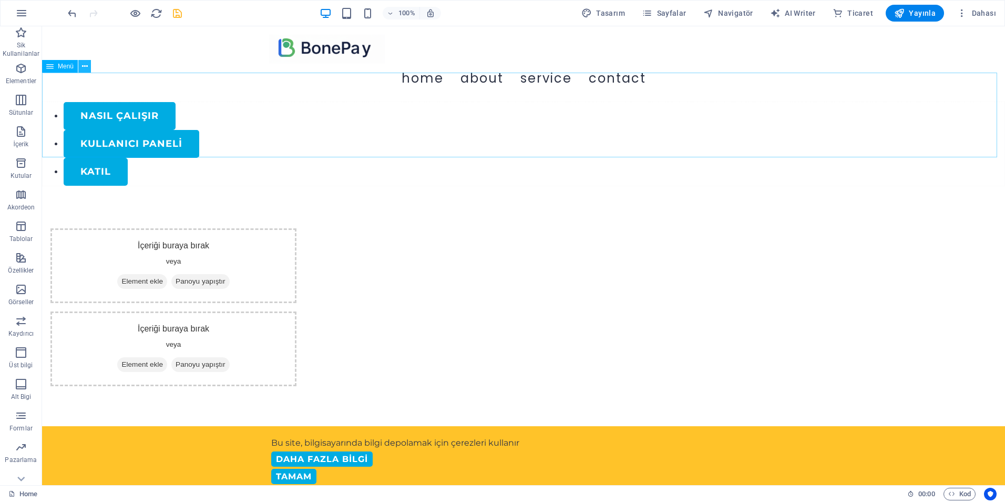
click at [85, 66] on icon at bounding box center [85, 66] width 6 height 11
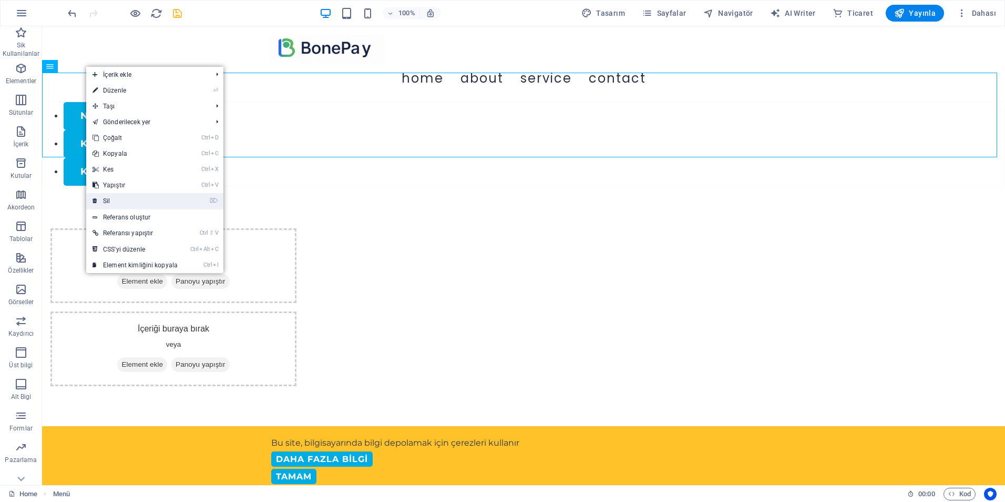
click at [118, 195] on link "⌦ Sil" at bounding box center [135, 201] width 98 height 16
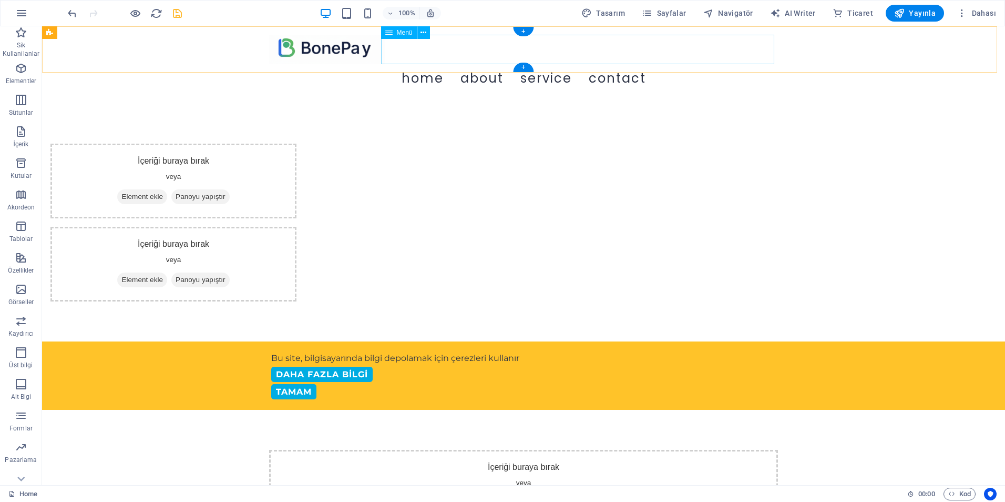
click at [473, 64] on nav "Home About Service Contact" at bounding box center [523, 78] width 509 height 29
click at [288, 64] on nav "Home About Service Contact" at bounding box center [523, 78] width 509 height 29
select select
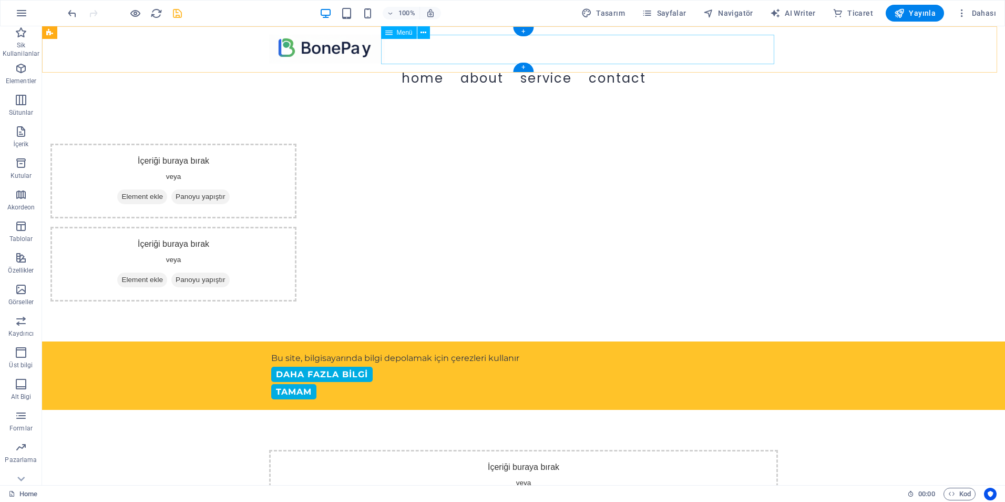
select select
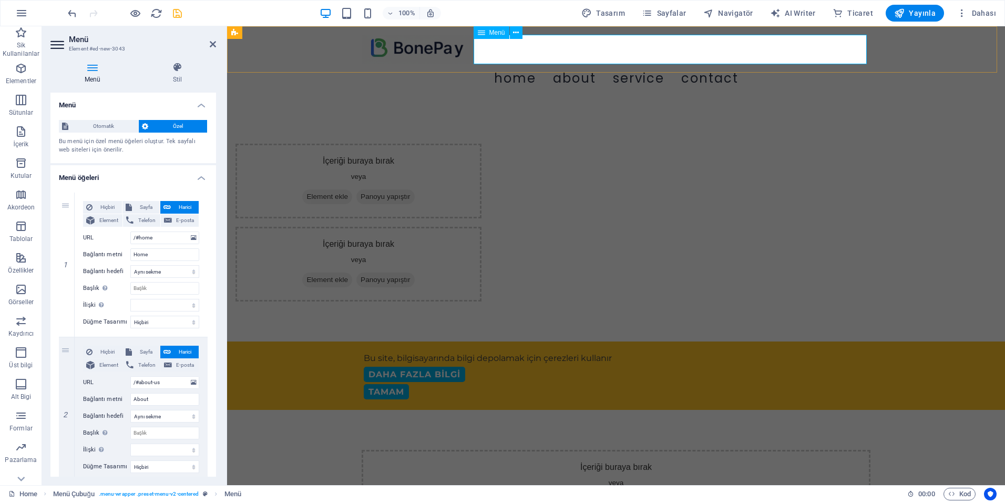
click at [566, 64] on nav "Home About Service Contact" at bounding box center [616, 78] width 509 height 29
click at [151, 206] on span "Sayfa" at bounding box center [146, 207] width 22 height 13
select select
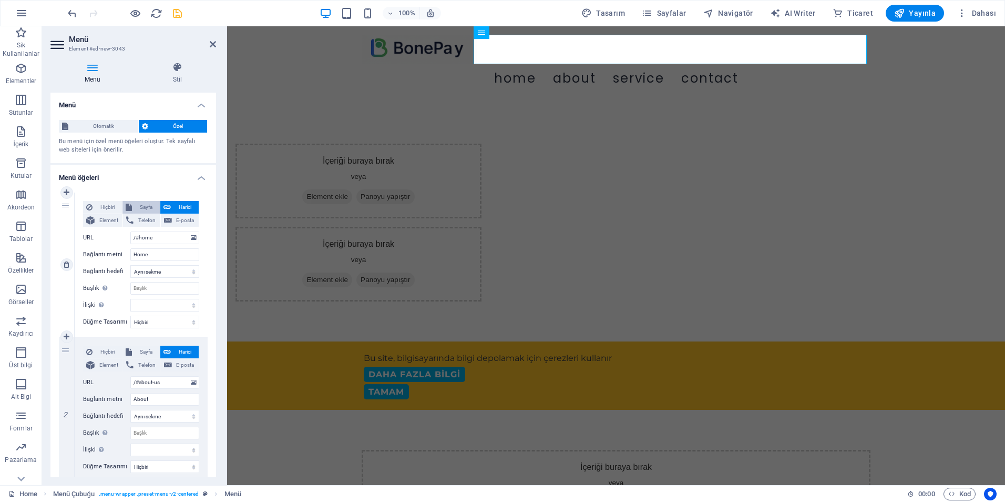
select select
click at [154, 235] on select "Home nasilcalisir login-signup groups payment dashboard admin" at bounding box center [164, 237] width 69 height 13
select select "1"
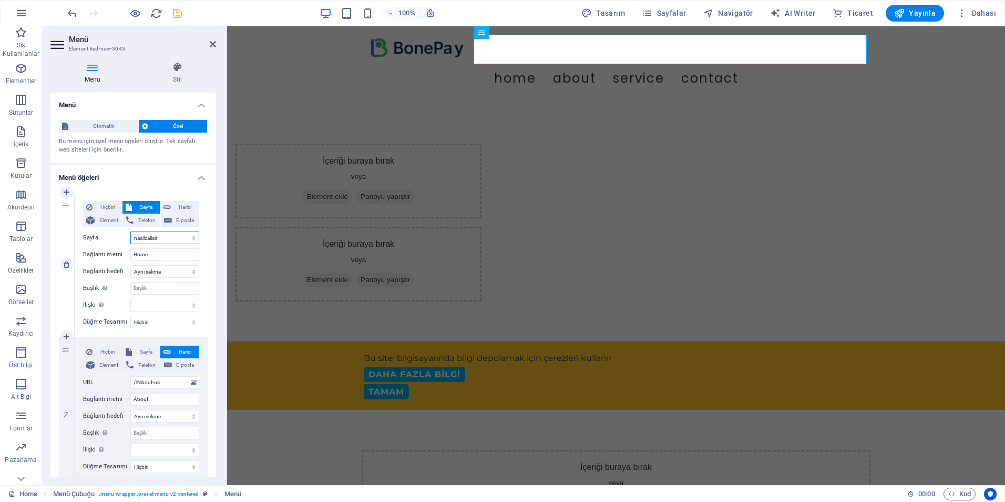
click at [130, 231] on select "Home nasilcalisir login-signup groups payment dashboard admin" at bounding box center [164, 237] width 69 height 13
select select
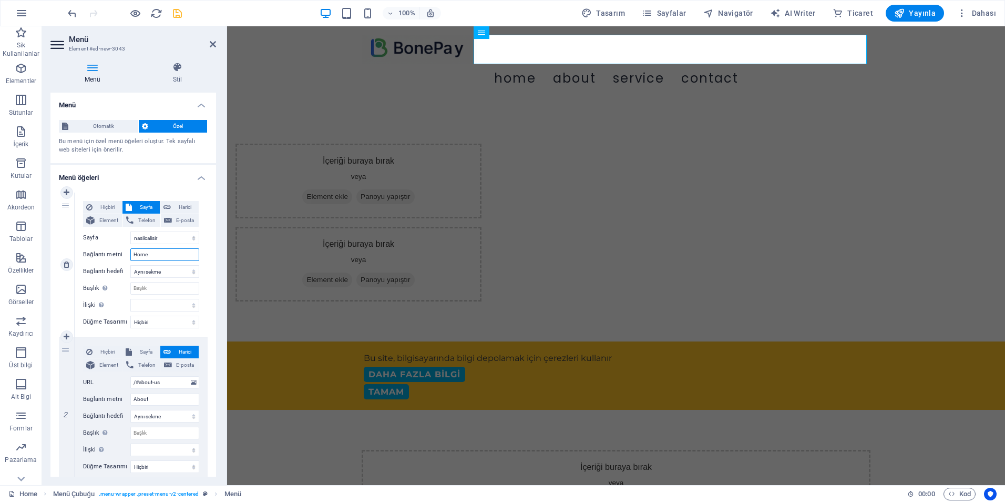
click at [159, 249] on input "Home" at bounding box center [164, 254] width 69 height 13
type input "n"
type input "nasıl çalışır"
select select
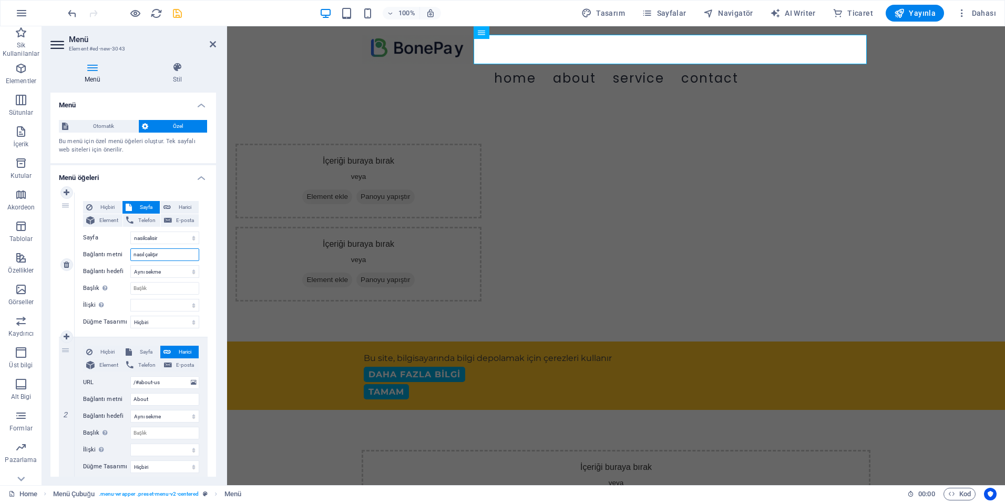
select select
click at [171, 249] on input "nasıl çalışır" at bounding box center [164, 254] width 69 height 13
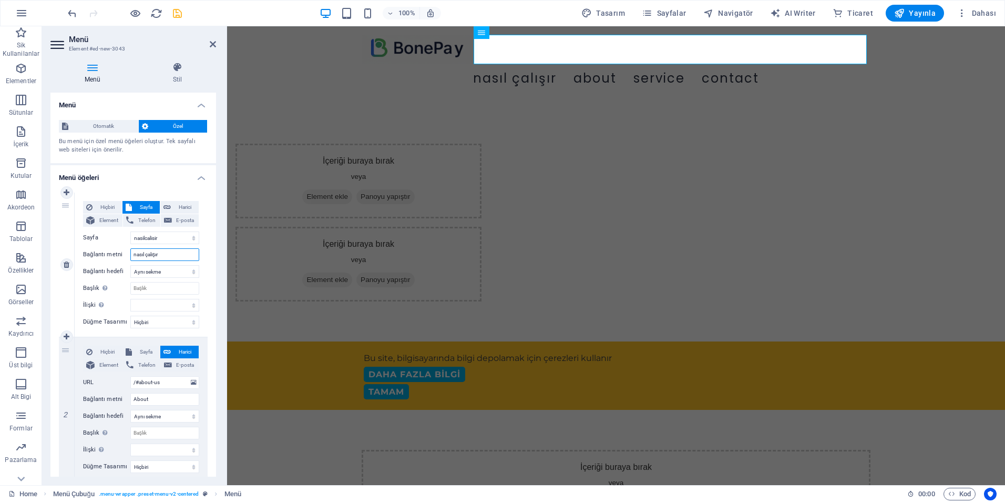
click at [171, 249] on input "nasıl çalışır" at bounding box center [164, 254] width 69 height 13
type input "N"
select select
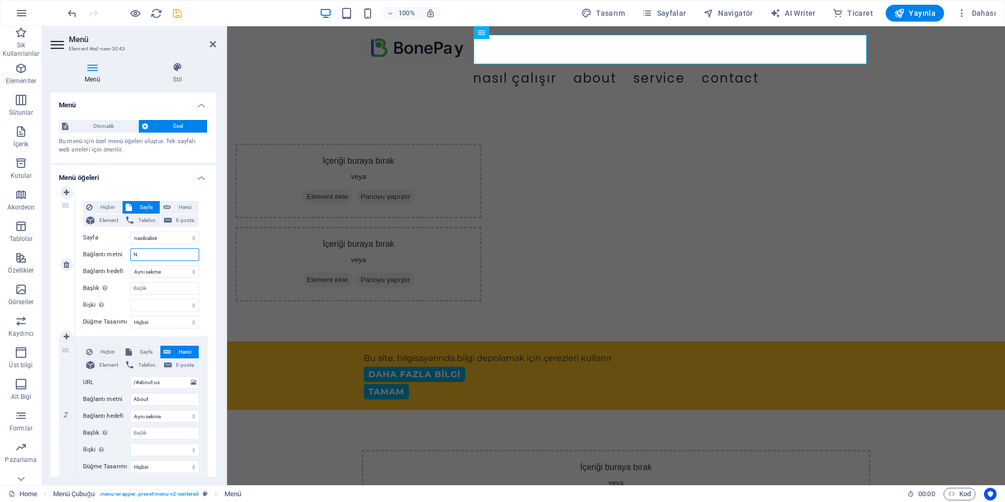
select select
type input "NA"
select select
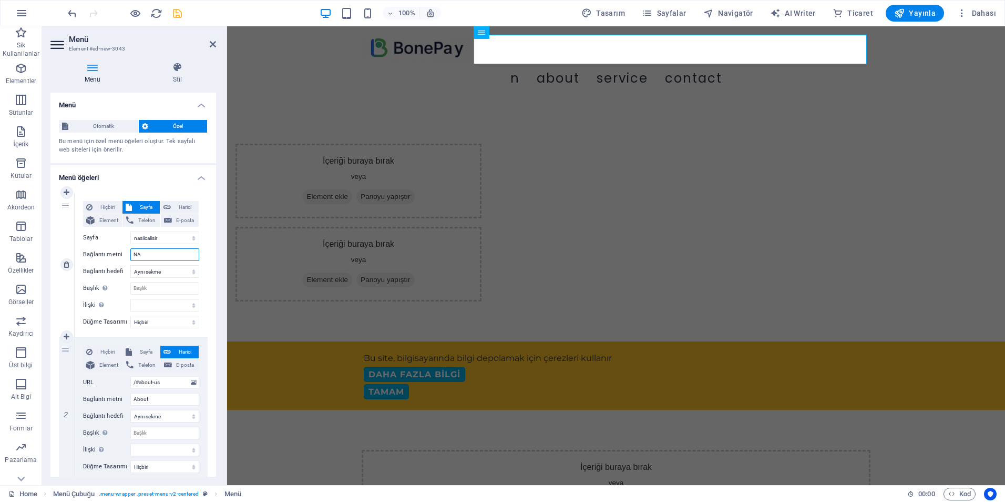
select select
type input "N"
type input "NASIL"
select select
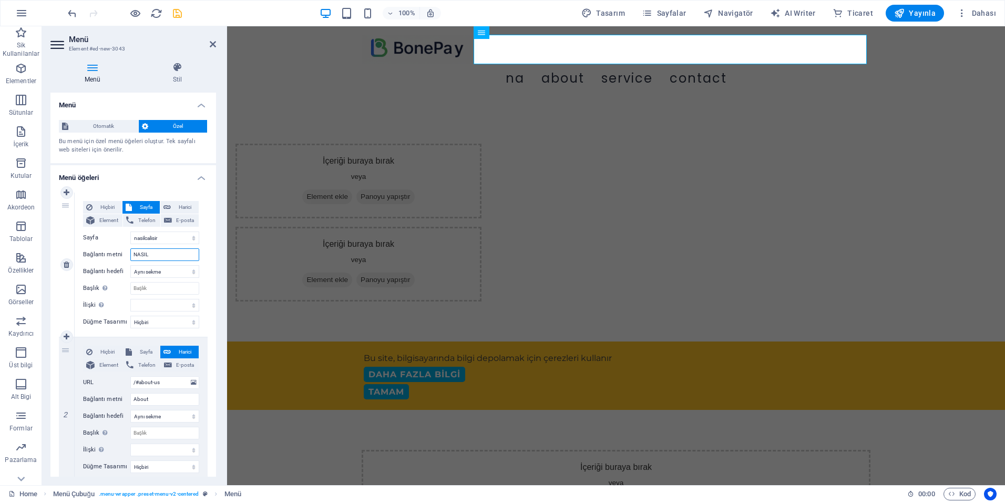
select select
type input "NASIL C"
select select
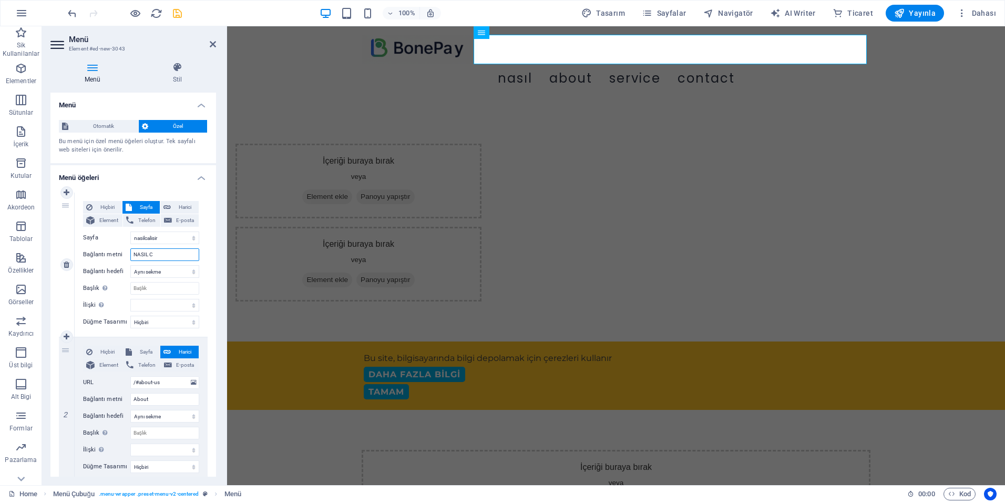
select select
type input "NASIL CALIŞIR"
select select
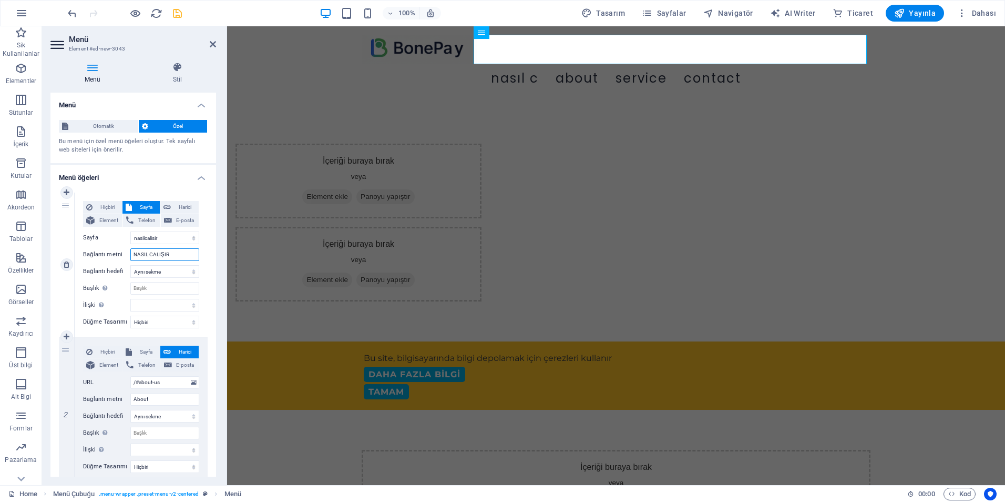
select select
type input "NASIL CALIŞIR"
click at [154, 326] on select "Hiçbiri Varsayılan Birincil İkincil" at bounding box center [164, 321] width 69 height 13
select select "default"
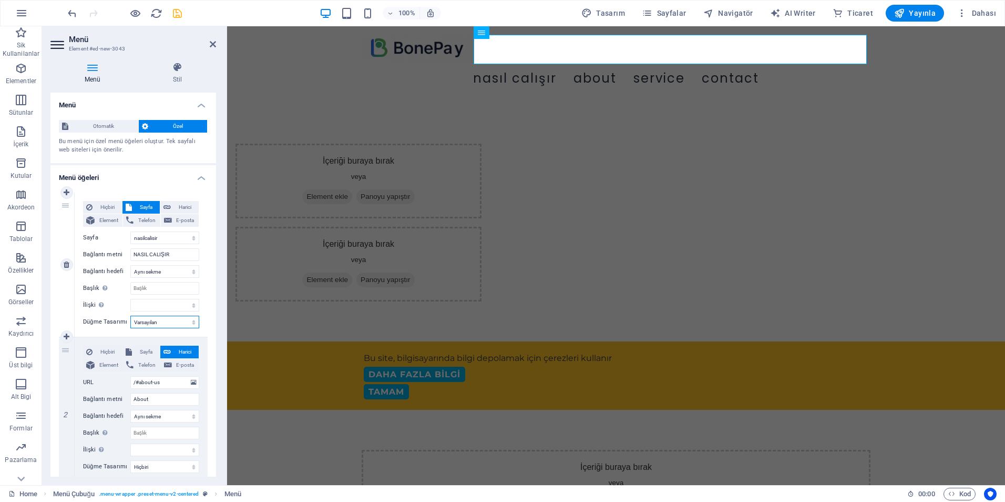
click at [130, 315] on select "Hiçbiri Varsayılan Birincil İkincil" at bounding box center [164, 321] width 69 height 13
select select
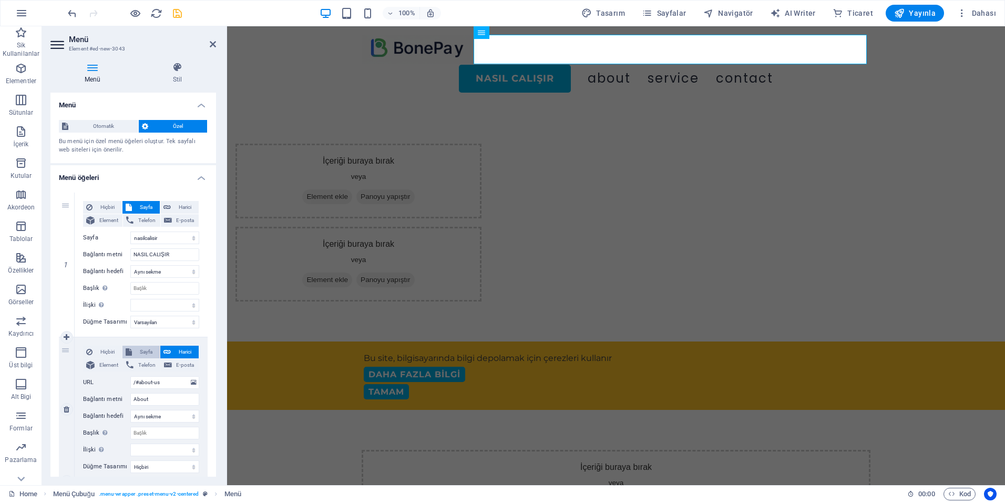
click at [142, 351] on span "Sayfa" at bounding box center [146, 351] width 22 height 13
select select
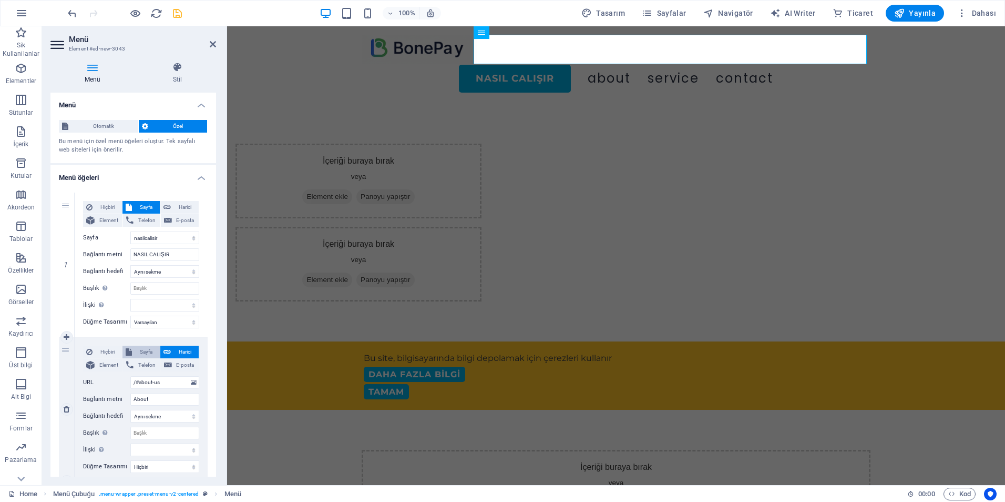
select select
click at [166, 384] on select "Home nasilcalisir login-signup groups payment dashboard admin" at bounding box center [164, 382] width 69 height 13
select select "5"
click at [130, 376] on select "Home nasilcalisir login-signup groups payment dashboard admin" at bounding box center [164, 382] width 69 height 13
select select
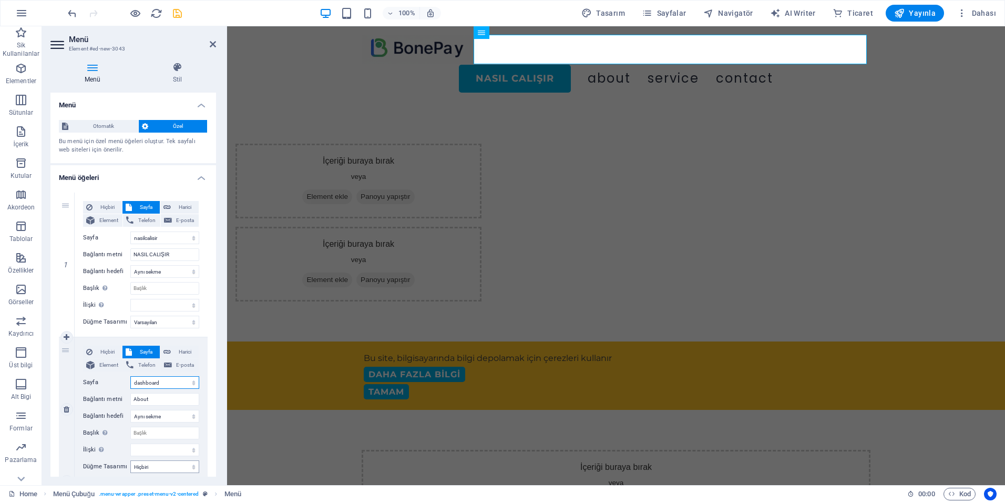
select select
click at [156, 394] on input "About" at bounding box center [164, 399] width 69 height 13
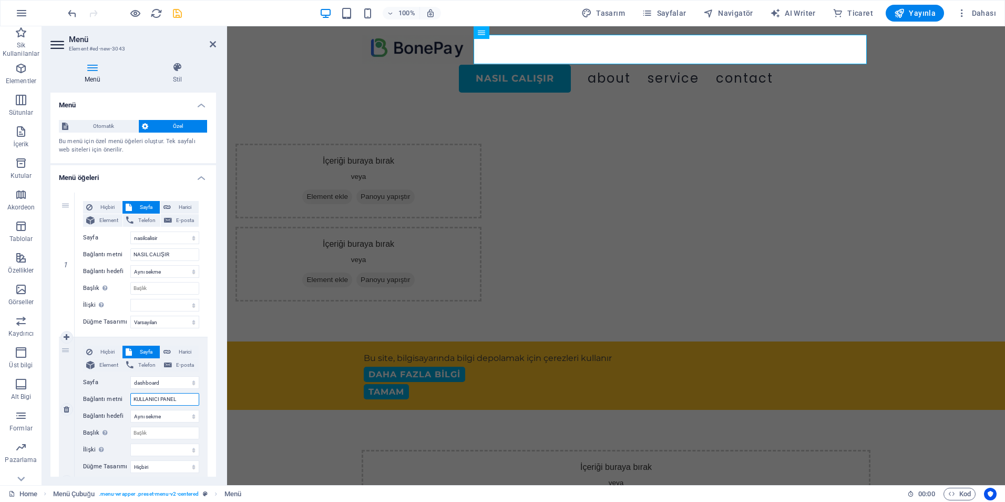
type input "KULLANICI PANELİ"
select select
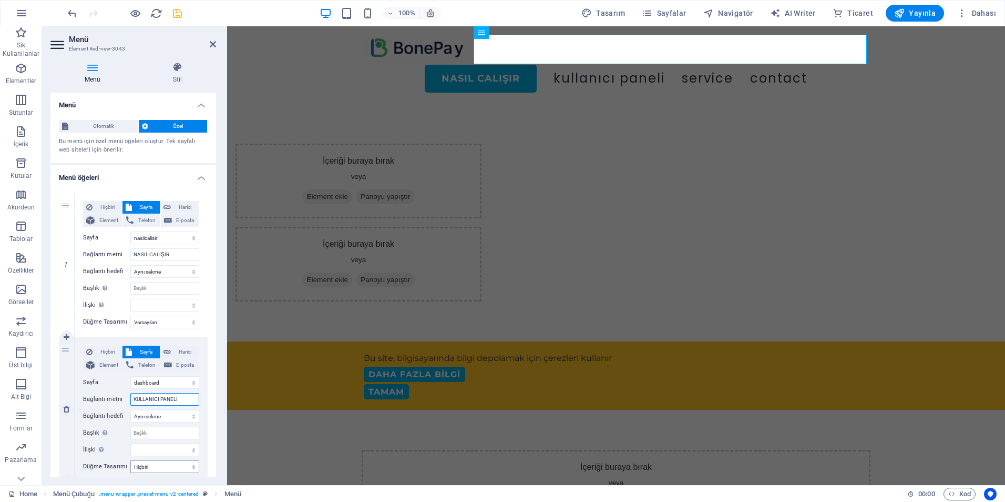
type input "KULLANICI PANELİ"
click at [154, 469] on select "Hiçbiri Varsayılan Birincil İkincil" at bounding box center [164, 466] width 69 height 13
select select "default"
click at [130, 460] on select "Hiçbiri Varsayılan Birincil İkincil" at bounding box center [164, 466] width 69 height 13
select select
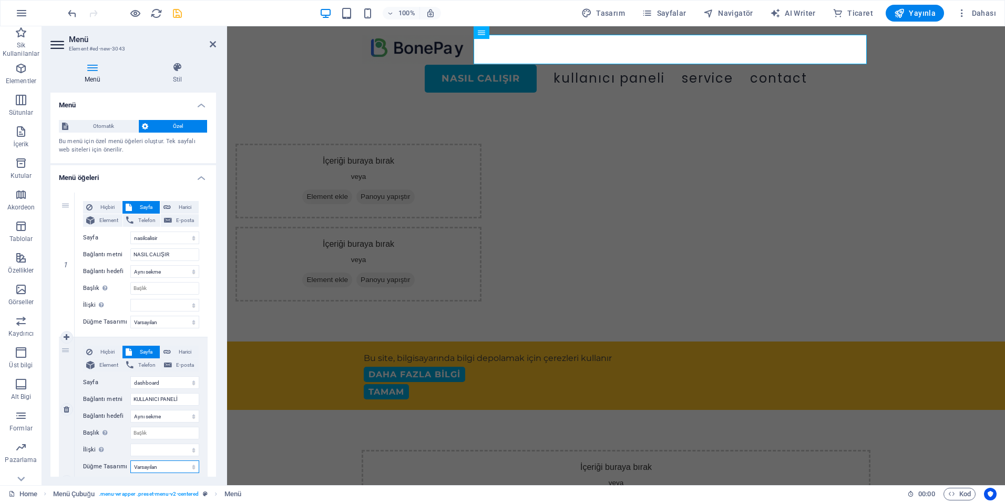
select select
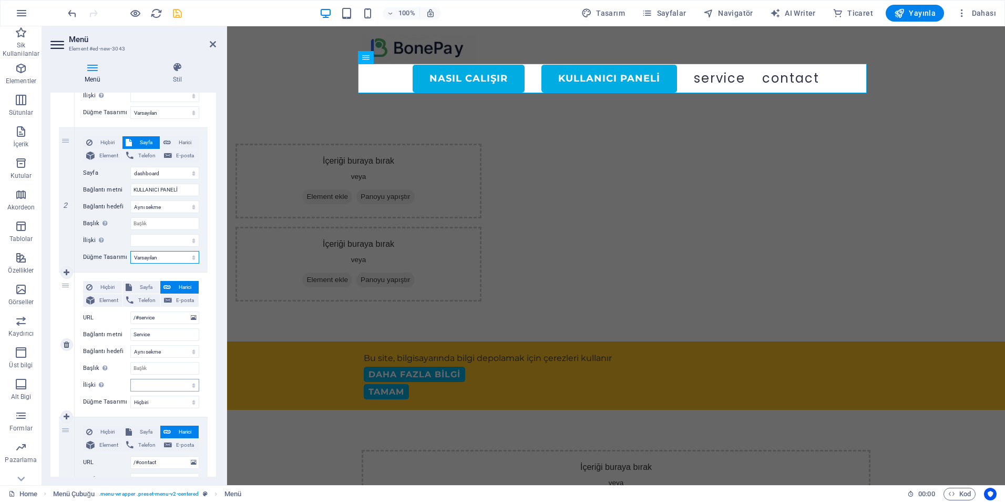
scroll to position [210, 0]
click at [70, 340] on link at bounding box center [66, 343] width 13 height 13
select select
type input "/#contact"
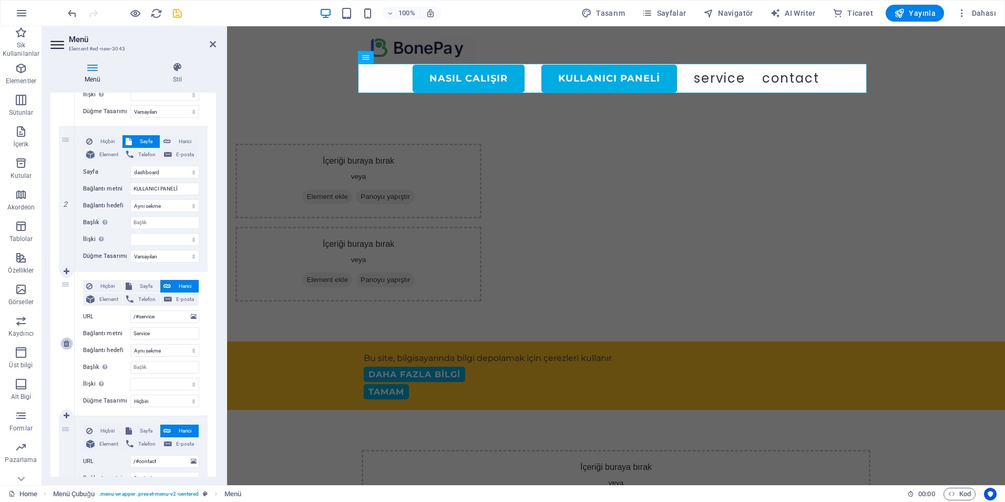
type input "Contact"
select select
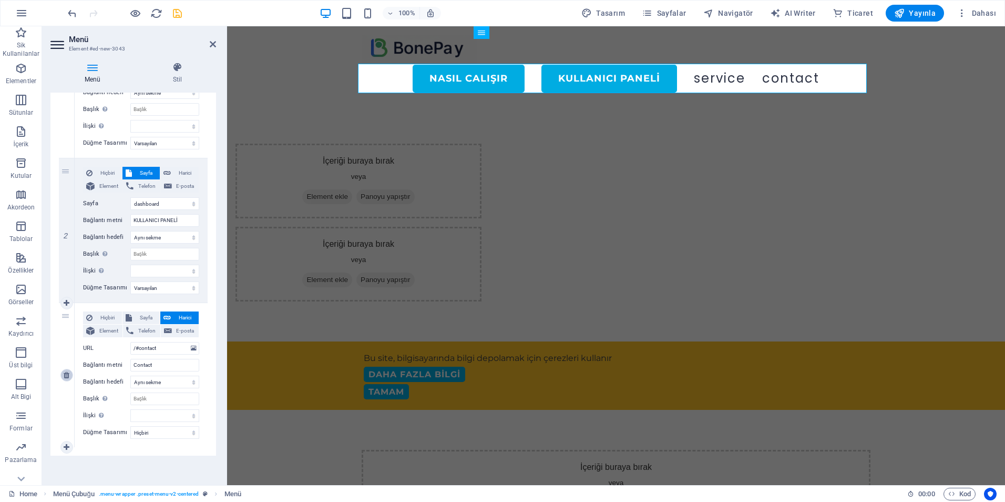
scroll to position [179, 0]
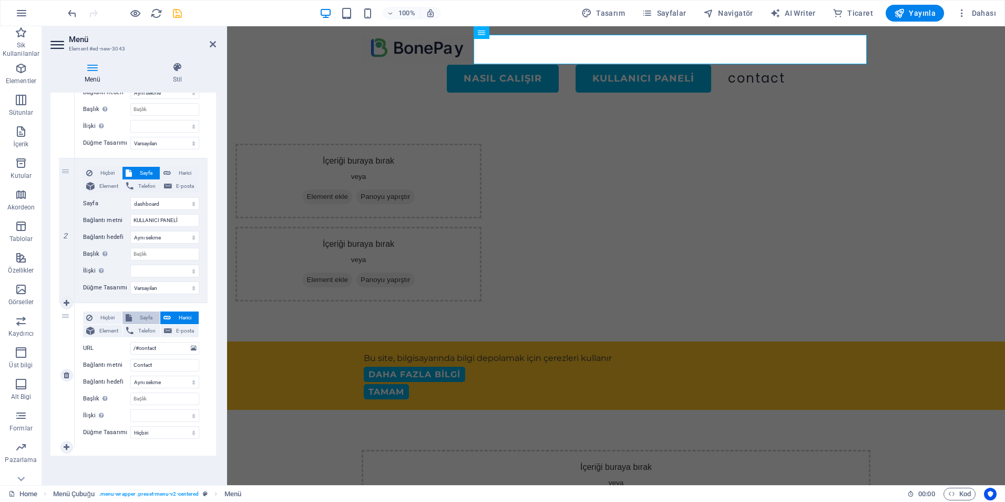
click at [147, 314] on span "Sayfa" at bounding box center [146, 317] width 22 height 13
select select
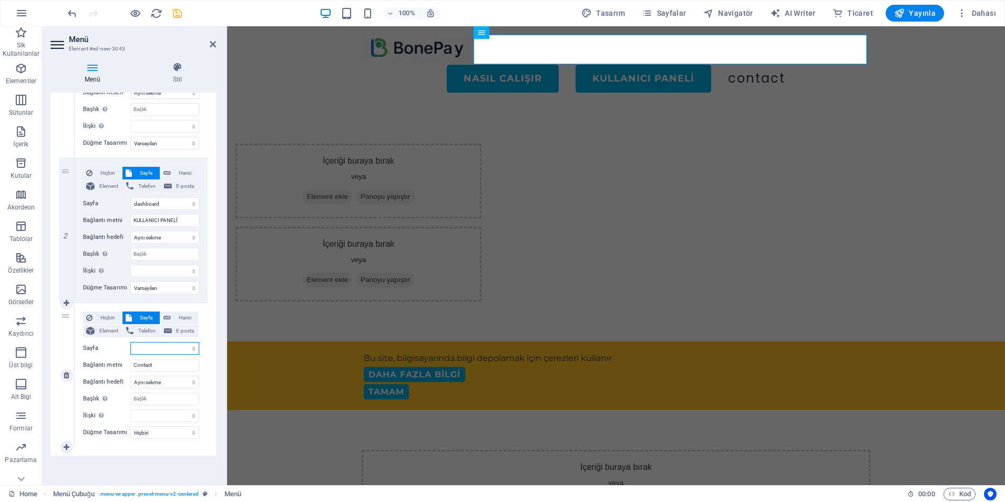
click at [164, 345] on select "Home nasilcalisir login-signup groups payment dashboard admin" at bounding box center [164, 348] width 69 height 13
select select "4"
click at [130, 342] on select "Home nasilcalisir login-signup groups payment dashboard admin" at bounding box center [164, 348] width 69 height 13
select select
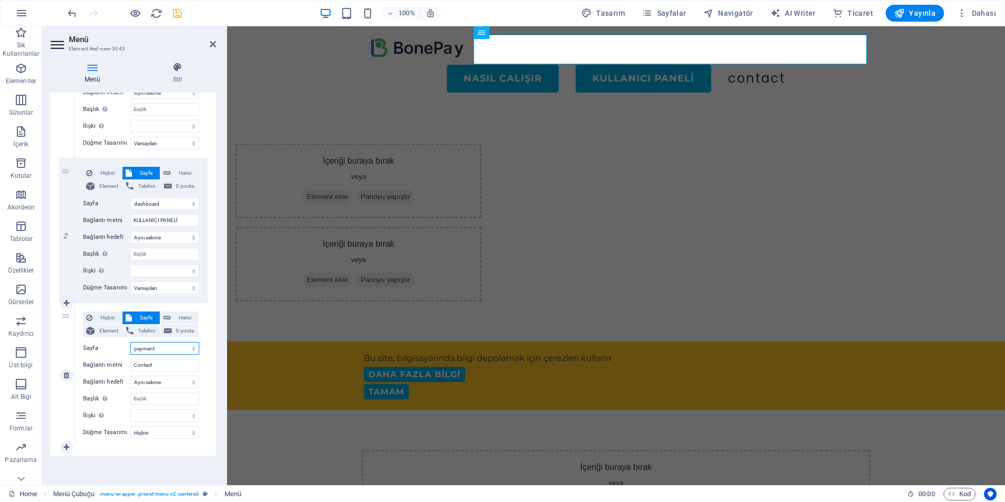
select select
click at [165, 349] on select "Home nasilcalisir login-signup groups payment dashboard admin" at bounding box center [164, 348] width 69 height 13
select select "2"
click at [130, 342] on select "Home nasilcalisir login-signup groups payment dashboard admin" at bounding box center [164, 348] width 69 height 13
select select
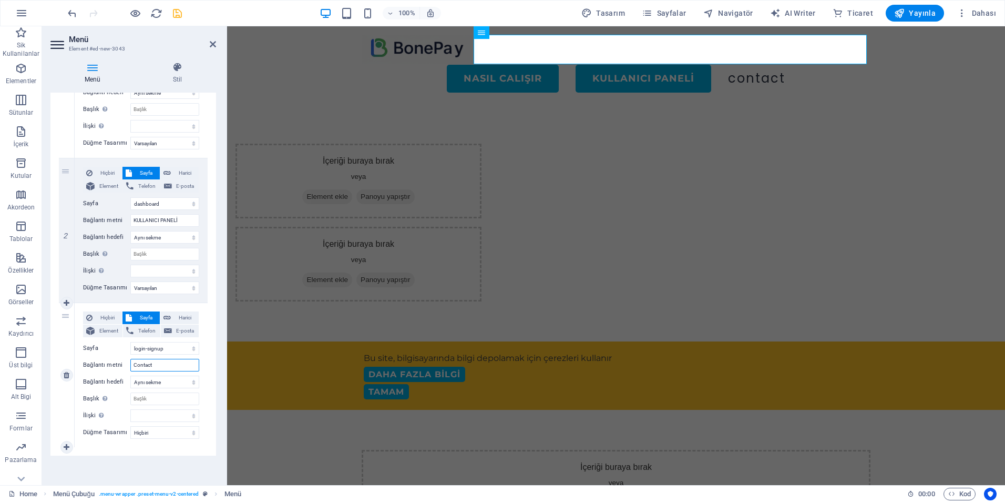
click at [168, 362] on input "Contact" at bounding box center [164, 365] width 69 height 13
click at [156, 433] on select "Hiçbiri Varsayılan Birincil İkincil" at bounding box center [164, 432] width 69 height 13
click at [130, 426] on select "Hiçbiri Varsayılan Birincil İkincil" at bounding box center [164, 432] width 69 height 13
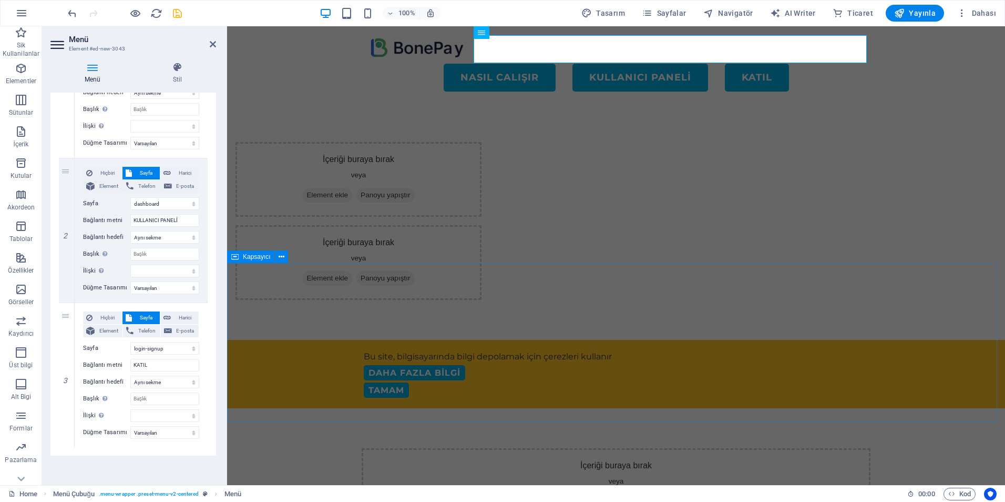
click at [936, 406] on div "İçeriği buraya bırak veya Element ekle Panoyu yapıştır" at bounding box center [616, 485] width 778 height 159
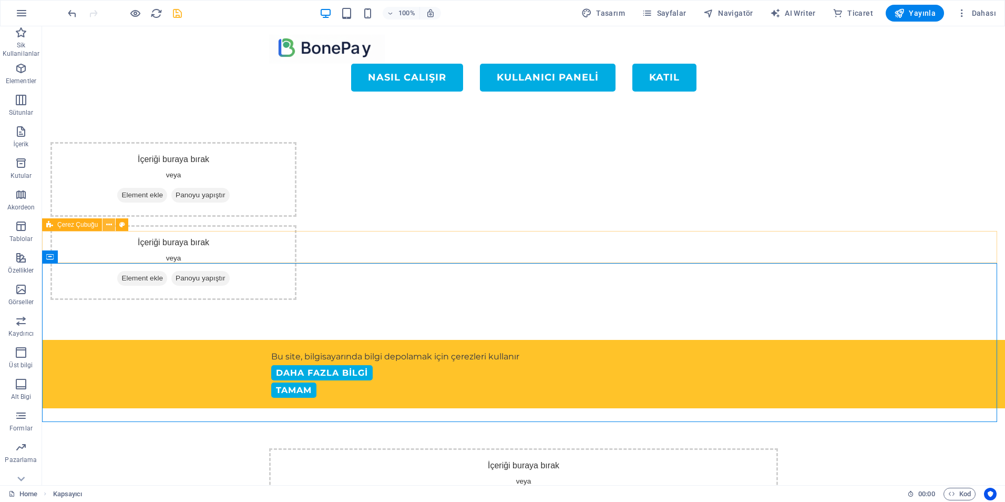
click at [107, 224] on icon at bounding box center [109, 224] width 6 height 11
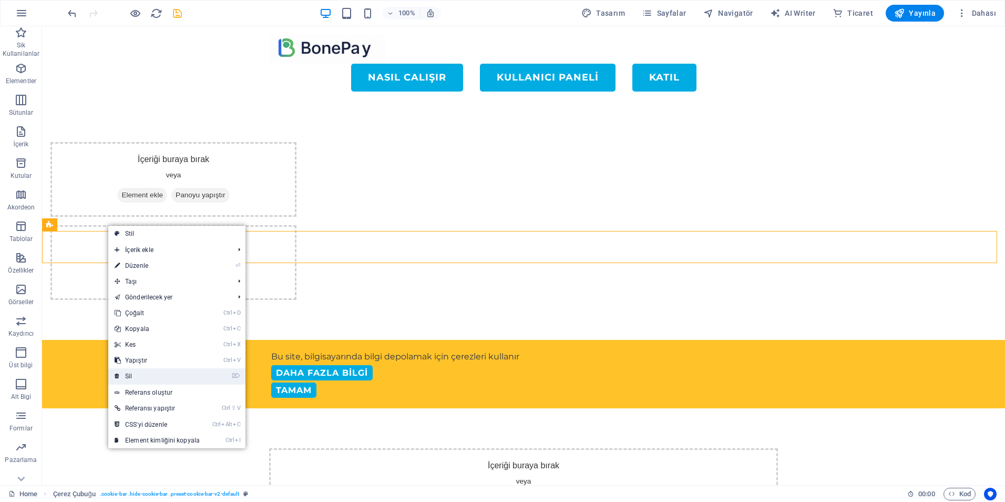
click at [155, 377] on link "⌦ Sil" at bounding box center [157, 376] width 98 height 16
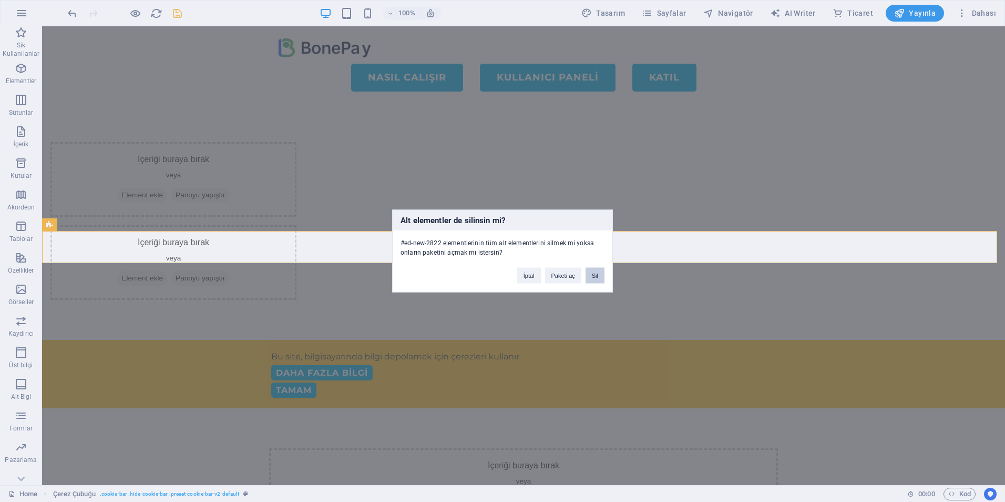
click at [594, 277] on button "Sil" at bounding box center [595, 276] width 19 height 16
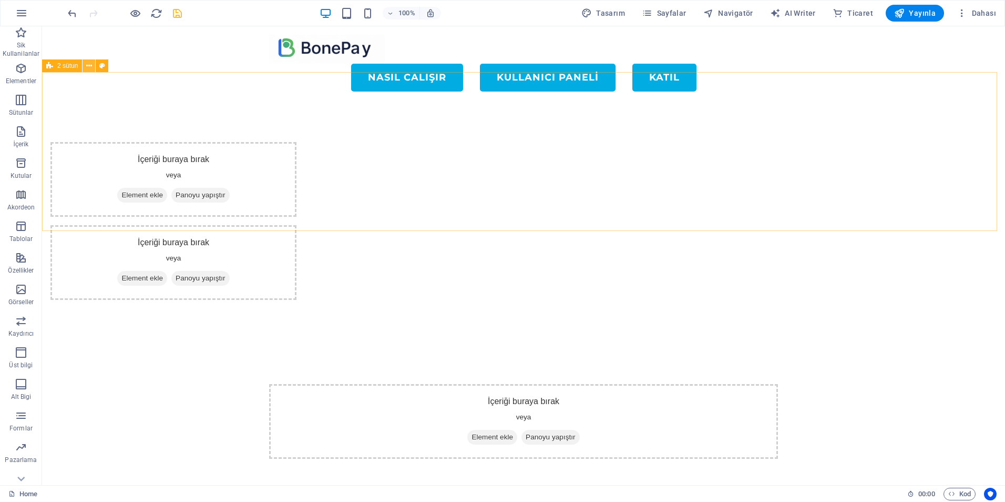
click at [87, 64] on icon at bounding box center [89, 65] width 6 height 11
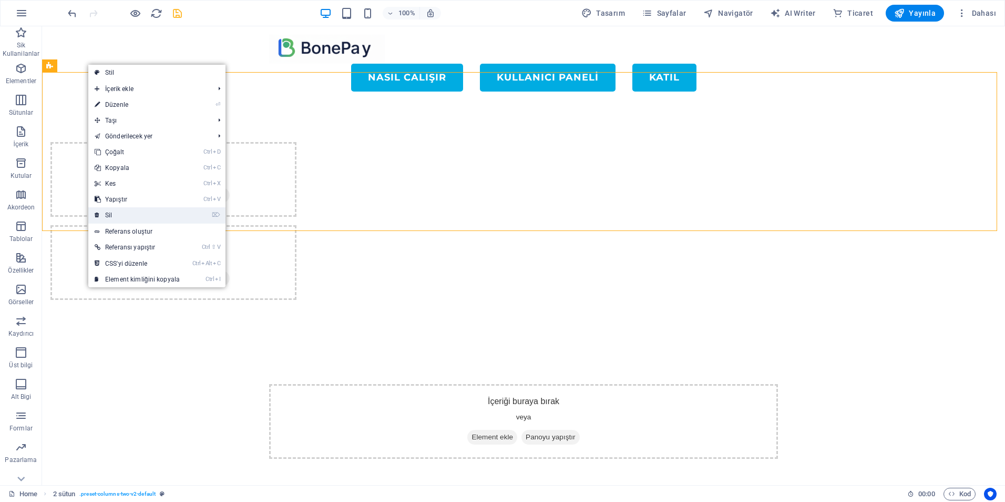
click at [117, 213] on link "⌦ Sil" at bounding box center [137, 215] width 98 height 16
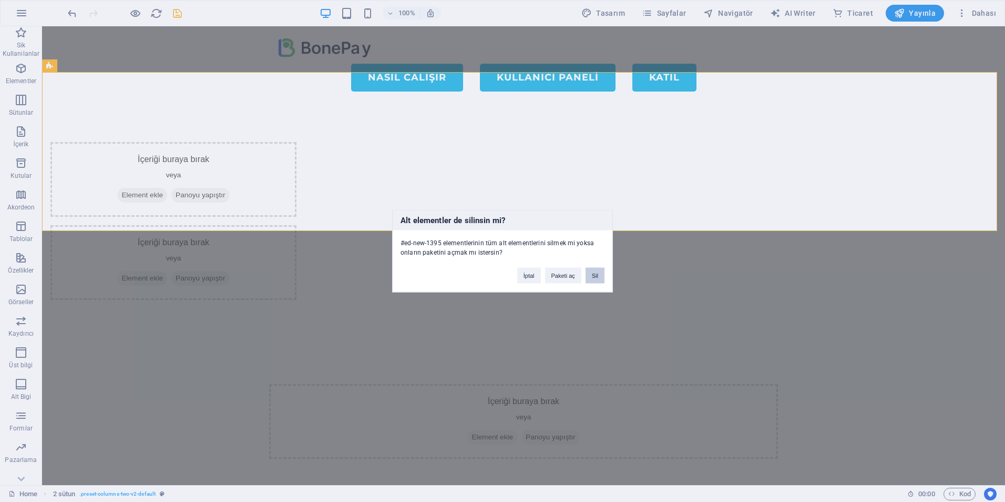
click at [590, 270] on button "Sil" at bounding box center [595, 276] width 19 height 16
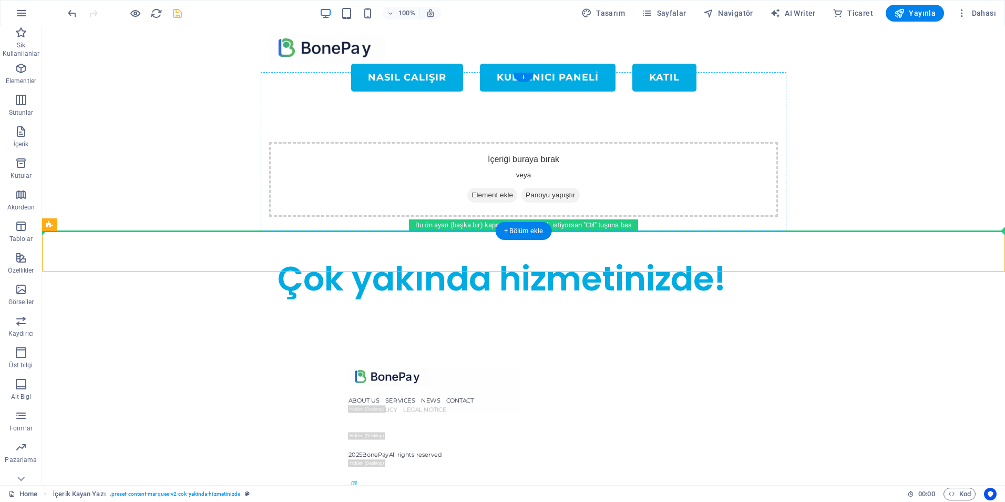
drag, startPoint x: 118, startPoint y: 254, endPoint x: 336, endPoint y: 151, distance: 240.8
drag, startPoint x: 108, startPoint y: 253, endPoint x: 103, endPoint y: 155, distance: 98.5
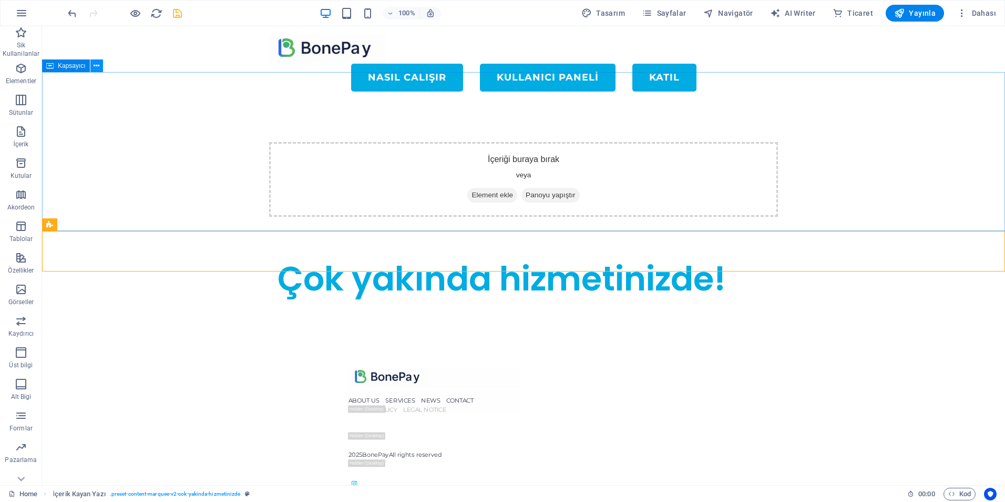
click at [97, 69] on icon at bounding box center [97, 65] width 6 height 11
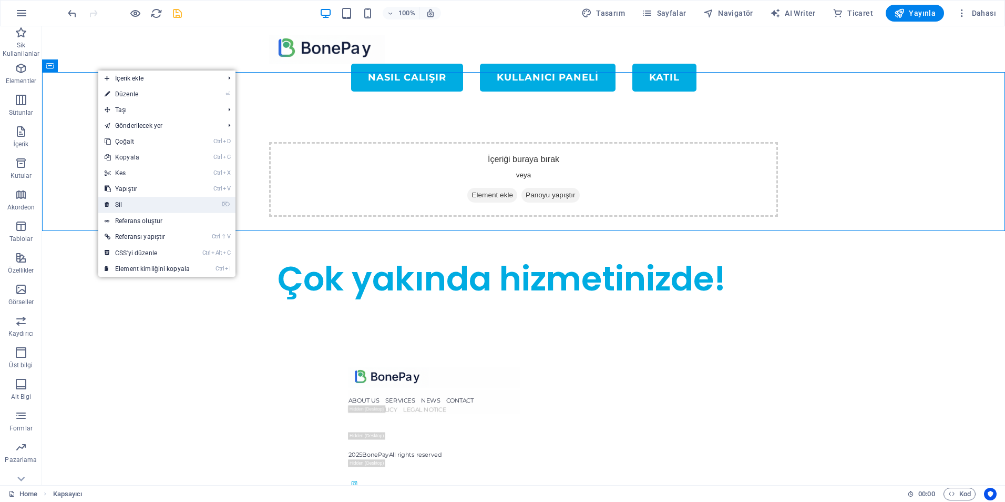
click at [138, 198] on link "⌦ Sil" at bounding box center [147, 205] width 98 height 16
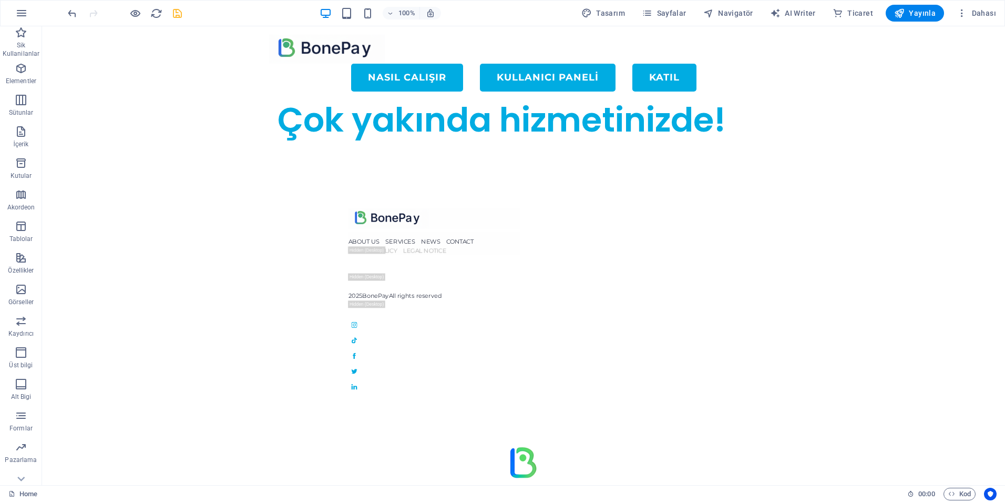
click at [780, 360] on html "Skip to main content Menu NASIL CALIŞIR KULLANICI PANELİ KATIL Çok yakında hizm…" at bounding box center [523, 252] width 963 height 452
click at [701, 365] on html "Skip to main content Menu NASIL CALIŞIR KULLANICI PANELİ KATIL Çok yakında hizm…" at bounding box center [523, 252] width 963 height 452
click at [134, 18] on icon "button" at bounding box center [135, 13] width 12 height 12
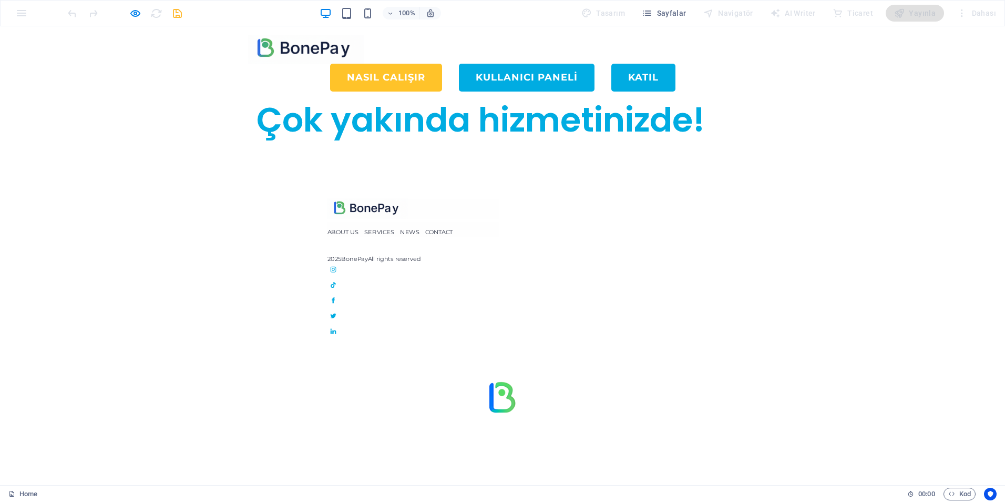
click at [442, 64] on link "NASIL CALIŞIR" at bounding box center [386, 78] width 112 height 28
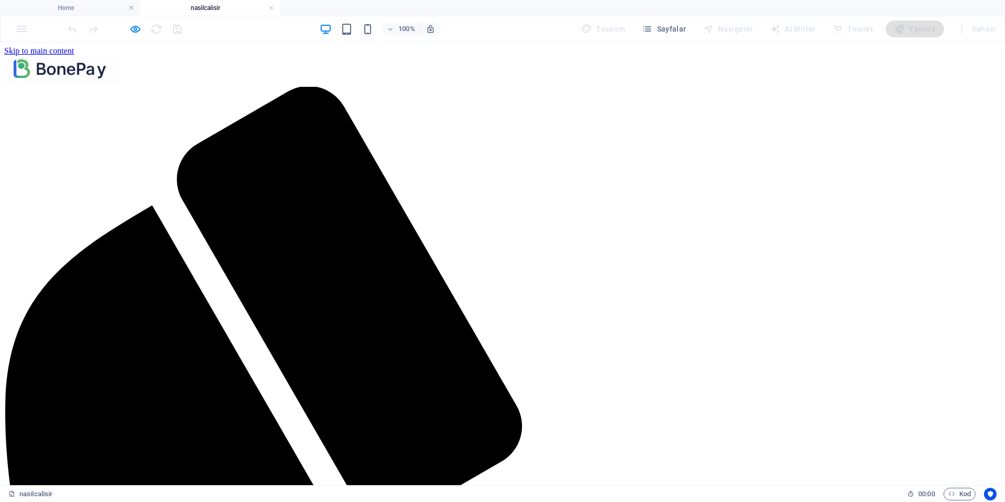
scroll to position [0, 0]
click at [107, 12] on h4 "Home" at bounding box center [70, 8] width 140 height 12
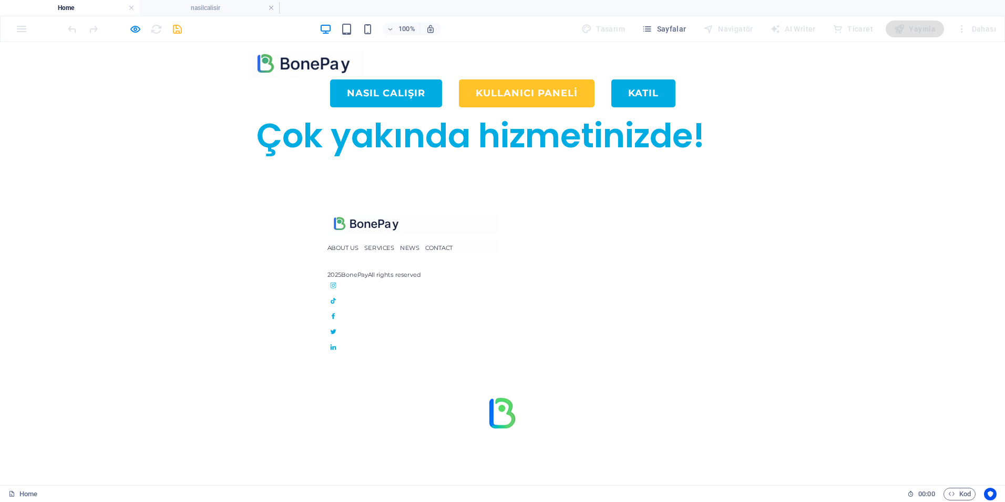
click at [584, 79] on link "KULLANICI PANELİ" at bounding box center [527, 93] width 136 height 28
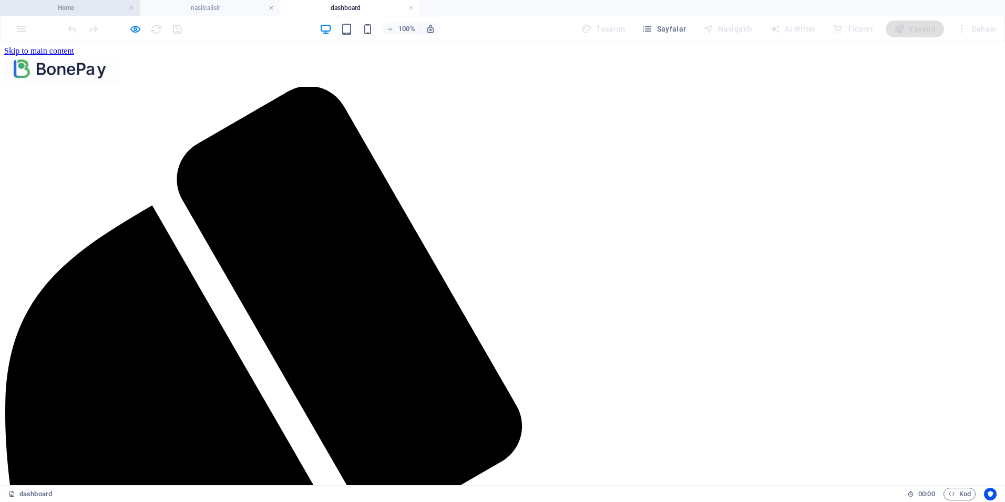
click at [89, 13] on h4 "Home" at bounding box center [70, 8] width 140 height 12
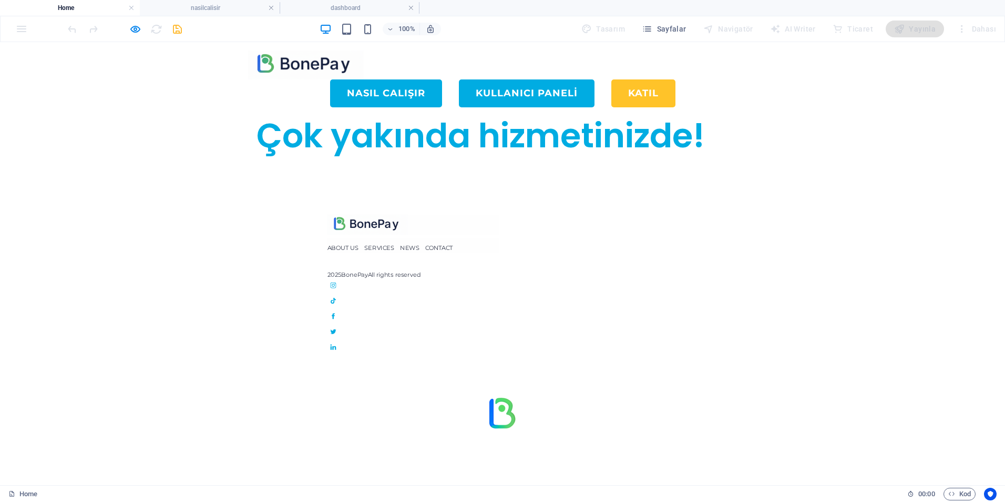
click at [676, 79] on link "KATIL" at bounding box center [643, 93] width 64 height 28
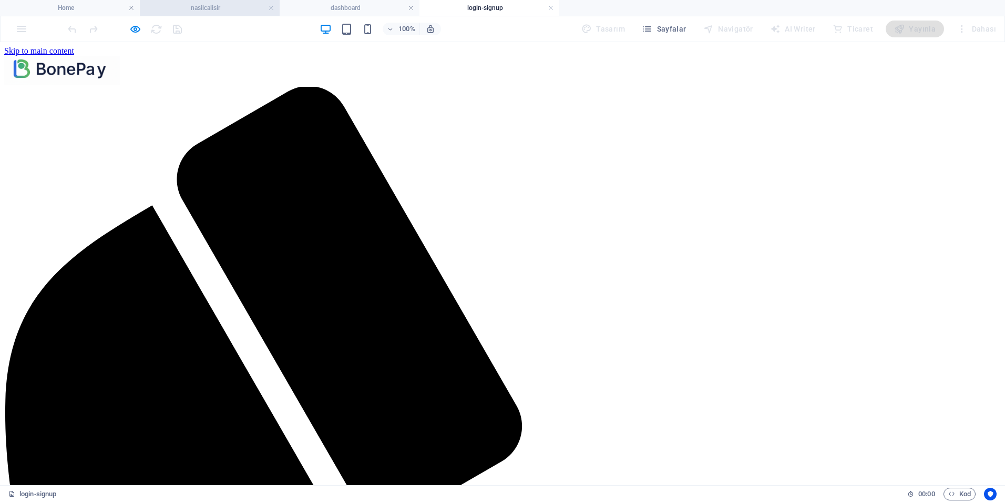
click at [236, 11] on h4 "nasilcalisir" at bounding box center [210, 8] width 140 height 12
click at [271, 9] on link at bounding box center [271, 8] width 6 height 10
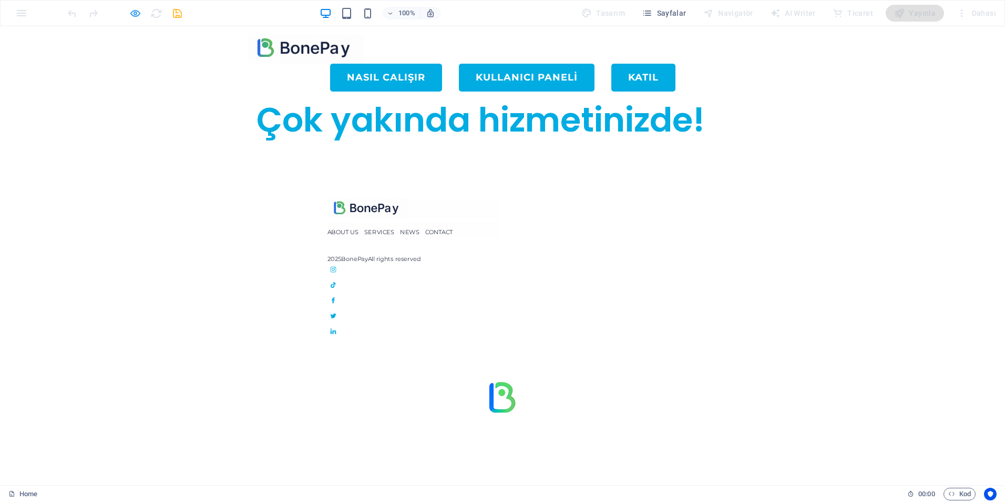
click at [138, 11] on icon "button" at bounding box center [135, 13] width 12 height 12
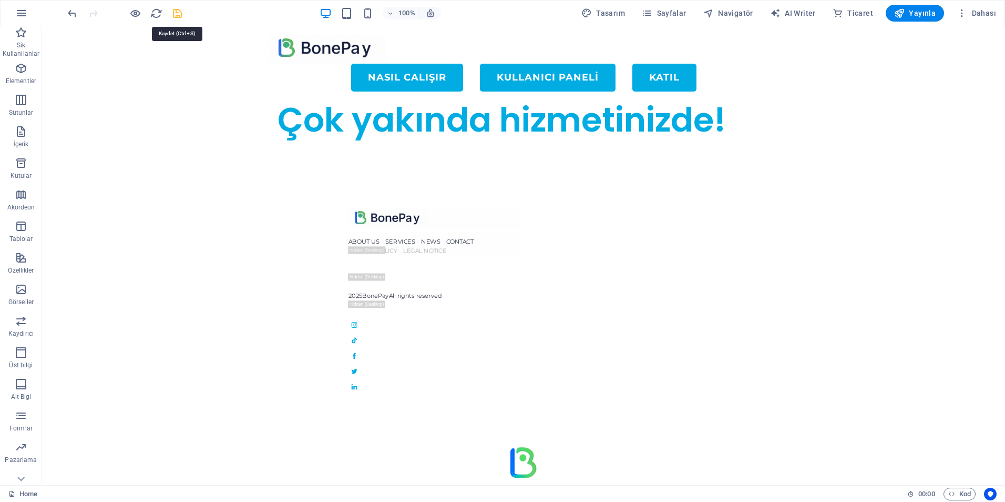
click at [178, 14] on icon "save" at bounding box center [177, 13] width 12 height 12
click at [921, 15] on span "Yayınla" at bounding box center [915, 13] width 42 height 11
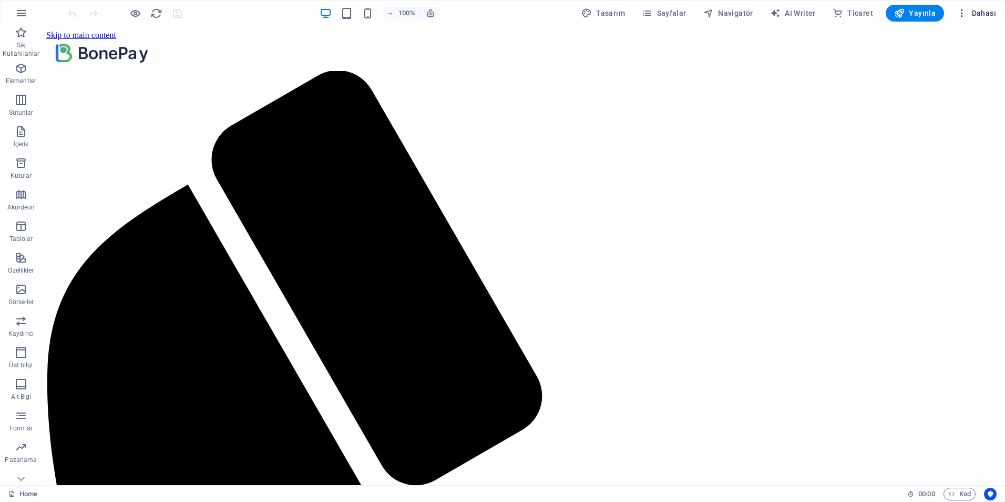
click at [986, 14] on span "Dahası" at bounding box center [976, 13] width 39 height 11
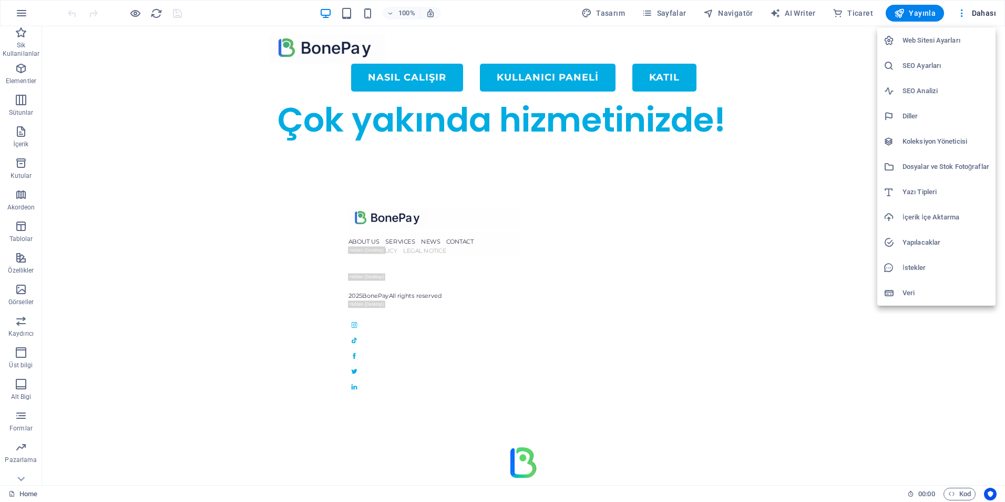
click at [920, 39] on h6 "Web Sitesi Ayarları" at bounding box center [946, 40] width 87 height 13
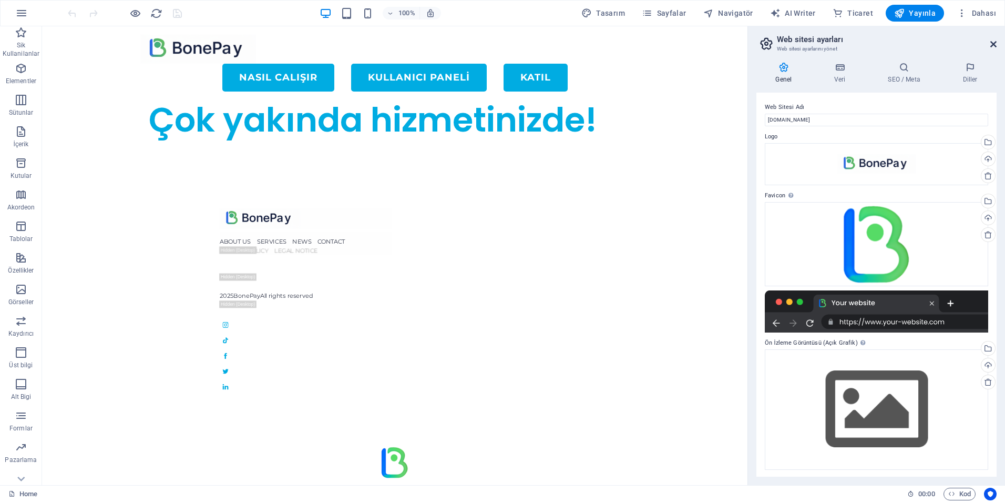
click at [993, 46] on icon at bounding box center [994, 44] width 6 height 8
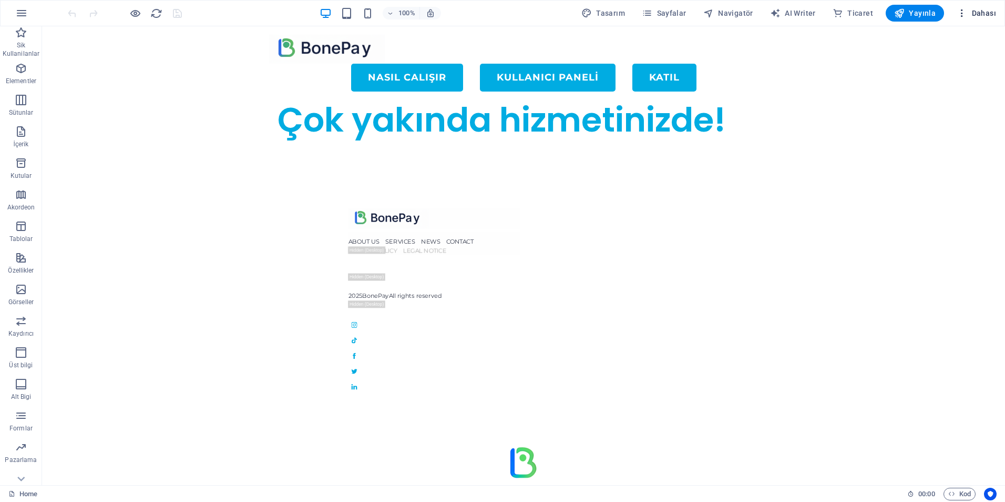
click at [982, 14] on span "Dahası" at bounding box center [976, 13] width 39 height 11
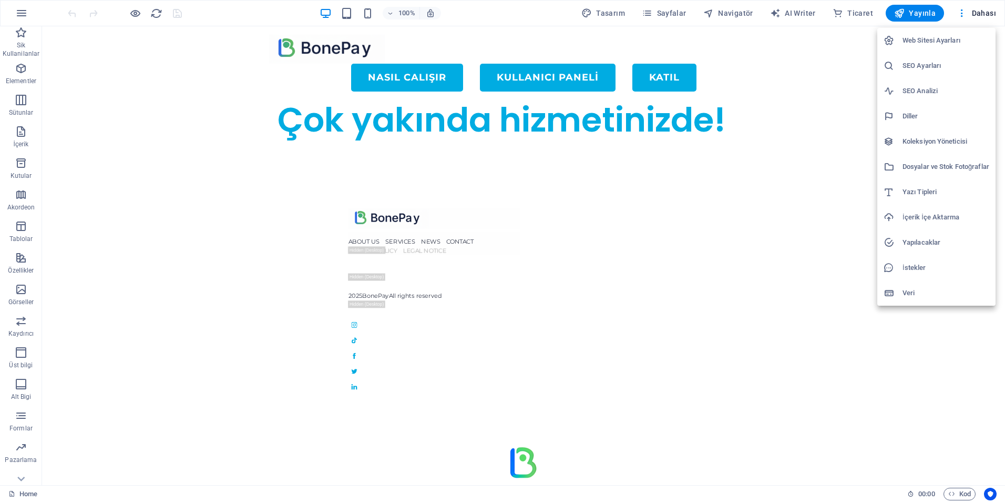
click at [925, 64] on h6 "SEO Ayarları" at bounding box center [946, 65] width 87 height 13
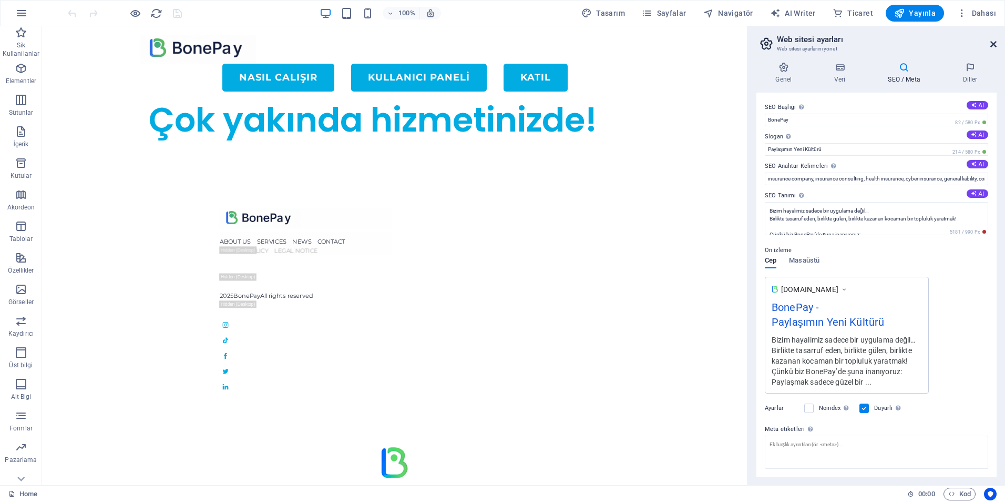
click at [996, 46] on icon at bounding box center [994, 44] width 6 height 8
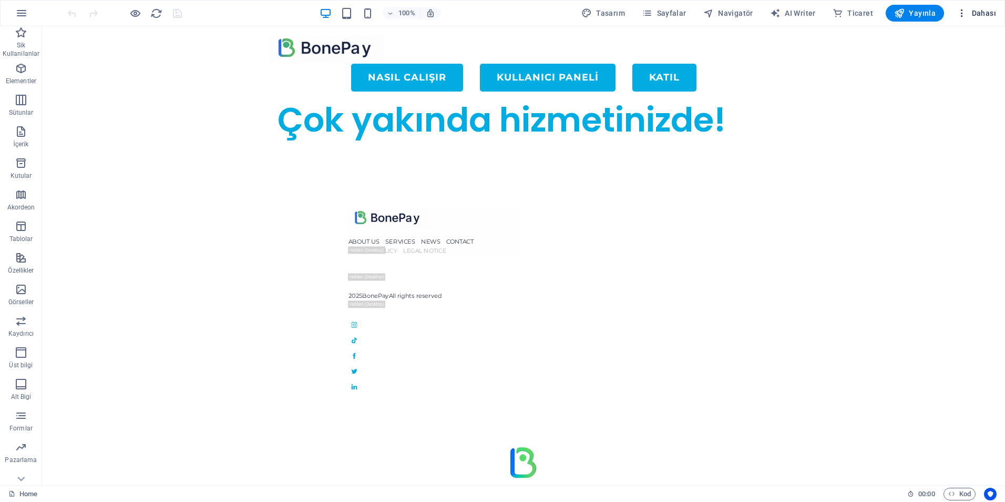
click at [987, 15] on span "Dahası" at bounding box center [976, 13] width 39 height 11
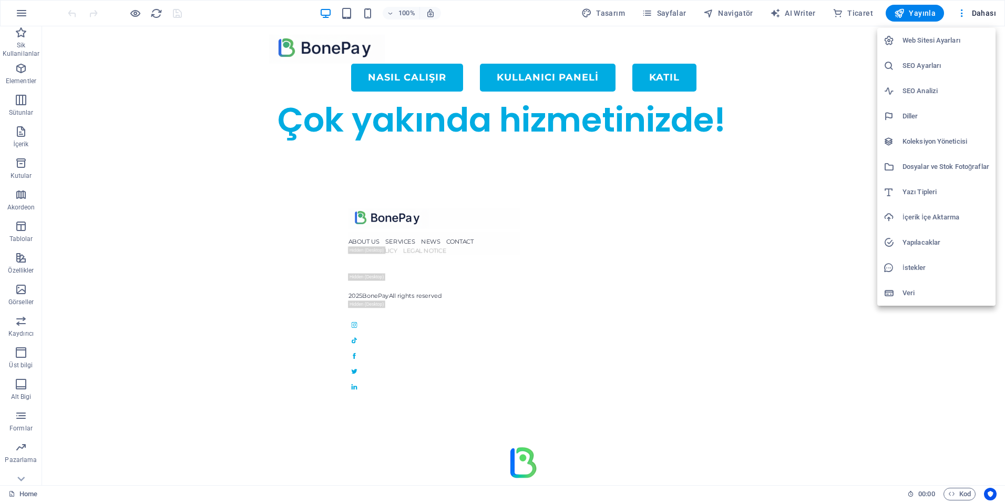
click at [892, 425] on div at bounding box center [502, 251] width 1005 height 502
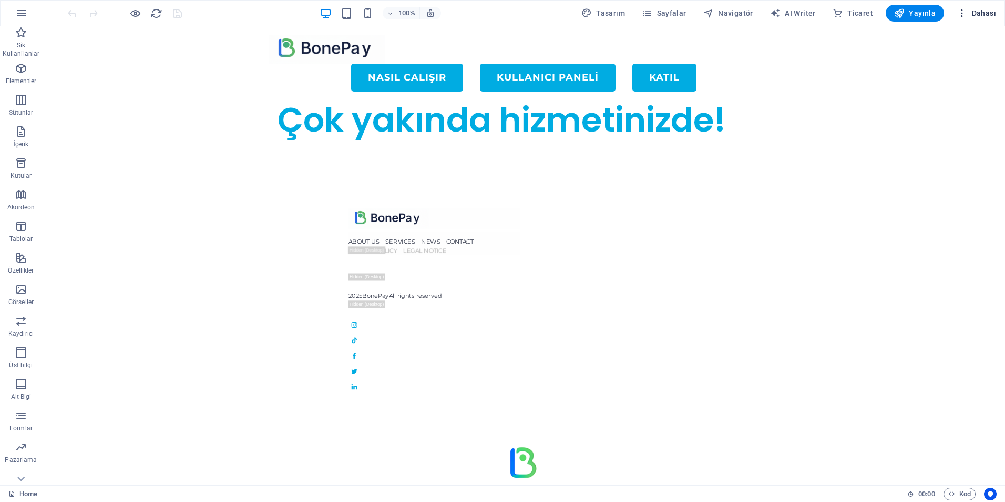
click at [980, 17] on span "Dahası" at bounding box center [976, 13] width 39 height 11
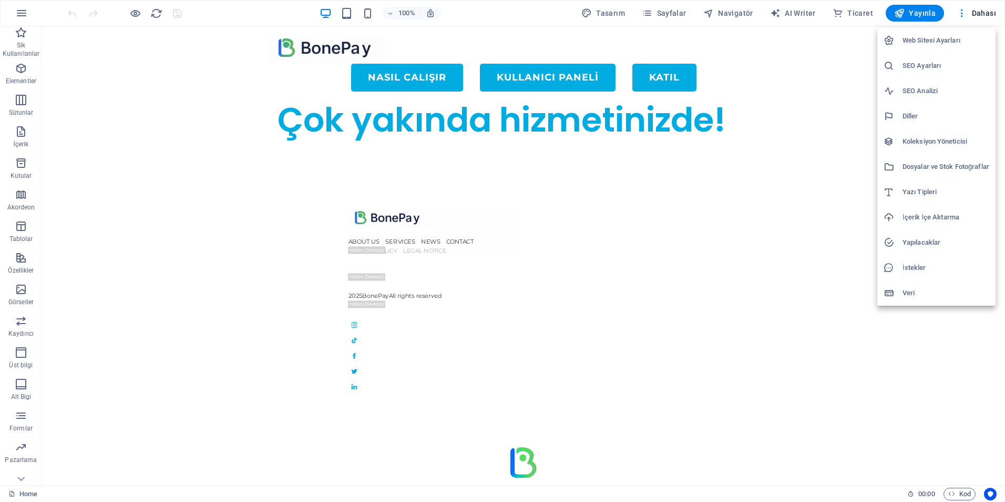
click at [810, 398] on div at bounding box center [502, 251] width 1005 height 502
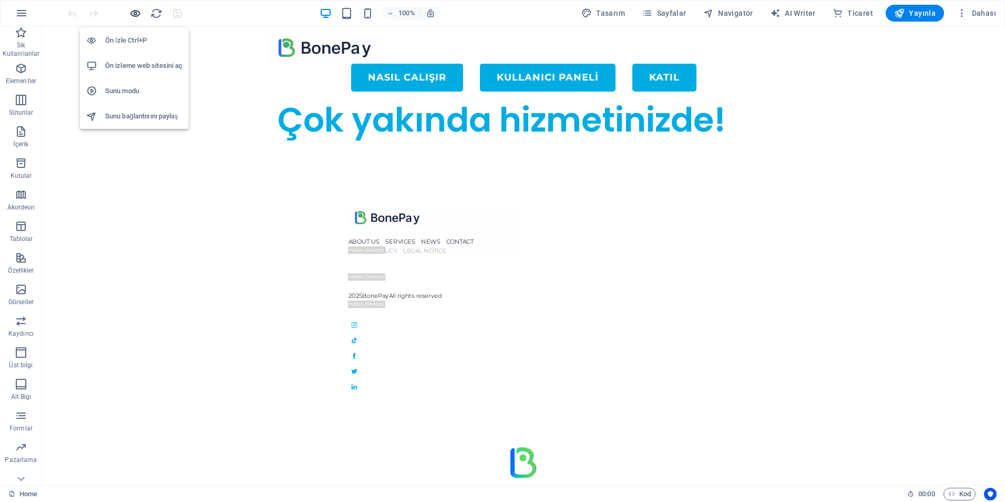
click at [136, 15] on icon "button" at bounding box center [135, 13] width 12 height 12
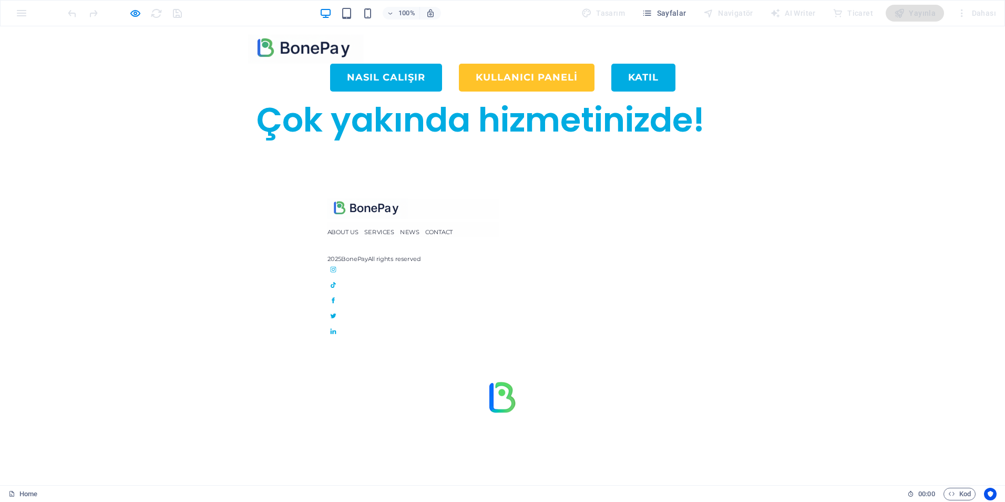
click at [574, 64] on link "KULLANICI PANELİ" at bounding box center [527, 78] width 136 height 28
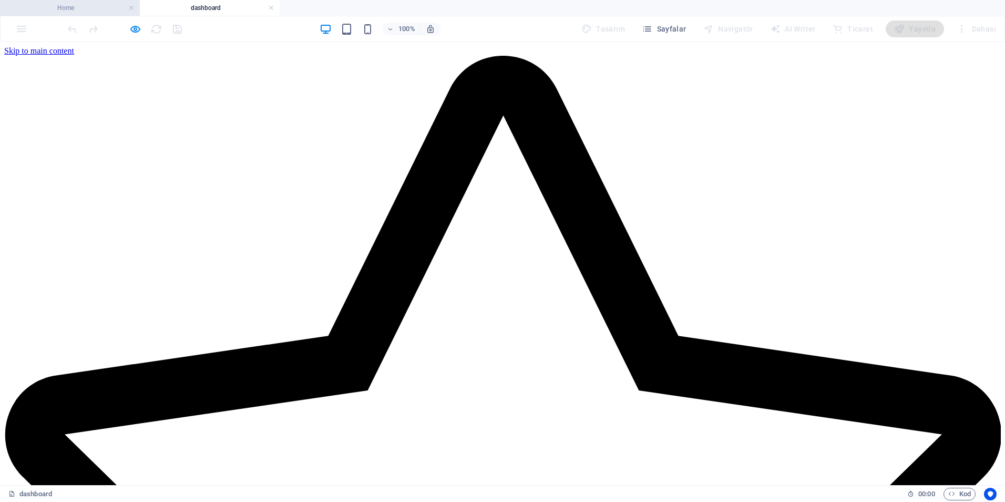
click at [102, 9] on h4 "Home" at bounding box center [70, 8] width 140 height 12
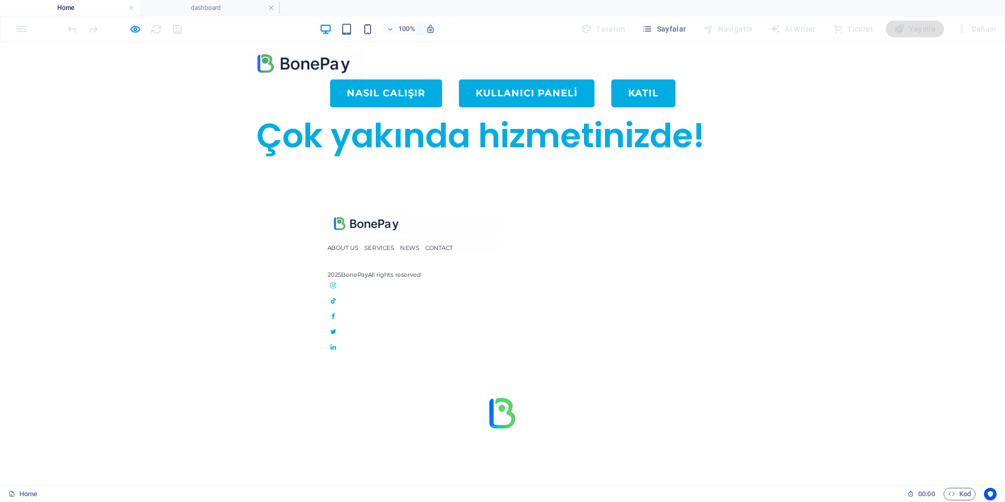
click at [361, 252] on div at bounding box center [503, 261] width 350 height 18
click at [379, 214] on img at bounding box center [368, 224] width 81 height 21
click at [376, 214] on img at bounding box center [368, 224] width 81 height 21
click at [130, 30] on icon "button" at bounding box center [135, 29] width 12 height 12
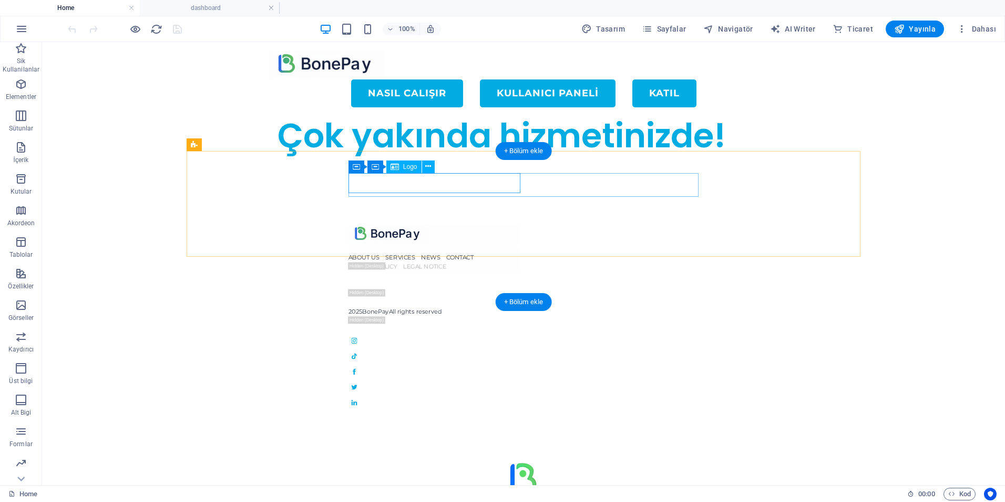
click at [409, 224] on div at bounding box center [435, 234] width 172 height 21
select select "px"
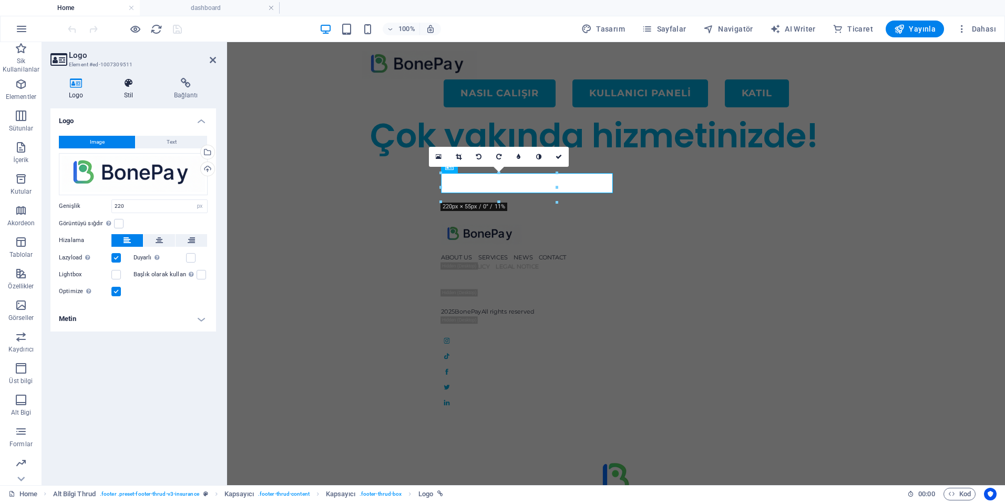
click at [129, 90] on h4 "Stil" at bounding box center [131, 89] width 50 height 22
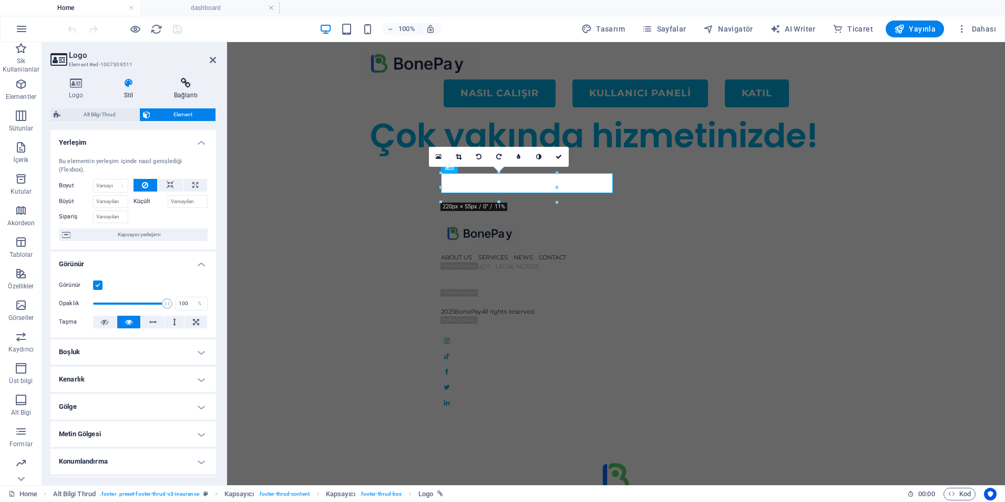
click at [184, 83] on icon at bounding box center [186, 83] width 60 height 11
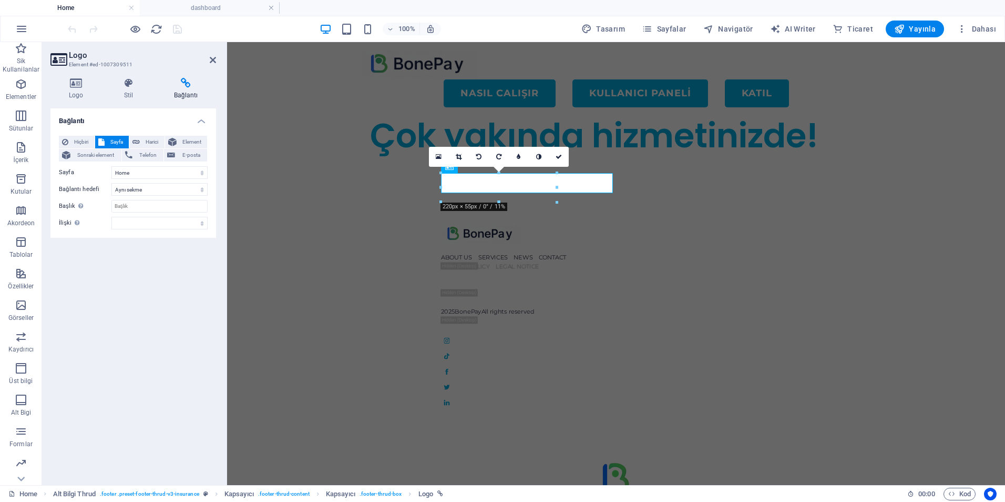
click at [370, 366] on html "Skip to main content Menu NASIL CALIŞIR KULLANICI PANELİ KATIL Çok yakında hizm…" at bounding box center [616, 268] width 778 height 452
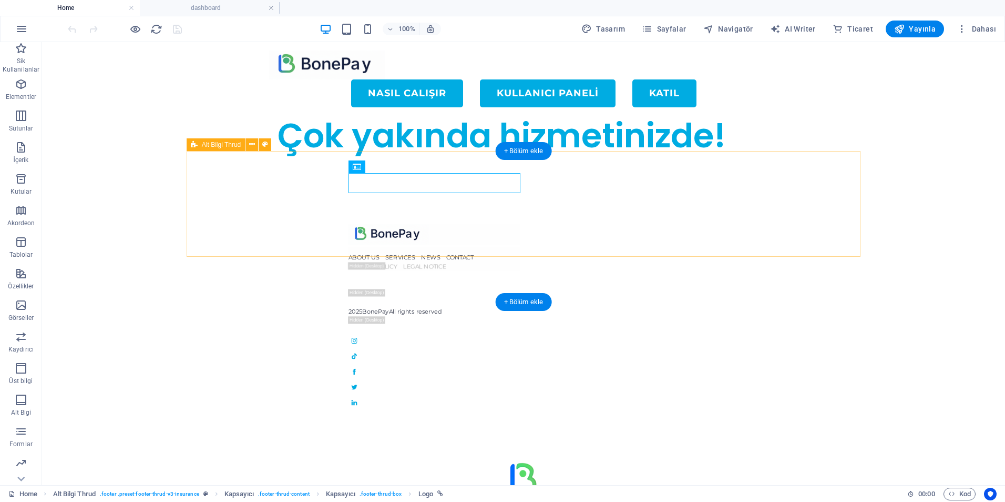
click at [243, 202] on div "ABOUT US SERVICES NEWS CONTACT PRIVACY POLICY LEGAL NOTICE 2025 BonePay All rig…" at bounding box center [524, 309] width 674 height 214
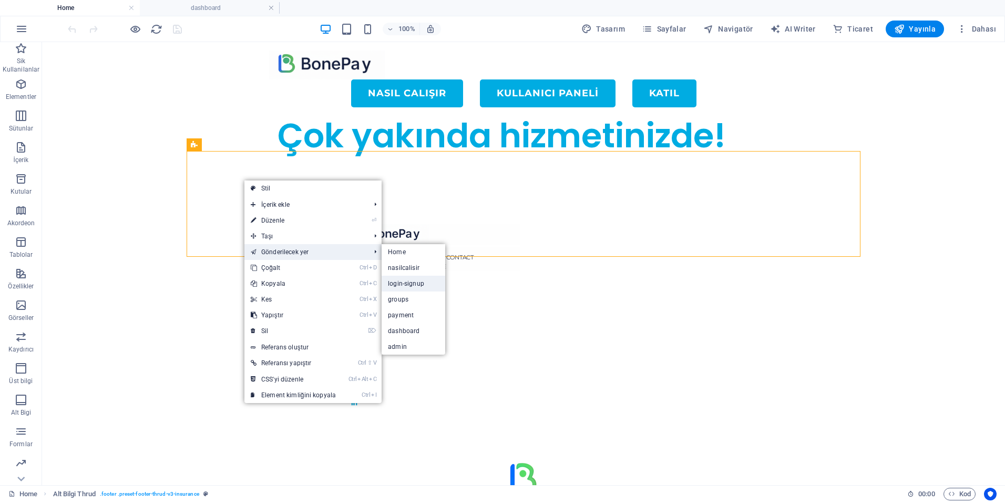
click at [409, 283] on link "login-signup" at bounding box center [414, 283] width 64 height 16
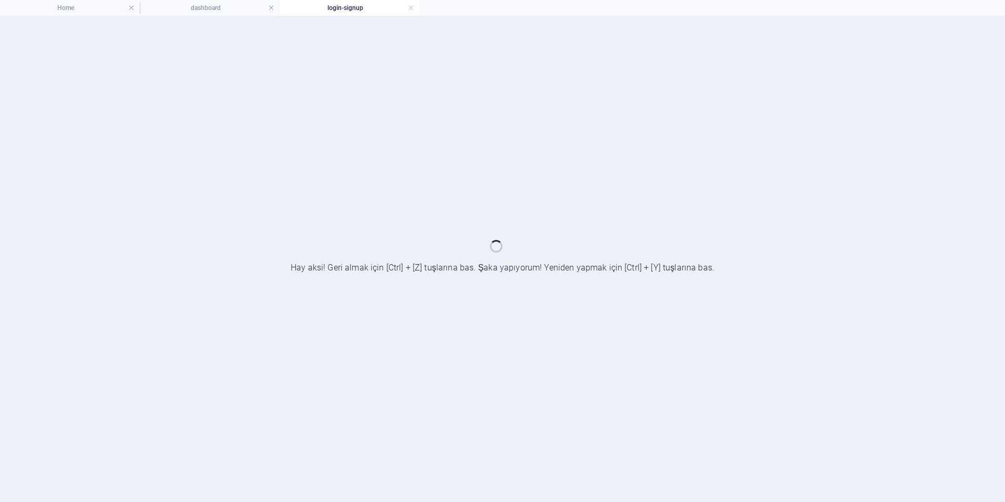
select select "footer"
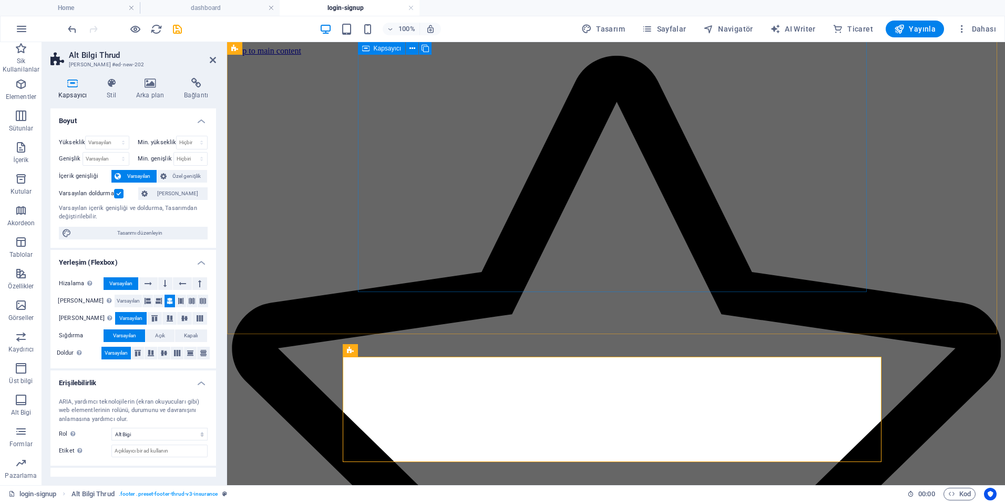
scroll to position [114, 0]
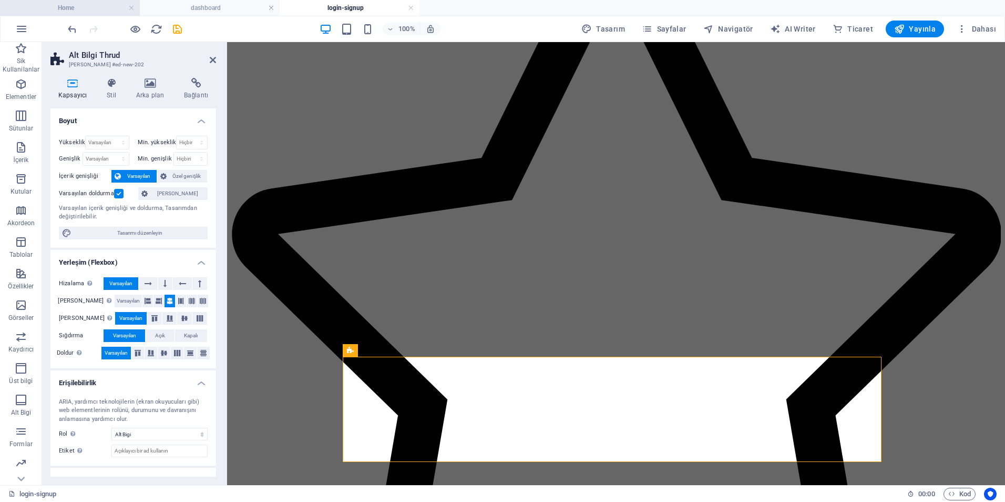
click at [97, 8] on h4 "Home" at bounding box center [70, 8] width 140 height 12
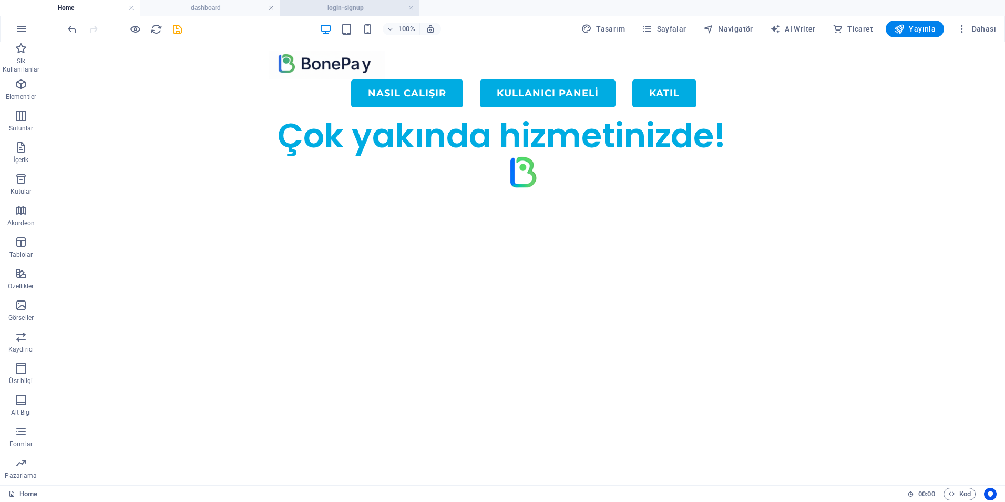
click at [350, 11] on h4 "login-signup" at bounding box center [350, 8] width 140 height 12
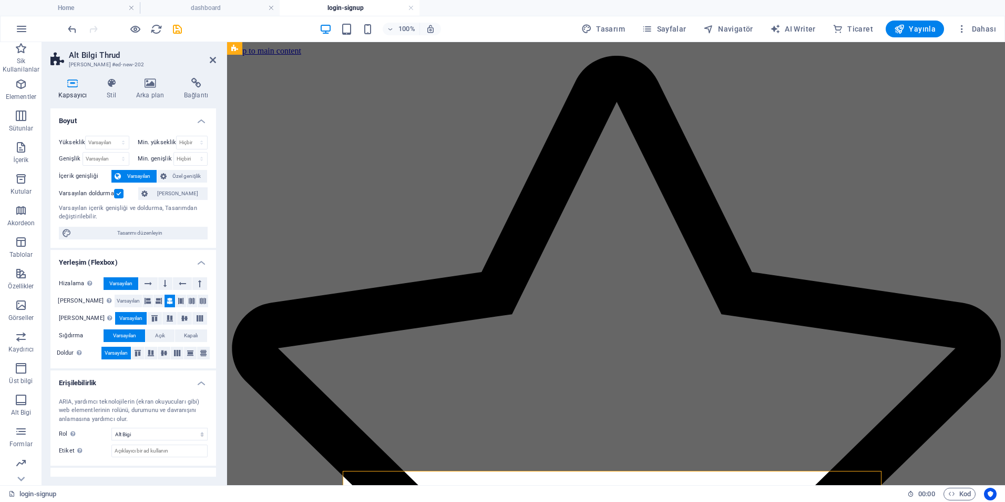
scroll to position [114, 0]
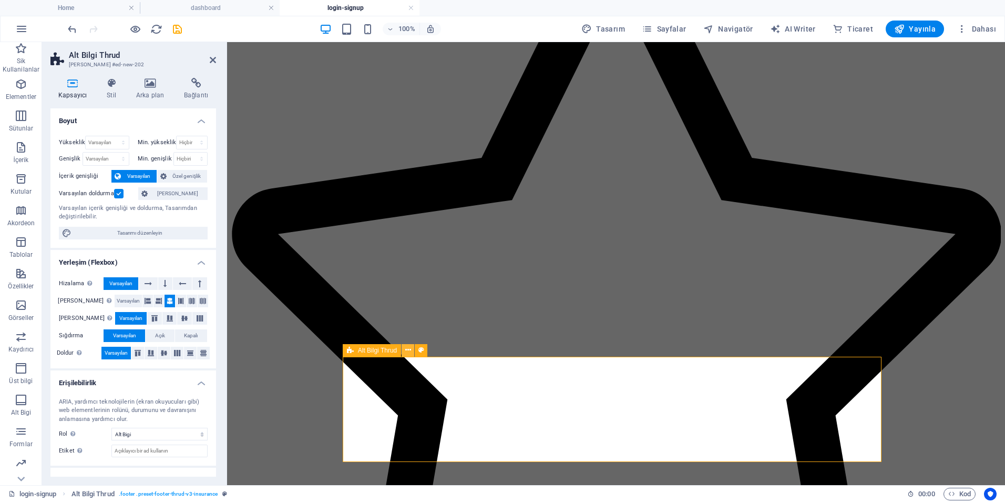
click at [411, 353] on button at bounding box center [408, 350] width 13 height 13
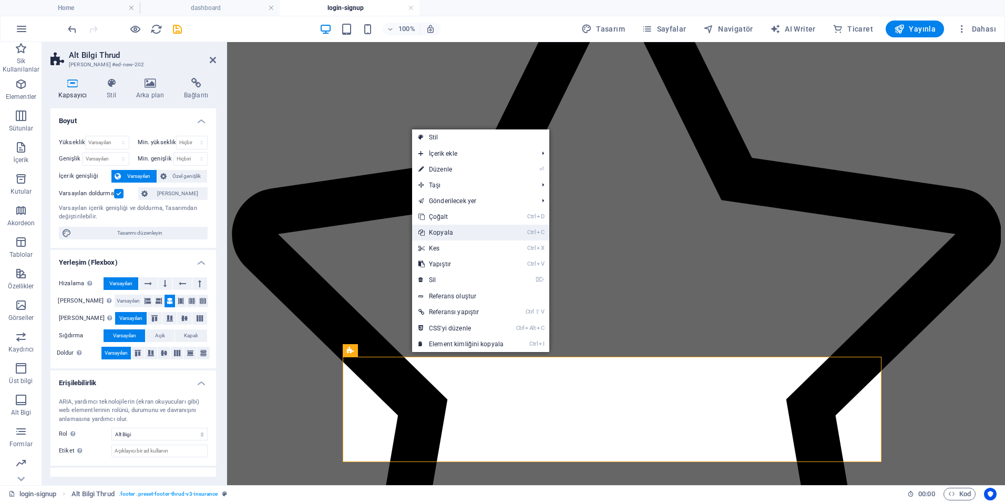
click at [460, 234] on link "Ctrl C Kopyala" at bounding box center [461, 232] width 98 height 16
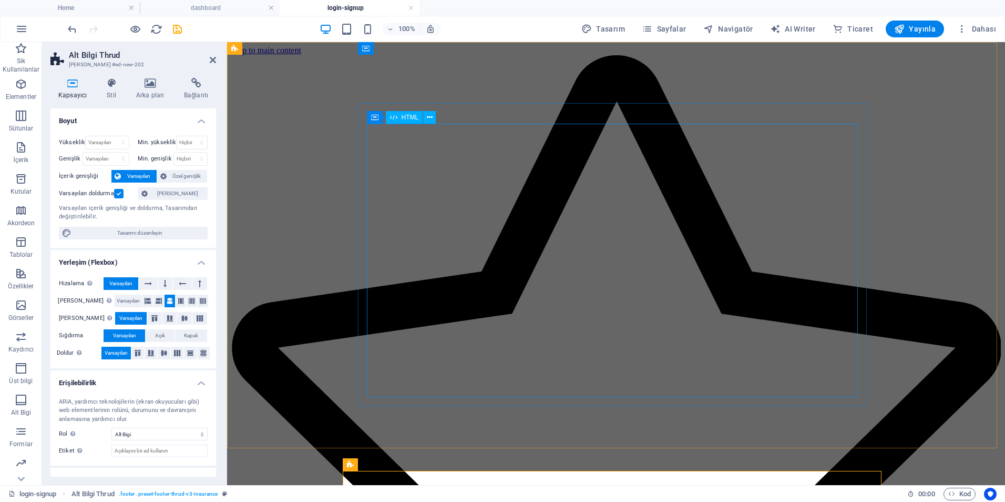
scroll to position [0, 0]
click at [208, 2] on h4 "dashboard" at bounding box center [210, 8] width 140 height 12
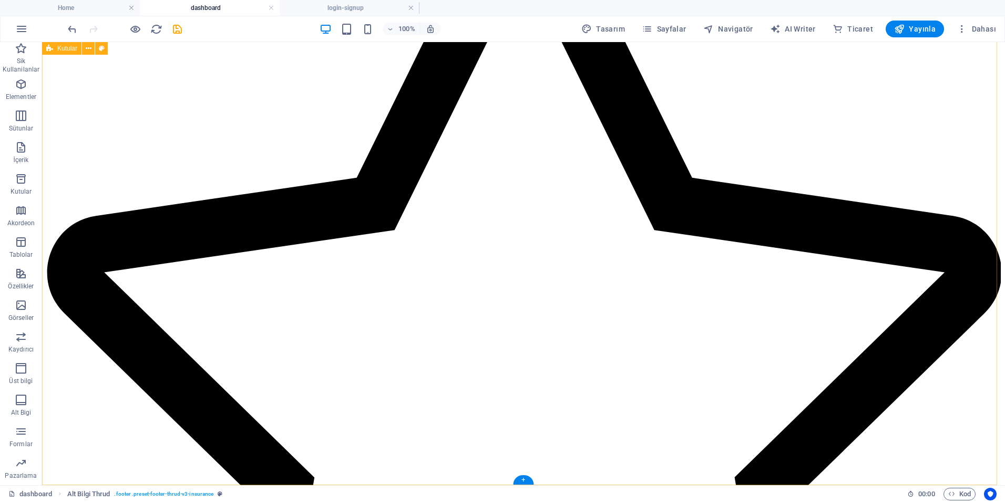
scroll to position [297, 0]
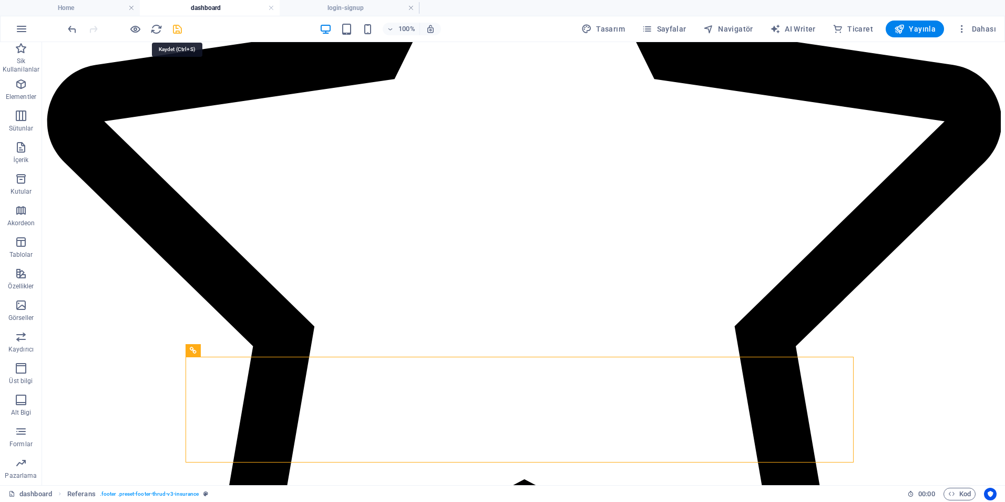
click at [178, 31] on icon "save" at bounding box center [177, 29] width 12 height 12
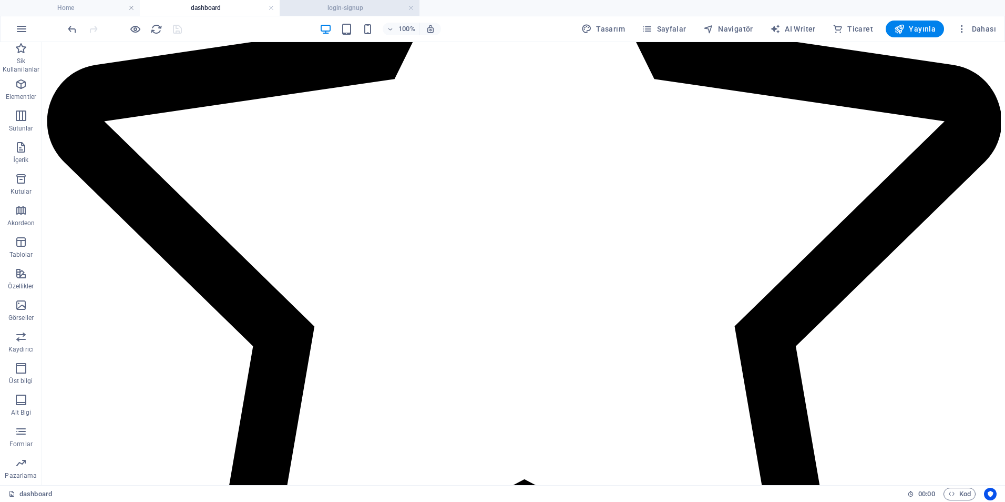
click at [321, 5] on h4 "login-signup" at bounding box center [350, 8] width 140 height 12
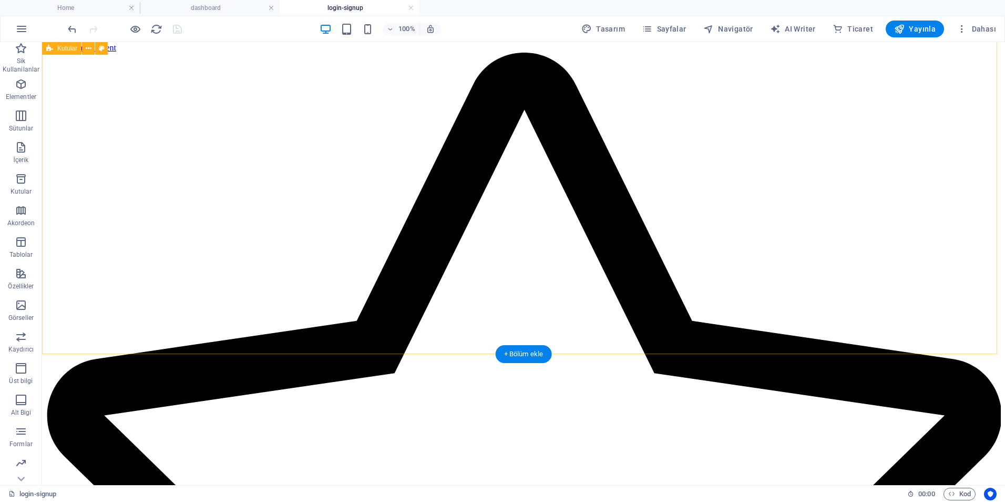
scroll to position [0, 0]
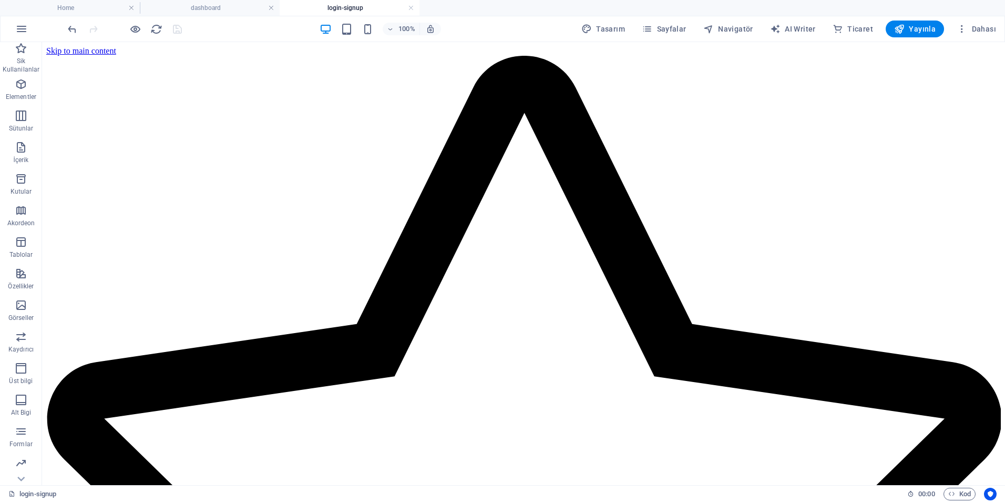
click at [657, 20] on div "100% Tasarım [PERSON_NAME] AI Writer Ticaret Yayınla Dahası" at bounding box center [503, 28] width 1004 height 25
click at [669, 36] on button "Sayfalar" at bounding box center [664, 29] width 53 height 17
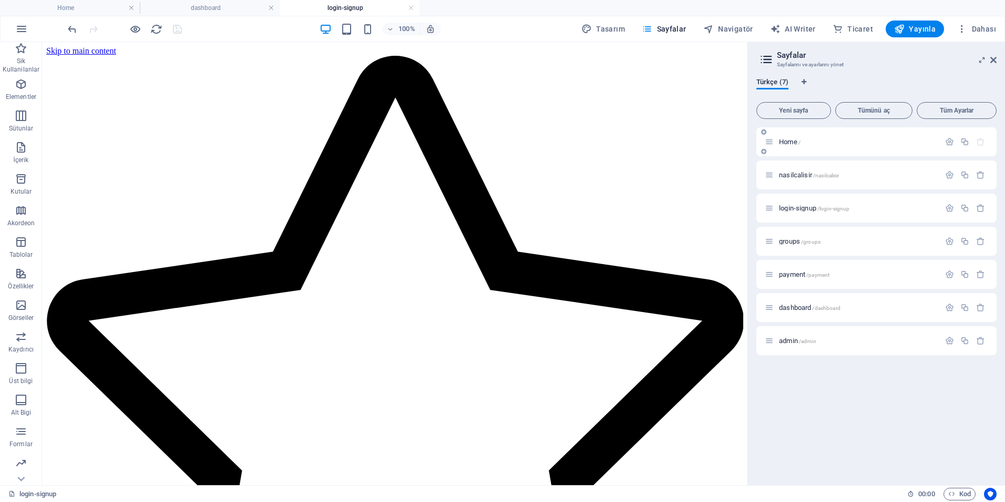
click at [793, 144] on span "Home /" at bounding box center [790, 142] width 22 height 8
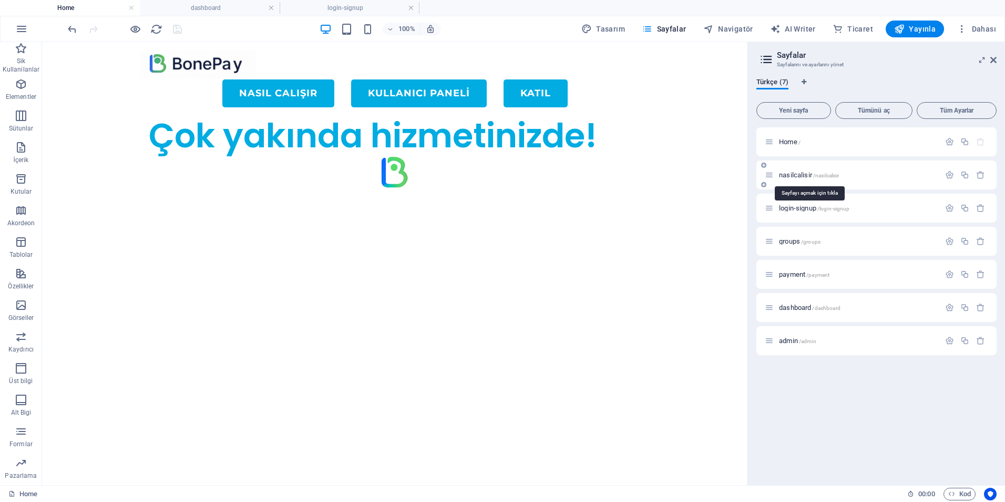
click at [797, 174] on span "nasilcalisir /nasilcalisir" at bounding box center [809, 175] width 60 height 8
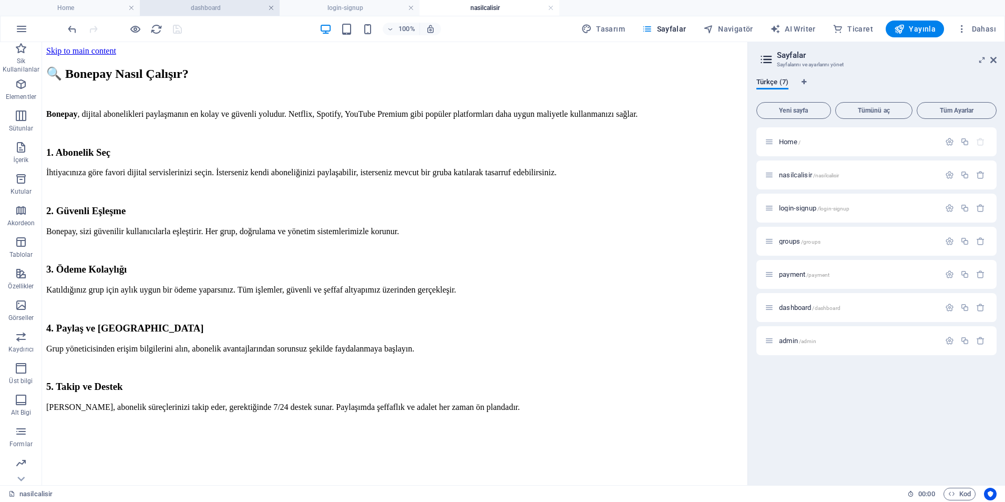
click at [272, 9] on link at bounding box center [271, 8] width 6 height 10
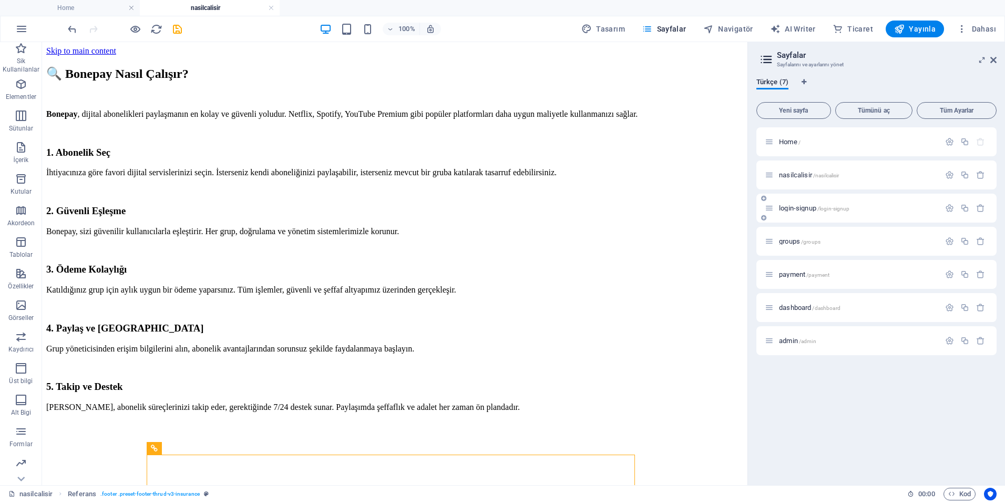
click at [796, 207] on span "login-signup /login-signup" at bounding box center [814, 208] width 70 height 8
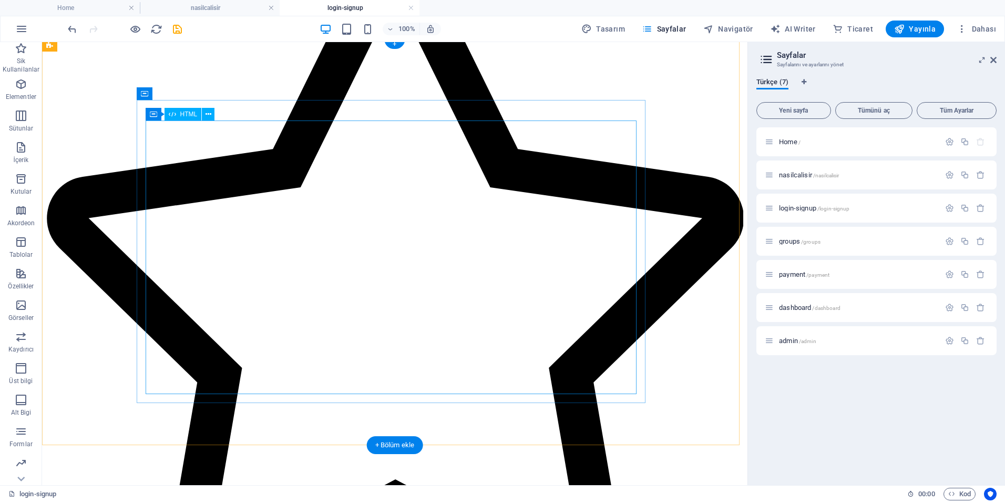
scroll to position [114, 0]
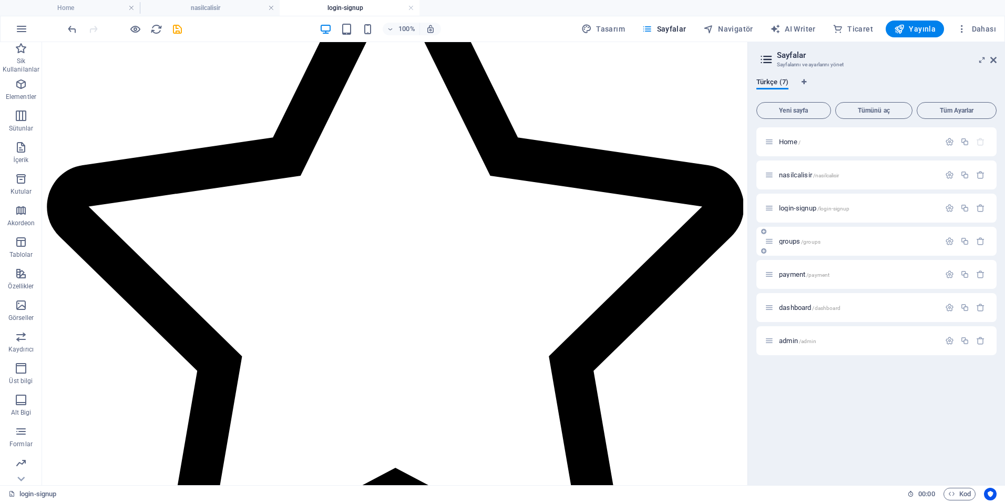
click at [787, 240] on span "groups /groups" at bounding box center [800, 241] width 42 height 8
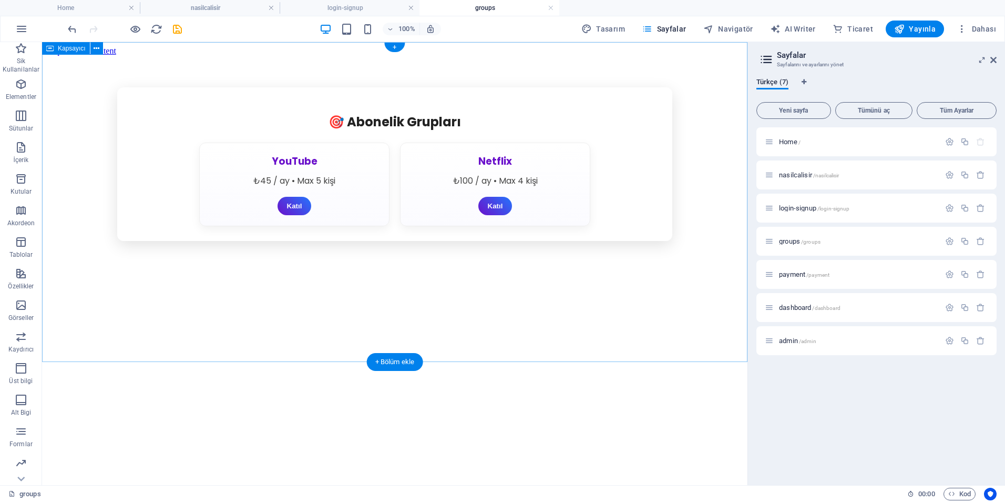
scroll to position [0, 0]
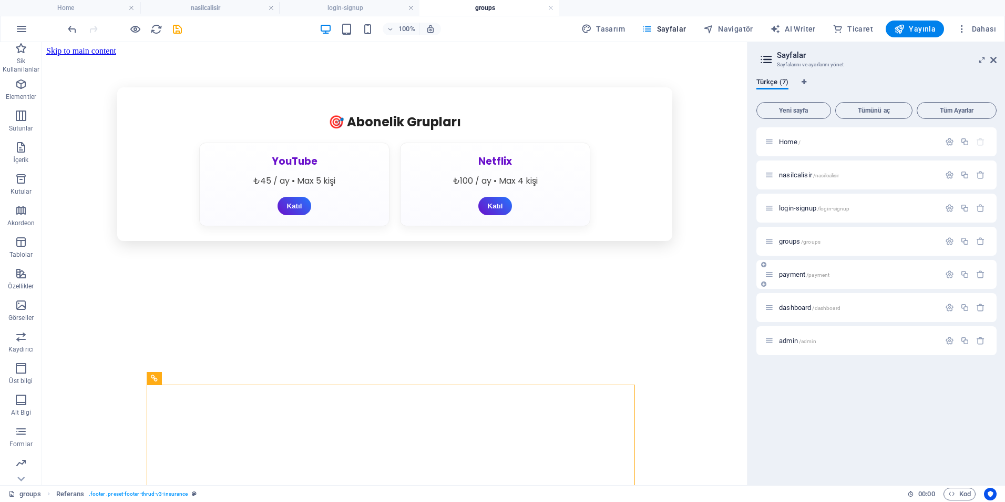
click at [786, 276] on span "payment /payment" at bounding box center [804, 274] width 50 height 8
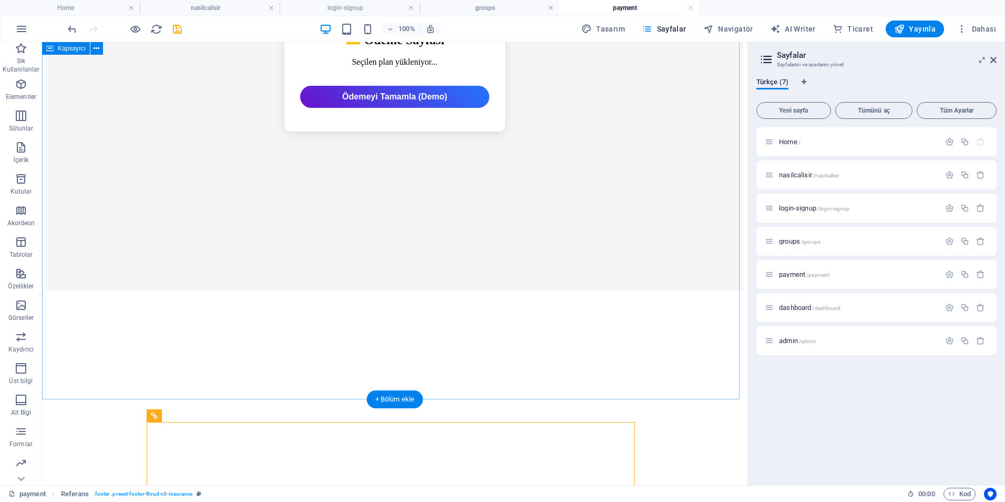
scroll to position [249, 0]
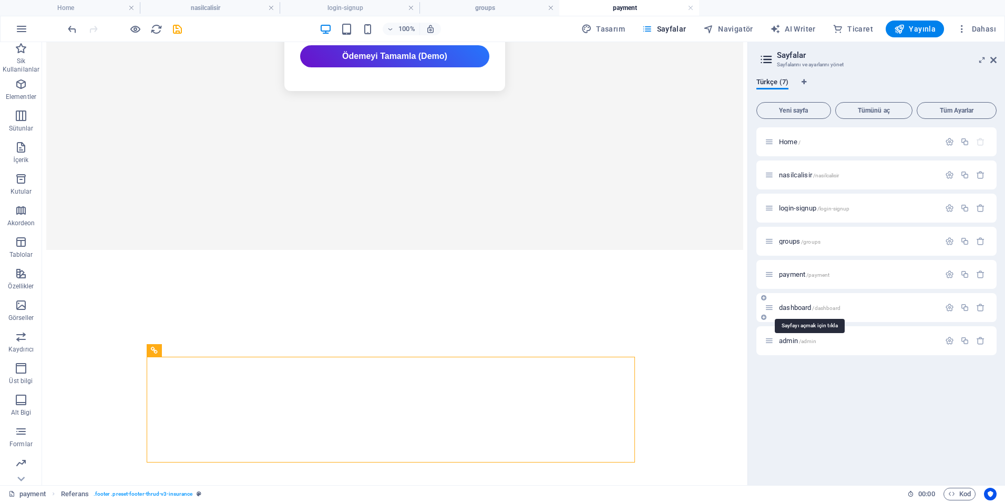
click at [789, 309] on span "dashboard /dashboard" at bounding box center [810, 307] width 62 height 8
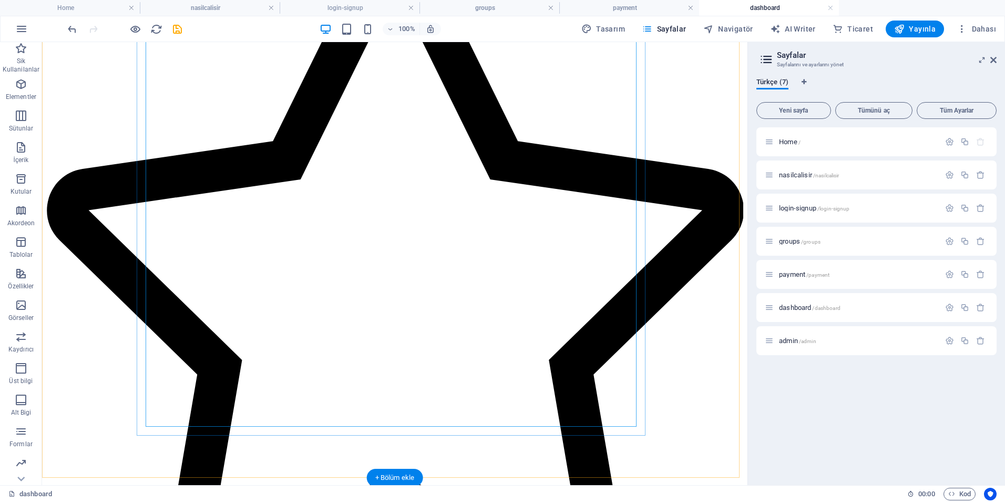
scroll to position [297, 0]
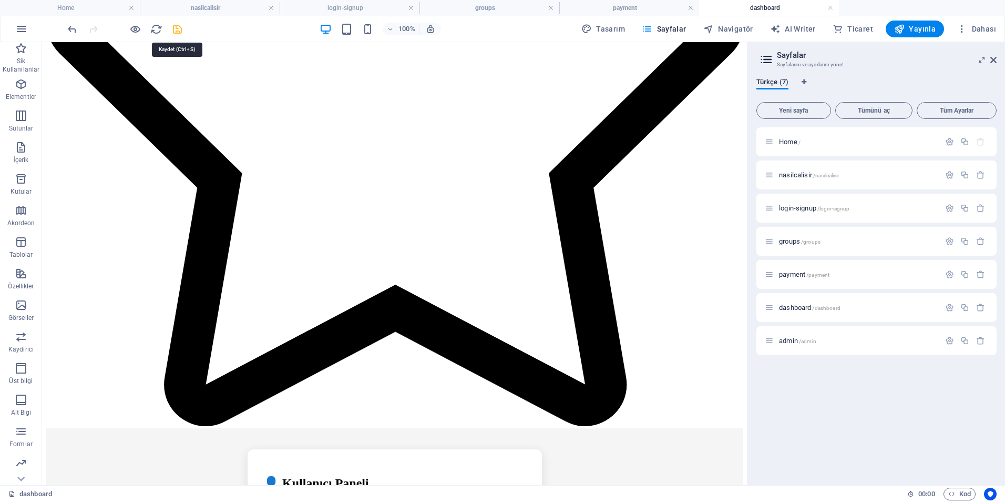
click at [179, 27] on icon "save" at bounding box center [177, 29] width 12 height 12
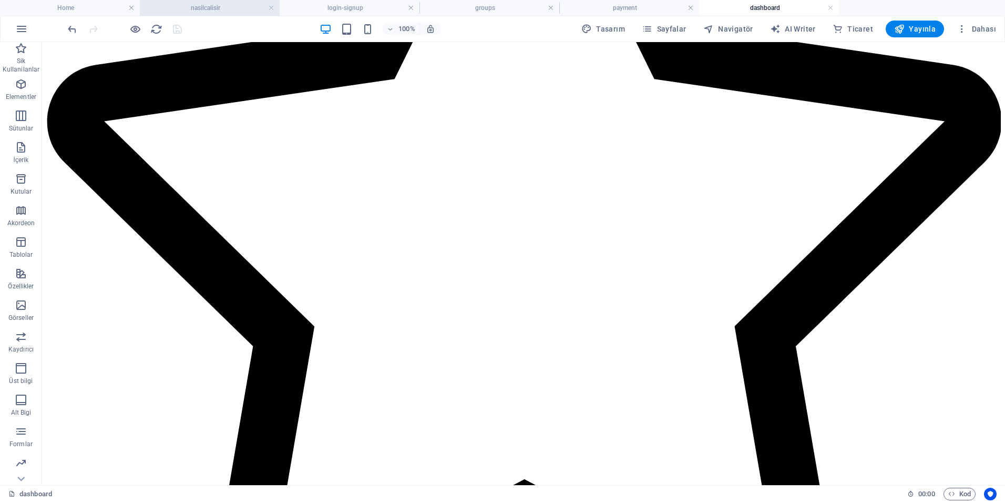
click at [228, 9] on h4 "nasilcalisir" at bounding box center [210, 8] width 140 height 12
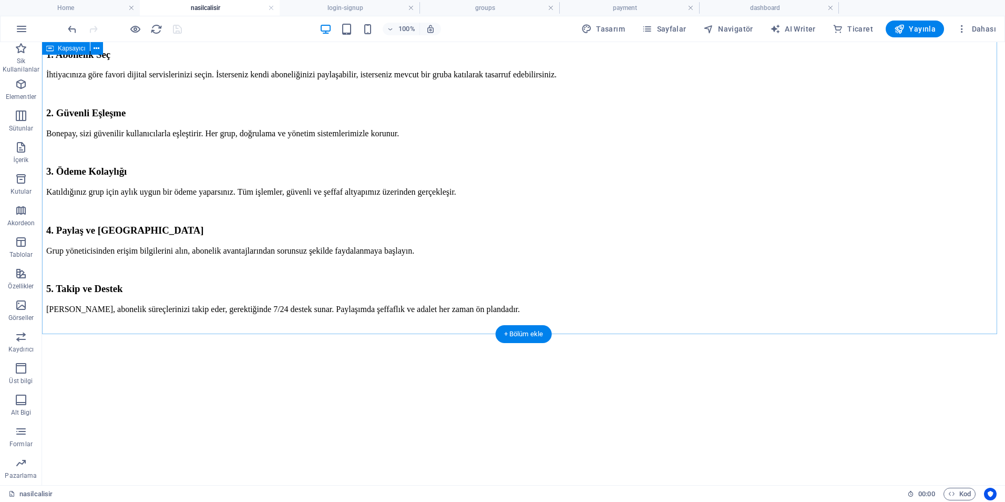
scroll to position [0, 0]
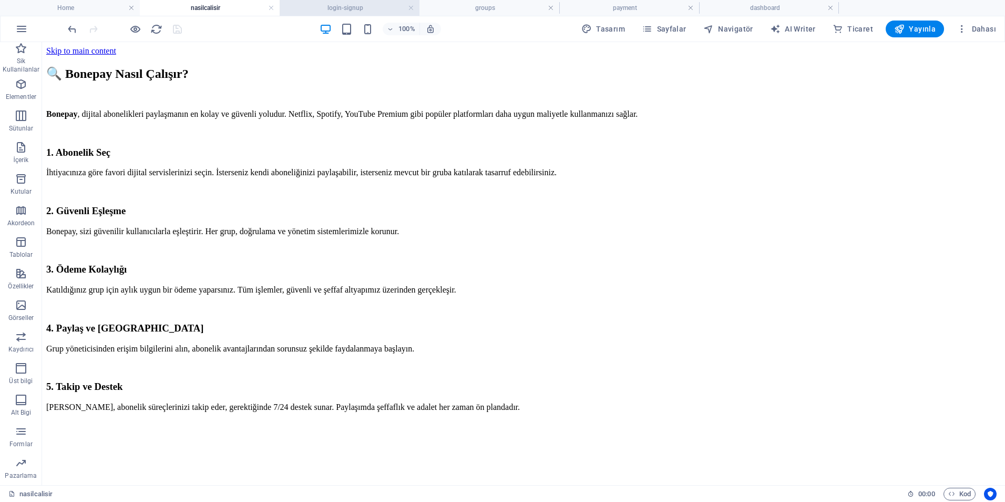
click at [317, 2] on h4 "login-signup" at bounding box center [350, 8] width 140 height 12
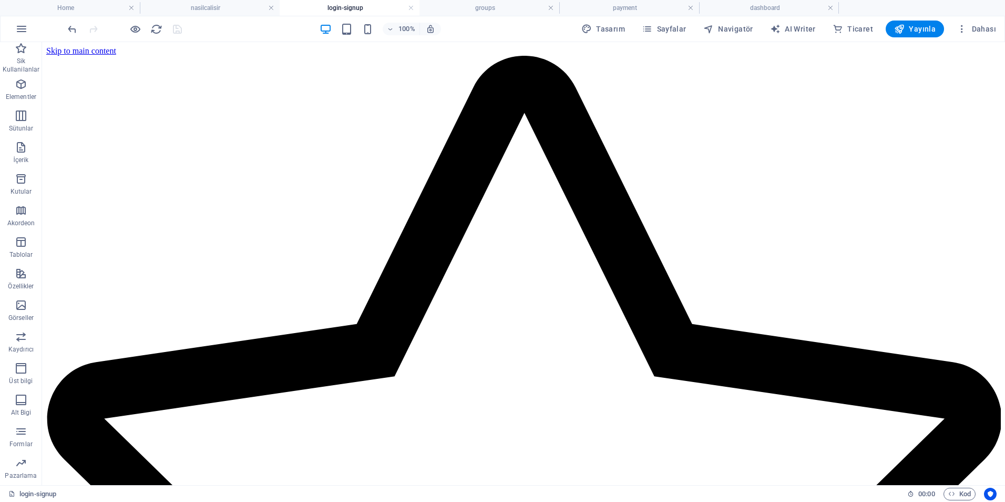
scroll to position [72, 0]
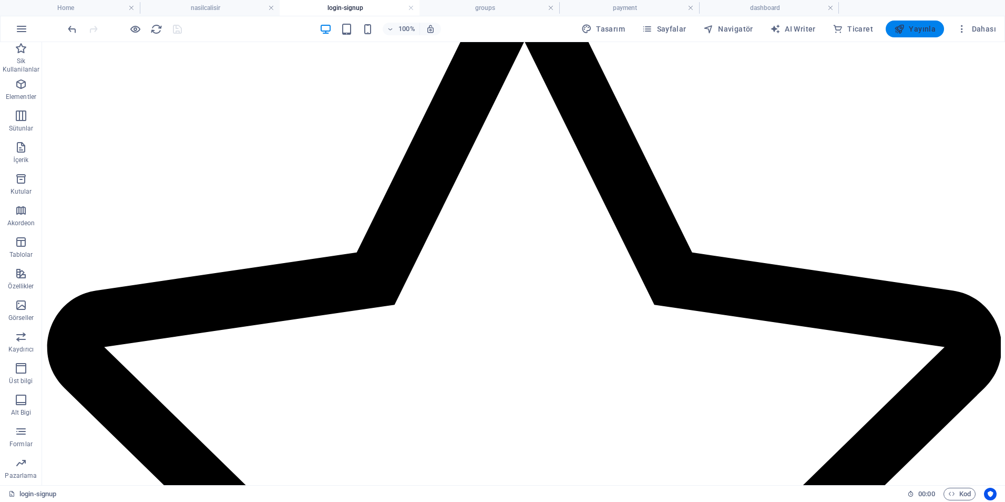
click at [923, 35] on button "Yayınla" at bounding box center [915, 29] width 58 height 17
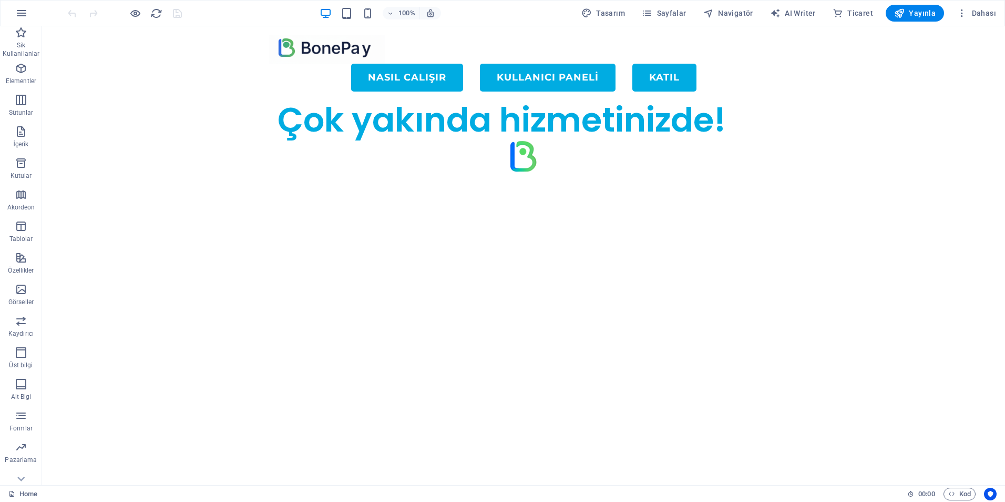
click at [388, 172] on html "Skip to main content Menu NASIL CALIŞIR KULLANICI PANELİ KATIL Çok yakında hizm…" at bounding box center [523, 99] width 963 height 146
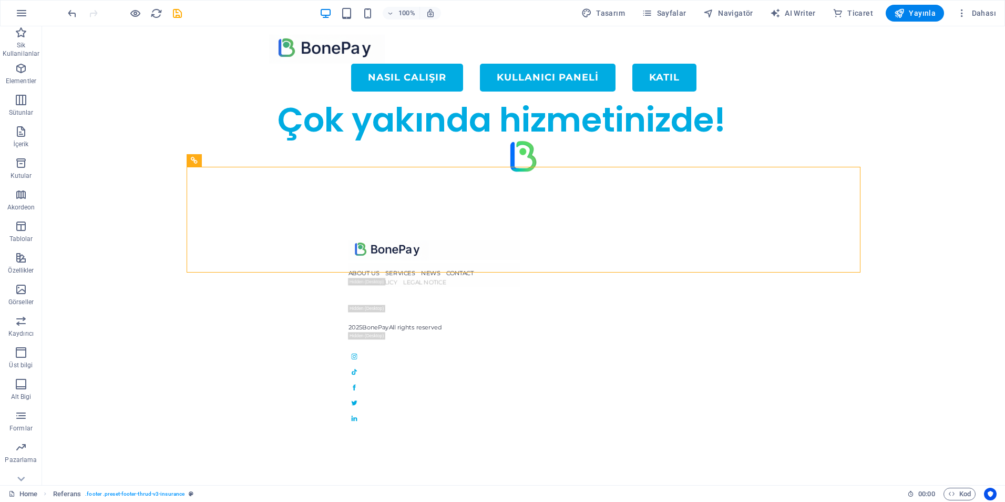
click at [402, 382] on html "Skip to main content Menu NASIL CALIŞIR KULLANICI PANELİ KATIL Çok yakında hizm…" at bounding box center [523, 252] width 963 height 452
click at [386, 140] on figure at bounding box center [523, 156] width 963 height 32
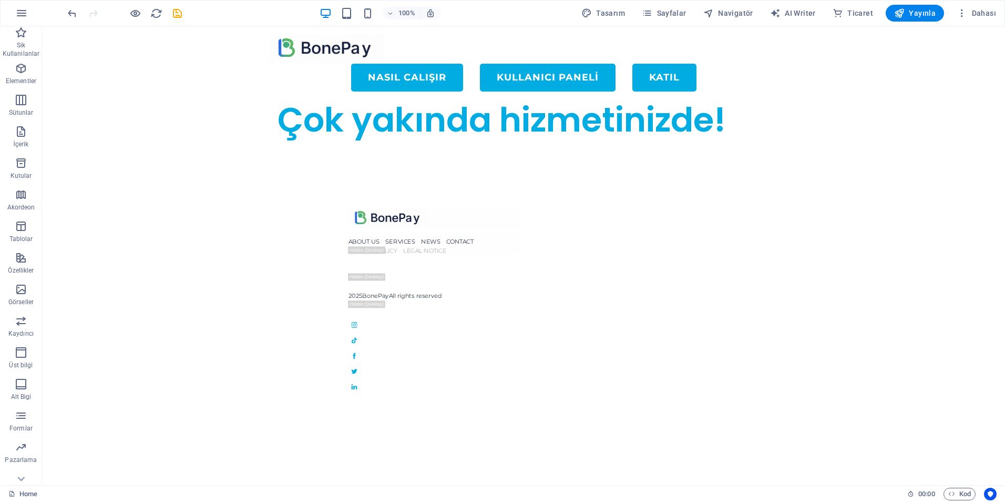
click at [391, 267] on html "Skip to main content Menu NASIL CALIŞIR KULLANICI PANELİ KATIL Çok yakında hizm…" at bounding box center [523, 236] width 963 height 420
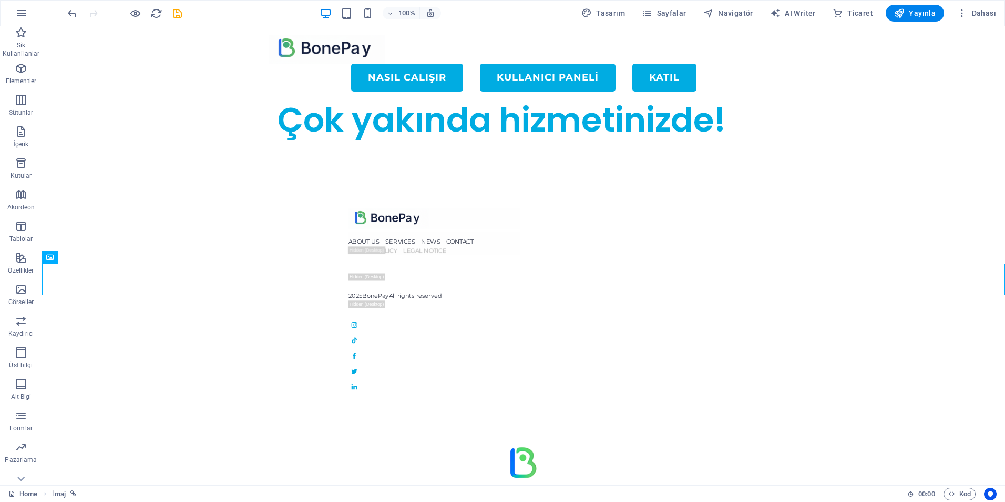
click at [407, 334] on html "Skip to main content Menu NASIL CALIŞIR KULLANICI PANELİ KATIL Çok yakında hizm…" at bounding box center [523, 252] width 963 height 452
click at [27, 71] on icon "button" at bounding box center [21, 68] width 13 height 13
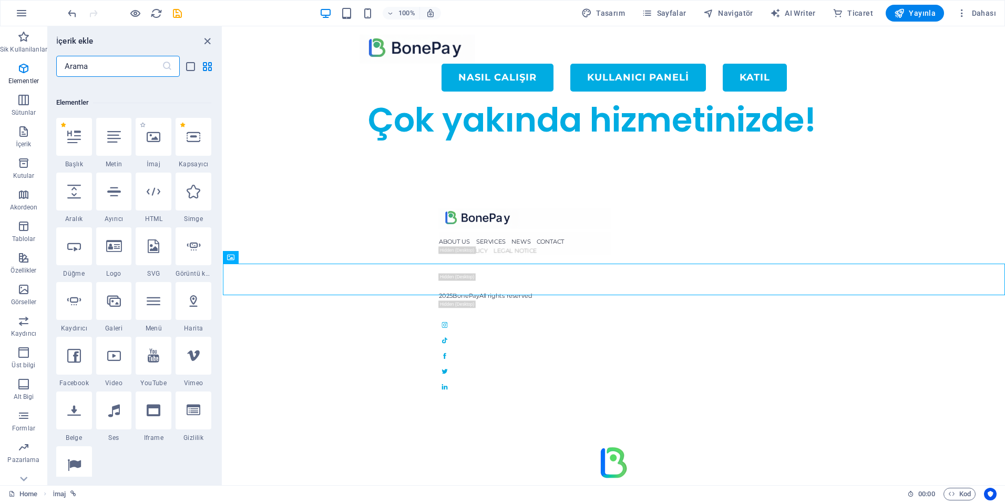
scroll to position [112, 0]
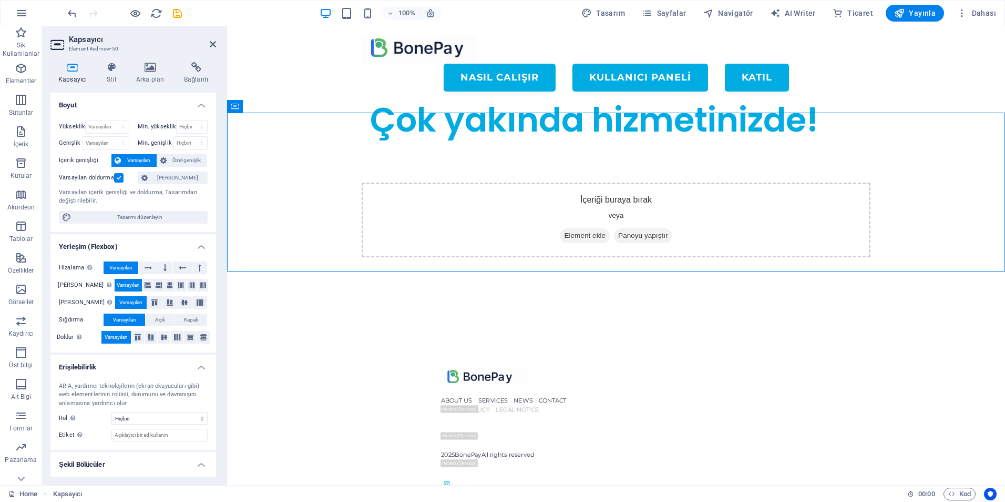
click at [309, 358] on div "Menu NASIL CALIŞIR KULLANICI PANELİ KATIL Çok yakında hizmetinizde! İçeriği bur…" at bounding box center [616, 331] width 778 height 610
click at [329, 345] on div "Menu NASIL CALIŞIR KULLANICI PANELİ KATIL Çok yakında hizmetinizde! İçeriği bur…" at bounding box center [616, 331] width 778 height 610
click at [216, 45] on aside "Kapsayıcı Element #ed-new-50 Kapsayıcı Stil Arka plan Bağlantı Boyut Yükseklik …" at bounding box center [134, 255] width 185 height 458
click at [211, 44] on icon at bounding box center [213, 44] width 6 height 8
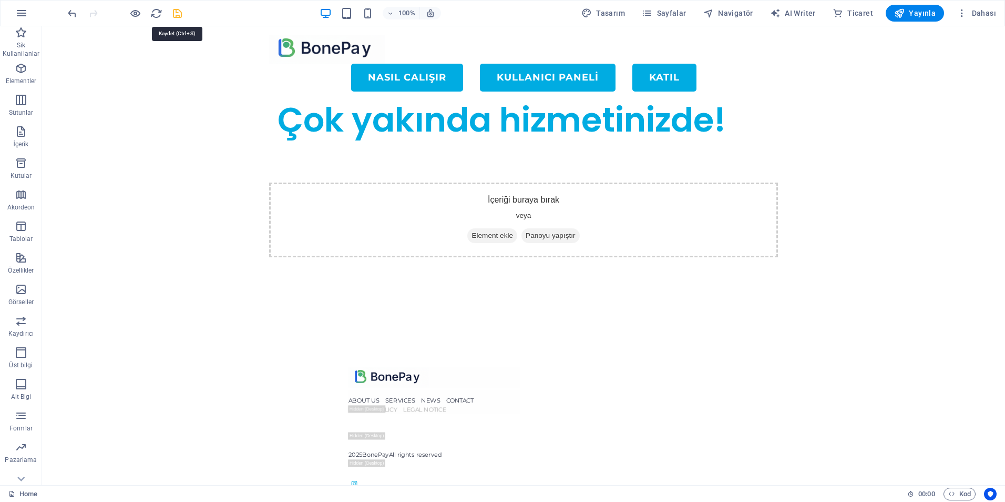
click at [181, 9] on icon "save" at bounding box center [177, 13] width 12 height 12
click at [912, 17] on span "Yayınla" at bounding box center [915, 13] width 42 height 11
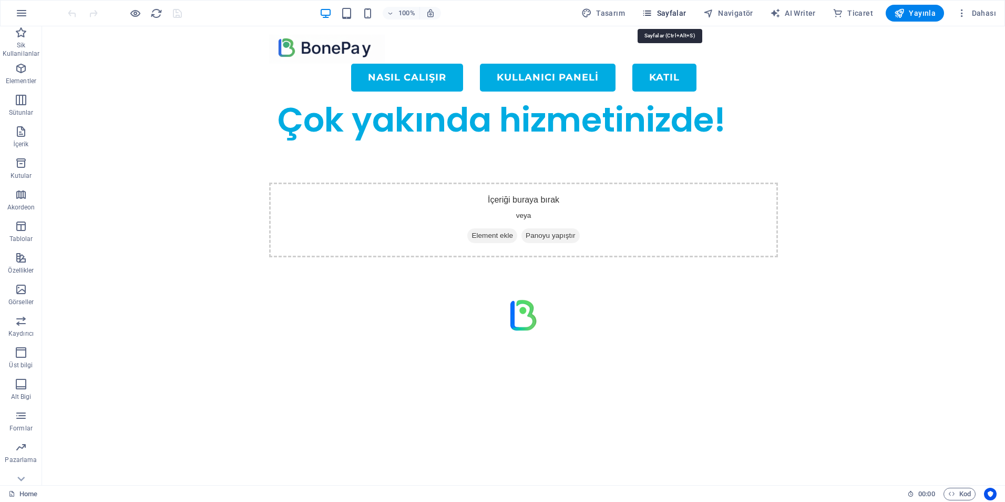
click at [649, 13] on icon "button" at bounding box center [647, 13] width 11 height 11
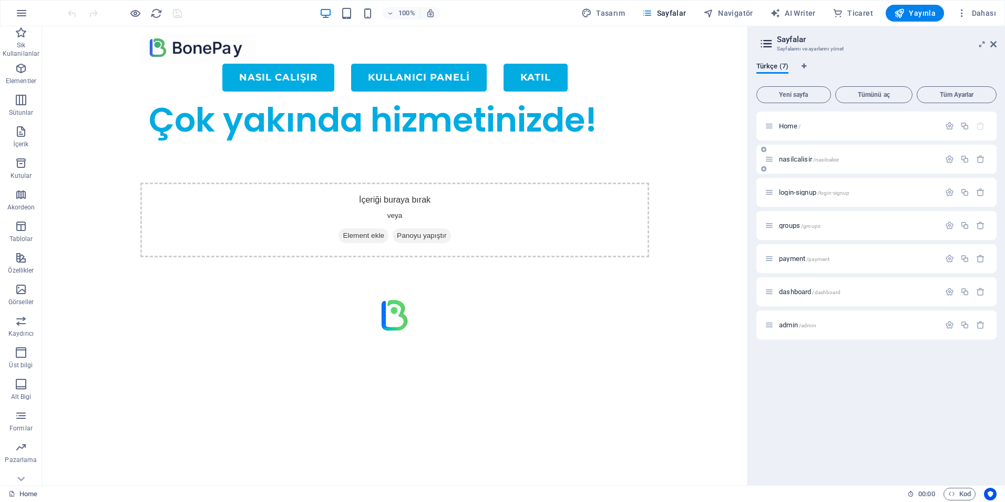
click at [801, 164] on div "nasilcalisir /nasilcalisir" at bounding box center [852, 159] width 175 height 12
click at [801, 160] on span "nasilcalisir /nasilcalisir" at bounding box center [809, 159] width 60 height 8
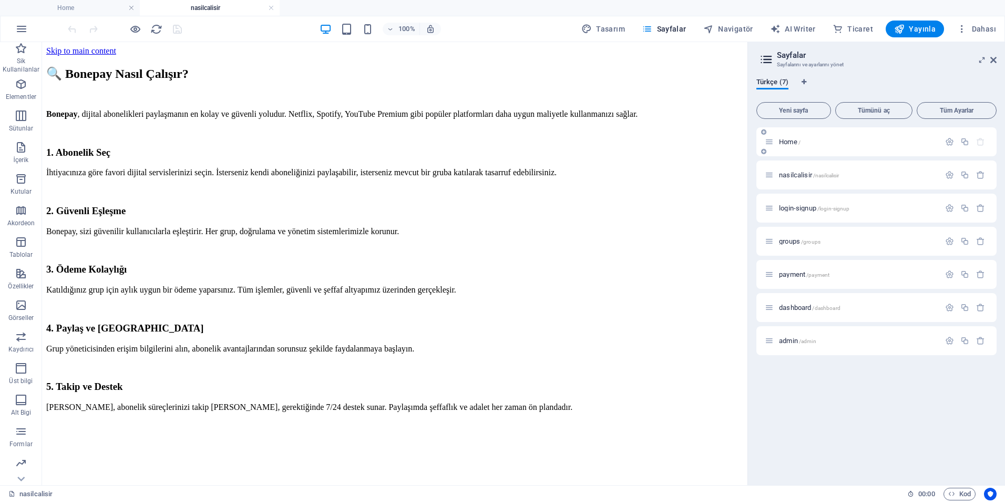
click at [790, 142] on span "Home /" at bounding box center [790, 142] width 22 height 8
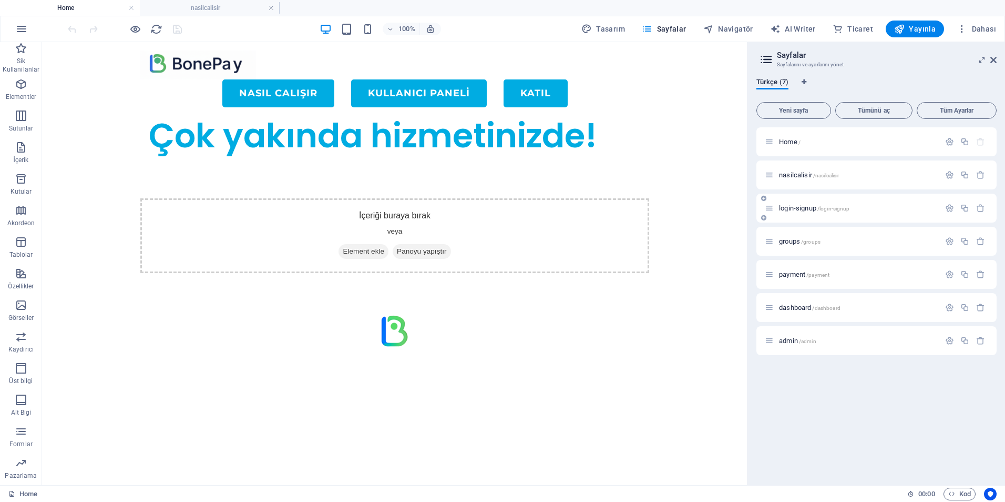
click at [798, 206] on span "login-signup /login-signup" at bounding box center [814, 208] width 70 height 8
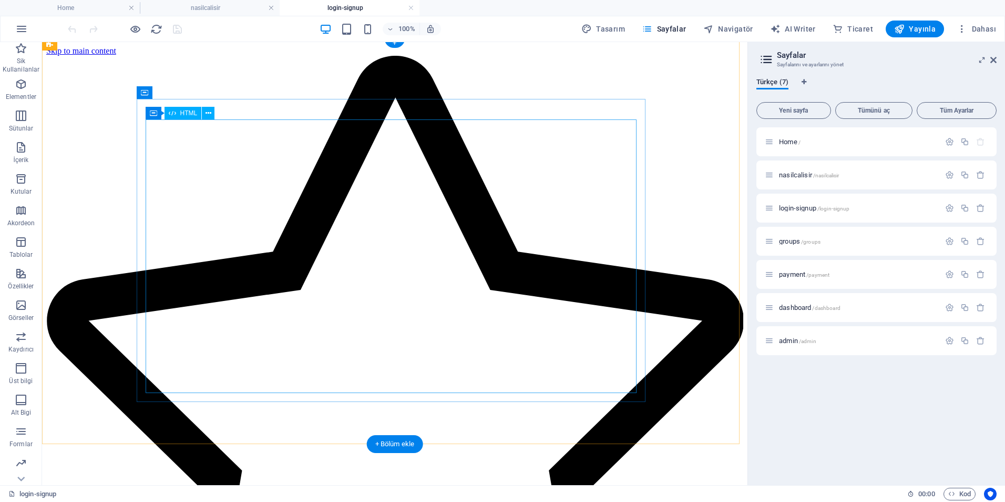
scroll to position [114, 0]
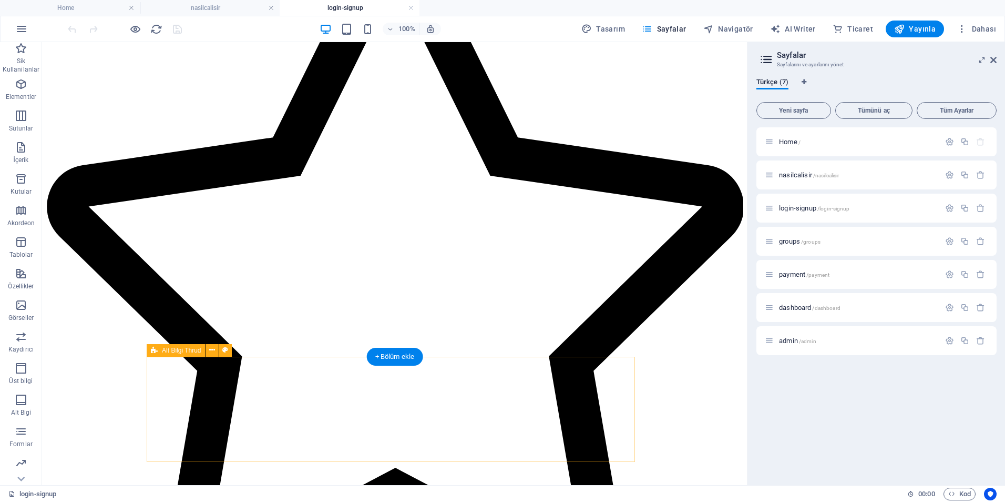
click at [795, 144] on span "Home /" at bounding box center [790, 142] width 22 height 8
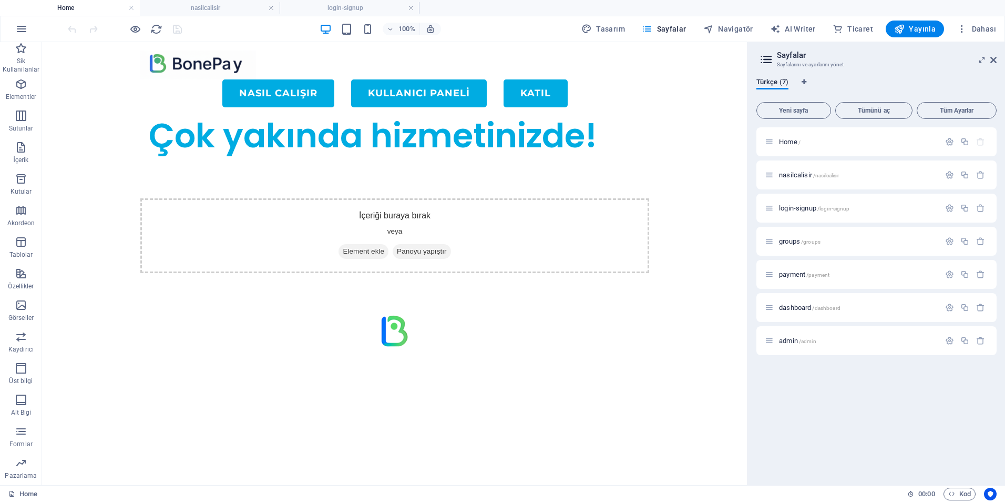
click at [237, 346] on html "Skip to main content Menu NASIL CALIŞIR KULLANICI PANELİ KATIL Çok yakında hizm…" at bounding box center [395, 194] width 706 height 304
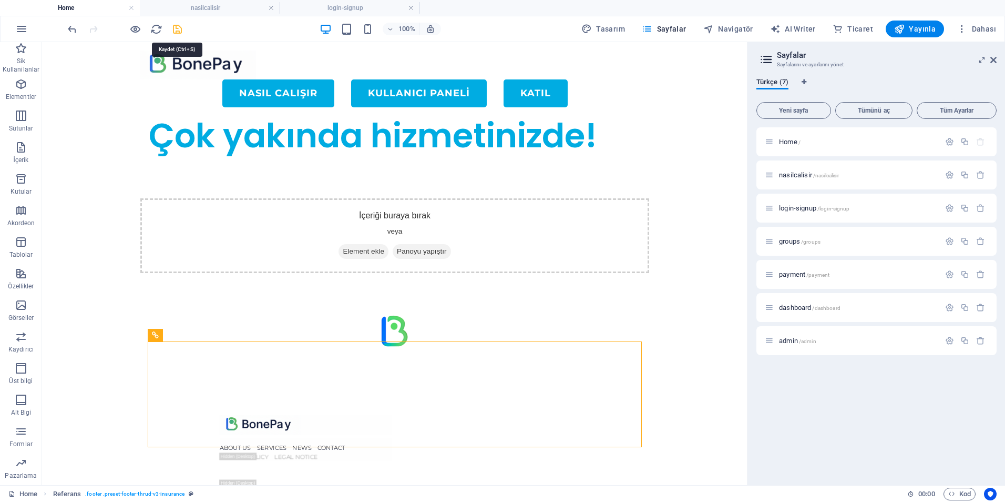
click at [176, 30] on icon "save" at bounding box center [177, 29] width 12 height 12
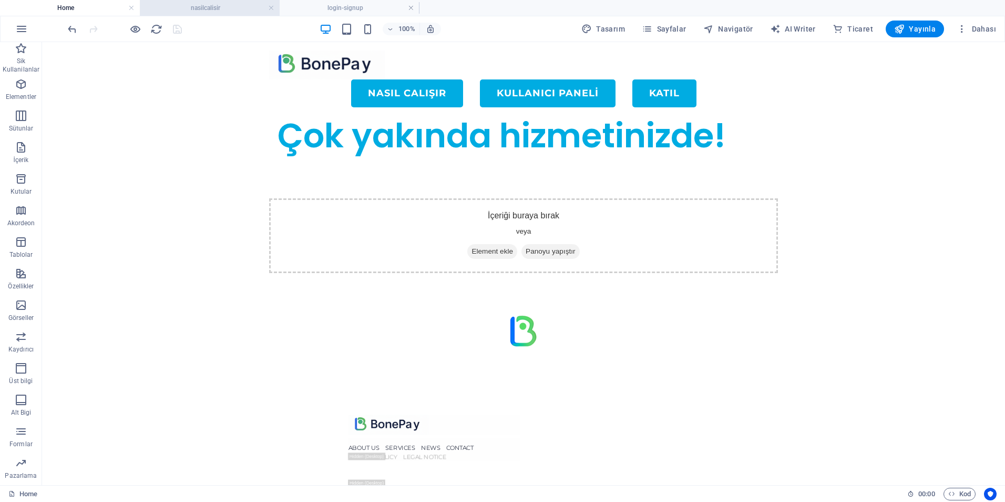
click at [239, 3] on h4 "nasilcalisir" at bounding box center [210, 8] width 140 height 12
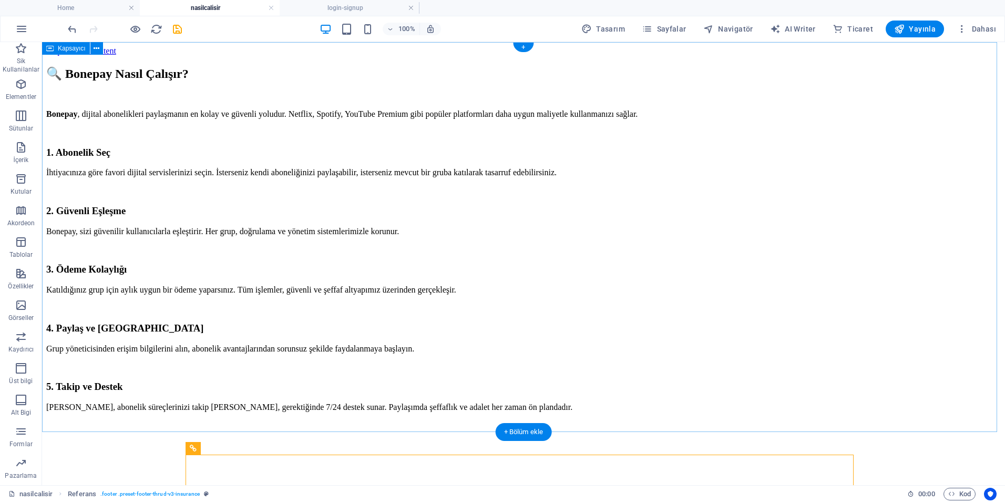
scroll to position [98, 0]
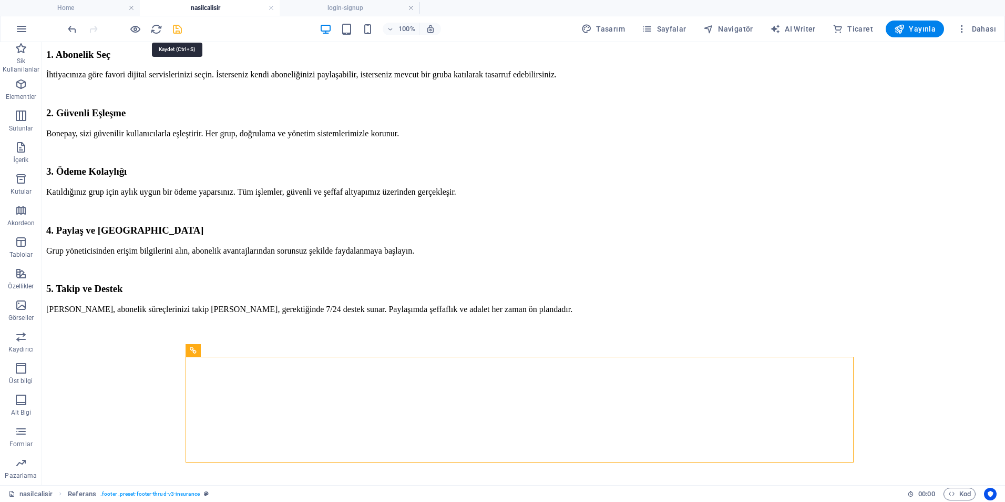
click at [176, 27] on icon "save" at bounding box center [177, 29] width 12 height 12
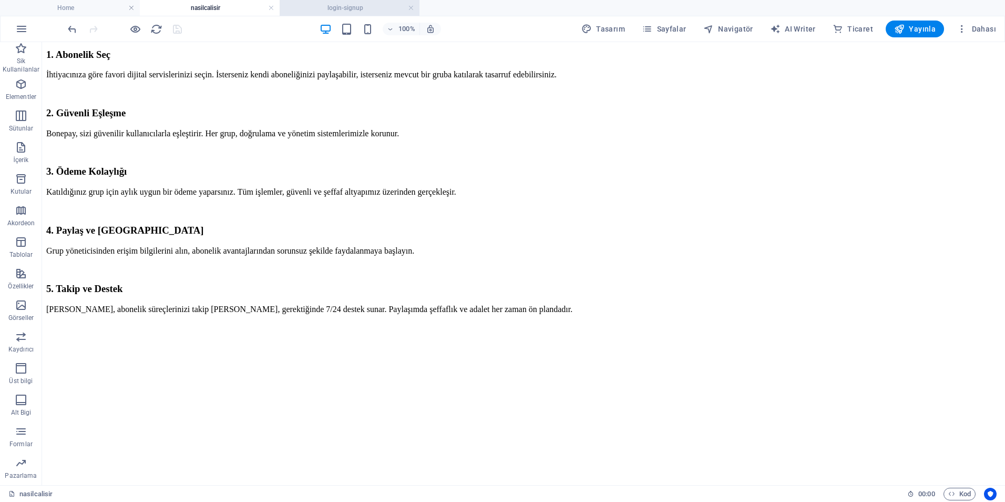
click at [364, 4] on h4 "login-signup" at bounding box center [350, 8] width 140 height 12
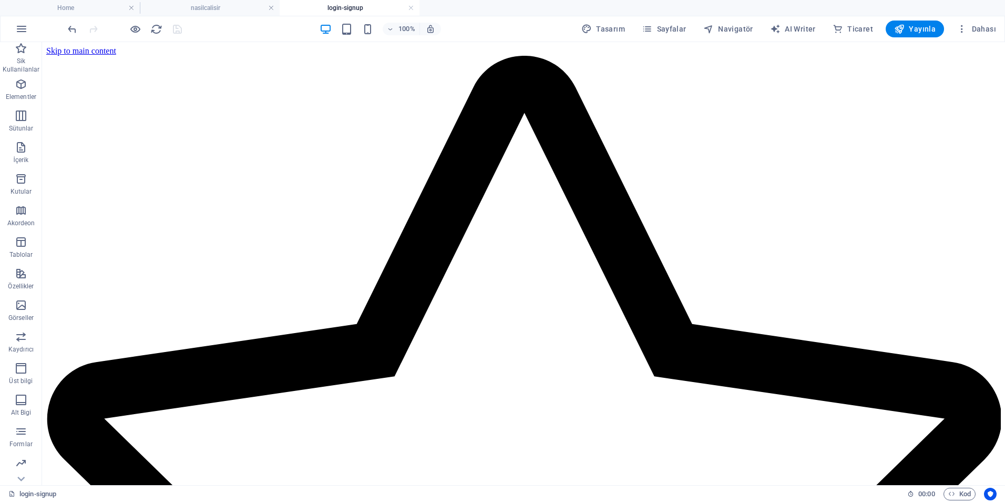
scroll to position [114, 0]
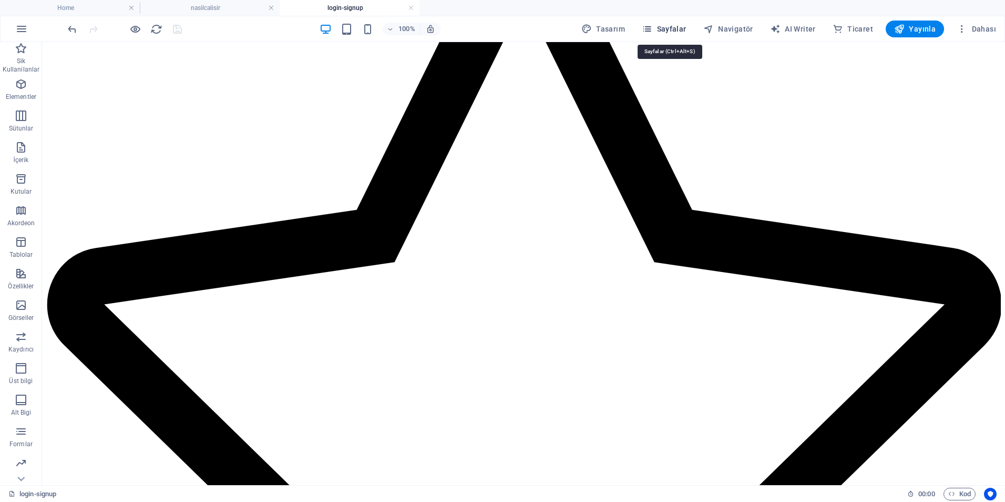
click at [665, 32] on span "Sayfalar" at bounding box center [664, 29] width 45 height 11
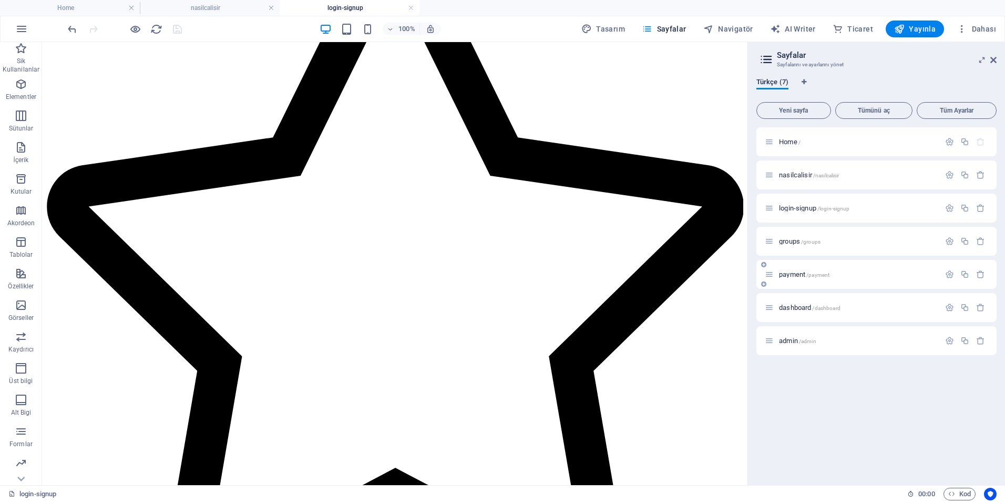
click at [787, 279] on div "payment /payment" at bounding box center [852, 274] width 175 height 12
click at [796, 275] on span "payment /payment" at bounding box center [804, 274] width 50 height 8
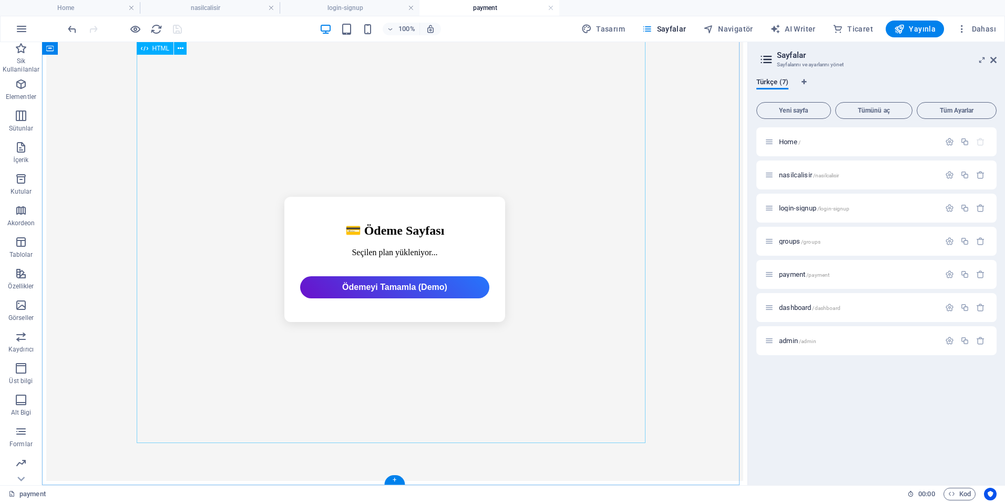
scroll to position [0, 0]
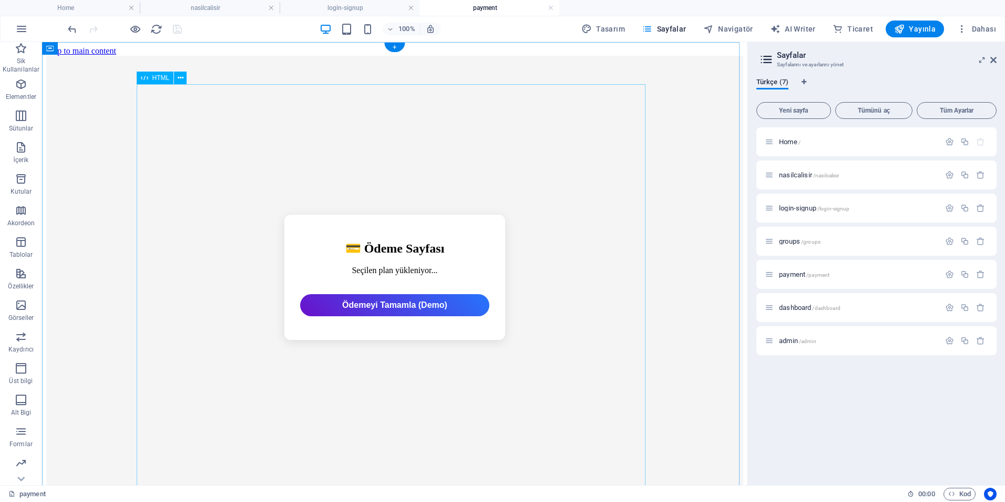
click at [186, 132] on div "💳 Ödeme Sayfası Seçilen plan yükleniyor... [PERSON_NAME] (Demo)" at bounding box center [394, 277] width 697 height 443
click at [180, 77] on icon at bounding box center [181, 78] width 6 height 11
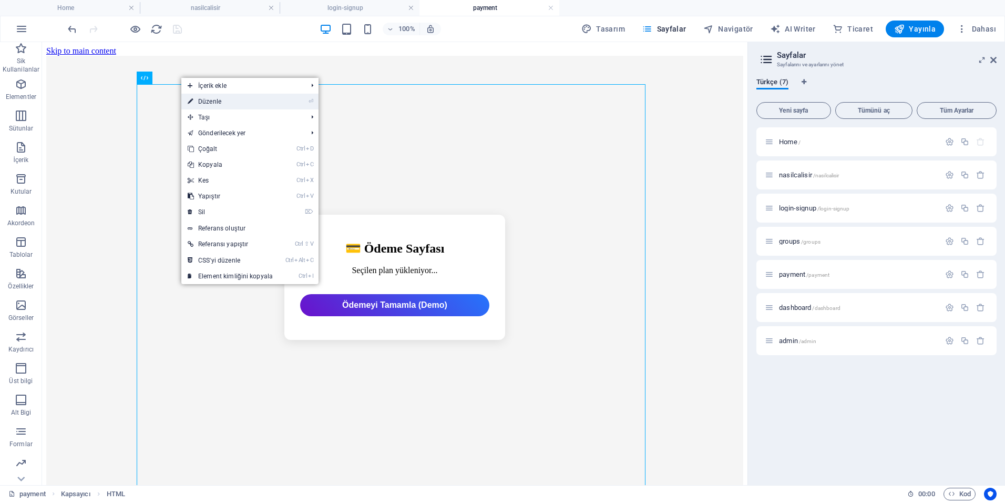
click at [225, 98] on link "⏎ Düzenle" at bounding box center [230, 102] width 98 height 16
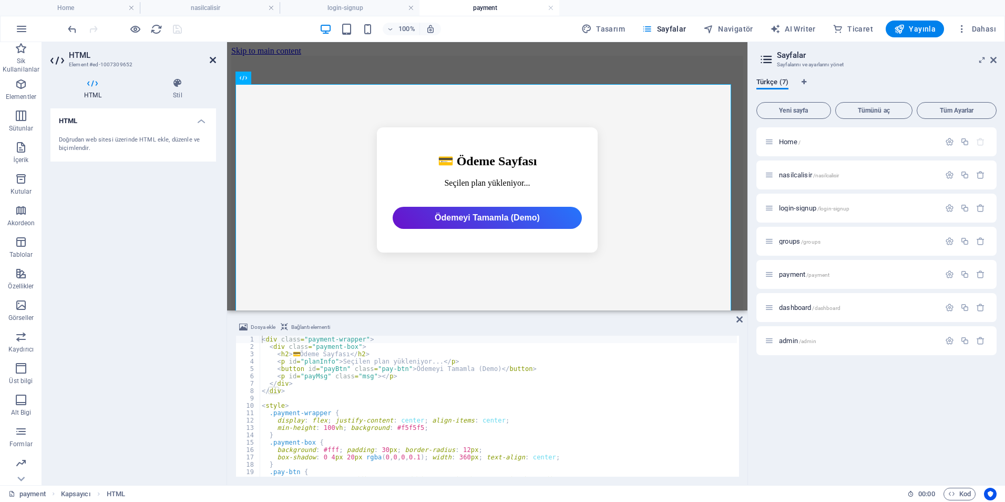
click at [212, 60] on icon at bounding box center [213, 60] width 6 height 8
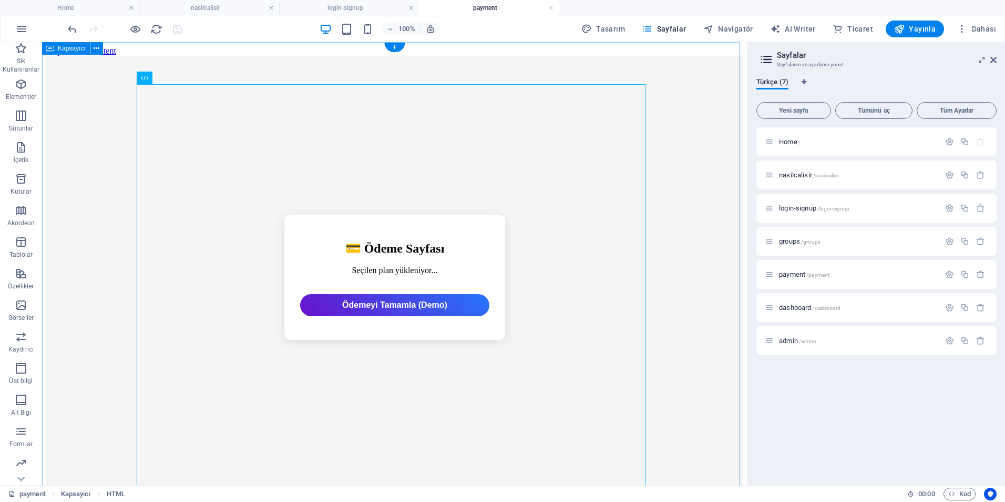
click at [83, 103] on div "💳 Ödeme Sayfası Seçilen plan yükleniyor... [PERSON_NAME] (Demo)" at bounding box center [394, 277] width 697 height 443
click at [243, 141] on div "💳 Ödeme Sayfası Seçilen plan yükleniyor... [PERSON_NAME] (Demo)" at bounding box center [394, 277] width 697 height 443
click at [96, 49] on icon at bounding box center [97, 48] width 6 height 11
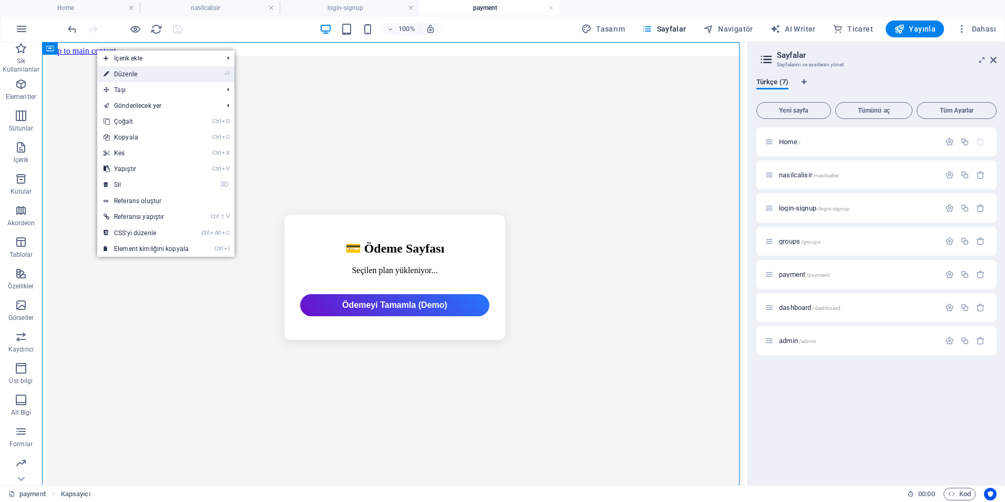
click at [126, 71] on link "⏎ Düzenle" at bounding box center [146, 74] width 98 height 16
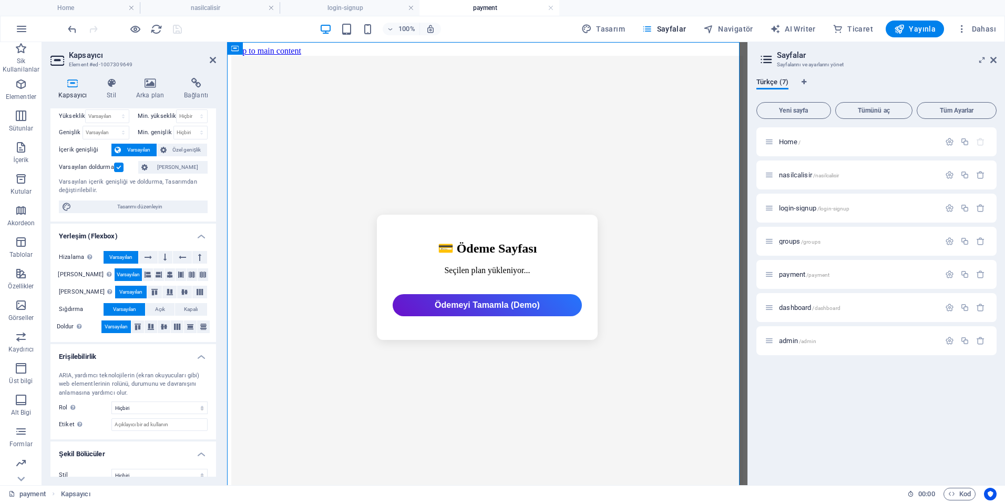
scroll to position [39, 0]
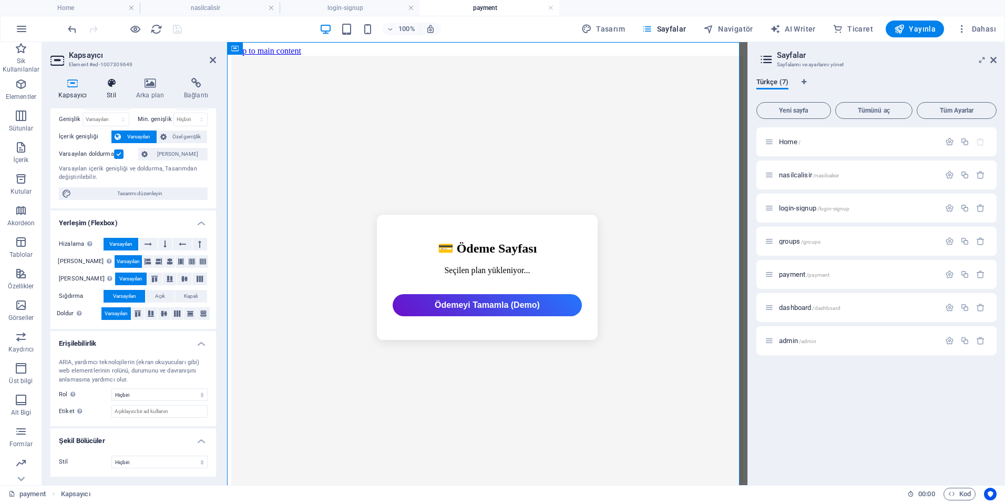
click at [111, 89] on h4 "Stil" at bounding box center [113, 89] width 29 height 22
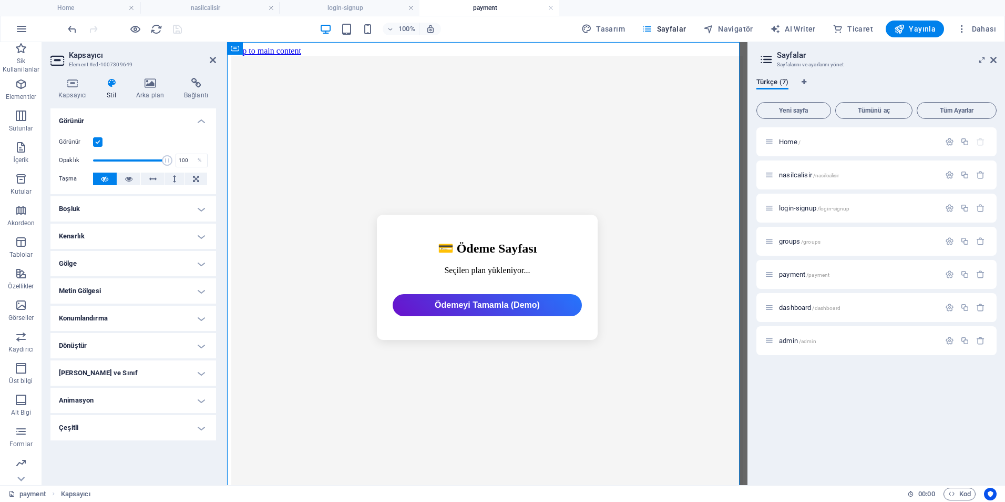
click at [105, 350] on h4 "Dönüştür" at bounding box center [133, 345] width 166 height 25
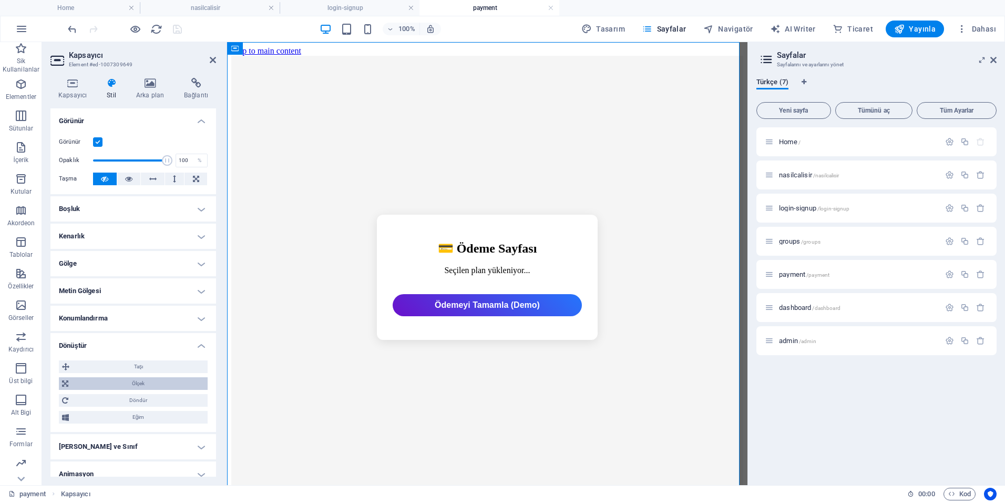
click at [149, 386] on span "Ölçek" at bounding box center [138, 383] width 133 height 13
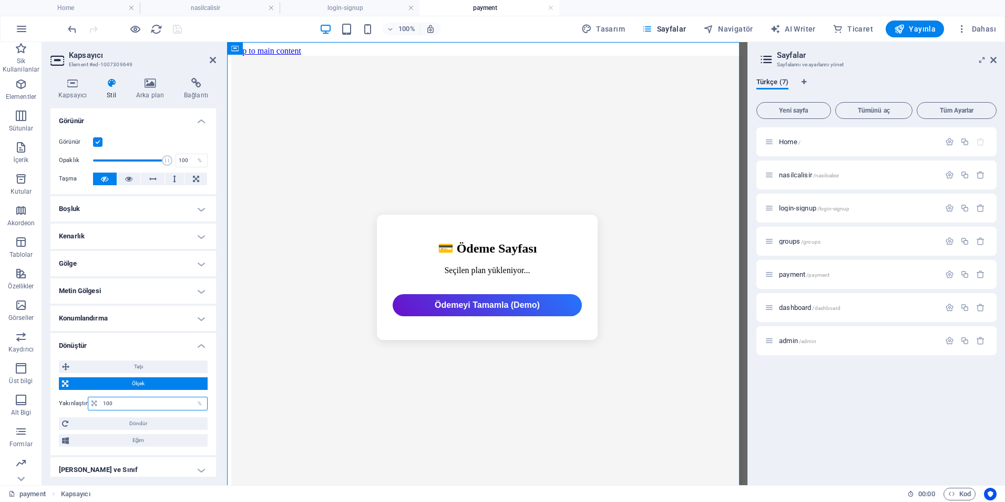
click at [145, 407] on input "100" at bounding box center [153, 403] width 107 height 13
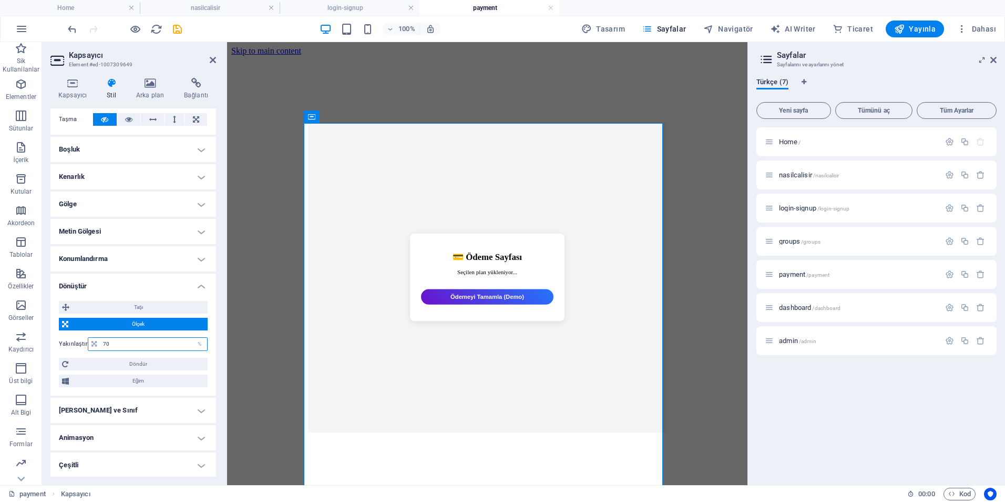
scroll to position [60, 0]
type input "70"
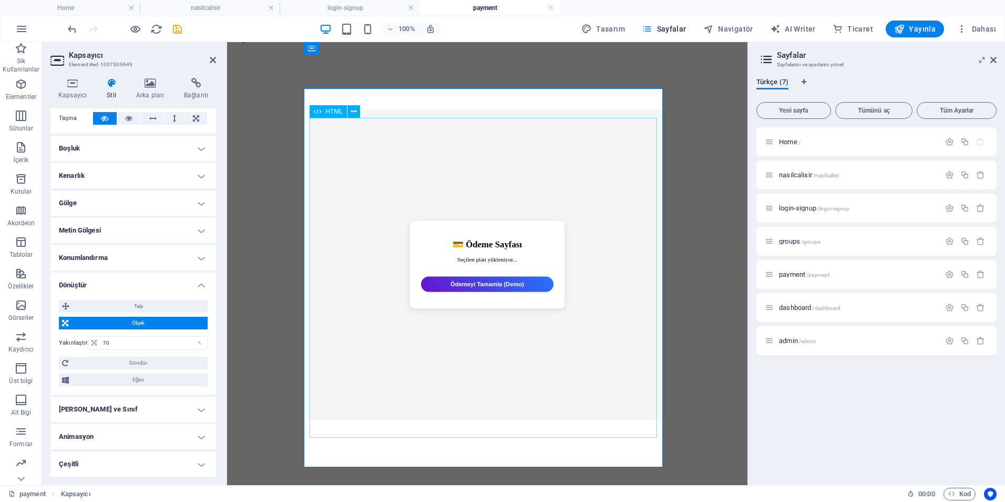
scroll to position [0, 0]
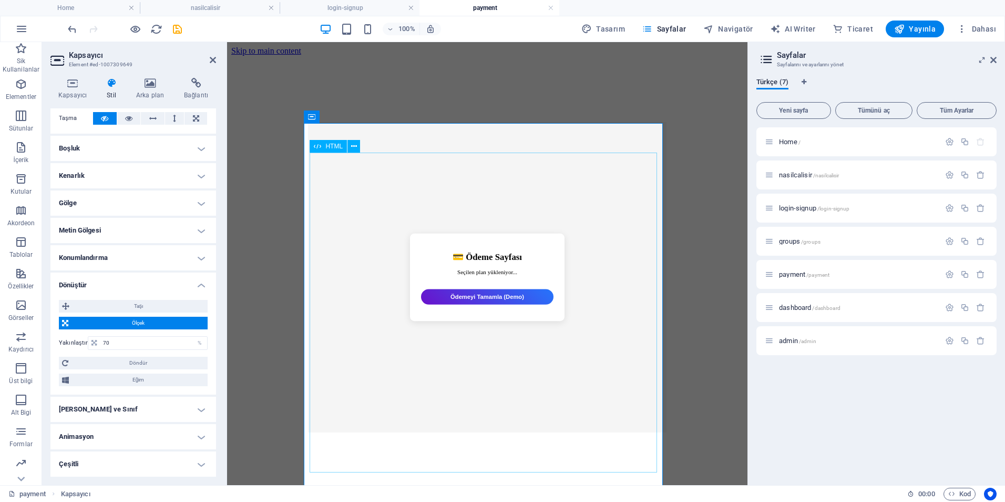
click at [495, 287] on div "💳 Ödeme Sayfası Seçilen plan yükleniyor... [PERSON_NAME] (Demo)" at bounding box center [487, 277] width 359 height 310
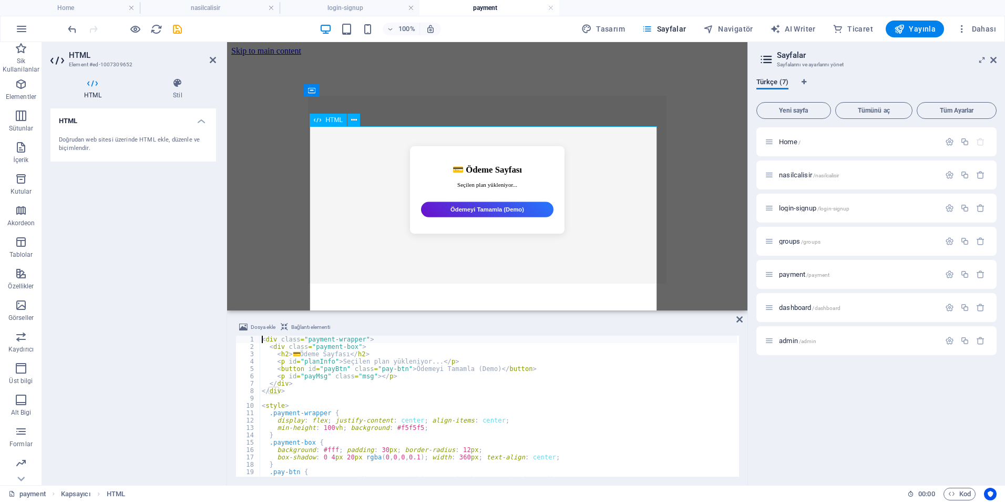
click at [466, 217] on div "💳 Ödeme Sayfası Seçilen plan yükleniyor... [PERSON_NAME] (Demo)" at bounding box center [487, 190] width 359 height 188
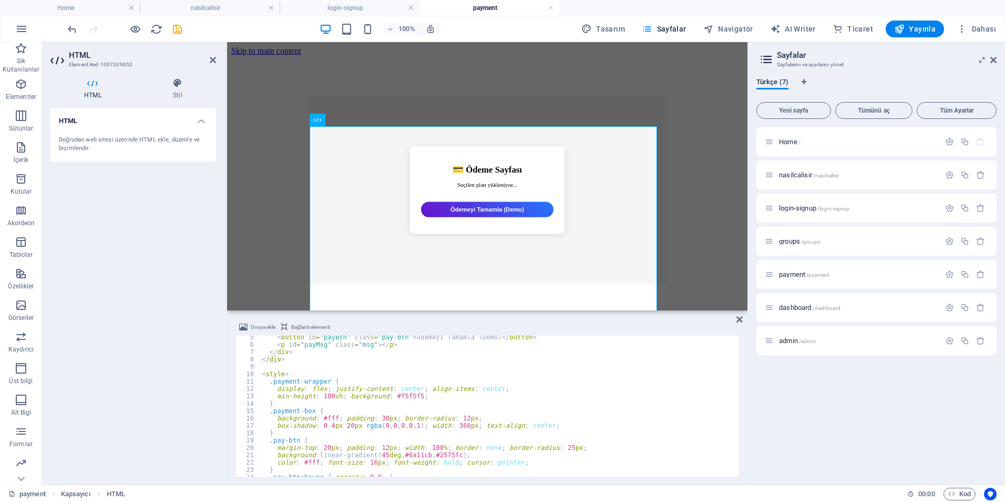
scroll to position [63, 0]
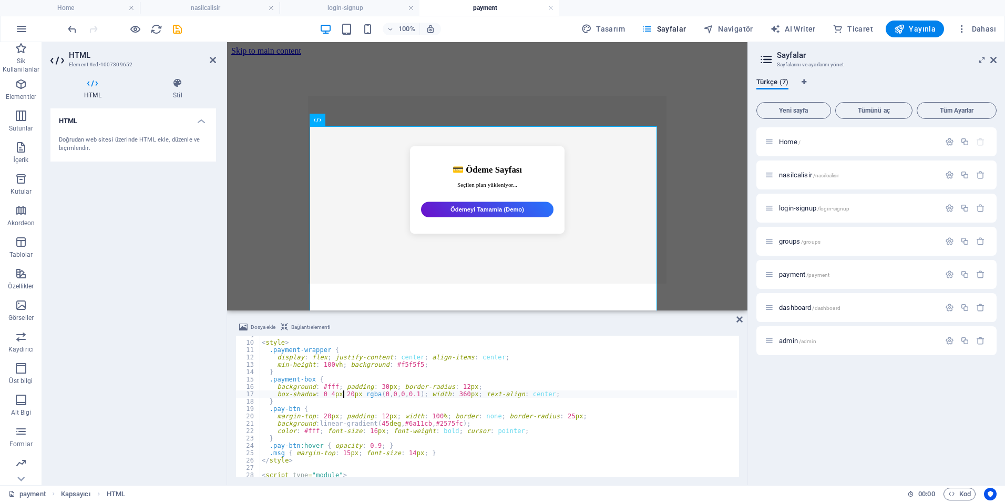
click at [345, 396] on div "< style > .payment-wrapper { display : flex ; justify-content : center ; align-…" at bounding box center [498, 409] width 477 height 156
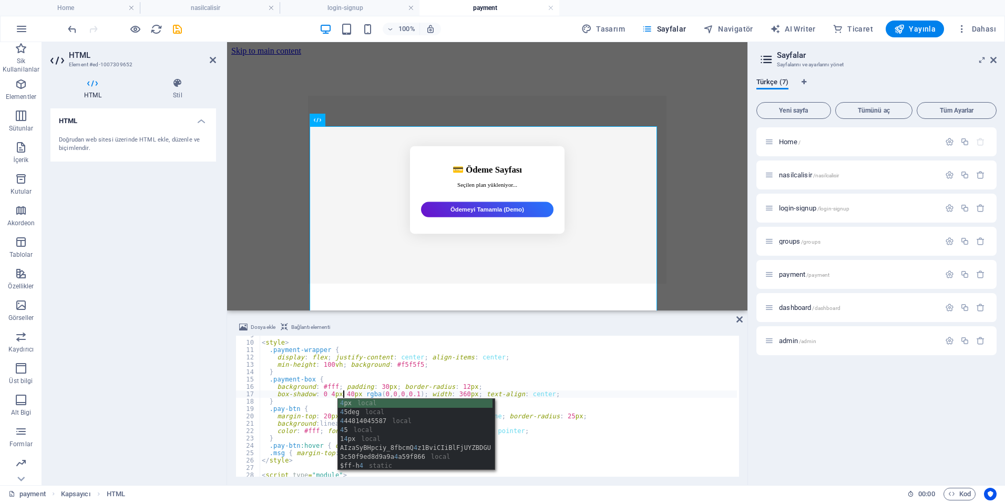
click at [321, 416] on div "< style > .payment-wrapper { display : flex ; justify-content : center ; align-…" at bounding box center [498, 409] width 477 height 156
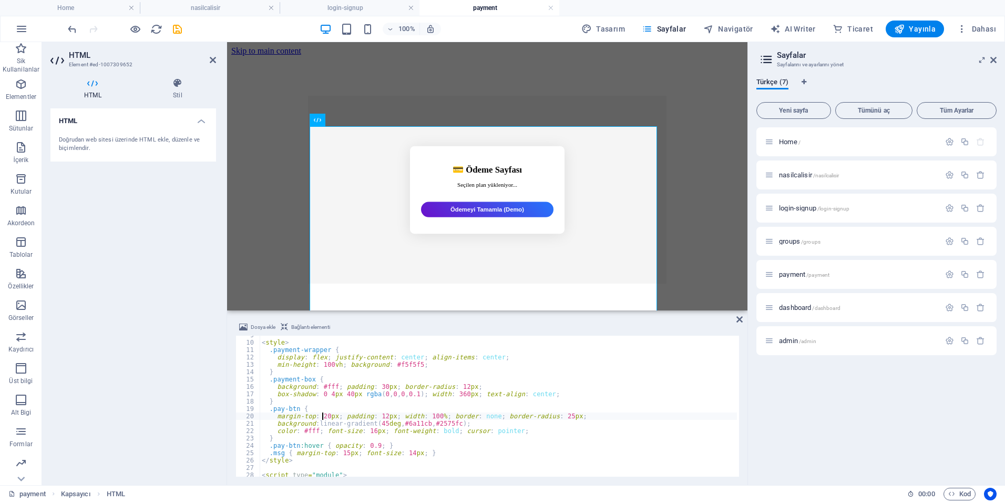
click at [321, 416] on div "< style > .payment-wrapper { display : flex ; justify-content : center ; align-…" at bounding box center [498, 409] width 477 height 156
click at [376, 385] on div "< style > .payment-wrapper { display : flex ; justify-content : center ; align-…" at bounding box center [498, 409] width 477 height 156
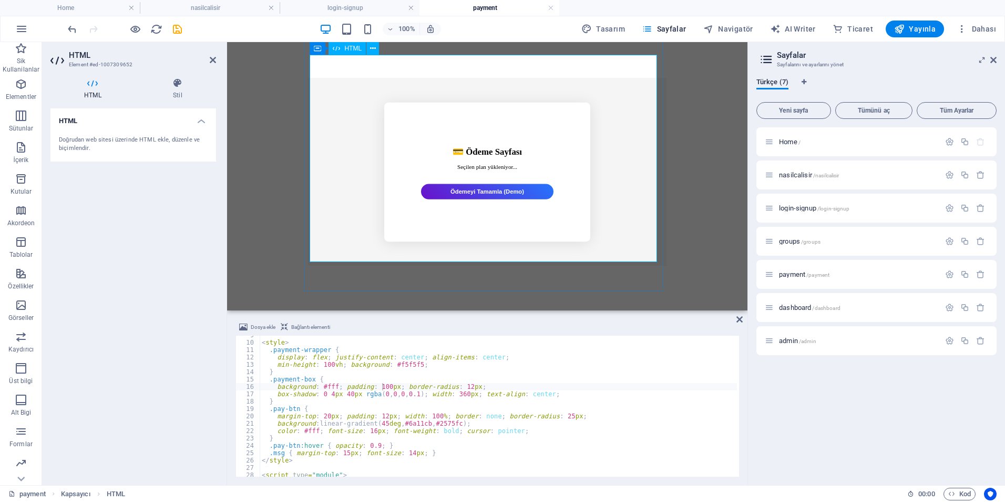
scroll to position [59, 0]
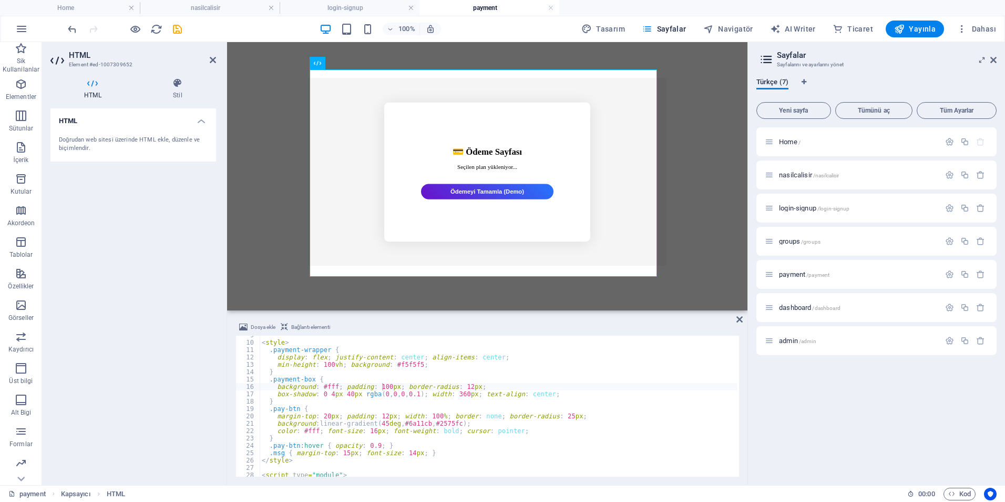
click at [452, 394] on div "< style > .payment-wrapper { display : flex ; justify-content : center ; align-…" at bounding box center [498, 409] width 477 height 156
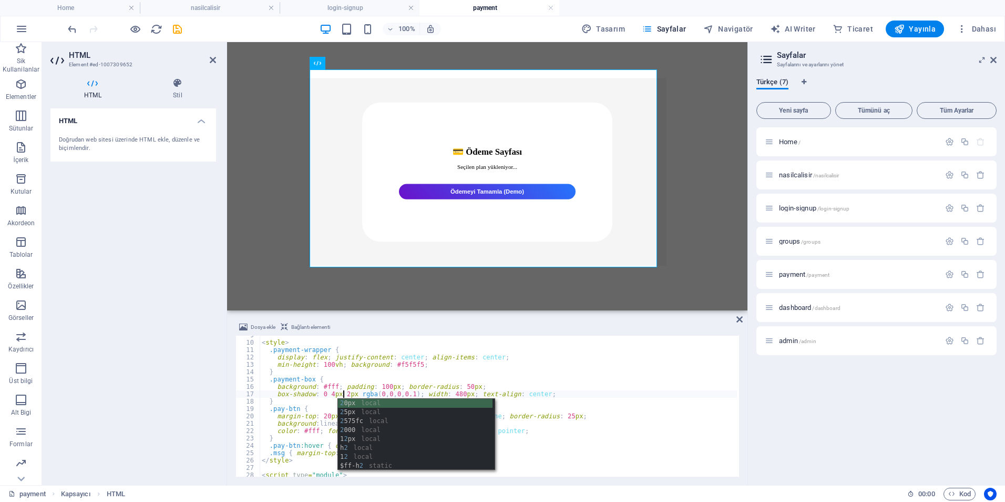
scroll to position [0, 7]
click at [314, 397] on div "< style > .payment-wrapper { display : flex ; justify-content : center ; align-…" at bounding box center [498, 409] width 477 height 156
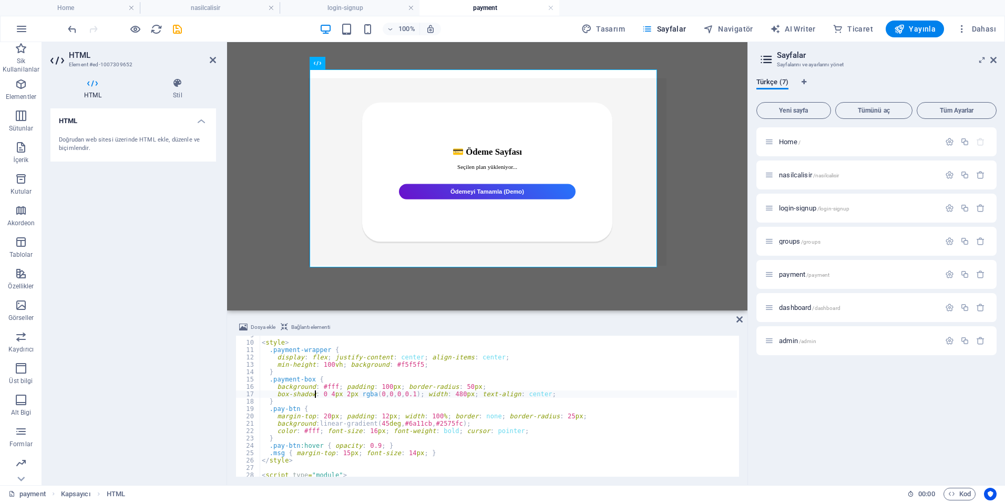
click at [328, 393] on div "< style > .payment-wrapper { display : flex ; justify-content : center ; align-…" at bounding box center [498, 409] width 477 height 156
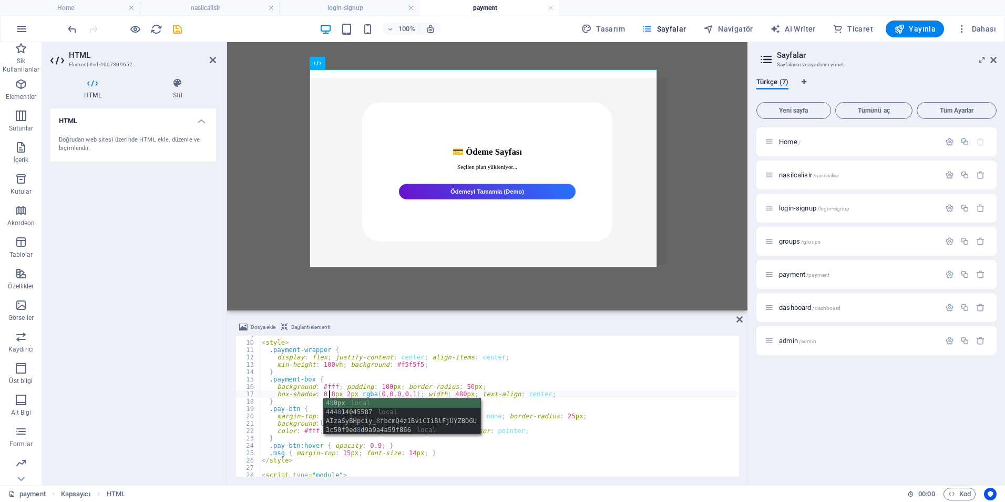
scroll to position [0, 6]
click at [340, 453] on div "< style > .payment-wrapper { display : flex ; justify-content : center ; align-…" at bounding box center [498, 409] width 477 height 156
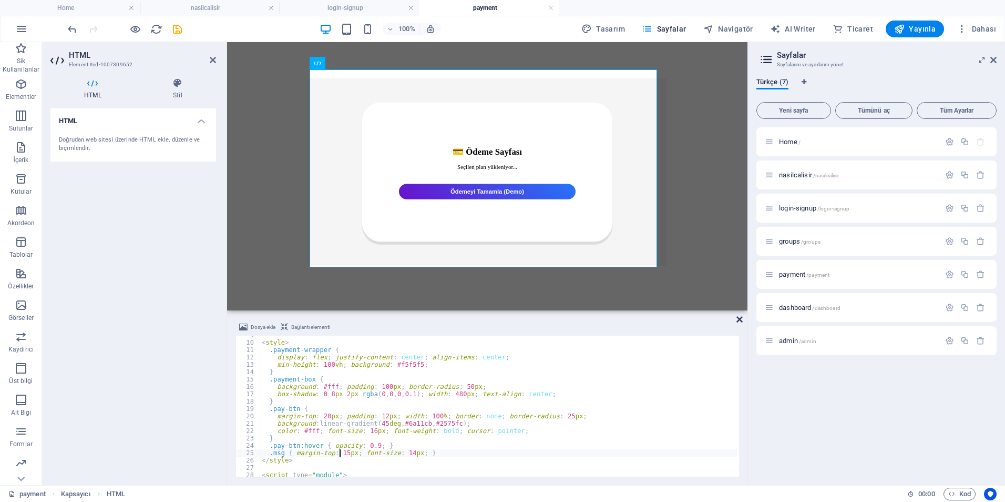
type textarea ".msg { margin-top: 15px; font-size: 14px; }"
click at [738, 320] on icon at bounding box center [740, 319] width 6 height 8
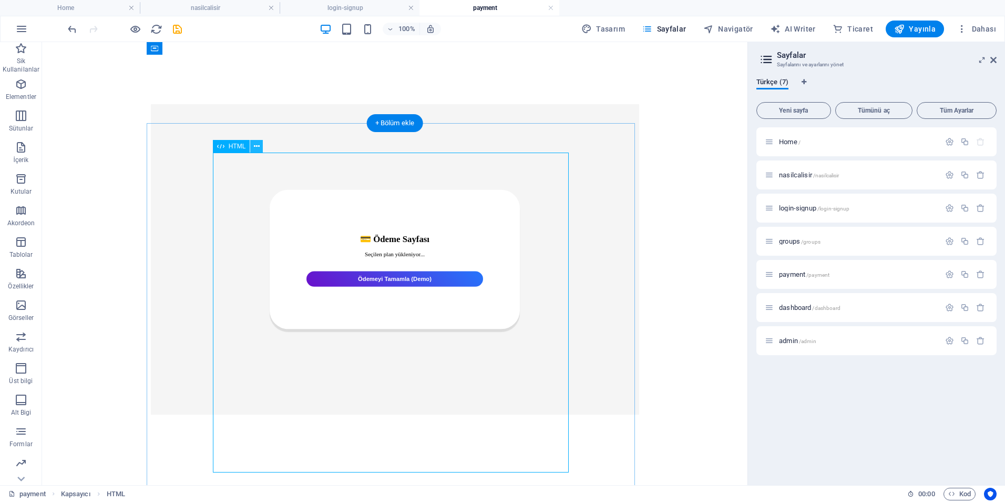
scroll to position [0, 0]
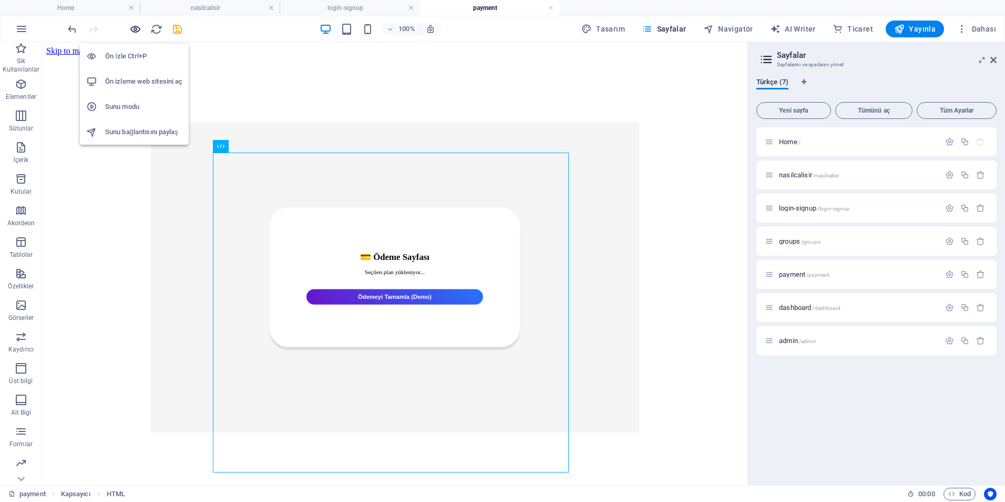
click at [137, 28] on icon "button" at bounding box center [135, 29] width 12 height 12
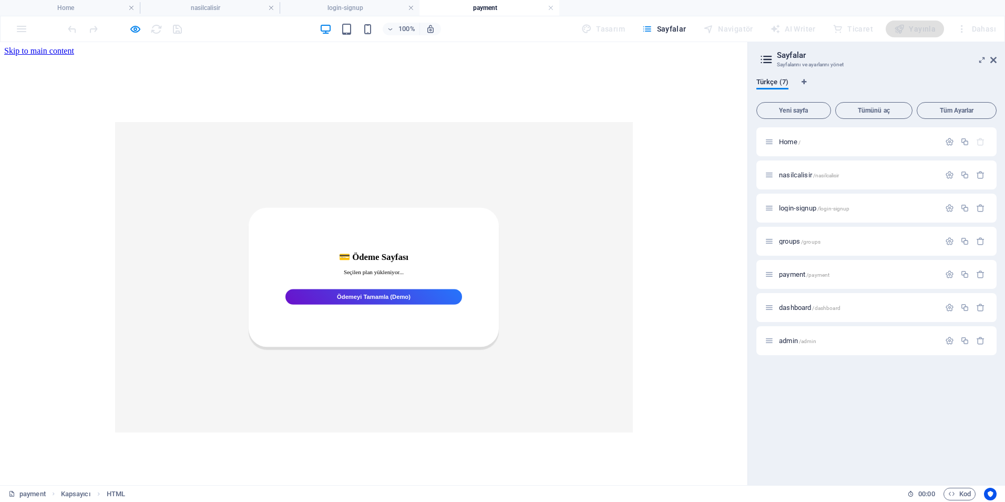
click at [295, 167] on div "💳 Ödeme Sayfası Seçilen plan yükleniyor... [PERSON_NAME] (Demo)" at bounding box center [373, 277] width 517 height 310
drag, startPoint x: 265, startPoint y: 169, endPoint x: 126, endPoint y: 52, distance: 182.1
click at [264, 169] on div "💳 Ödeme Sayfası Seçilen plan yükleniyor... [PERSON_NAME] (Demo)" at bounding box center [373, 277] width 517 height 310
click at [135, 29] on icon "button" at bounding box center [135, 29] width 12 height 12
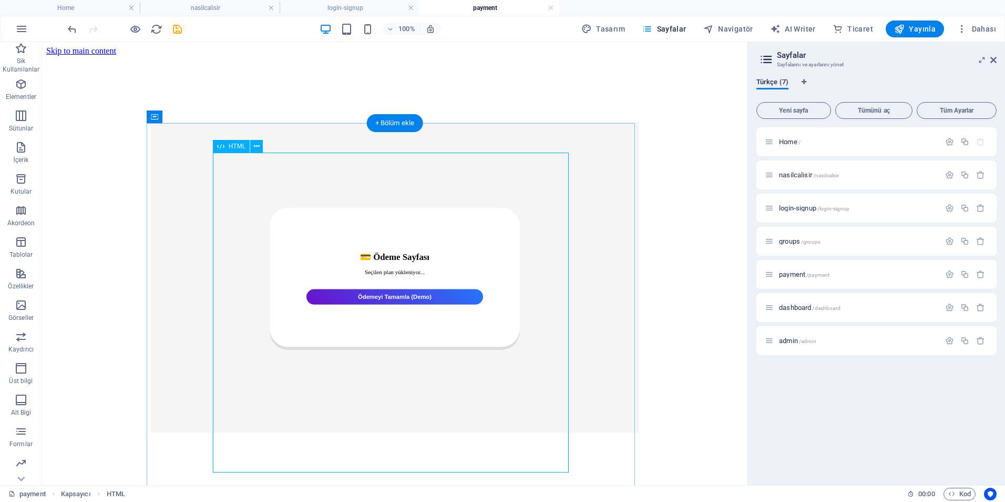
click at [242, 190] on div "💳 Ödeme Sayfası Seçilen plan yükleniyor... [PERSON_NAME] (Demo)" at bounding box center [395, 277] width 488 height 310
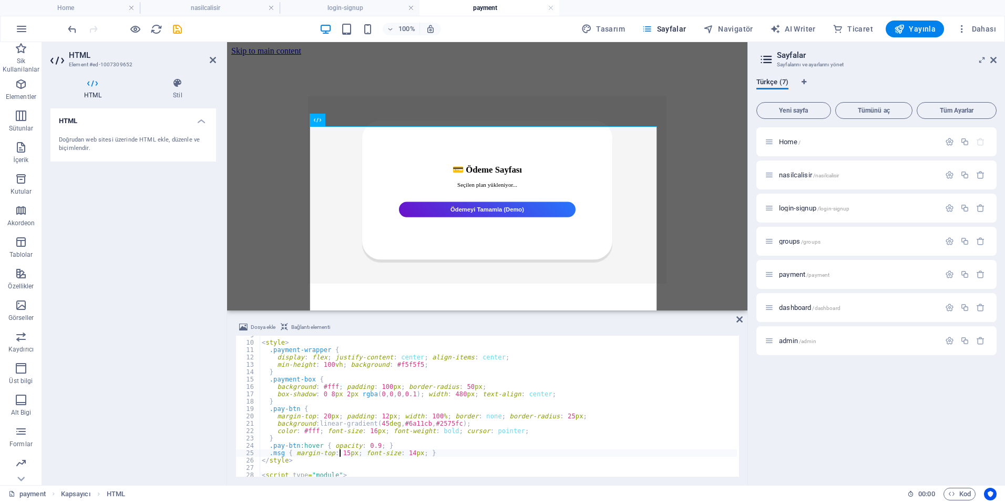
click at [328, 396] on div "< style > .payment-wrapper { display : flex ; justify-content : center ; align-…" at bounding box center [498, 409] width 477 height 156
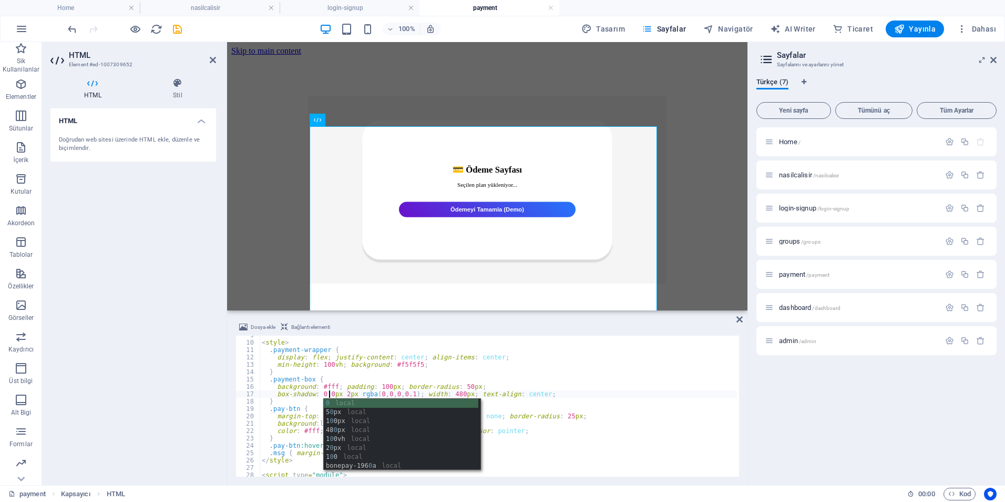
scroll to position [0, 5]
click at [343, 396] on div "< style > .payment-wrapper { display : flex ; justify-content : center ; align-…" at bounding box center [498, 409] width 477 height 156
click at [404, 393] on div "< style > .payment-wrapper { display : flex ; justify-content : center ; align-…" at bounding box center [498, 409] width 477 height 156
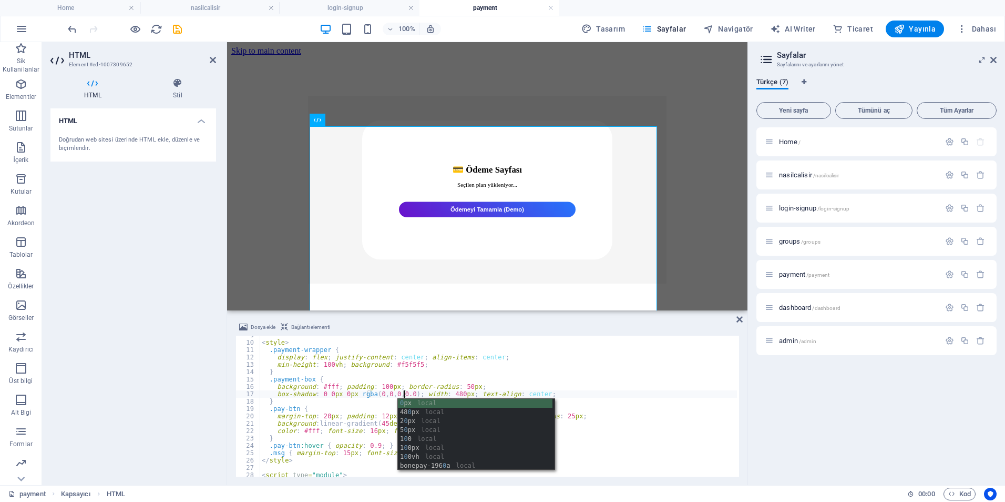
scroll to position [0, 12]
click at [327, 386] on div "< style > .payment-wrapper { display : flex ; justify-content : center ; align-…" at bounding box center [498, 409] width 477 height 156
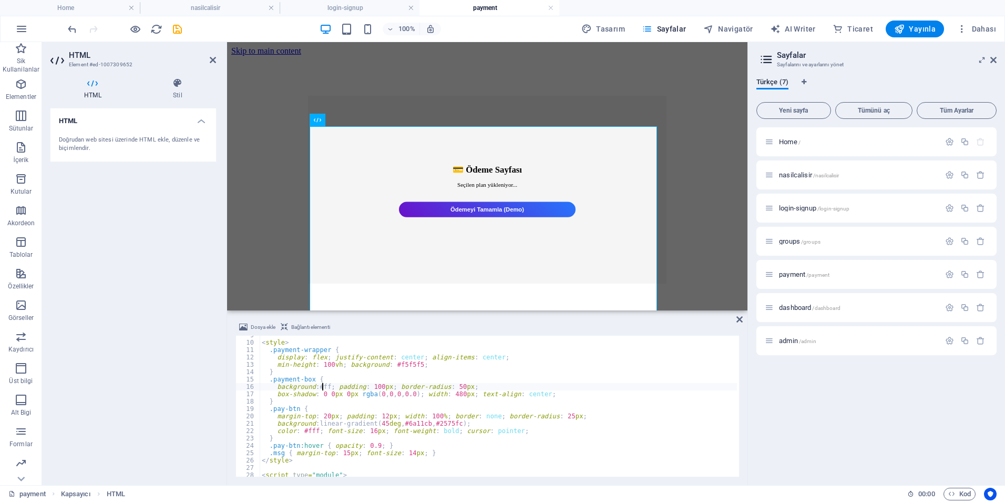
scroll to position [0, 5]
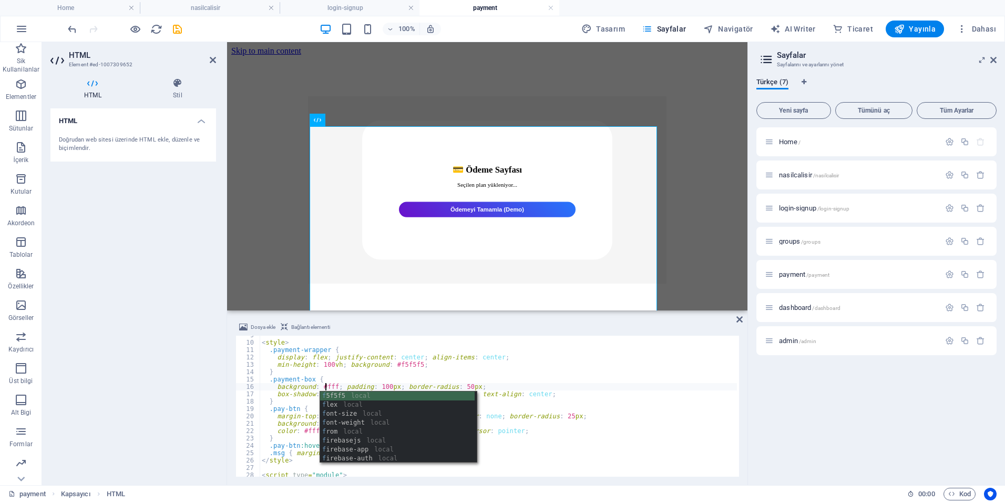
click at [377, 384] on div "< style > .payment-wrapper { display : flex ; justify-content : center ; align-…" at bounding box center [498, 409] width 477 height 156
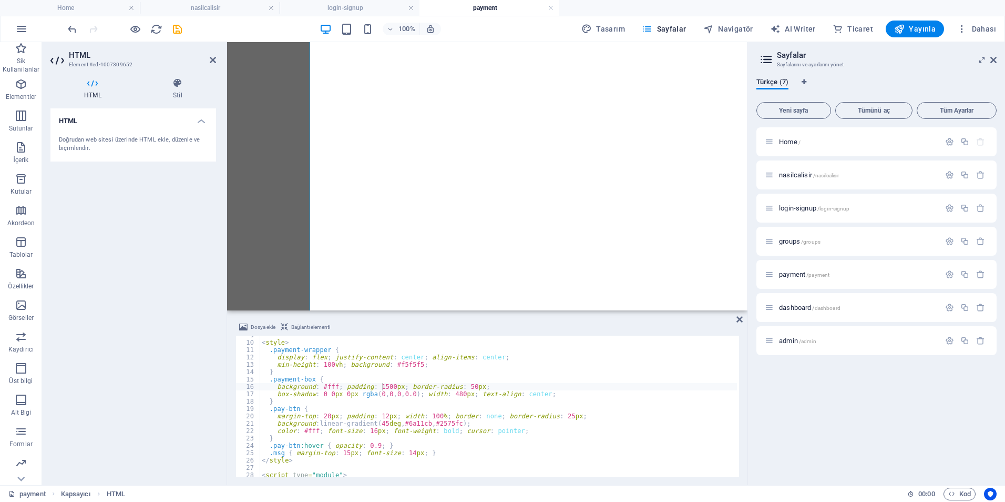
scroll to position [1066, 0]
type textarea "background: #fff; padding: 150px; border-radius: 50px;"
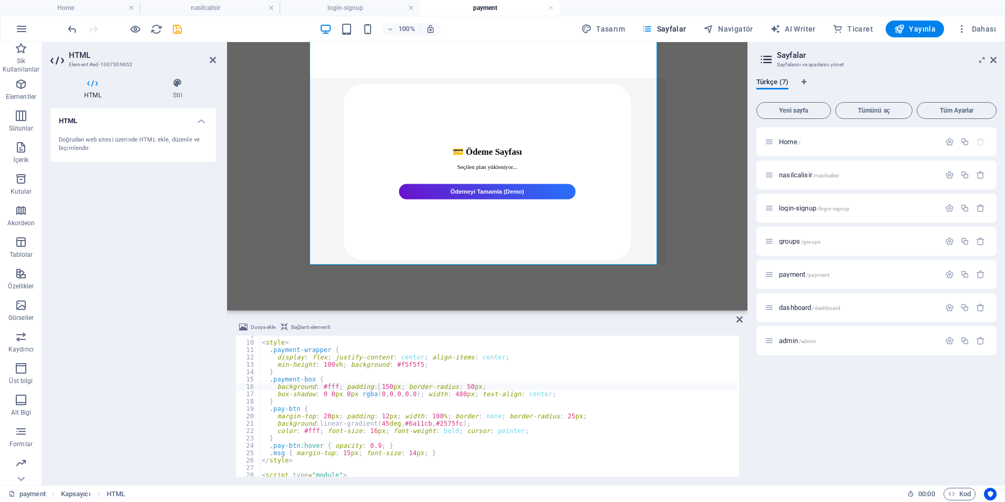
scroll to position [0, 0]
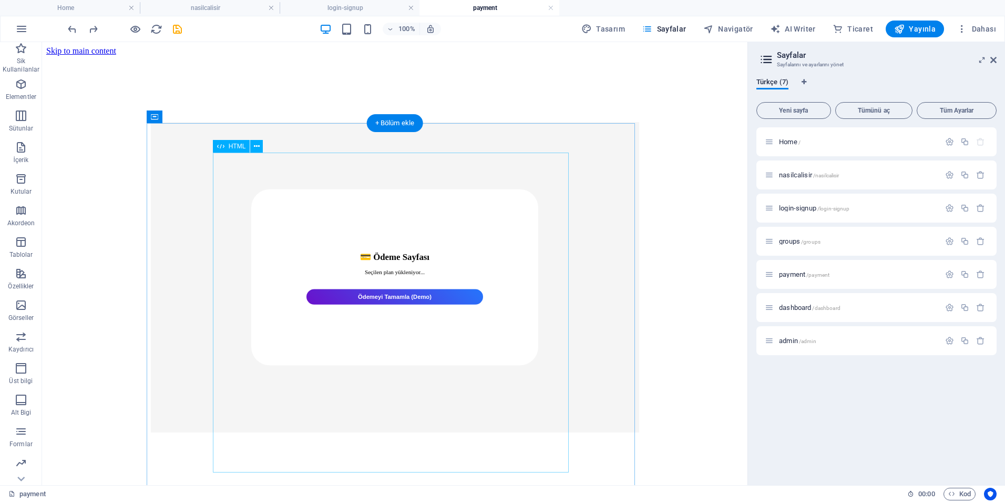
click at [327, 361] on div "💳 Ödeme Sayfası Seçilen plan yükleniyor... [PERSON_NAME] (Demo)" at bounding box center [395, 277] width 488 height 310
click at [312, 432] on div "💳 Ödeme Sayfası Seçilen plan yükleniyor... [PERSON_NAME] (Demo)" at bounding box center [395, 277] width 488 height 310
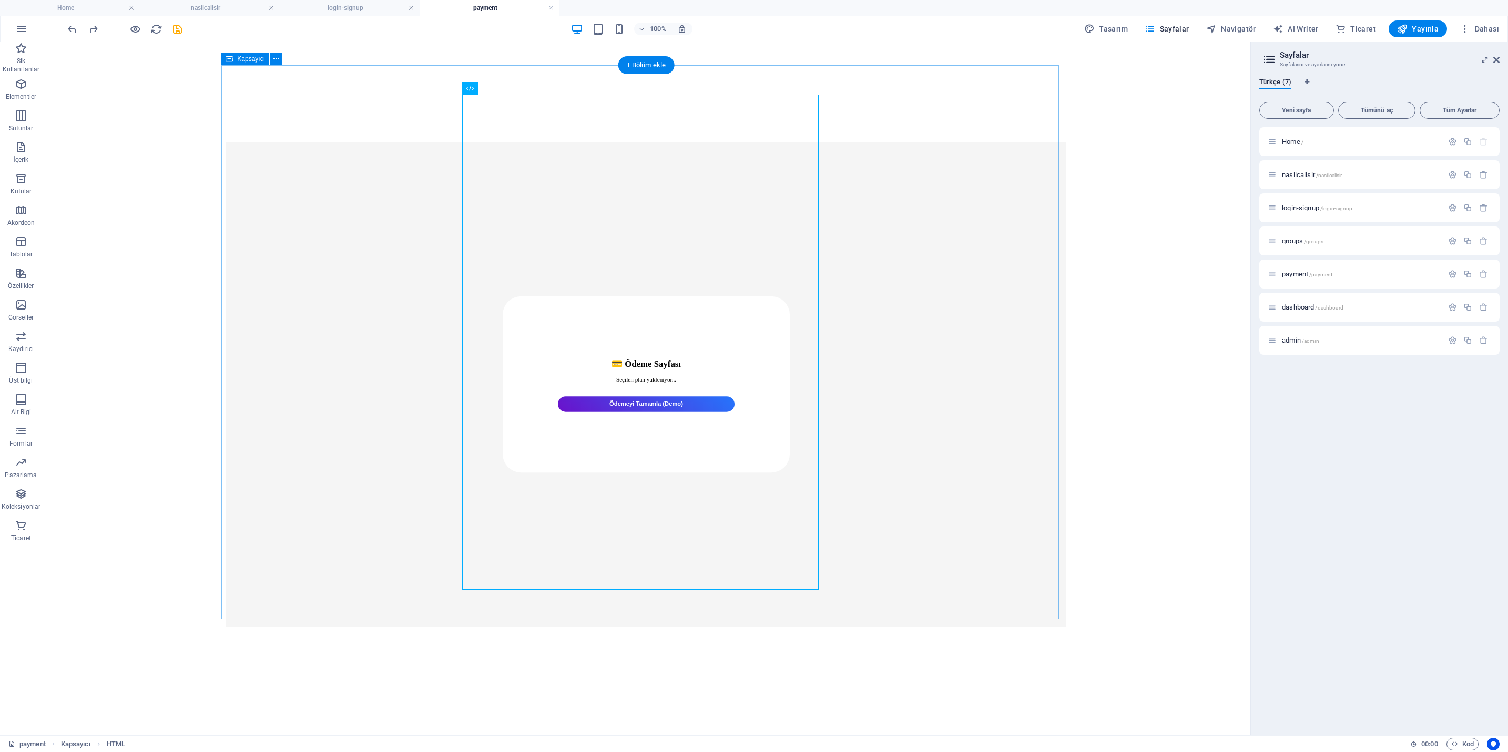
scroll to position [95, 0]
click at [672, 497] on div "💳 Ödeme Sayfası Seçilen plan yükleniyor... [PERSON_NAME] (Demo)" at bounding box center [646, 384] width 840 height 485
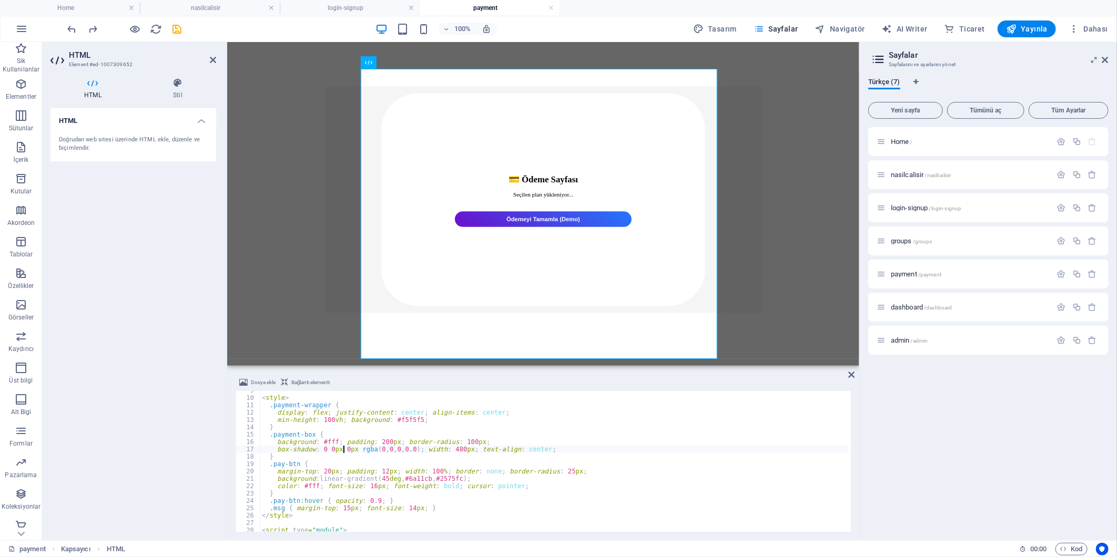
scroll to position [0, 0]
type textarea "</style>"
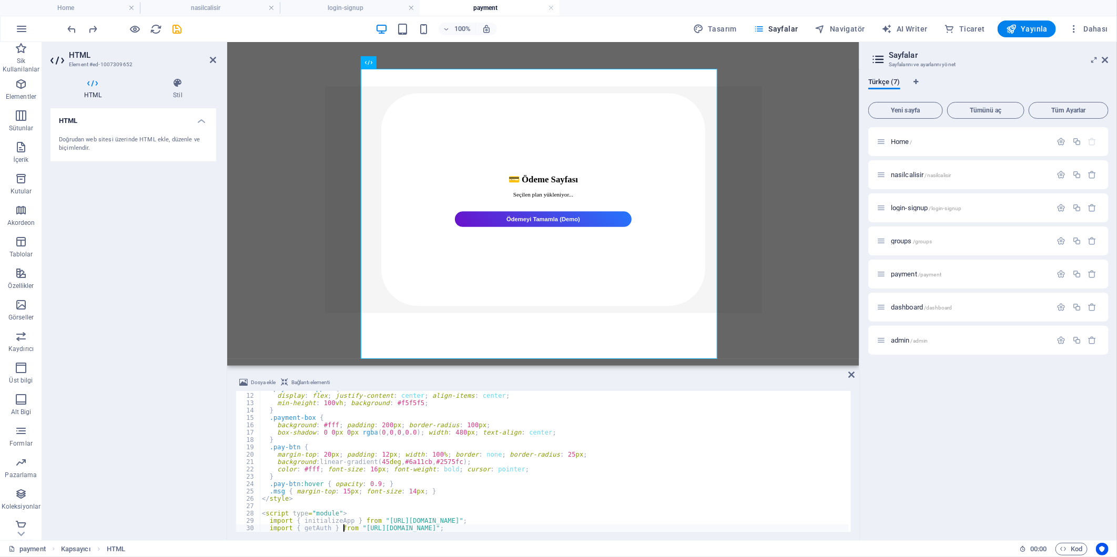
type textarea "import { getFirestore, doc, updateDoc, arrayUnion } from "[URL][DOMAIN_NAME]";"
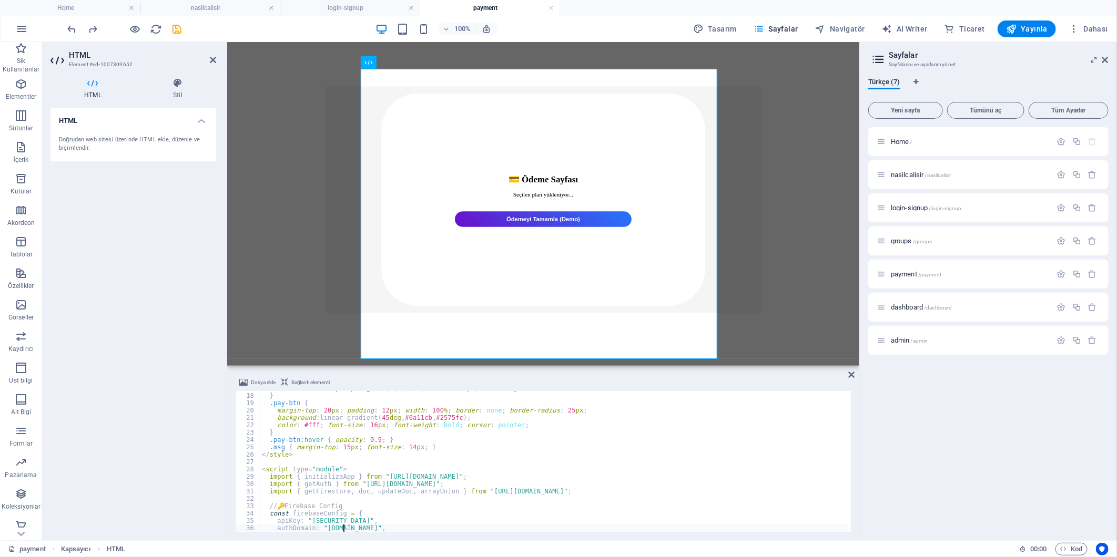
type textarea "};"
type textarea "const db = getFirestore(app);"
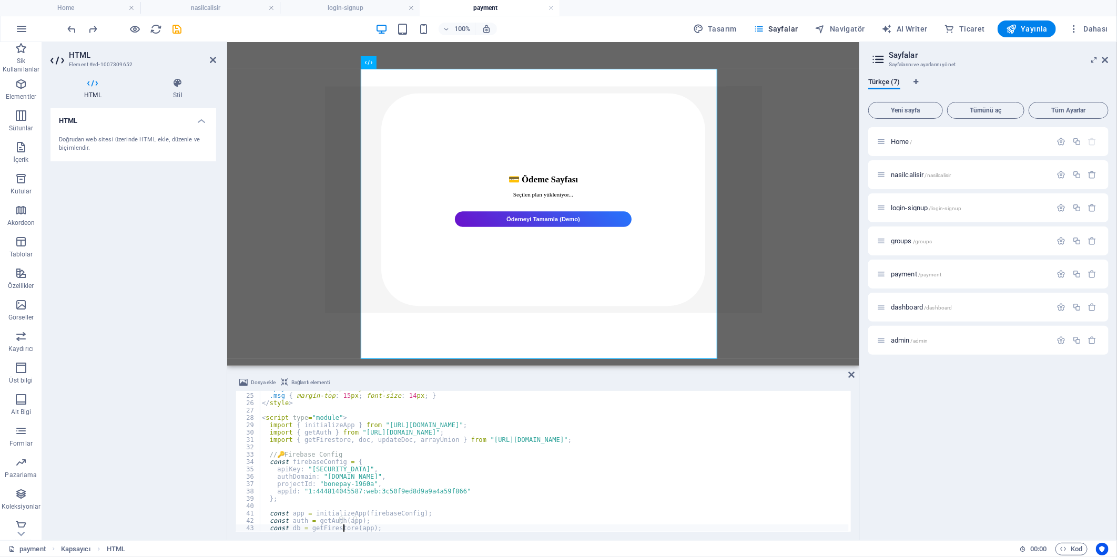
type textarea "const msg = document.getElementById("payMsg");"
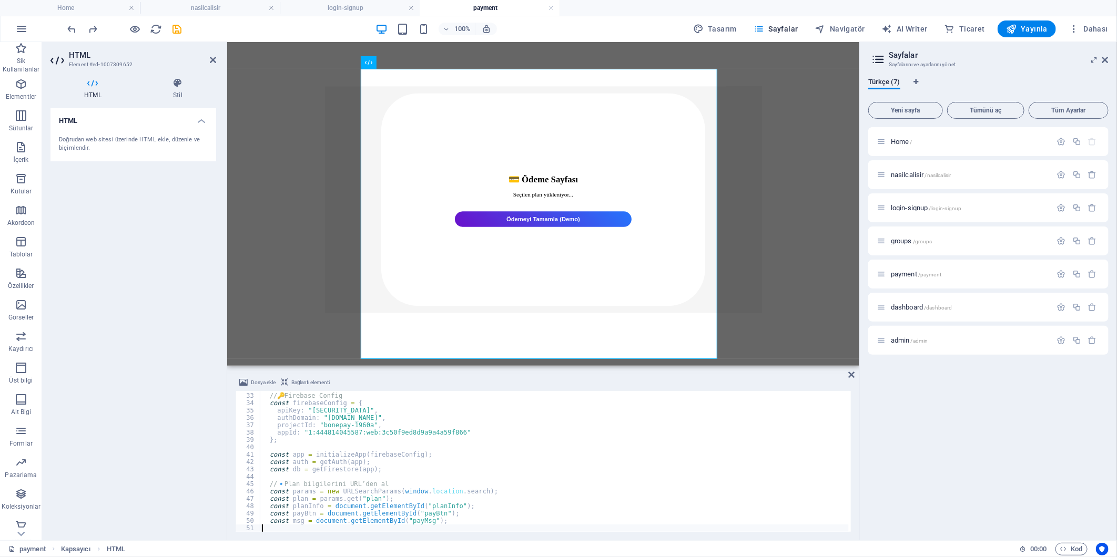
scroll to position [242, 0]
type textarea "// Plan detayları (sen istediğin gibi değiştirebilirsin)"
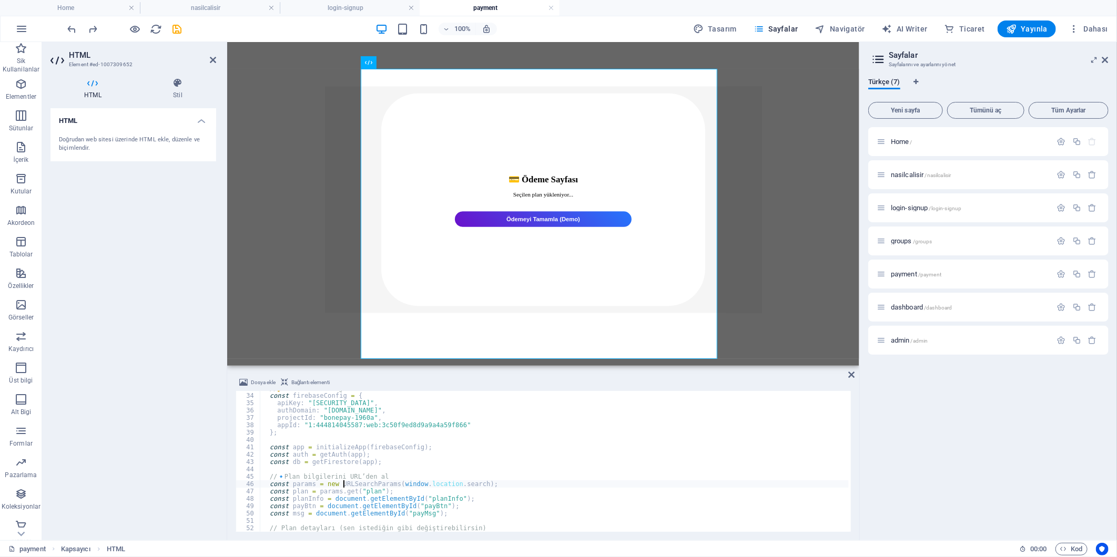
type textarea "// 🔹 Plan bilgilerini URL’den al"
type textarea "const app = initializeApp(firebaseConfig);"
type textarea "// 🔑 Firebase Config"
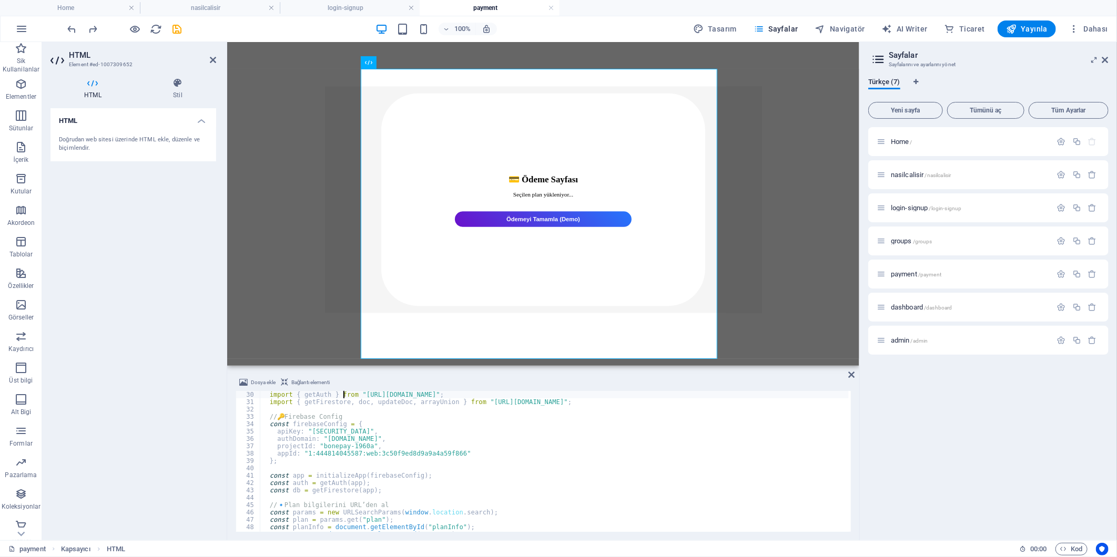
type textarea "<script type="module">"
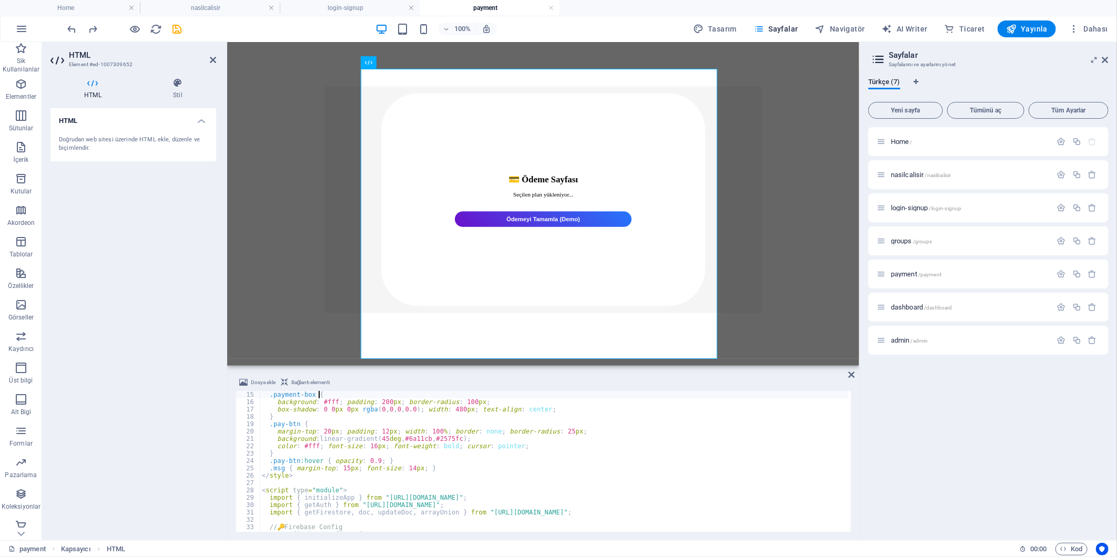
type textarea "<style>"
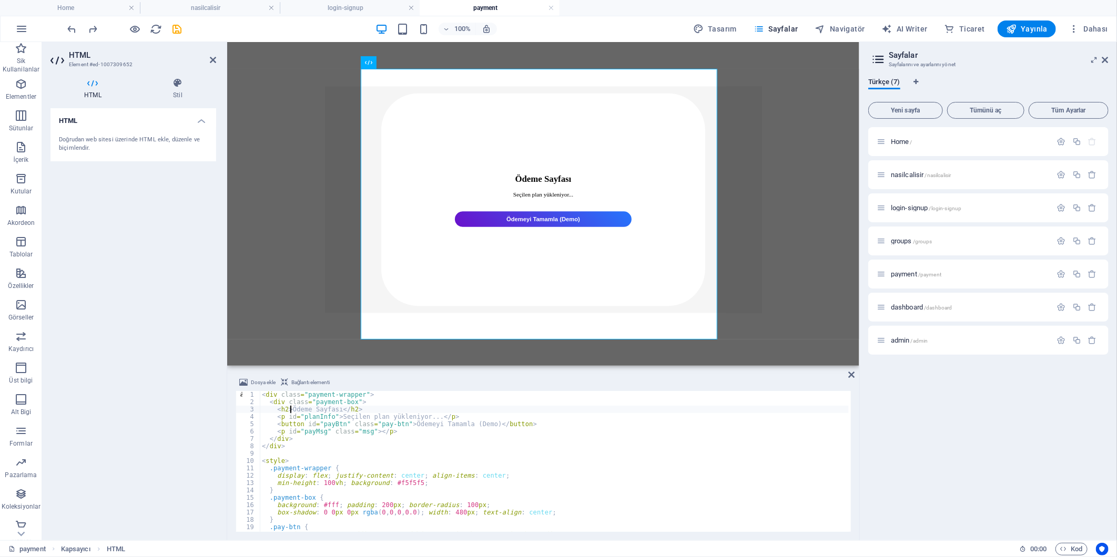
scroll to position [73, 0]
type textarea "</div>"
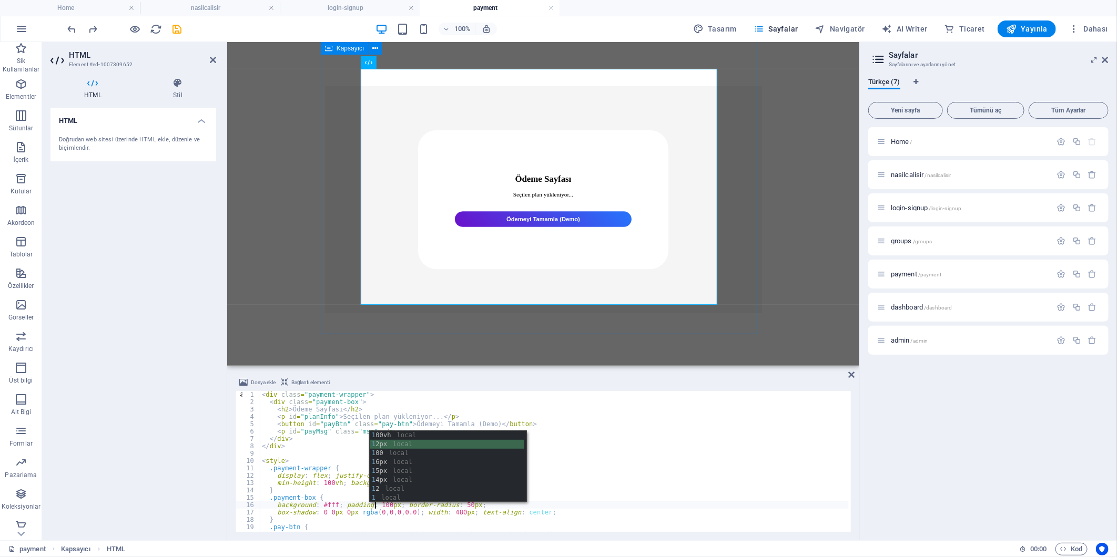
type textarea "background: #fff; padding: 100px; border-radius: 50px;"
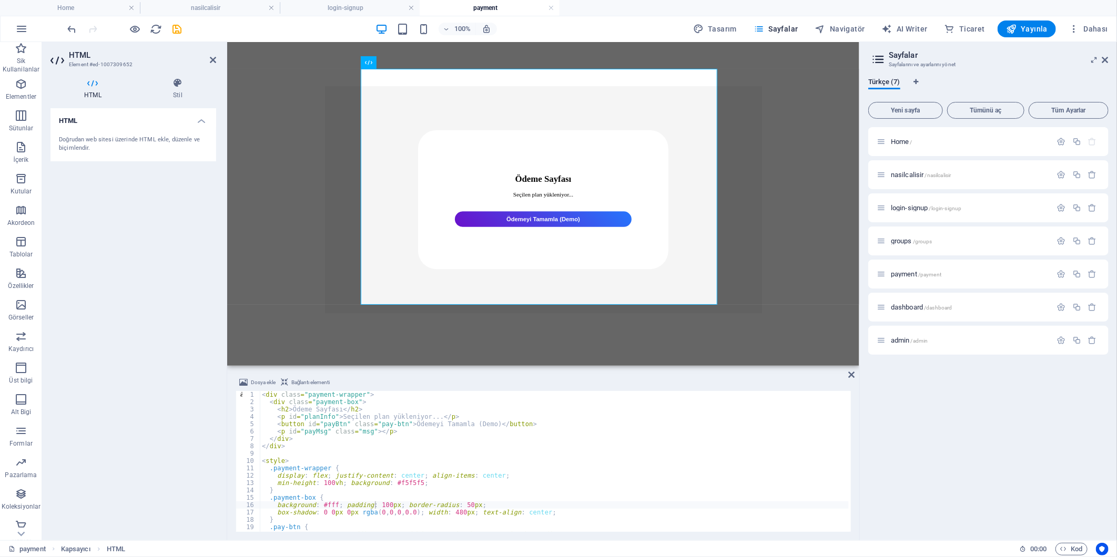
click at [273, 281] on div "Ödeme Sayfası Seçilen plan yükleniyor... [PERSON_NAME] (Demo)" at bounding box center [543, 199] width 624 height 324
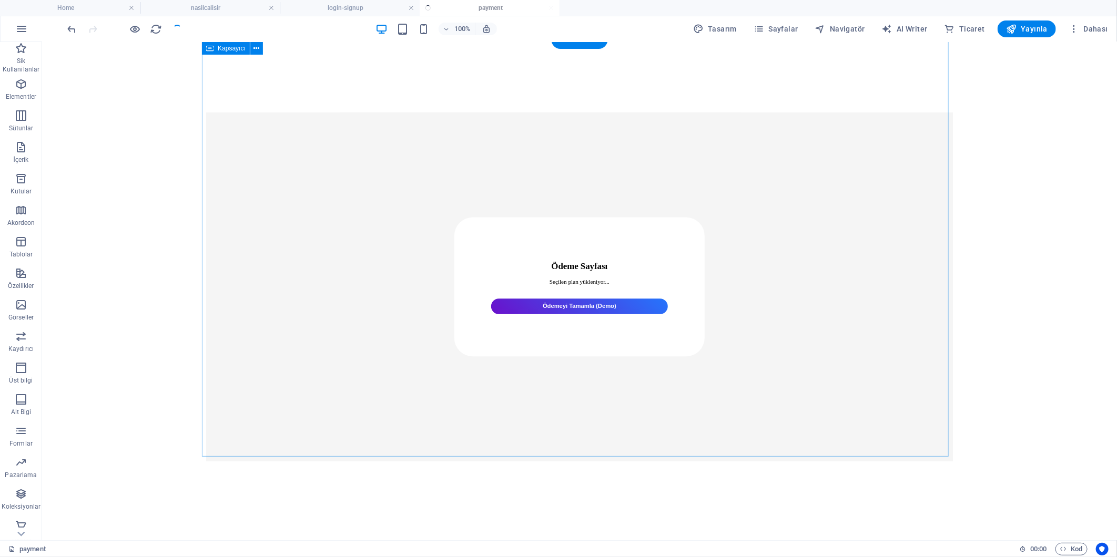
scroll to position [91, 0]
click at [564, 300] on div "Ödeme Sayfası Seçilen plan yükleniyor... [PERSON_NAME] (Demo)" at bounding box center [579, 286] width 747 height 349
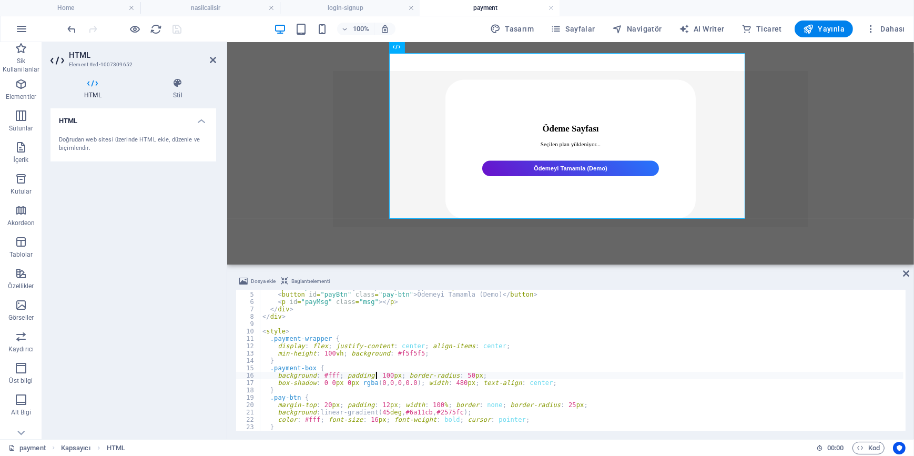
scroll to position [0, 0]
